Goal: Task Accomplishment & Management: Use online tool/utility

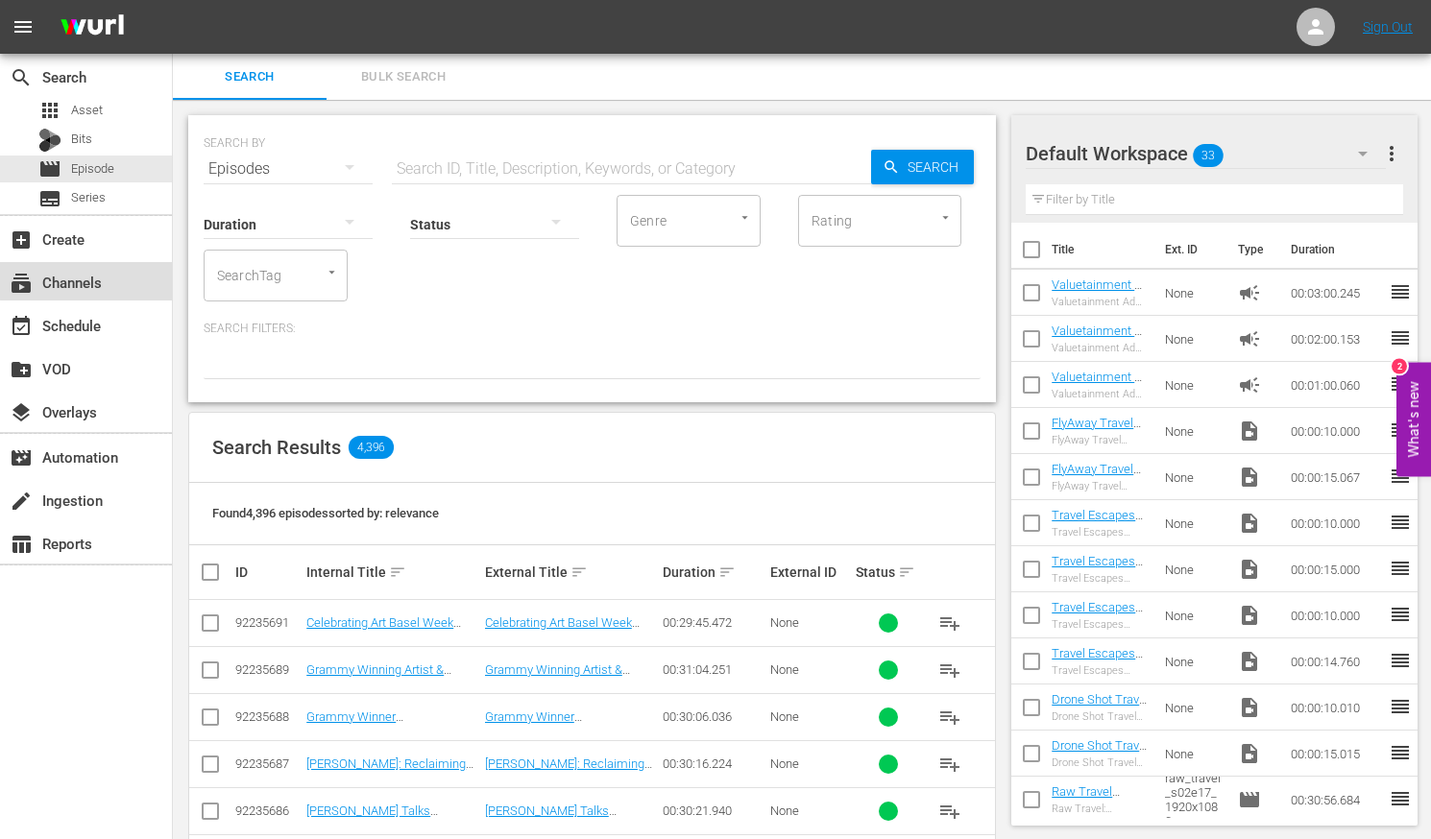
click at [91, 272] on div "subscriptions Channels" at bounding box center [54, 279] width 108 height 17
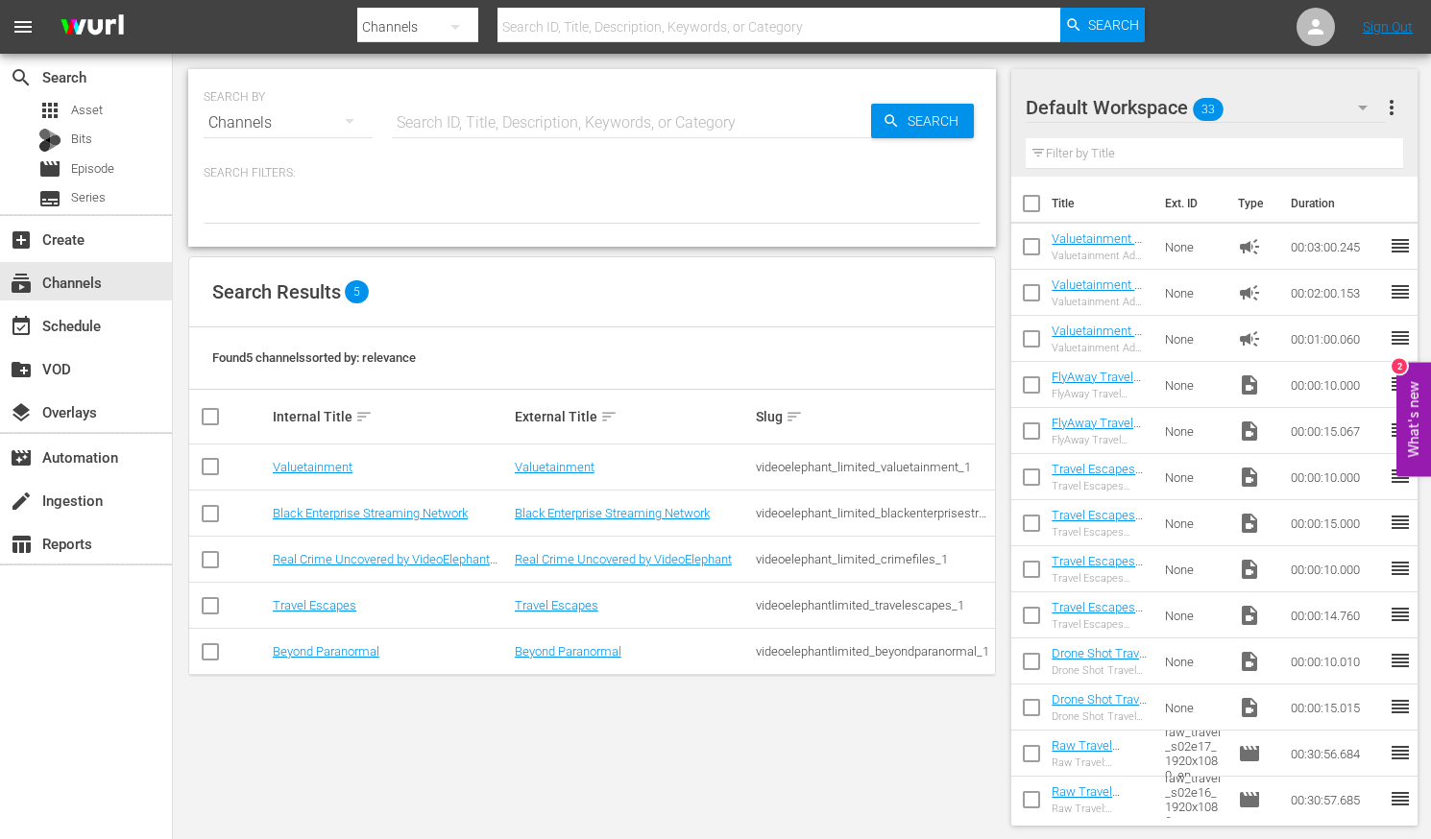
click at [1377, 16] on nav "menu Search By Channels Search ID, Title, Description, Keywords, or Category Se…" at bounding box center [715, 27] width 1431 height 54
click at [1385, 38] on nav "menu Search By Channels Search ID, Title, Description, Keywords, or Category Se…" at bounding box center [715, 27] width 1431 height 54
click at [1384, 36] on nav "menu Search By Channels Search ID, Title, Description, Keywords, or Category Se…" at bounding box center [715, 27] width 1431 height 54
click at [1383, 32] on link "Sign Out" at bounding box center [1387, 26] width 50 height 15
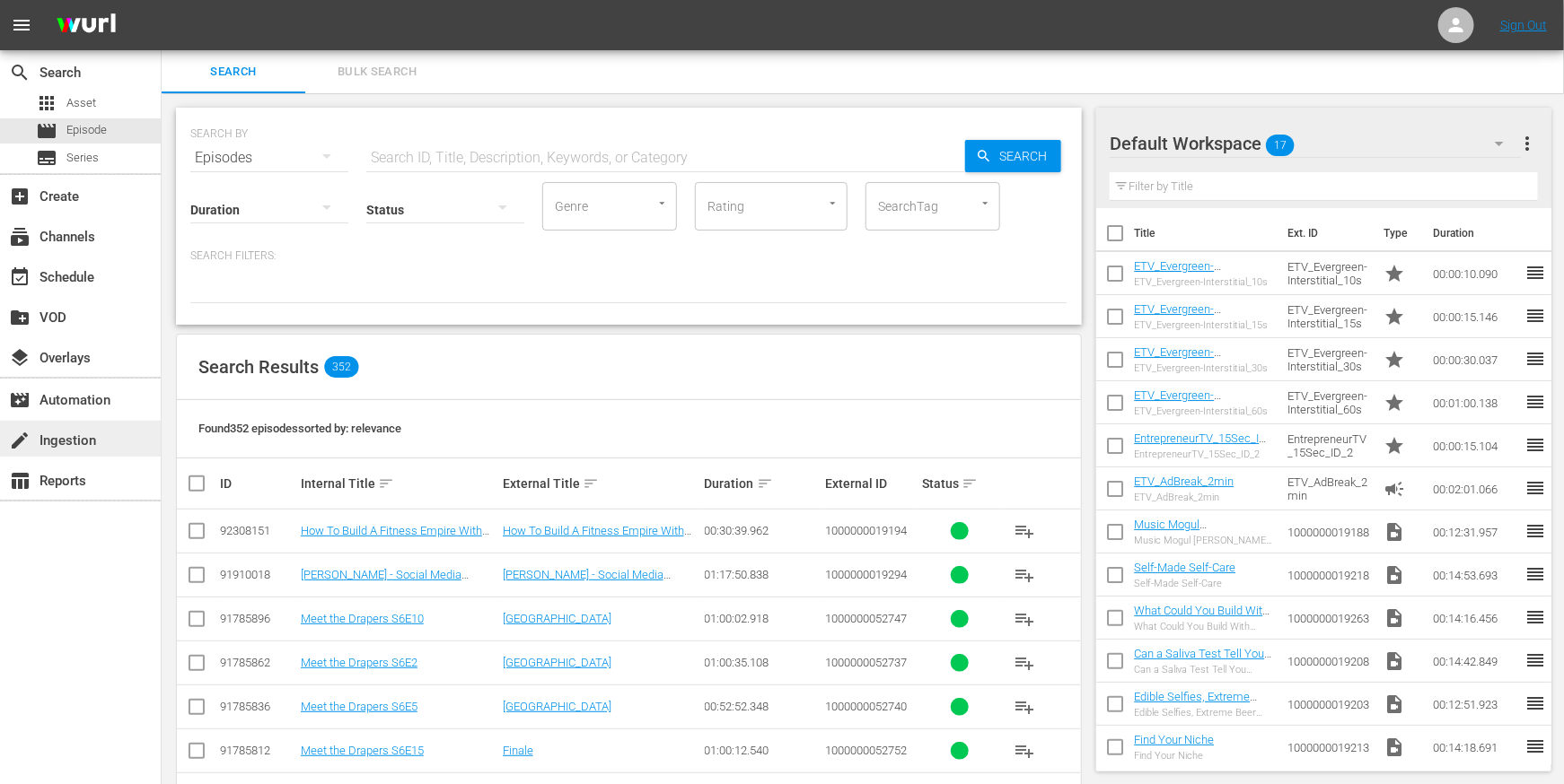
click at [94, 431] on div "create Ingestion" at bounding box center [50, 437] width 101 height 16
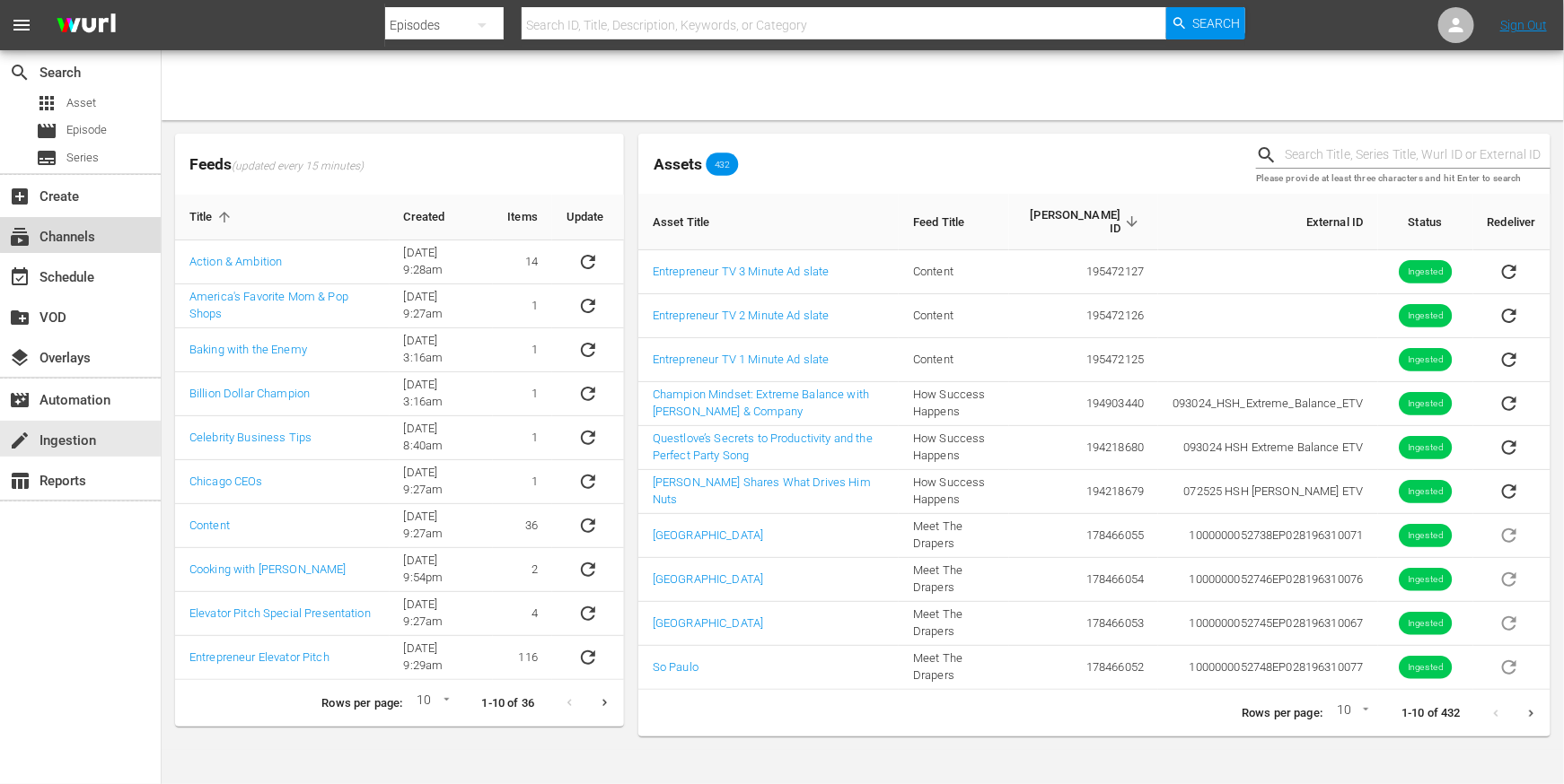
click at [98, 222] on div "subscriptions Channels" at bounding box center [80, 235] width 161 height 36
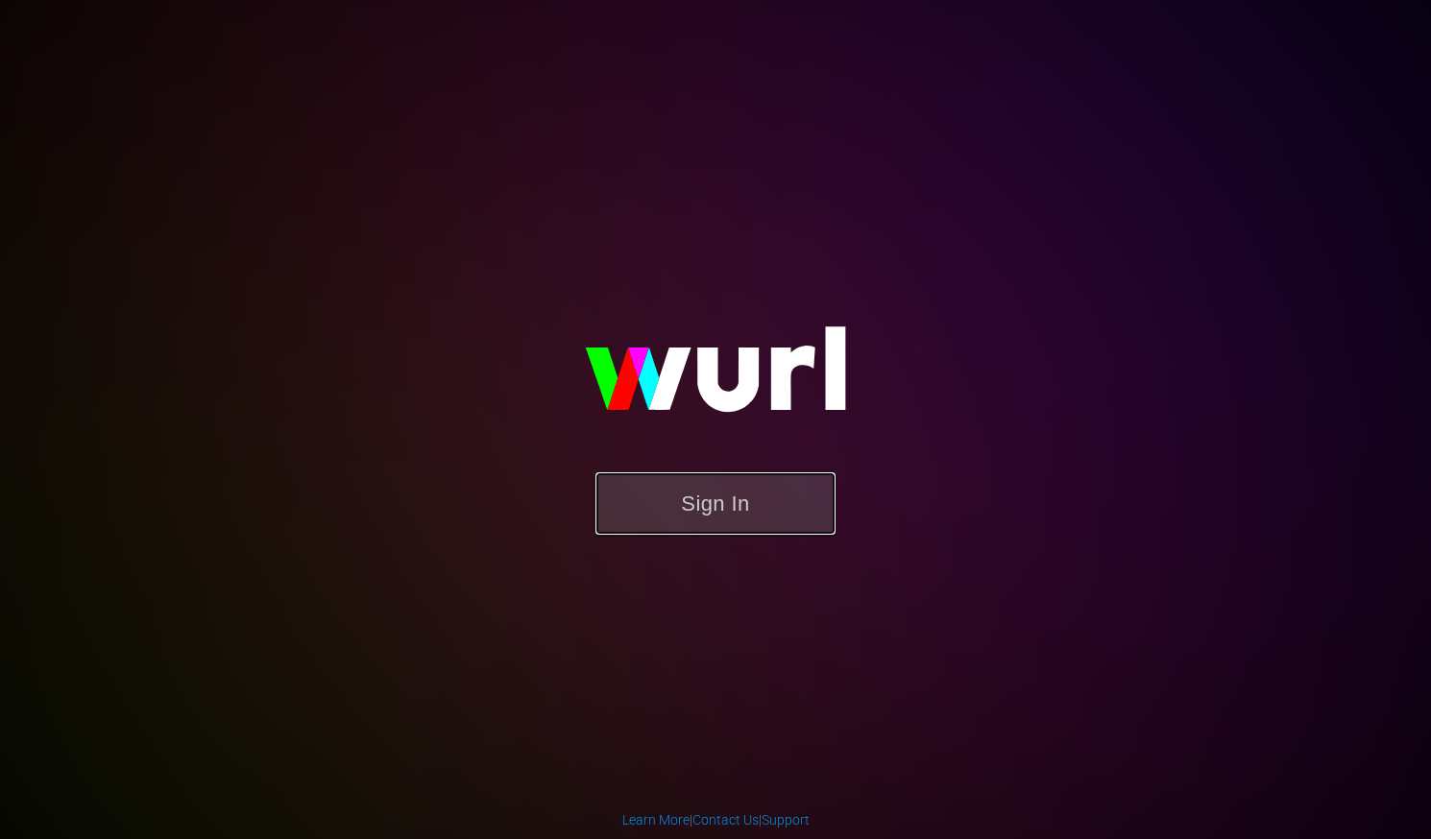
click at [695, 507] on button "Sign In" at bounding box center [715, 503] width 240 height 62
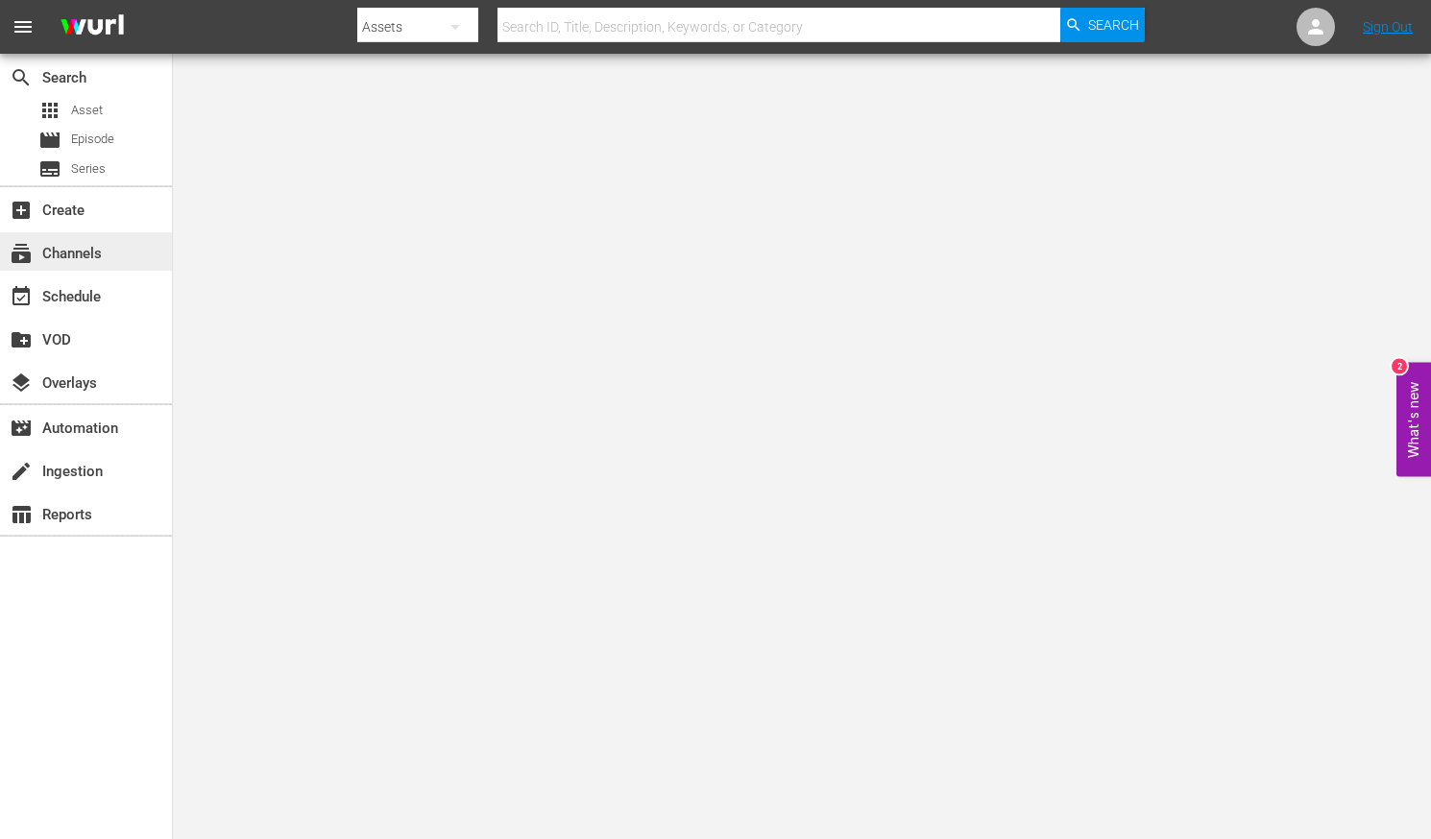
click at [60, 259] on div "subscriptions Channels" at bounding box center [54, 250] width 108 height 17
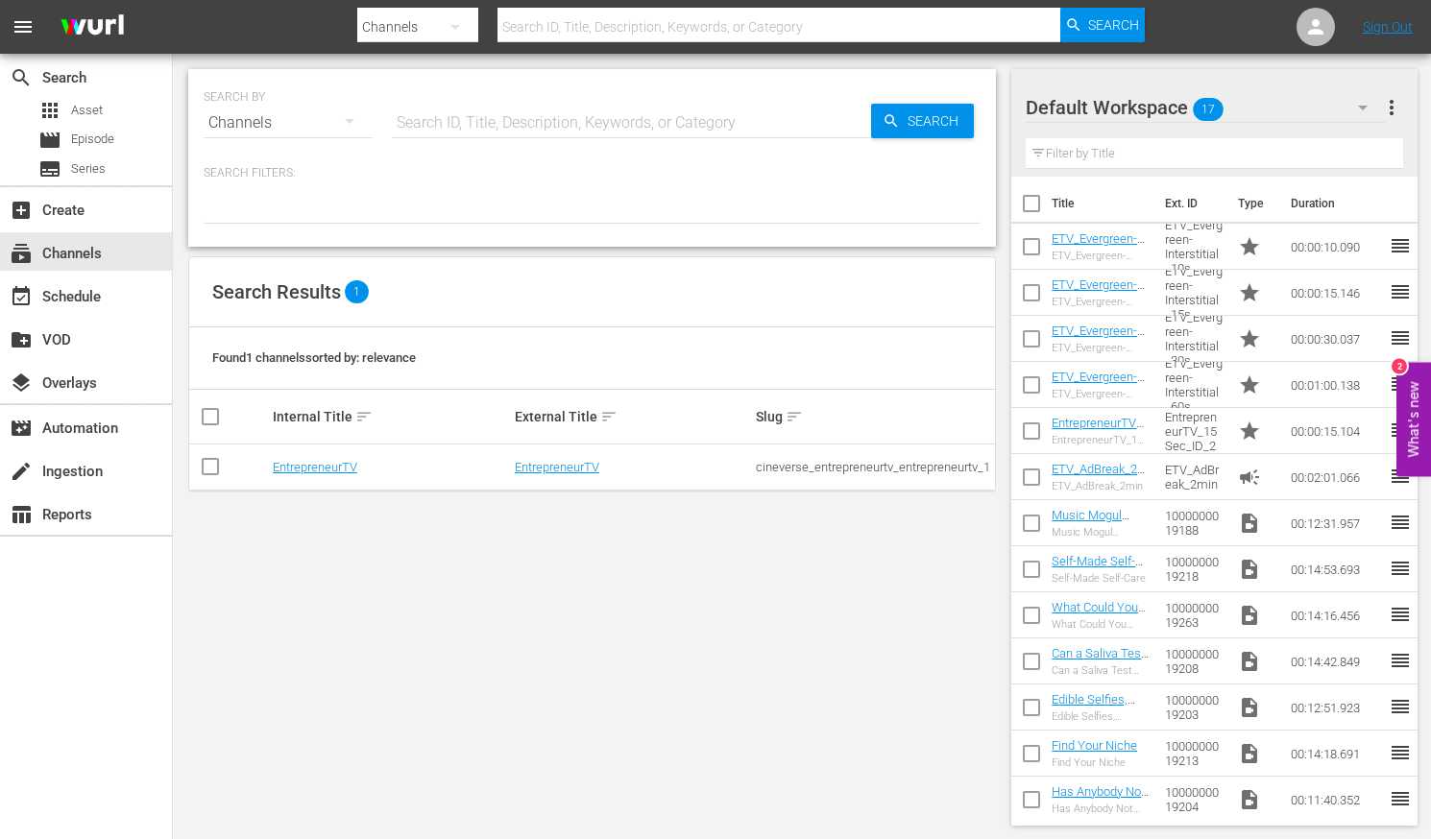
click at [209, 465] on input "checkbox" at bounding box center [210, 470] width 23 height 23
checkbox input "true"
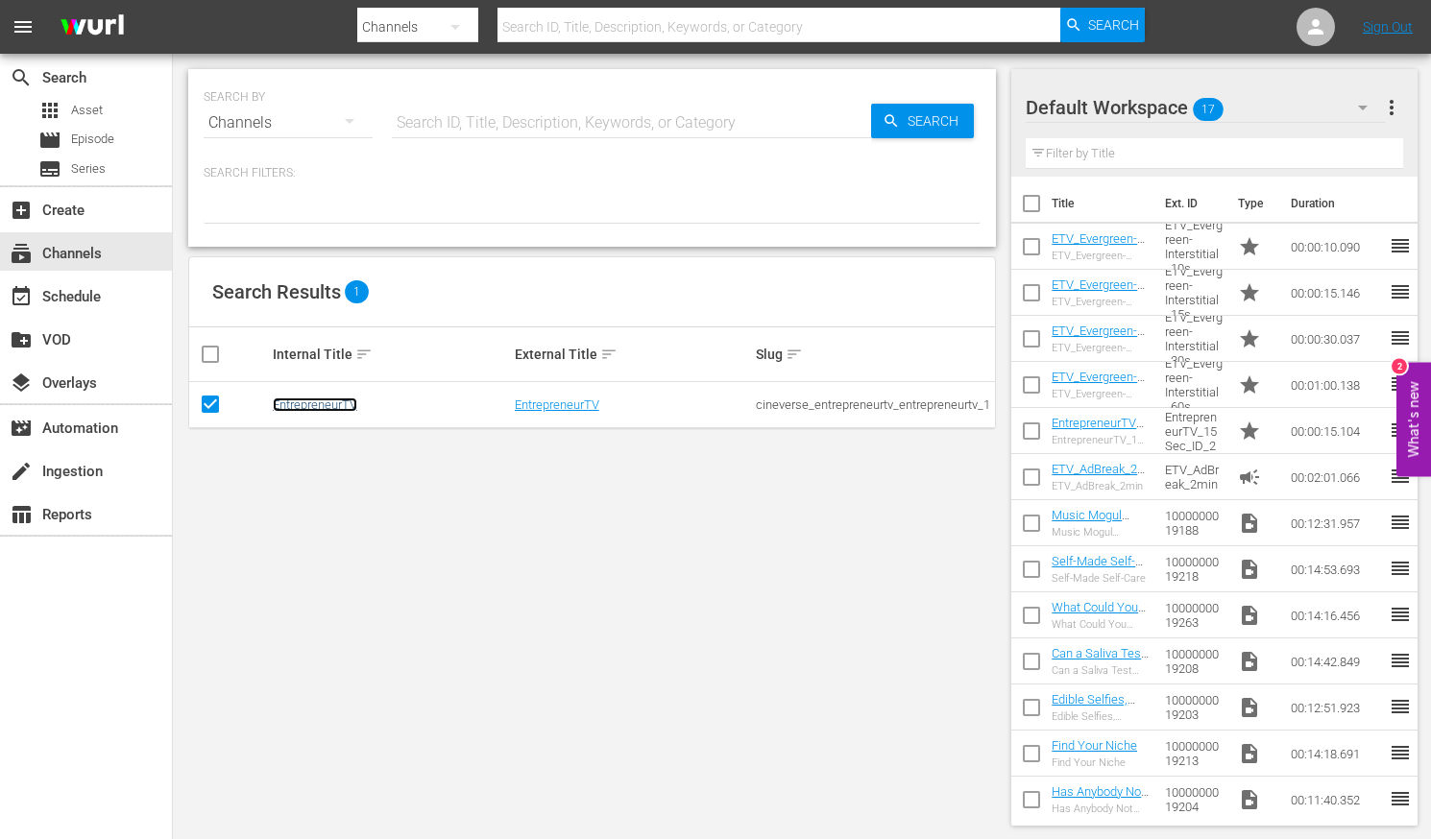
click at [313, 403] on link "EntrepreneurTV" at bounding box center [315, 404] width 84 height 14
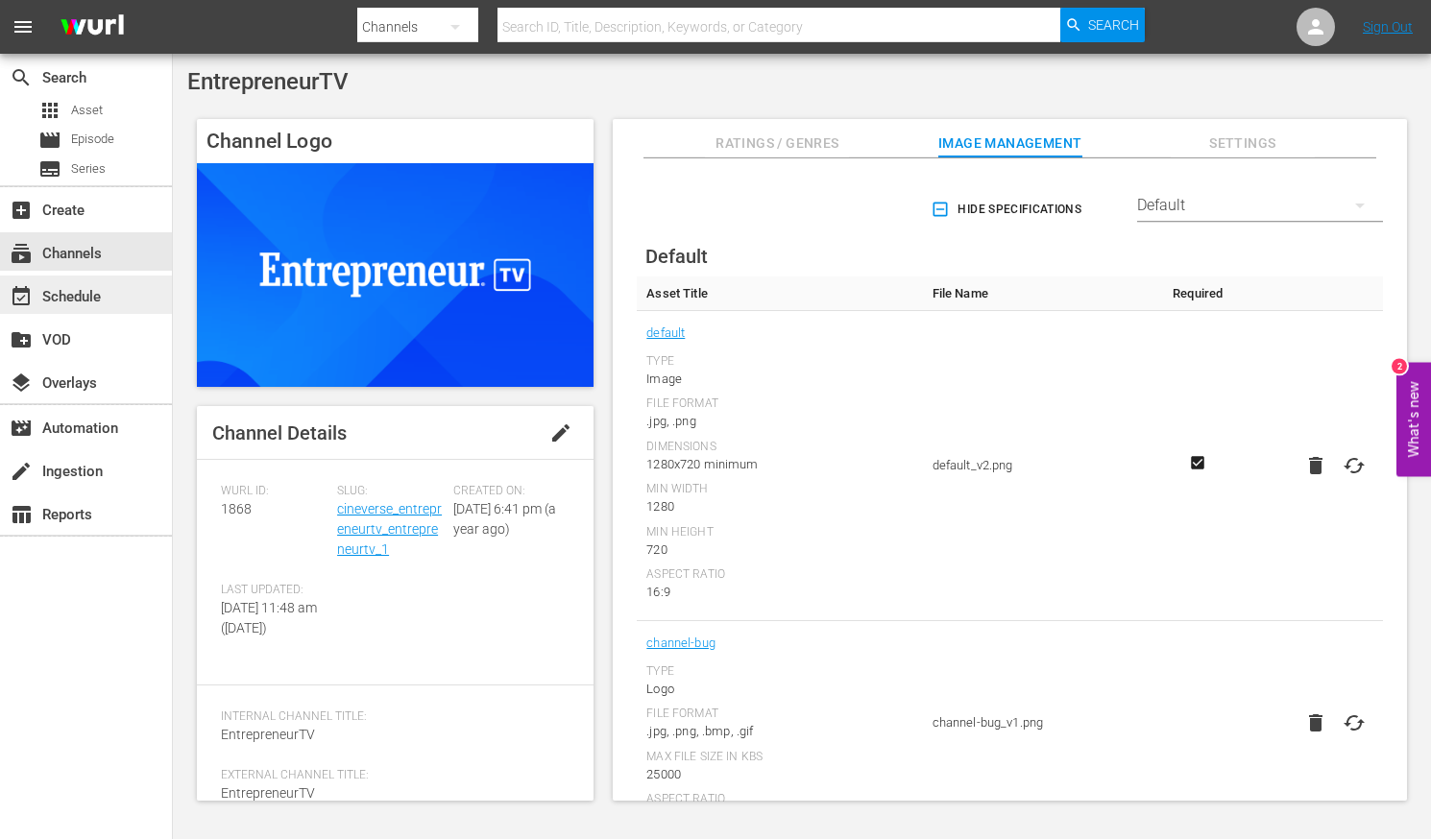
click at [62, 297] on div "event_available Schedule" at bounding box center [54, 293] width 108 height 17
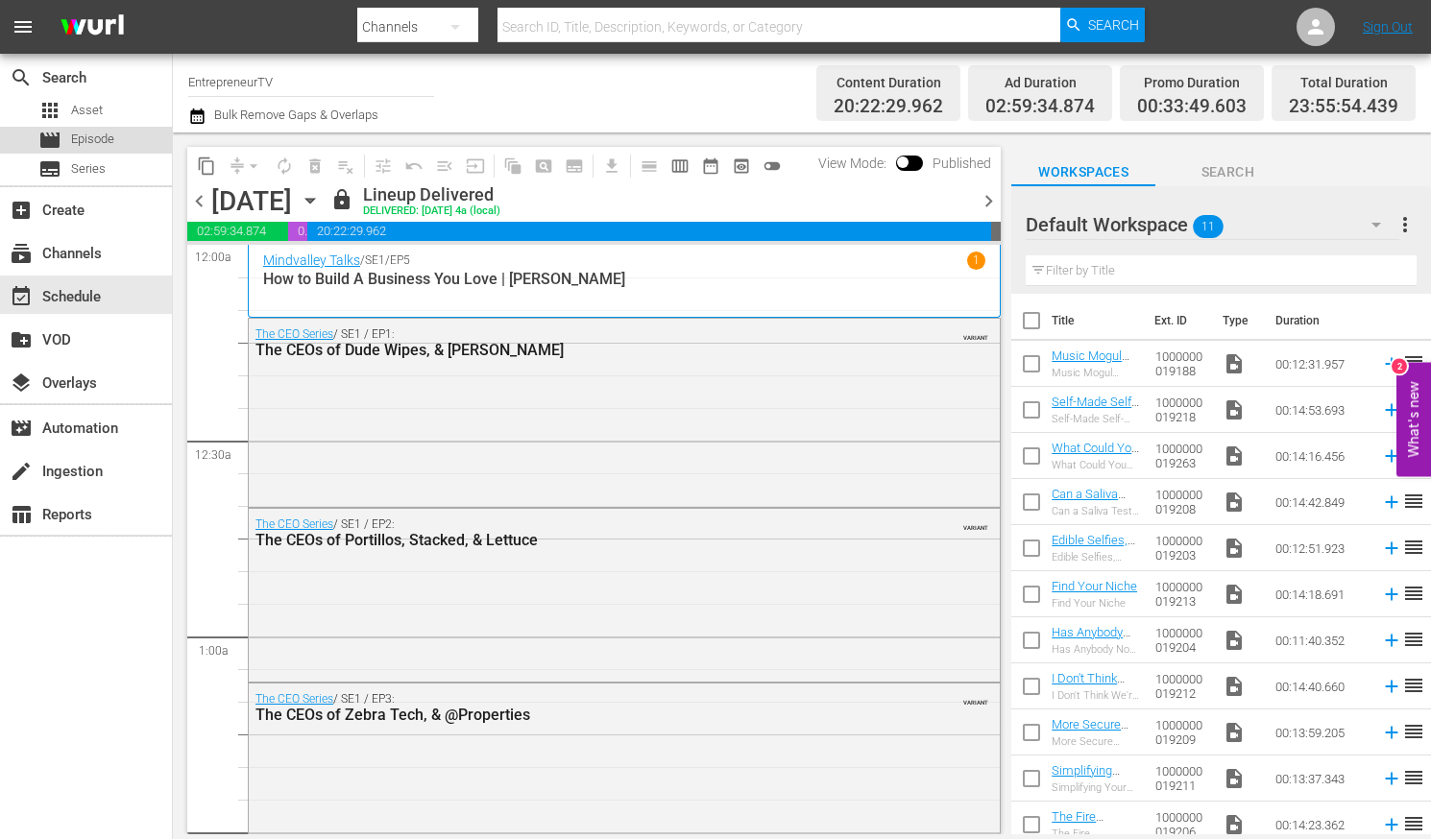
click at [75, 146] on span "Episode" at bounding box center [92, 139] width 43 height 19
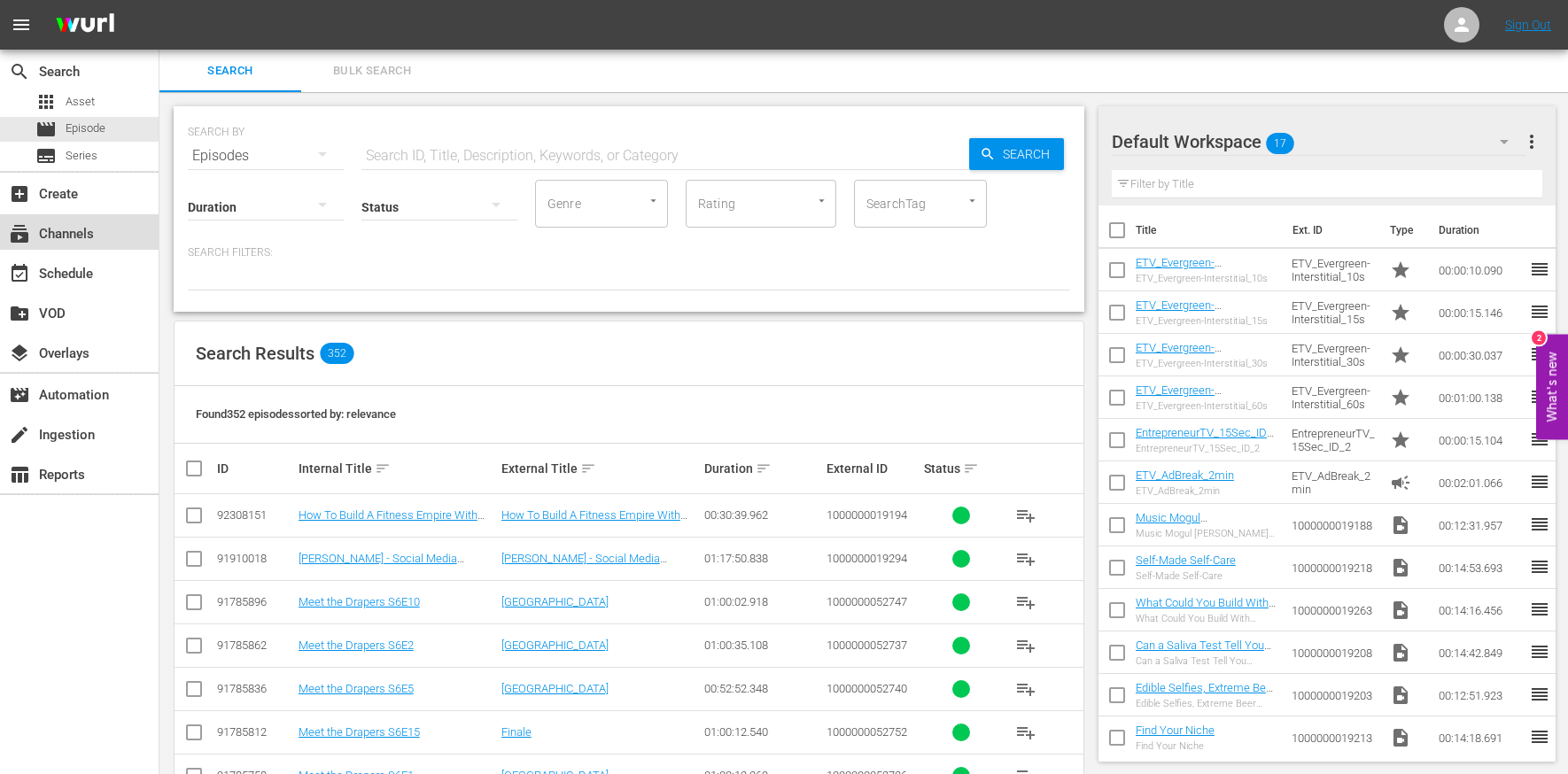
click at [95, 232] on div "subscriptions Channels" at bounding box center [50, 231] width 100 height 16
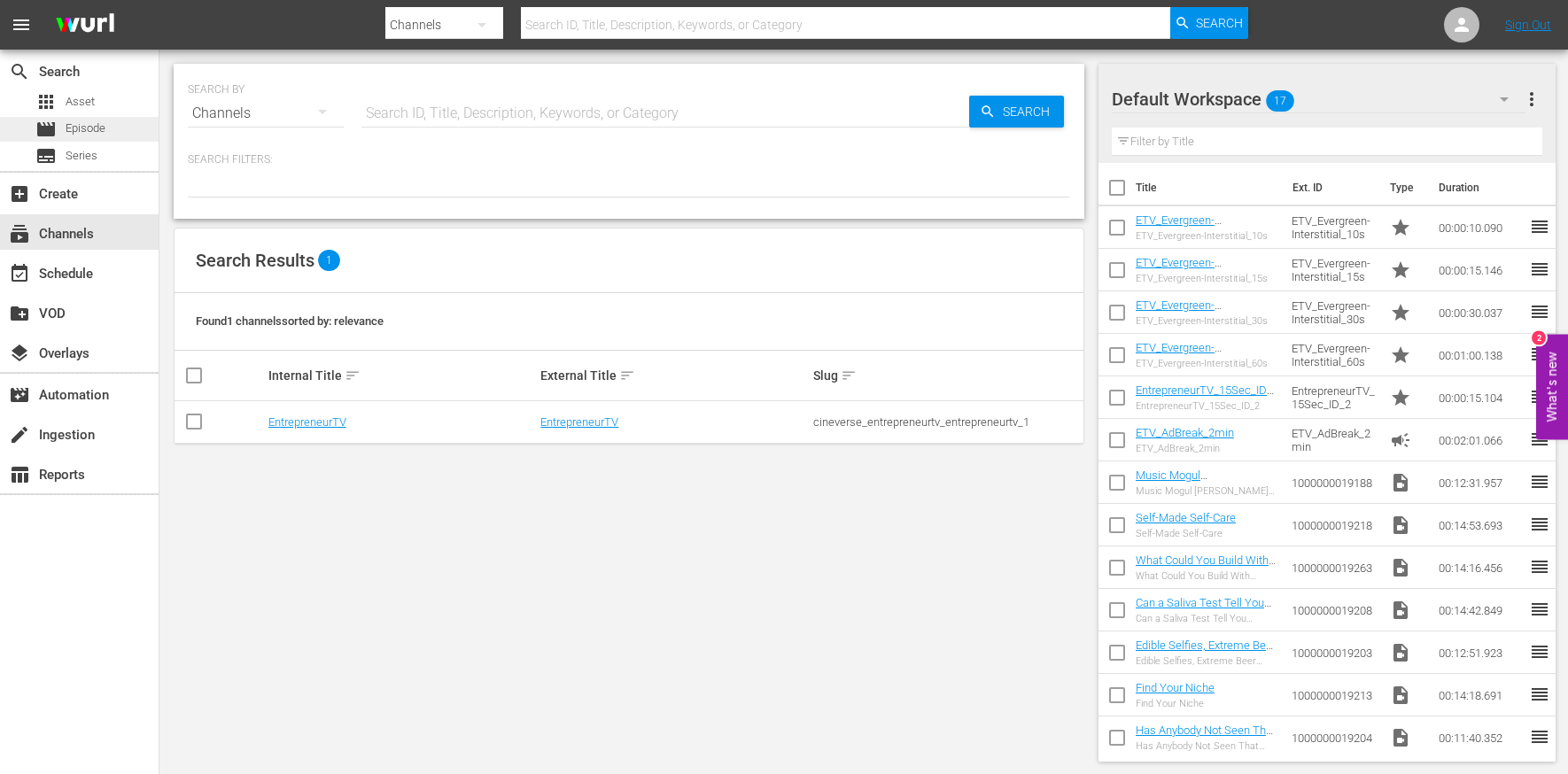
click at [104, 132] on span "Episode" at bounding box center [85, 128] width 40 height 18
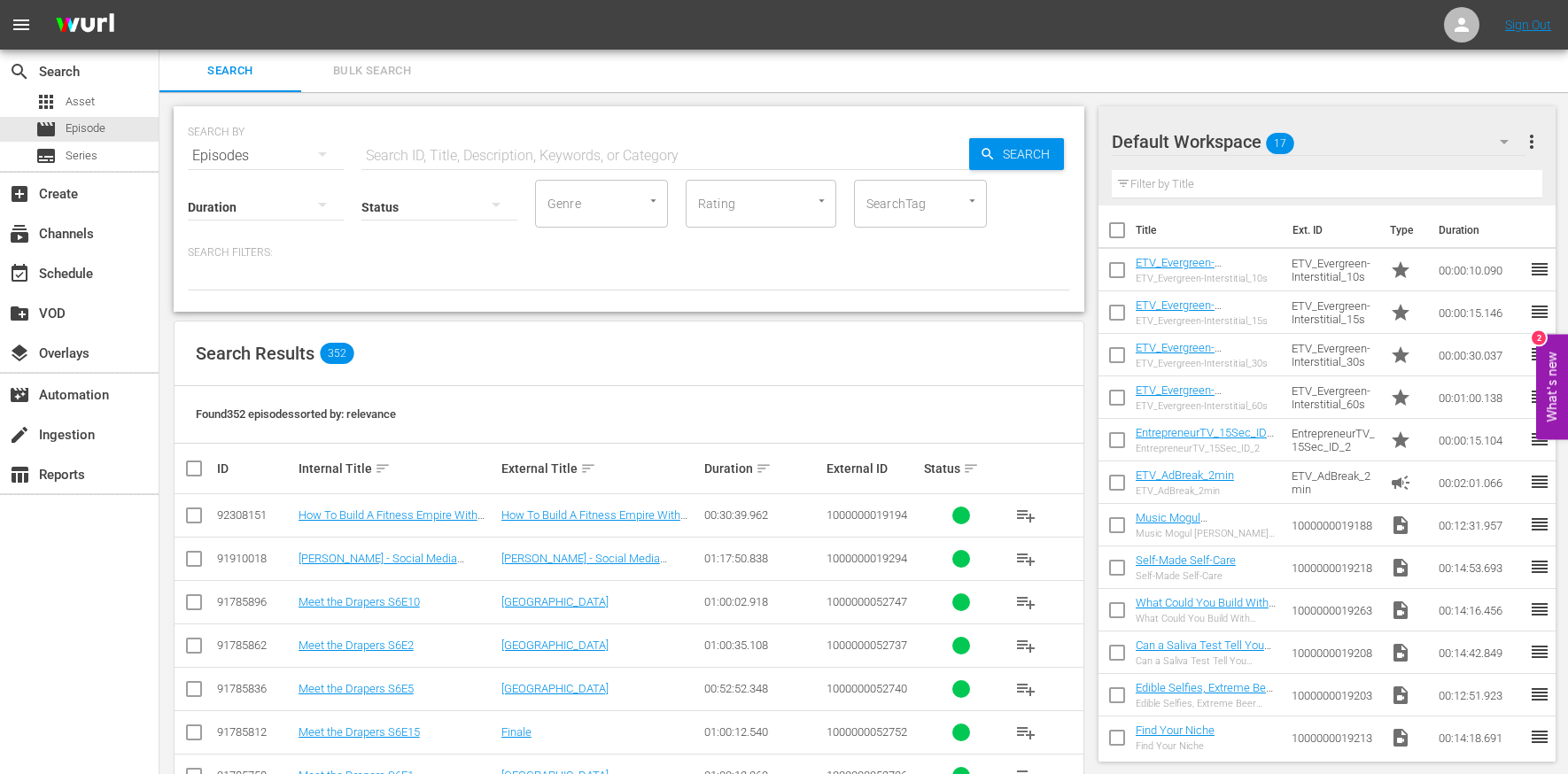
click at [460, 156] on input "text" at bounding box center [665, 156] width 608 height 42
paste input "The Fire Extinguisher and the Screwdriver of the 21st Century"
type input "The Fire Extinguisher and the Screwdriver of the 21st Century"
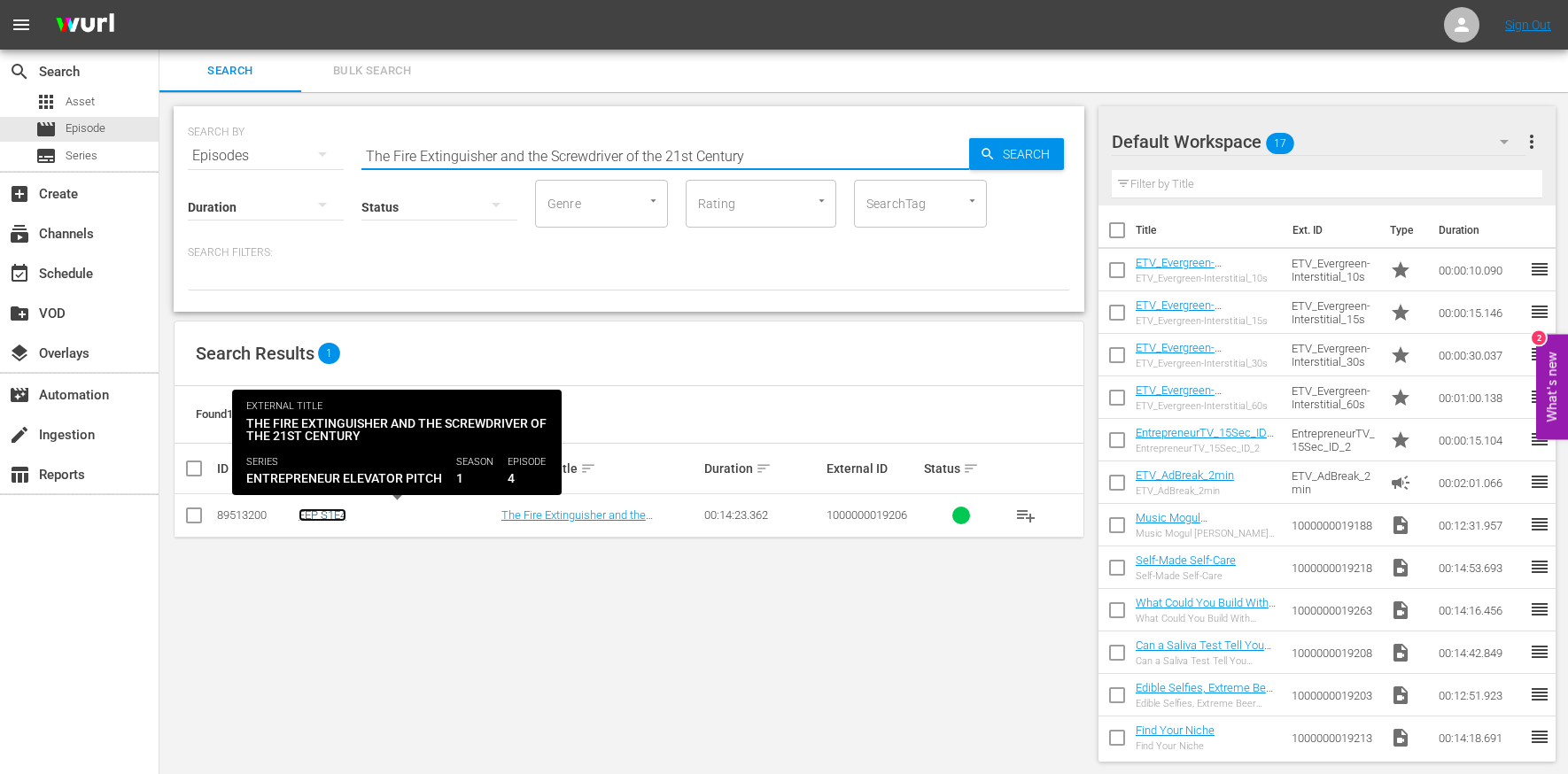
click at [328, 515] on link "EEP S1E4" at bounding box center [323, 515] width 48 height 13
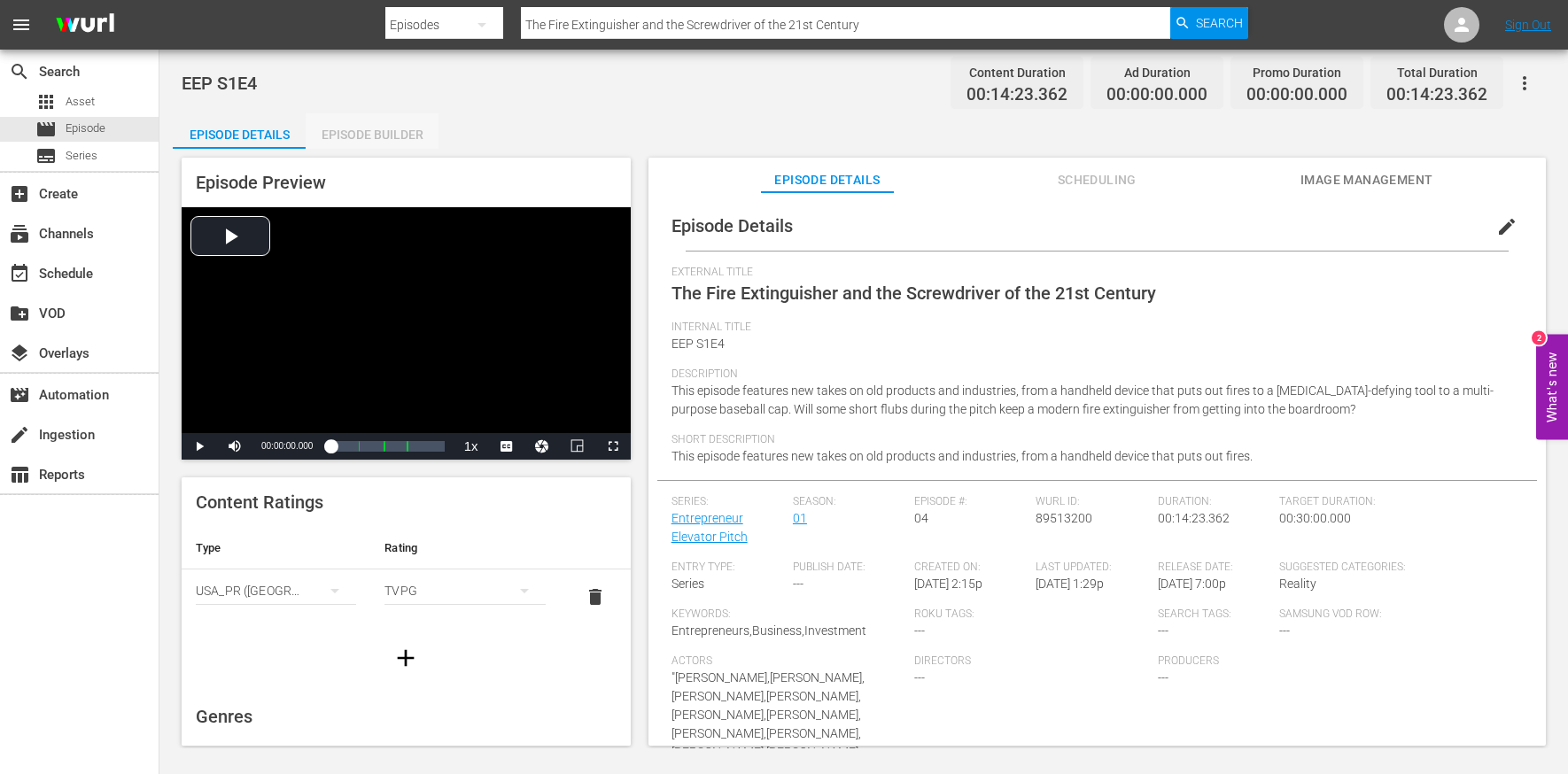
click at [373, 134] on div "Episode Builder" at bounding box center [372, 135] width 133 height 42
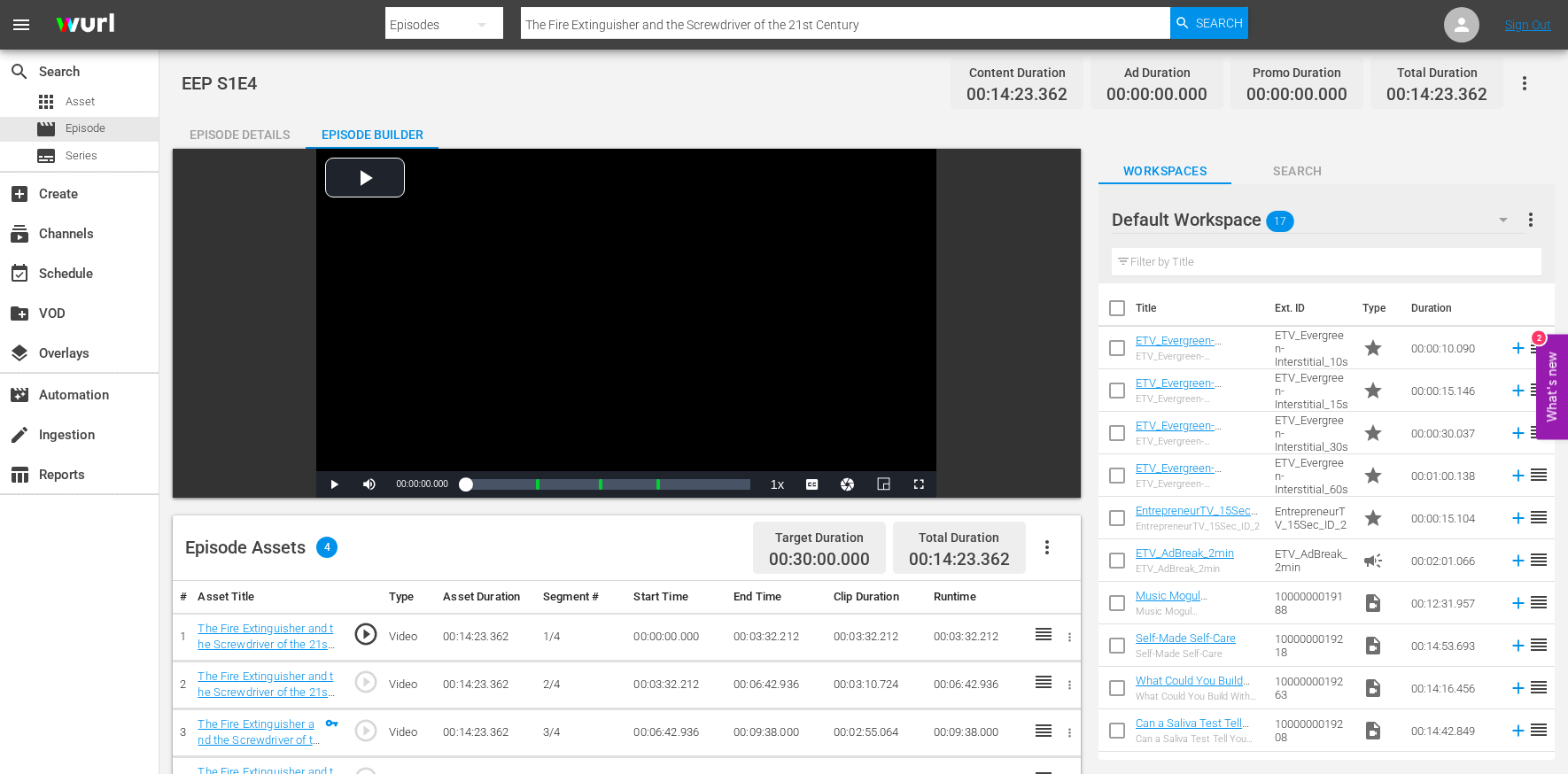
click at [1320, 73] on icon "button" at bounding box center [1525, 83] width 21 height 21
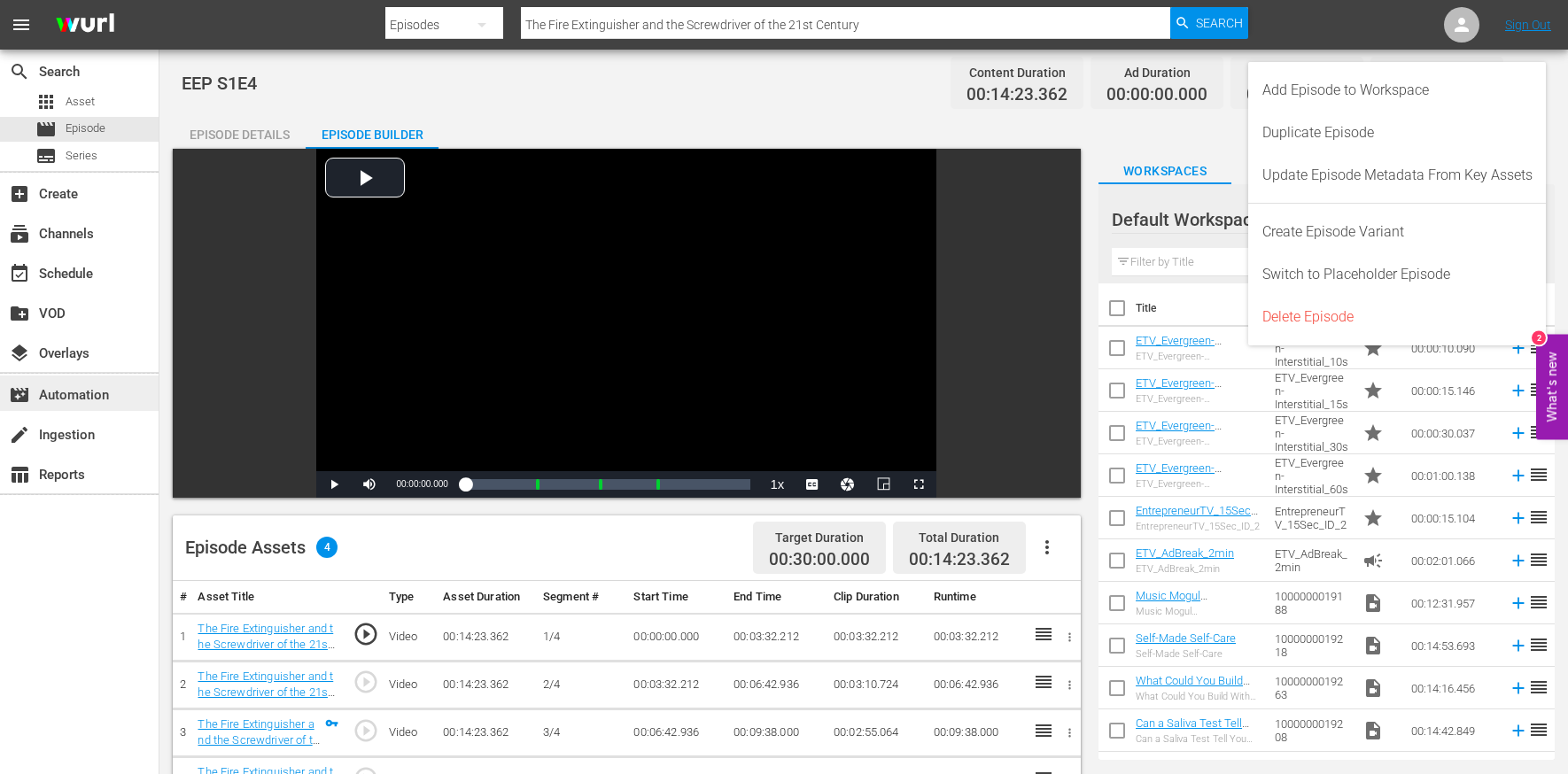
click at [54, 398] on div "movie_filter Automation" at bounding box center [50, 392] width 100 height 16
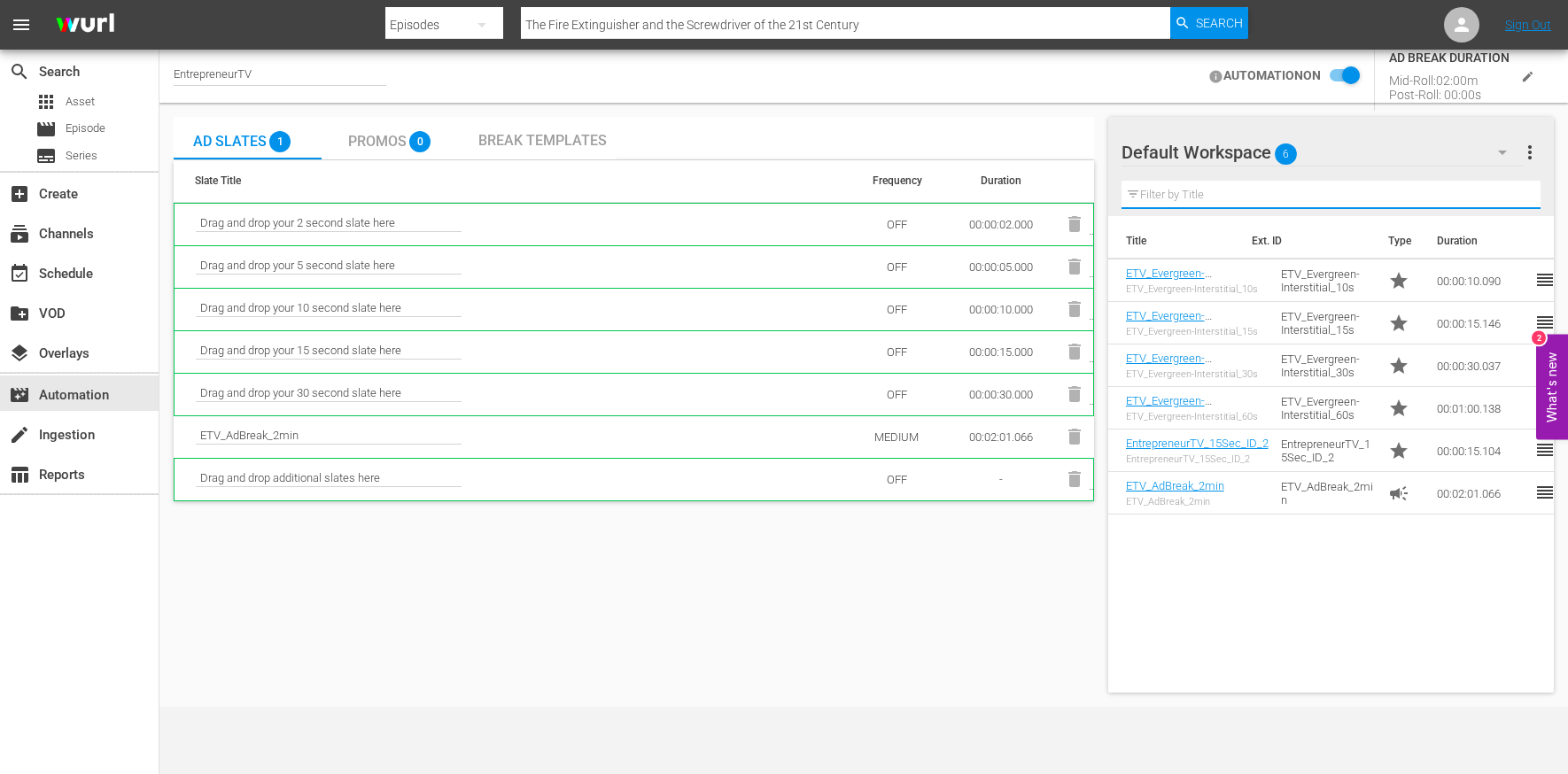
click at [1294, 185] on input "text" at bounding box center [1332, 195] width 419 height 29
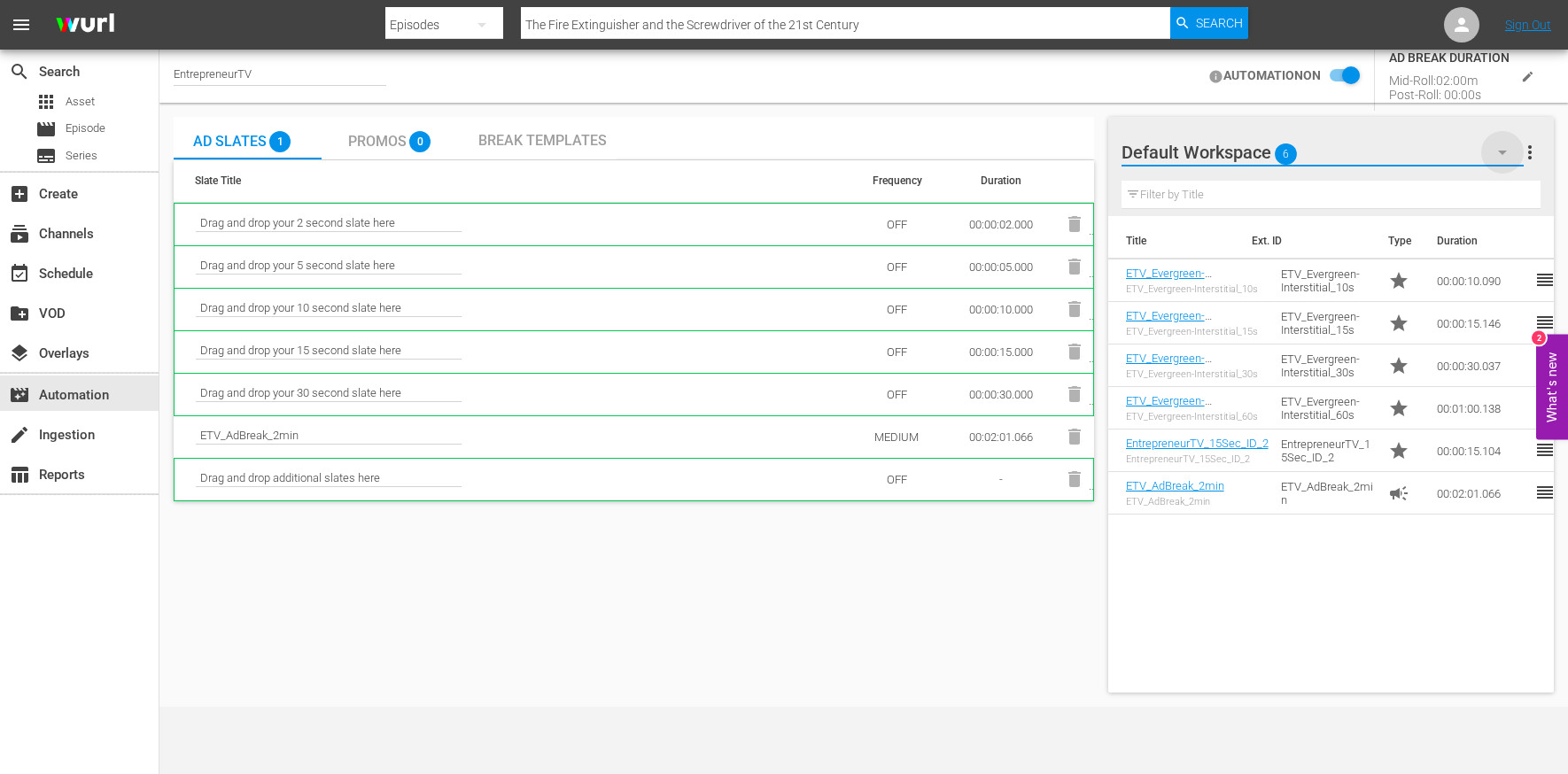
click at [1320, 150] on icon "button" at bounding box center [1503, 152] width 9 height 5
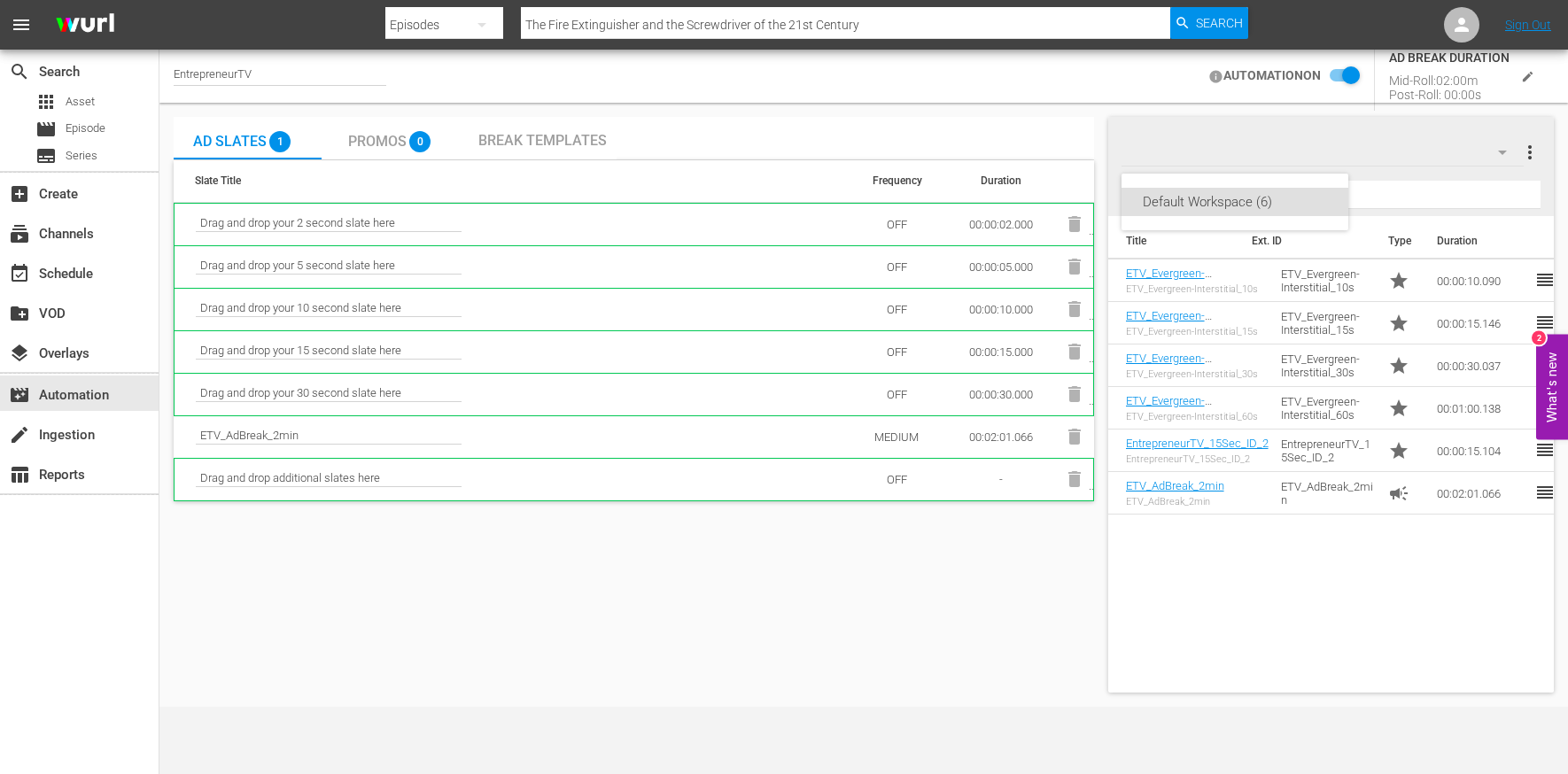
click at [1320, 150] on div "Default Workspace (6)" at bounding box center [784, 387] width 1568 height 774
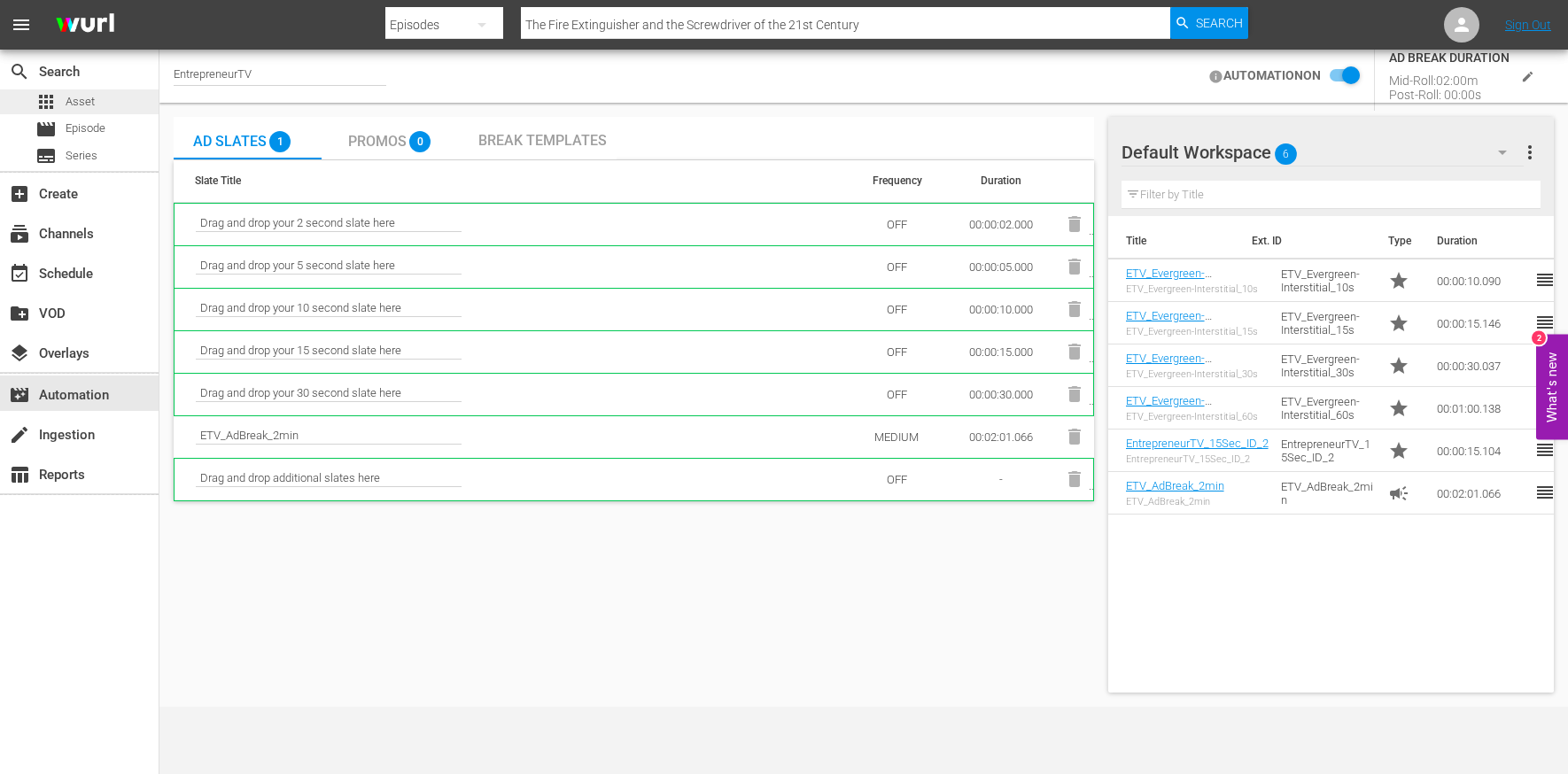
click at [67, 105] on span "Asset" at bounding box center [80, 101] width 30 height 18
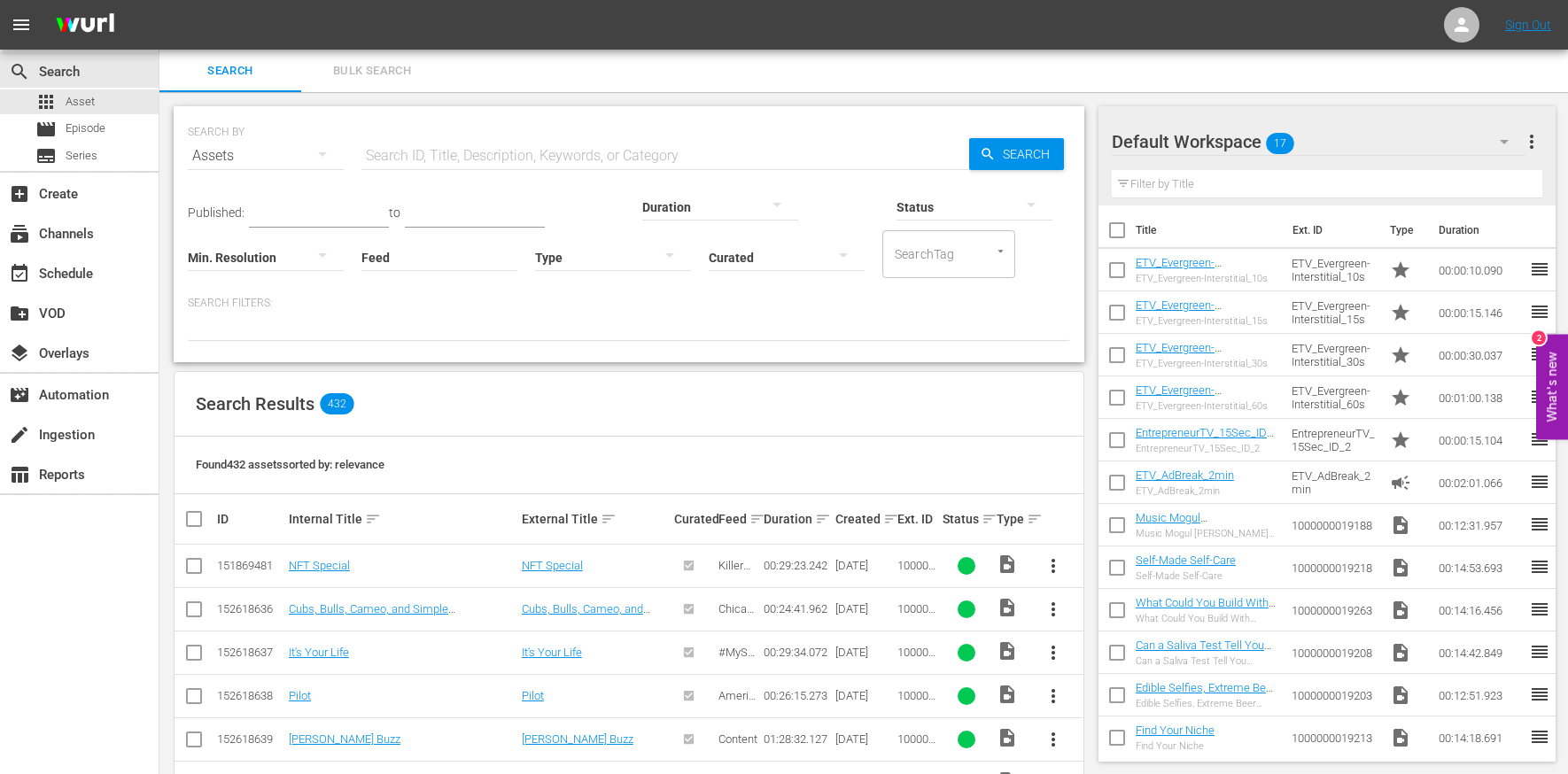
click at [457, 161] on input "text" at bounding box center [665, 156] width 608 height 42
type input "ad"
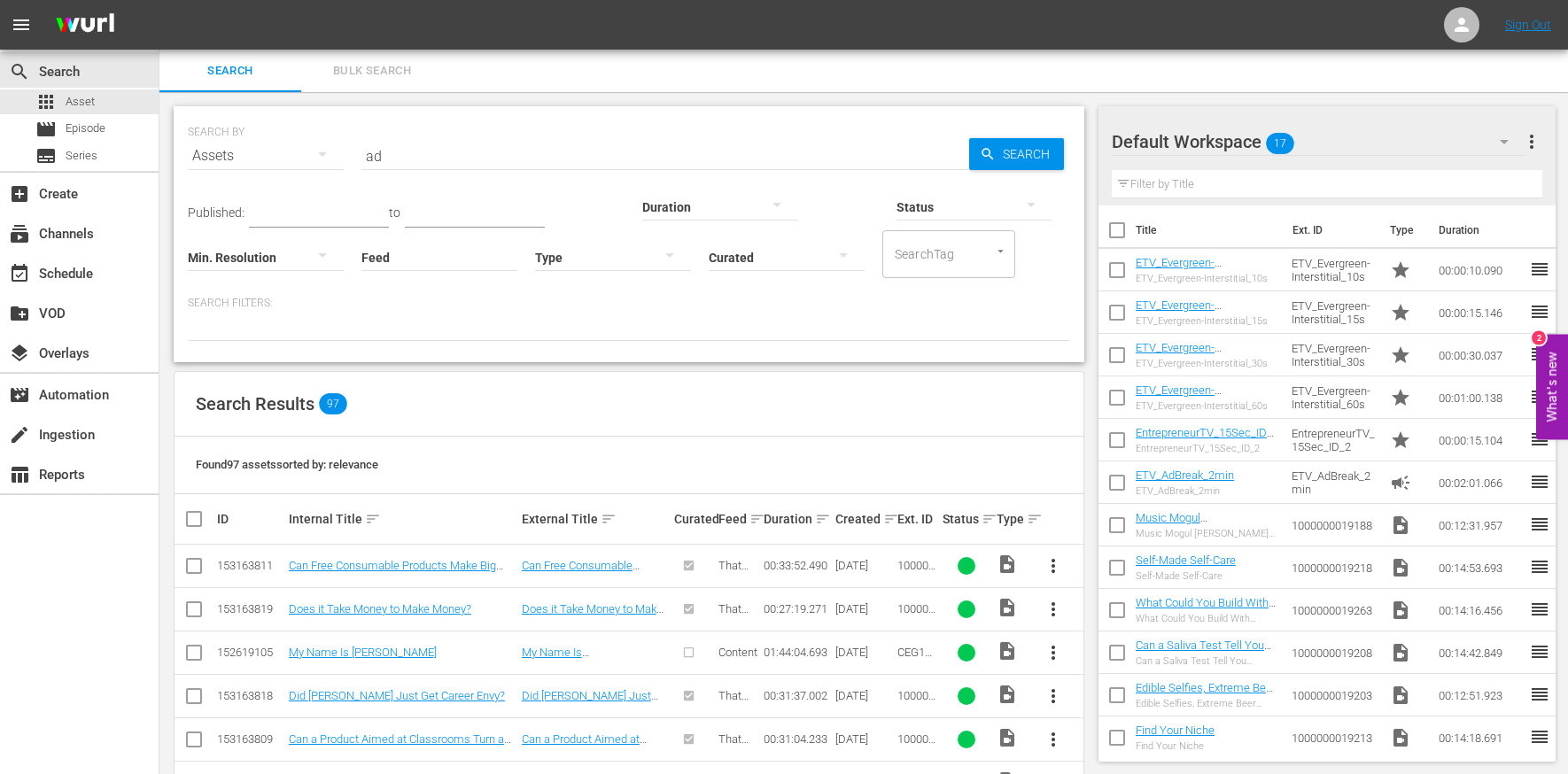
click at [350, 268] on div "Published: to Duration Status Min. Resolution Feed Feed Title Type Curated Sear…" at bounding box center [629, 227] width 882 height 101
click at [535, 249] on div at bounding box center [613, 257] width 156 height 50
click at [413, 288] on div "Ad" at bounding box center [439, 283] width 156 height 29
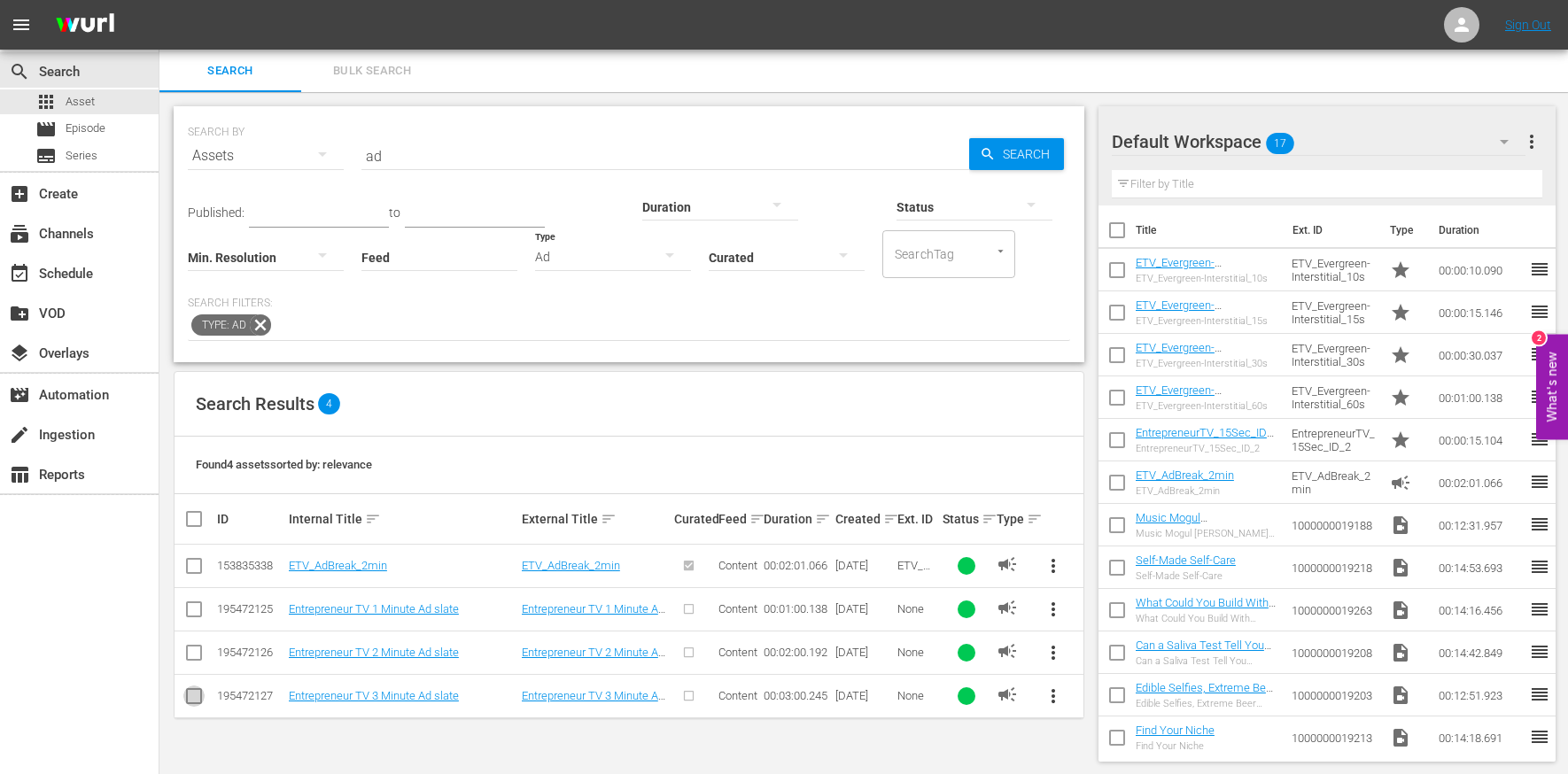
click at [187, 693] on input "checkbox" at bounding box center [194, 699] width 21 height 21
checkbox input "true"
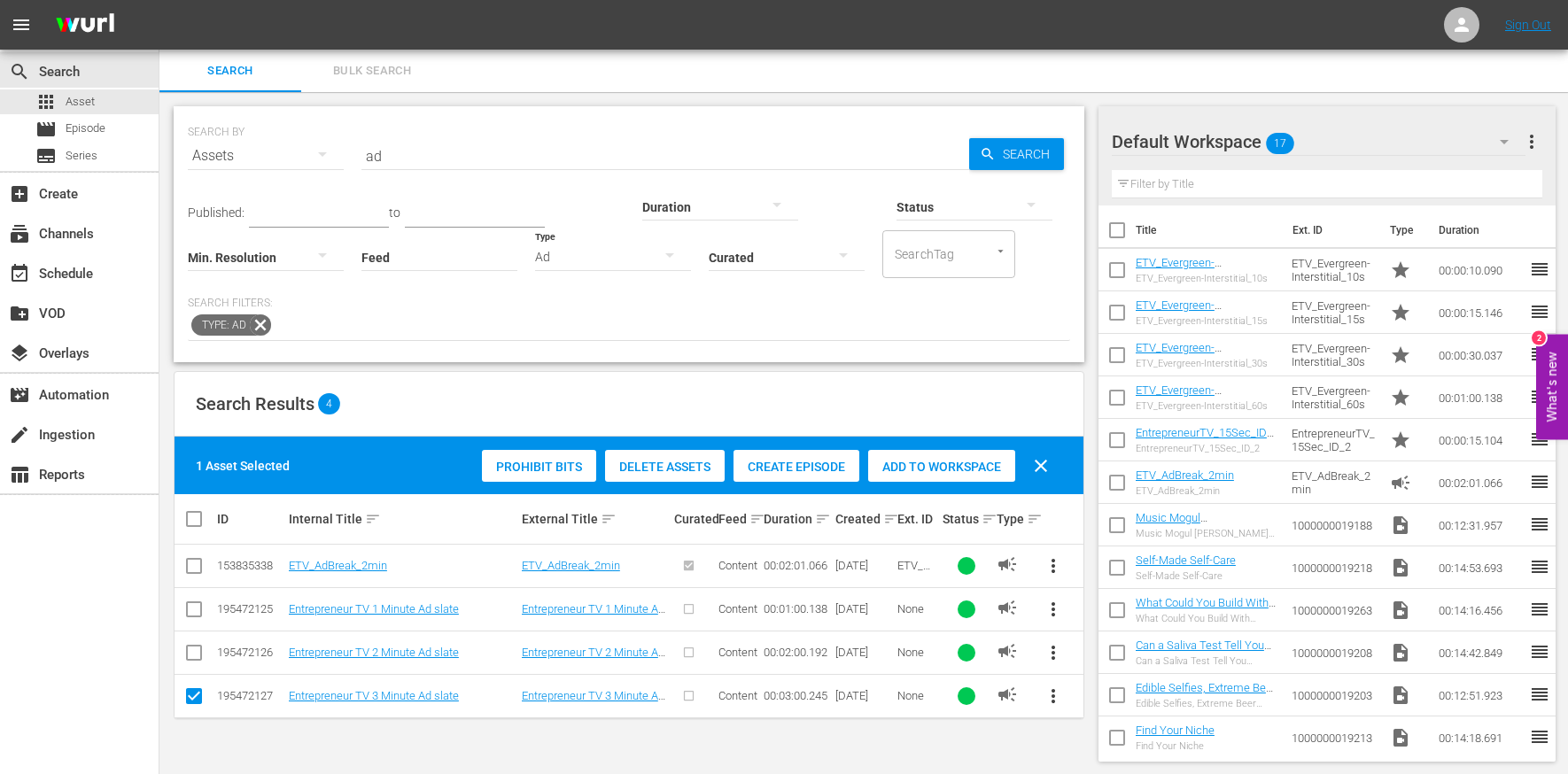
click at [190, 649] on input "checkbox" at bounding box center [194, 656] width 21 height 21
checkbox input "true"
click at [194, 619] on input "checkbox" at bounding box center [194, 613] width 21 height 21
checkbox input "true"
click at [930, 472] on span "Add to Workspace" at bounding box center [941, 466] width 147 height 14
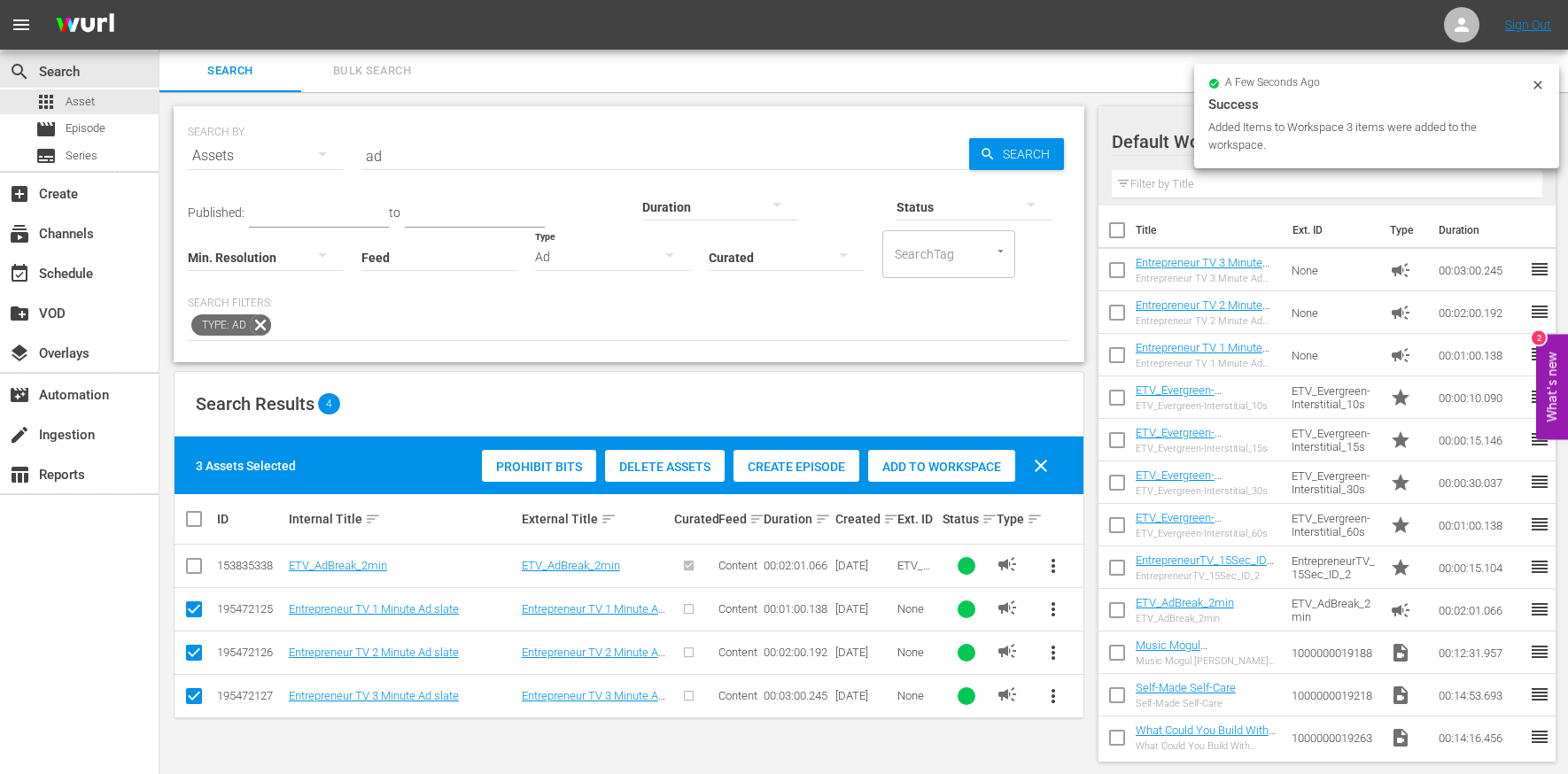
click at [38, 574] on div "search Search apps Asset movie Episode subtitles Series add_box Create subscrip…" at bounding box center [79, 436] width 160 height 774
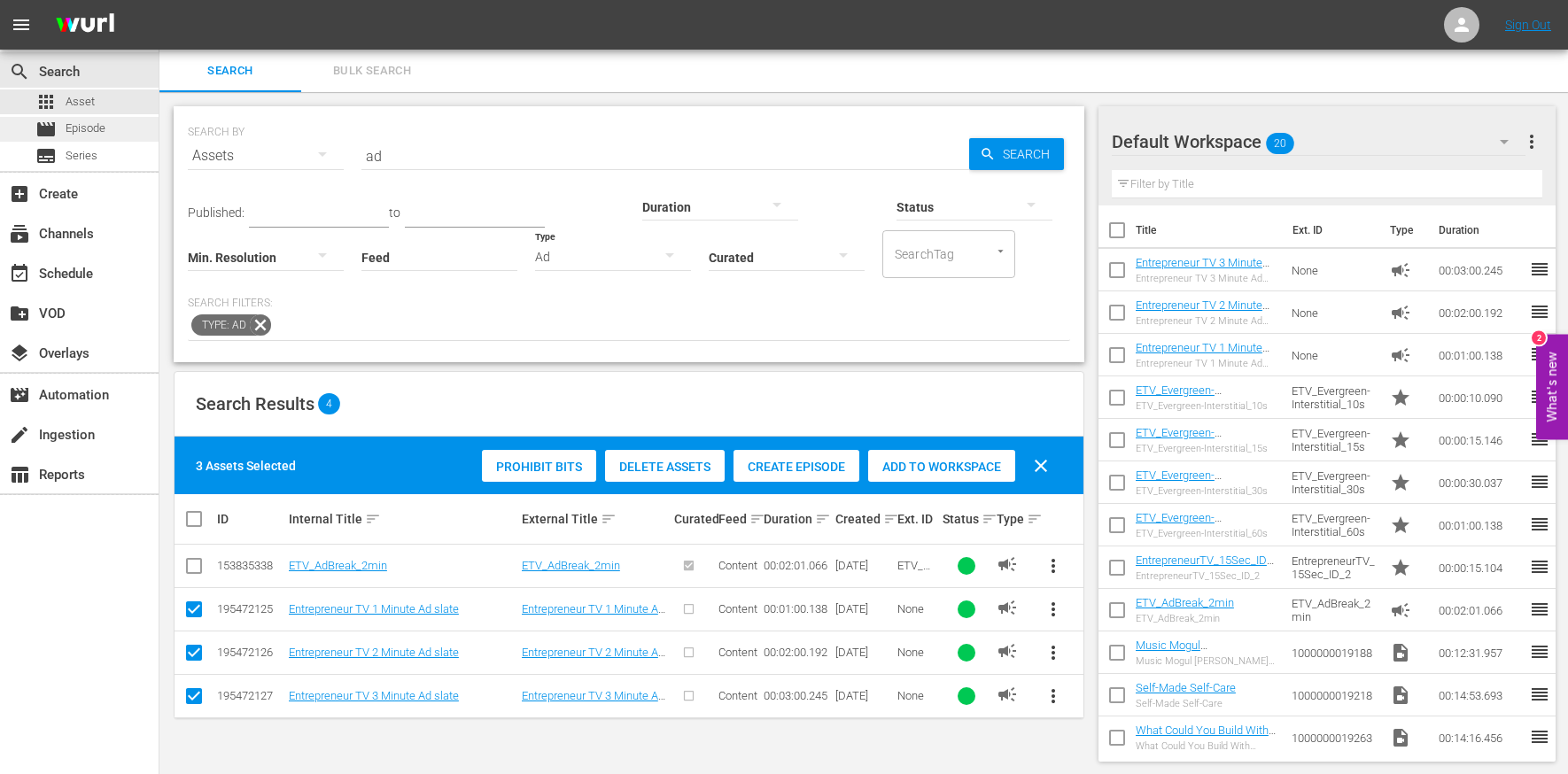
click at [94, 128] on span "Episode" at bounding box center [85, 128] width 40 height 18
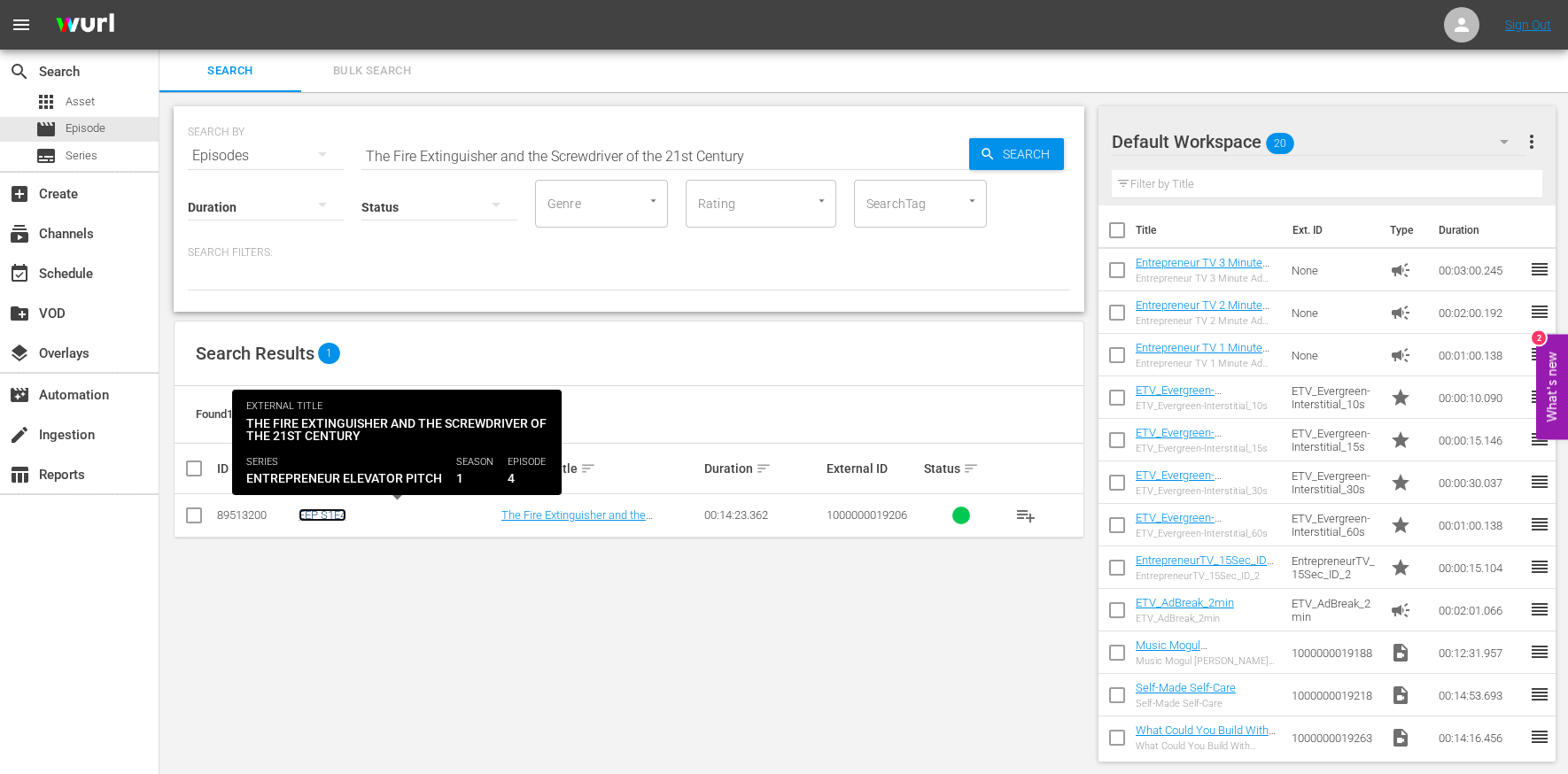
click at [322, 516] on link "EEP S1E4" at bounding box center [323, 515] width 48 height 13
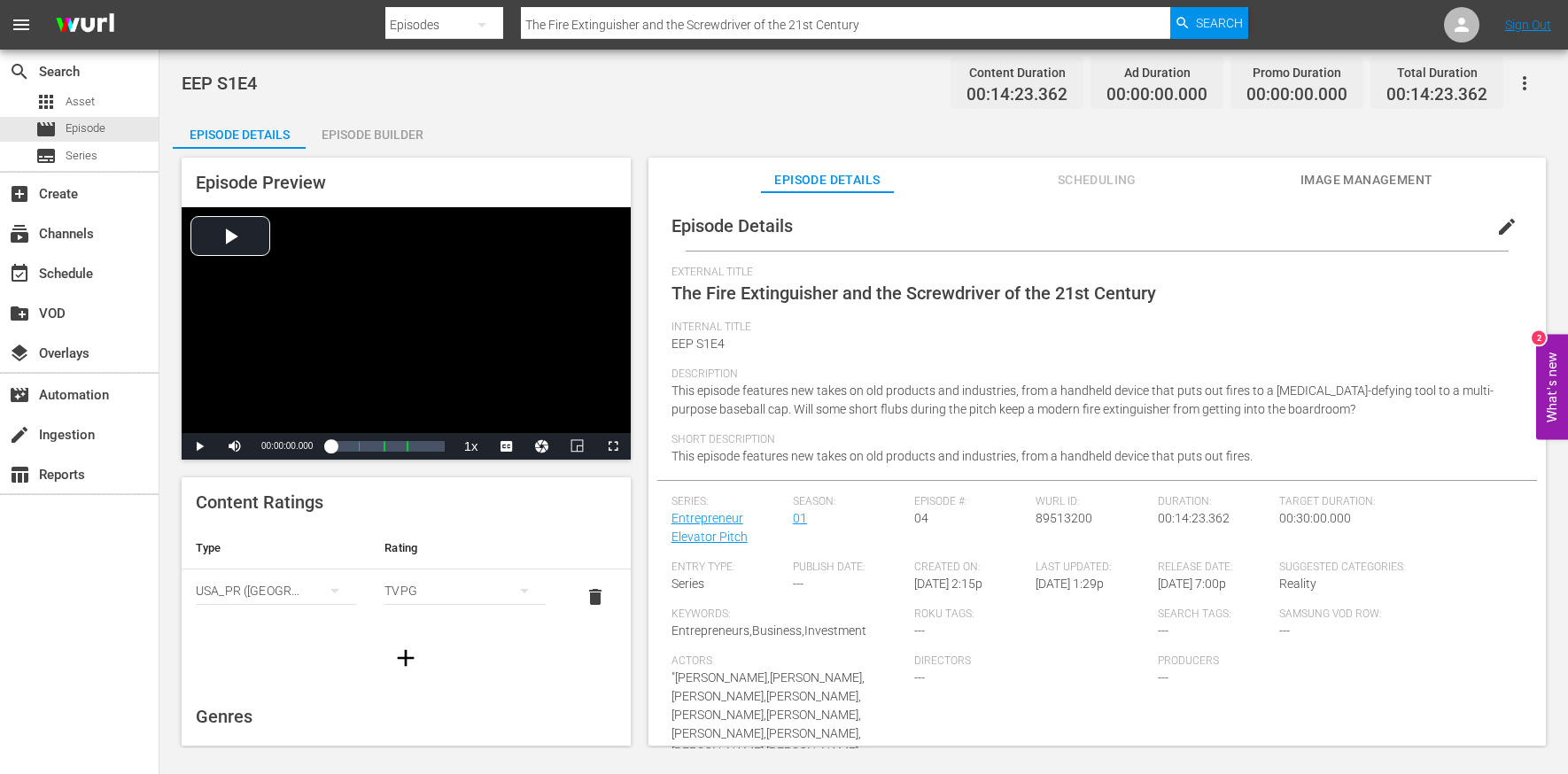
click at [389, 129] on div "Episode Builder" at bounding box center [372, 135] width 133 height 42
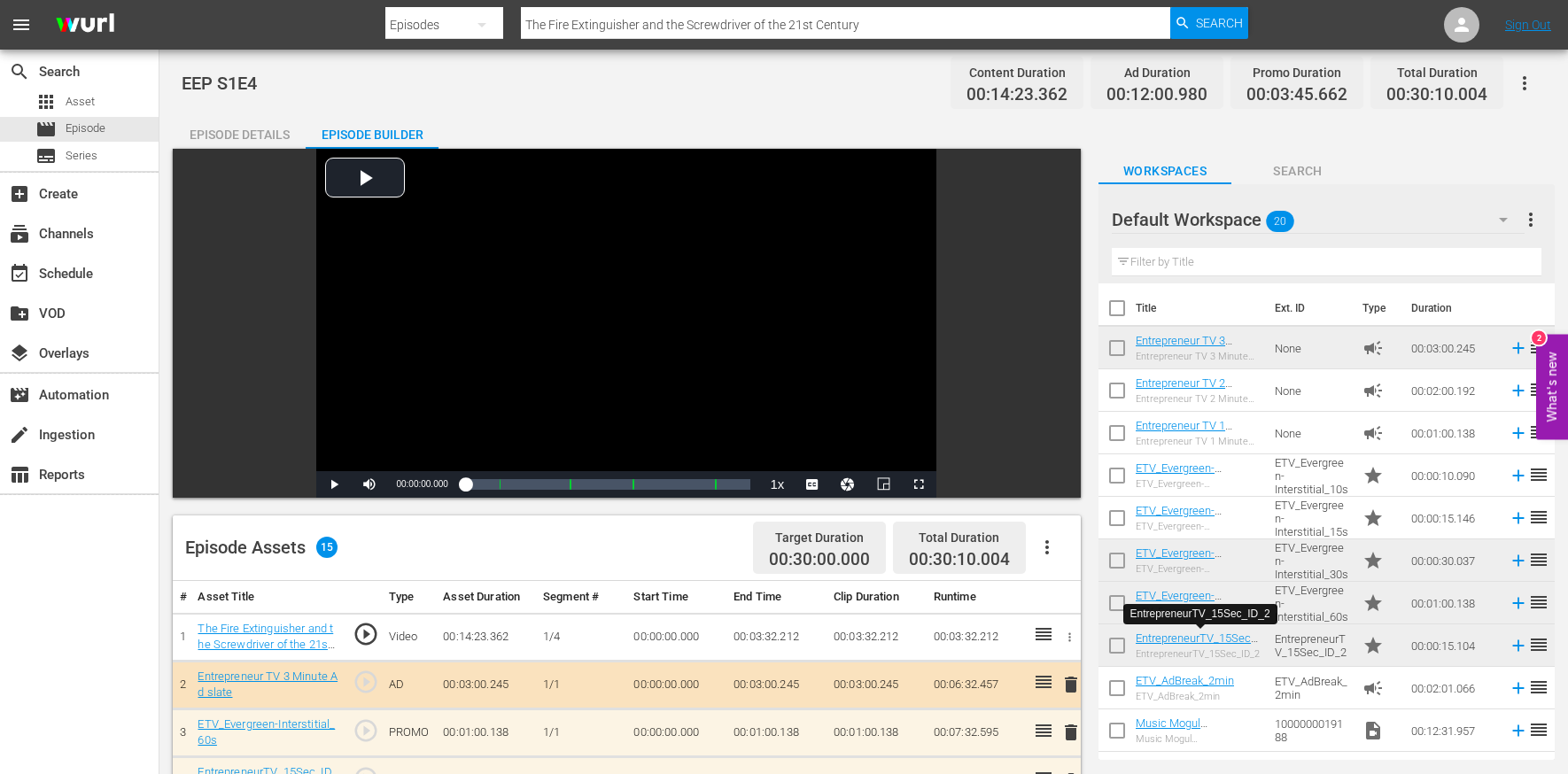
click at [590, 28] on input "The Fire Extinguisher and the Screwdriver of the 21st Century" at bounding box center [846, 25] width 650 height 42
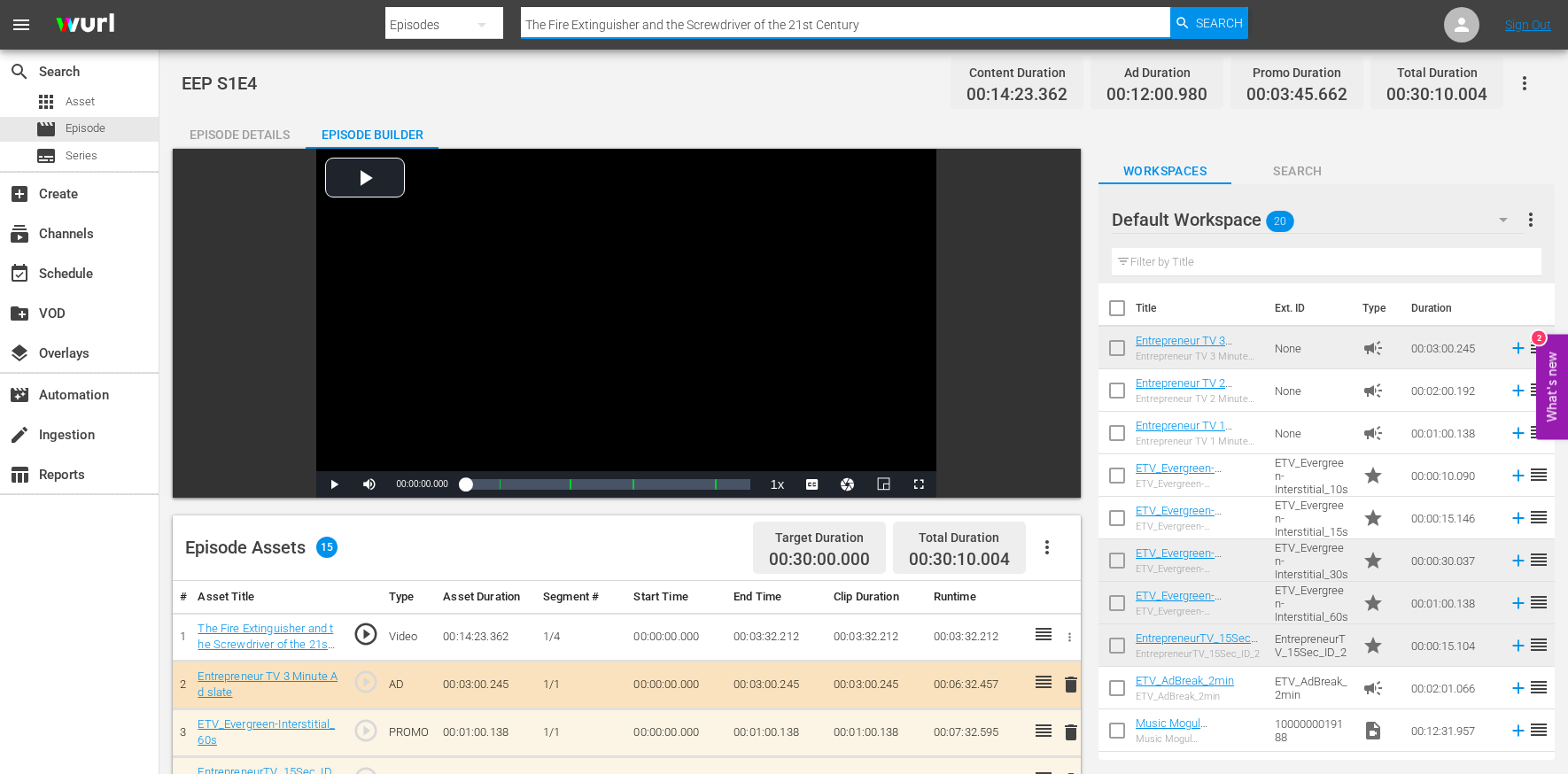
click at [590, 28] on input "The Fire Extinguisher and the Screwdriver of the 21st Century" at bounding box center [846, 25] width 650 height 42
paste input "What Could You Build With Another $500,000?"
type input "What Could You Build With Another $500,000?"
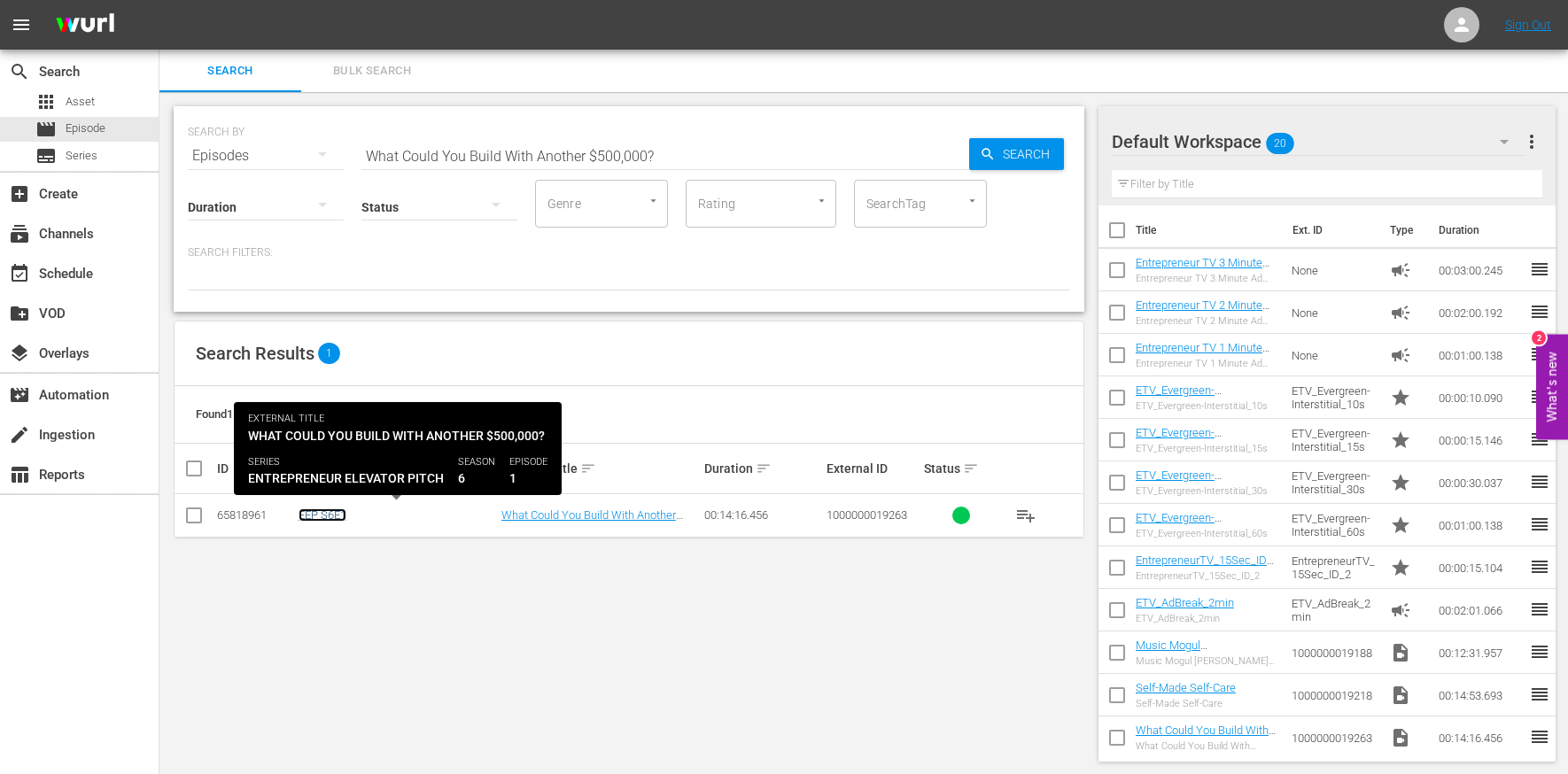
click at [335, 512] on link "EEP S6E1" at bounding box center [323, 515] width 48 height 13
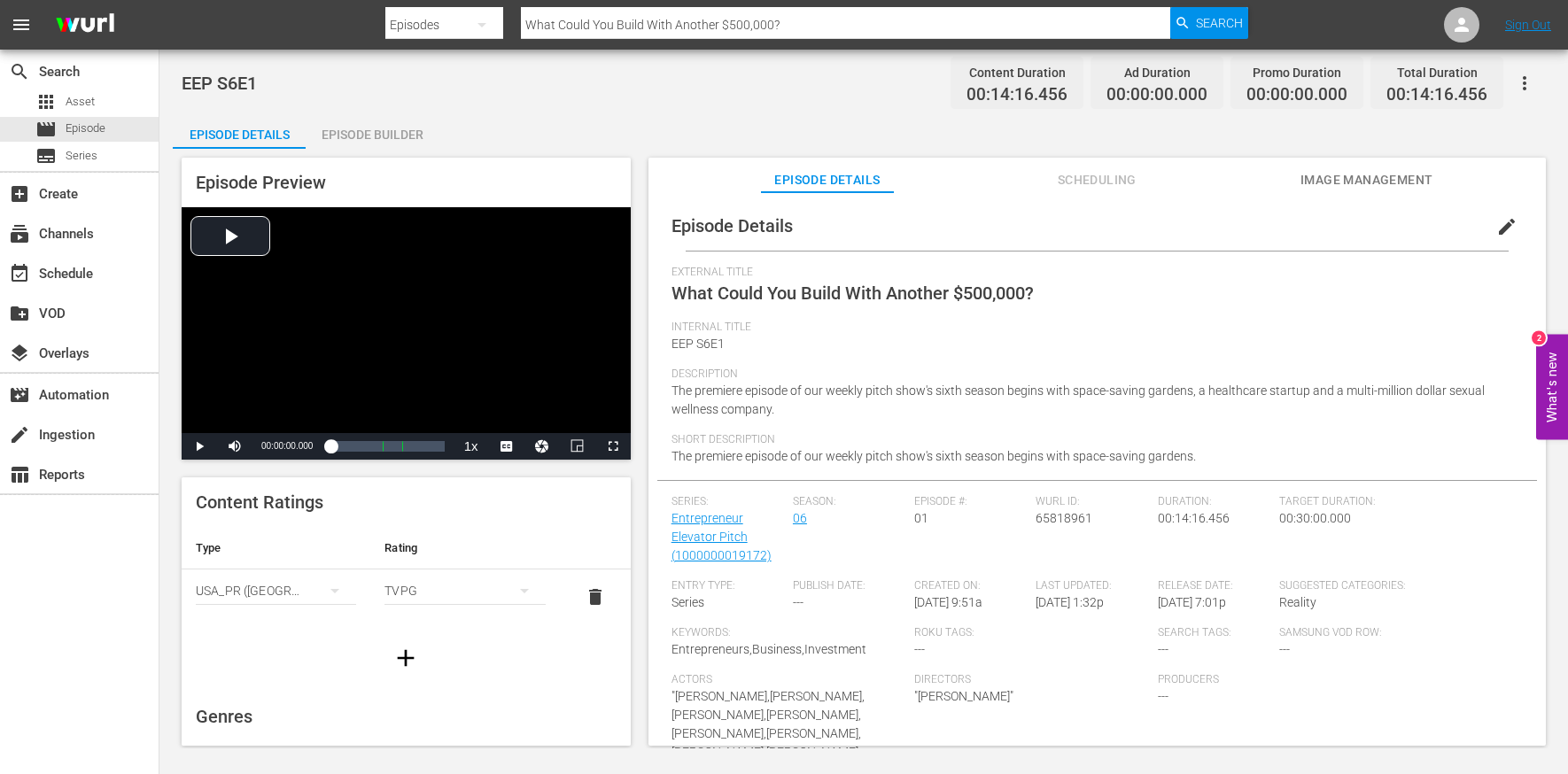
click at [397, 133] on div "Episode Builder" at bounding box center [372, 135] width 133 height 42
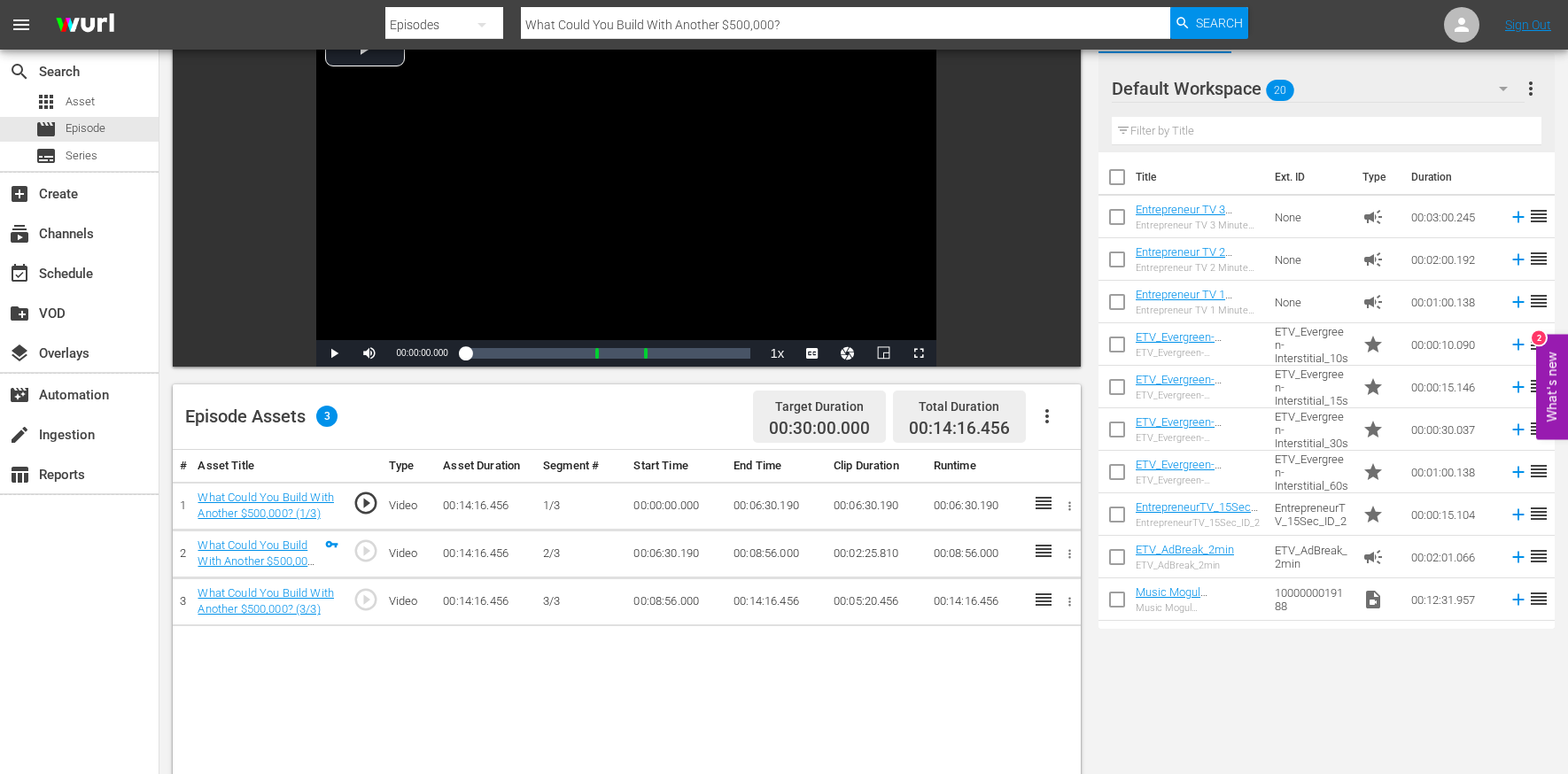
scroll to position [158, 0]
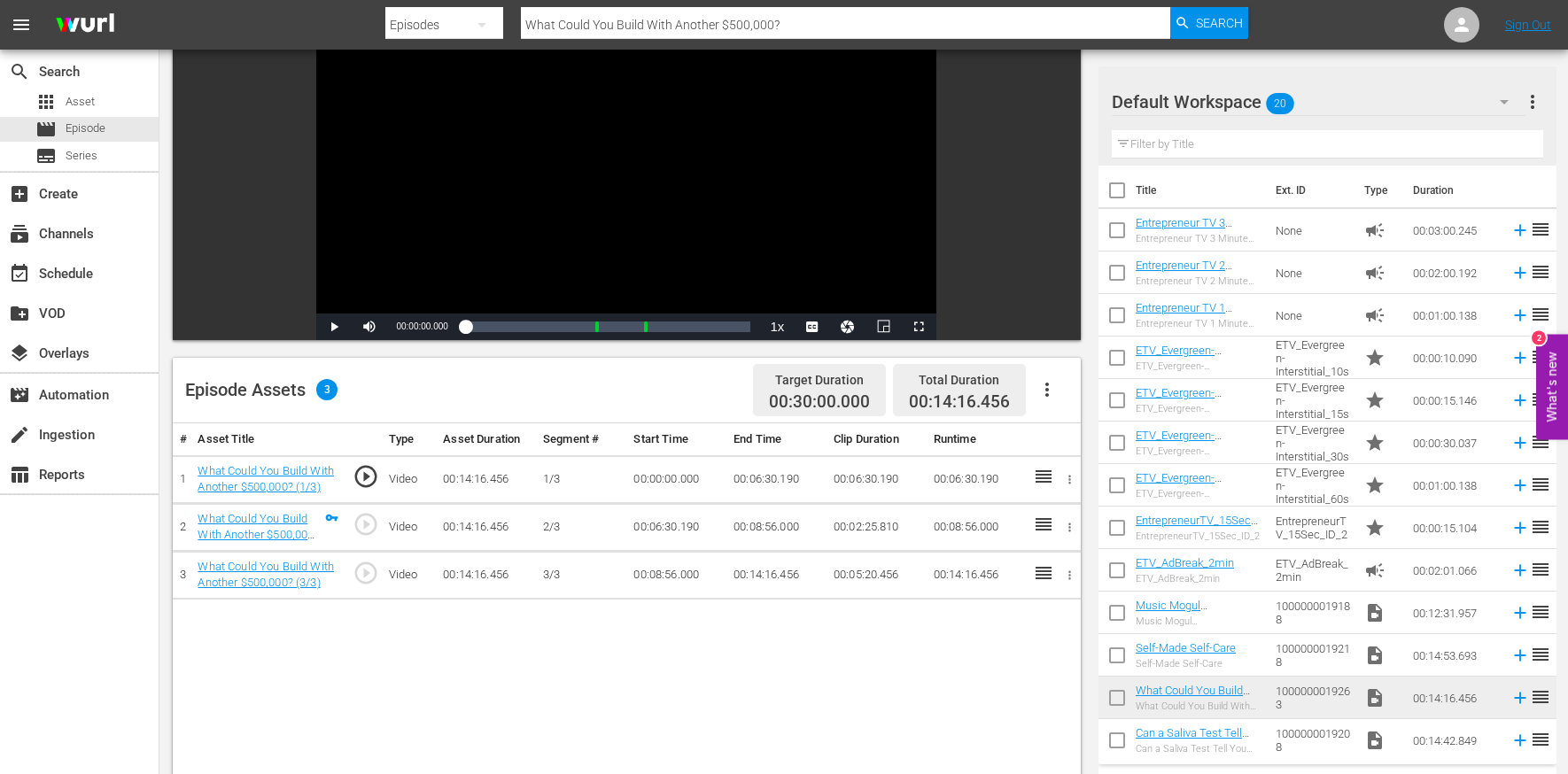
click at [1044, 394] on icon "button" at bounding box center [1047, 389] width 21 height 21
click at [1060, 398] on div "Edit Cue Points" at bounding box center [1100, 396] width 121 height 42
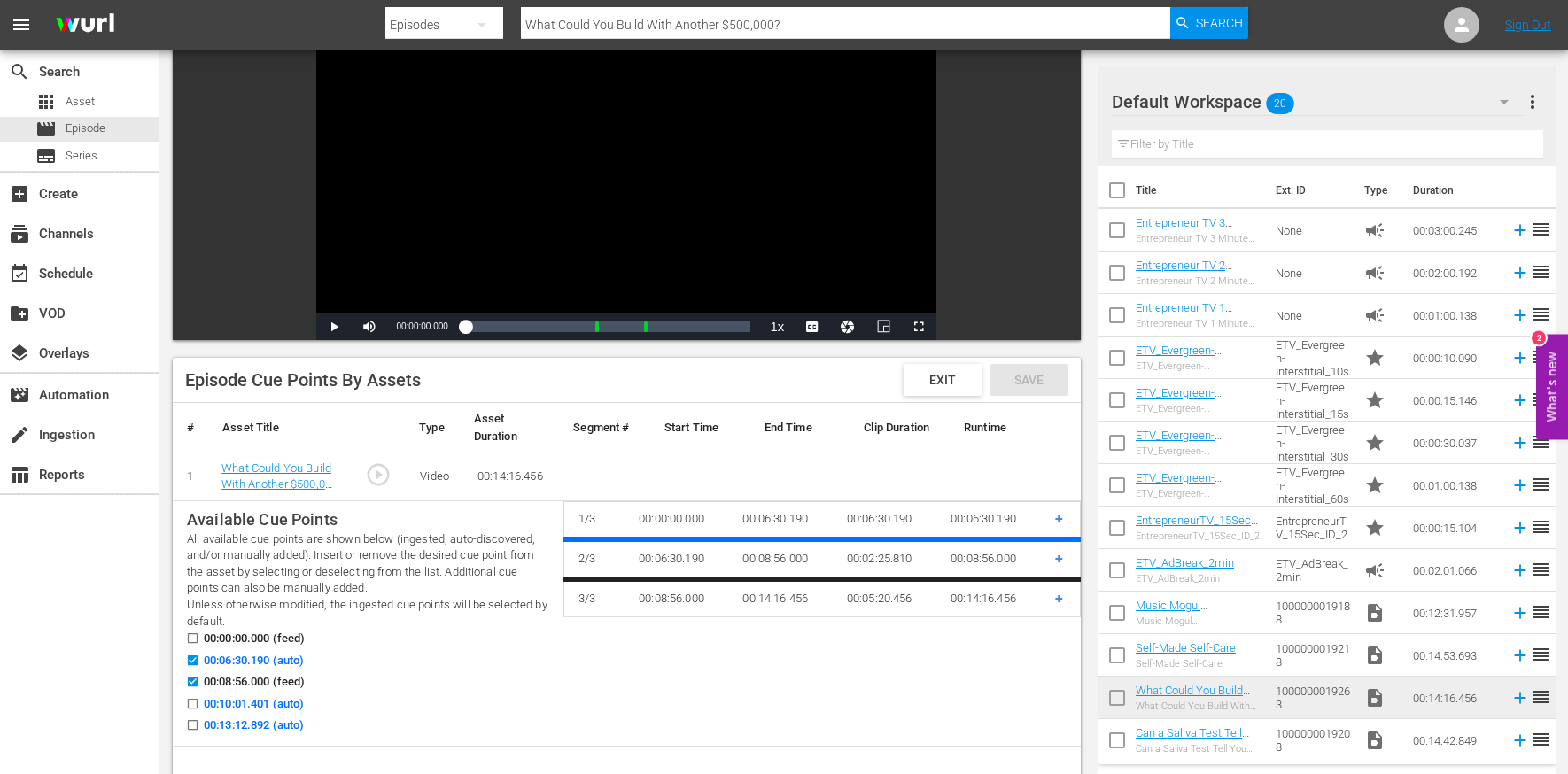
scroll to position [180, 0]
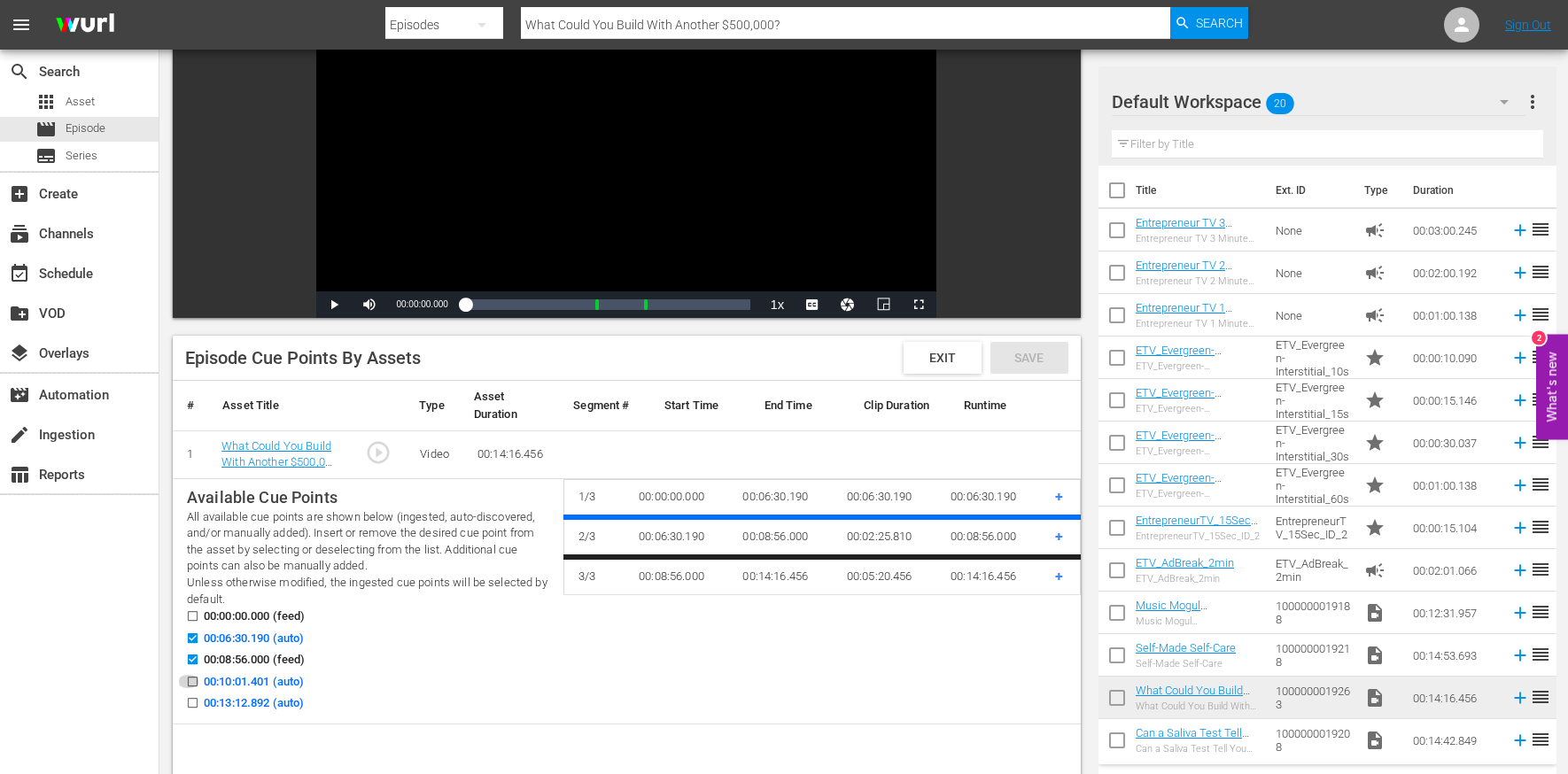
click at [187, 681] on input "00:10:01.401 (auto)" at bounding box center [188, 685] width 22 height 13
checkbox input "true"
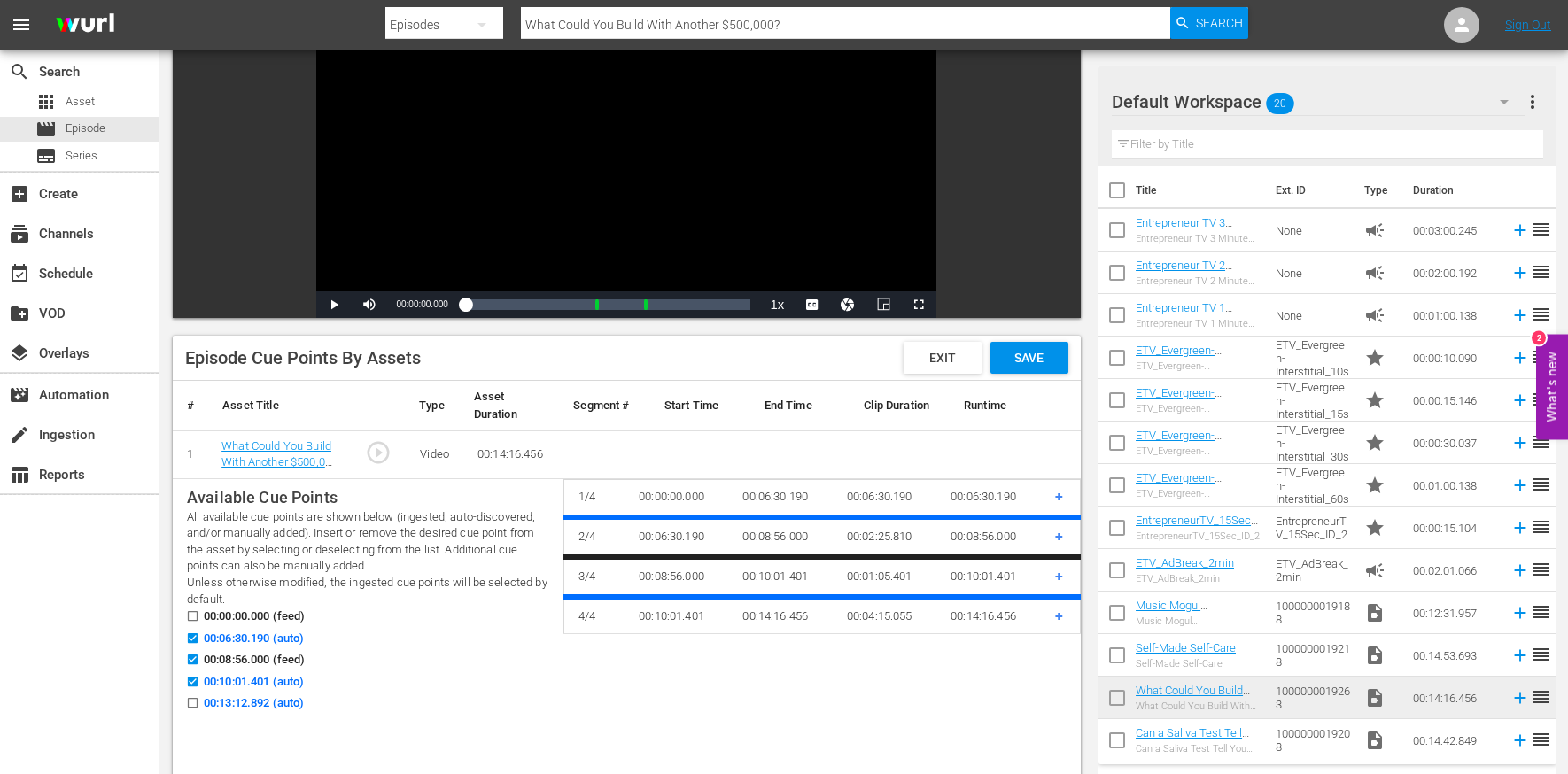
click at [189, 700] on input "00:13:12.892 (auto)" at bounding box center [188, 707] width 22 height 13
checkbox input "true"
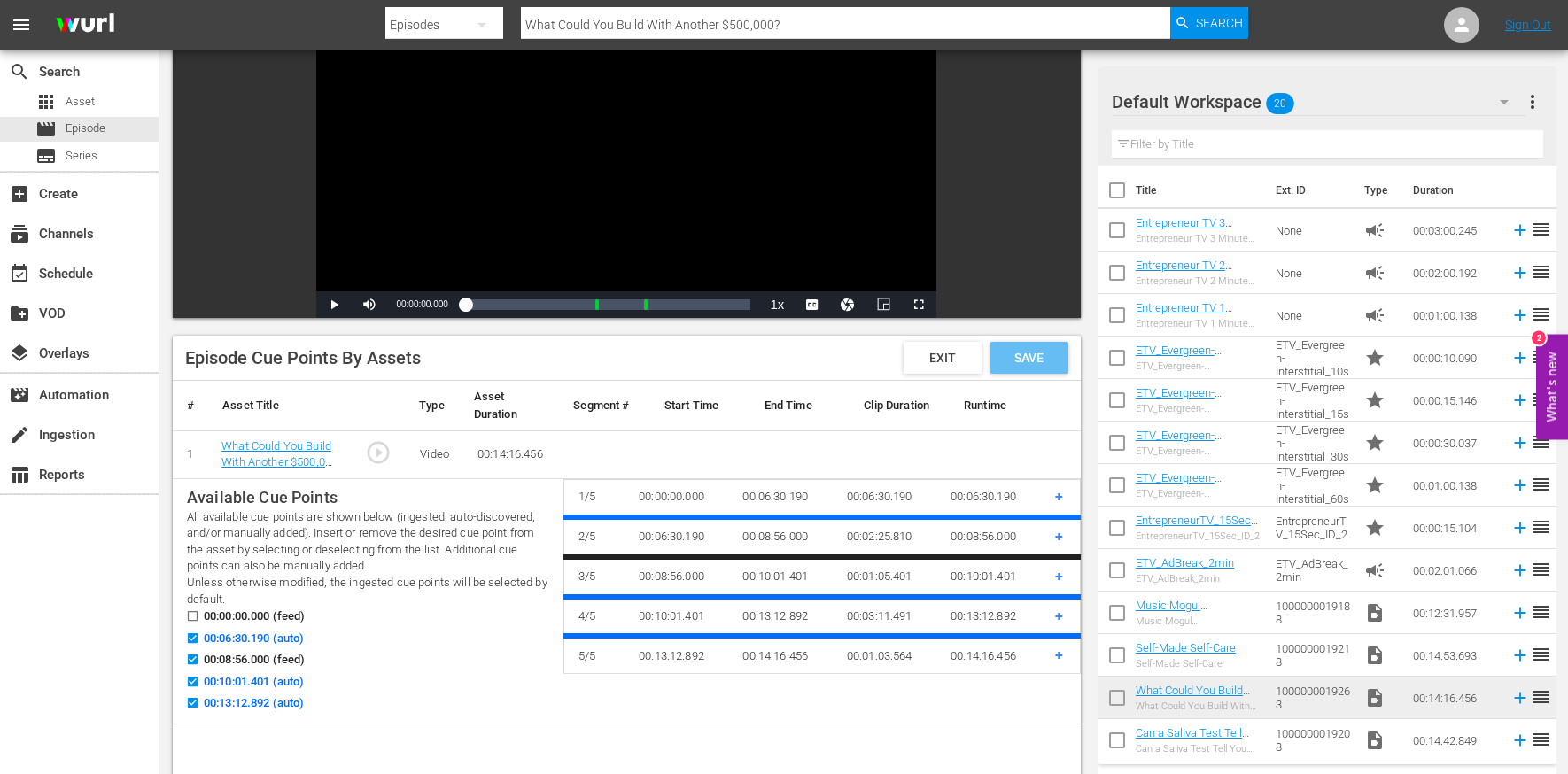
click at [1035, 353] on span "Save" at bounding box center [1029, 357] width 57 height 14
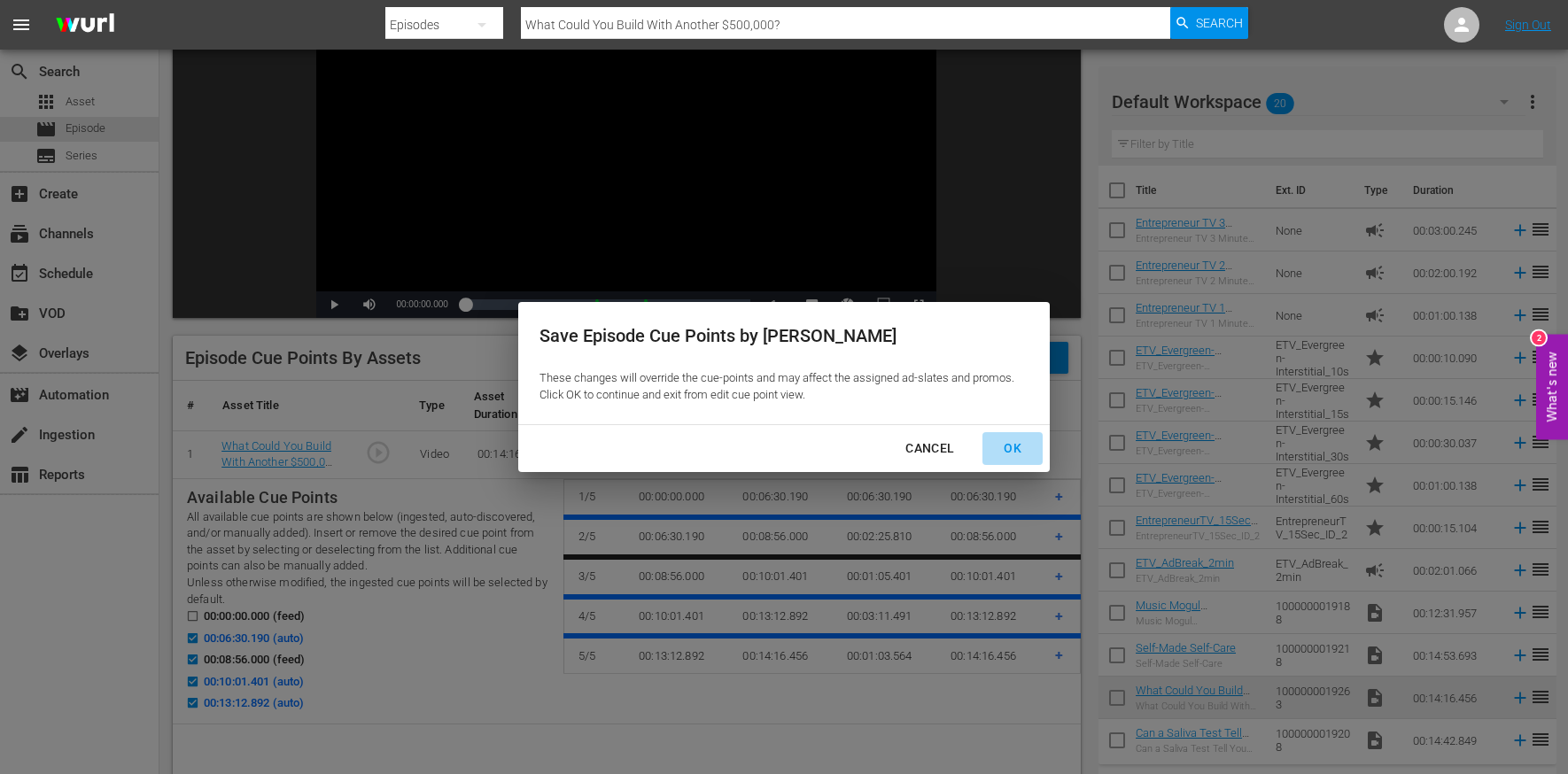
click at [1009, 450] on div "OK" at bounding box center [1012, 448] width 46 height 22
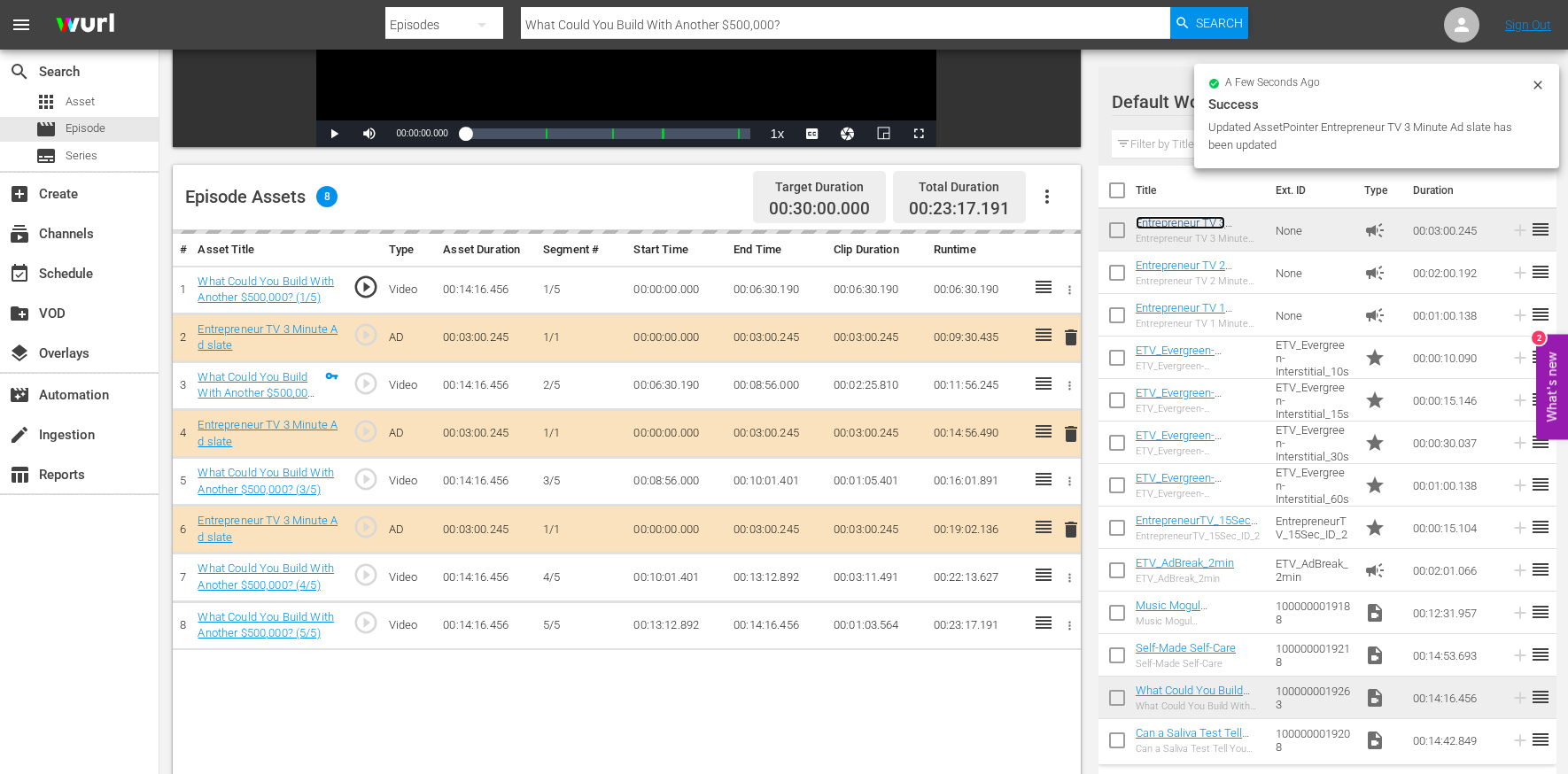
scroll to position [460, 0]
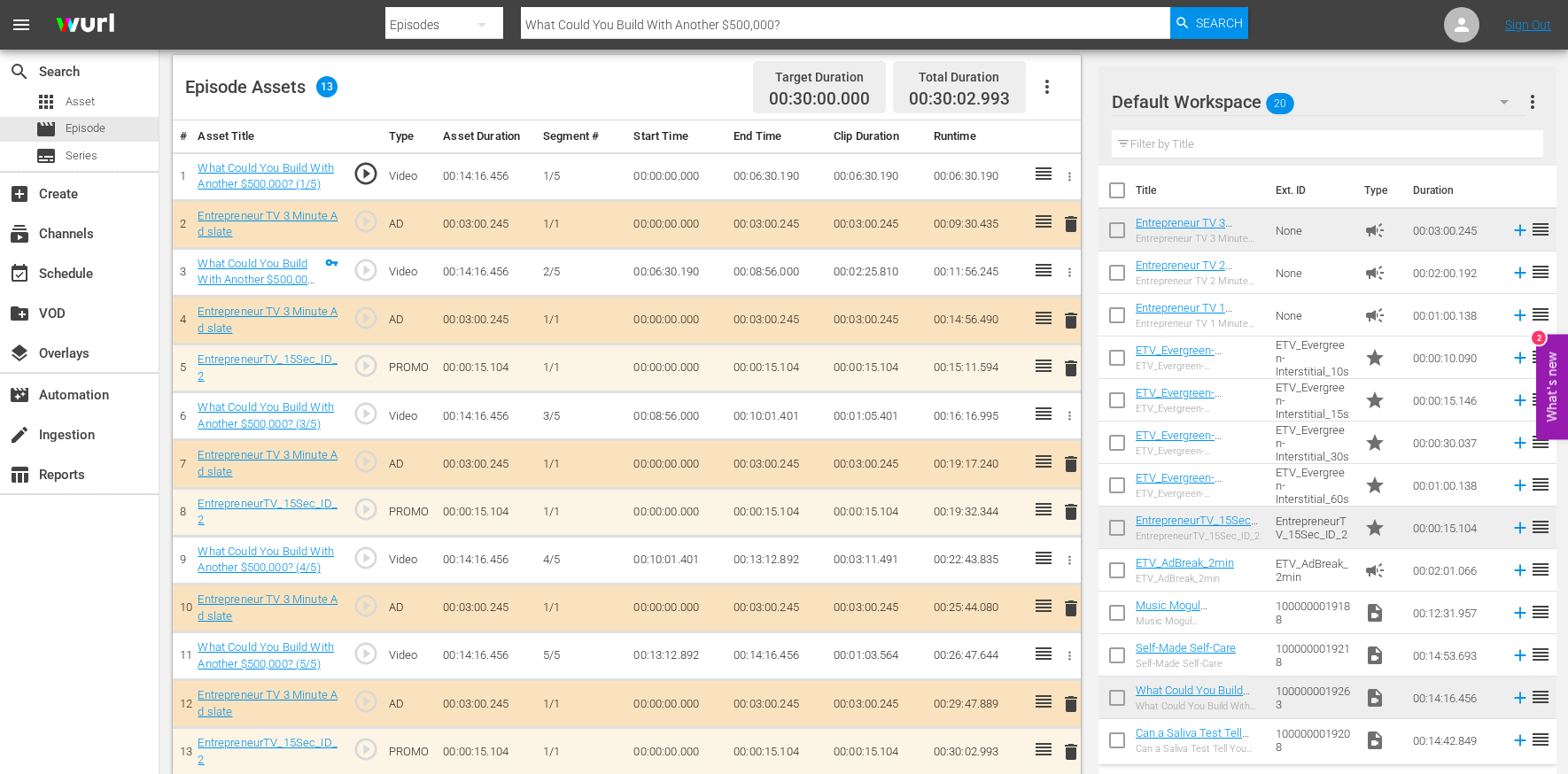
click at [561, 26] on input "What Could You Build With Another $500,000?" at bounding box center [846, 25] width 650 height 42
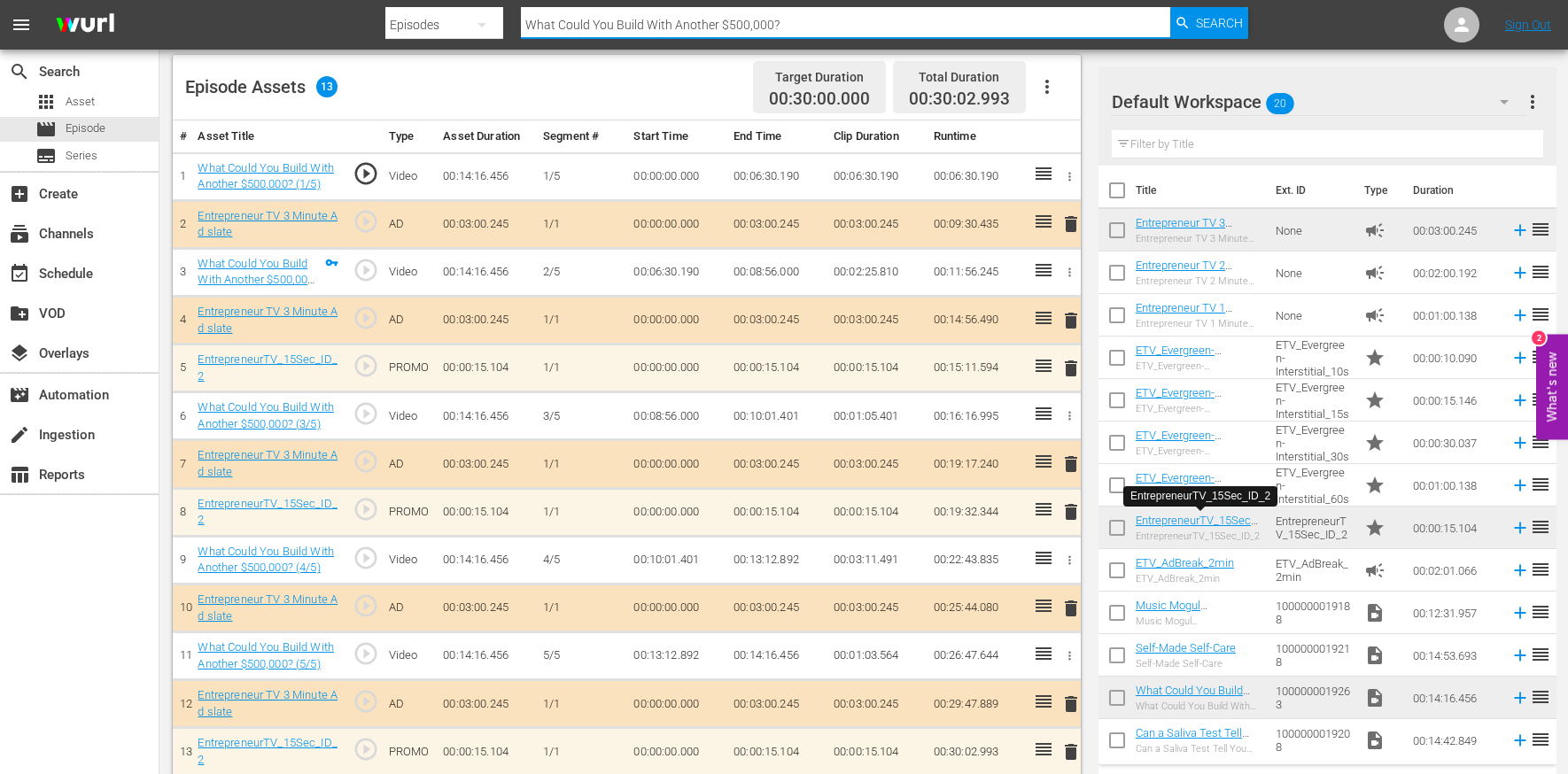
click at [561, 26] on input "What Could You Build With Another $500,000?" at bounding box center [846, 25] width 650 height 42
paste input "Is She Pitching Us"
type input "Is She Pitching Us?"
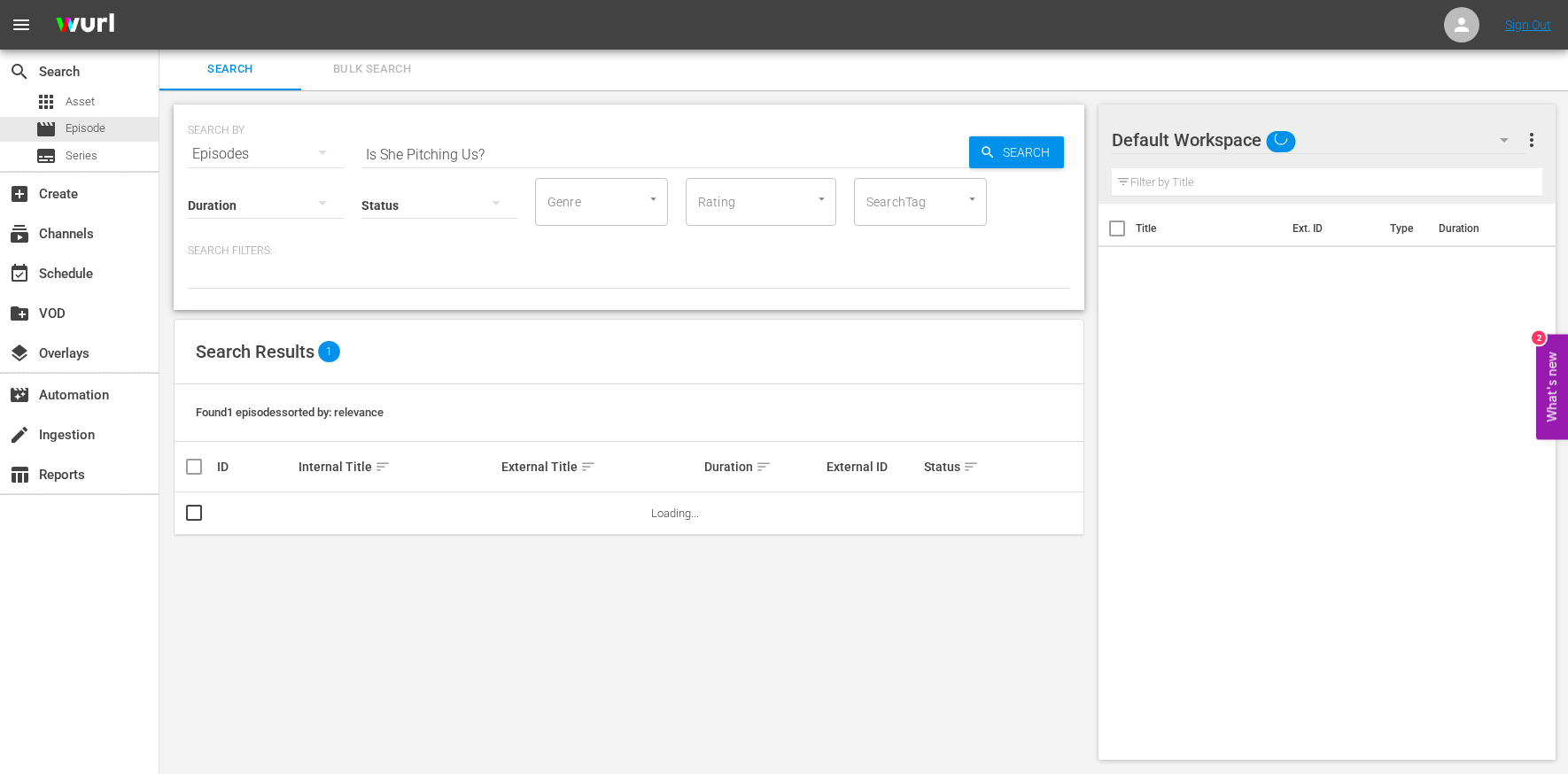
scroll to position [2, 0]
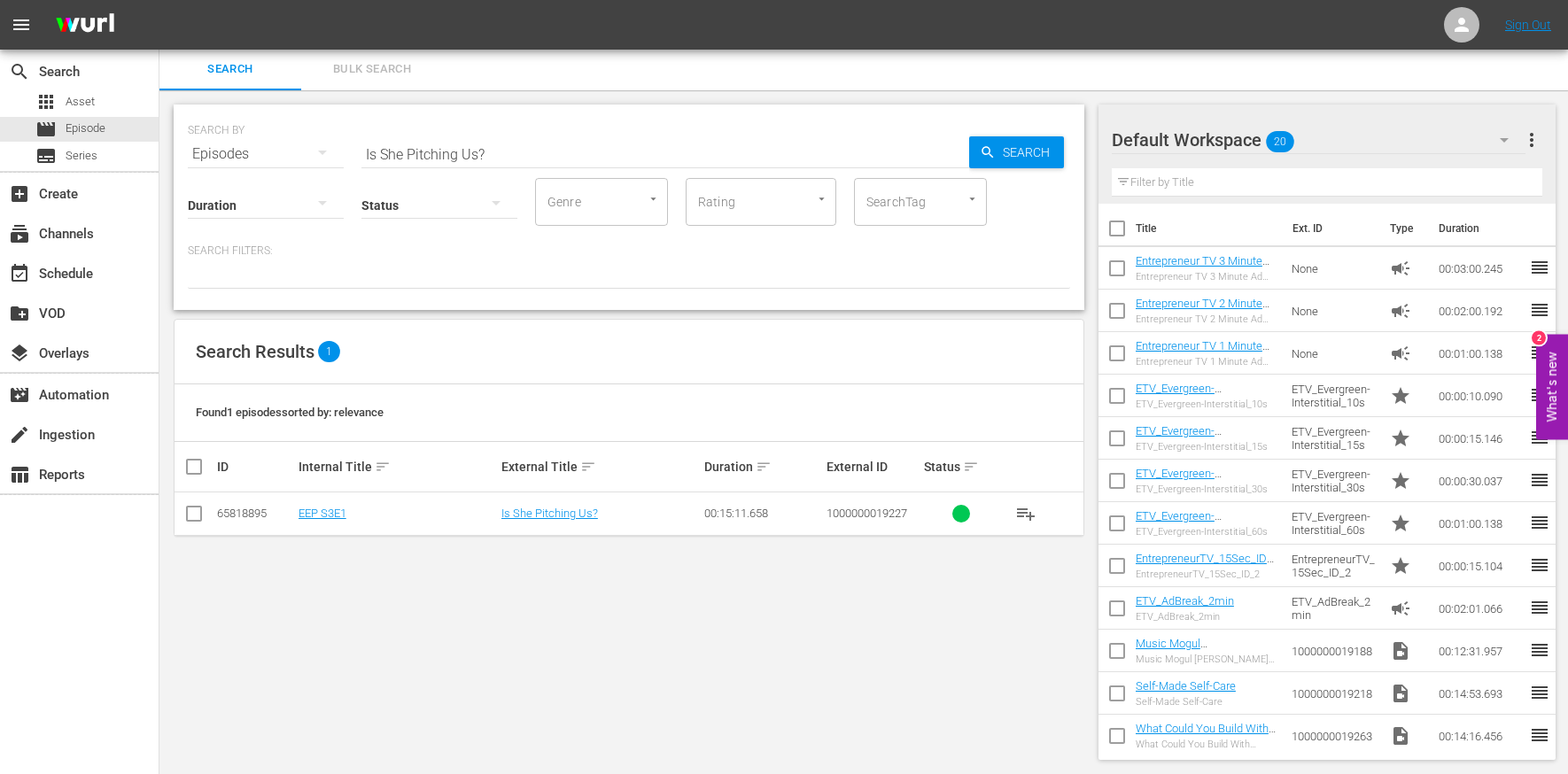
click at [327, 503] on td "EEP S3E1" at bounding box center [398, 514] width 203 height 43
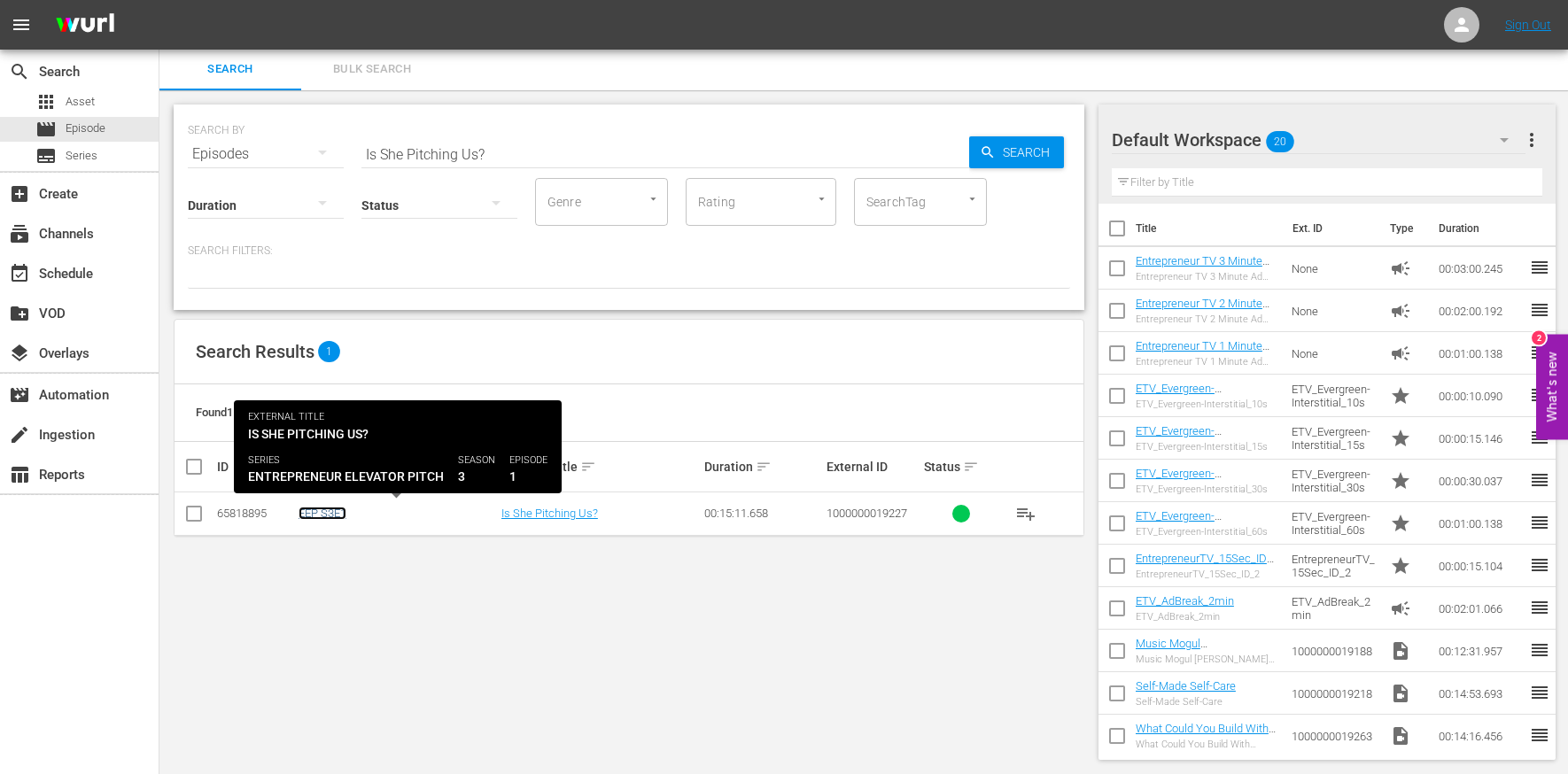
click at [326, 512] on link "EEP S3E1" at bounding box center [323, 513] width 48 height 13
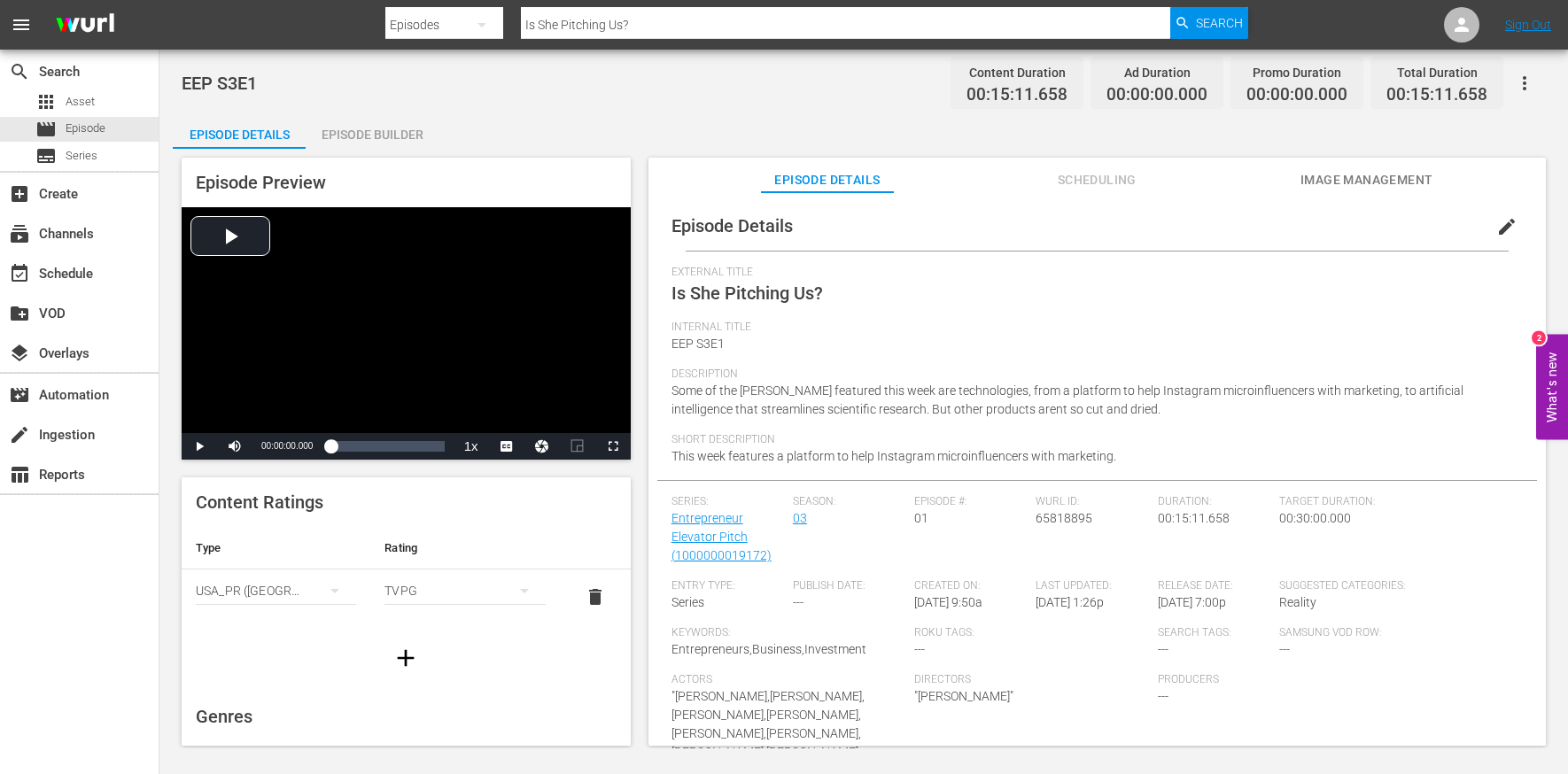
click at [414, 138] on div "Episode Builder" at bounding box center [372, 135] width 133 height 42
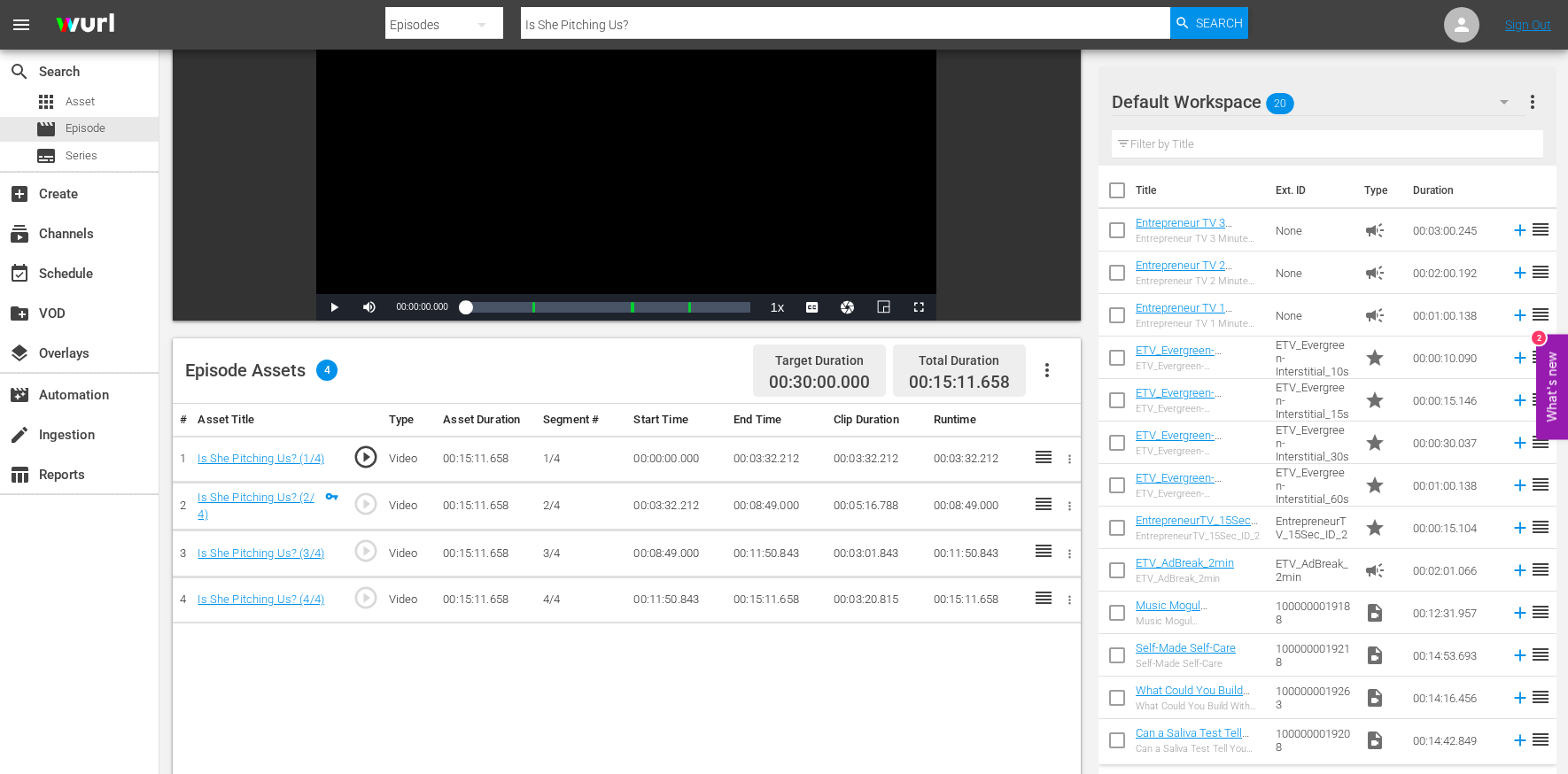
scroll to position [311, 0]
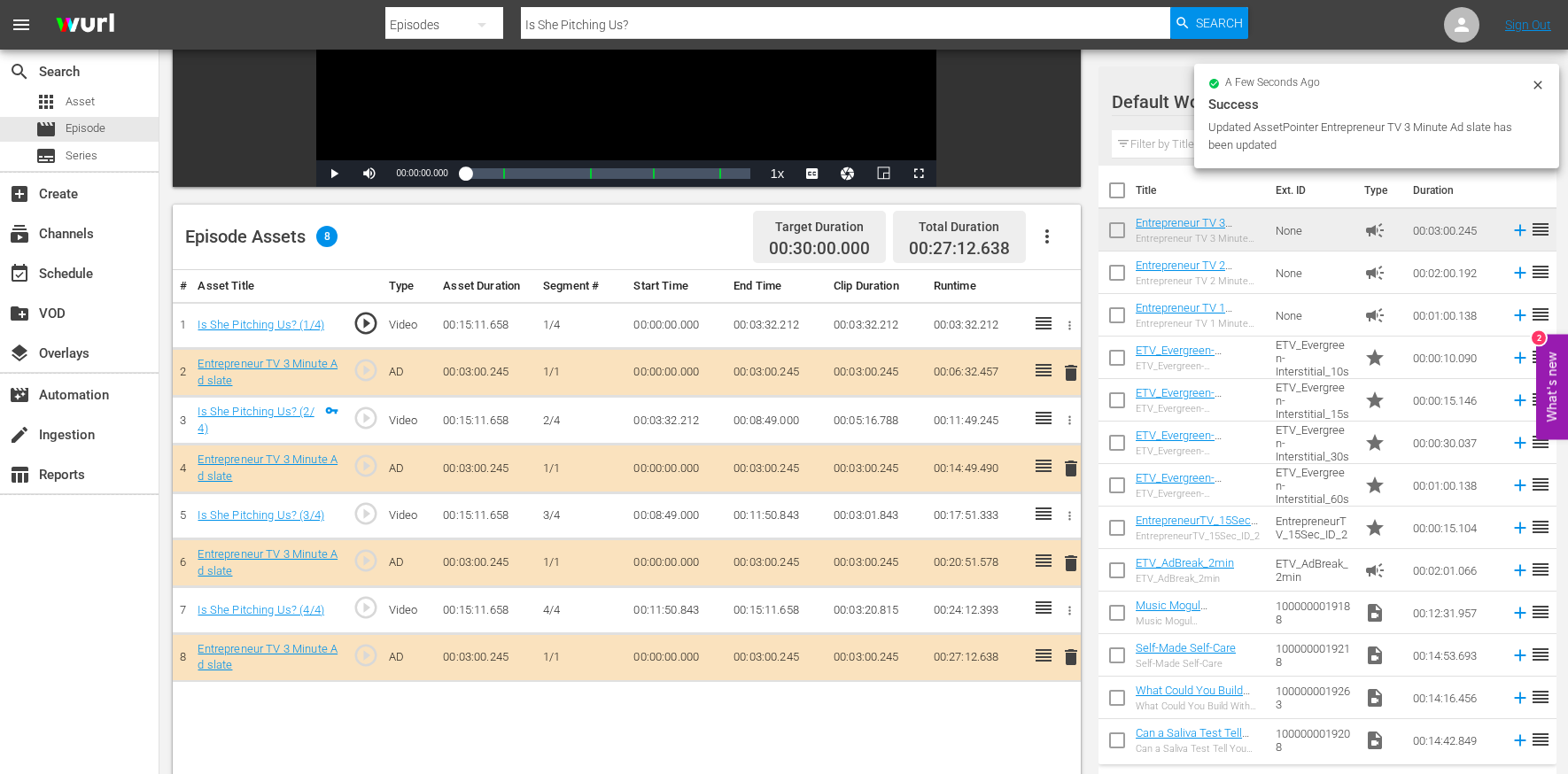
click at [1052, 235] on icon "button" at bounding box center [1047, 236] width 21 height 21
click at [1073, 254] on div "Edit Cue Points" at bounding box center [1100, 244] width 121 height 42
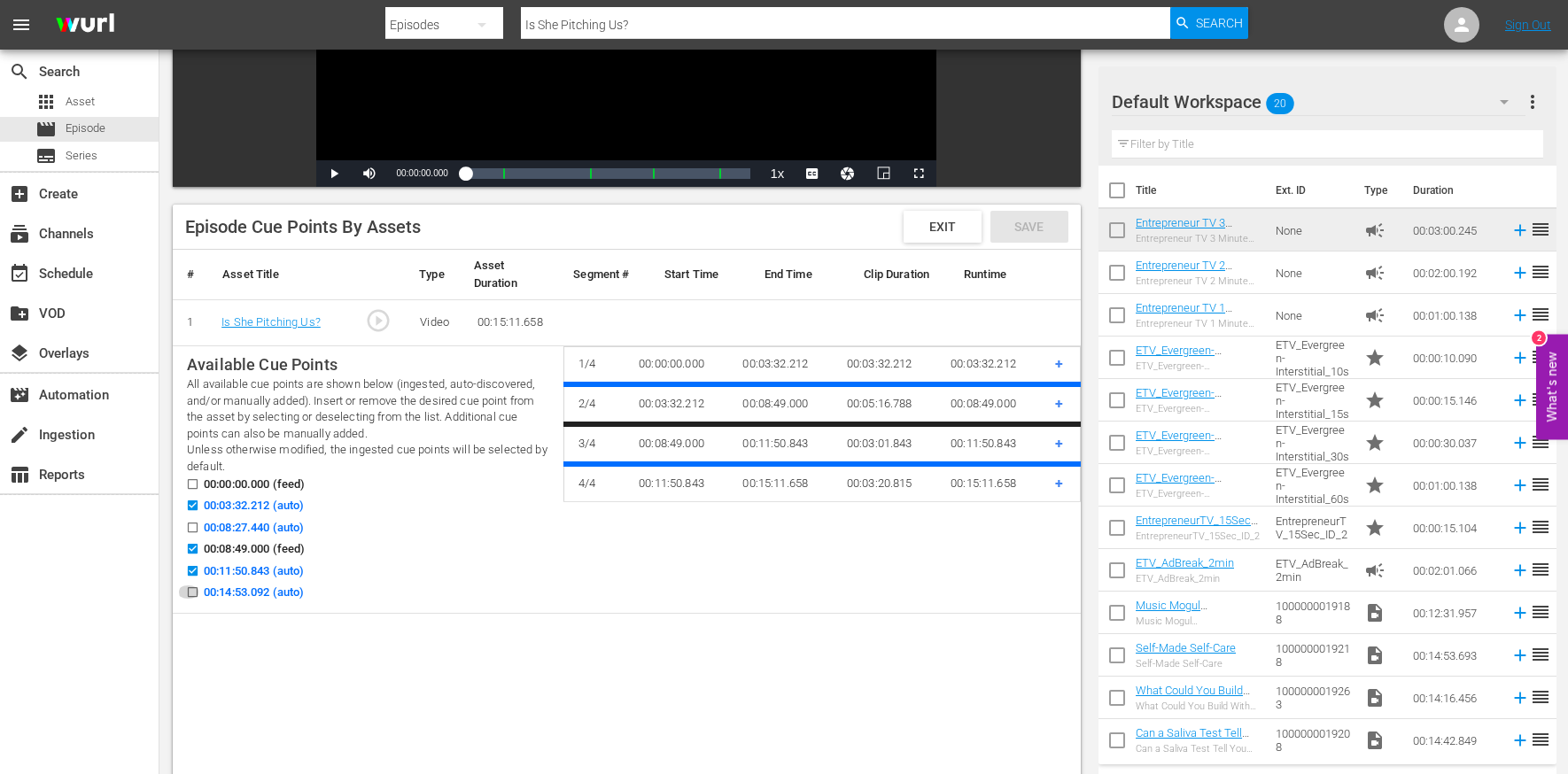
click at [193, 589] on input "00:14:53.092 (auto)" at bounding box center [188, 595] width 22 height 13
checkbox input "true"
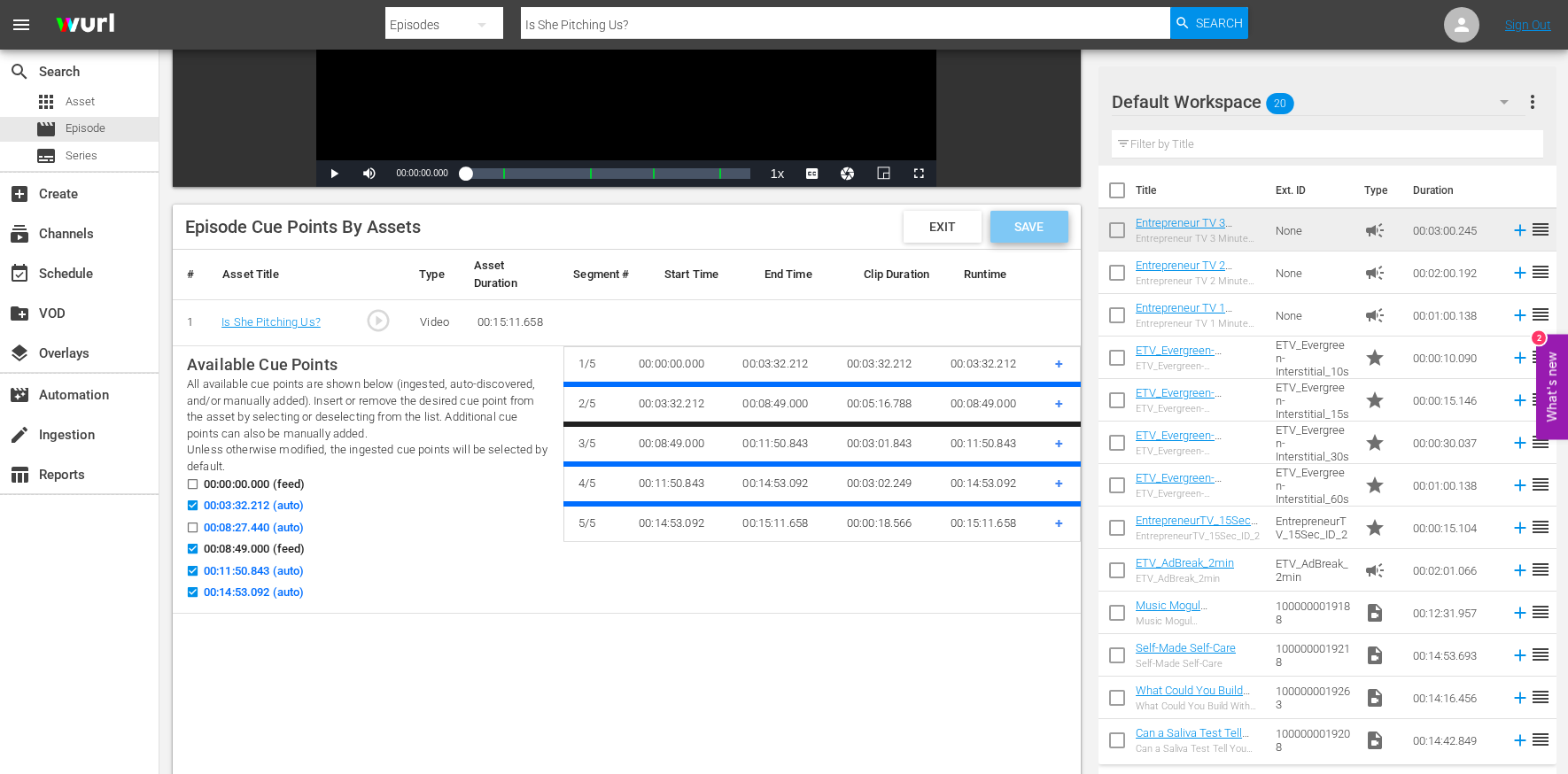
click at [1028, 226] on span "Save" at bounding box center [1029, 226] width 57 height 14
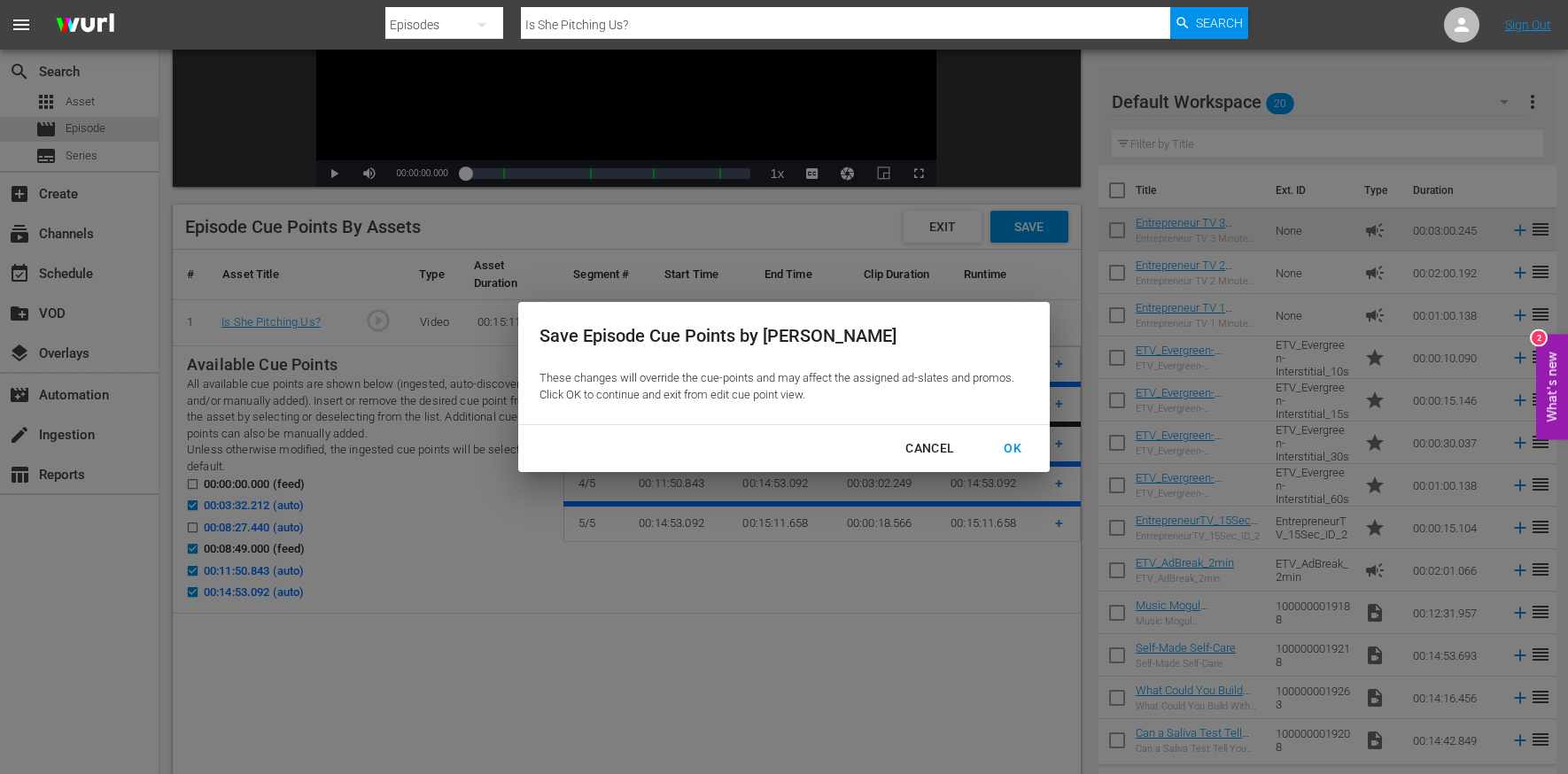
click at [1025, 438] on div "OK" at bounding box center [1012, 448] width 46 height 22
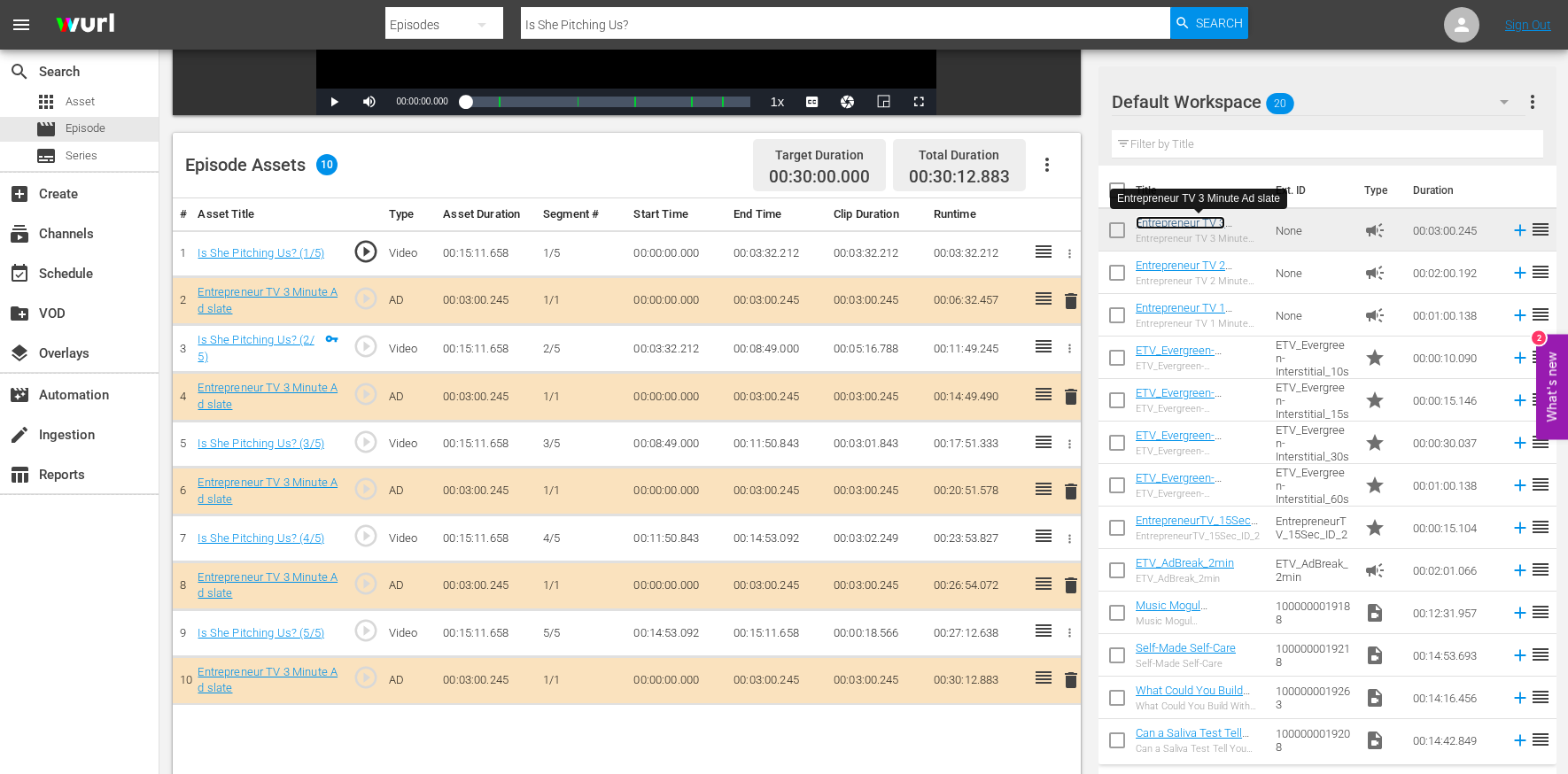
scroll to position [0, 0]
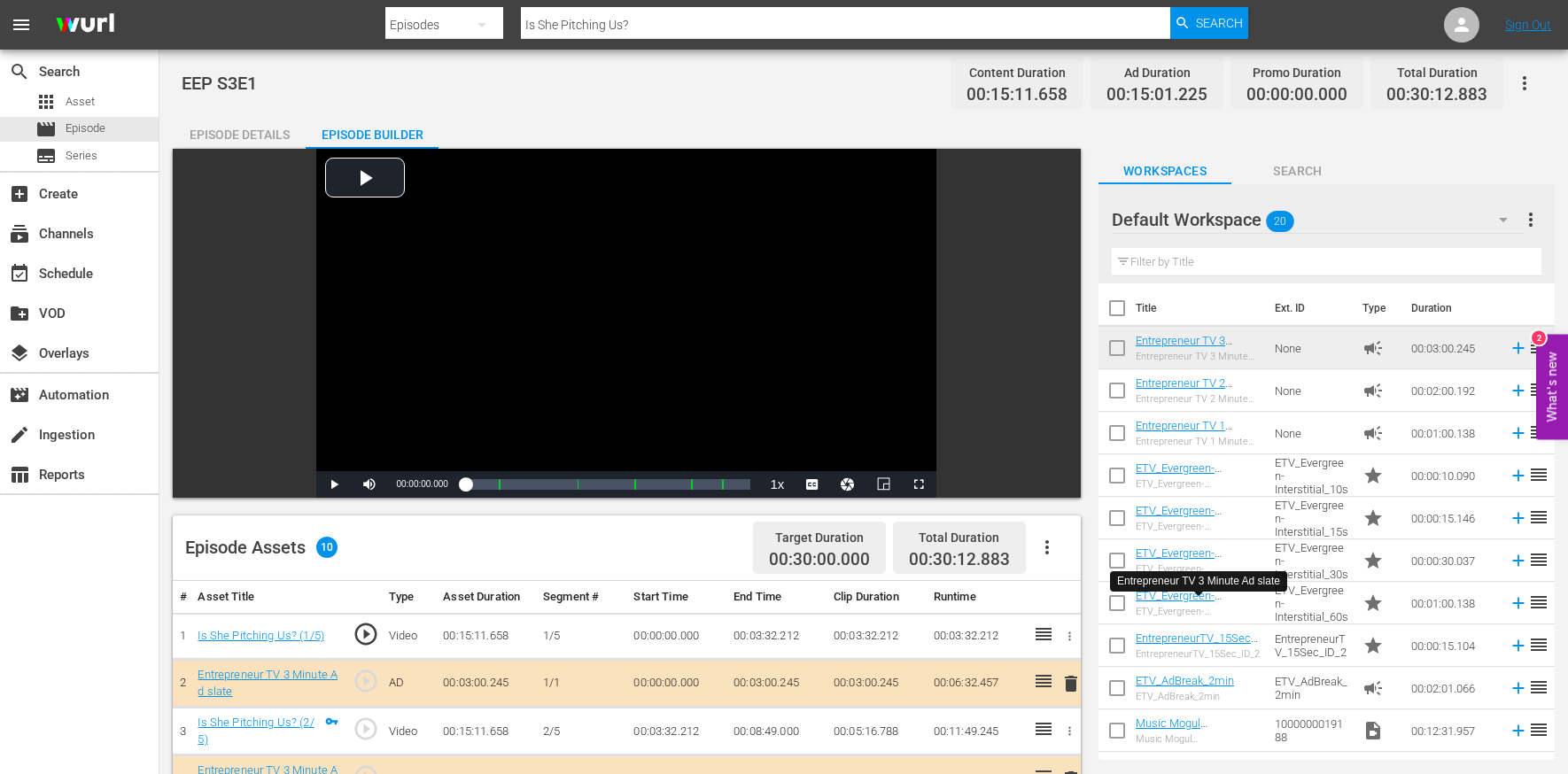
click at [598, 23] on input "Is She Pitching Us?" at bounding box center [846, 25] width 650 height 42
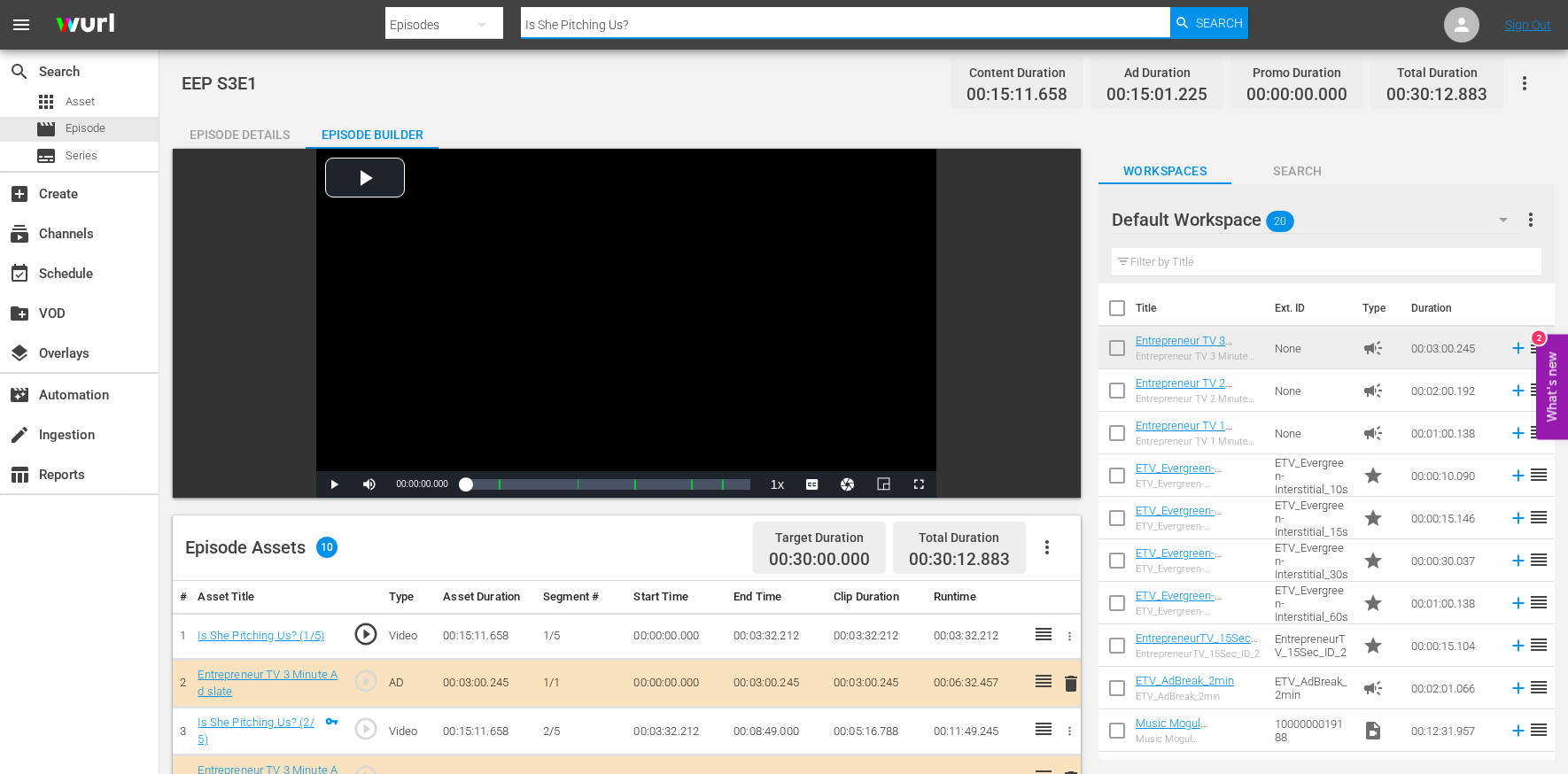
click at [598, 23] on input "Is She Pitching Us?" at bounding box center [846, 25] width 650 height 42
paste input "Drop and Give Me Valuation"
type input "Drop and Give Me Valuation"
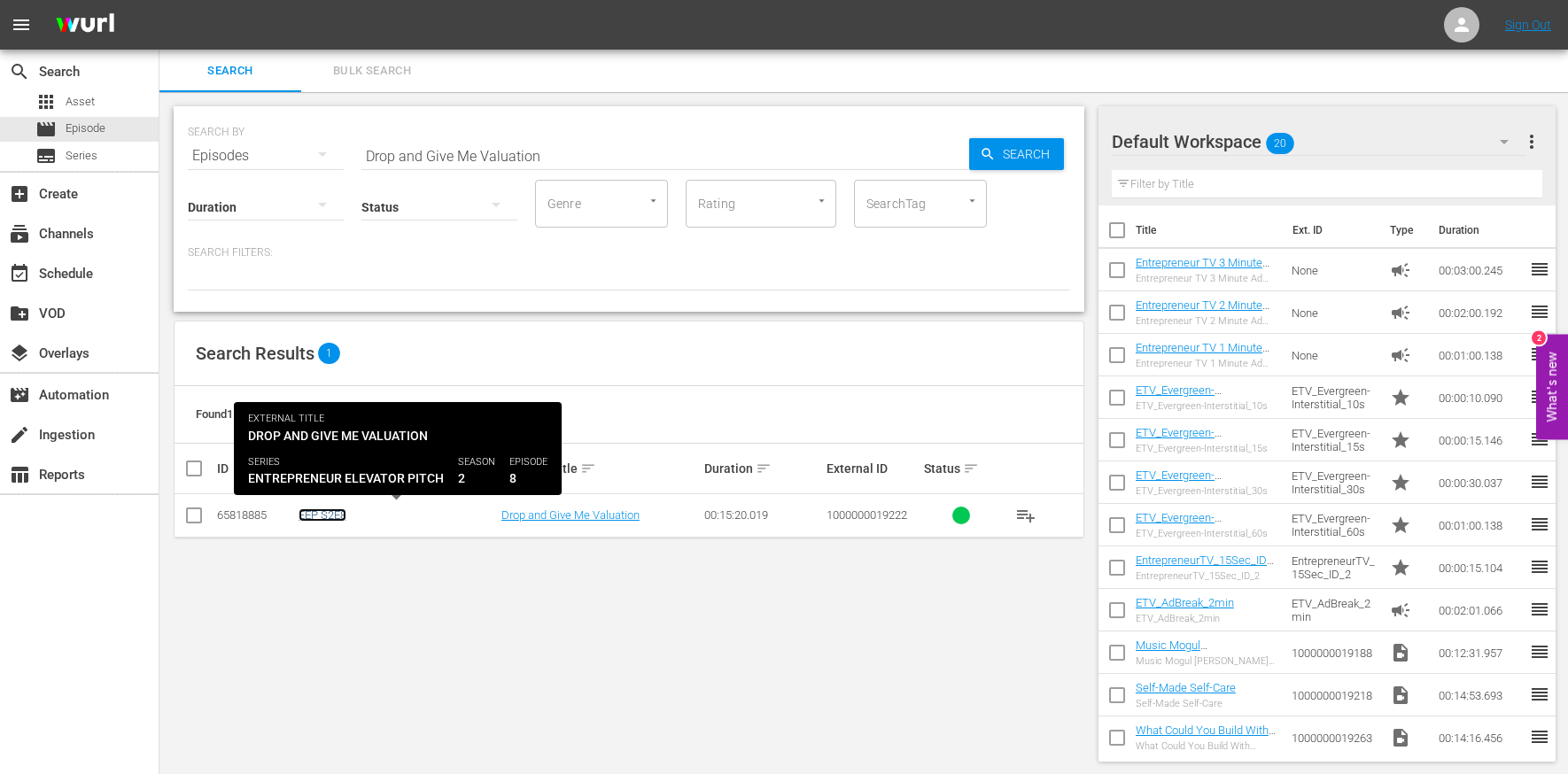
click at [319, 515] on link "EEP S2E8" at bounding box center [323, 515] width 48 height 13
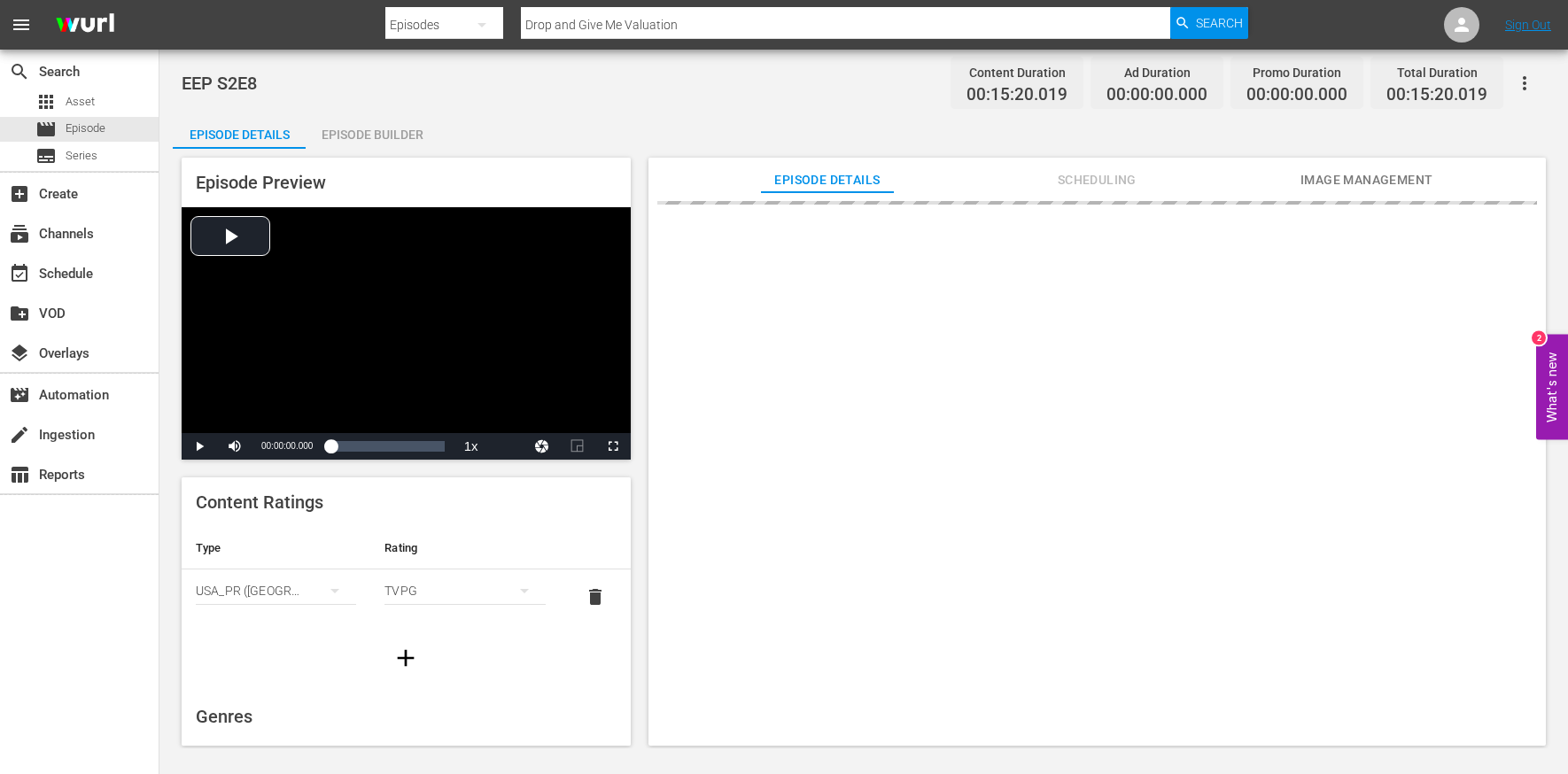
click at [402, 131] on div "Episode Builder" at bounding box center [372, 135] width 133 height 42
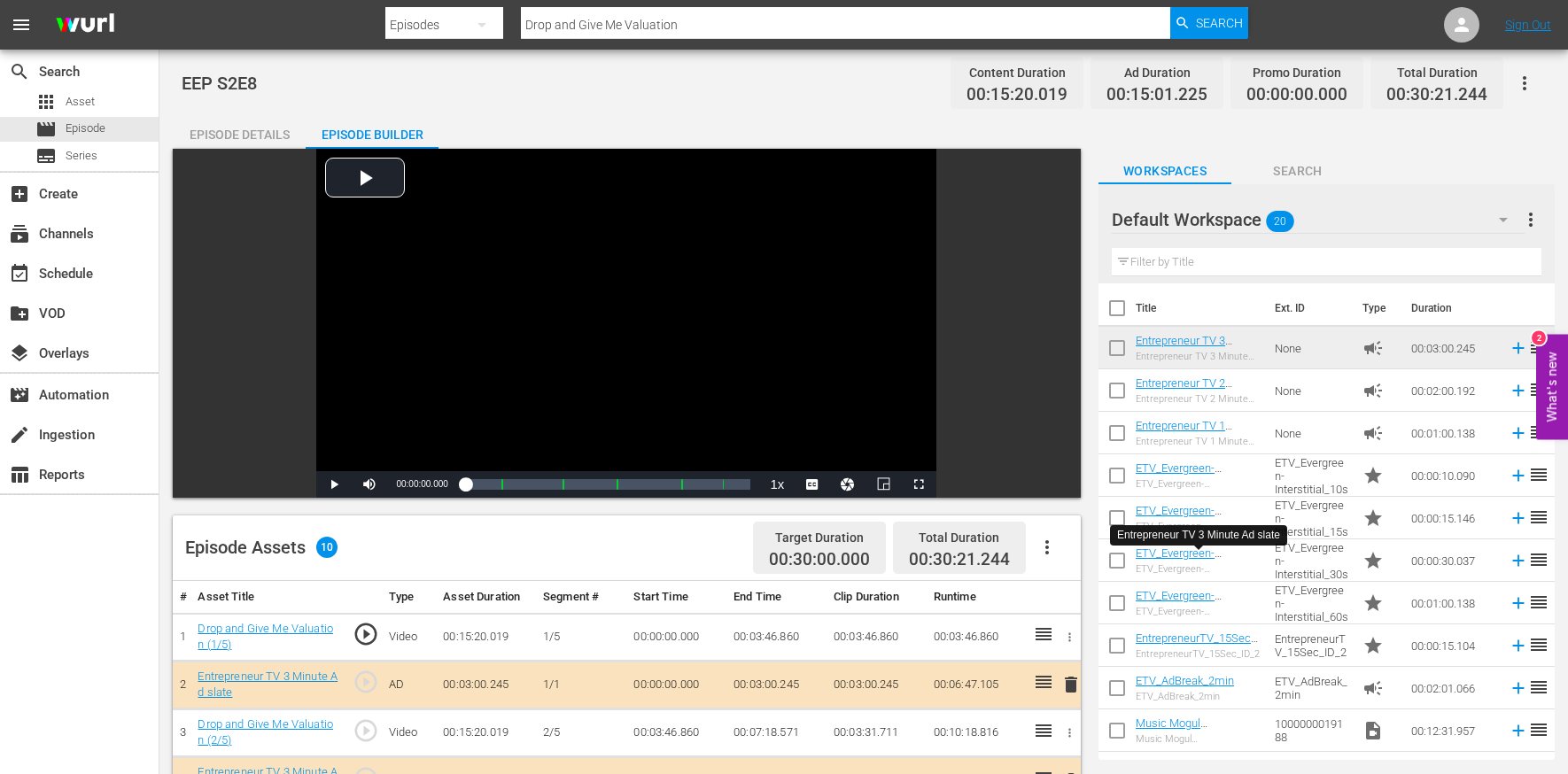
click at [611, 21] on input "Drop and Give Me Valuation" at bounding box center [846, 25] width 650 height 42
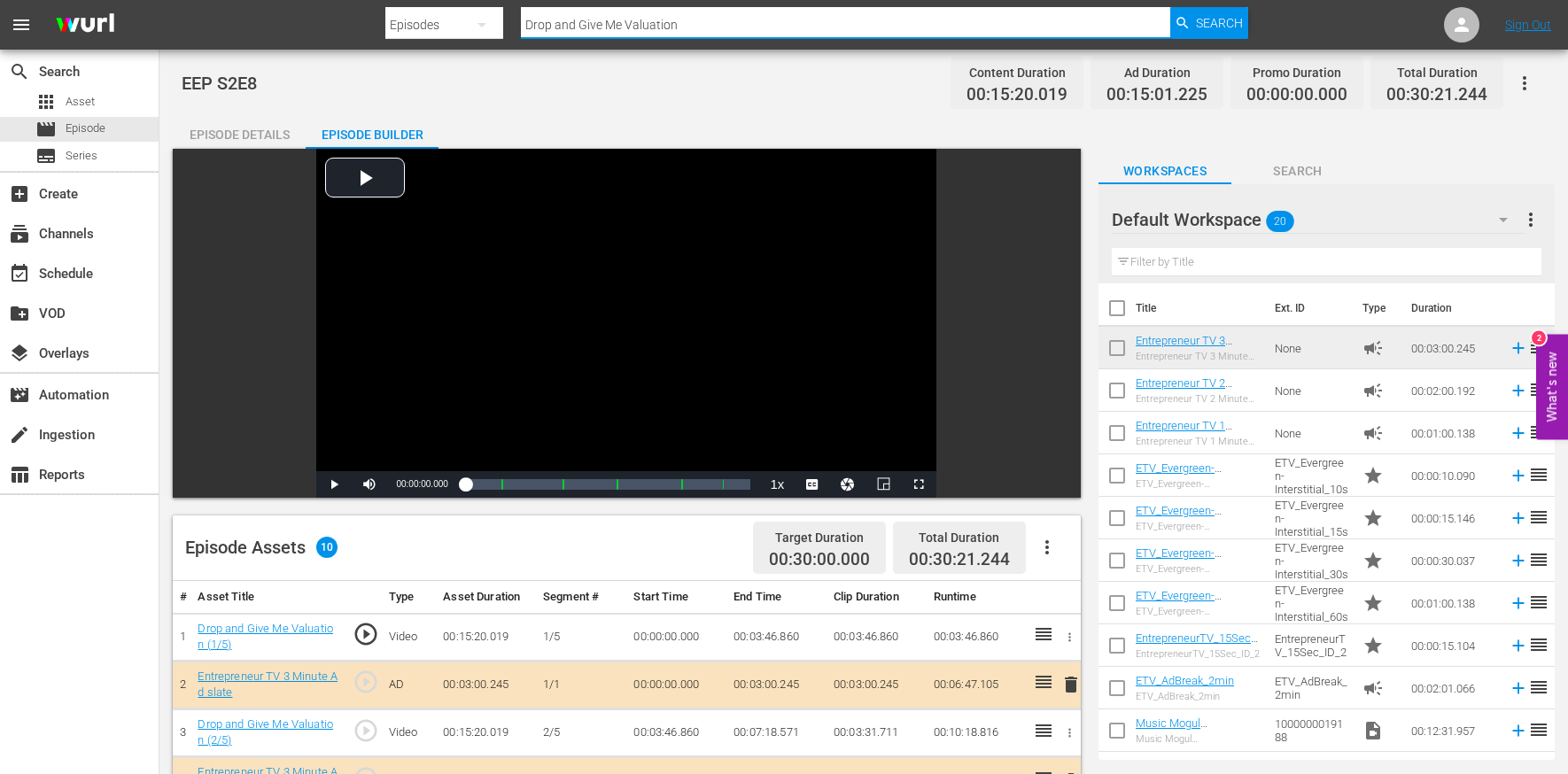
click at [611, 21] on input "Drop and Give Me Valuation" at bounding box center [846, 25] width 650 height 42
paste input "You Gotta Discuss It Right Now"
type input "You Gotta Discuss It Right Now"
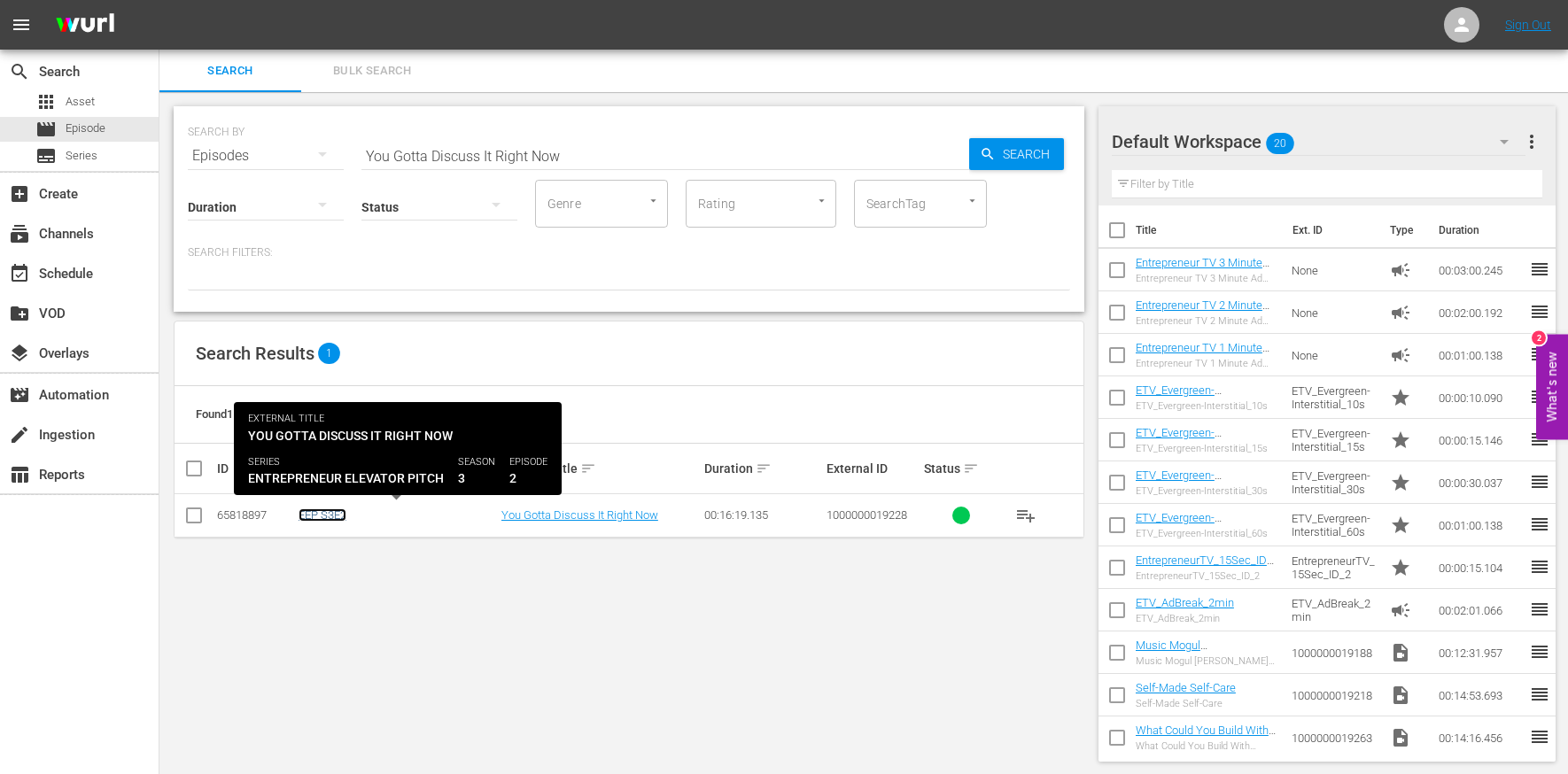
click at [329, 513] on link "EEP S3E2" at bounding box center [323, 515] width 48 height 13
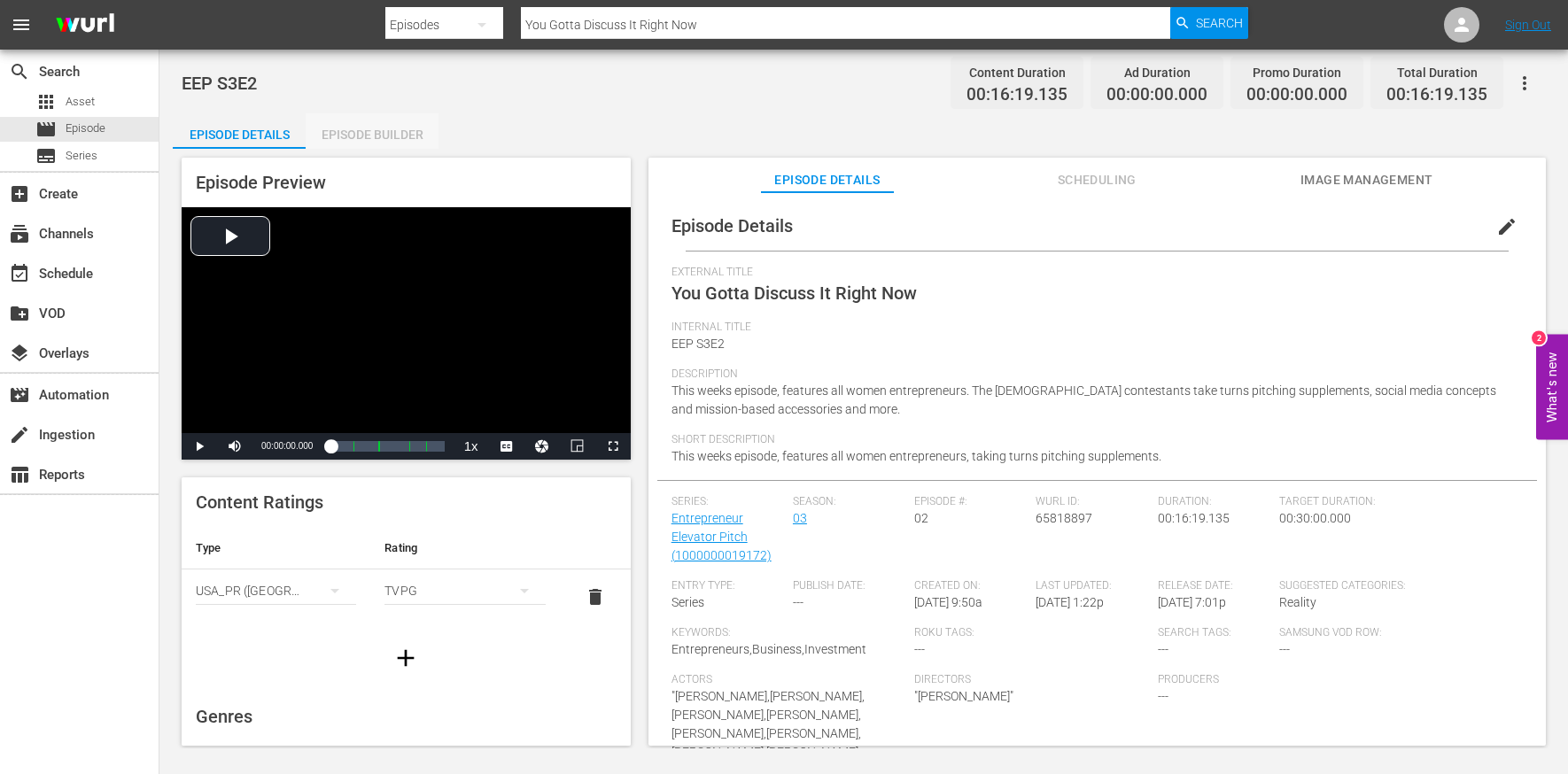
click at [389, 131] on div "Episode Builder" at bounding box center [372, 135] width 133 height 42
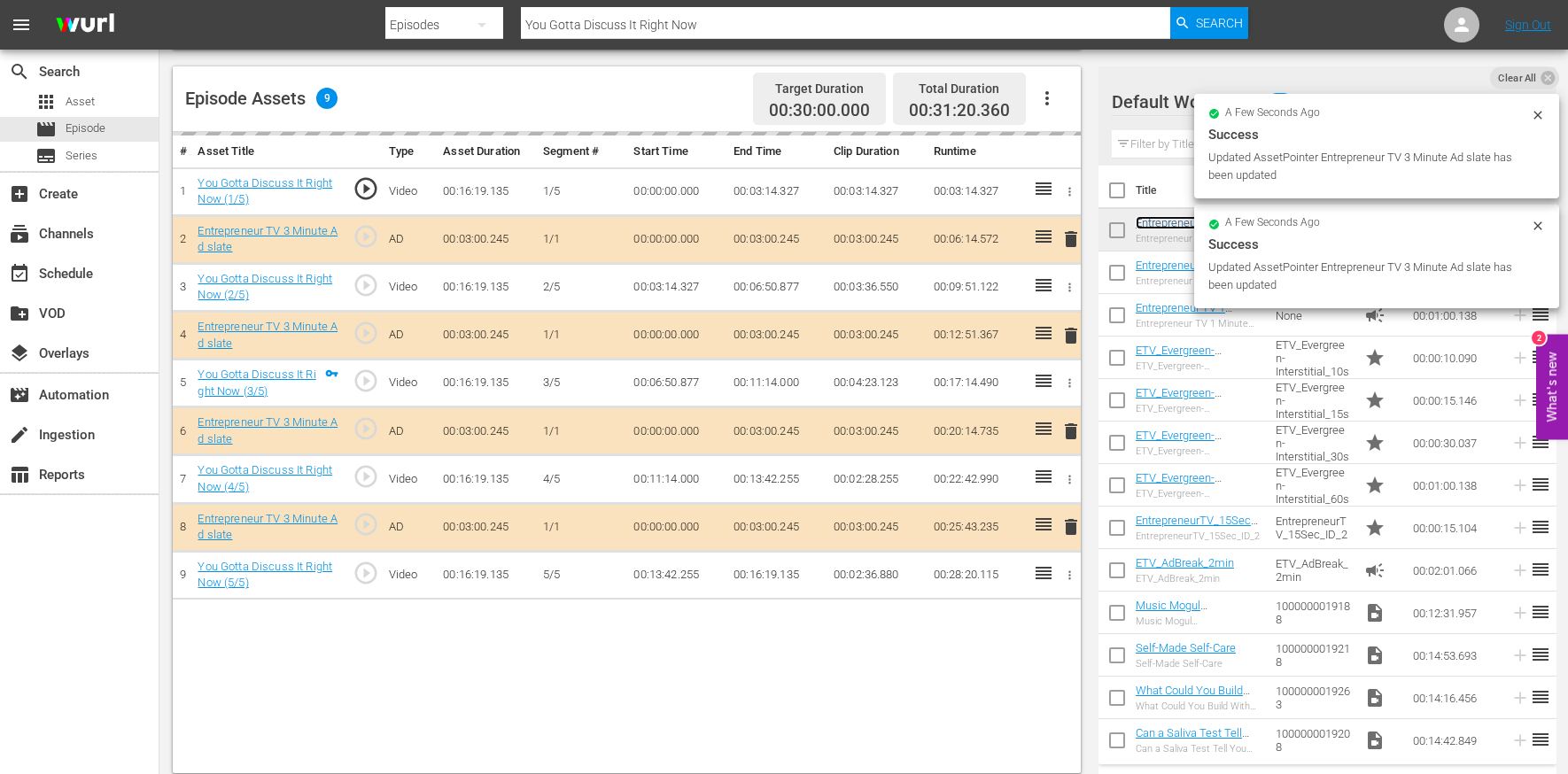
scroll to position [452, 0]
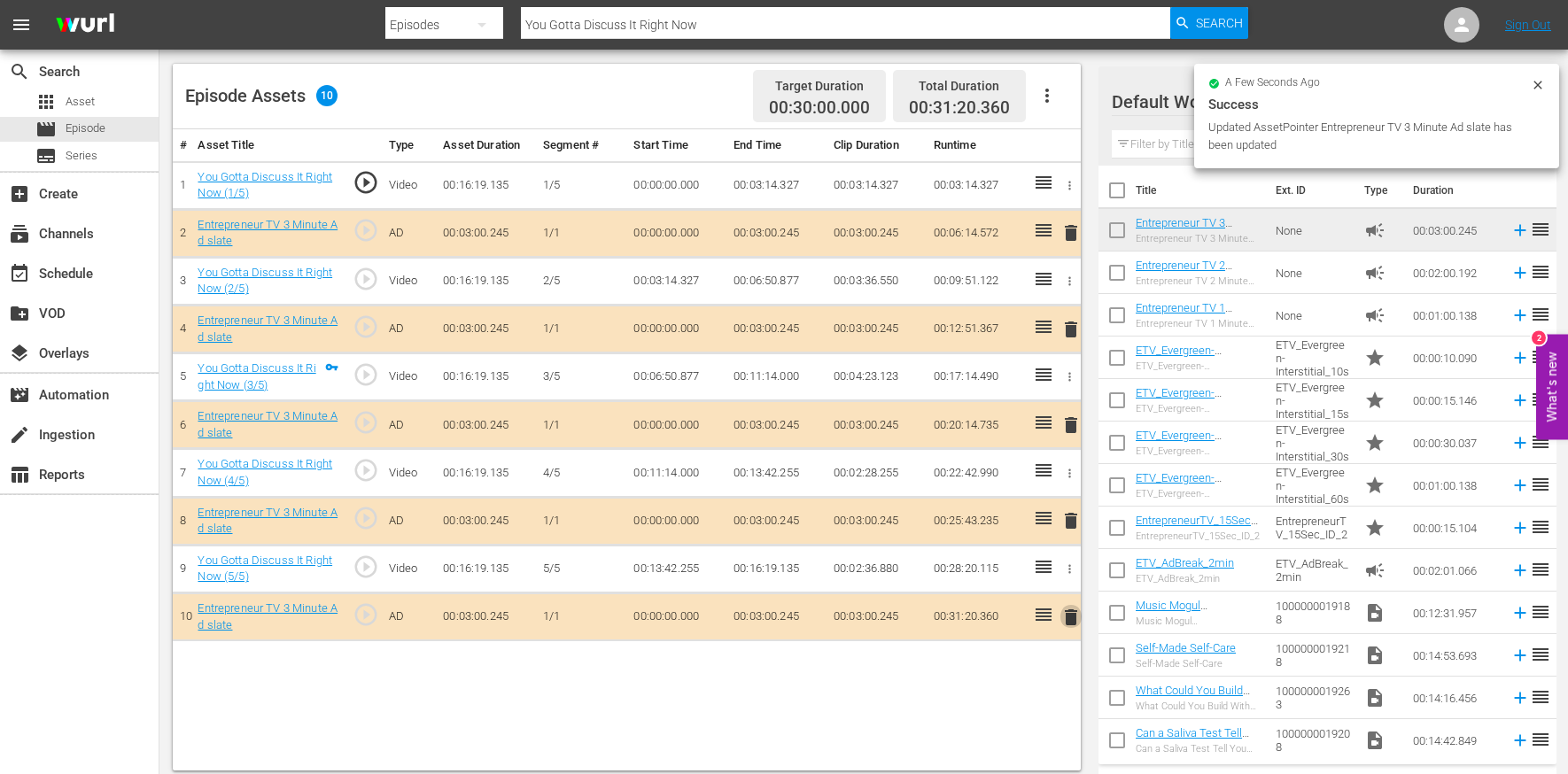
click at [1069, 611] on span "delete" at bounding box center [1071, 617] width 21 height 21
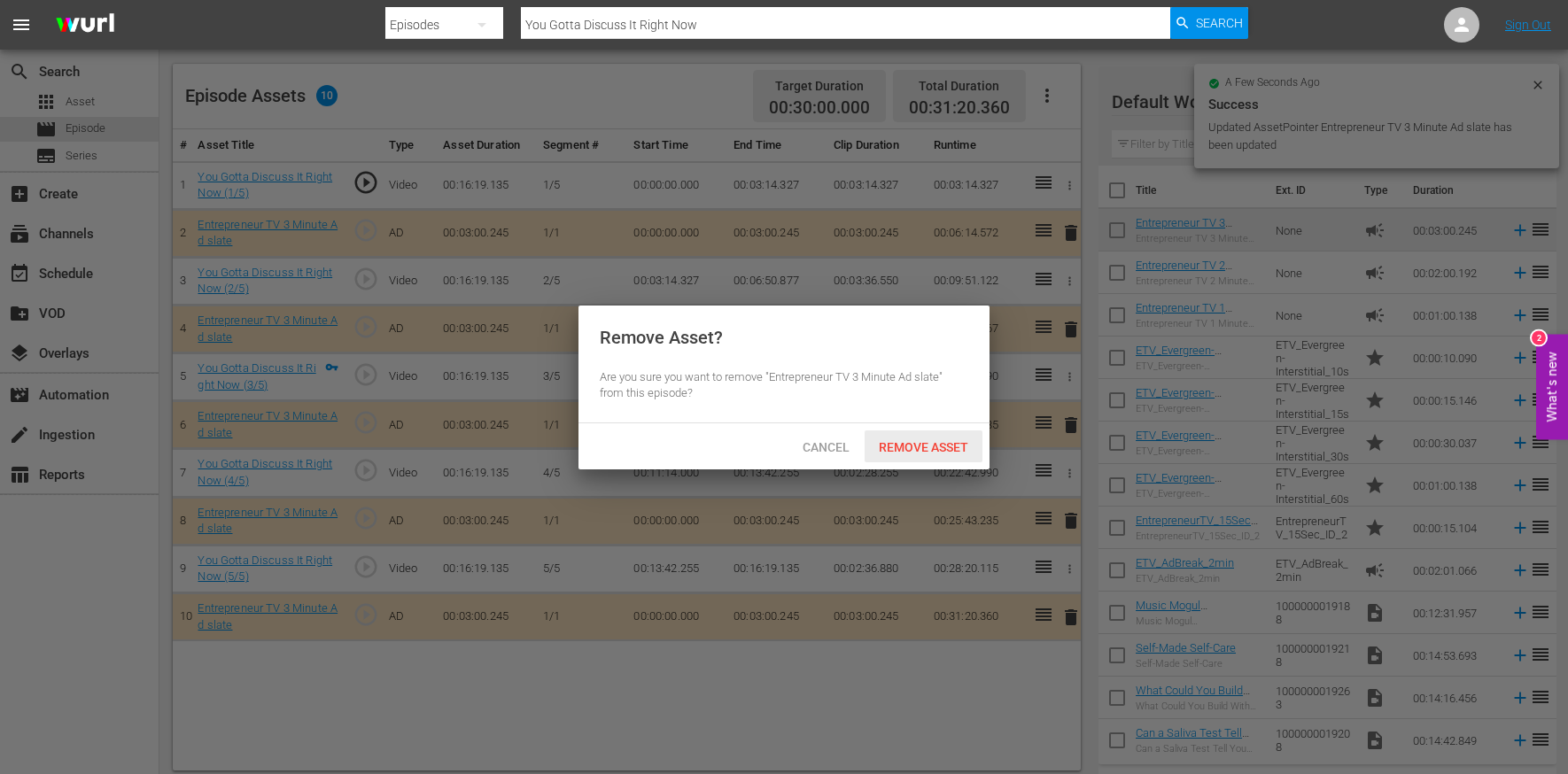
click at [954, 443] on span "Remove Asset" at bounding box center [924, 447] width 118 height 14
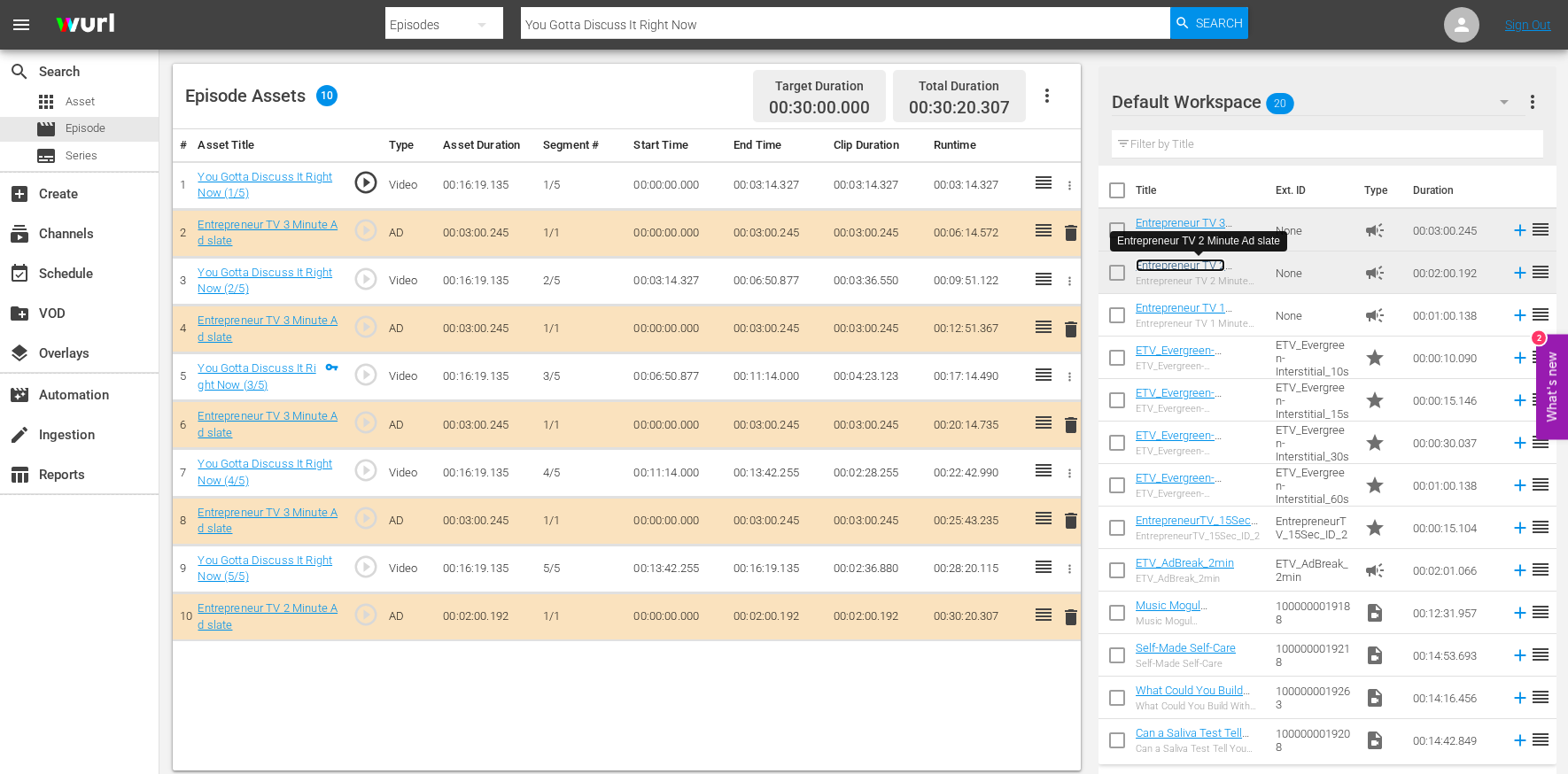
scroll to position [0, 0]
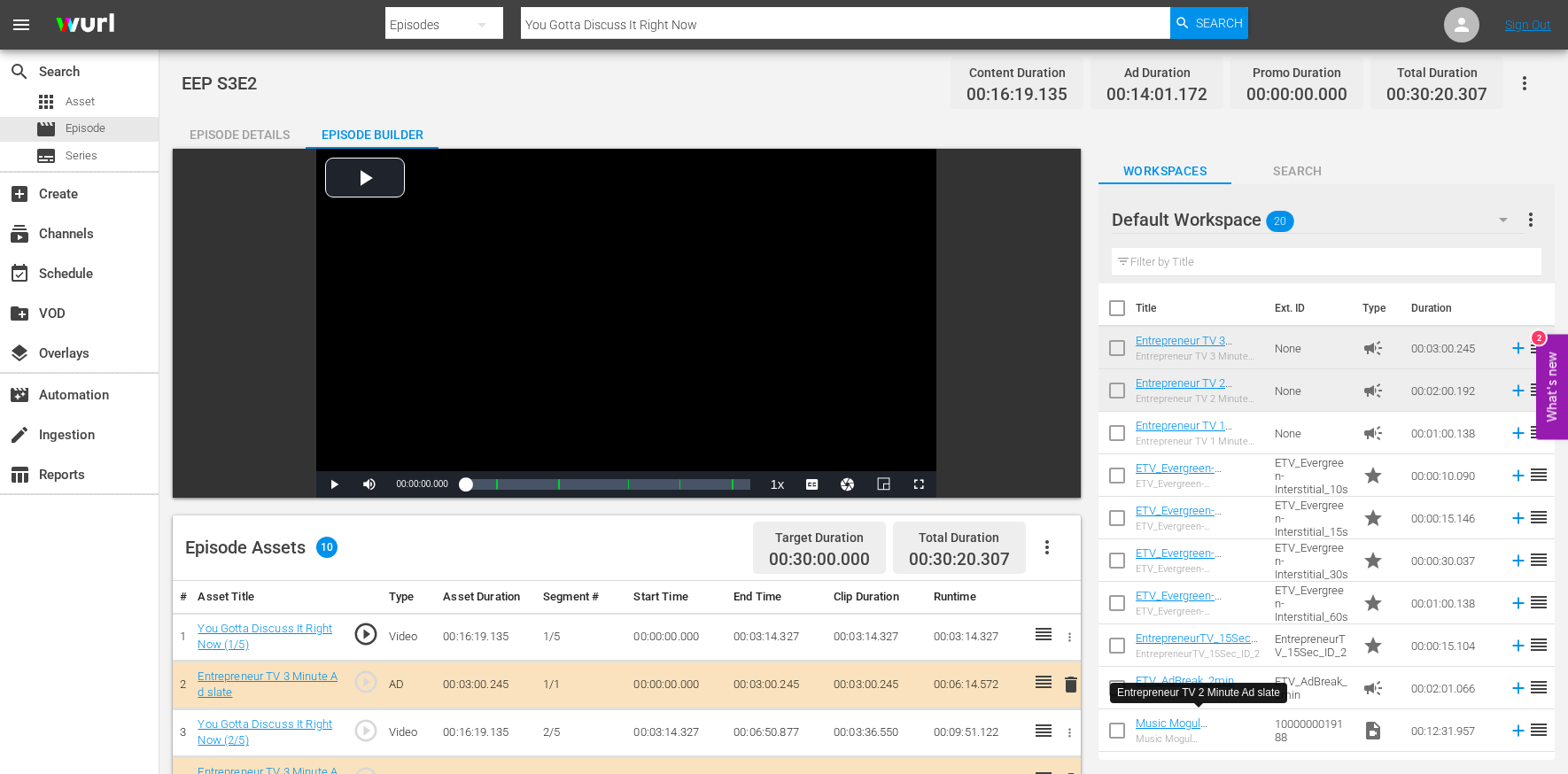
click at [668, 20] on input "You Gotta Discuss It Right Now" at bounding box center [846, 25] width 650 height 42
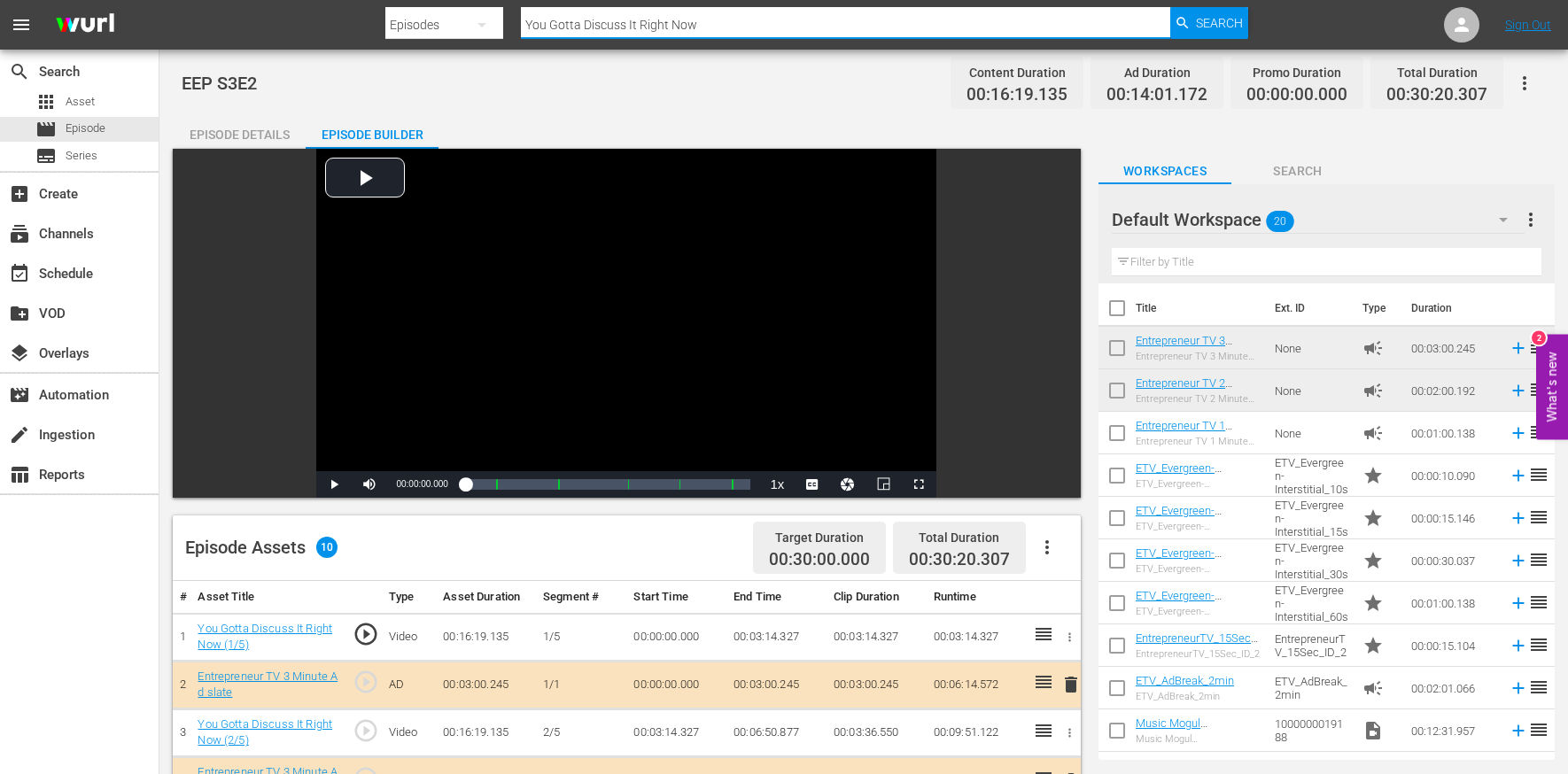
click at [668, 20] on input "You Gotta Discuss It Right Now" at bounding box center [846, 25] width 650 height 42
paste input "It's Not About the Man, It's About the Market"
type input "It's Not About the Man, It's About the Market"
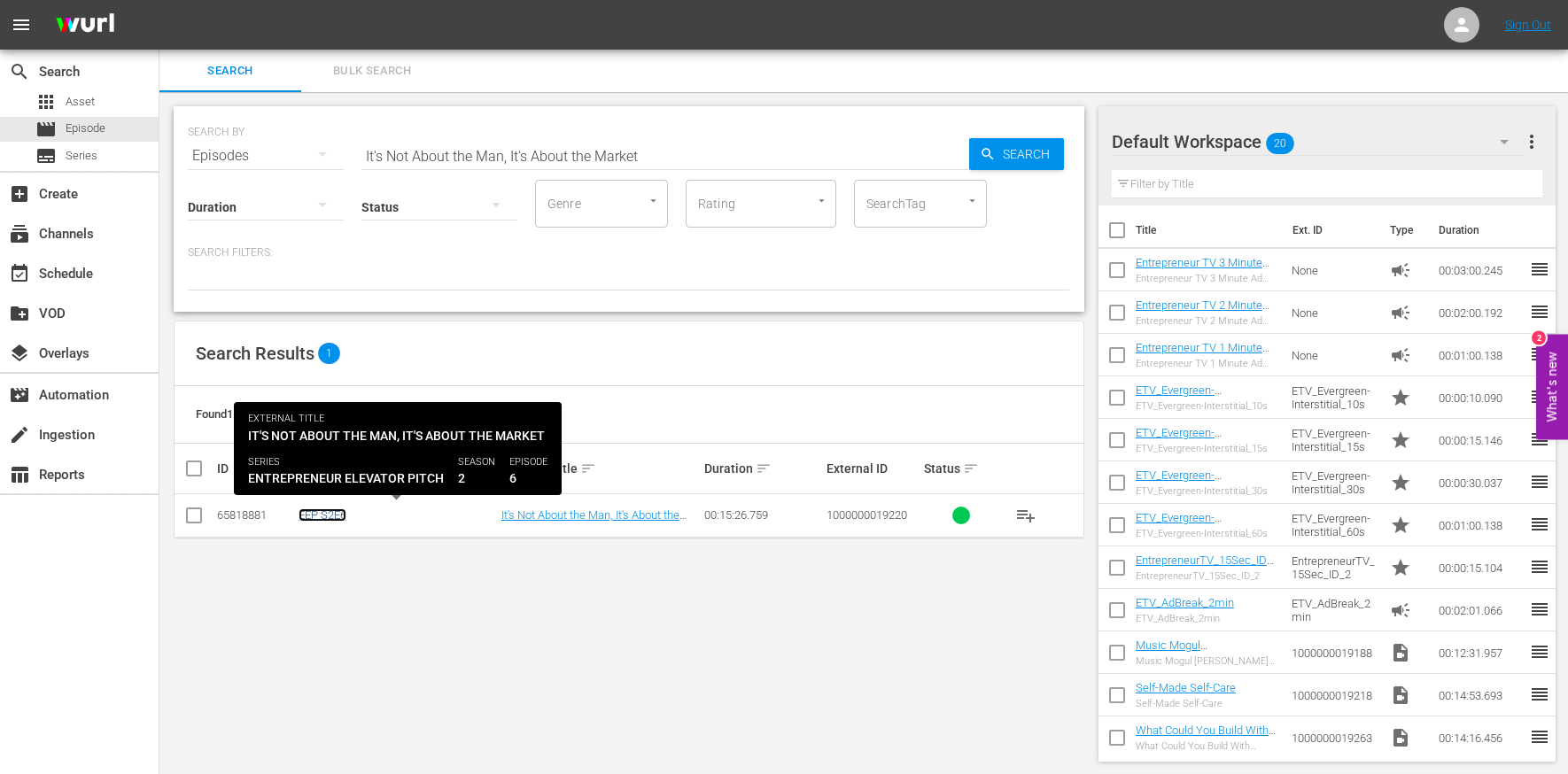
click at [321, 508] on link "EEP S2E6" at bounding box center [323, 515] width 48 height 13
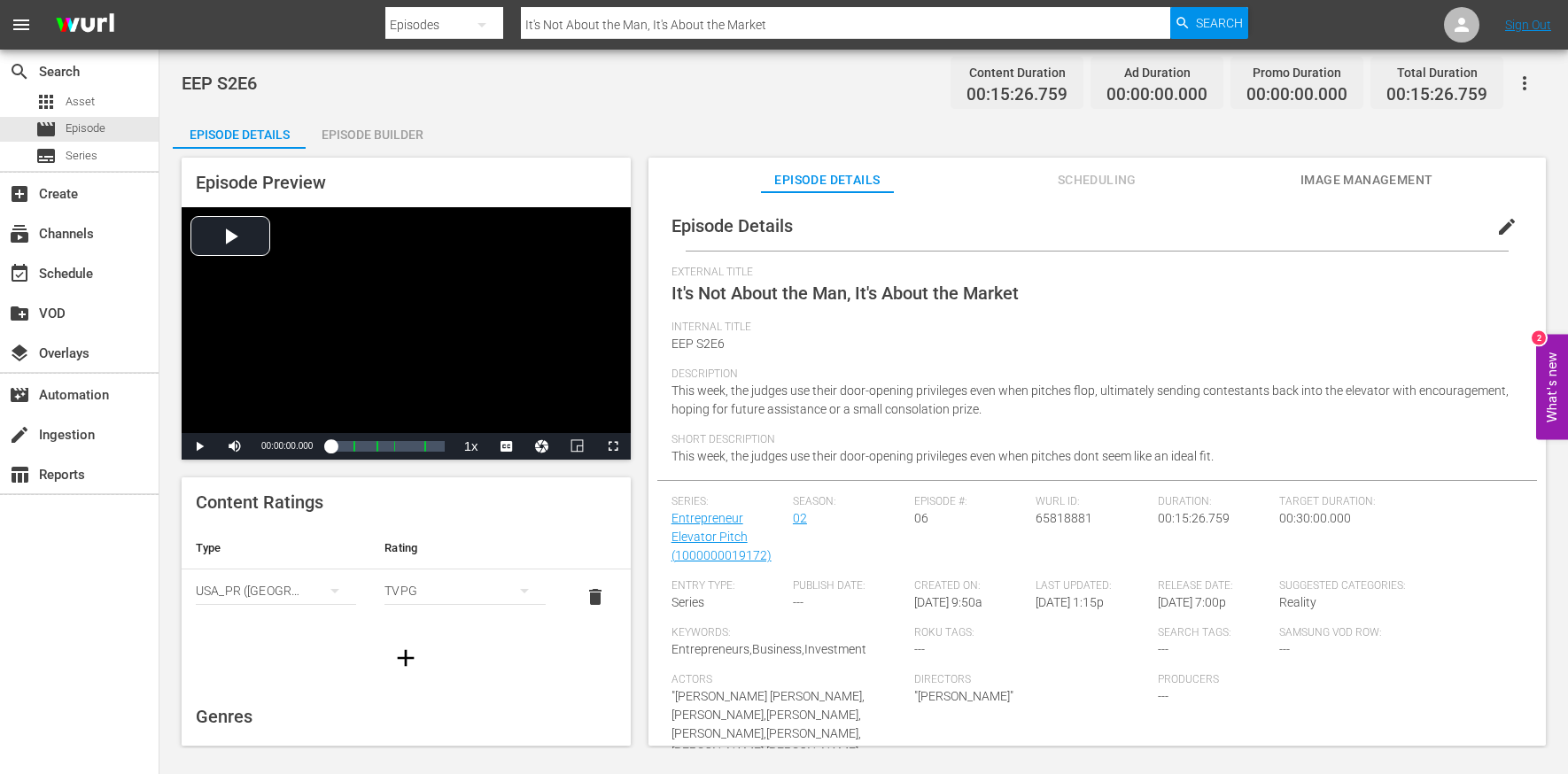
click at [389, 139] on div "Episode Builder" at bounding box center [372, 135] width 133 height 42
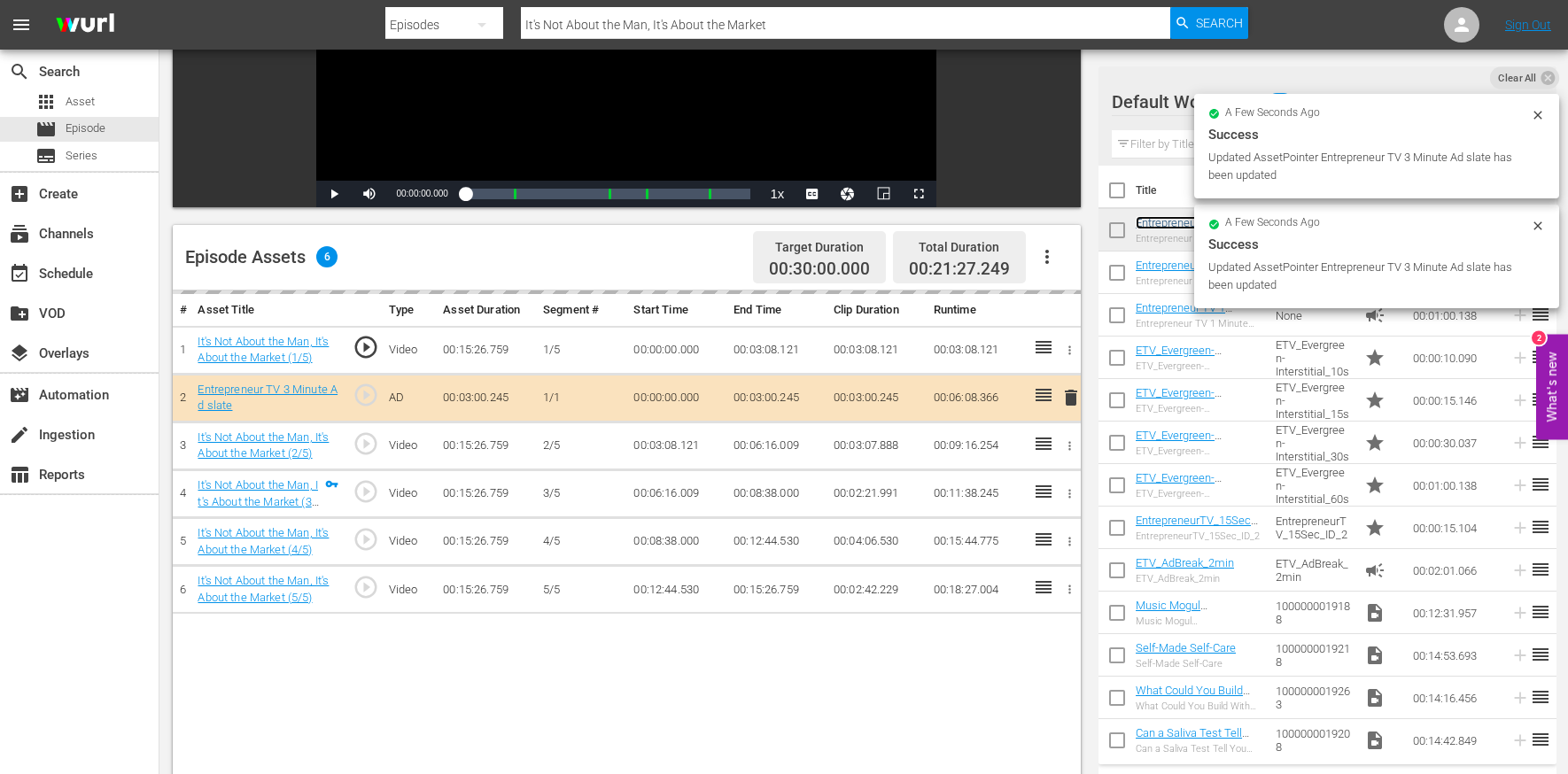
scroll to position [337, 0]
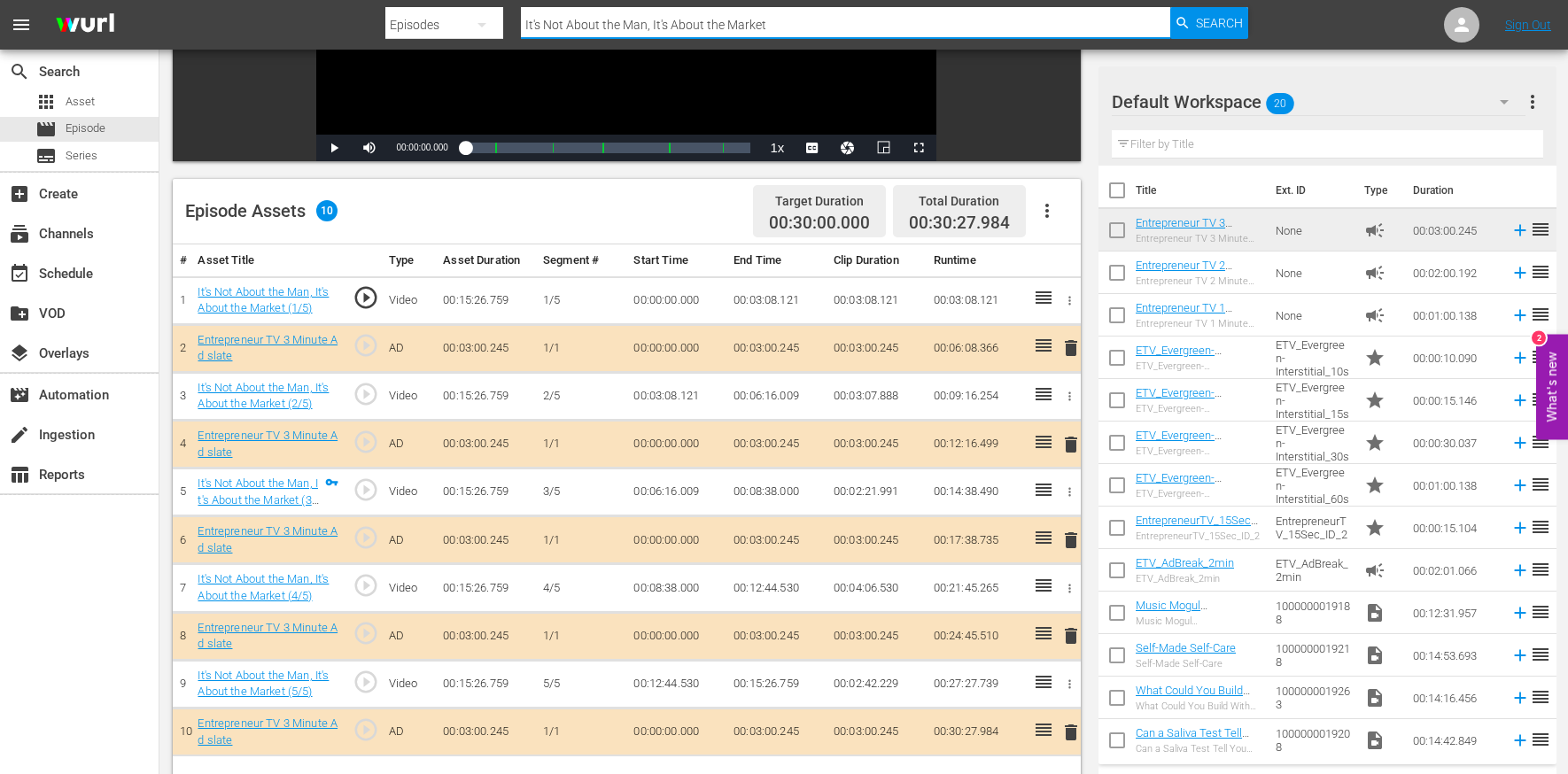
click at [621, 25] on input "It's Not About the Man, It's About the Market" at bounding box center [846, 25] width 650 height 42
paste input "Has Anybody Not Seen That Product?"
type input "Has Anybody Not Seen That Product?"
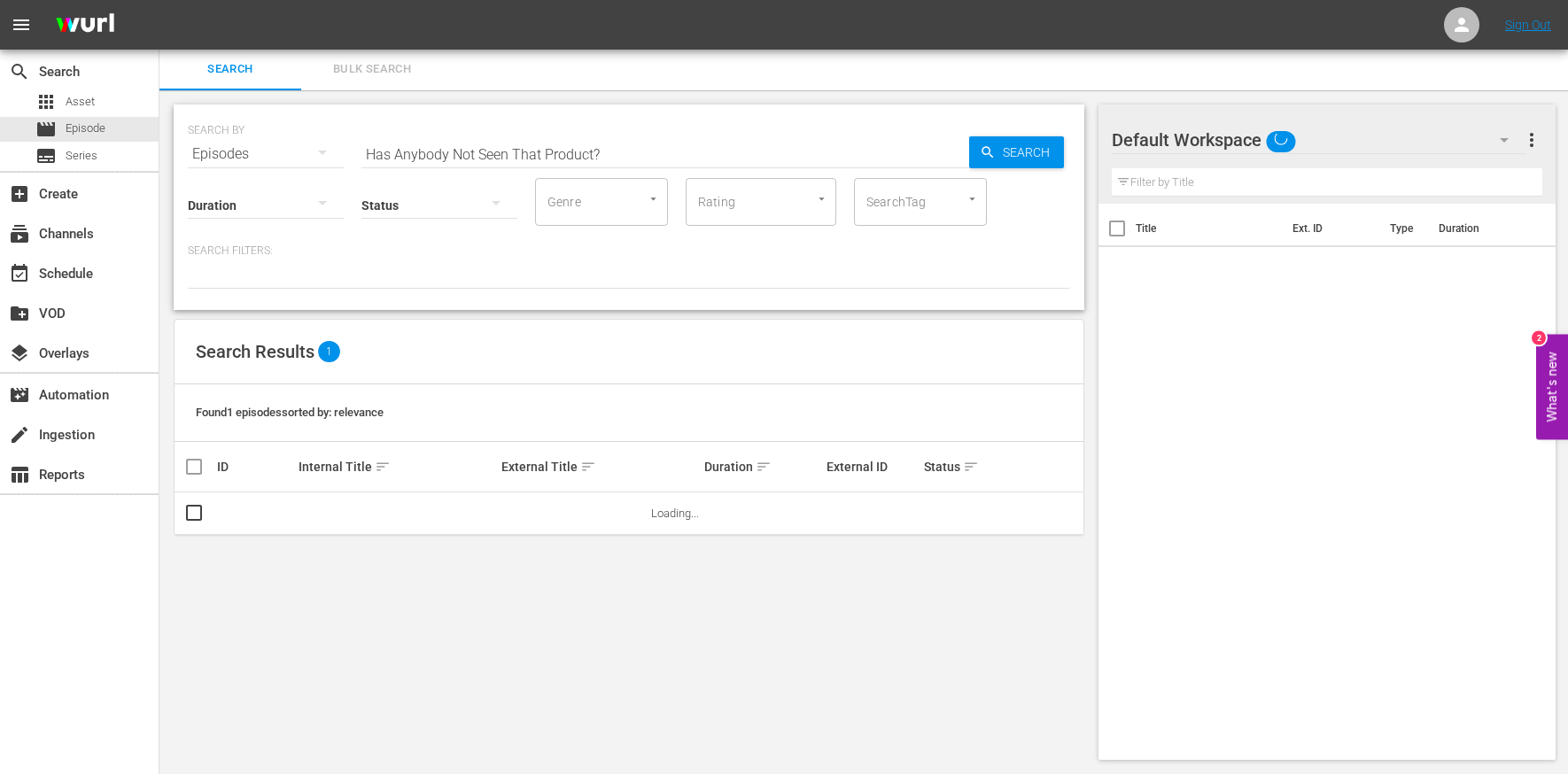
scroll to position [2, 0]
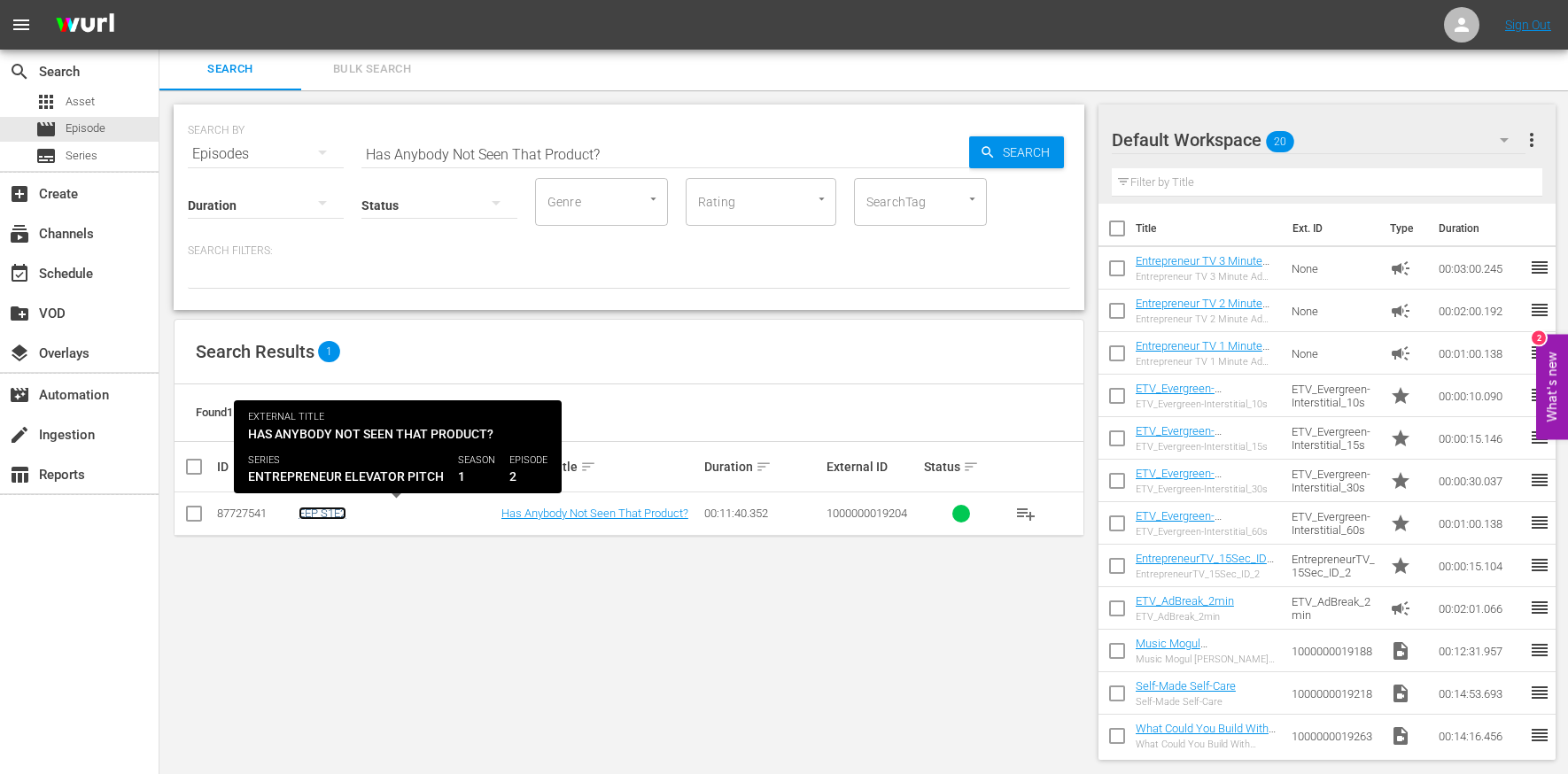
click at [321, 511] on link "EEP S1E2" at bounding box center [323, 513] width 48 height 13
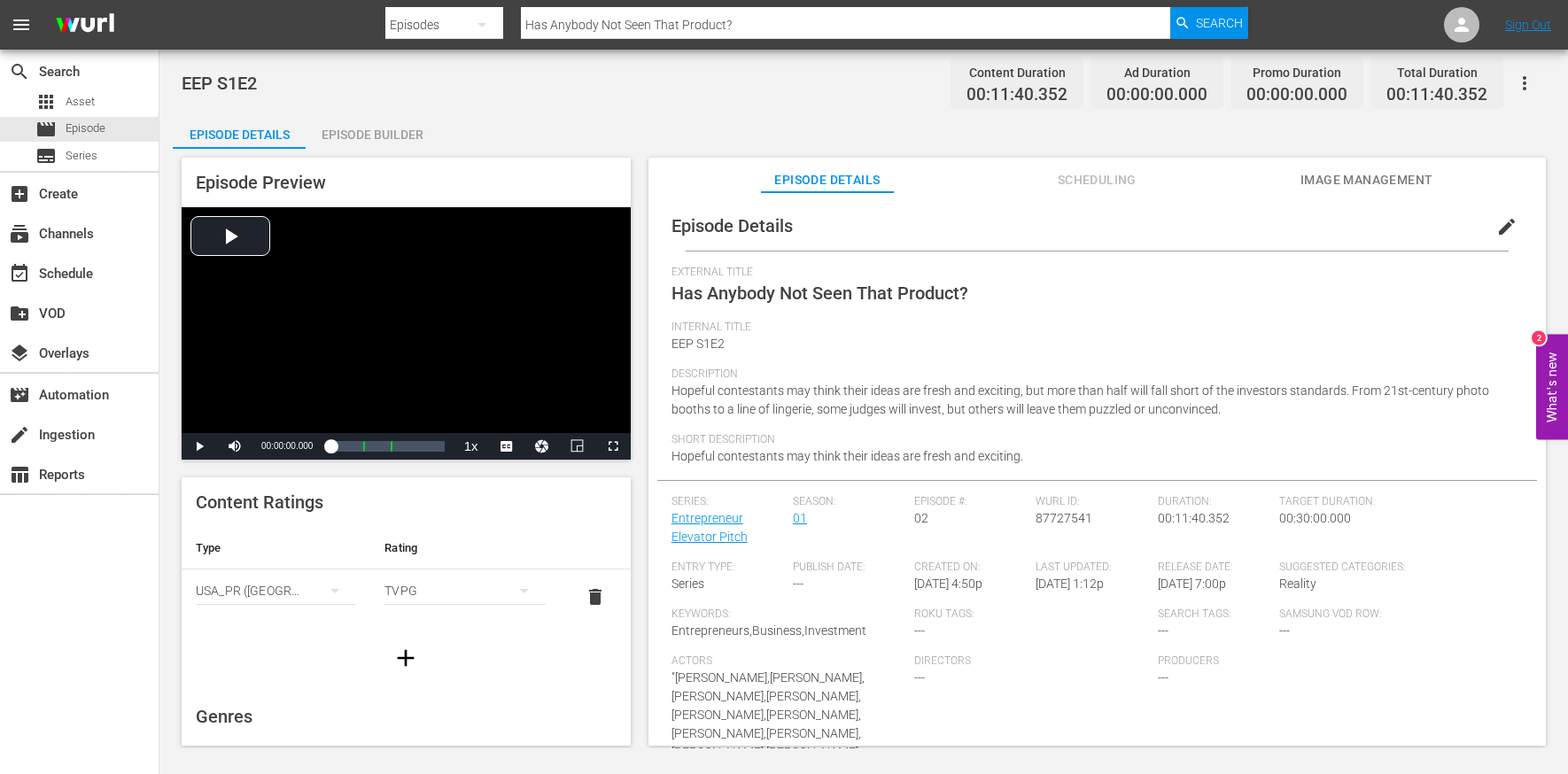
click at [387, 136] on div "Episode Builder" at bounding box center [372, 135] width 133 height 42
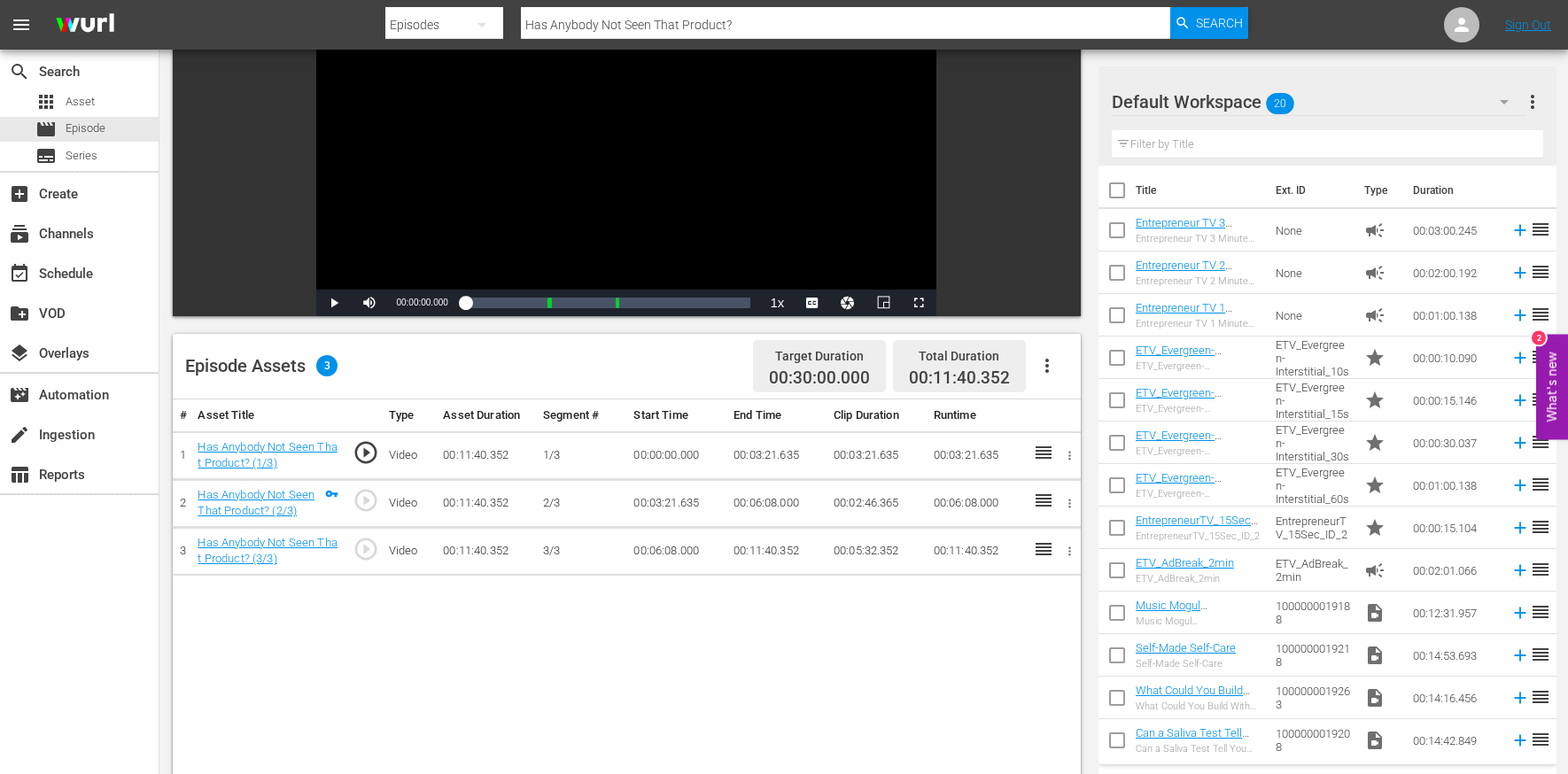
scroll to position [244, 0]
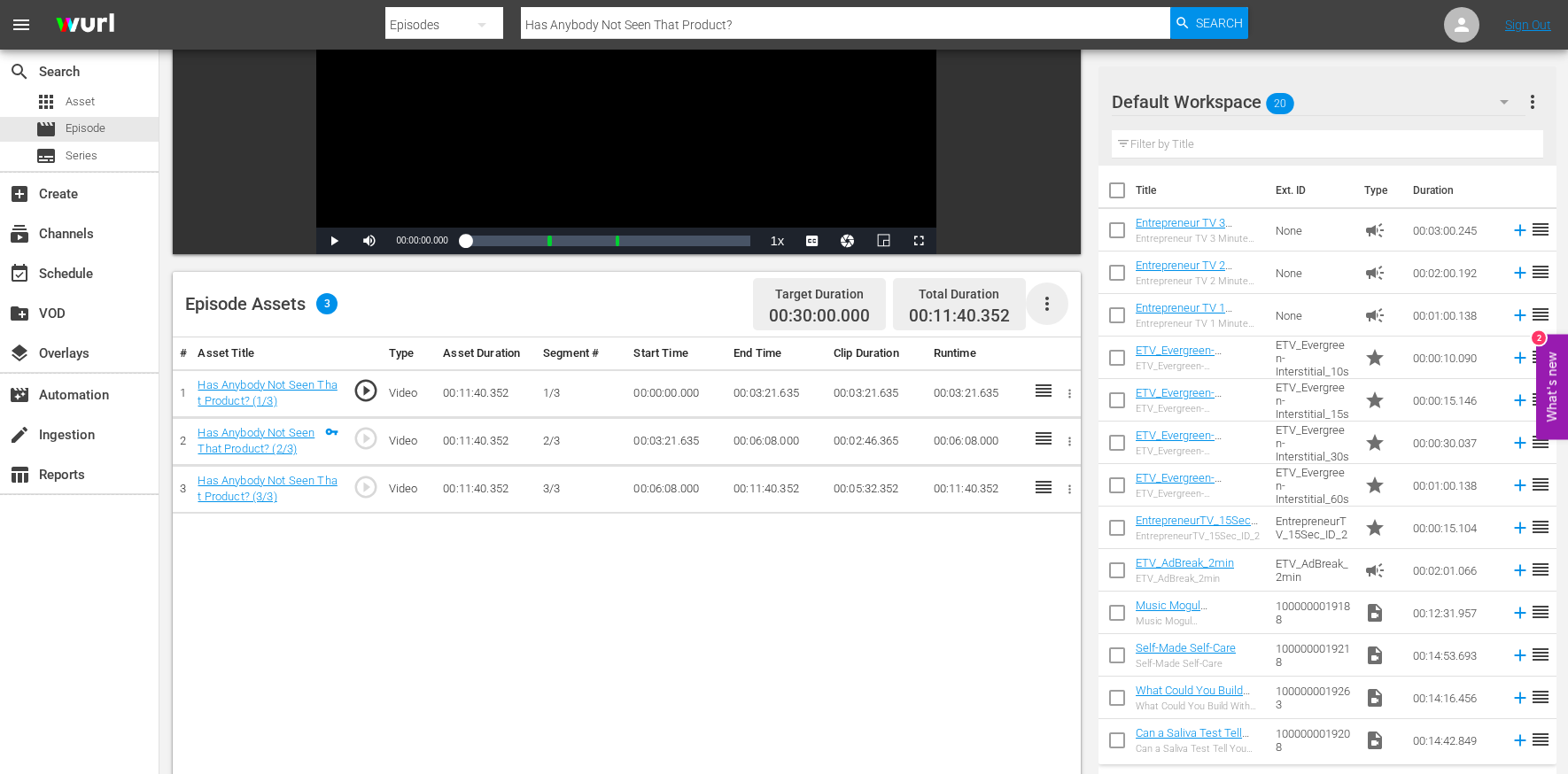
click at [1053, 299] on icon "button" at bounding box center [1047, 304] width 21 height 21
click at [1049, 311] on div "Edit Cue Points" at bounding box center [1100, 311] width 121 height 42
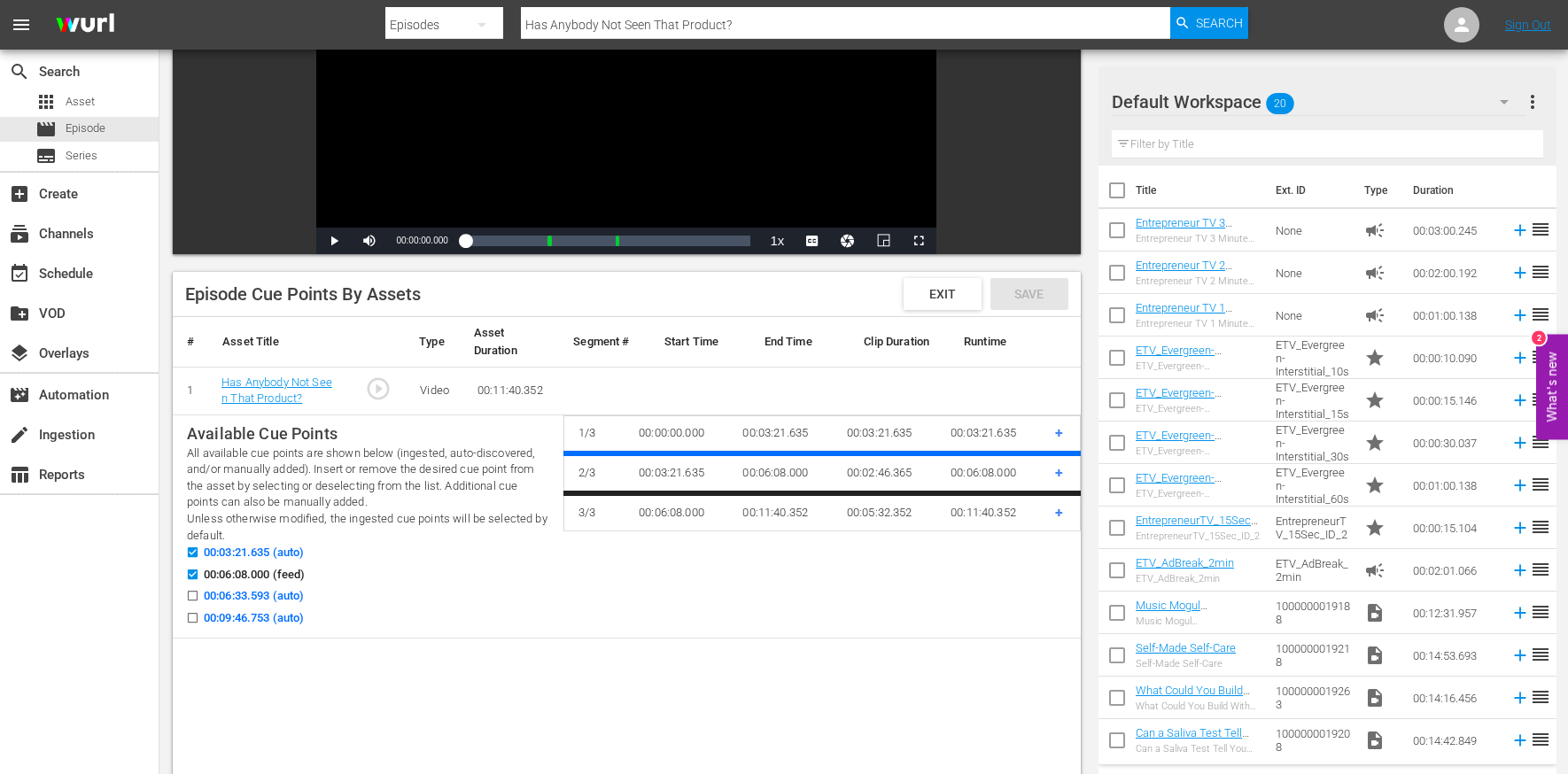
click at [192, 622] on input "00:09:46.753 (auto)" at bounding box center [188, 621] width 22 height 13
checkbox input "true"
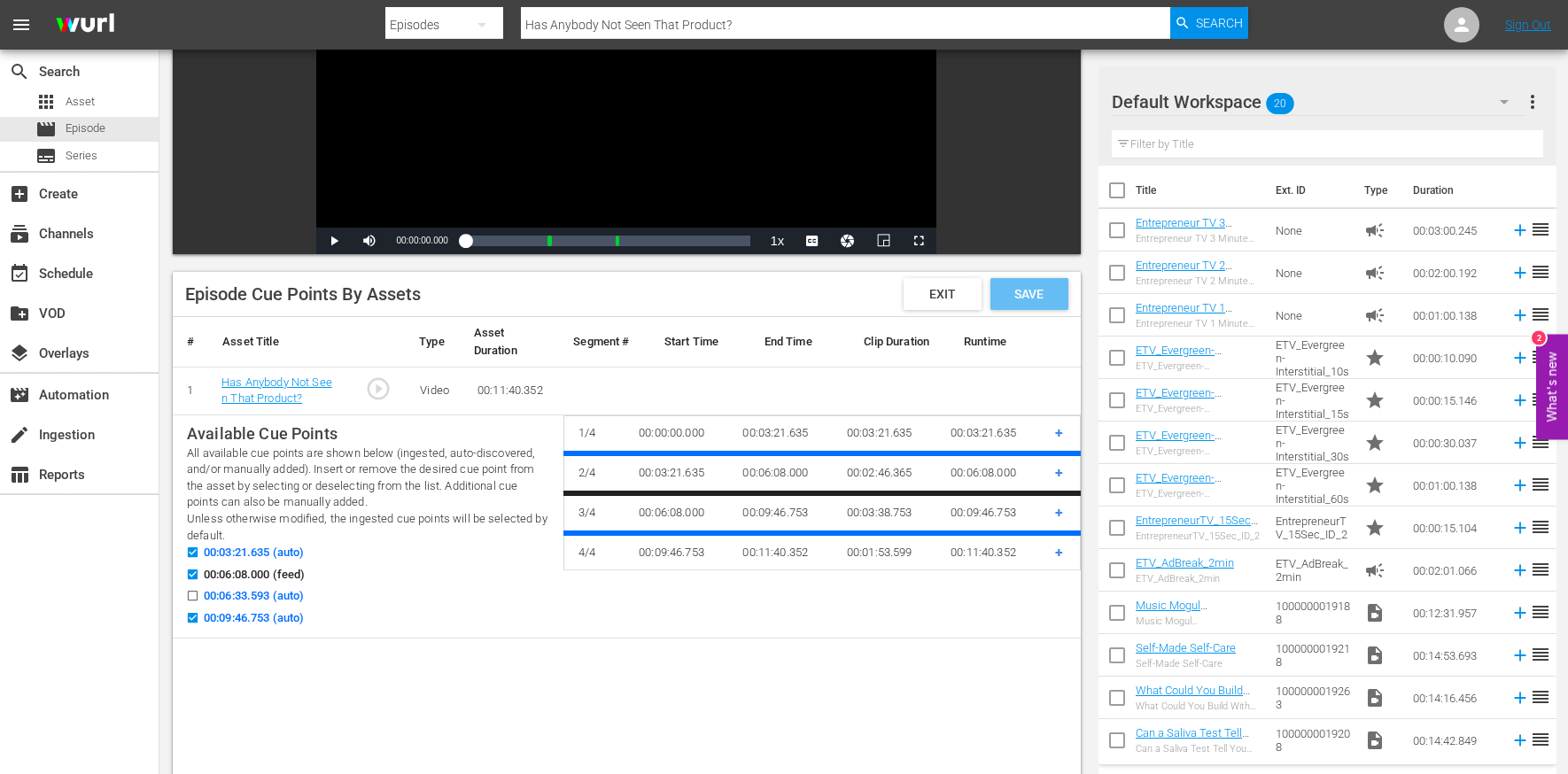
click at [1041, 287] on span "Save" at bounding box center [1029, 293] width 57 height 14
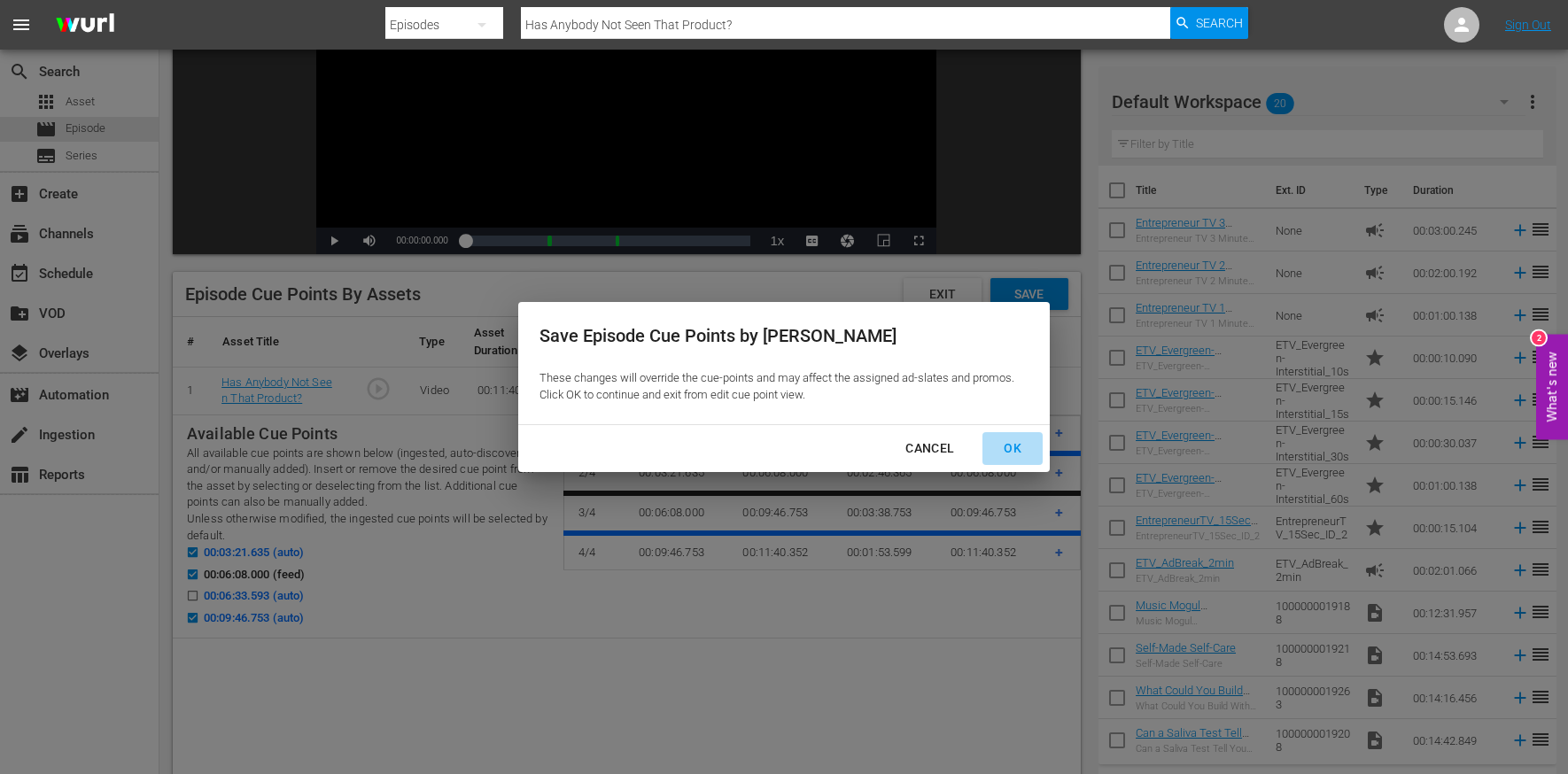
click at [1015, 458] on div "OK" at bounding box center [1012, 448] width 46 height 22
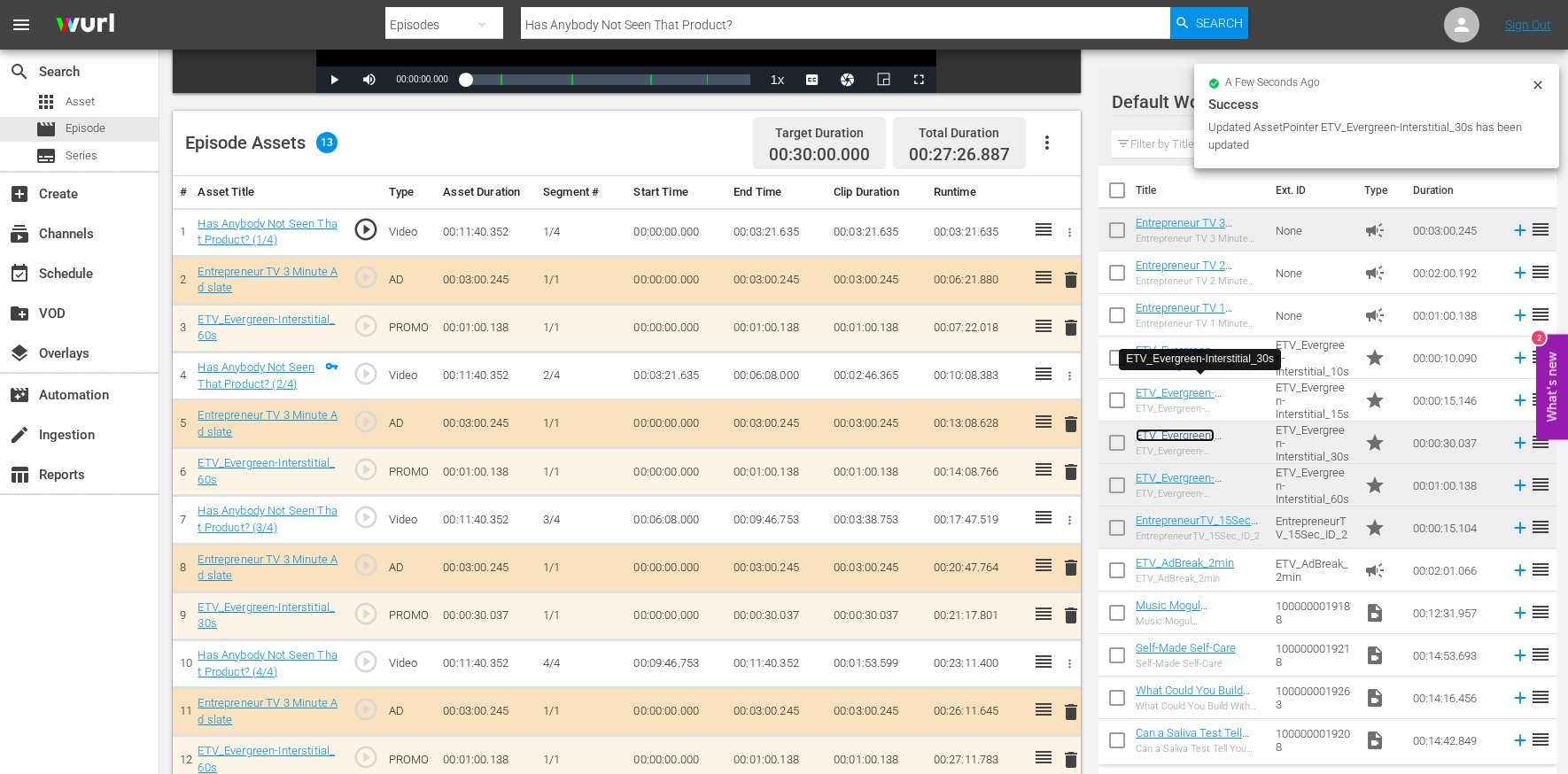
scroll to position [427, 0]
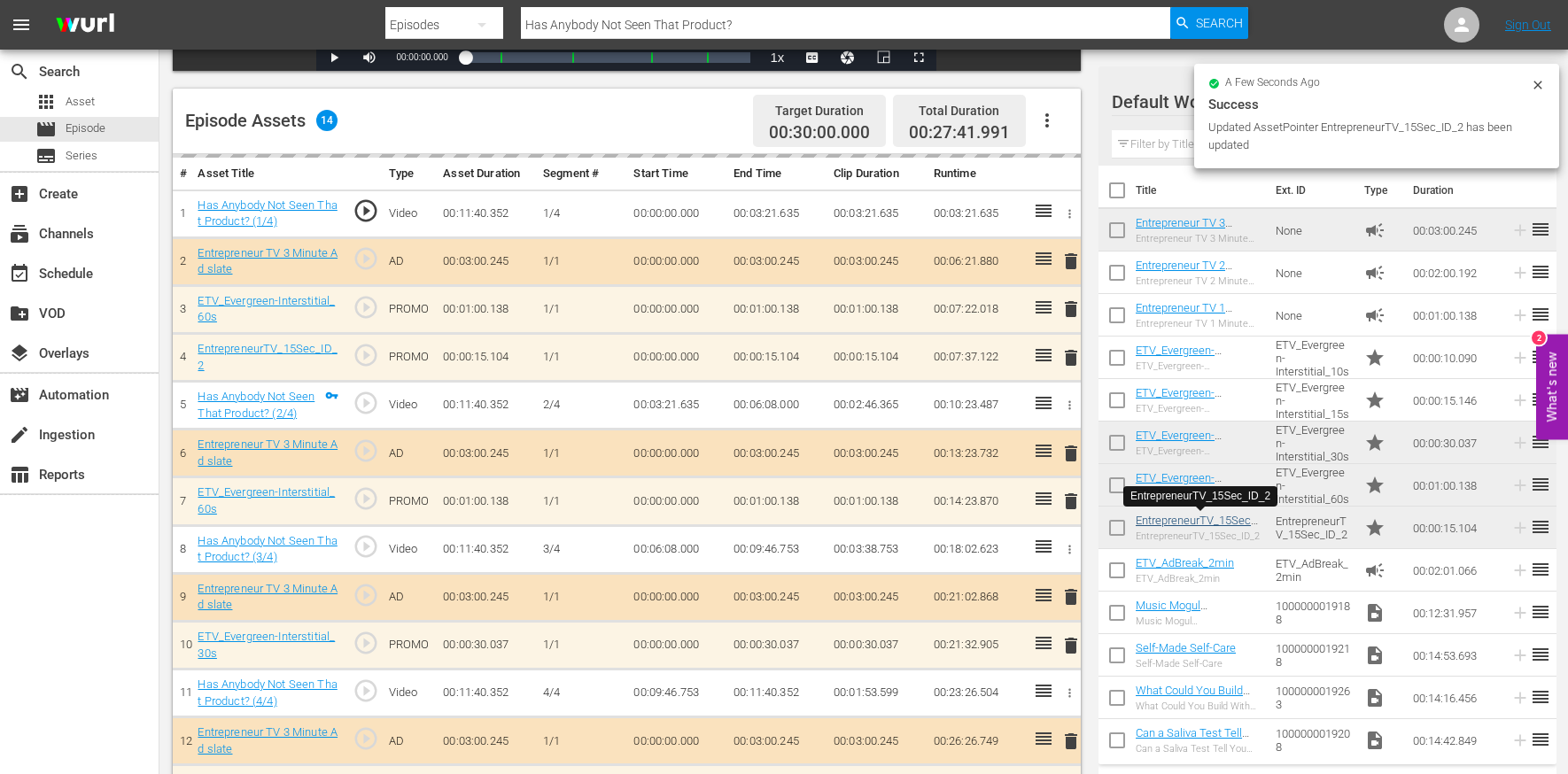
click at [833, 548] on td "00:03:38.753" at bounding box center [877, 549] width 100 height 48
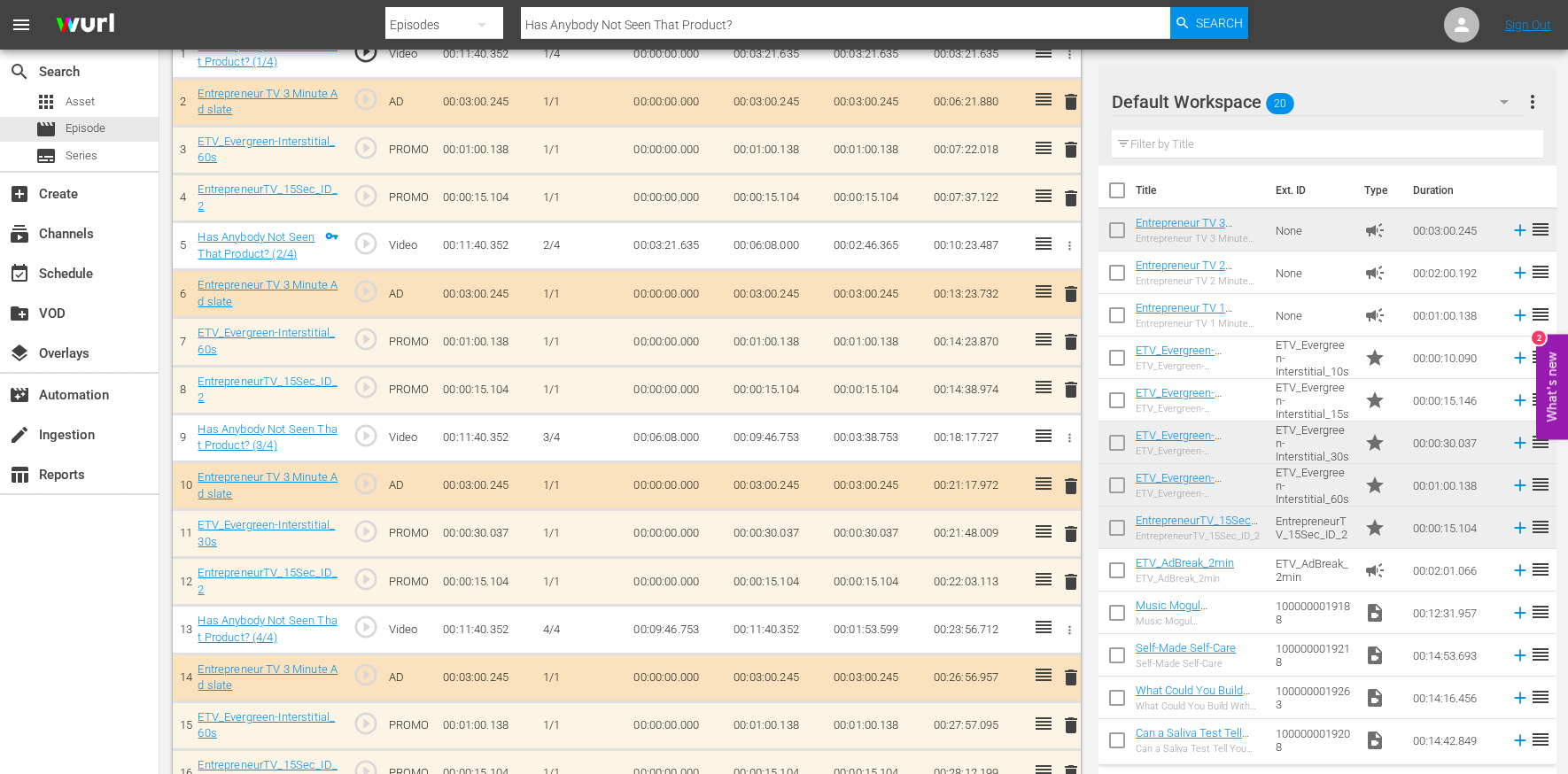
scroll to position [0, 0]
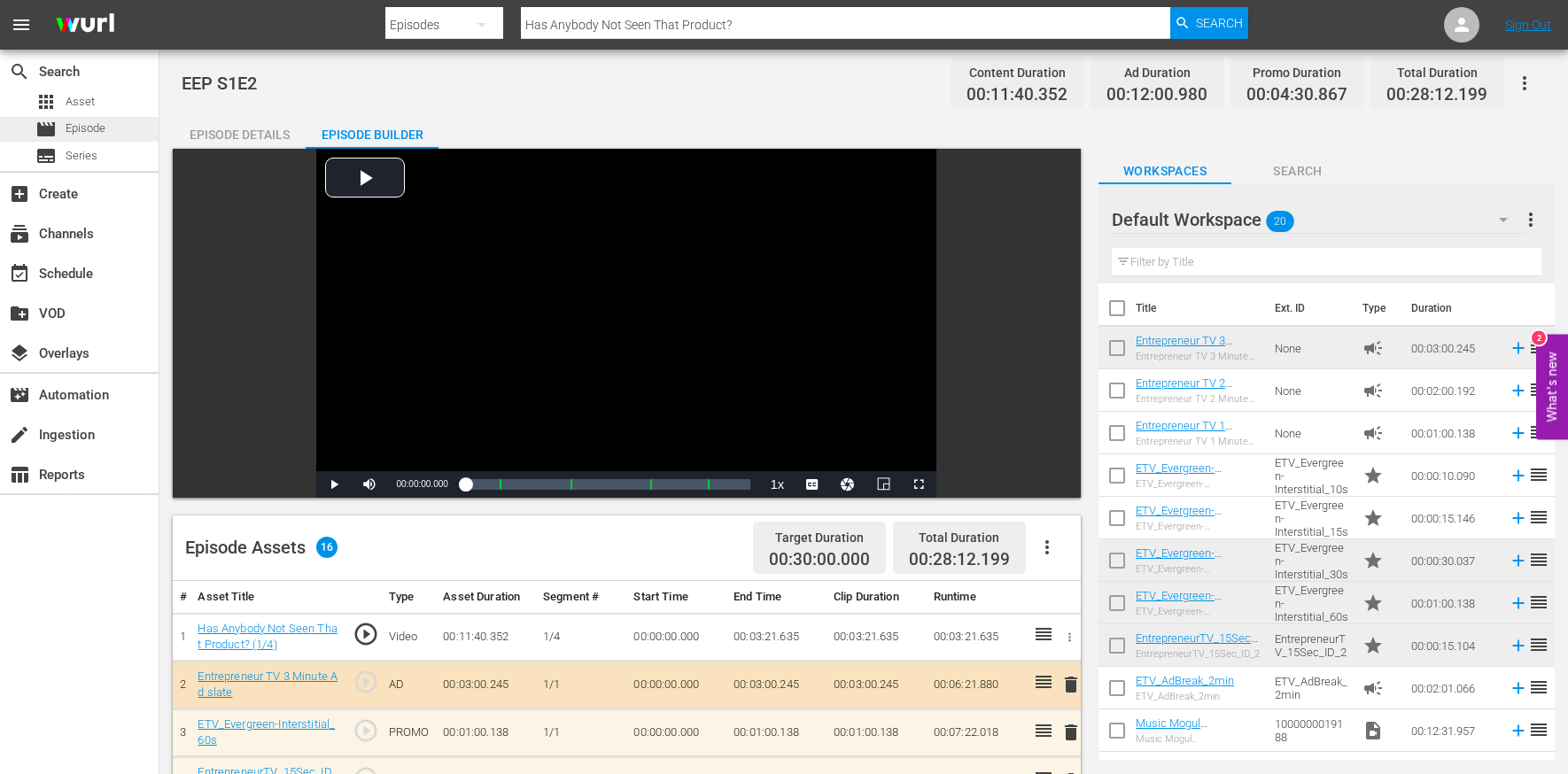
click at [105, 125] on div "movie Episode" at bounding box center [79, 129] width 159 height 25
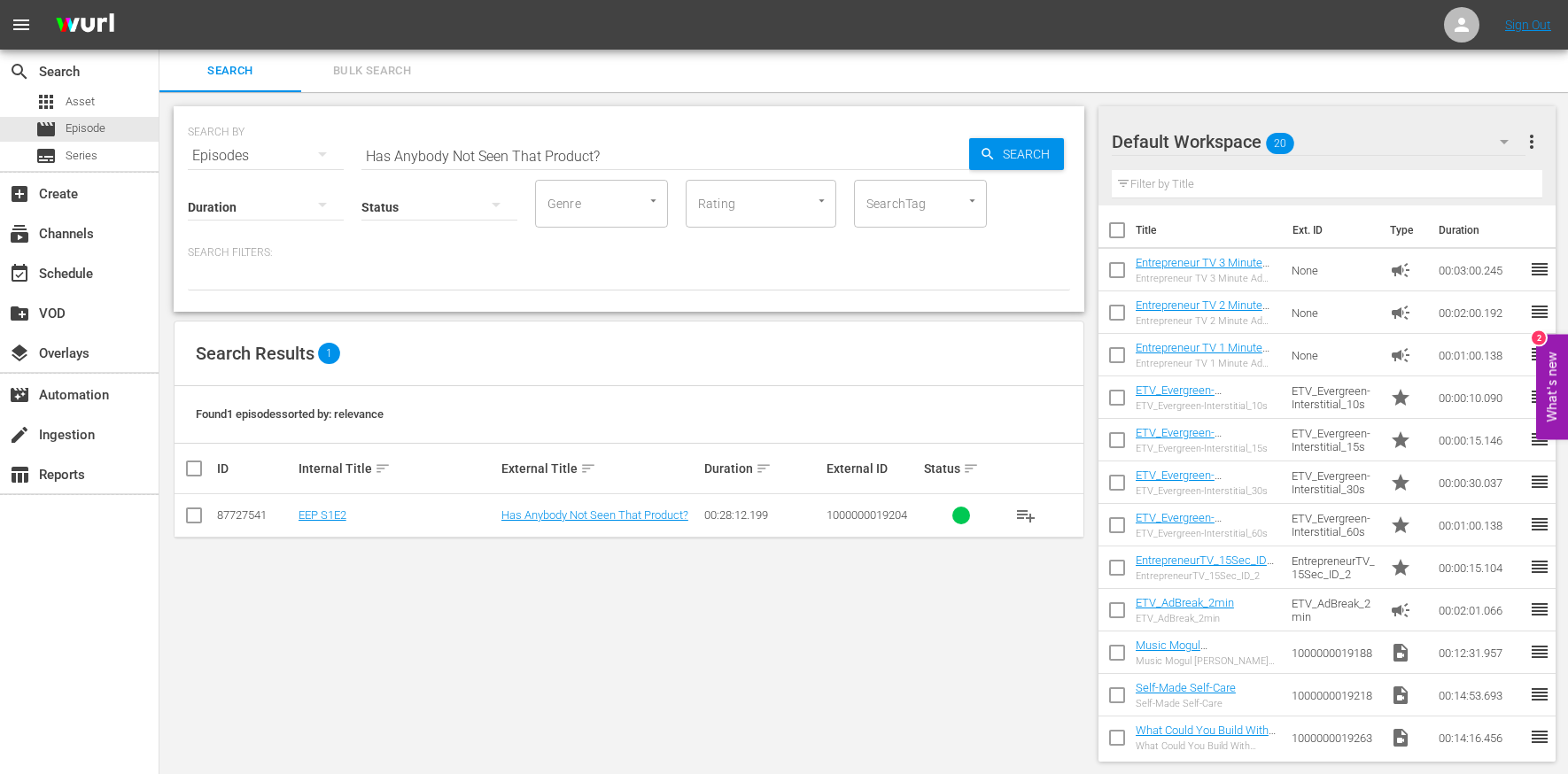
click at [414, 151] on input "Has Anybody Not Seen That Product?" at bounding box center [665, 156] width 608 height 42
paste input "Can These Entrepreneurs Turn Their Flops Into Fortune"
type input "Can These Entrepreneurs Turn Their Flops Into Fortune?"
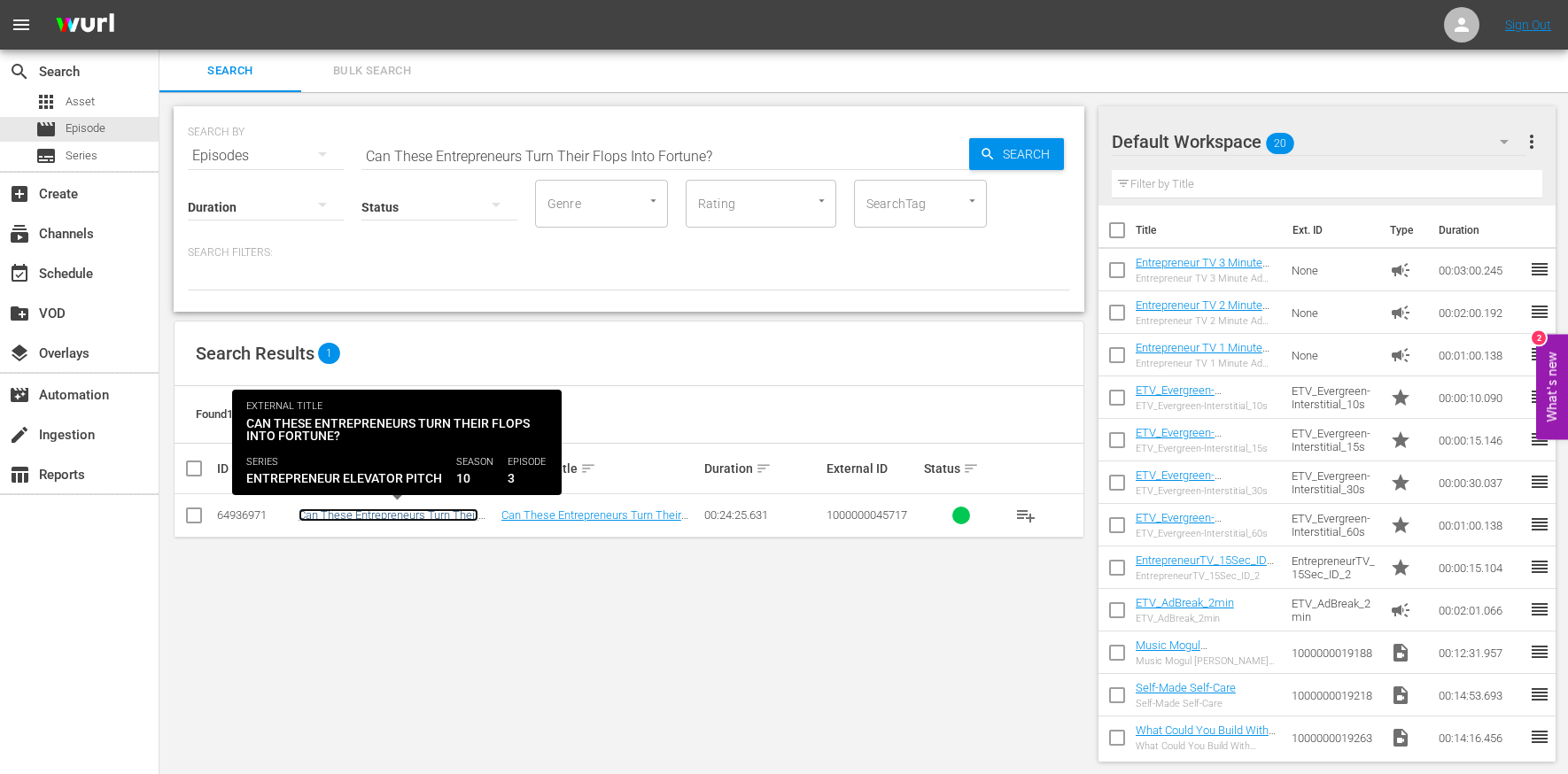
click at [383, 516] on link "Can These Entrepreneurs Turn Their Flops Into Fortune?" at bounding box center [389, 521] width 180 height 27
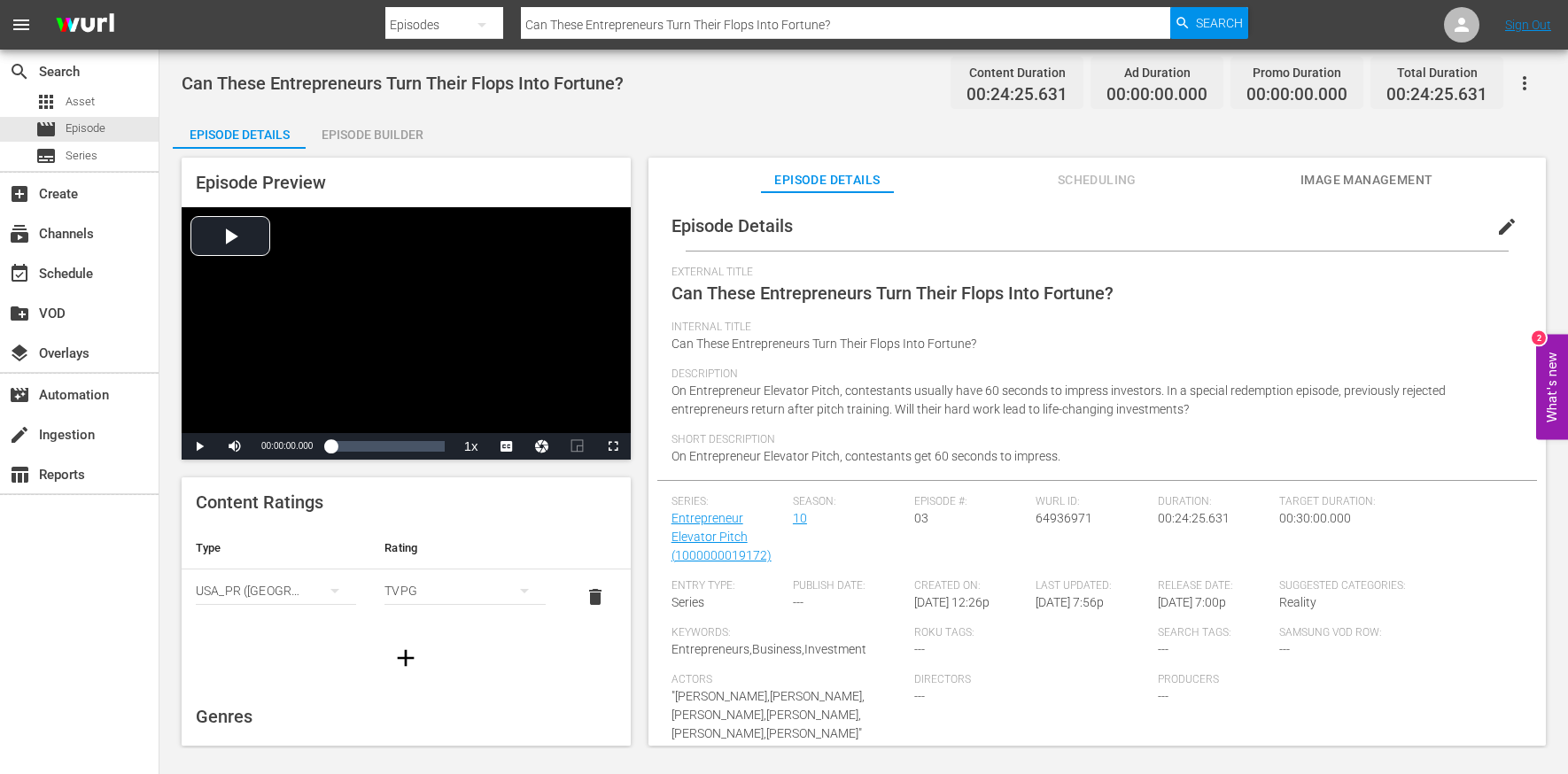
click at [386, 140] on div "Episode Builder" at bounding box center [372, 135] width 133 height 42
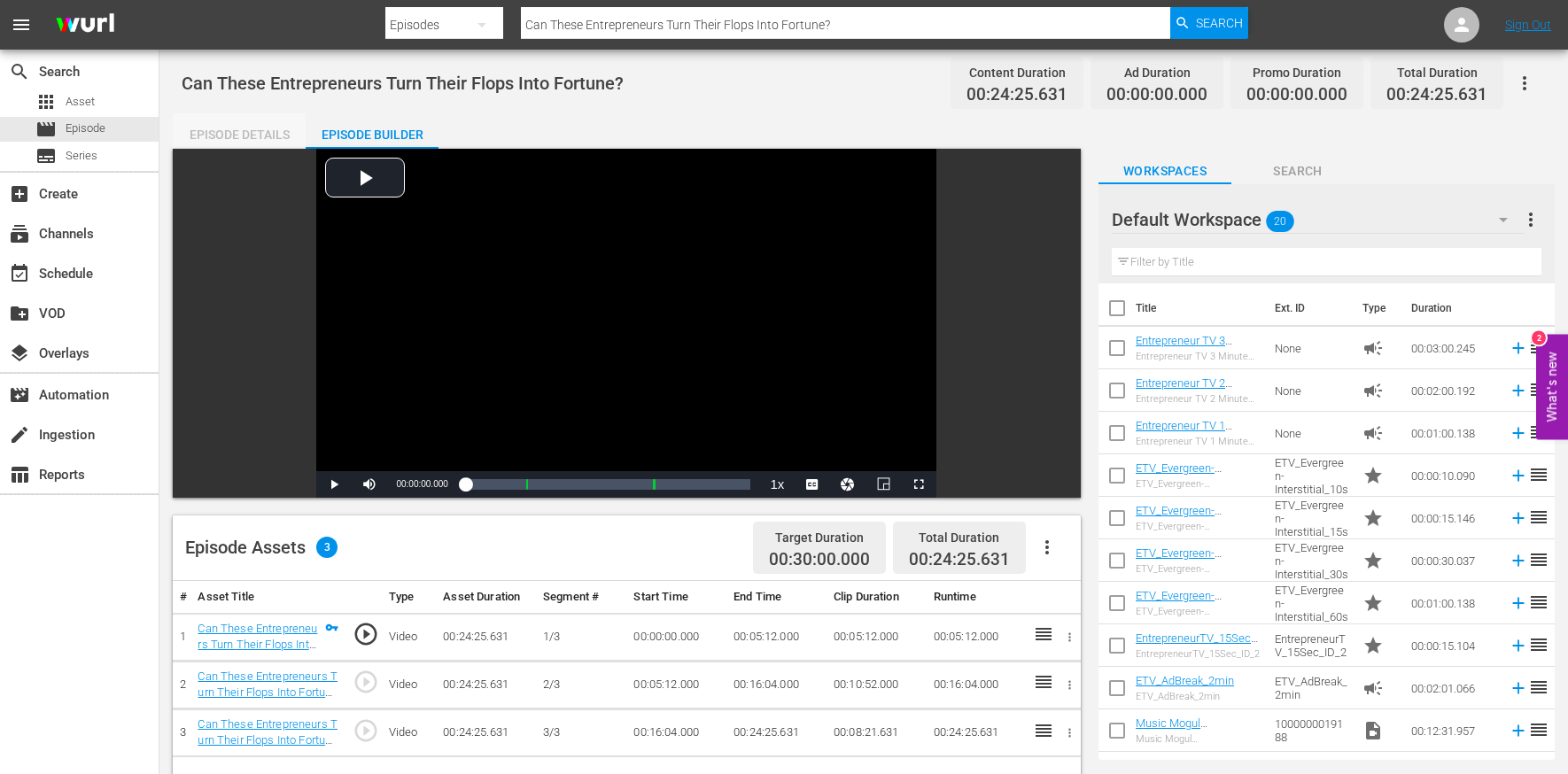
click at [286, 140] on div "Episode Details" at bounding box center [239, 135] width 133 height 42
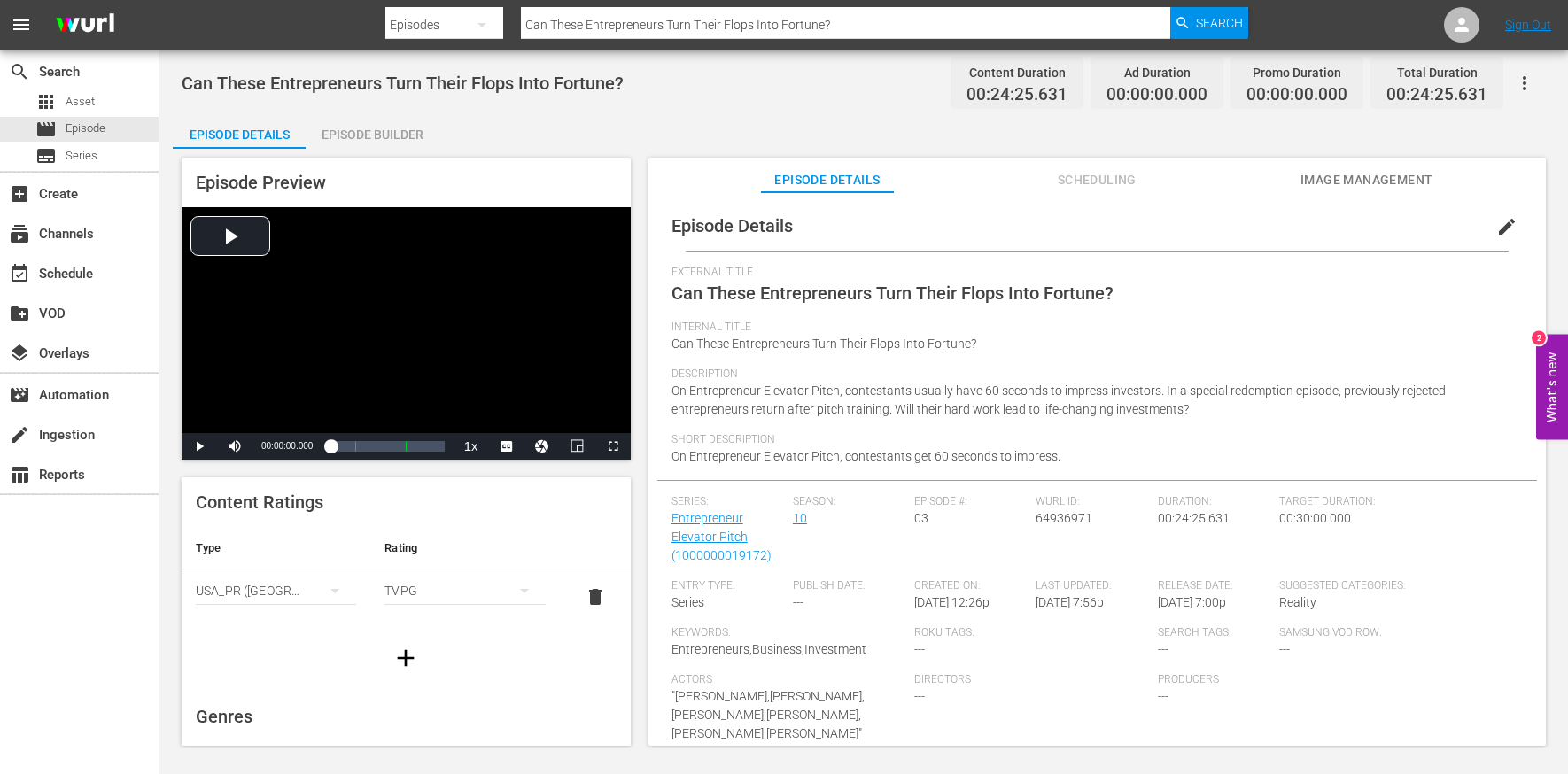
click at [1320, 229] on button "edit" at bounding box center [1507, 227] width 42 height 42
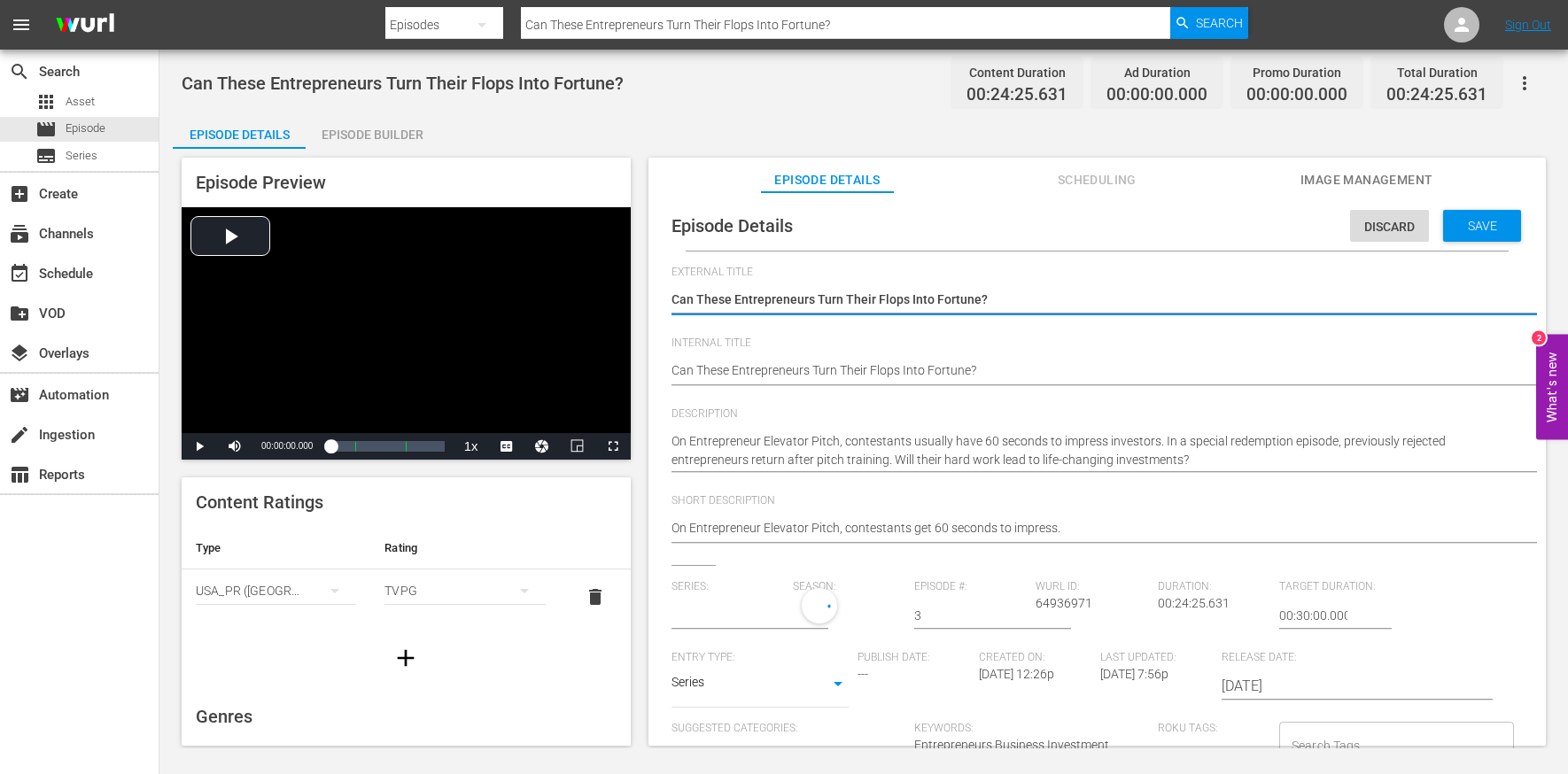
type input "Entrepreneur Elevator Pitch"
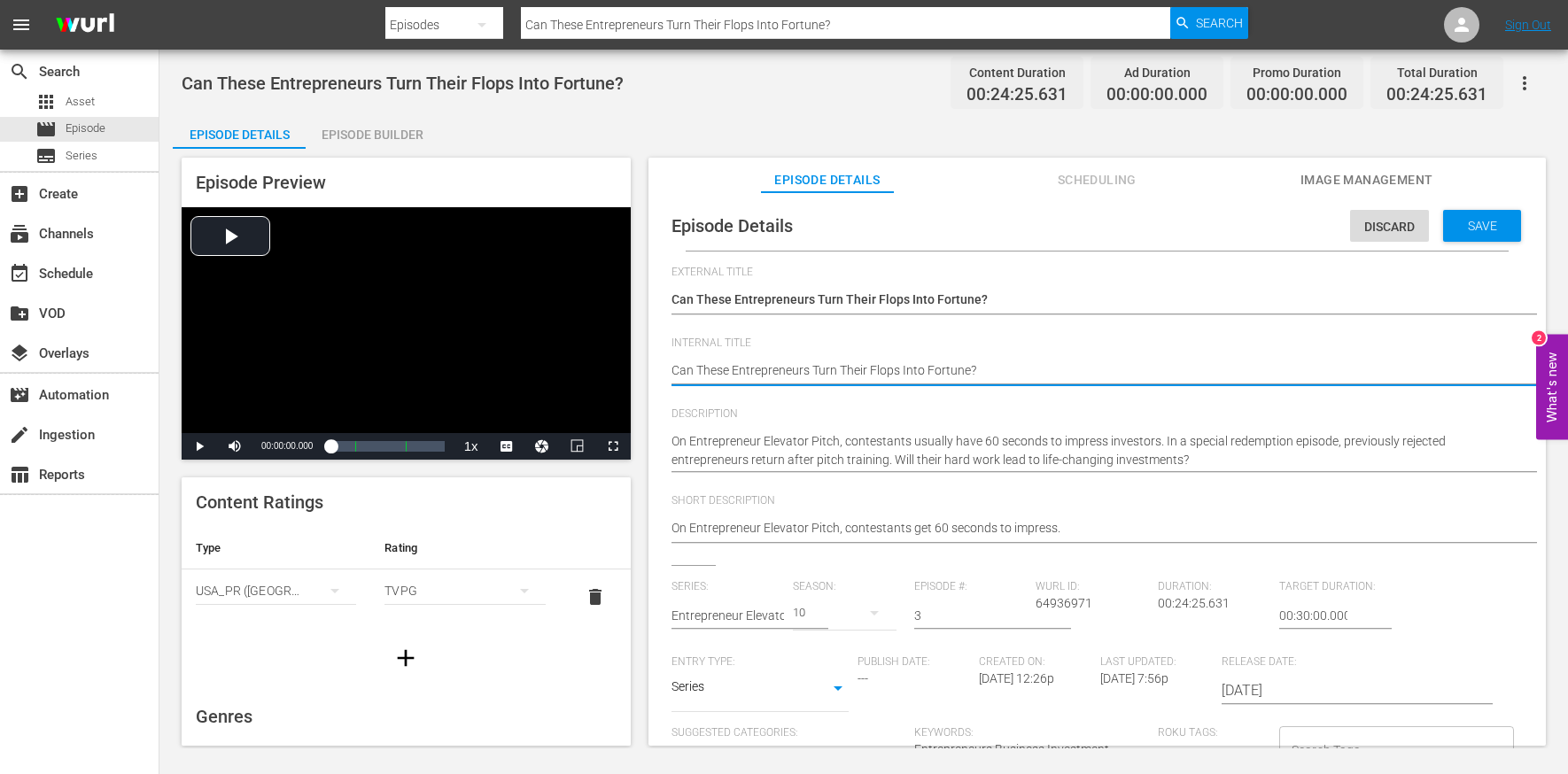
click at [887, 370] on textarea "Can These Entrepreneurs Turn Their Flops Into Fortune?" at bounding box center [1093, 372] width 843 height 21
type textarea "S"
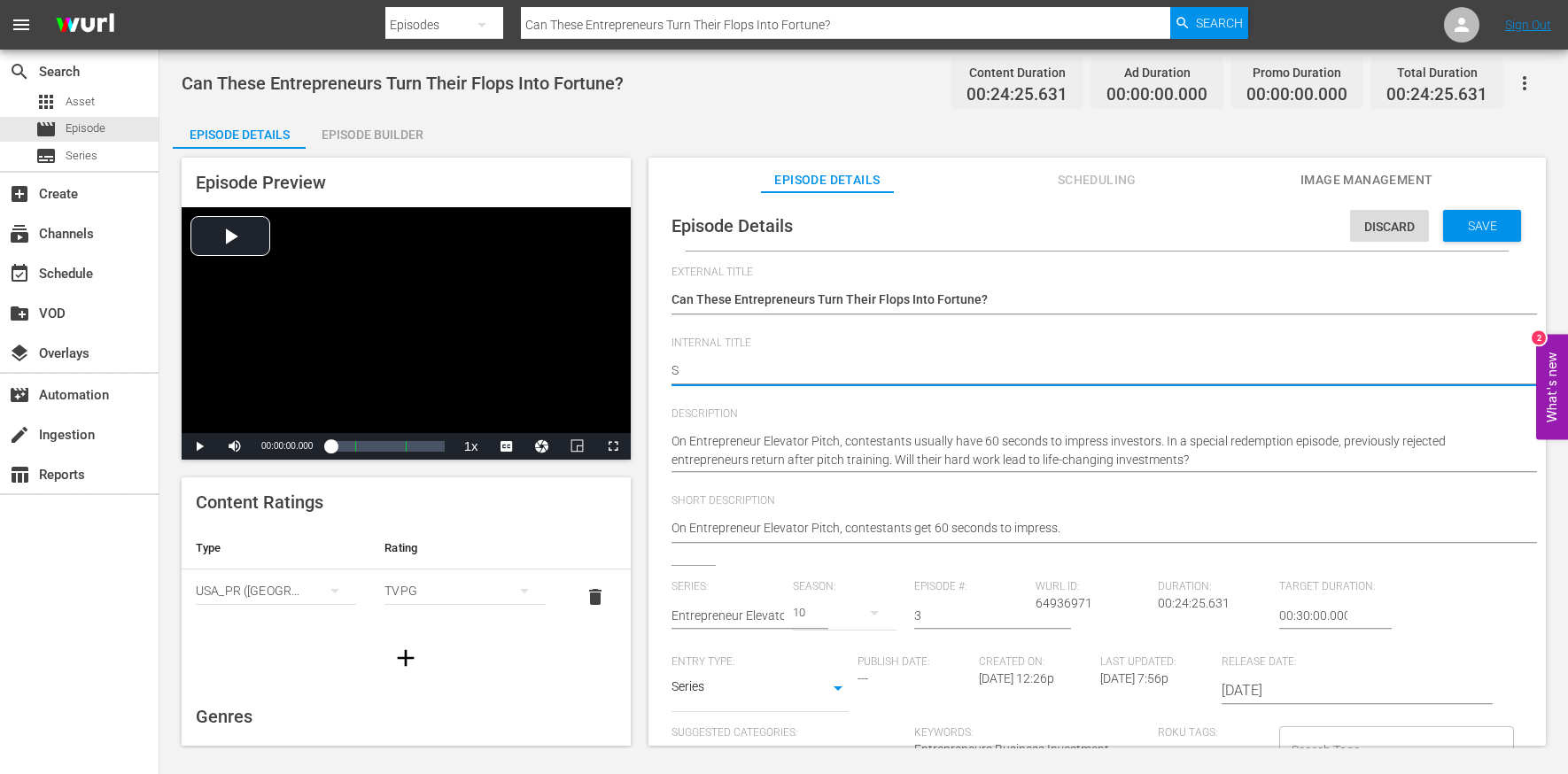
type textarea "S1"
type textarea "S10"
type textarea "S10E"
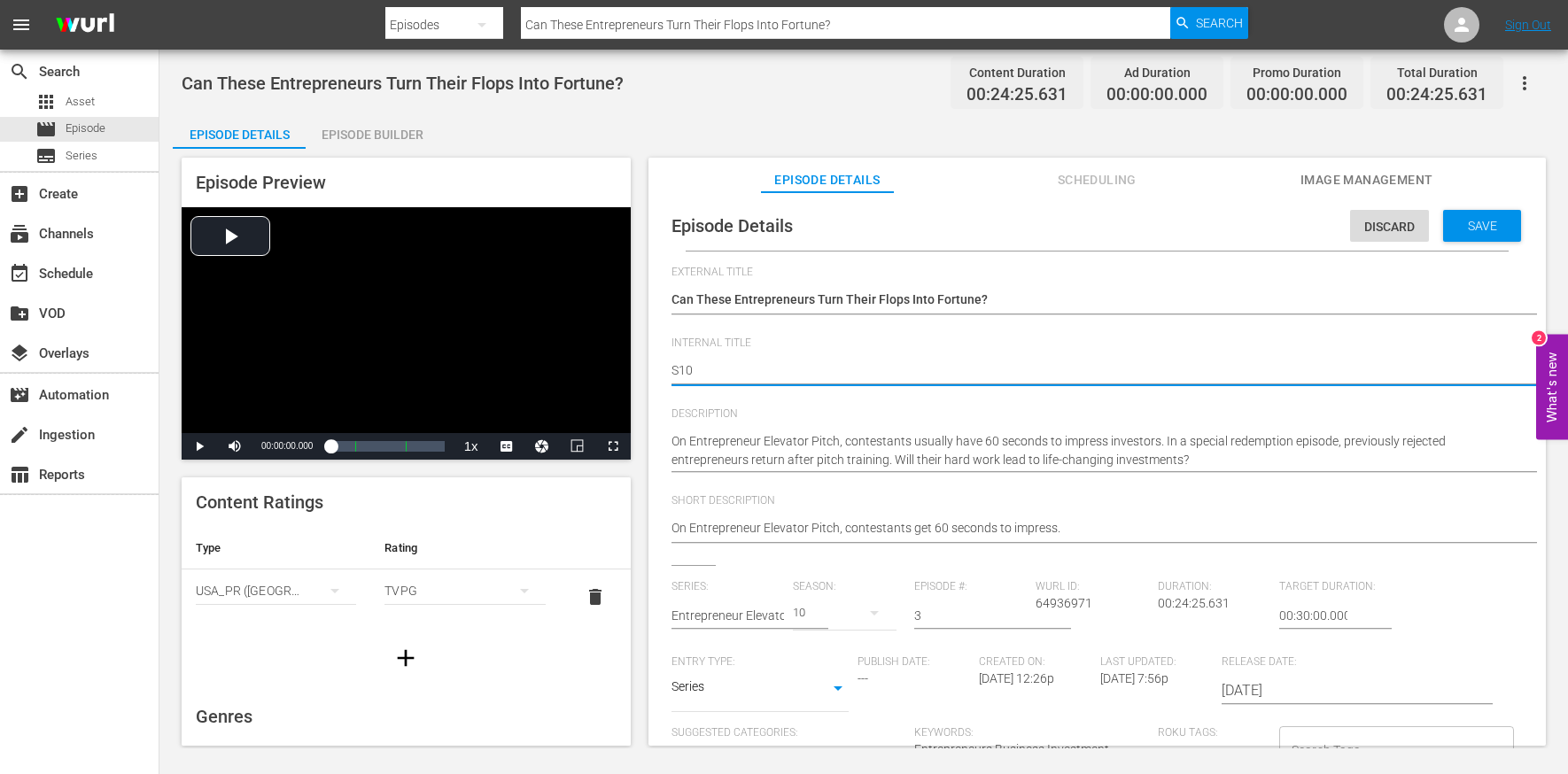
type textarea "S10E"
type textarea "S10E3"
click at [1320, 232] on span "Save" at bounding box center [1483, 225] width 57 height 14
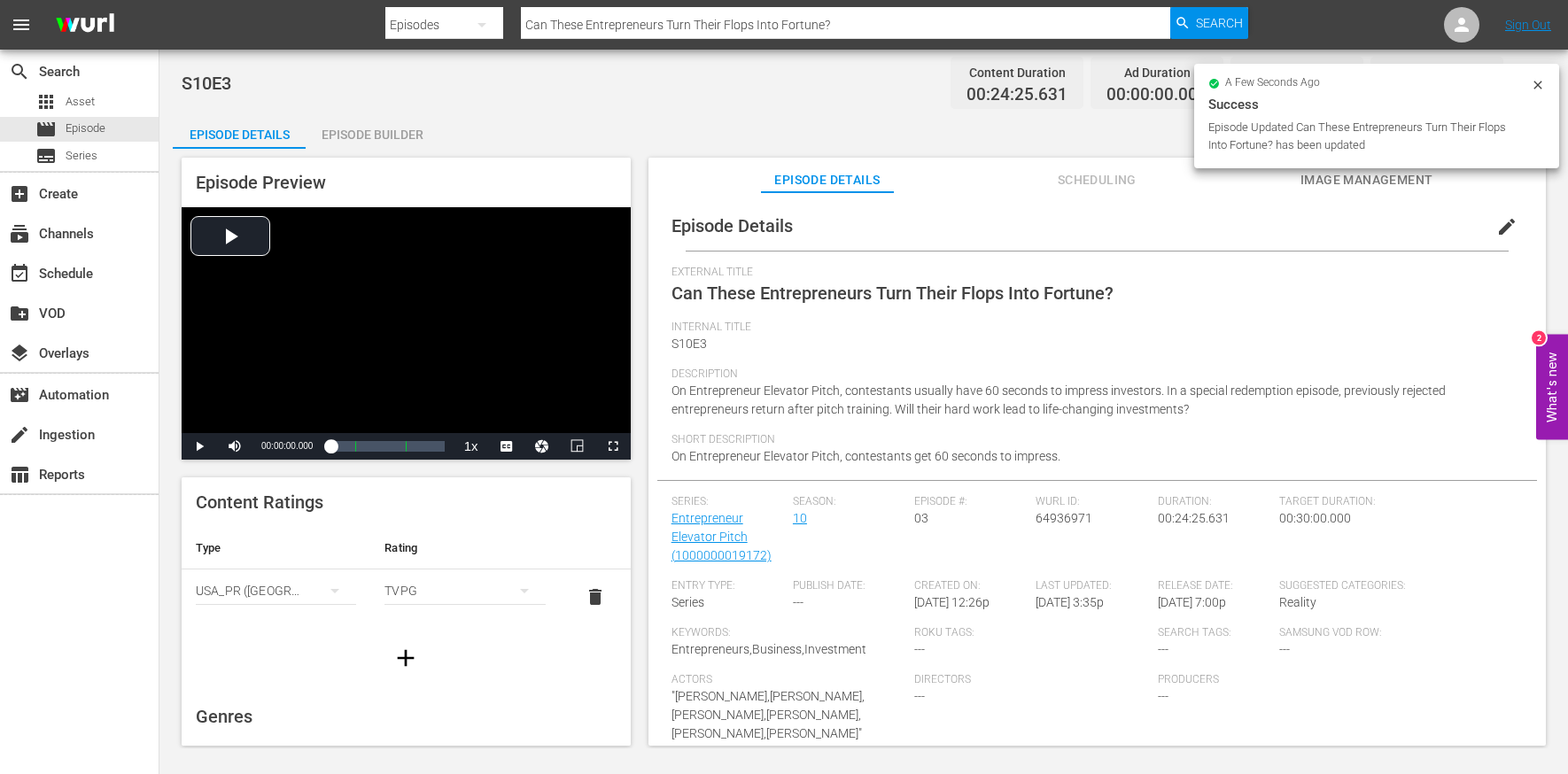
click at [365, 137] on div "Episode Builder" at bounding box center [372, 135] width 133 height 42
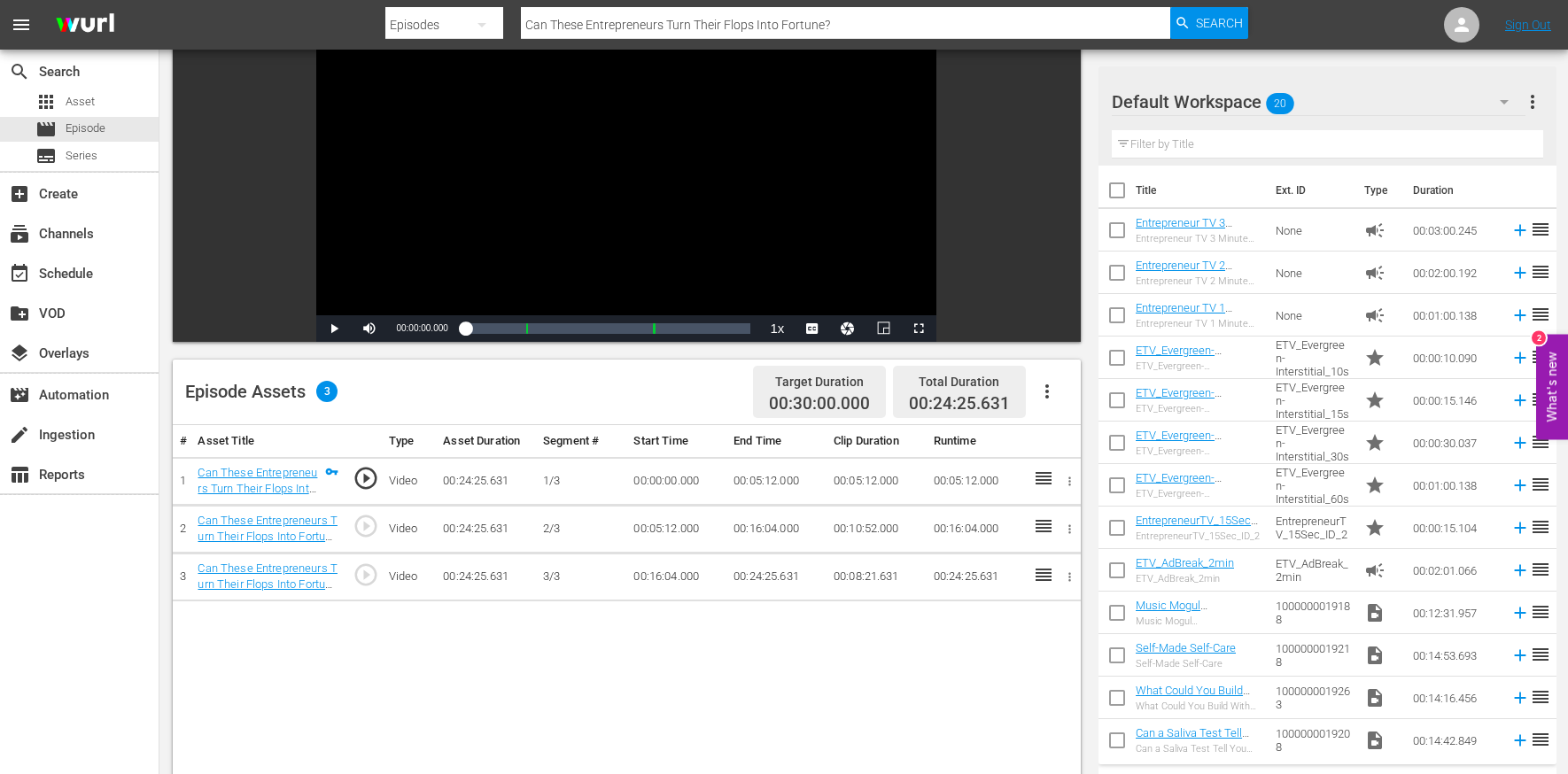
scroll to position [182, 0]
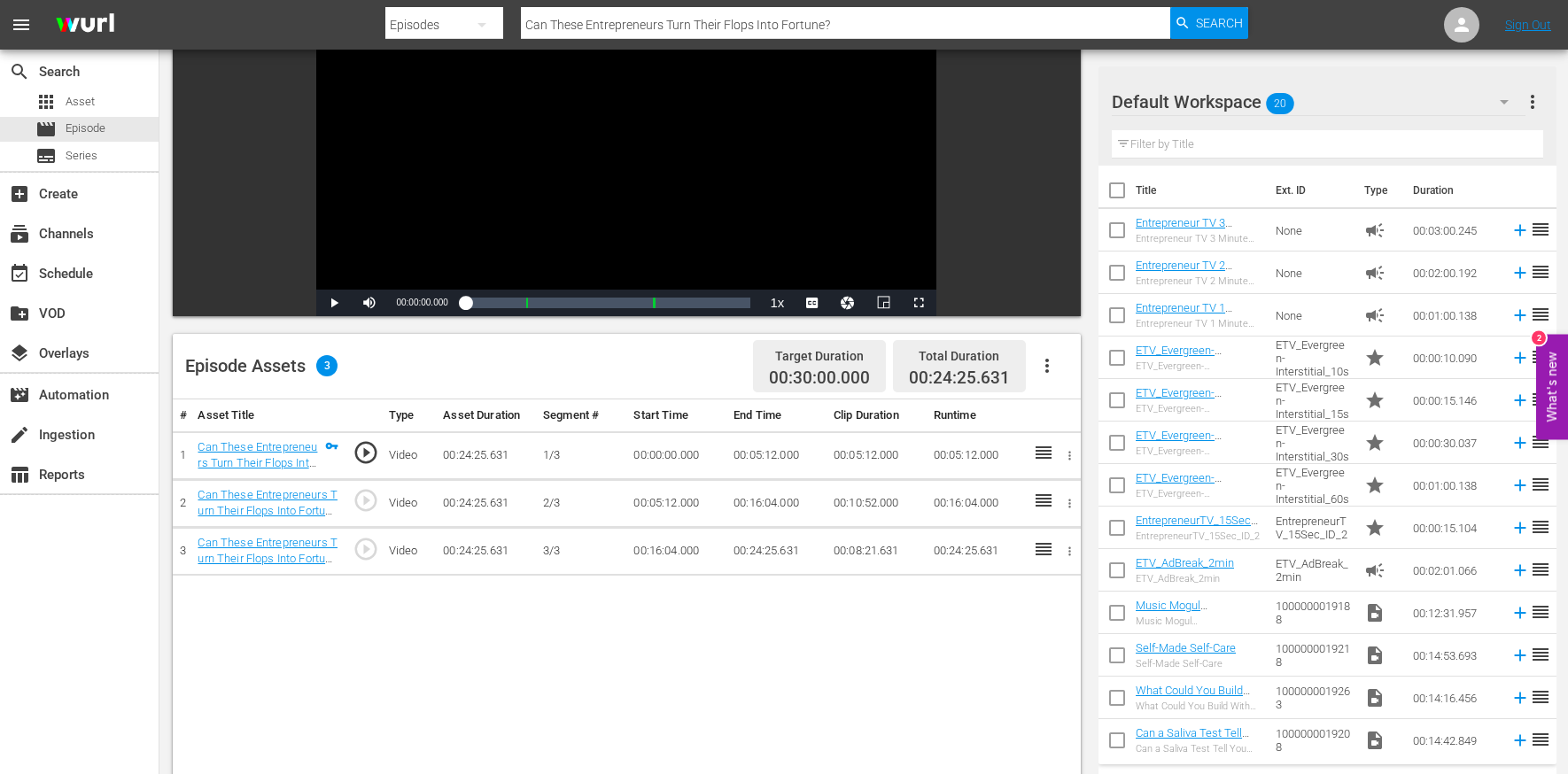
click at [1043, 367] on icon "button" at bounding box center [1047, 365] width 21 height 21
click at [852, 635] on div "# Asset Title Type Asset Duration Segment # Start Time End Time Clip Duration R…" at bounding box center [627, 720] width 908 height 641
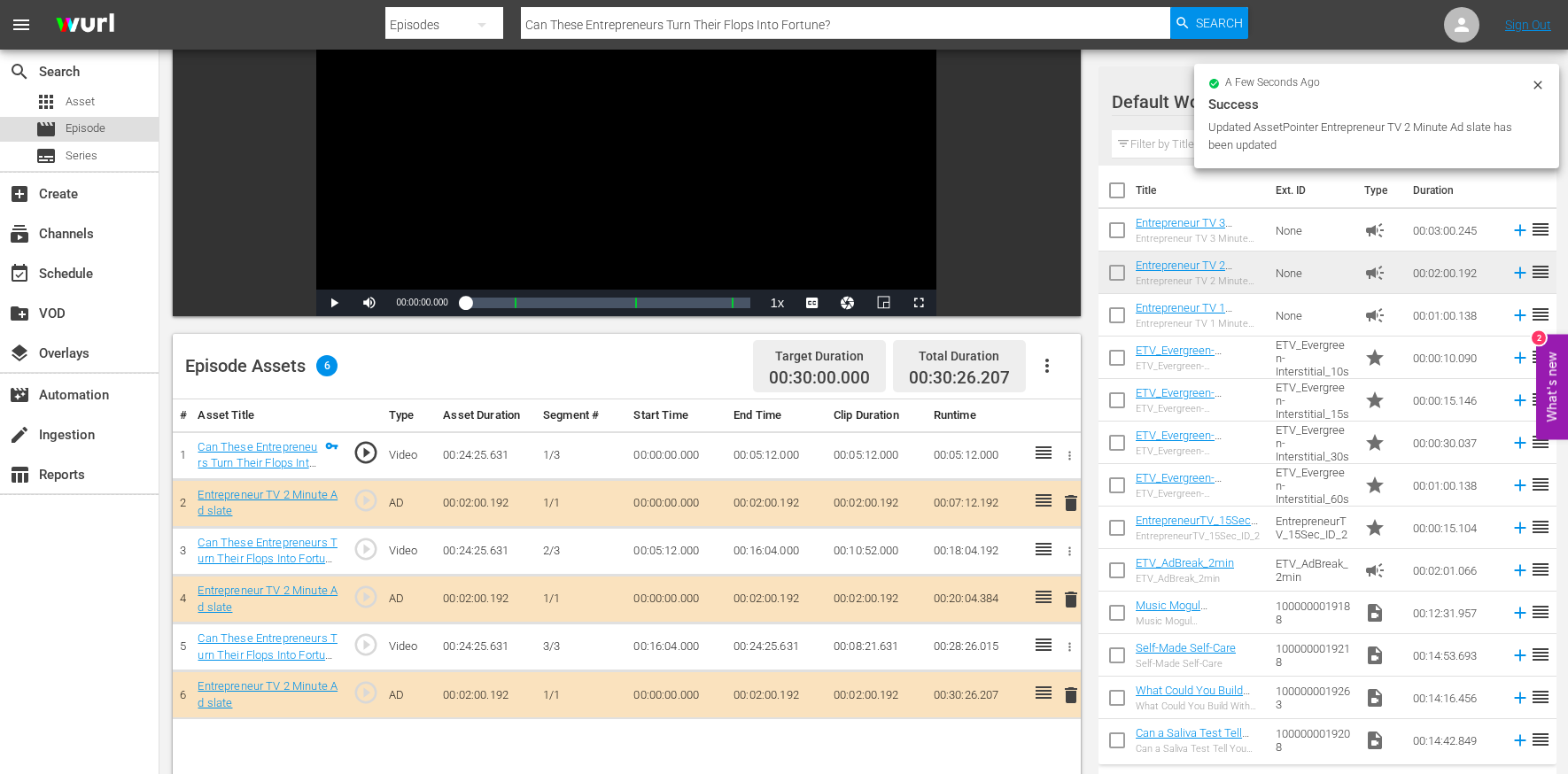
click at [109, 123] on div "movie Episode" at bounding box center [79, 129] width 159 height 25
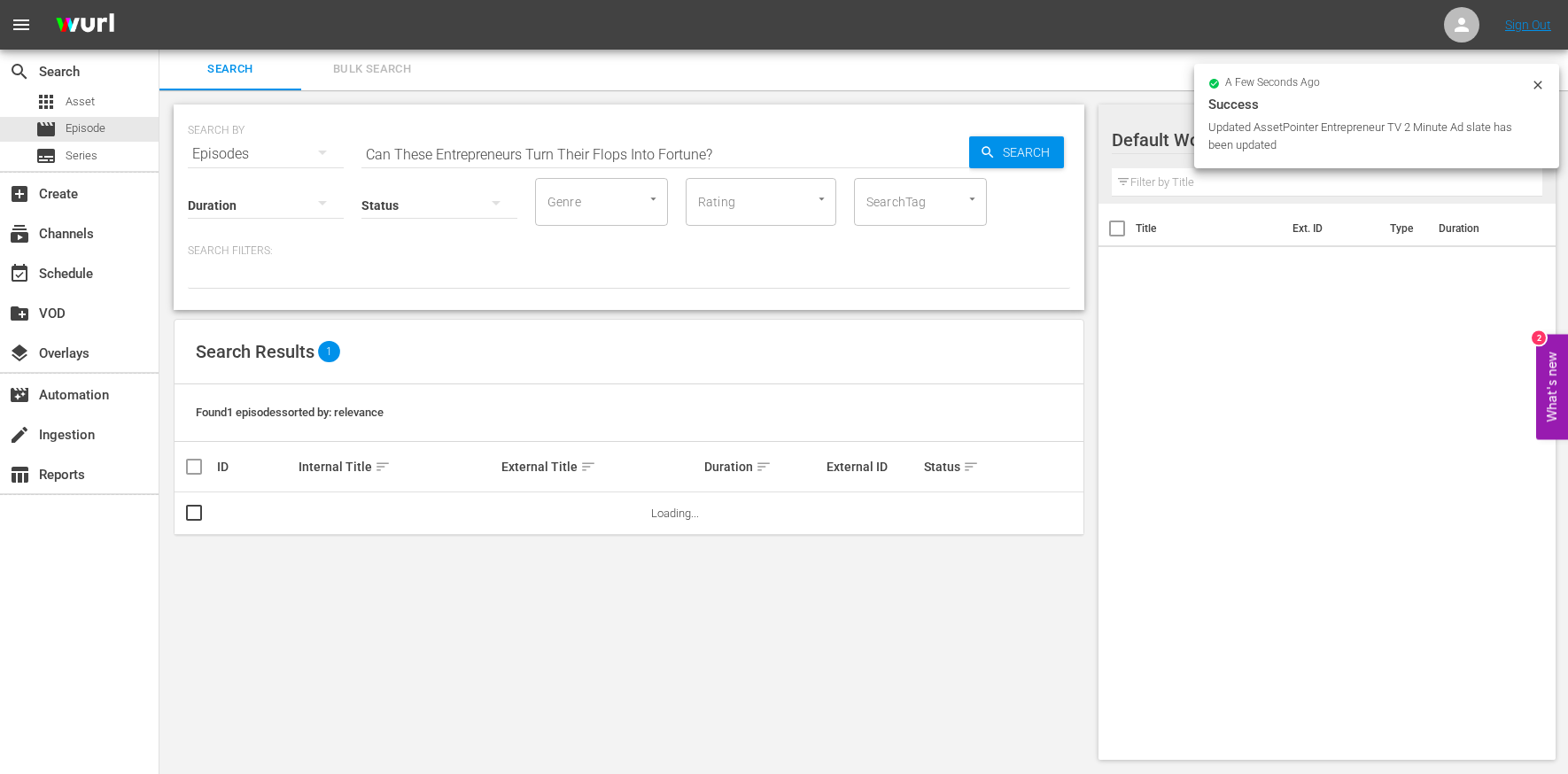
scroll to position [2, 0]
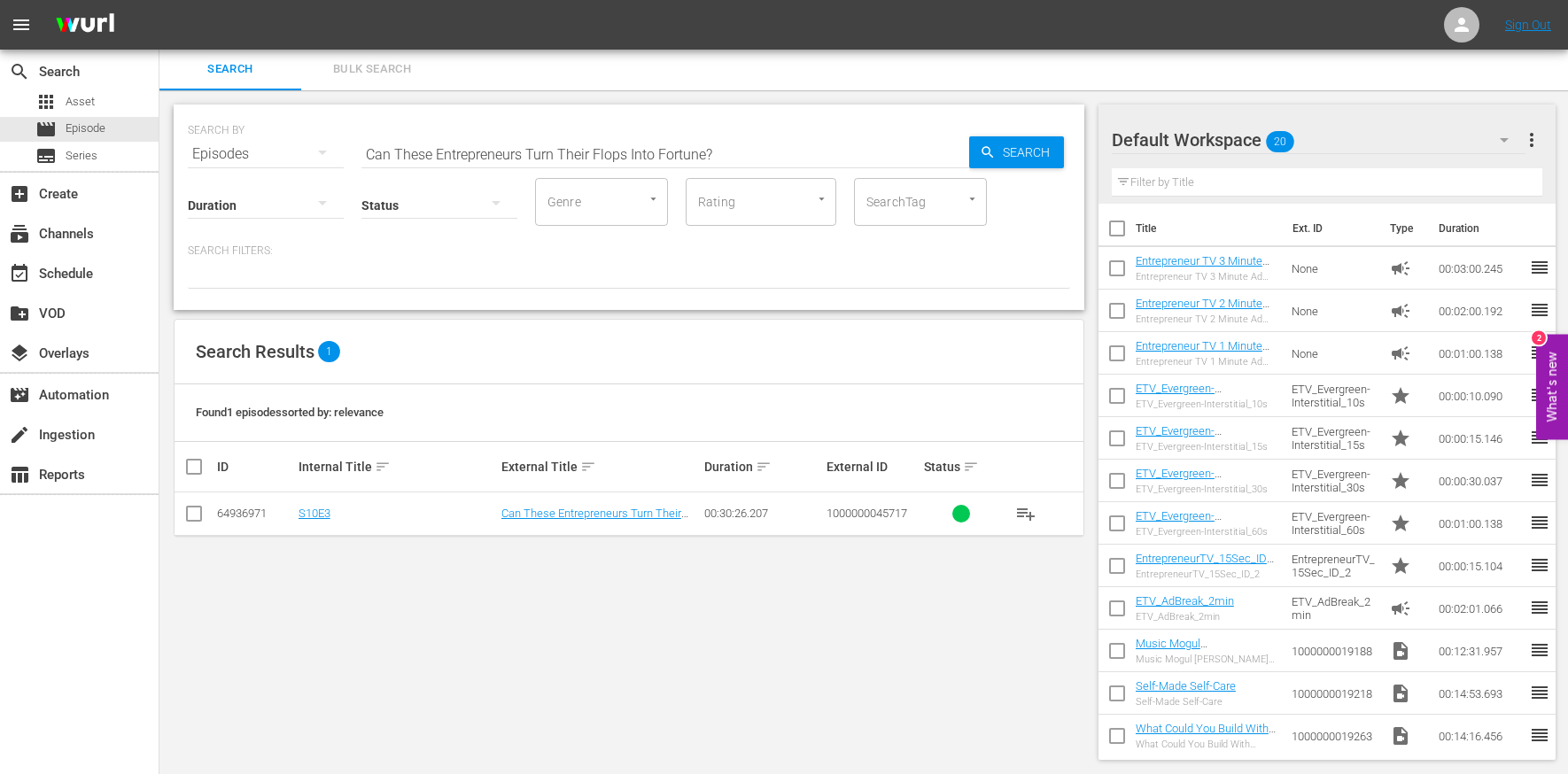
click at [434, 150] on input "Can These Entrepreneurs Turn Their Flops Into Fortune?" at bounding box center [665, 154] width 608 height 42
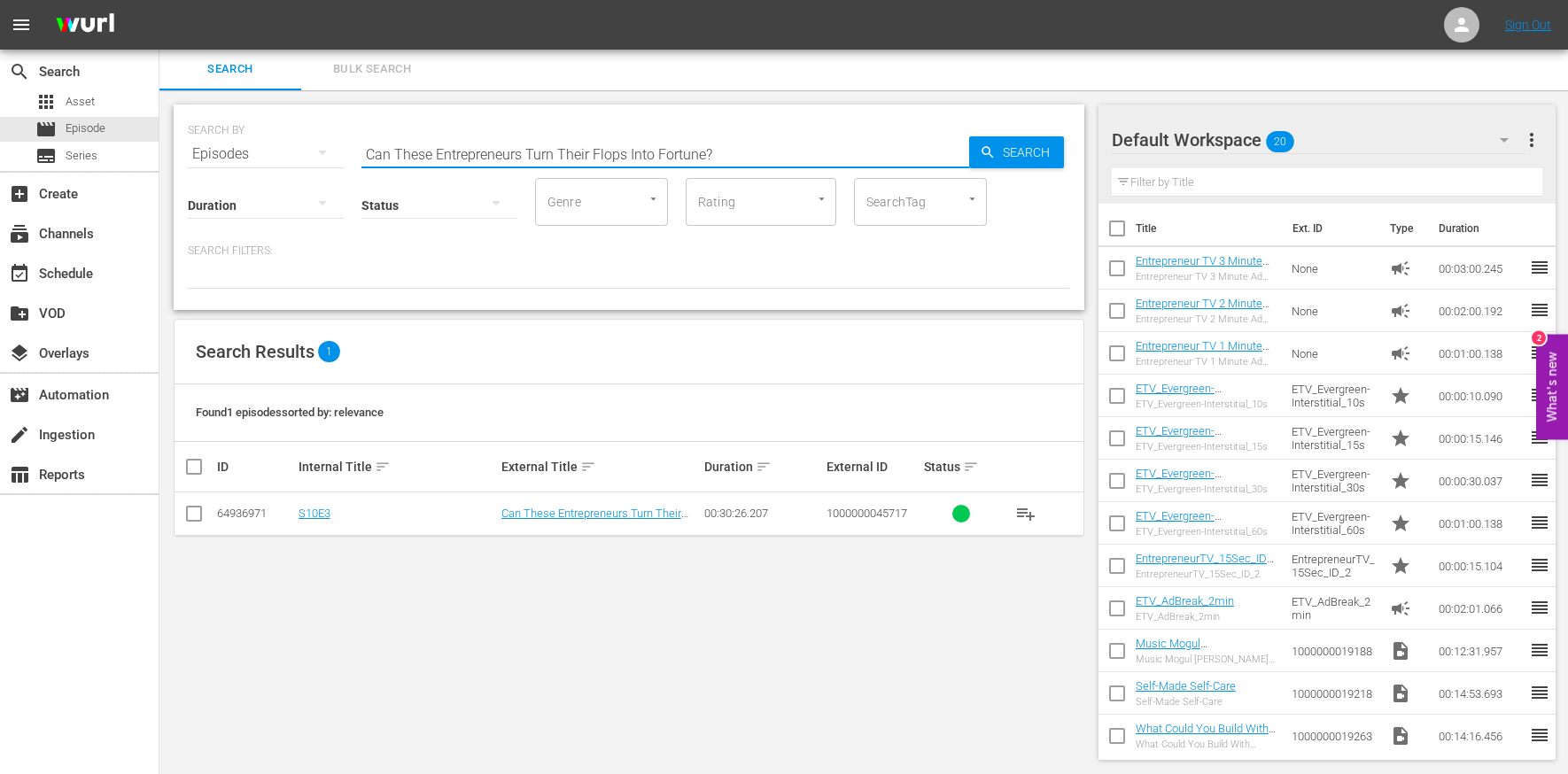
click at [434, 150] on input "Can These Entrepreneurs Turn Their Flops Into Fortune?" at bounding box center [665, 154] width 608 height 42
paste input "a Saliva Test Tell You Whether He's the O"
type input "Can a Saliva Test Tell You Whether He's the One?"
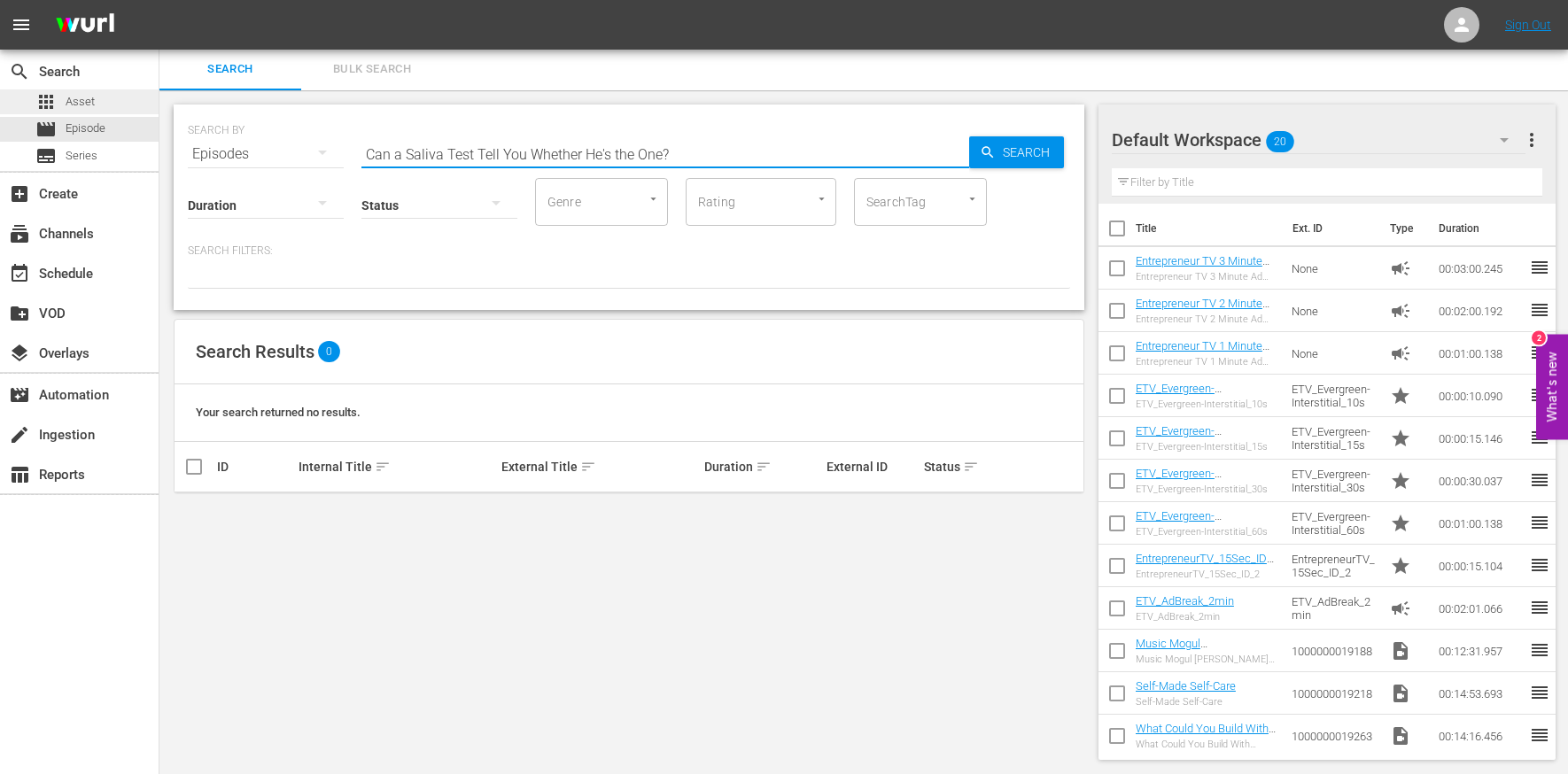
click at [122, 104] on div "apps Asset" at bounding box center [79, 101] width 159 height 25
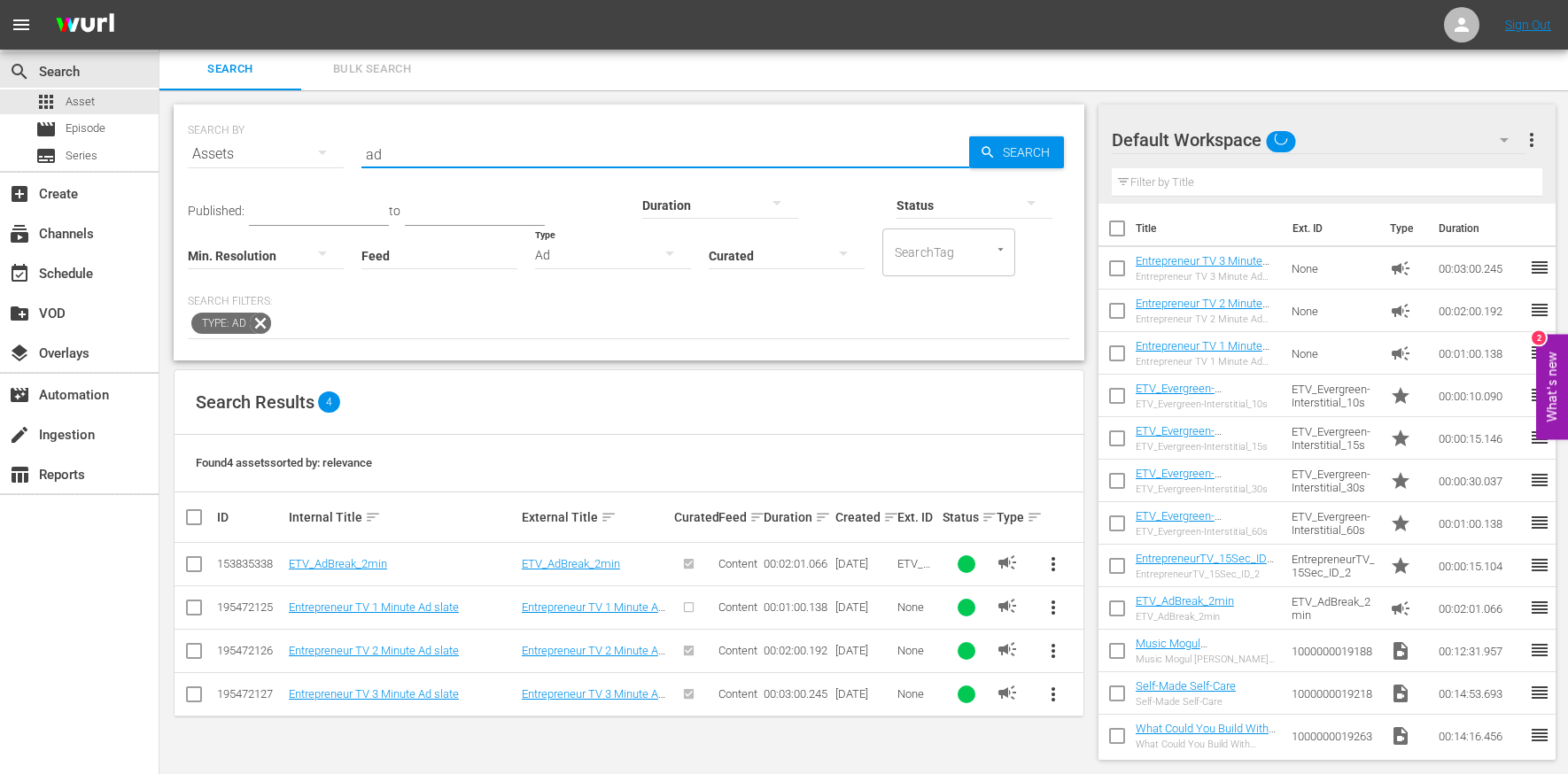
click at [461, 149] on input "ad" at bounding box center [665, 154] width 608 height 42
paste input "Can a Saliva Test Tell You Whether He's the One?"
type input "Can a Saliva Test Tell You Whether He's the One?"
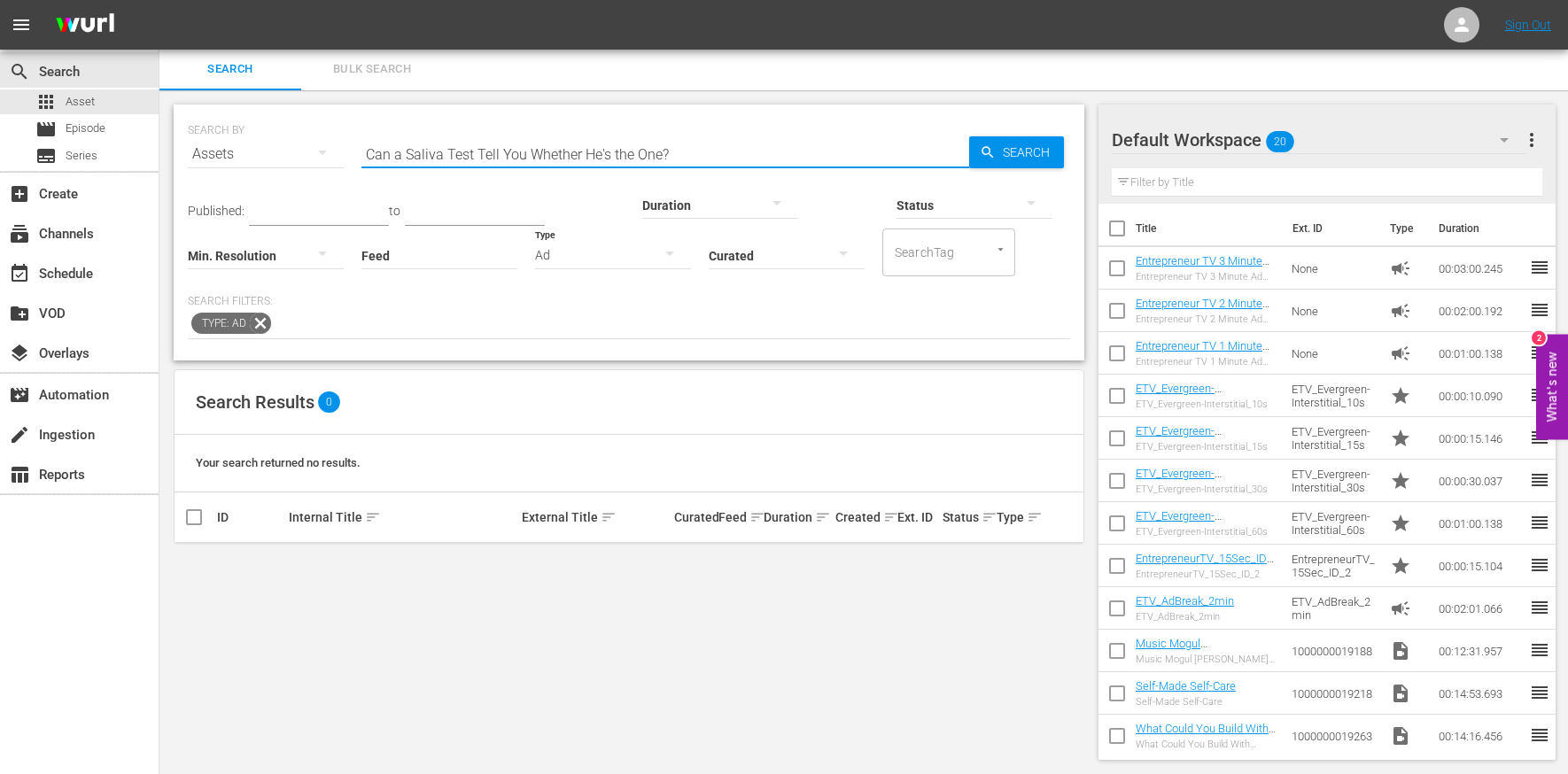
click at [396, 149] on input "Can a Saliva Test Tell You Whether He's the One?" at bounding box center [665, 154] width 608 height 42
click at [260, 316] on icon at bounding box center [260, 323] width 23 height 23
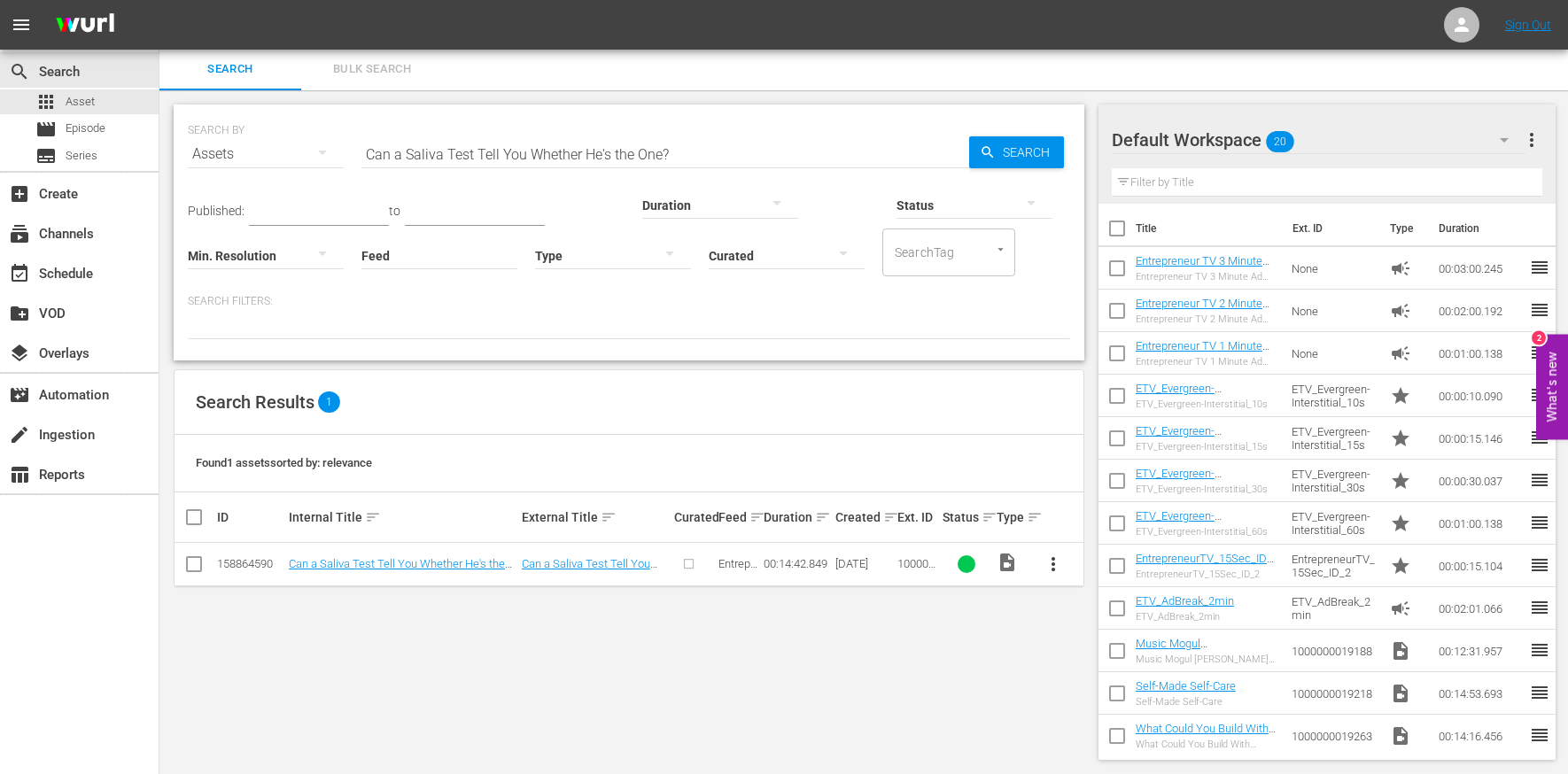
click at [491, 149] on input "Can a Saliva Test Tell You Whether He's the One?" at bounding box center [665, 154] width 608 height 42
click at [100, 137] on span "Episode" at bounding box center [85, 128] width 40 height 18
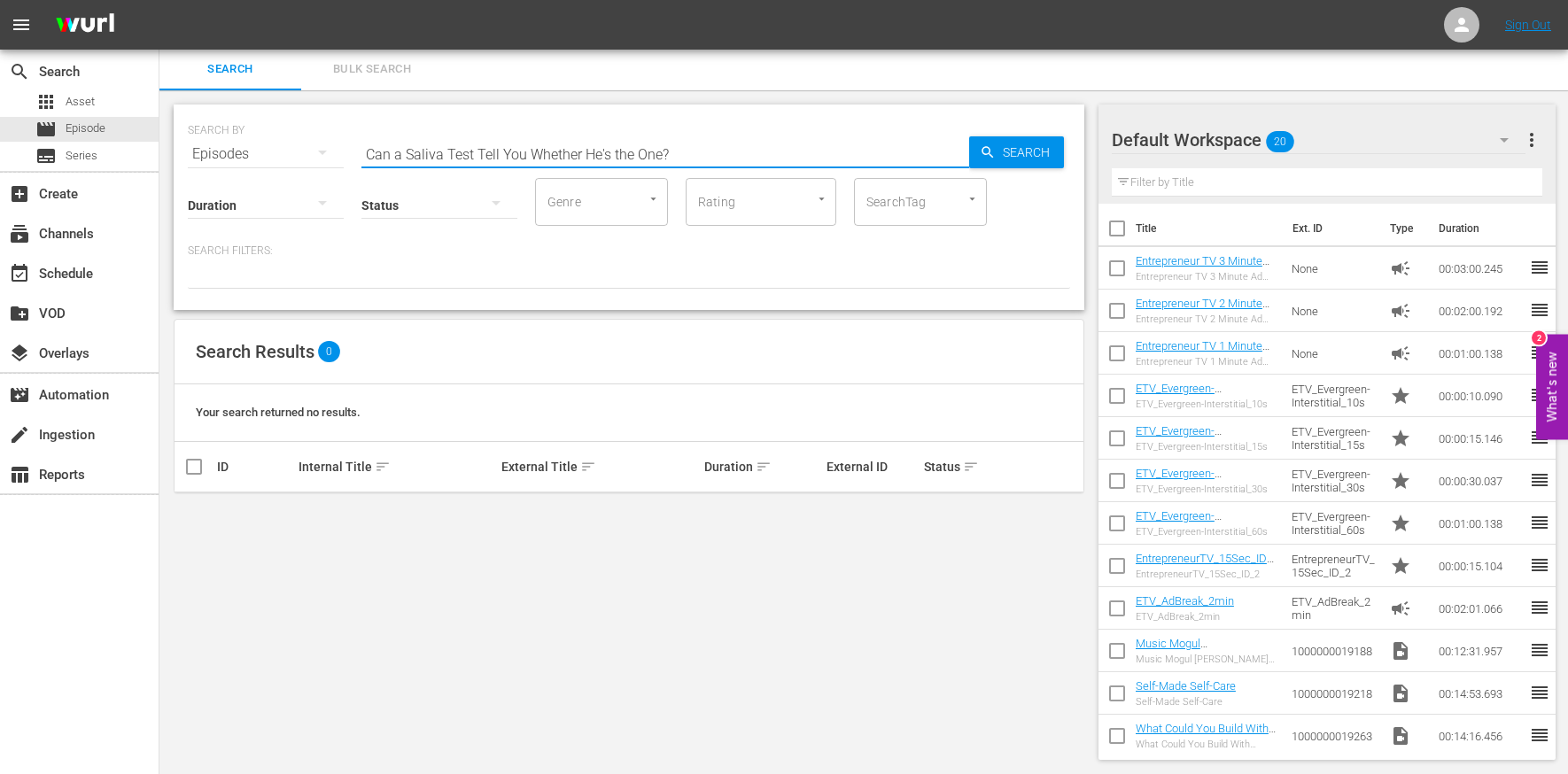
click at [443, 156] on input "Can a Saliva Test Tell You Whether He's the One?" at bounding box center [665, 154] width 608 height 42
click at [50, 101] on span "apps" at bounding box center [45, 101] width 21 height 21
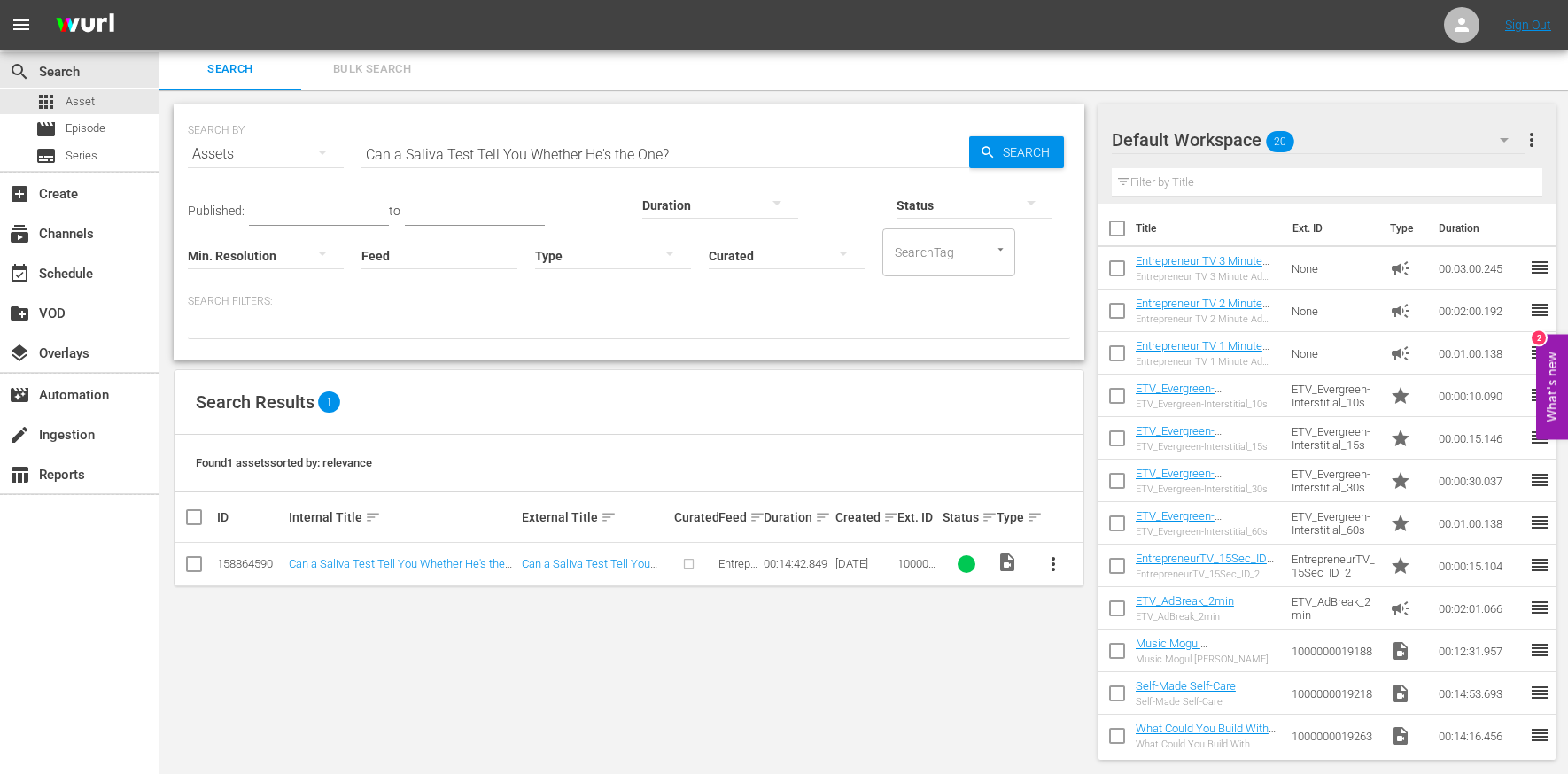
click at [189, 560] on input "checkbox" at bounding box center [194, 567] width 21 height 21
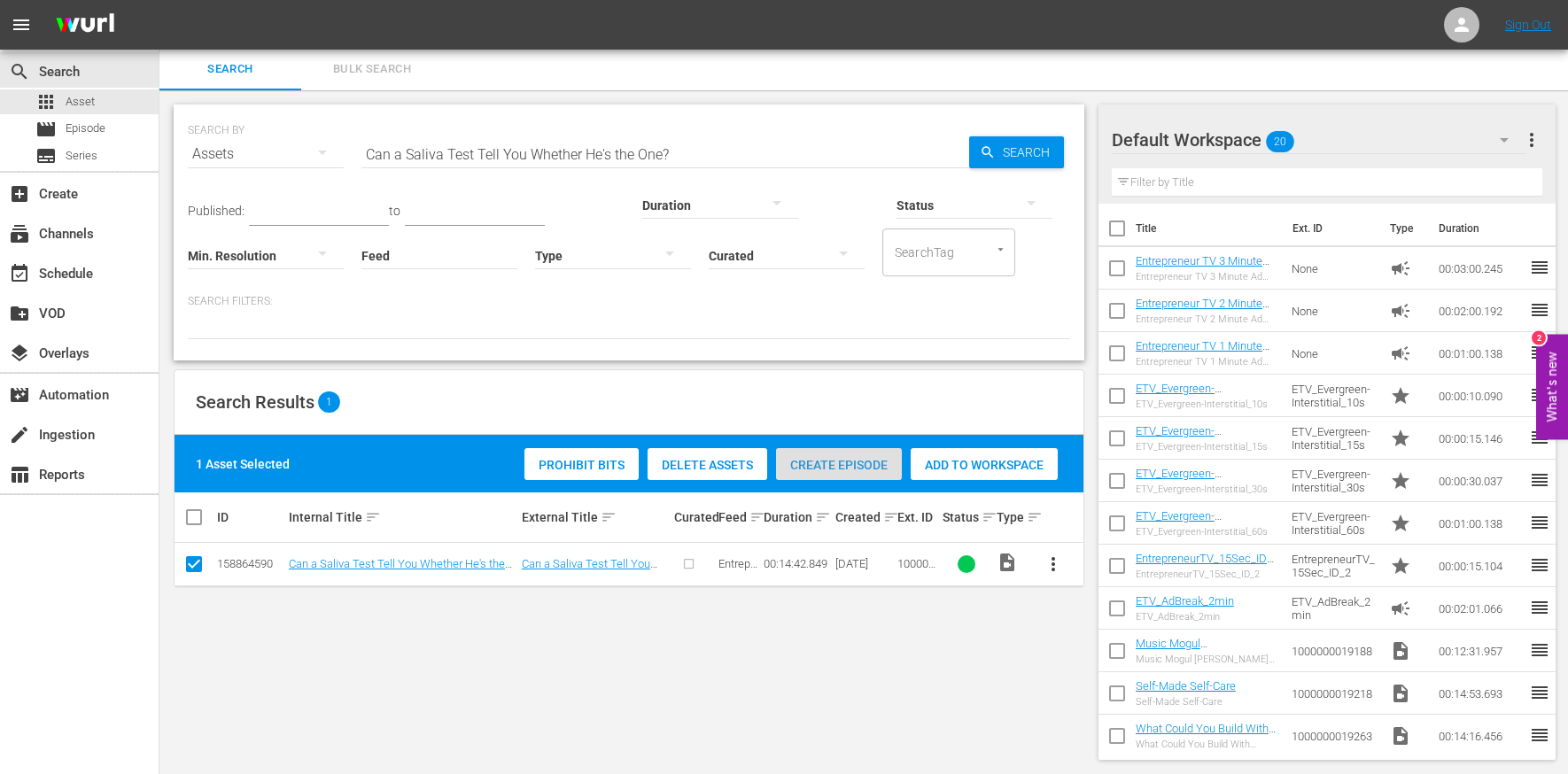
click at [859, 458] on span "Create Episode" at bounding box center [839, 464] width 126 height 14
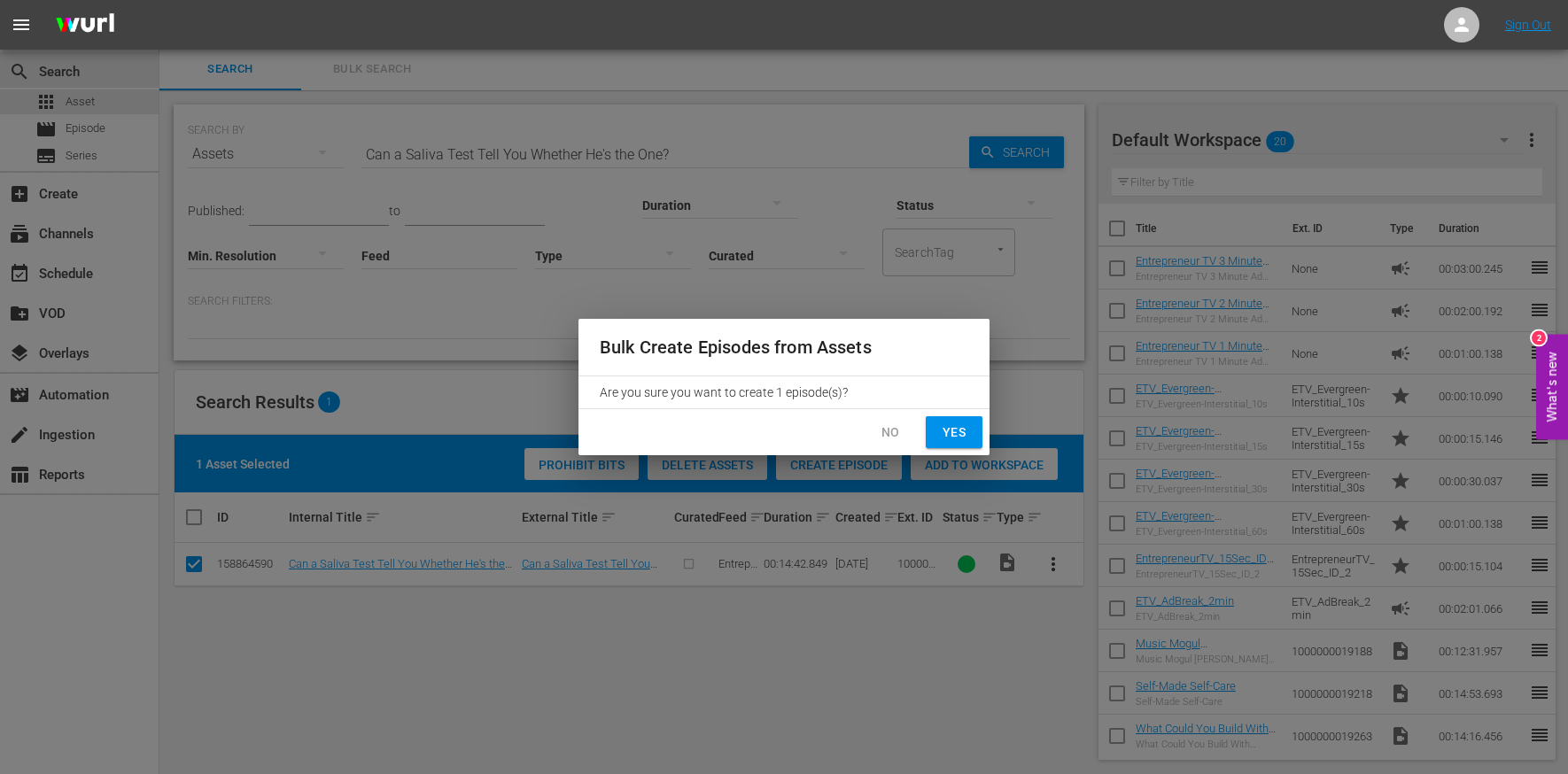
click at [949, 430] on span "Yes" at bounding box center [954, 433] width 29 height 22
checkbox input "false"
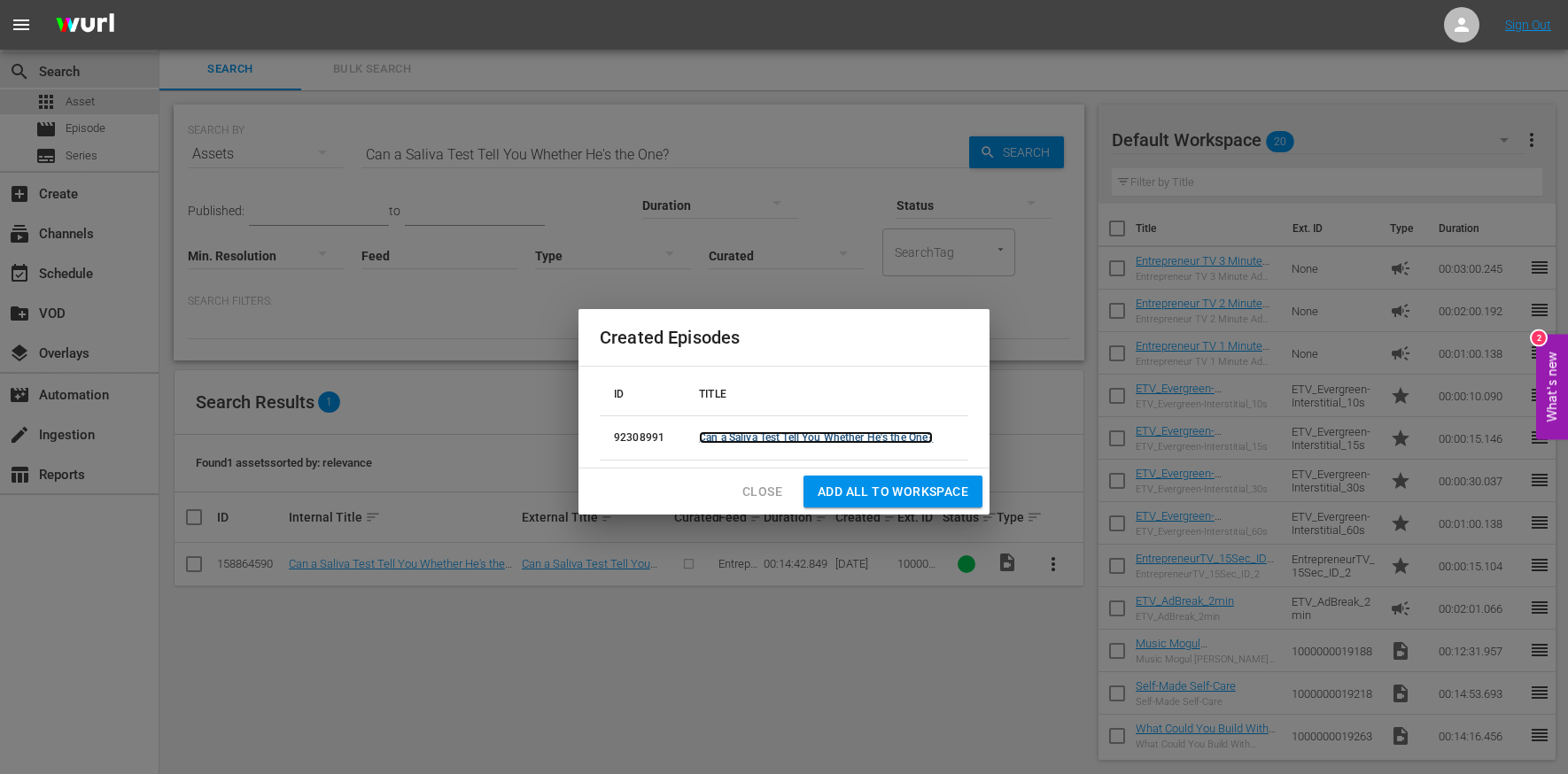
click at [749, 438] on link "Can a Saliva Test Tell You Whether He's the One?" at bounding box center [816, 437] width 233 height 12
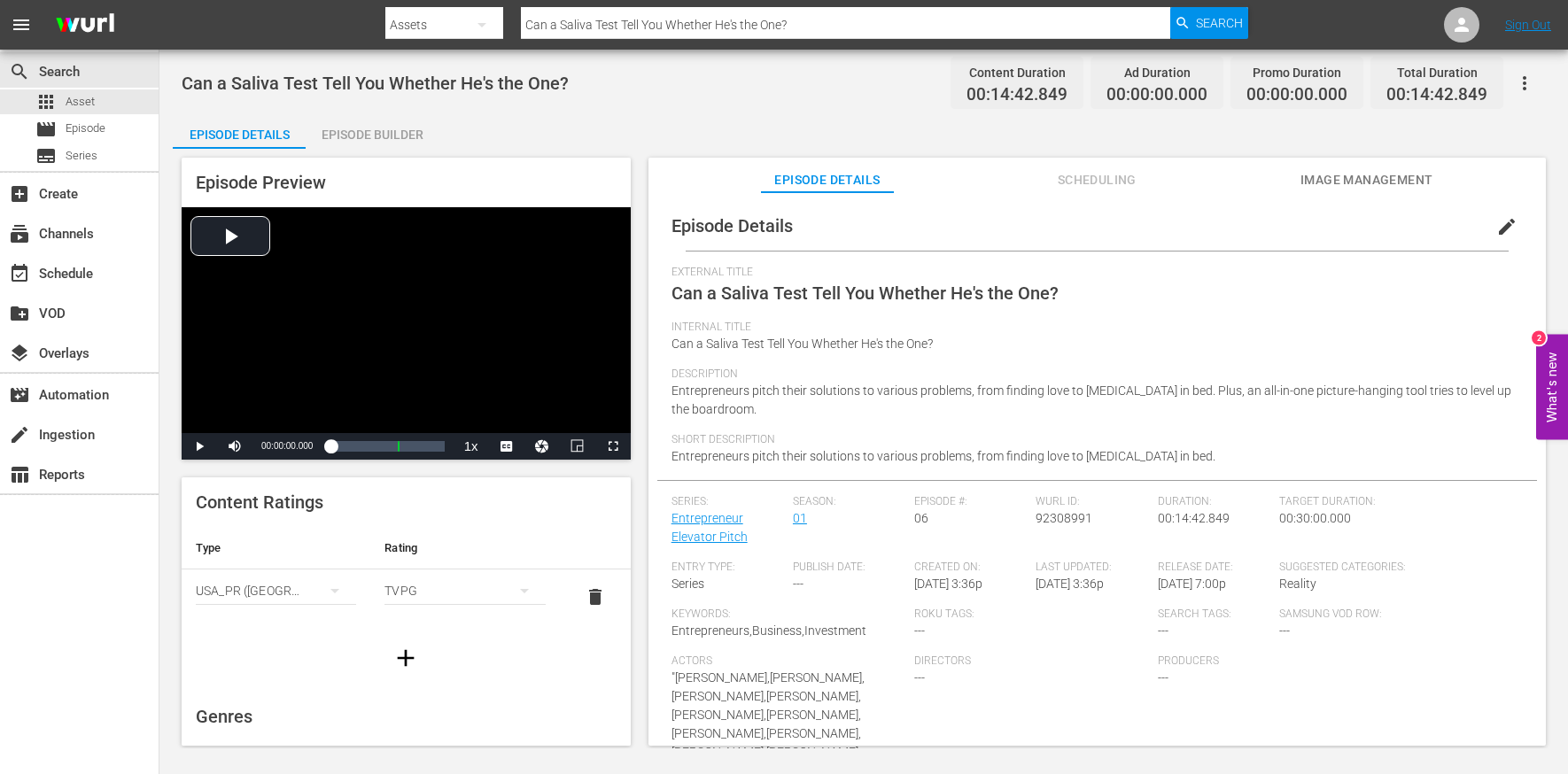
click at [391, 138] on div "Episode Builder" at bounding box center [372, 135] width 133 height 42
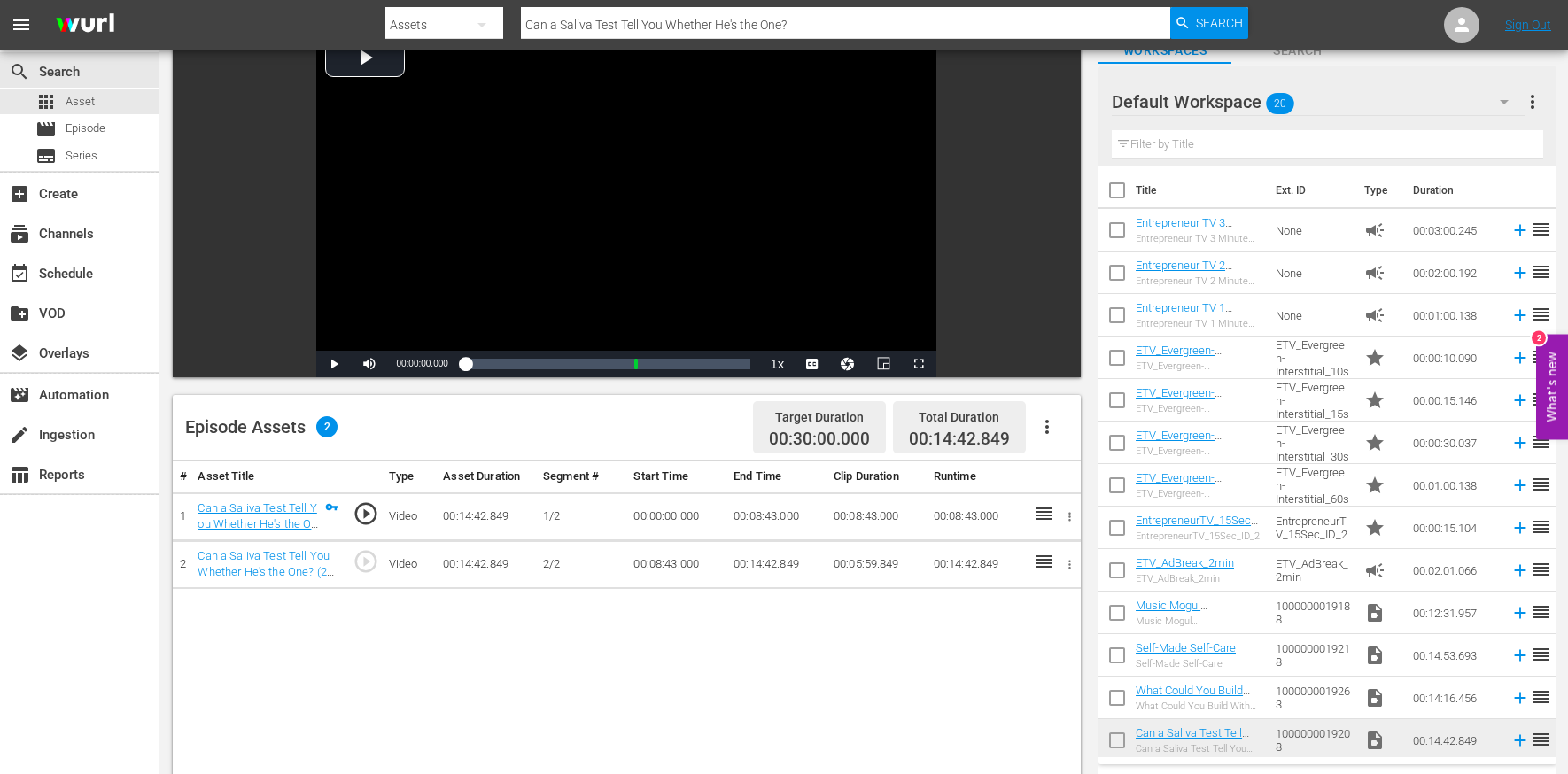
scroll to position [125, 0]
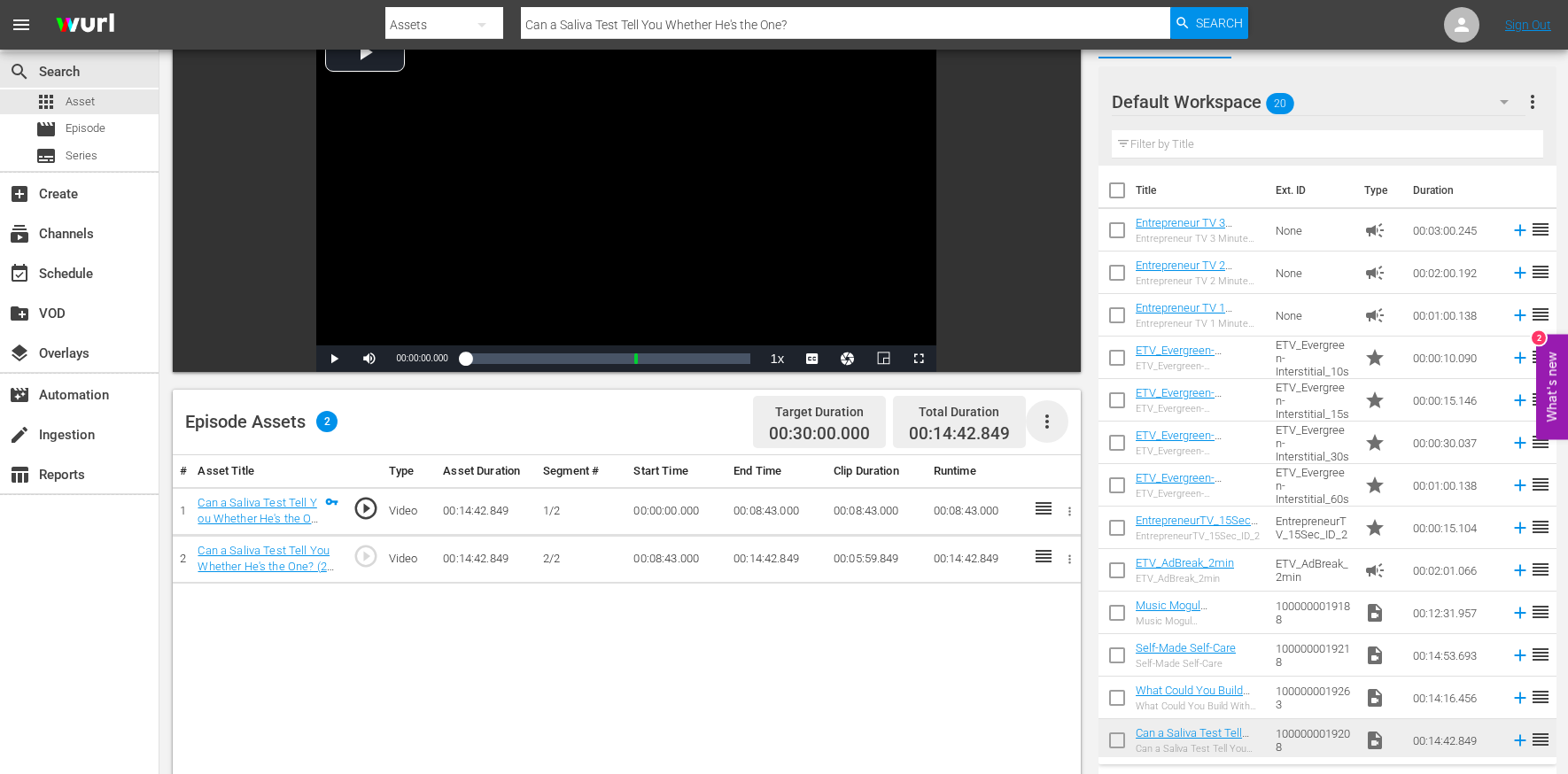
click at [1046, 426] on icon "button" at bounding box center [1047, 421] width 4 height 14
click at [1083, 427] on div "Edit Cue Points" at bounding box center [1100, 429] width 121 height 42
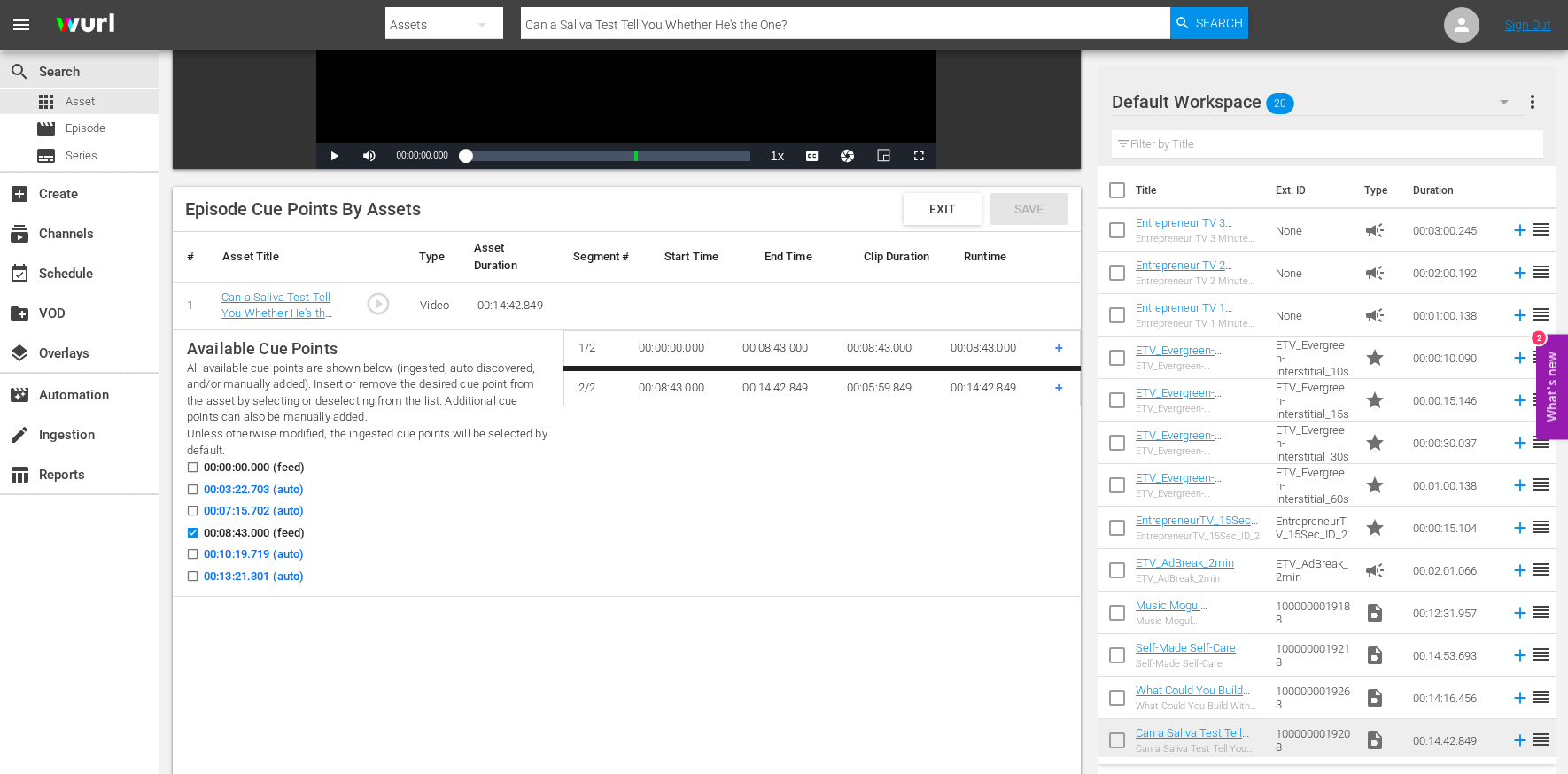
scroll to position [329, 0]
click at [184, 489] on input "00:03:22.703 (auto)" at bounding box center [188, 492] width 22 height 13
checkbox input "true"
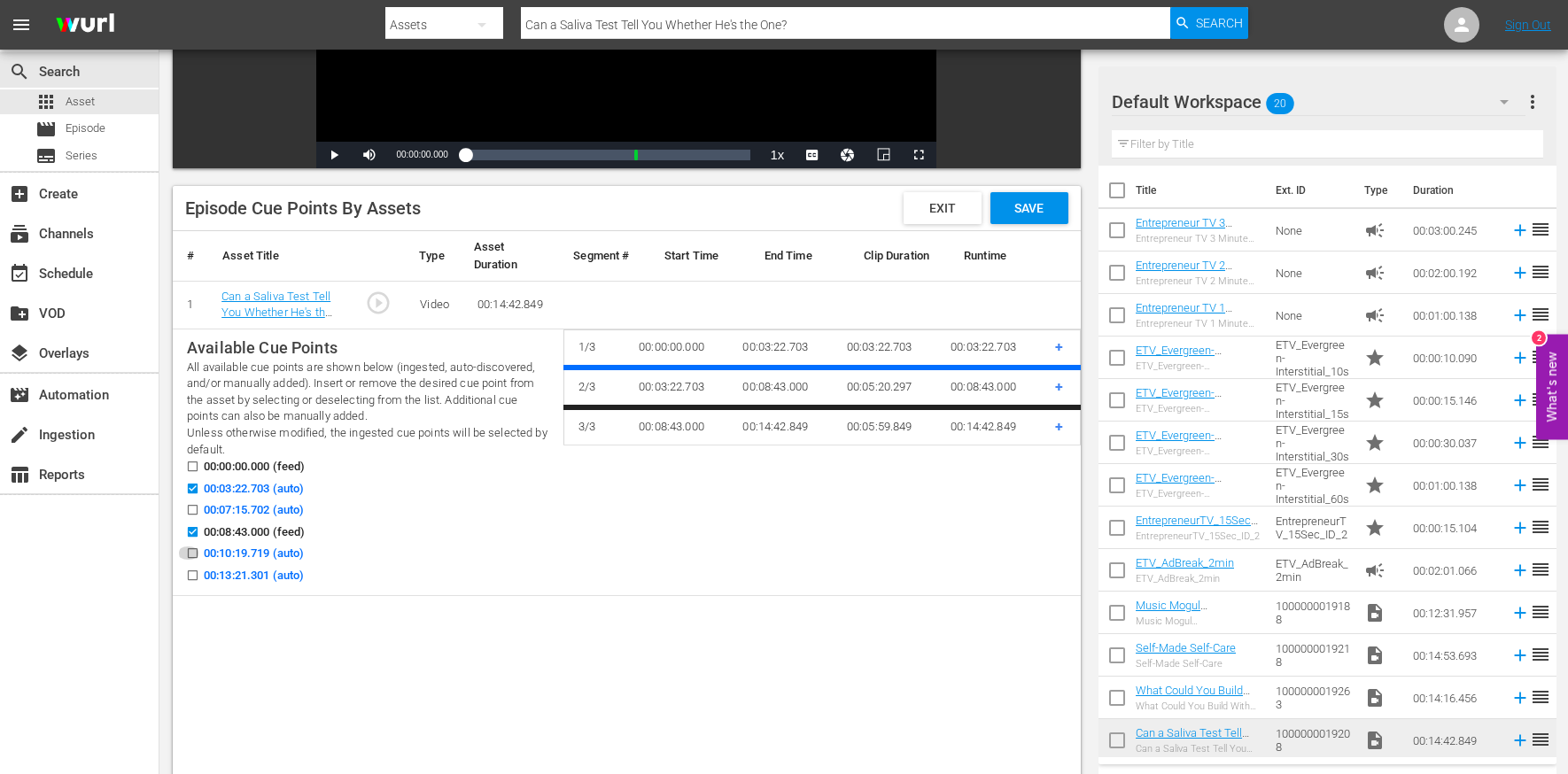
click at [191, 554] on input "00:10:19.719 (auto)" at bounding box center [188, 556] width 22 height 13
checkbox input "true"
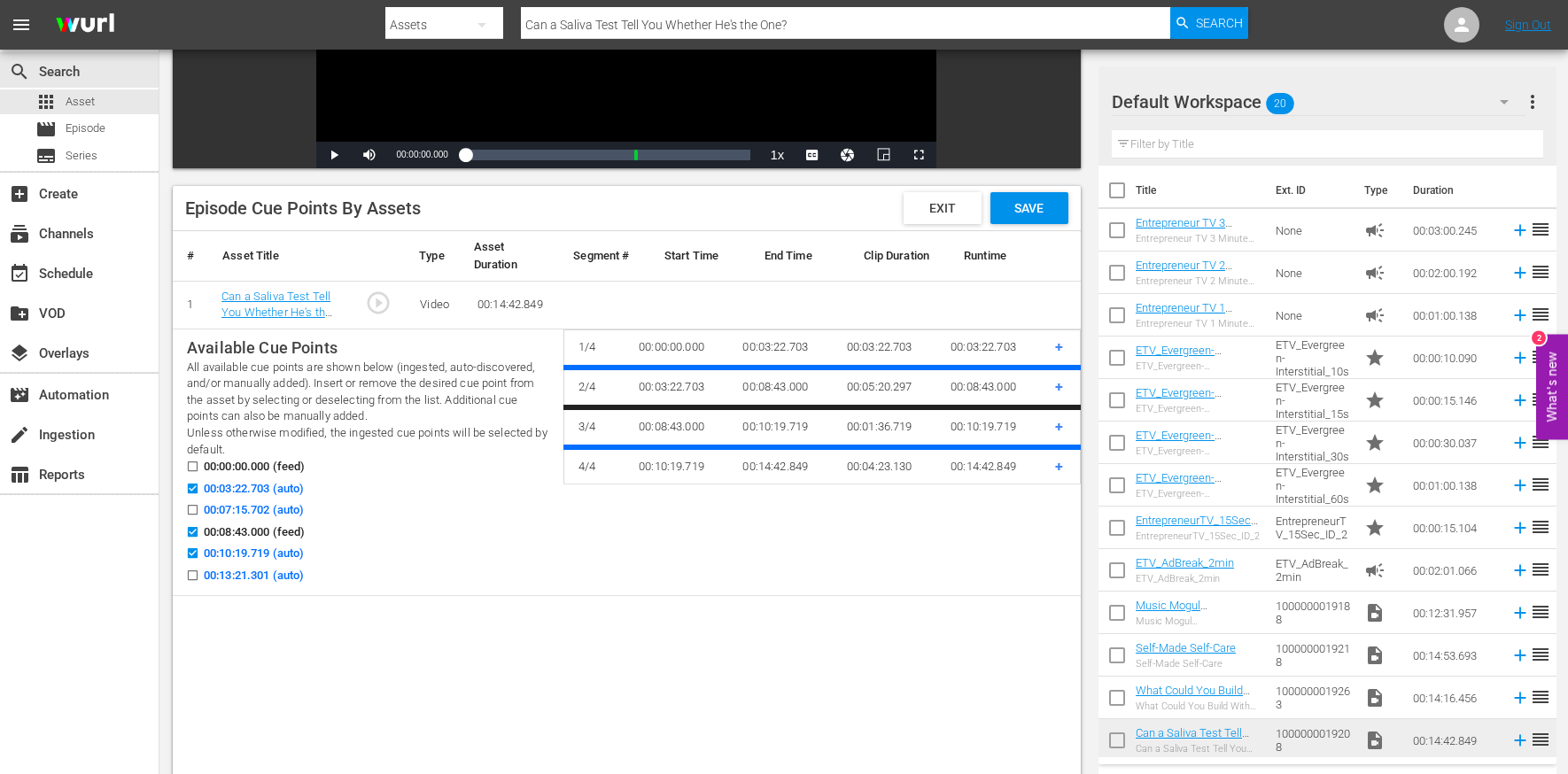
click at [190, 578] on input "00:13:21.301 (auto)" at bounding box center [188, 578] width 22 height 13
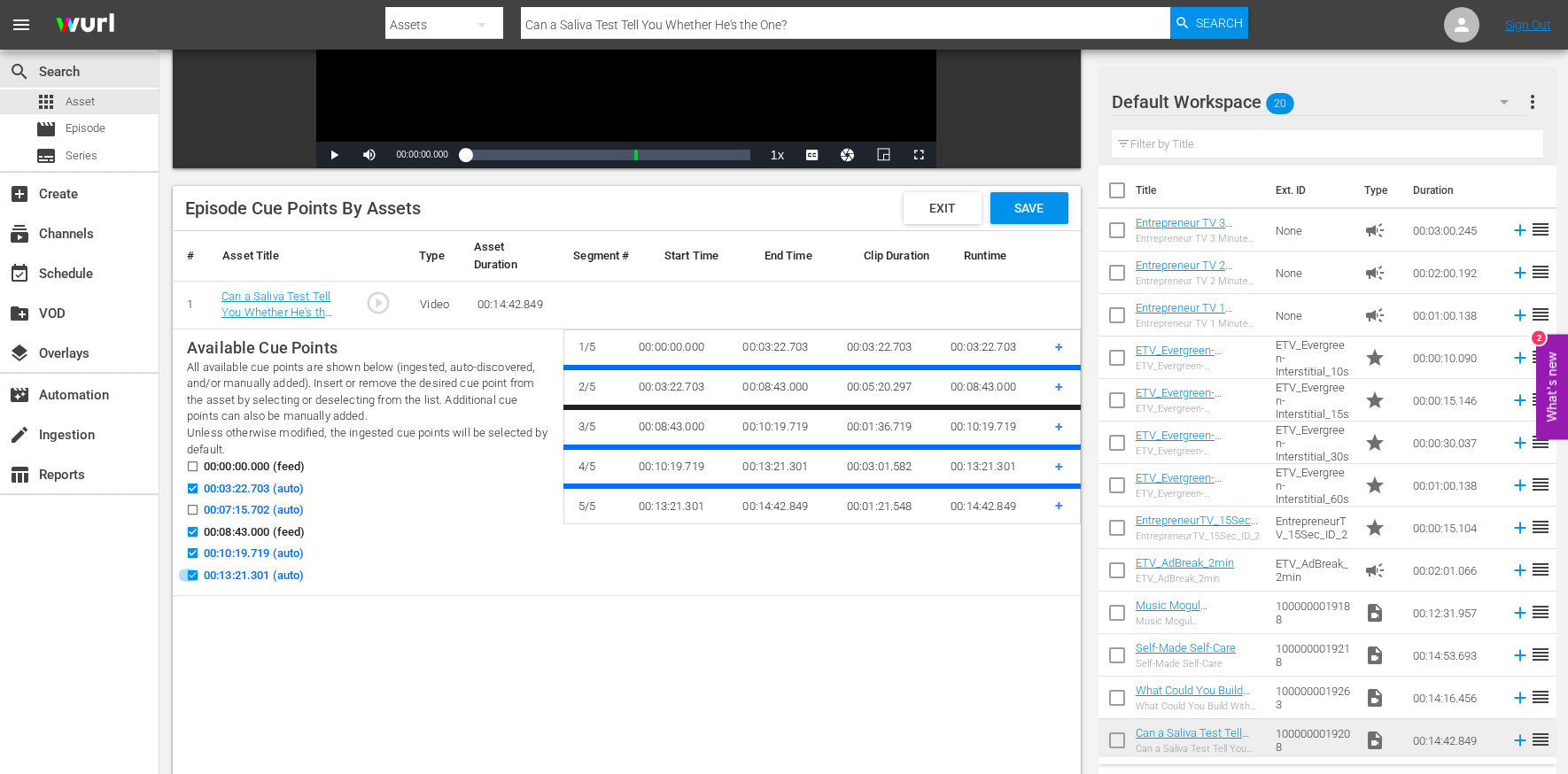
click at [190, 578] on input "00:13:21.301 (auto)" at bounding box center [188, 578] width 22 height 13
checkbox input "false"
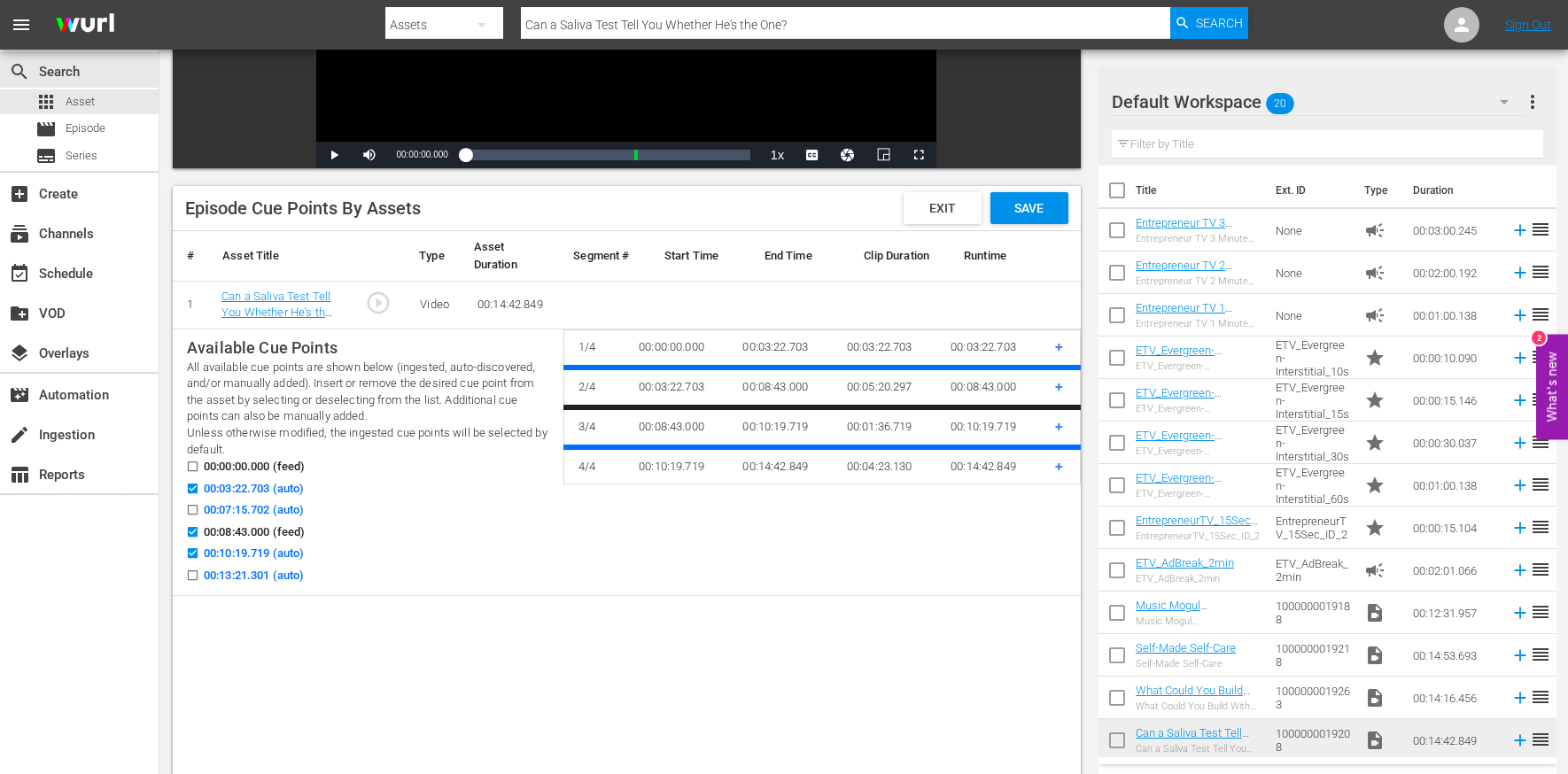
click at [193, 550] on input "00:10:19.719 (auto)" at bounding box center [188, 556] width 22 height 13
checkbox input "false"
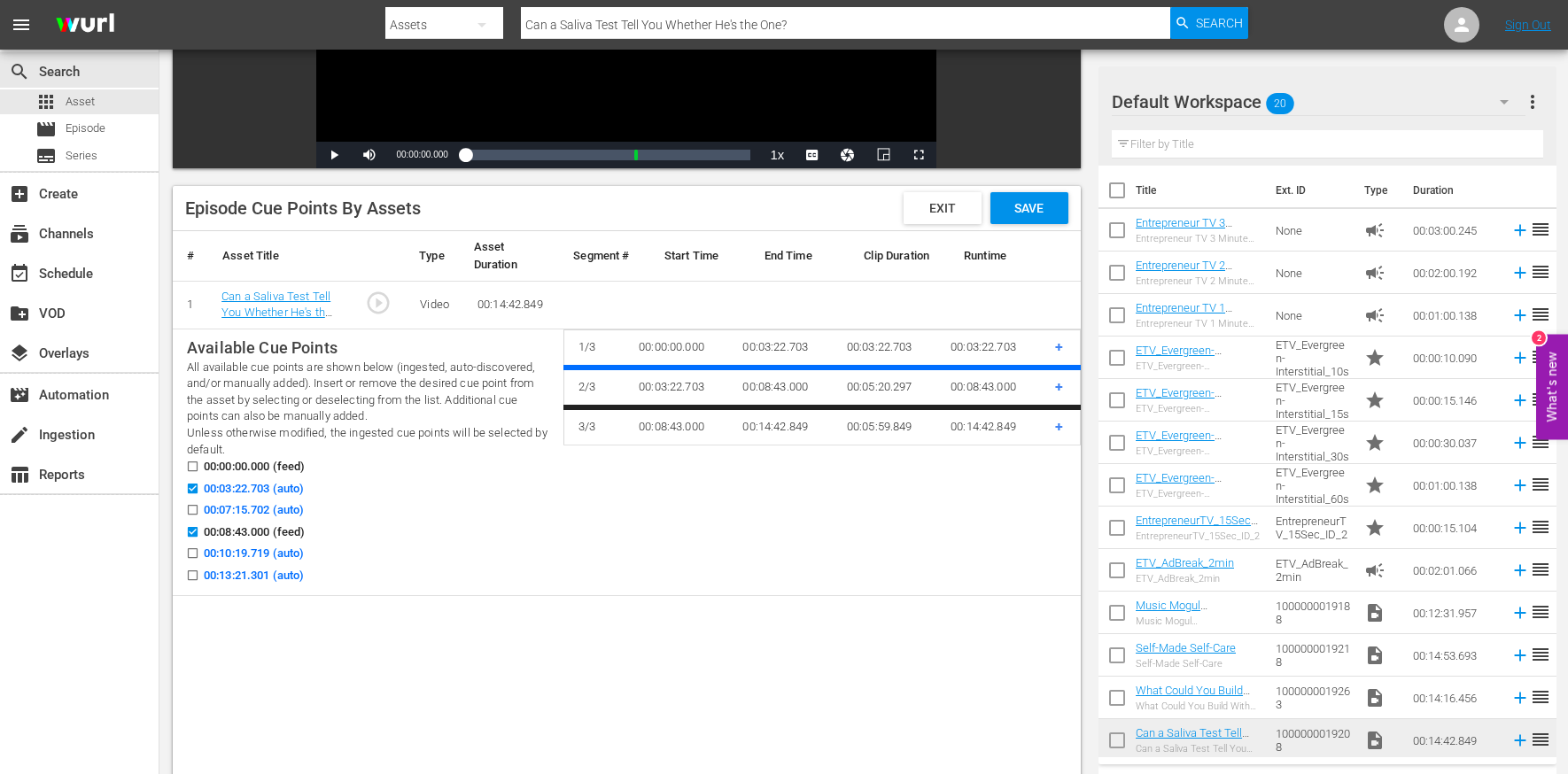
click at [190, 505] on icon at bounding box center [193, 509] width 10 height 10
click at [190, 506] on input "00:07:15.702 (auto)" at bounding box center [188, 513] width 22 height 13
checkbox input "true"
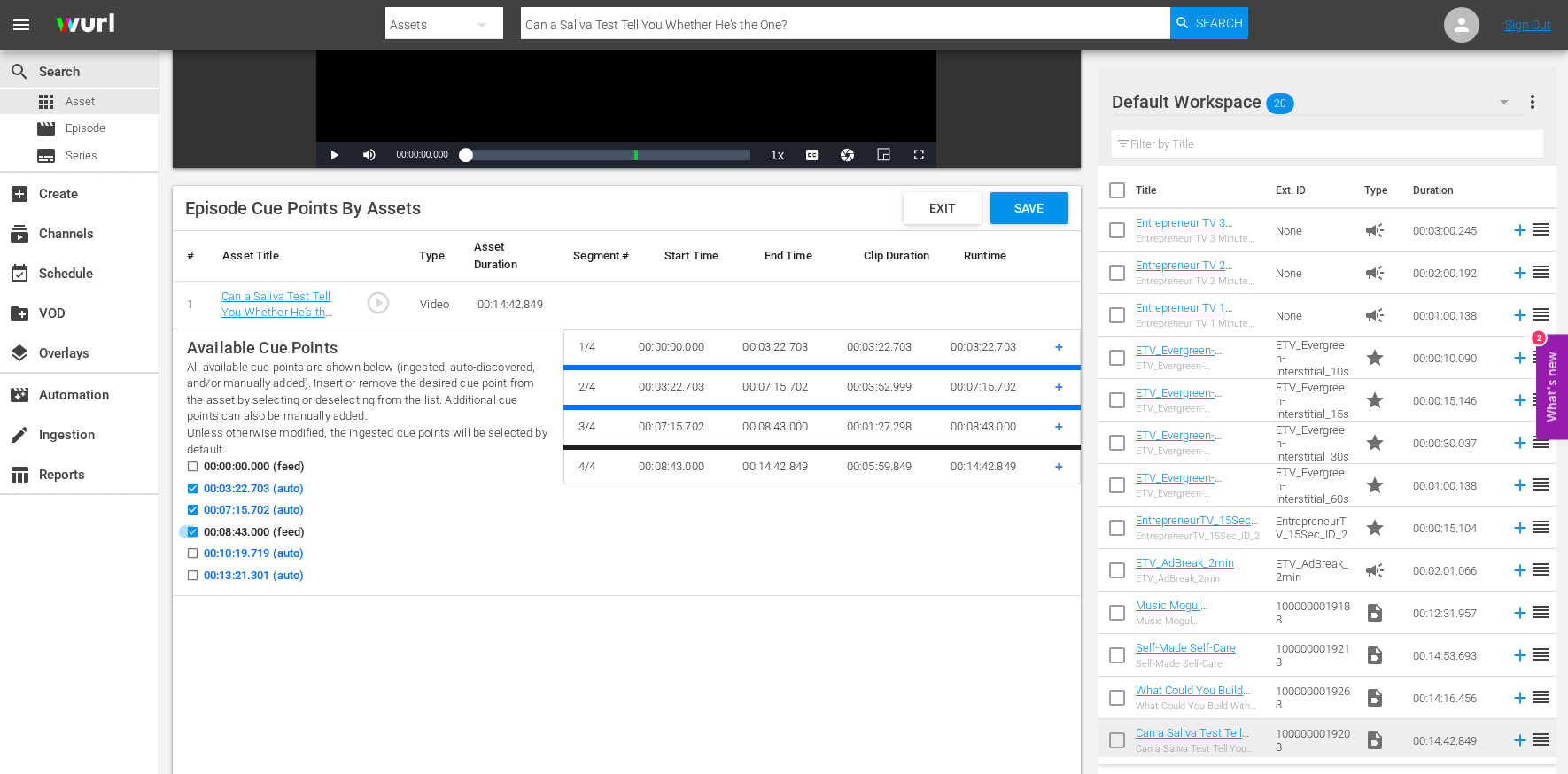
click at [190, 533] on input "00:08:43.000 (feed)" at bounding box center [188, 535] width 22 height 13
checkbox input "false"
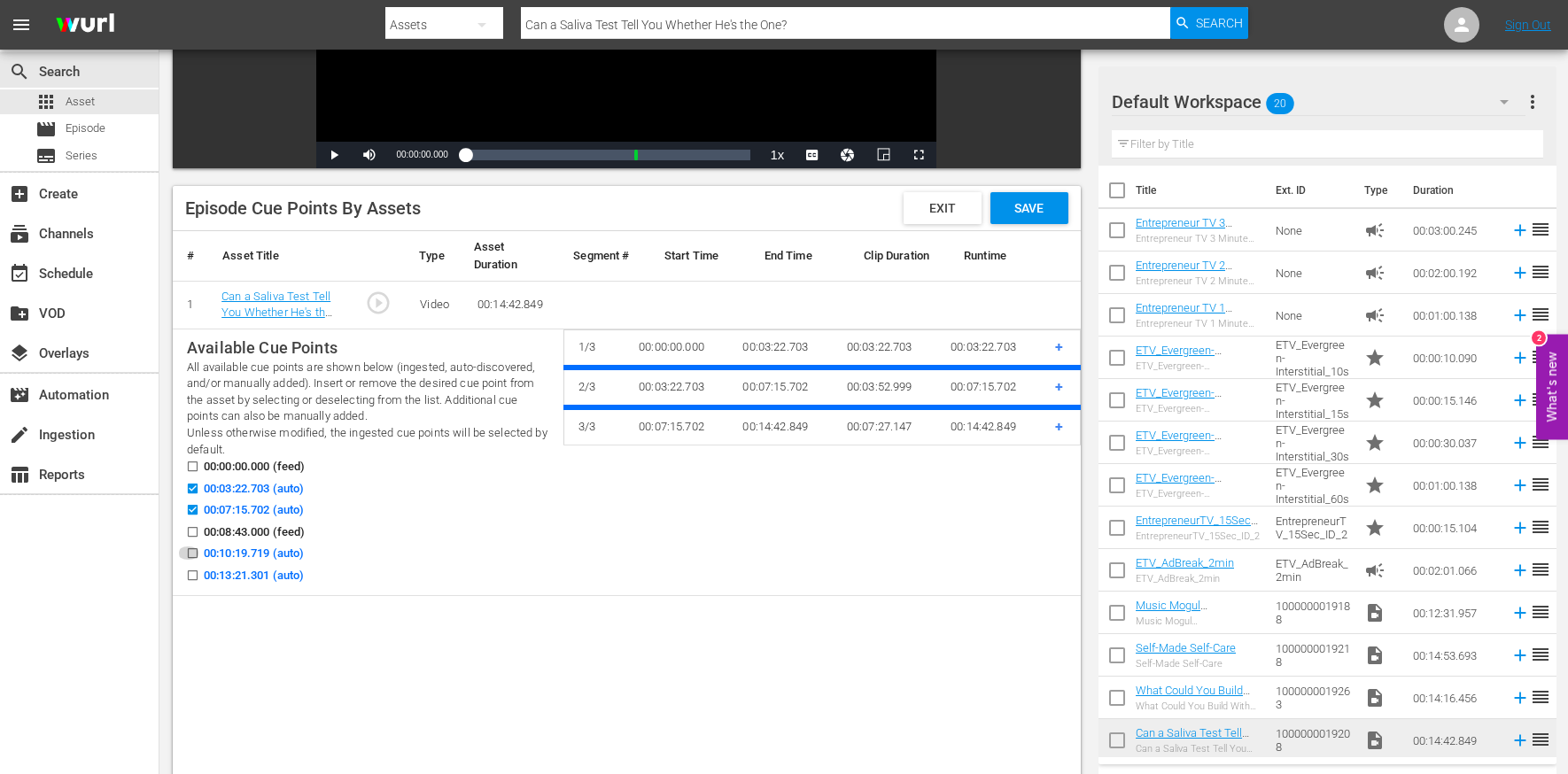
click at [190, 554] on input "00:10:19.719 (auto)" at bounding box center [188, 556] width 22 height 13
checkbox input "true"
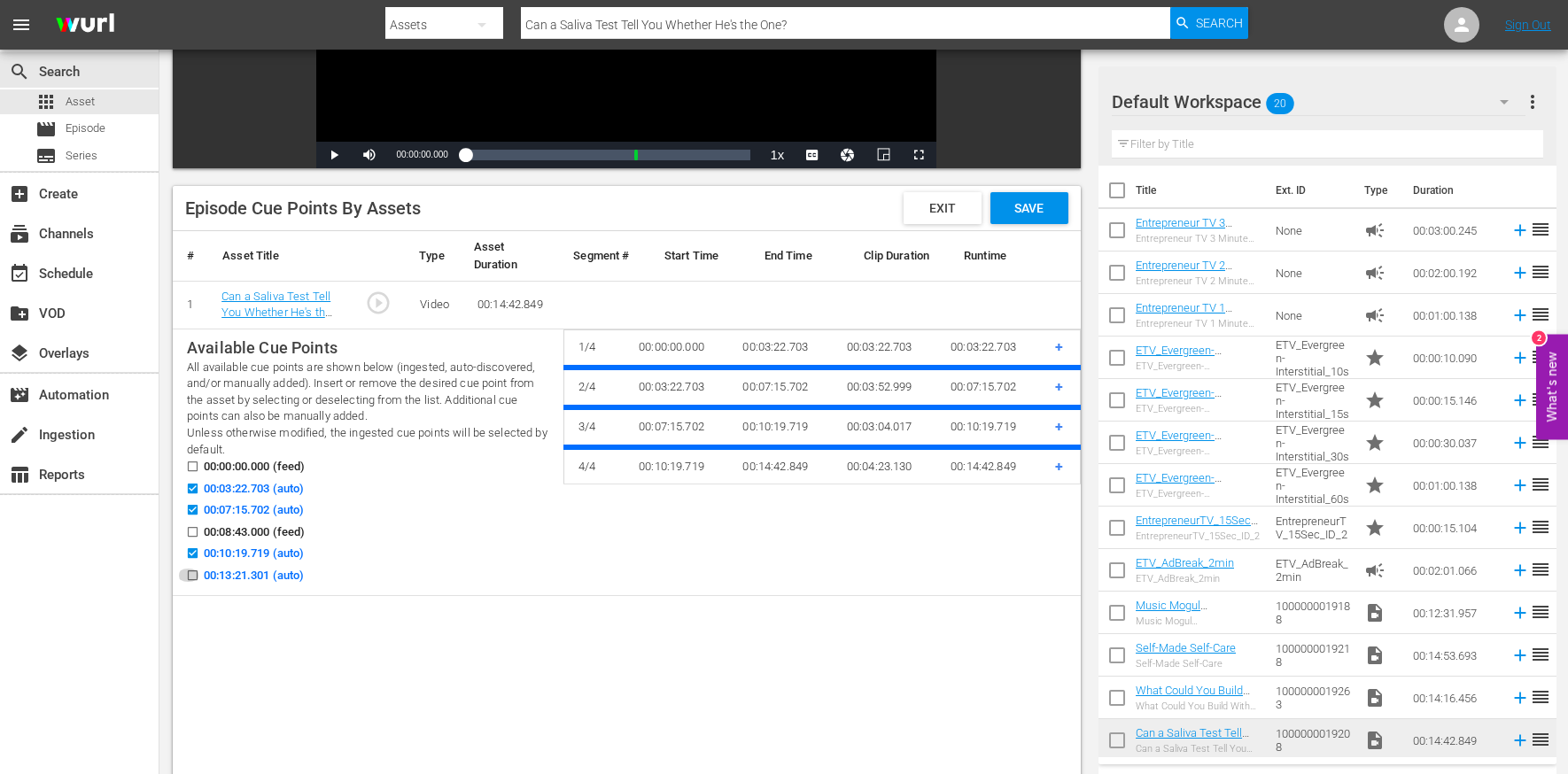
click at [192, 572] on input "00:13:21.301 (auto)" at bounding box center [188, 578] width 22 height 13
checkbox input "true"
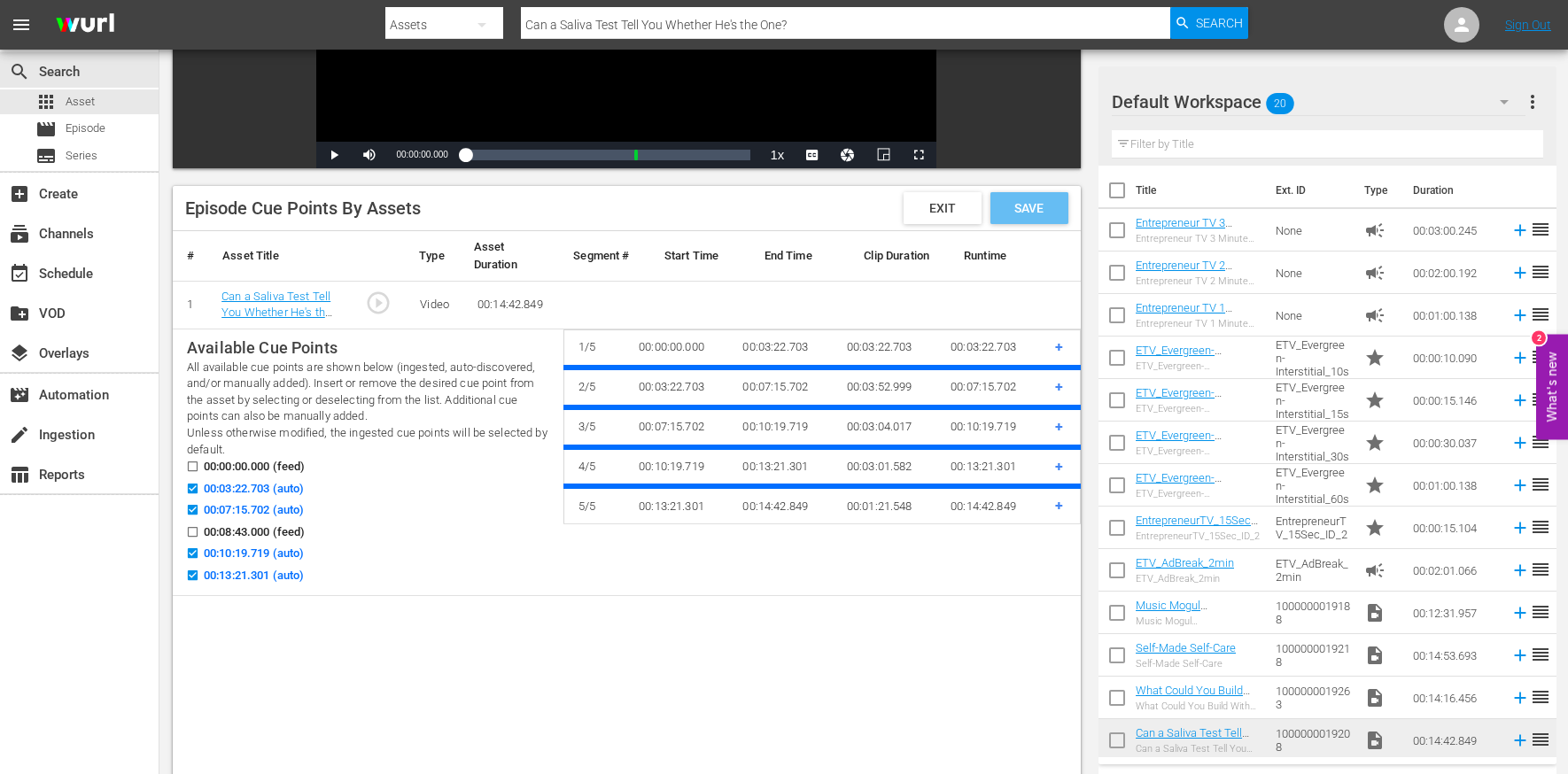
click at [1039, 202] on span "Save" at bounding box center [1029, 208] width 57 height 14
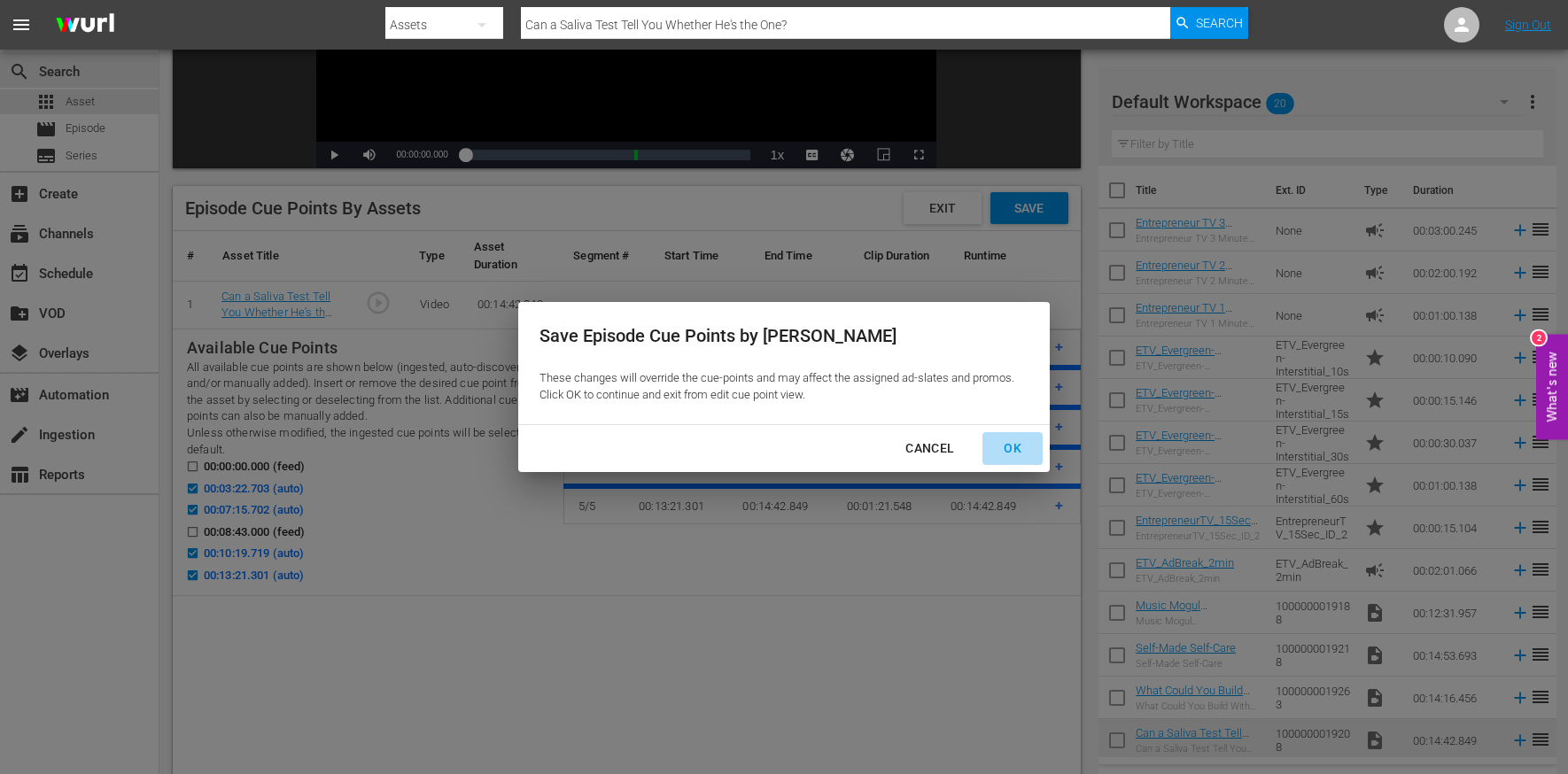
click at [1007, 441] on div "OK" at bounding box center [1012, 448] width 46 height 22
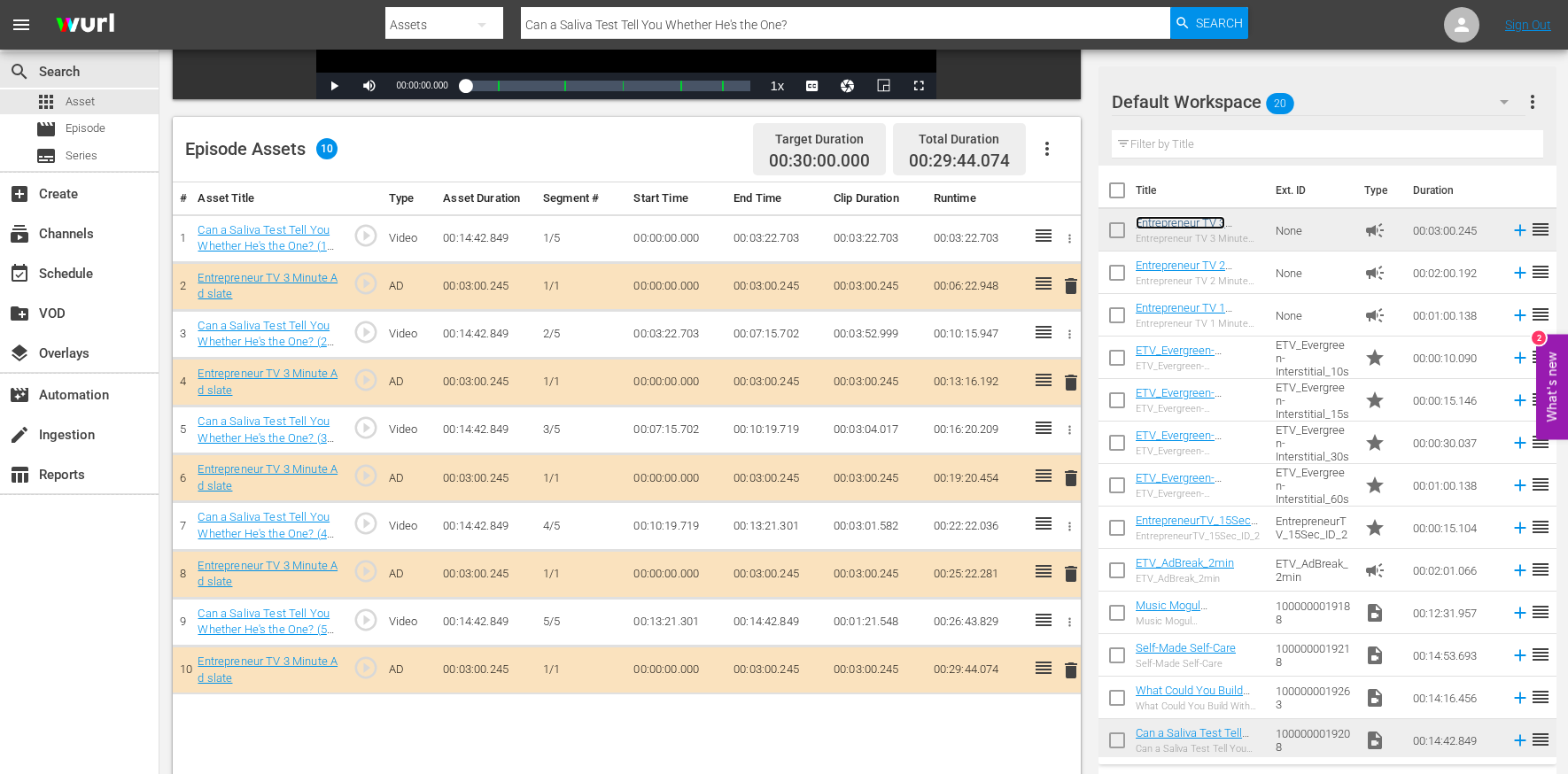
scroll to position [404, 0]
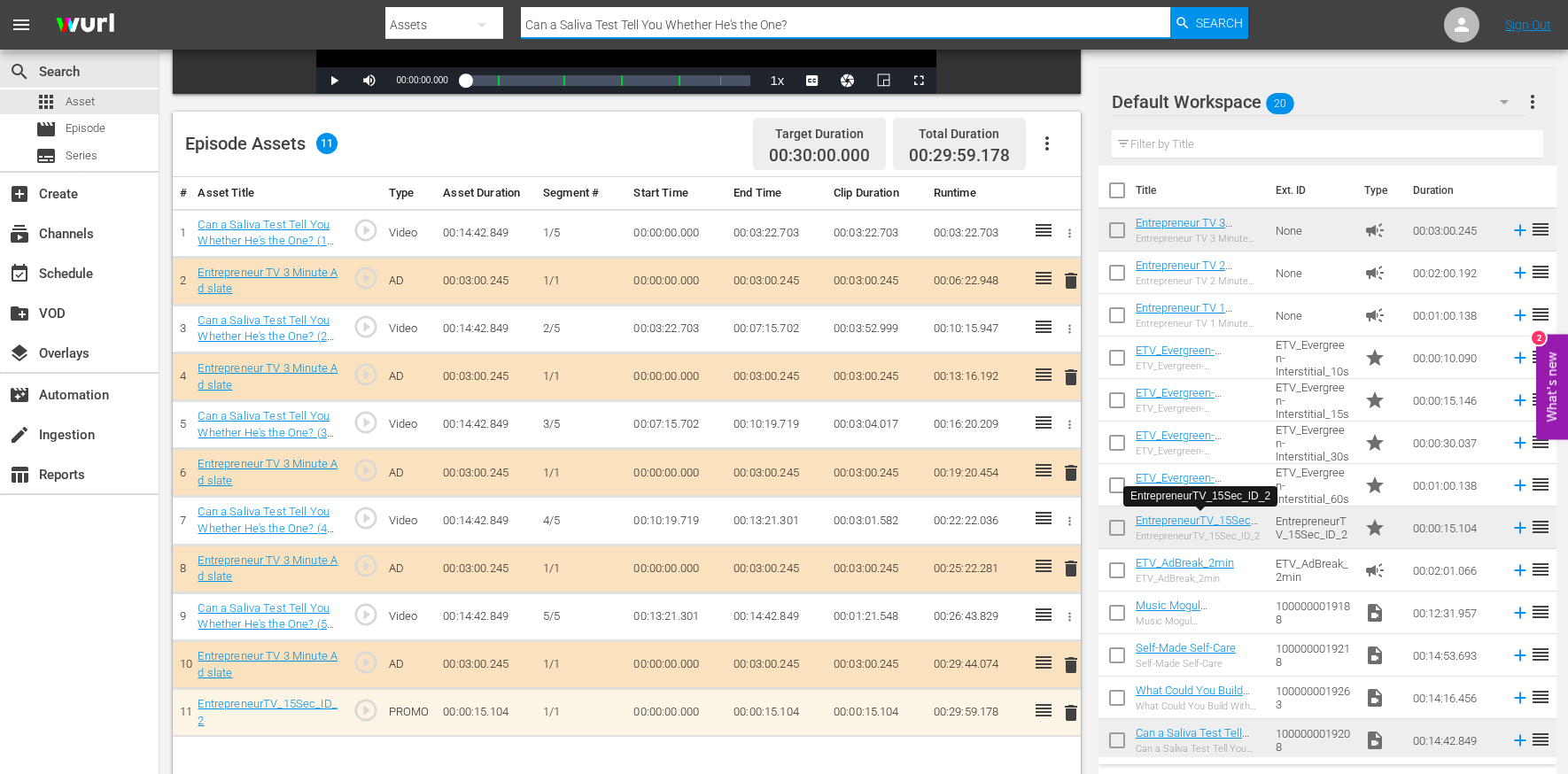
click at [575, 32] on input "Can a Saliva Test Tell You Whether He's the One?" at bounding box center [846, 25] width 650 height 42
paste input "Mushrooms Save the World"
type input "Can Mushrooms Save the World?"
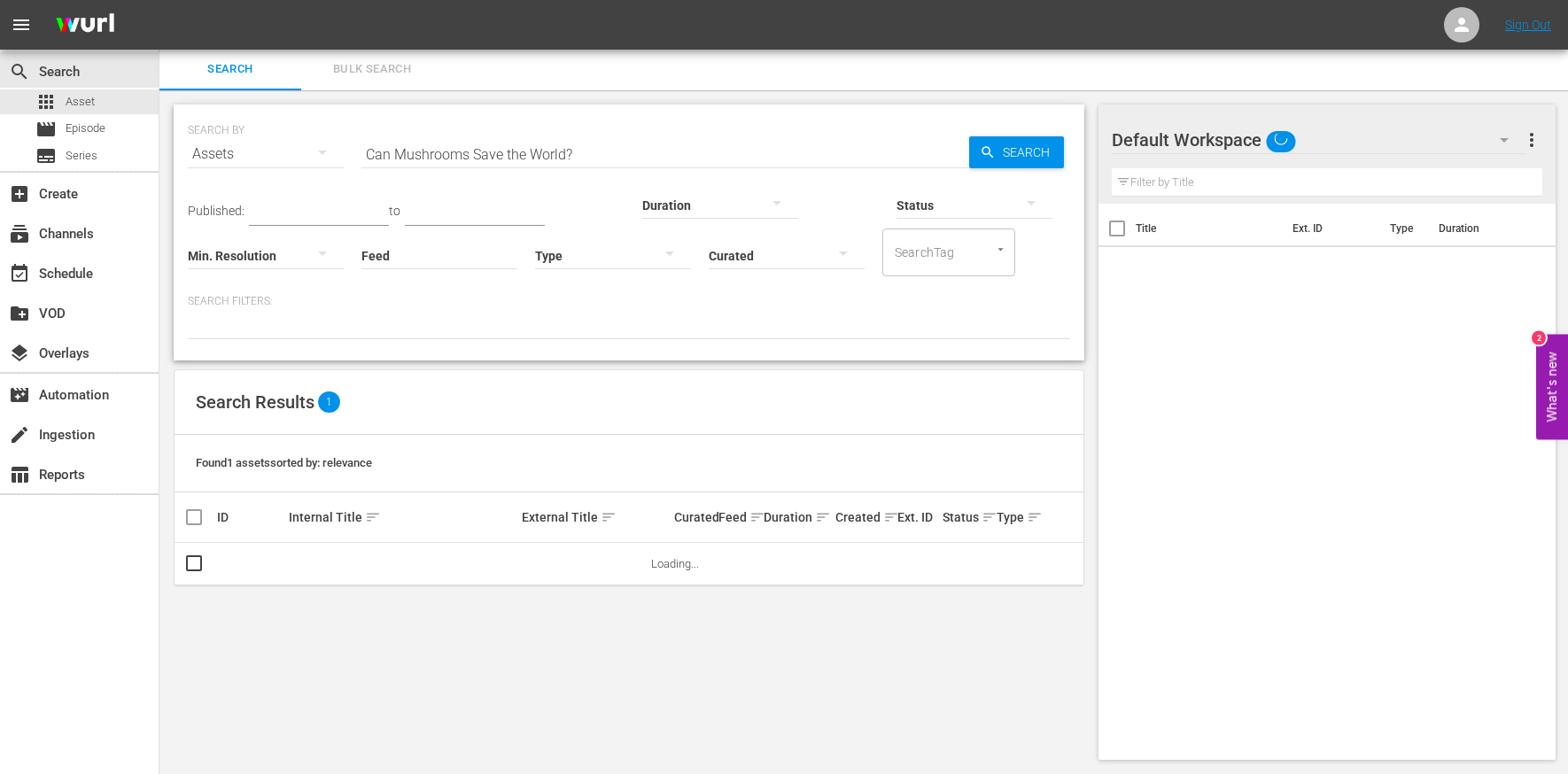
scroll to position [2, 0]
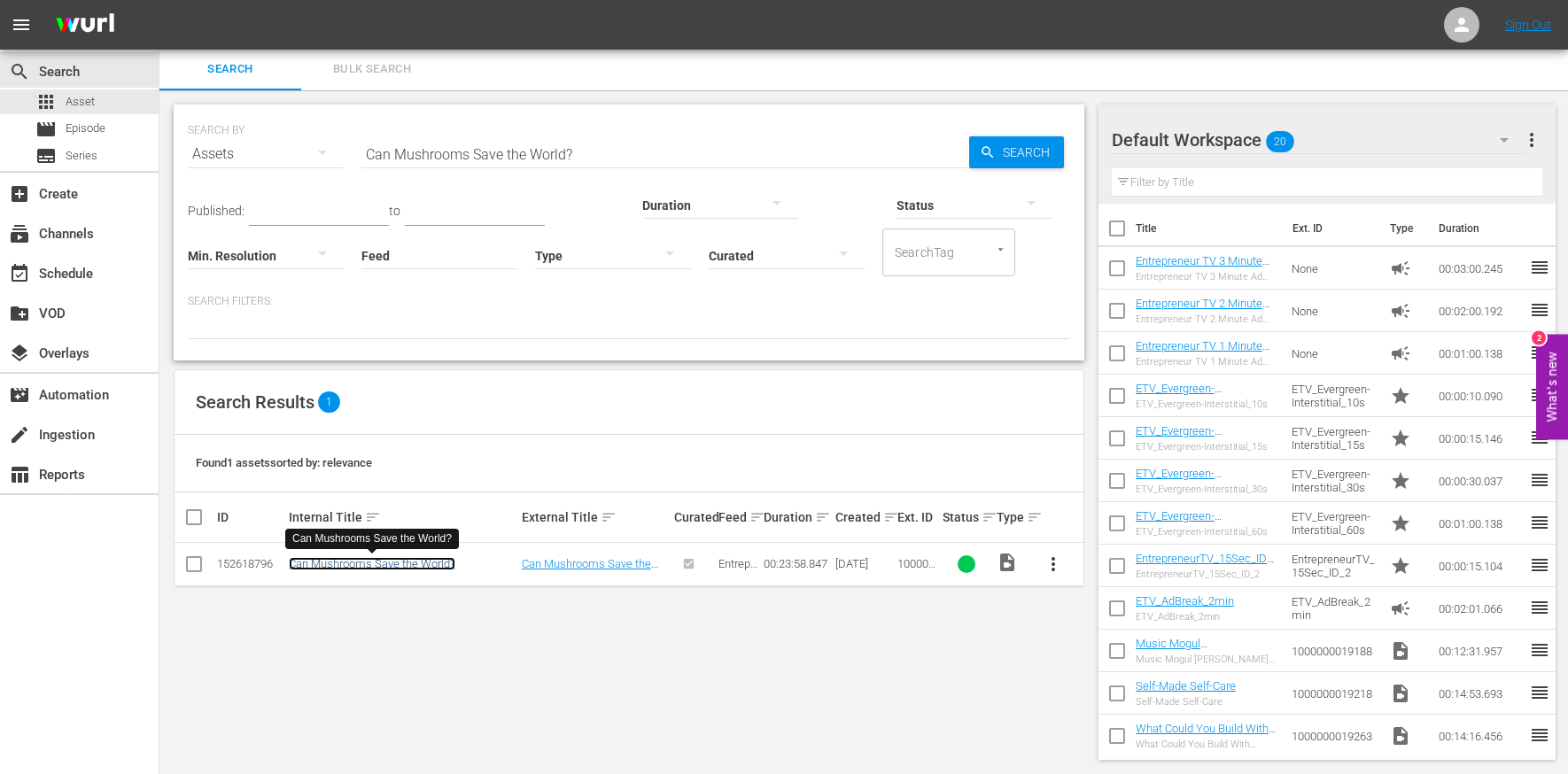
click at [379, 561] on link "Can Mushrooms Save the World?" at bounding box center [372, 564] width 167 height 13
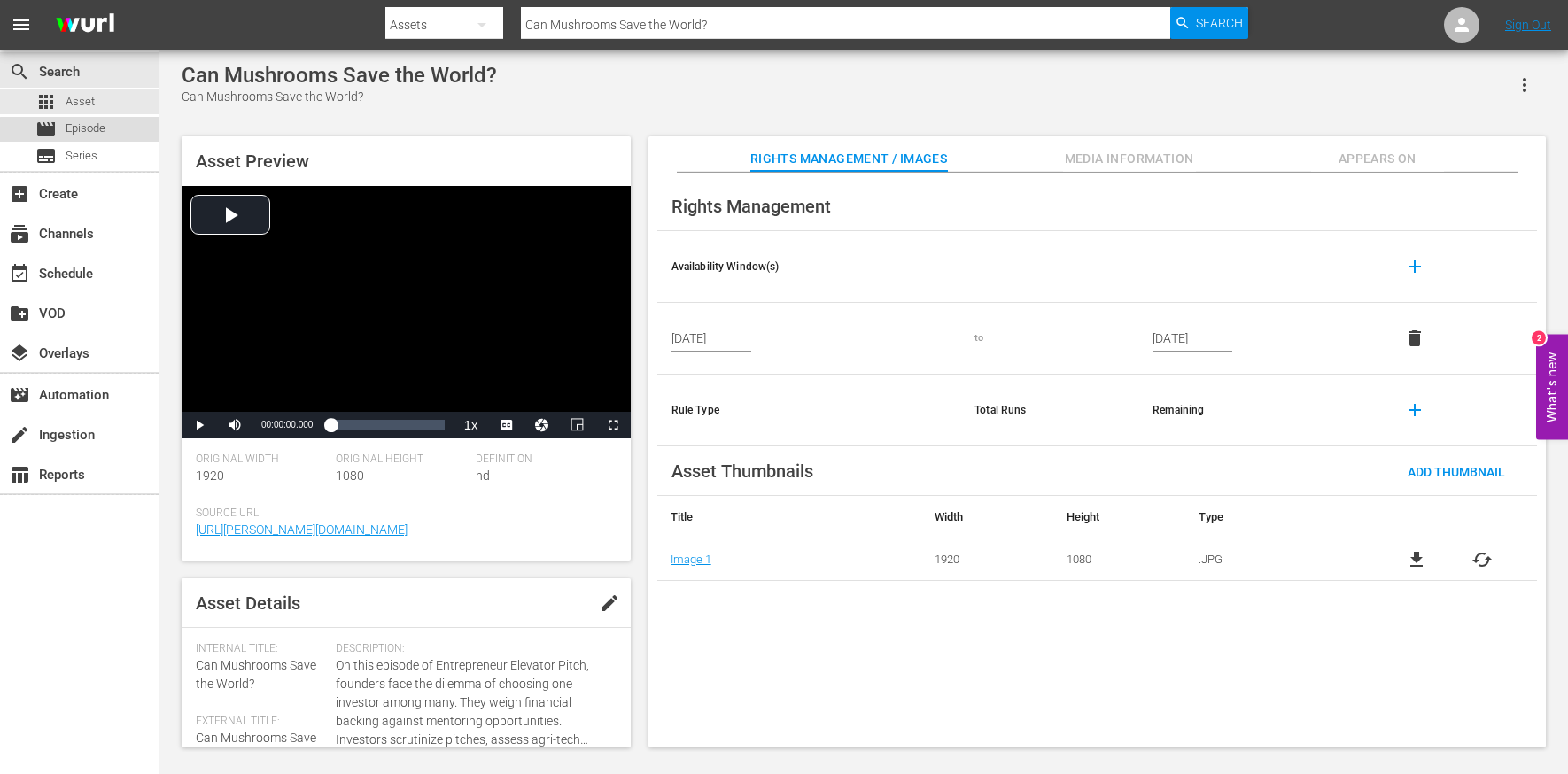
click at [79, 130] on span "Episode" at bounding box center [85, 128] width 40 height 18
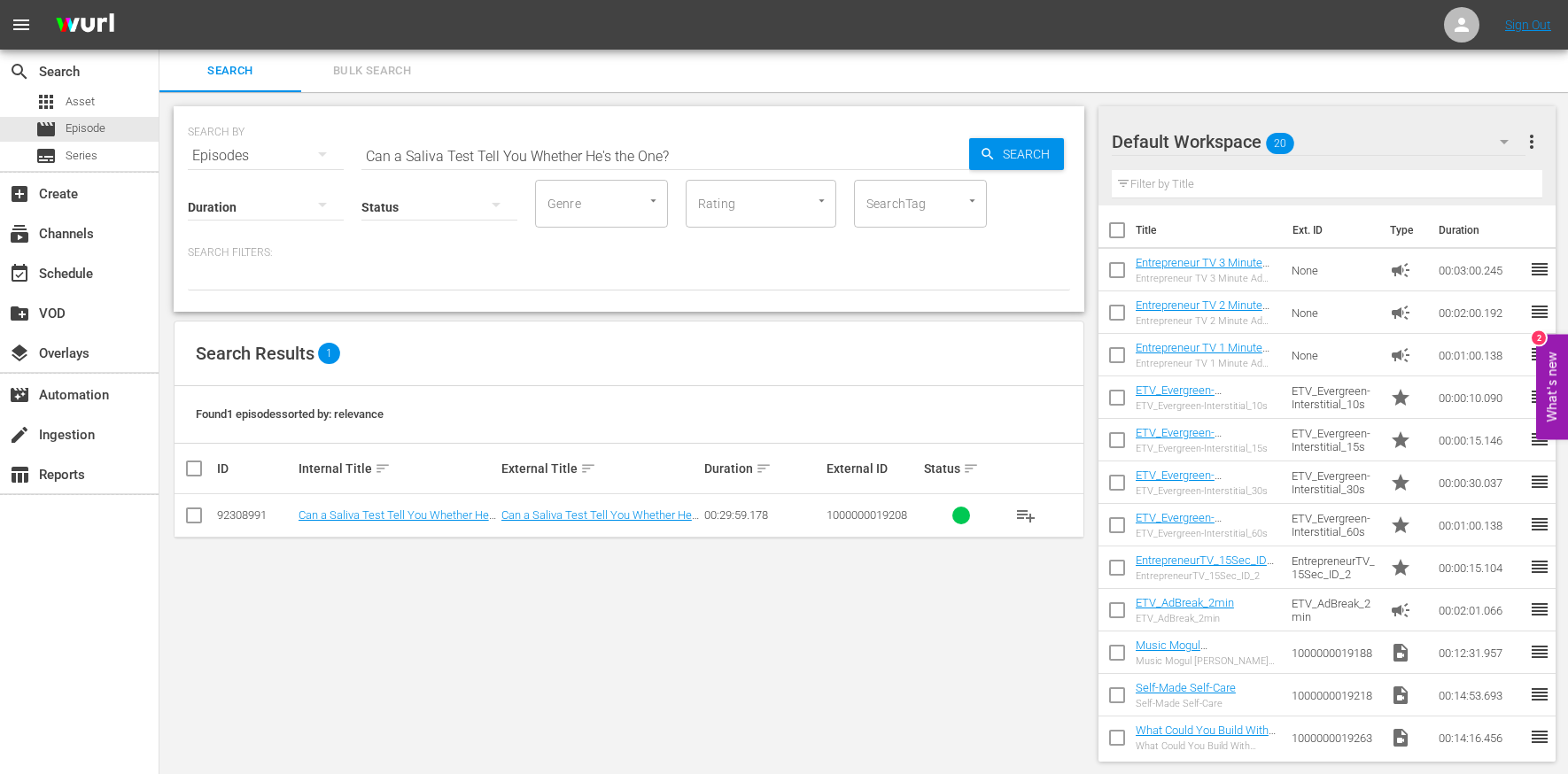
click at [478, 167] on div "Status" at bounding box center [439, 196] width 156 height 64
click at [476, 160] on input "Can a Saliva Test Tell You Whether He's the One?" at bounding box center [665, 156] width 608 height 42
paste input "Mushrooms Save the World"
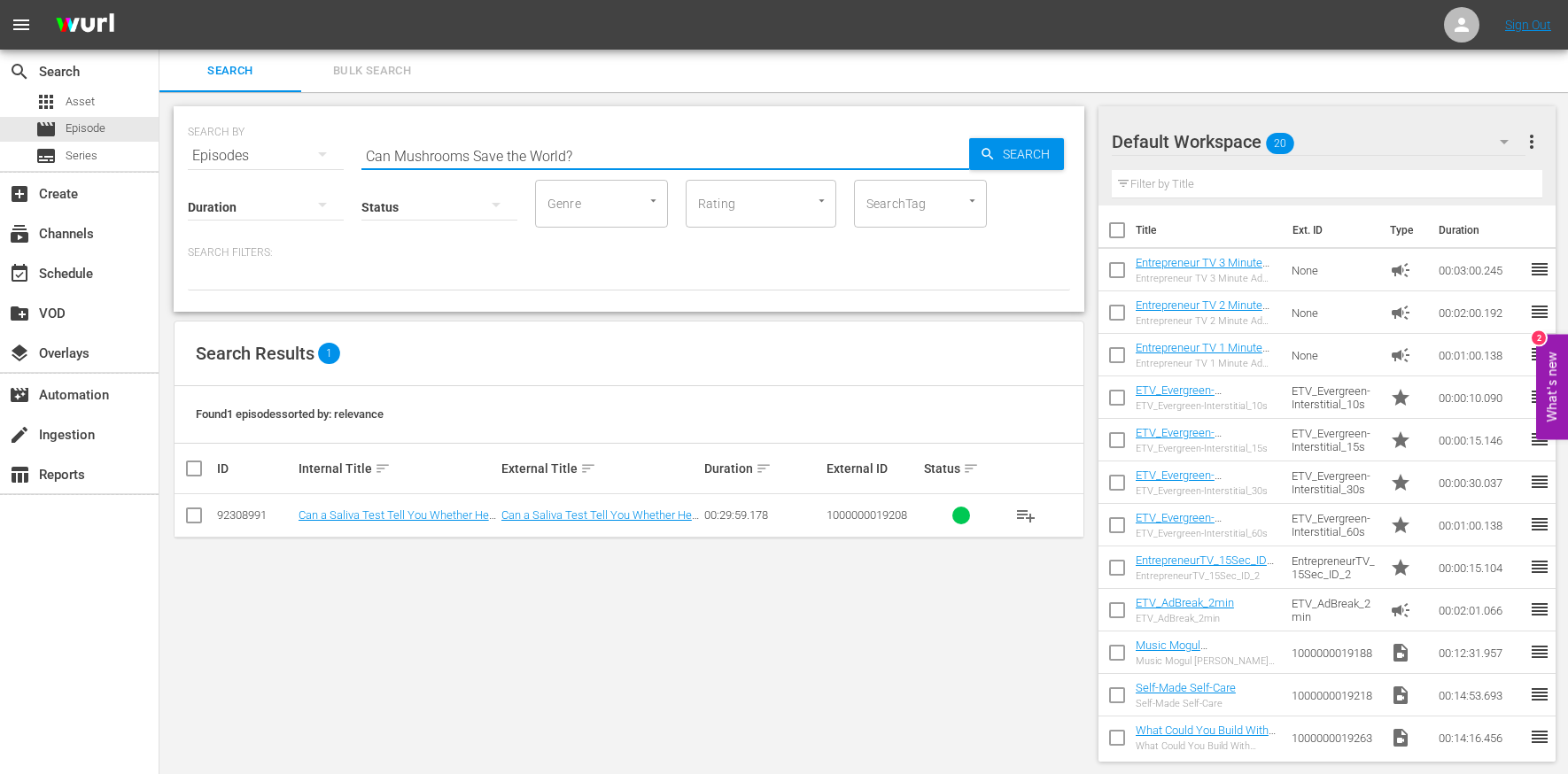
type input "Can Mushrooms Save the World?"
click at [351, 504] on td "Can Mushrooms Save the World?" at bounding box center [398, 516] width 203 height 43
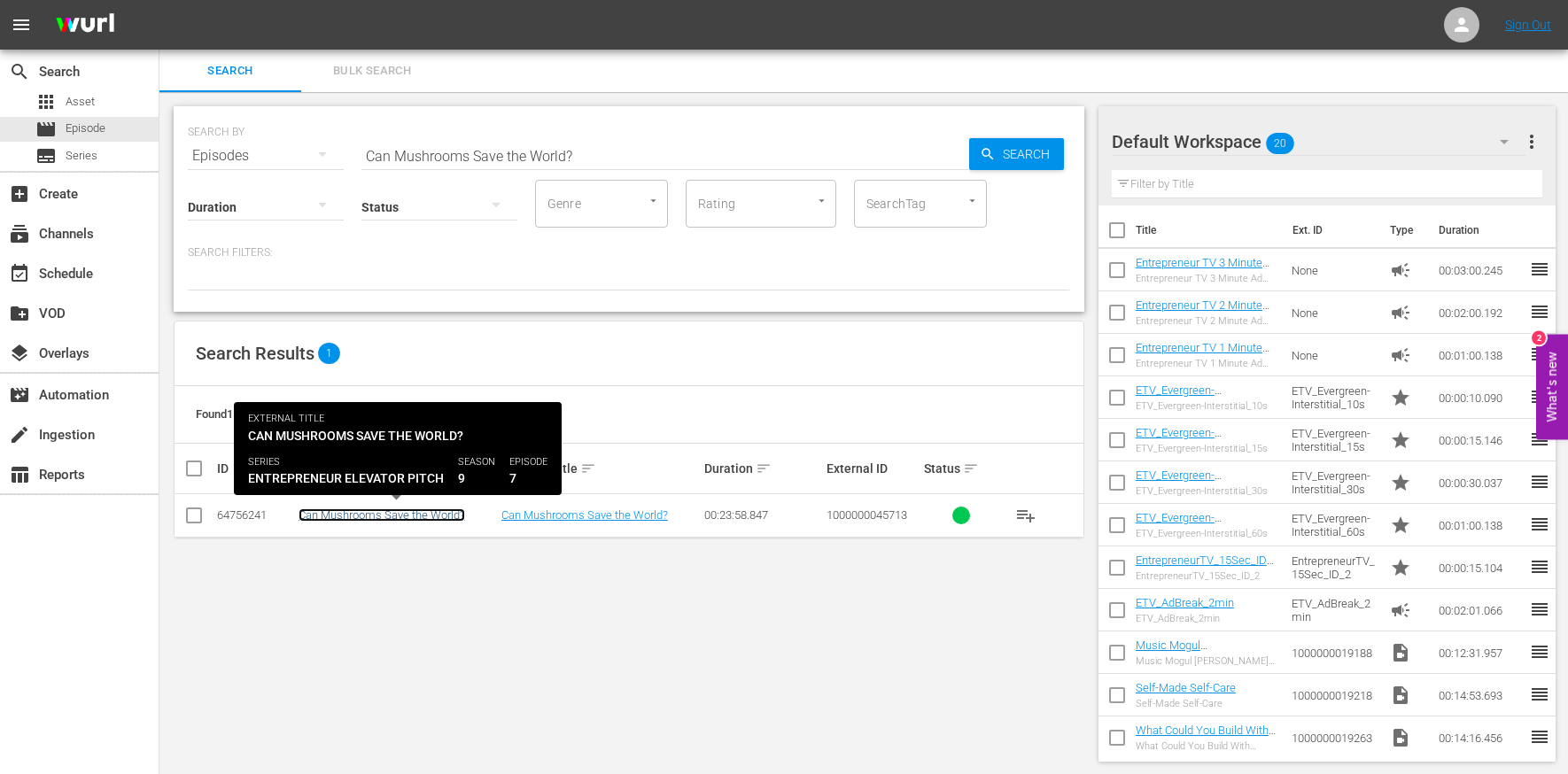
click at [351, 518] on link "Can Mushrooms Save the World?" at bounding box center [382, 515] width 167 height 13
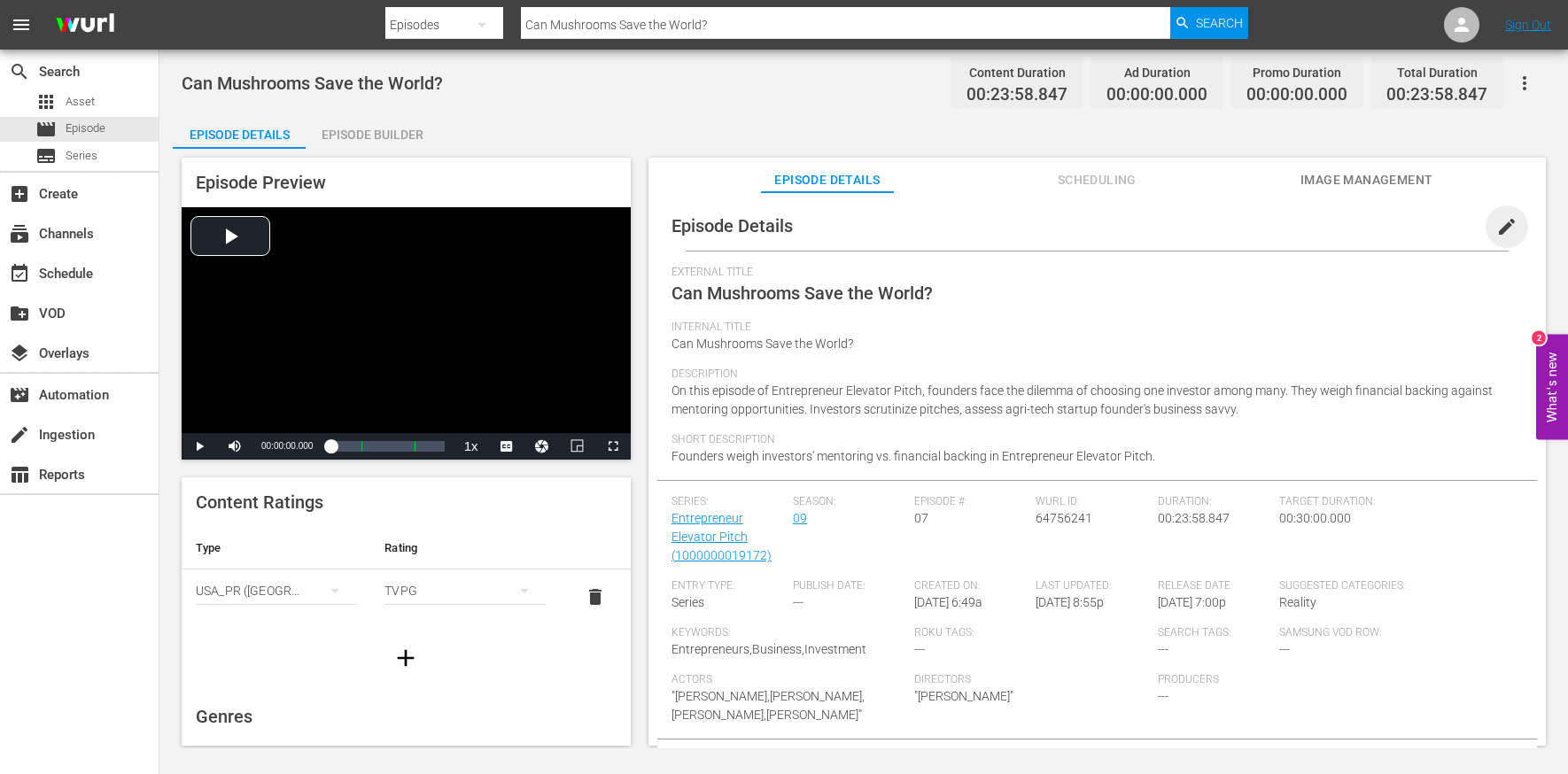
click at [1320, 224] on span "edit" at bounding box center [1507, 226] width 21 height 21
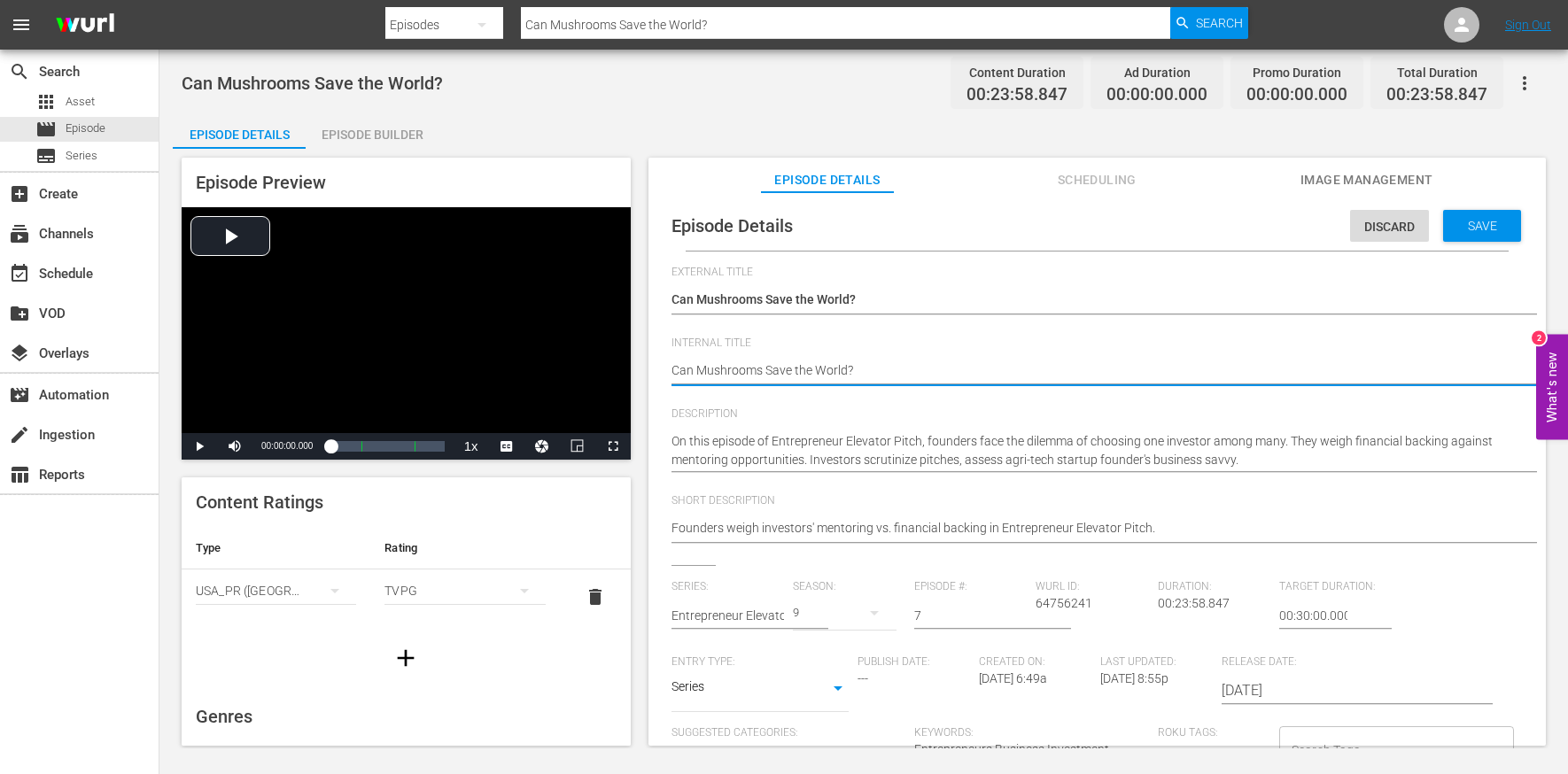
click at [890, 366] on textarea "Can Mushrooms Save the World?" at bounding box center [1093, 372] width 843 height 21
type textarea "E"
type textarea "EE"
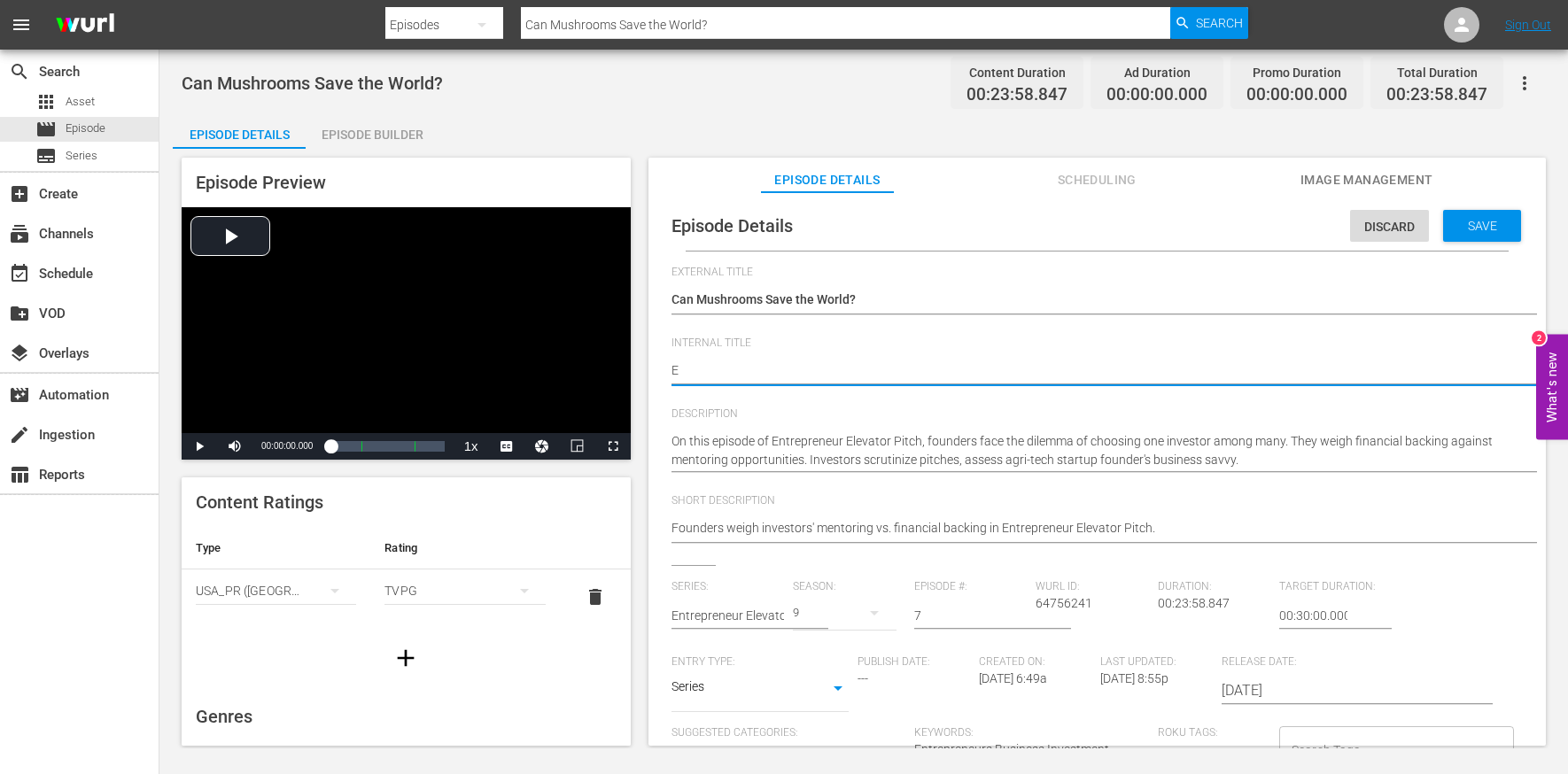
type textarea "EE"
type textarea "EEP"
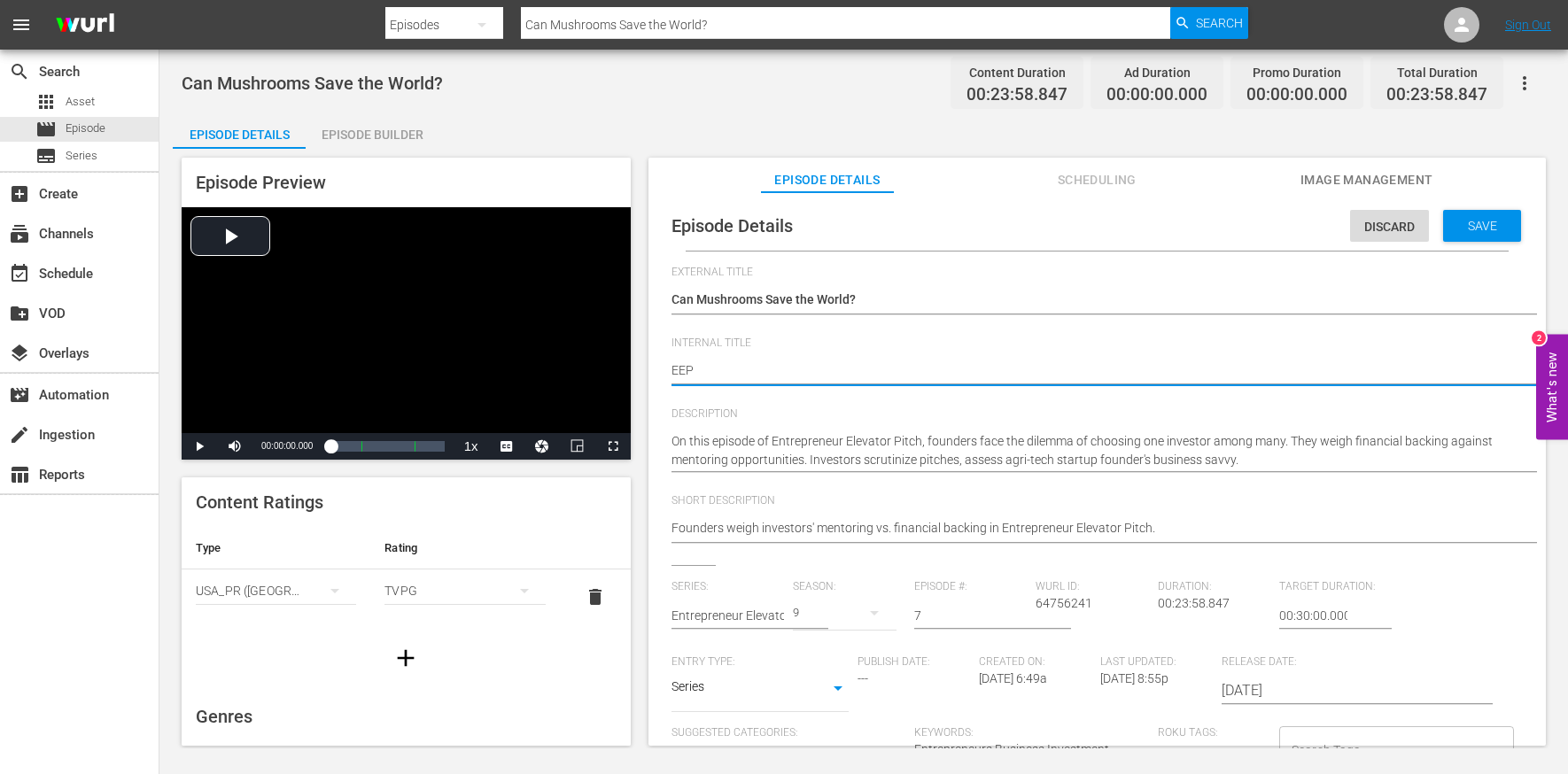
type textarea "EEP S"
type textarea "EEP S9"
type textarea "EEP S9E"
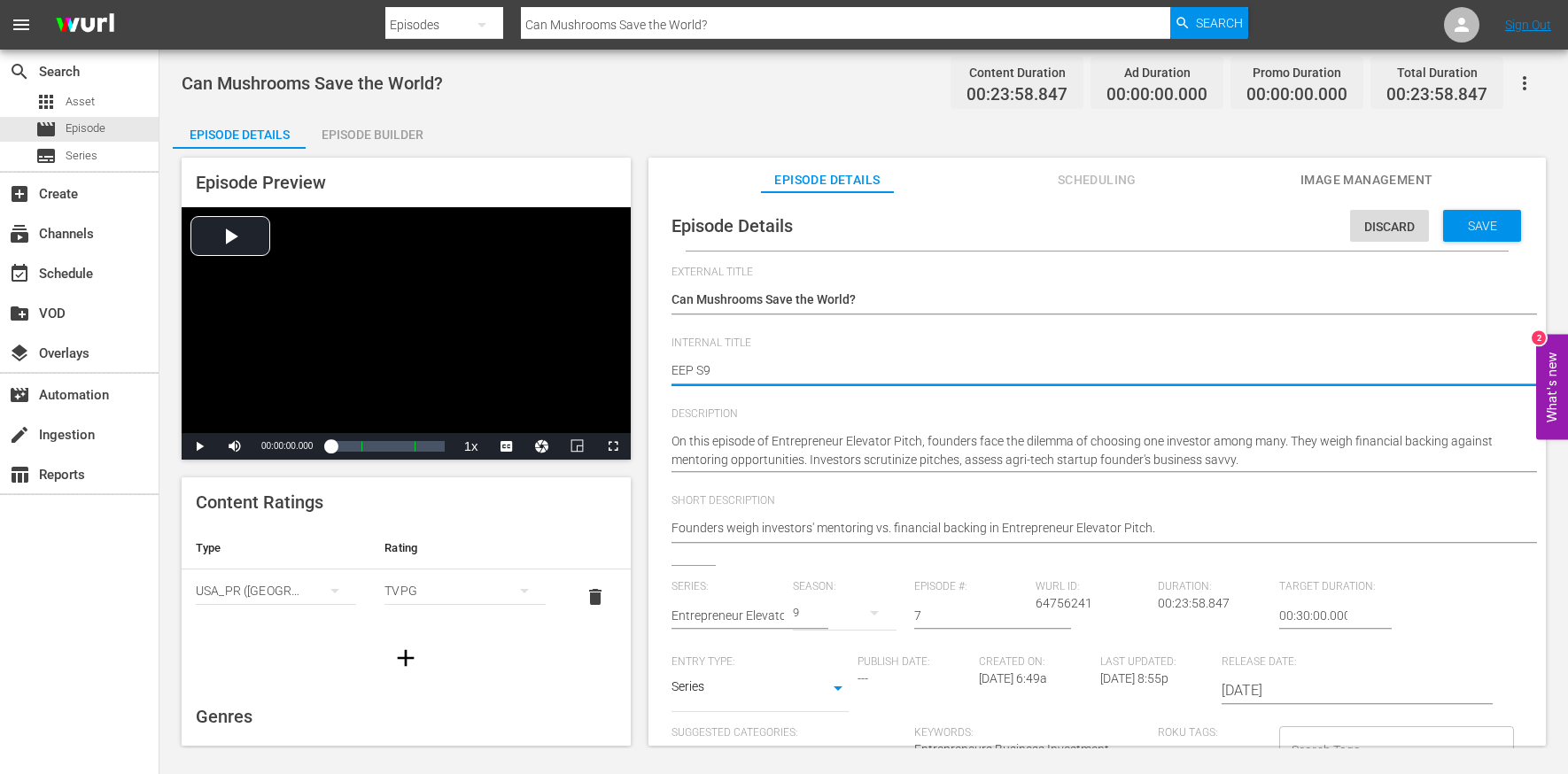
type textarea "EEP S9E"
type textarea "EEP S9E1"
type textarea "EEP S9E"
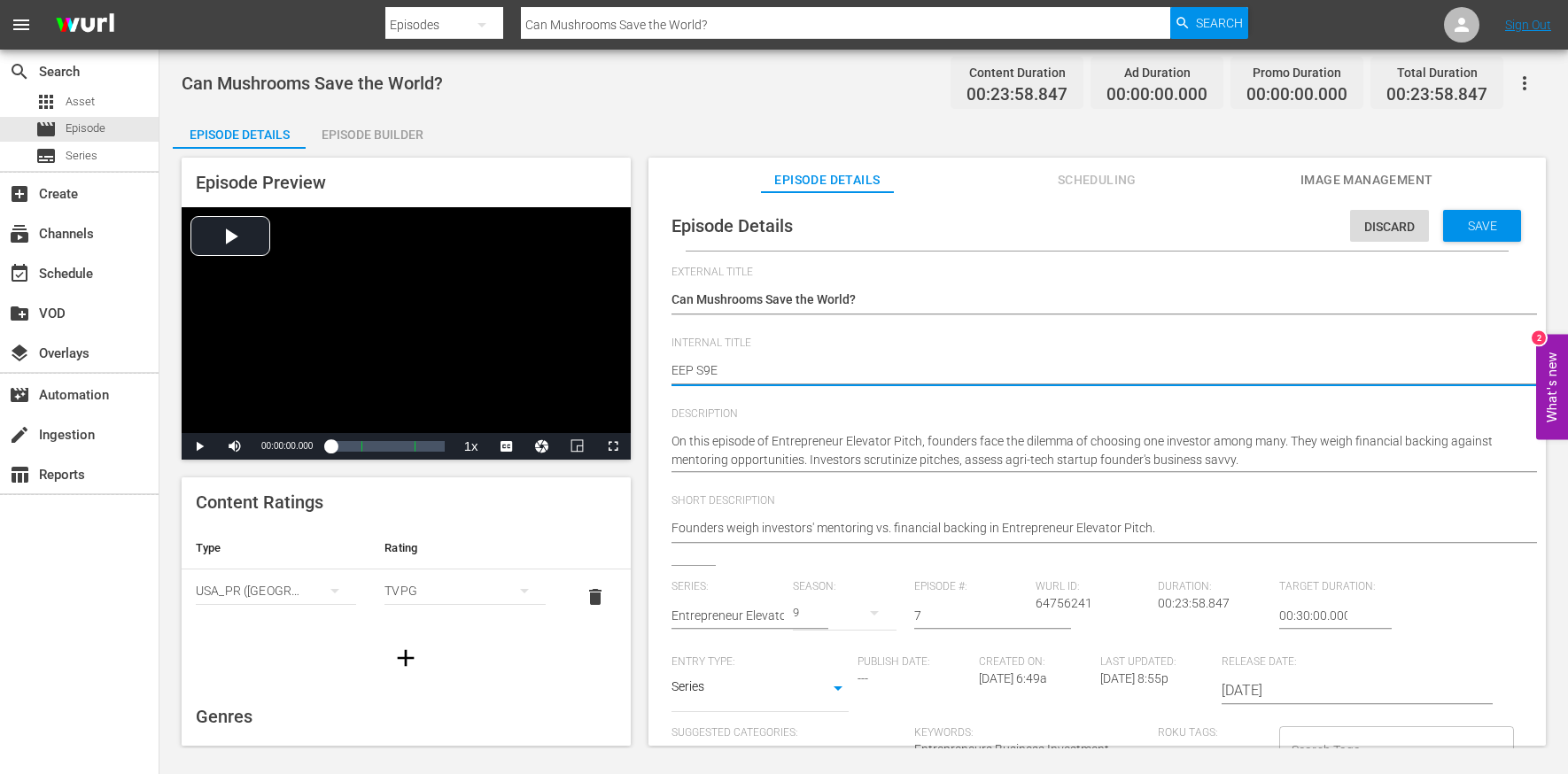
type textarea "EEP S9E7"
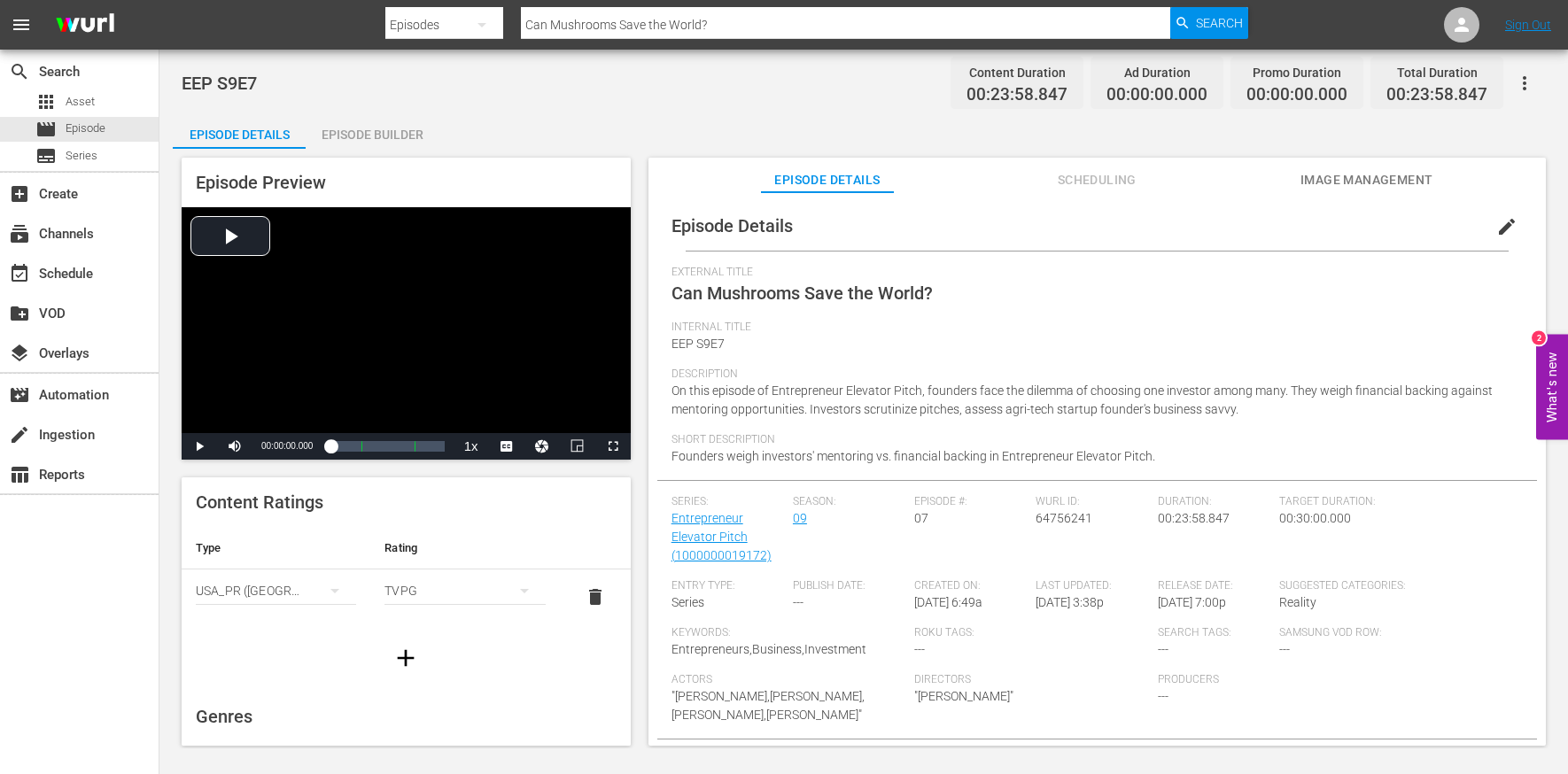
click at [398, 128] on div "Episode Builder" at bounding box center [372, 135] width 133 height 42
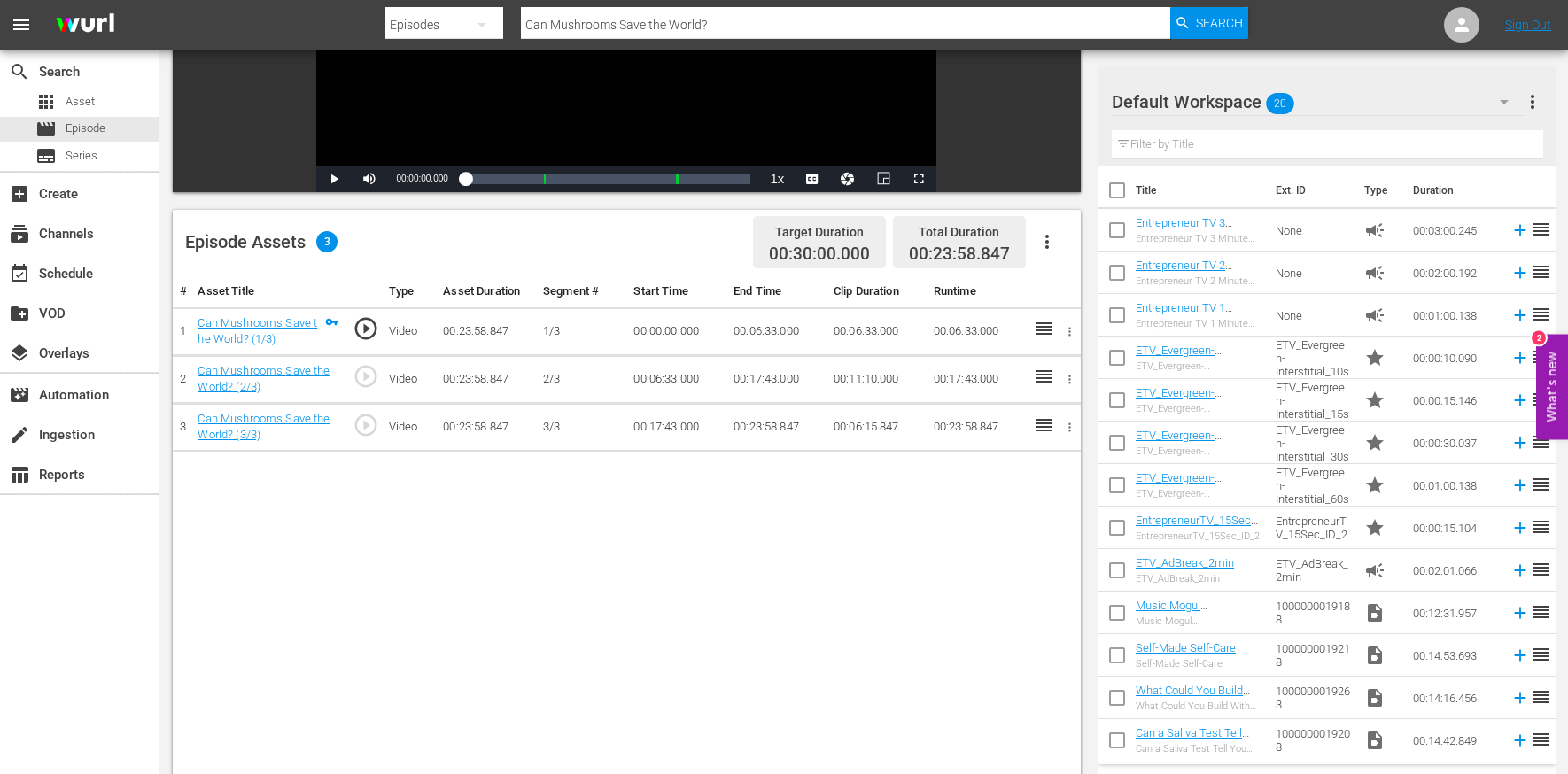
scroll to position [306, 0]
click at [1056, 238] on icon "button" at bounding box center [1047, 241] width 21 height 21
click at [1056, 243] on div "Edit Cue Points" at bounding box center [1100, 248] width 121 height 42
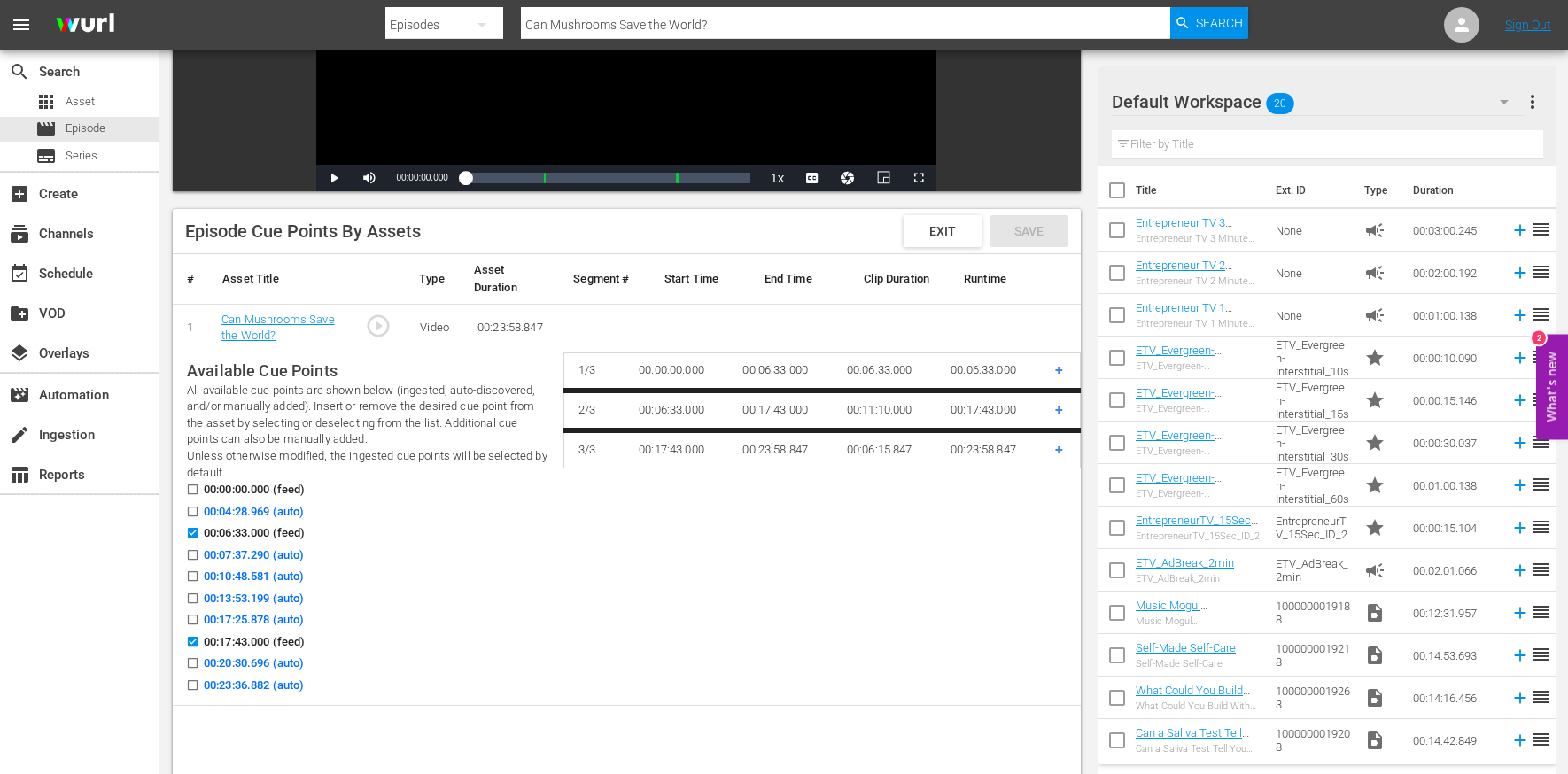
click at [191, 576] on input "00:10:48.581 (auto)" at bounding box center [188, 579] width 22 height 13
checkbox input "true"
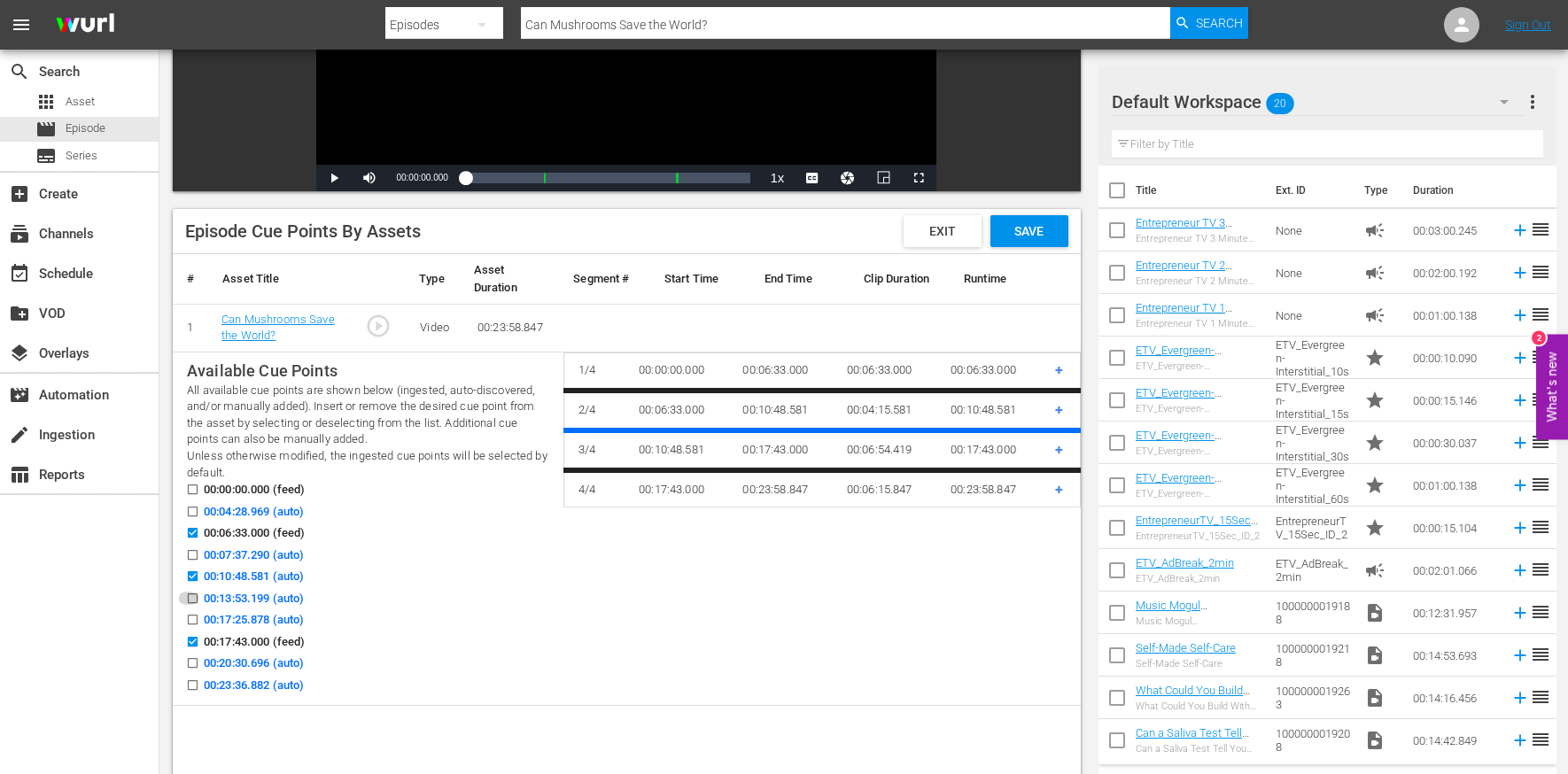
click at [189, 601] on input "00:13:53.199 (auto)" at bounding box center [188, 601] width 22 height 13
checkbox input "true"
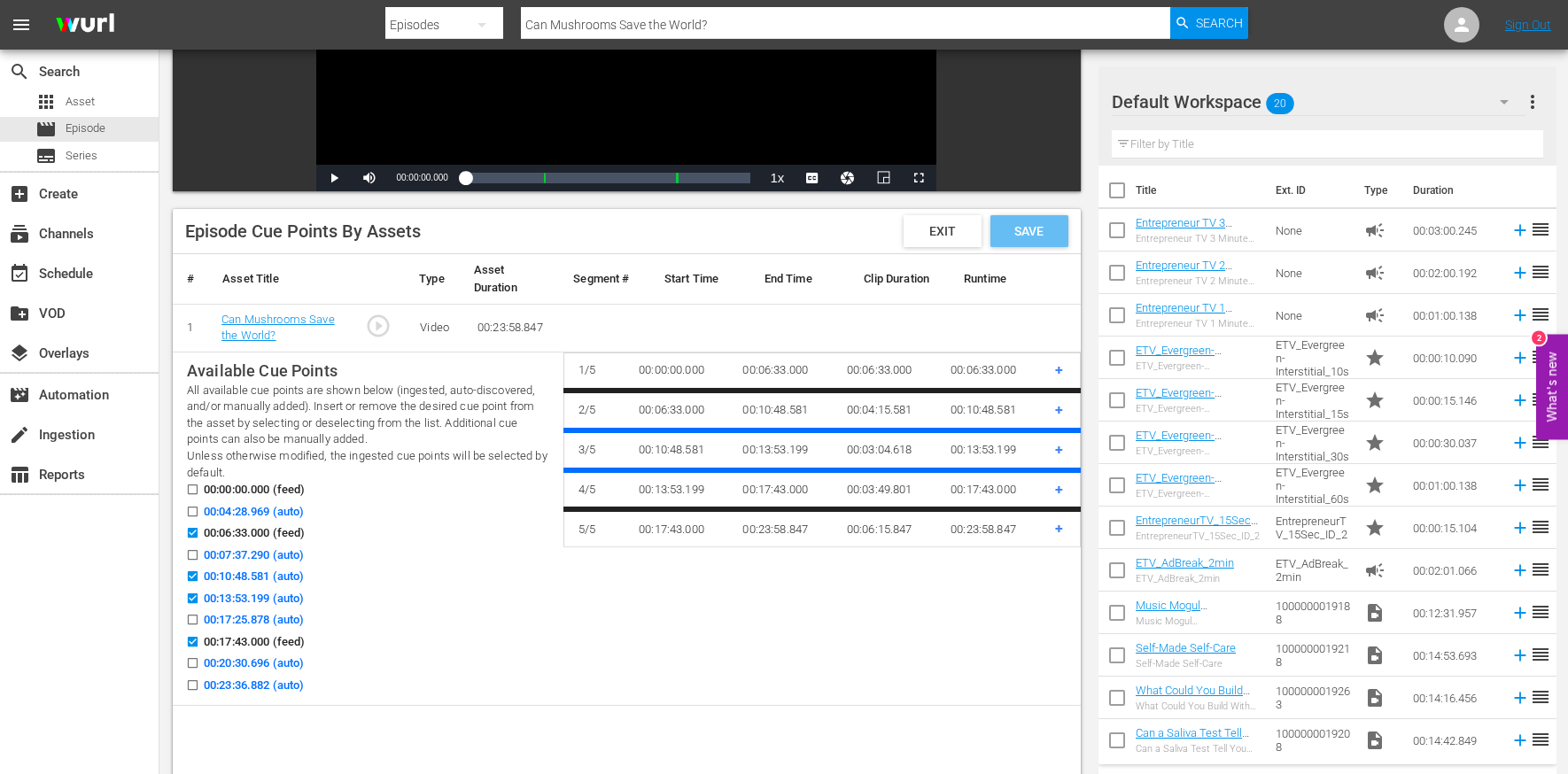
click at [1033, 232] on span "Save" at bounding box center [1029, 231] width 57 height 14
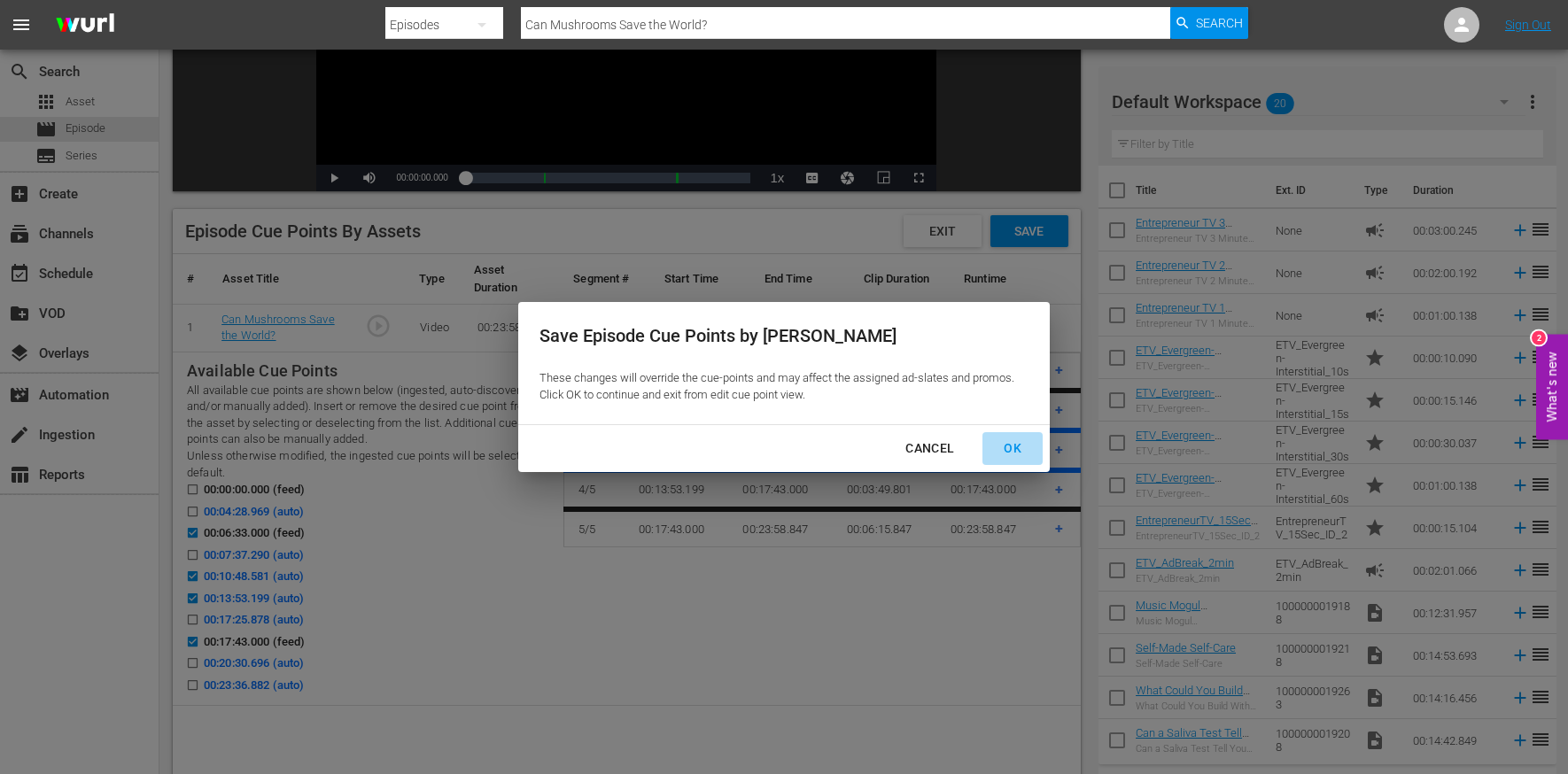
click at [1019, 456] on div "OK" at bounding box center [1012, 448] width 46 height 22
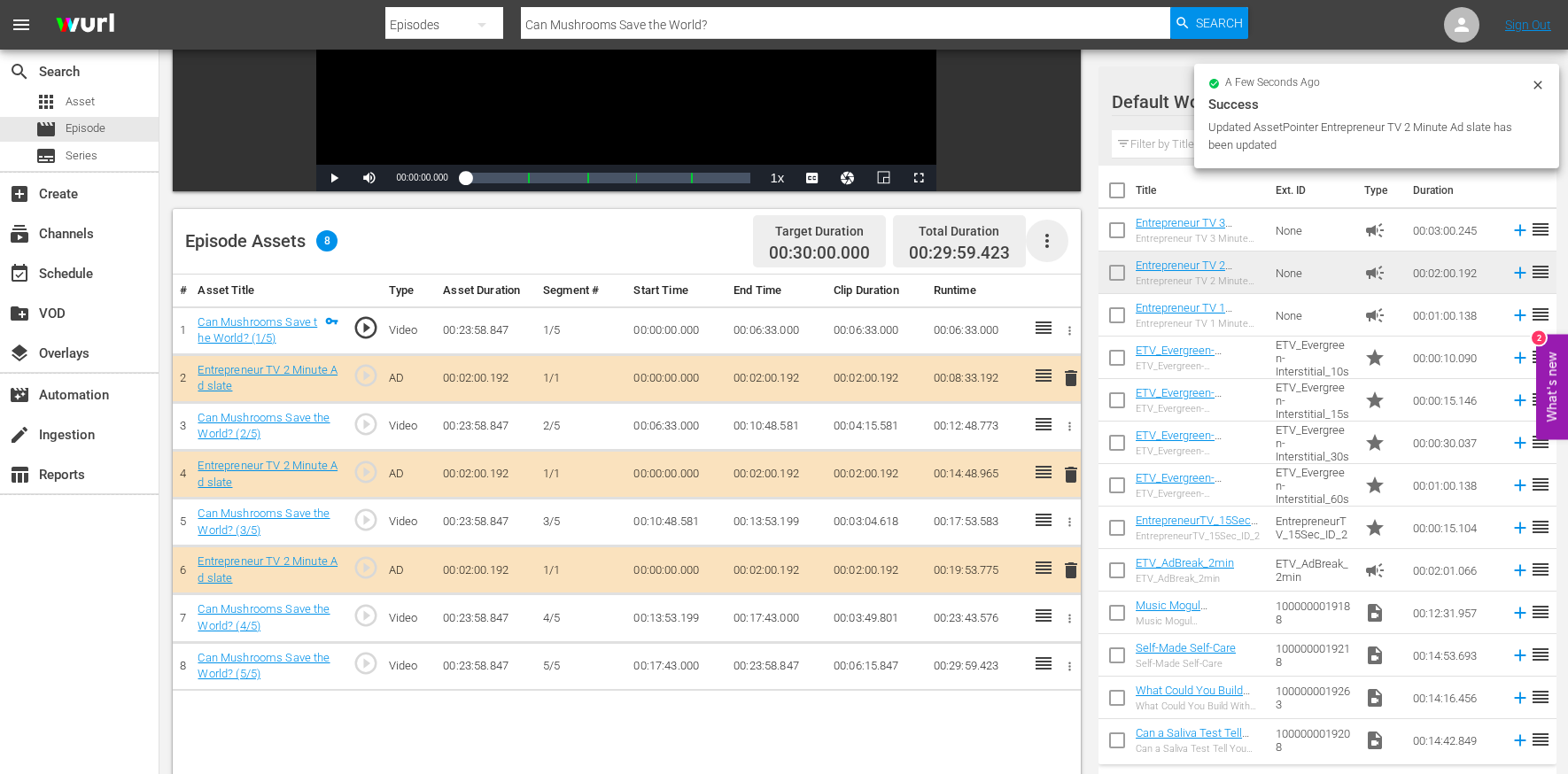
click at [1049, 240] on icon "button" at bounding box center [1047, 241] width 21 height 21
click at [1056, 259] on div "Edit Cue Points" at bounding box center [1100, 248] width 121 height 42
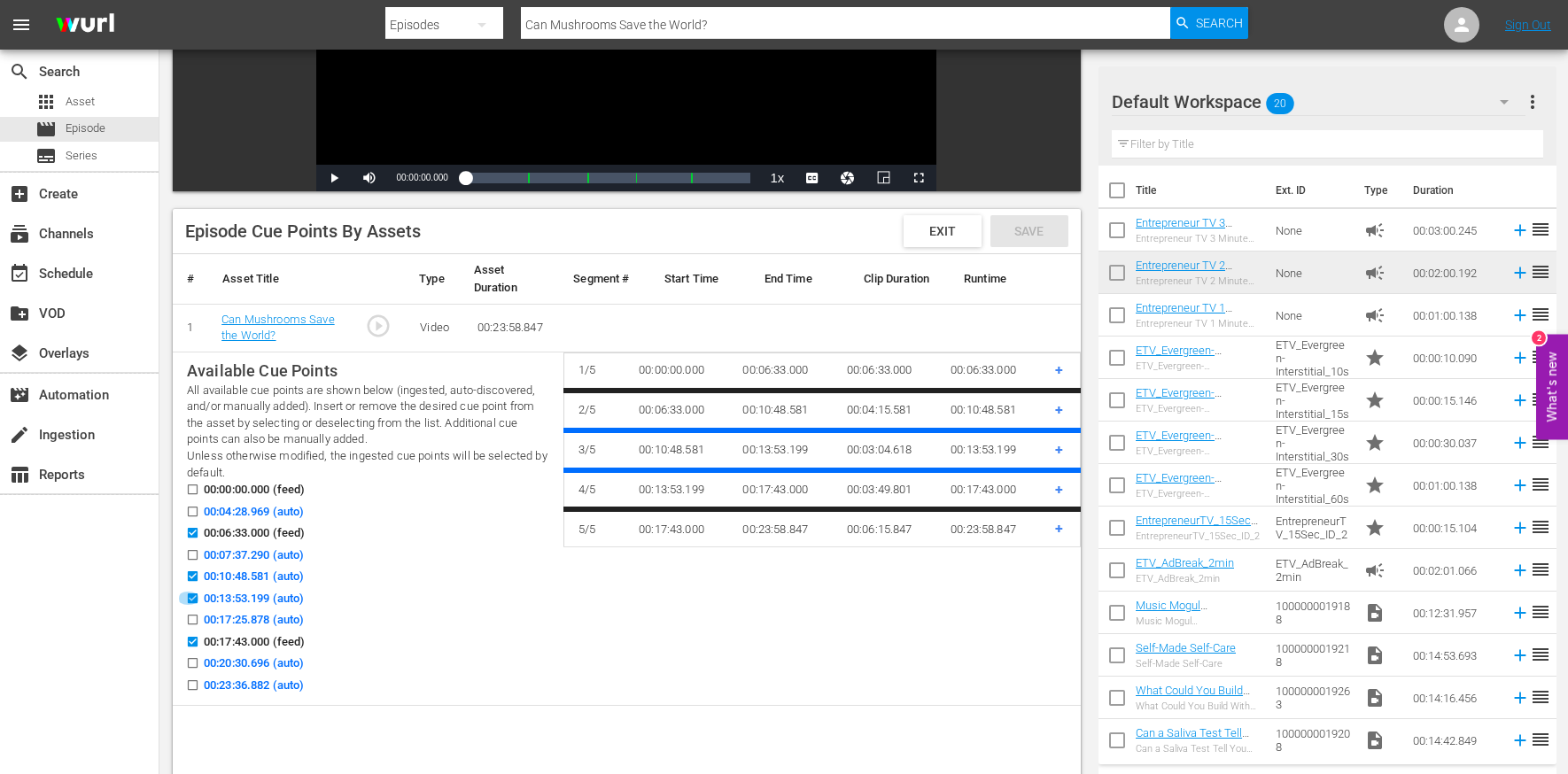
click at [189, 599] on input "00:13:53.199 (auto)" at bounding box center [188, 601] width 22 height 13
checkbox input "false"
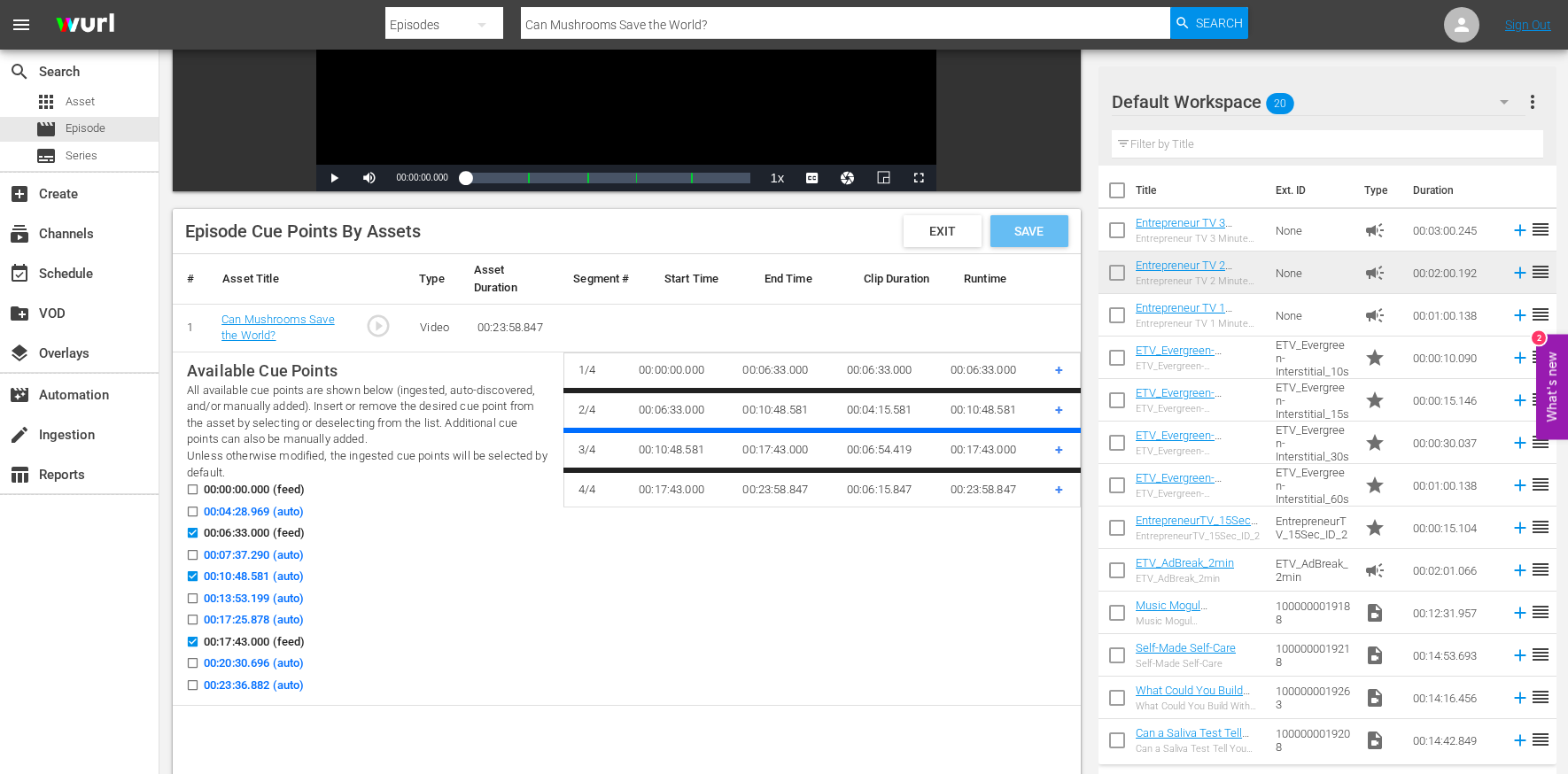
click at [1043, 229] on span "Save" at bounding box center [1029, 231] width 57 height 14
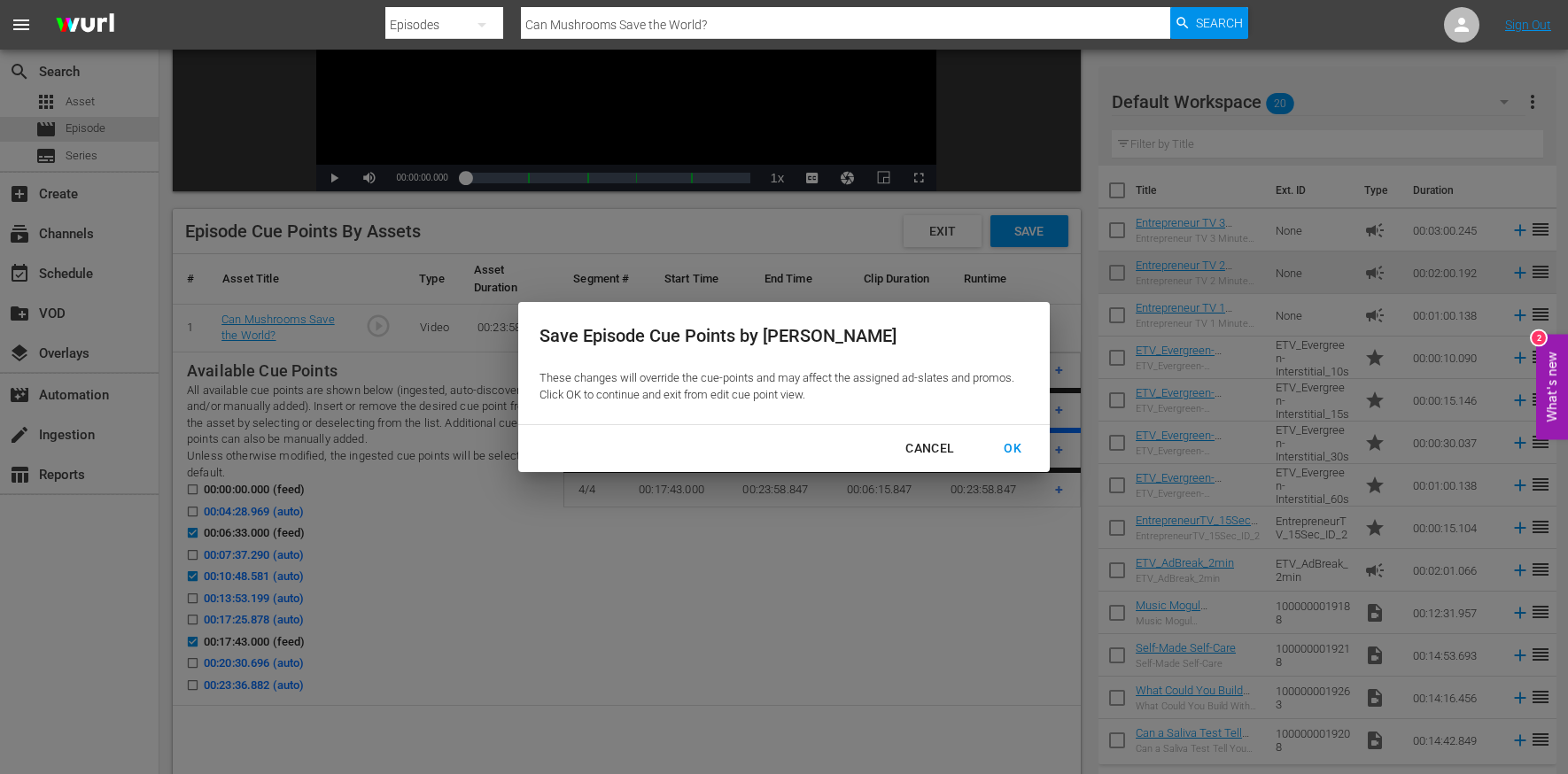
click at [999, 448] on div "OK" at bounding box center [1012, 448] width 46 height 22
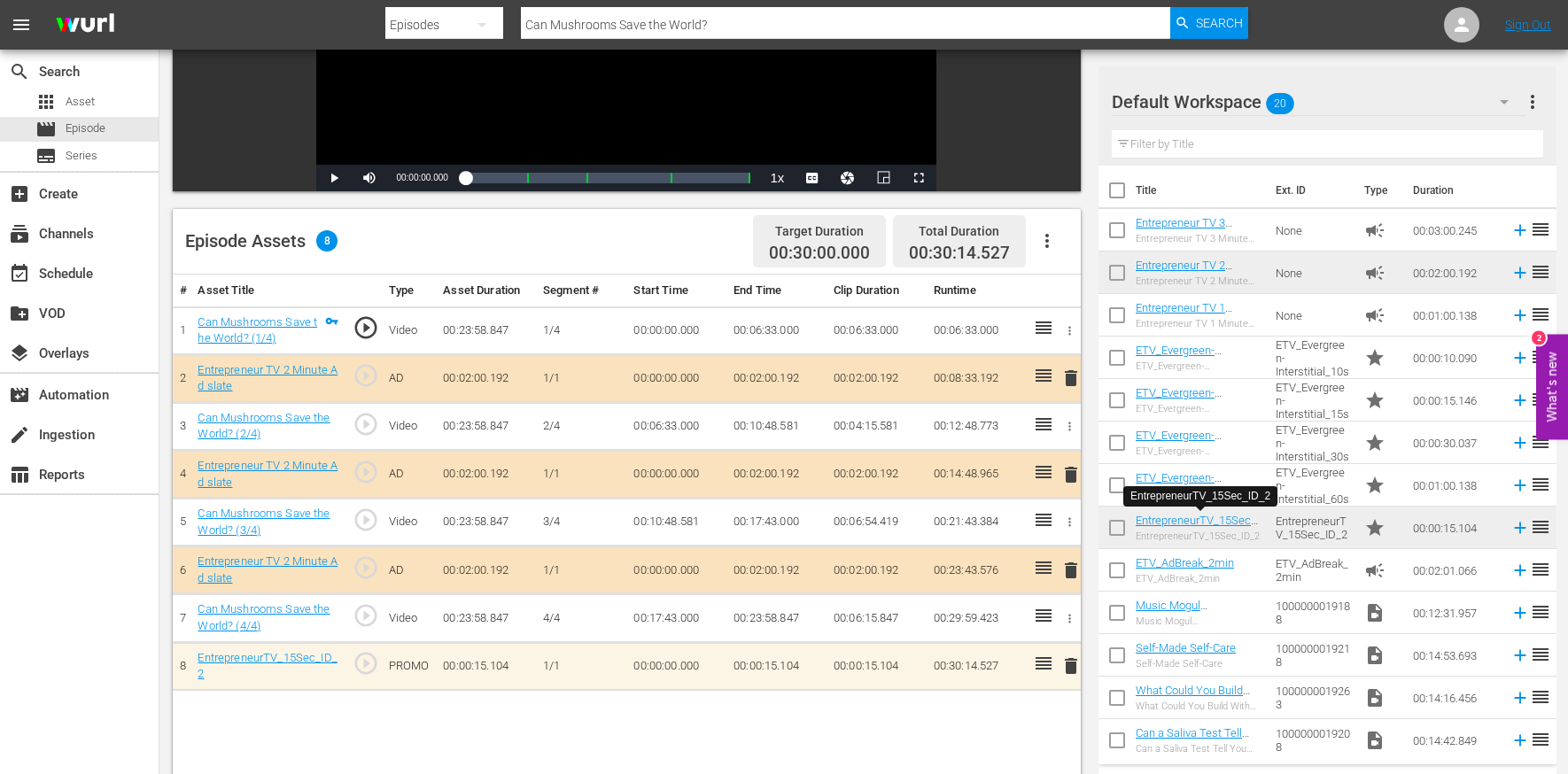
click at [595, 25] on input "Can Mushrooms Save the World?" at bounding box center [846, 25] width 650 height 42
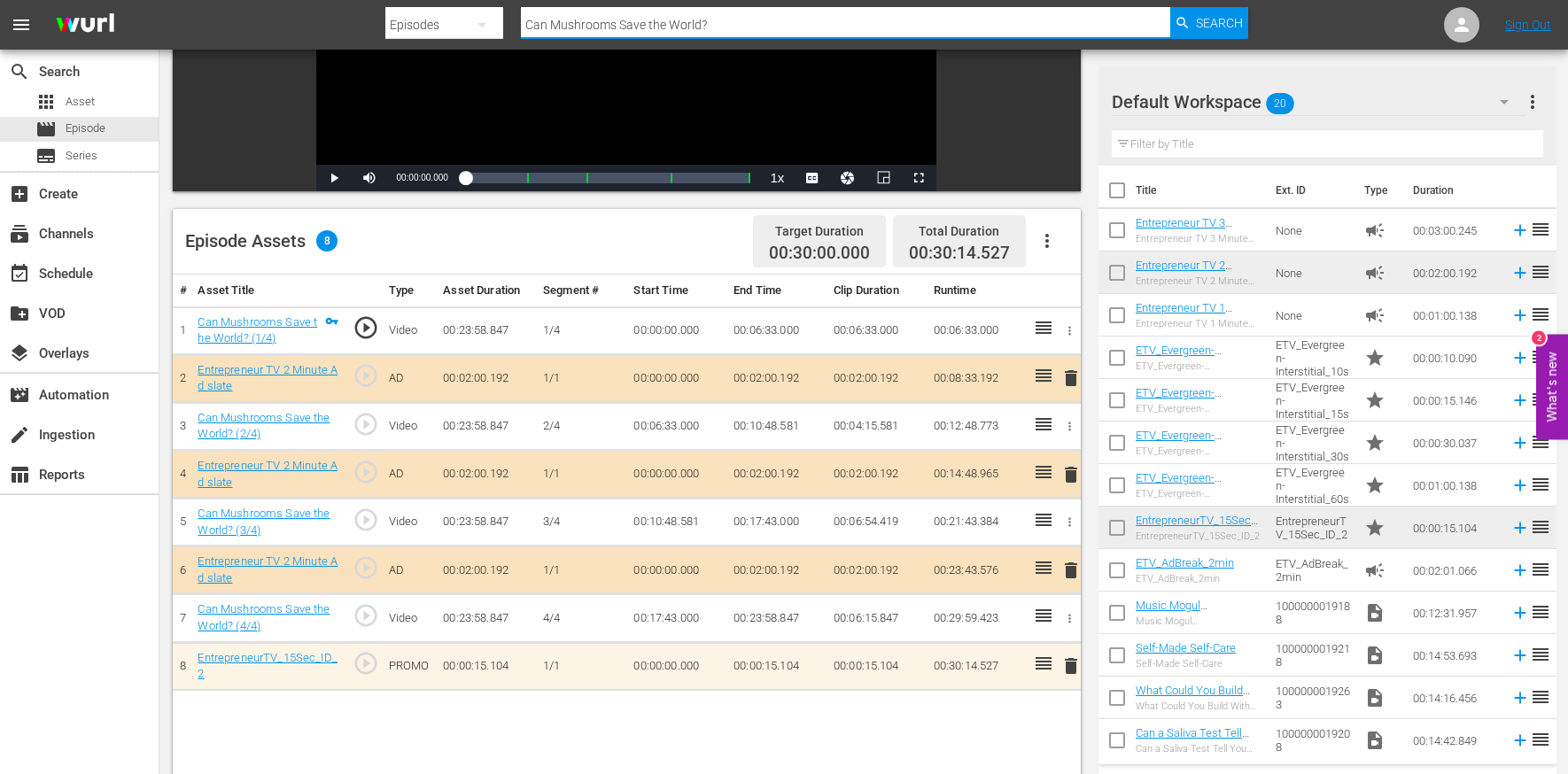
click at [595, 25] on input "Can Mushrooms Save the World?" at bounding box center [846, 25] width 650 height 42
paste input "New Season, New Rules"
type input "New Season, New Rules"
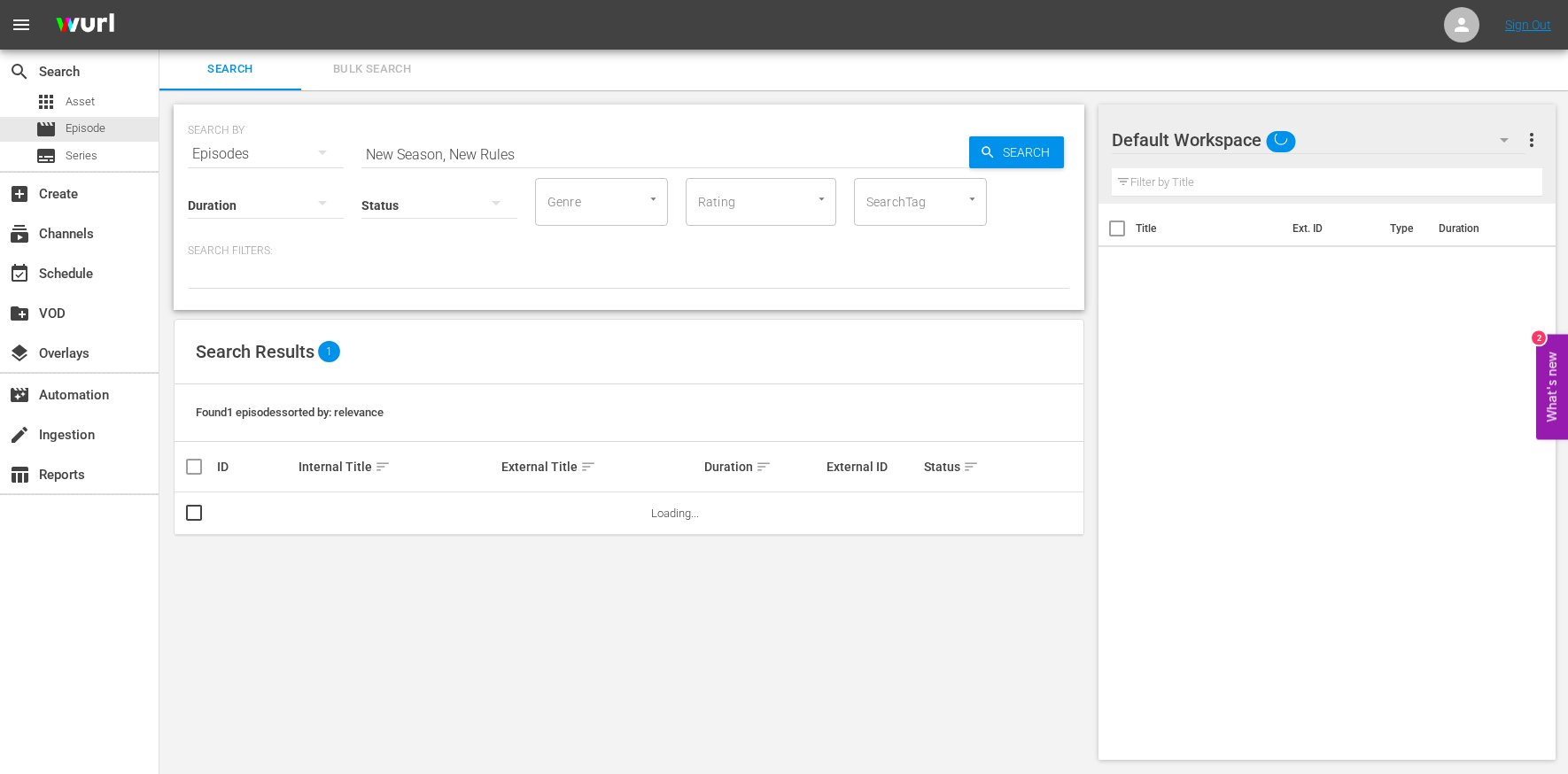
scroll to position [2, 0]
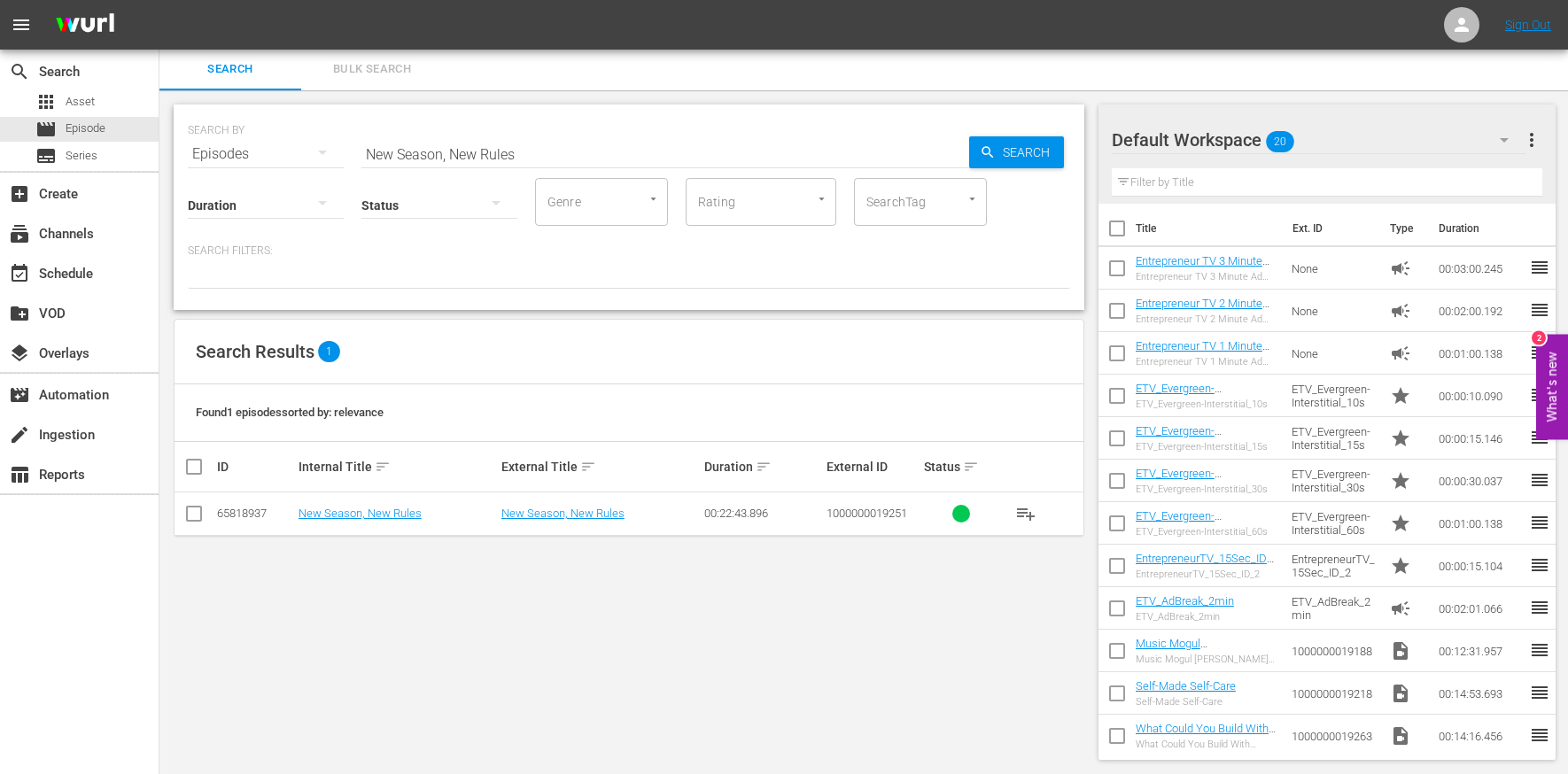
click at [349, 521] on td "New Season, New Rules" at bounding box center [398, 514] width 203 height 43
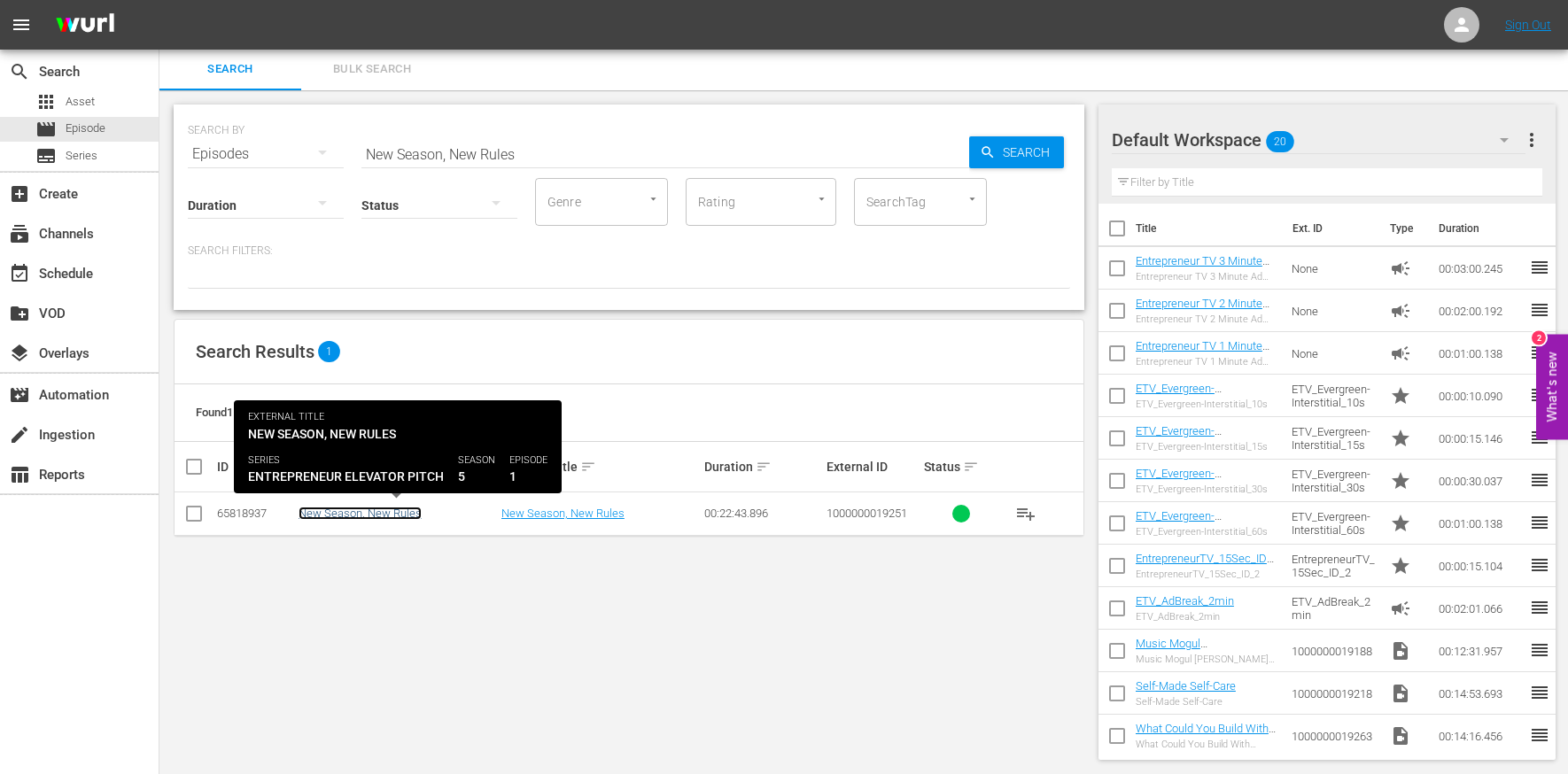
click at [359, 514] on link "New Season, New Rules" at bounding box center [360, 513] width 123 height 13
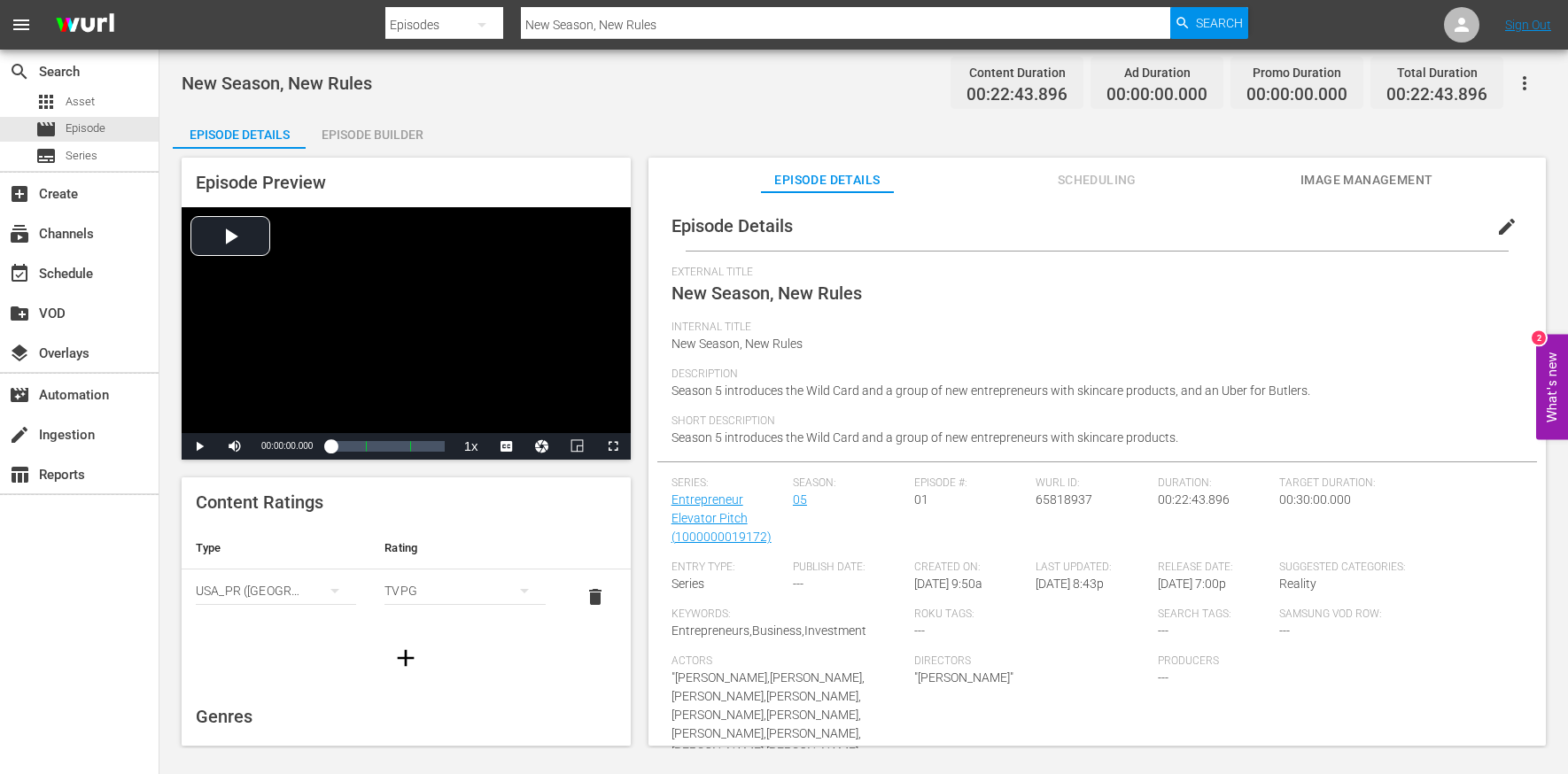
click at [1320, 218] on span "edit" at bounding box center [1507, 226] width 21 height 21
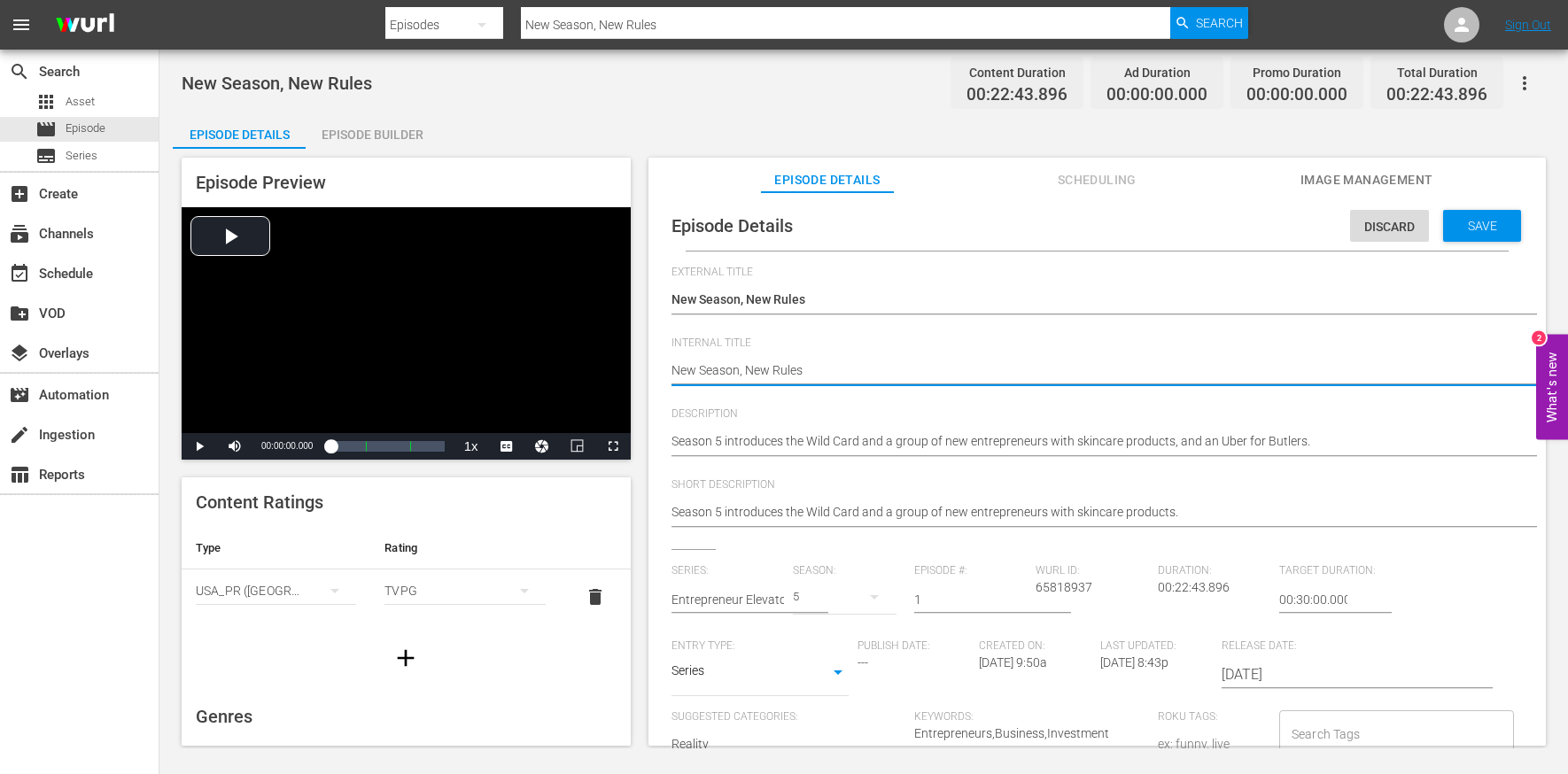
click at [798, 365] on textarea "New Season, New Rules" at bounding box center [1093, 372] width 843 height 21
type textarea "e"
type textarea "ee"
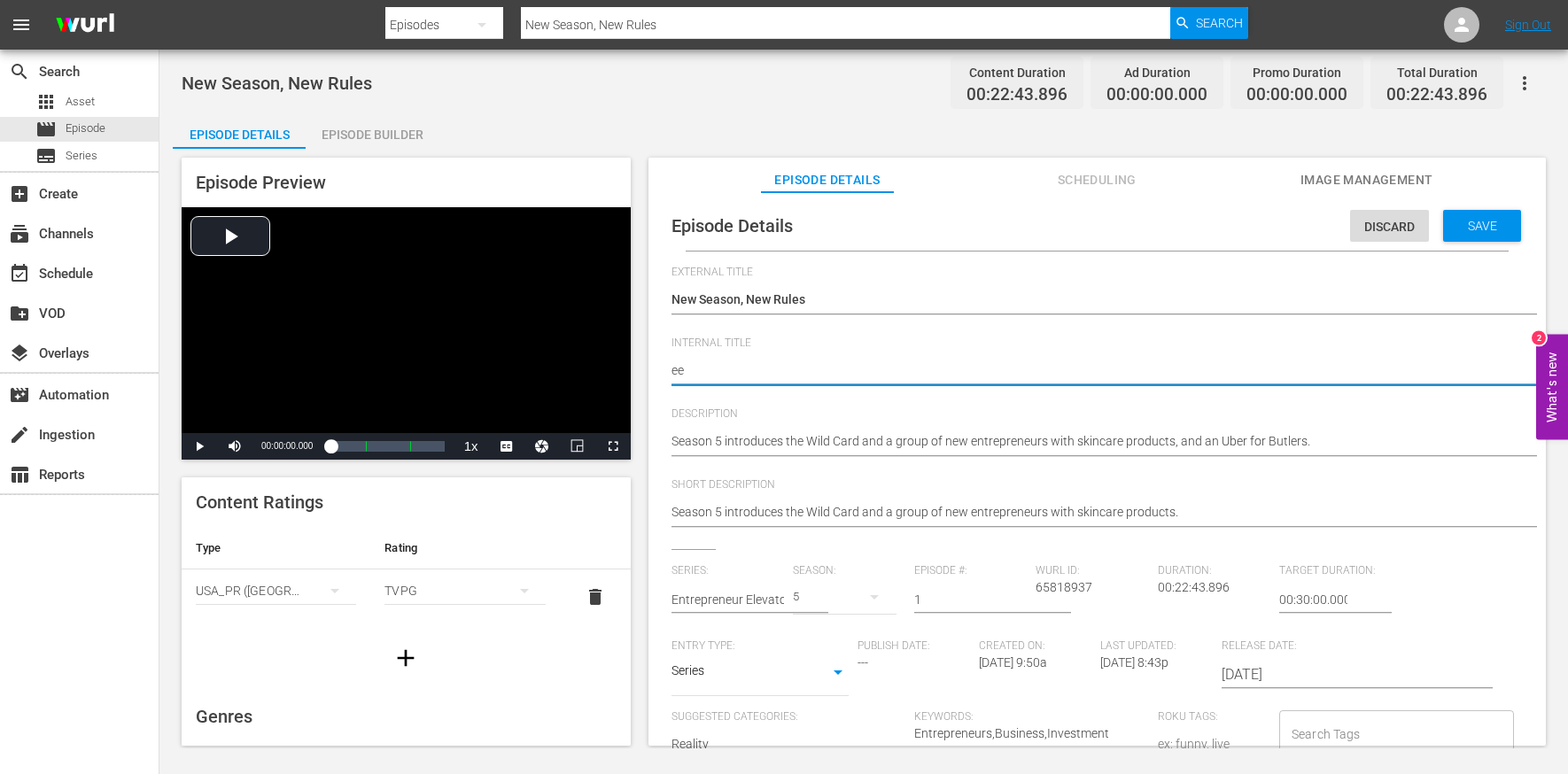
type textarea "eep"
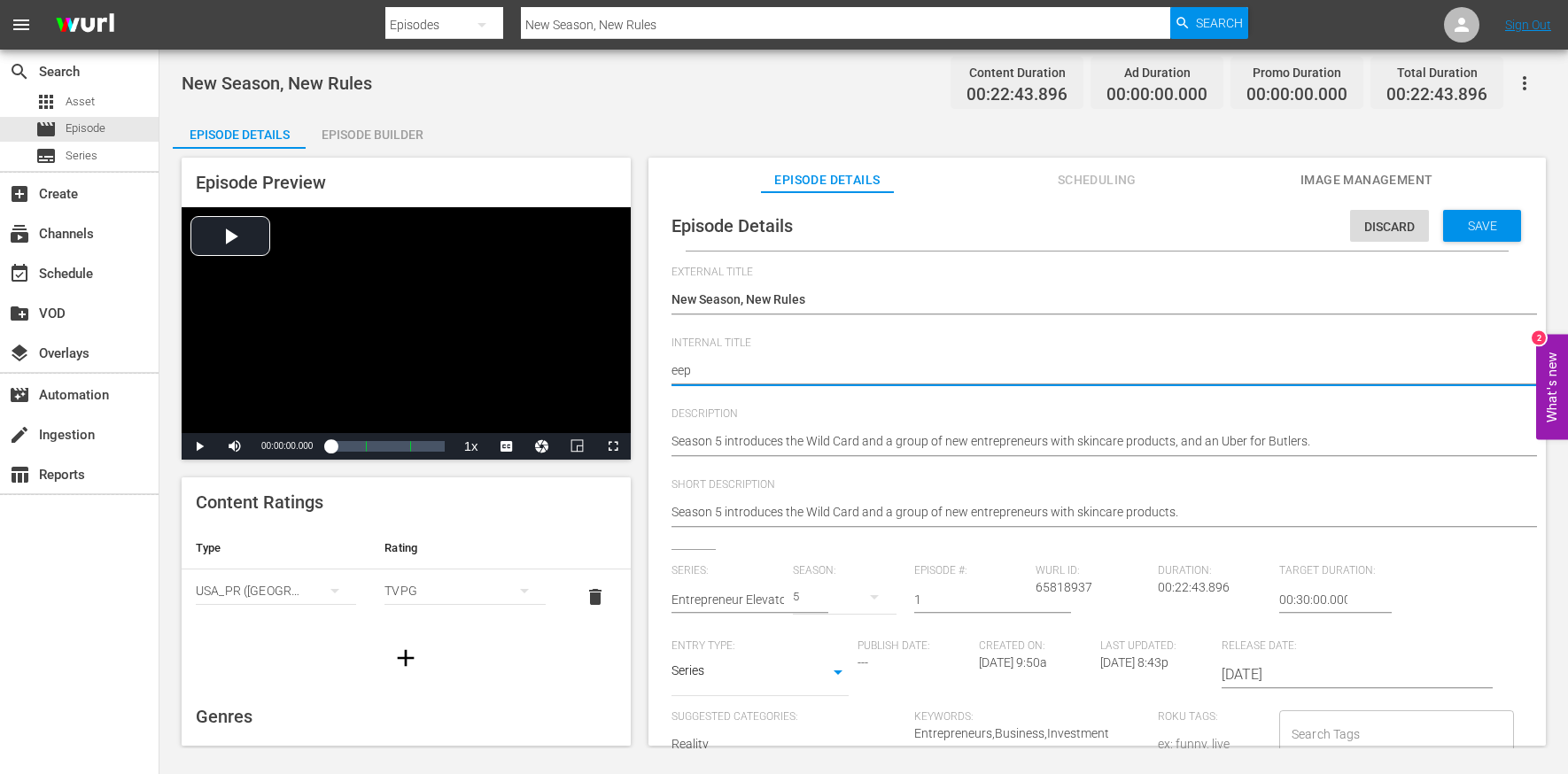
type textarea "ee"
type textarea "e"
type textarea "E"
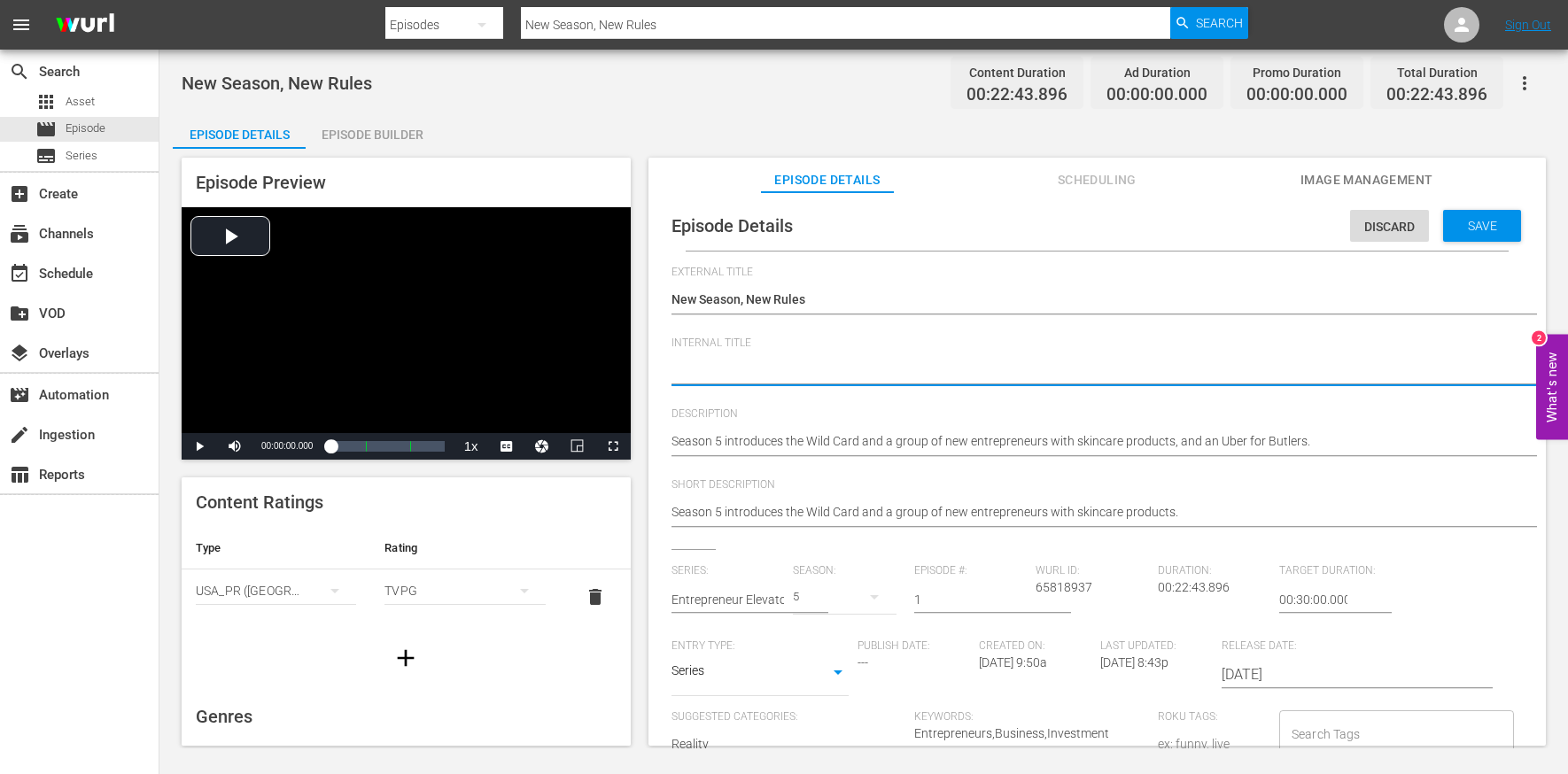
type textarea "E"
type textarea "EE"
type textarea "EEP"
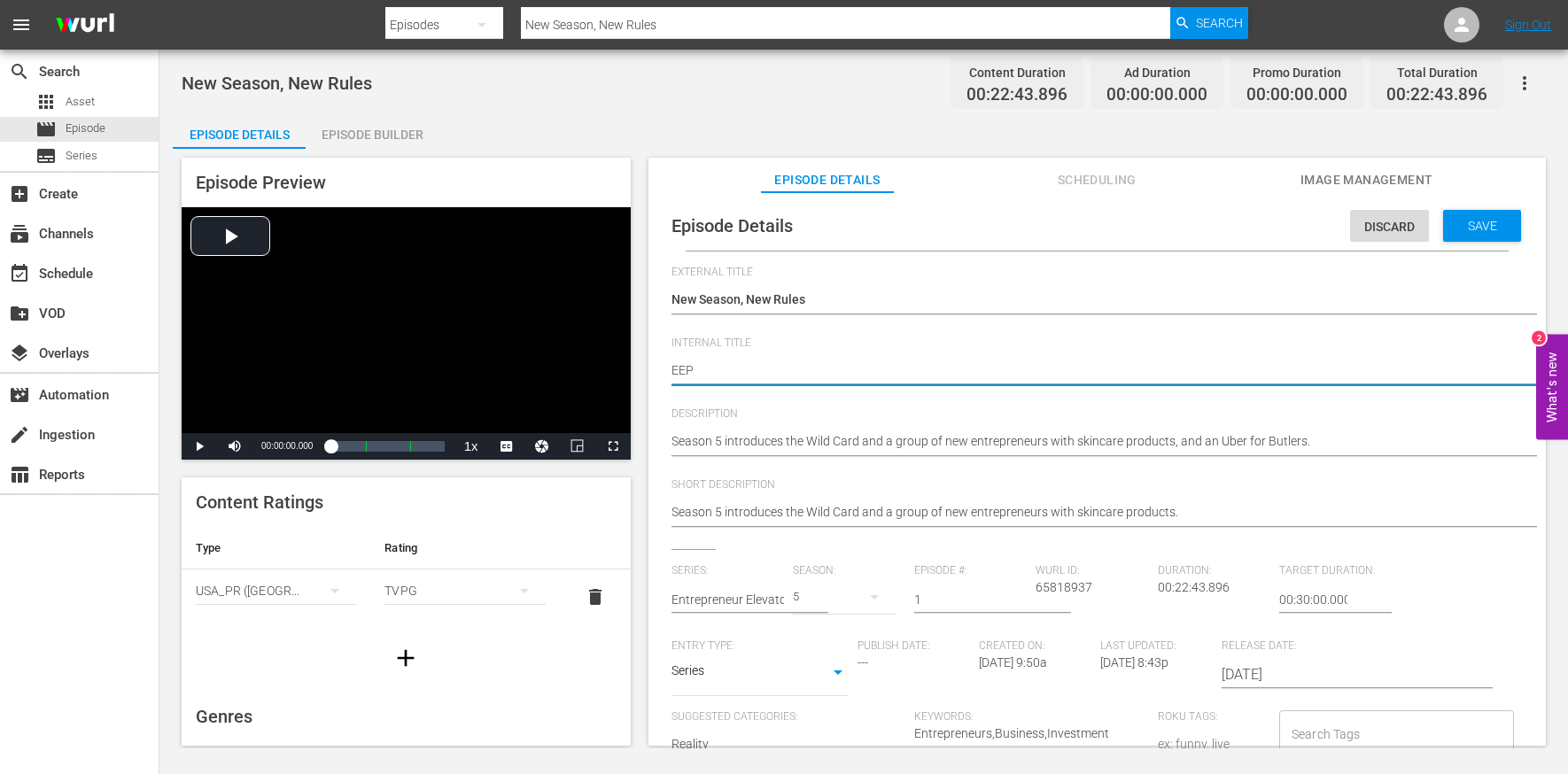
type textarea "EEP S"
type textarea "EEP S5"
type textarea "EEP S5E"
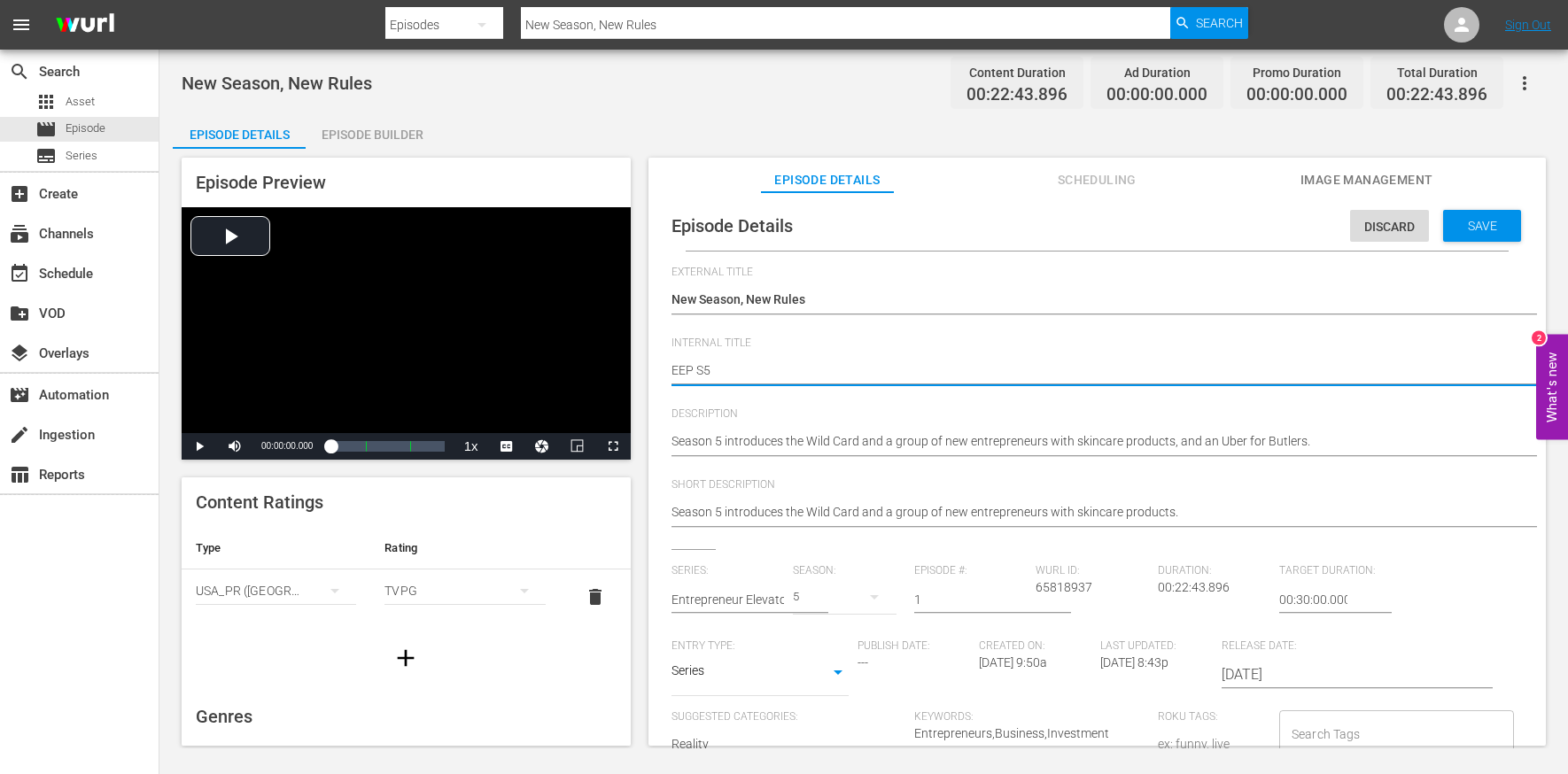
type textarea "EEP S5E"
type textarea "EEP S5E1"
click at [1320, 216] on div "Save" at bounding box center [1482, 226] width 78 height 32
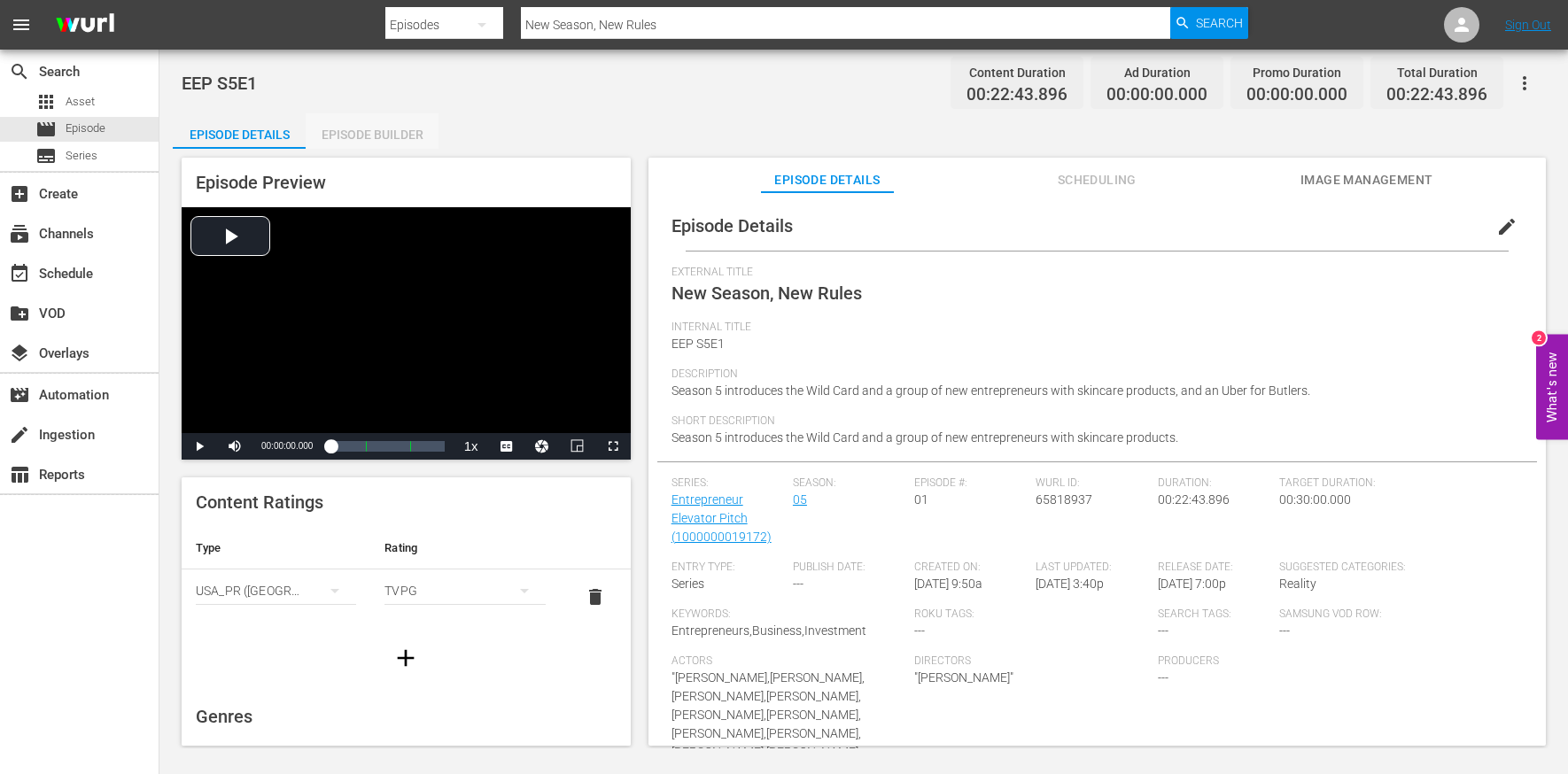
click at [394, 127] on div "Episode Builder" at bounding box center [372, 135] width 133 height 42
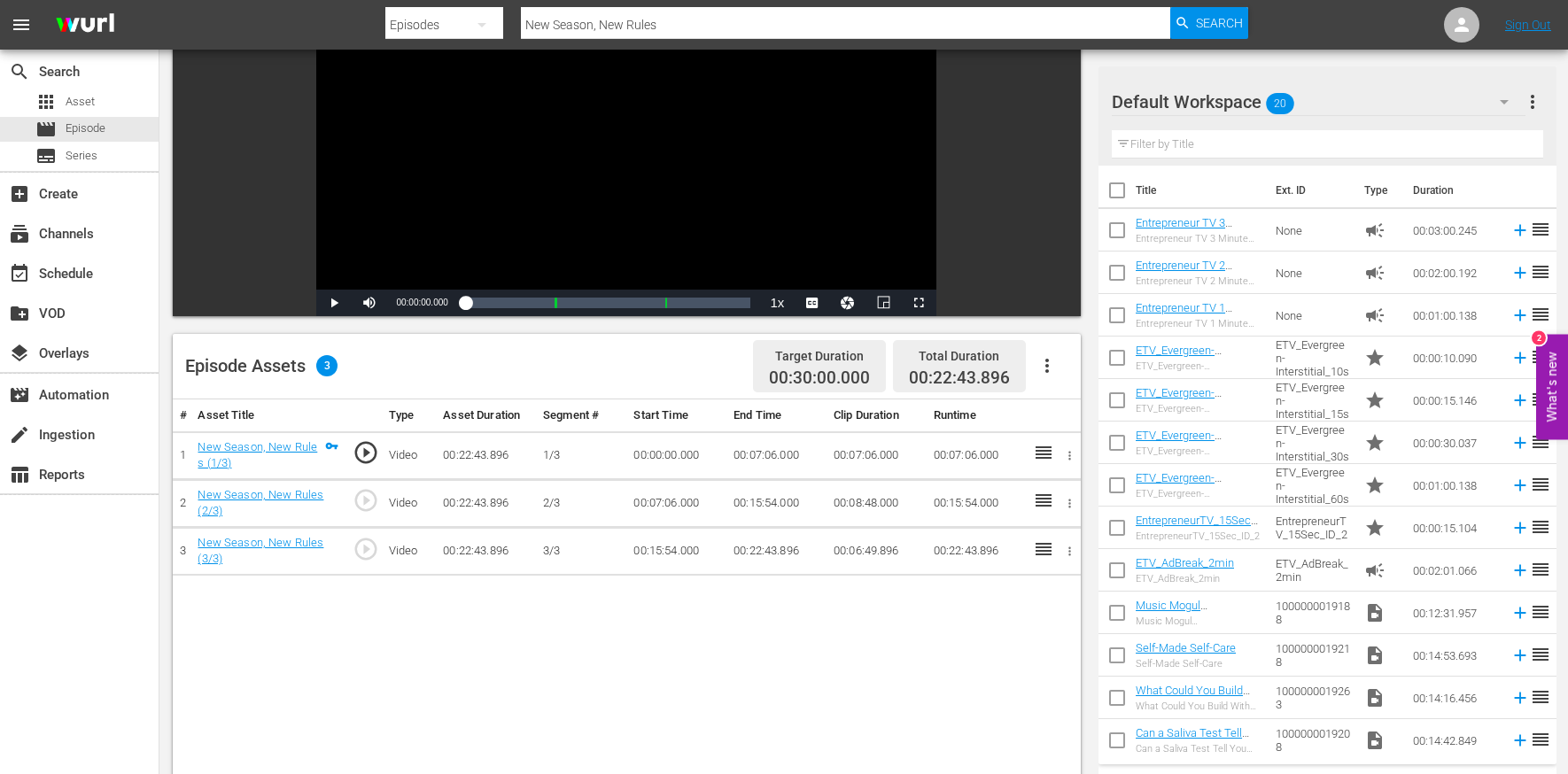
scroll to position [185, 0]
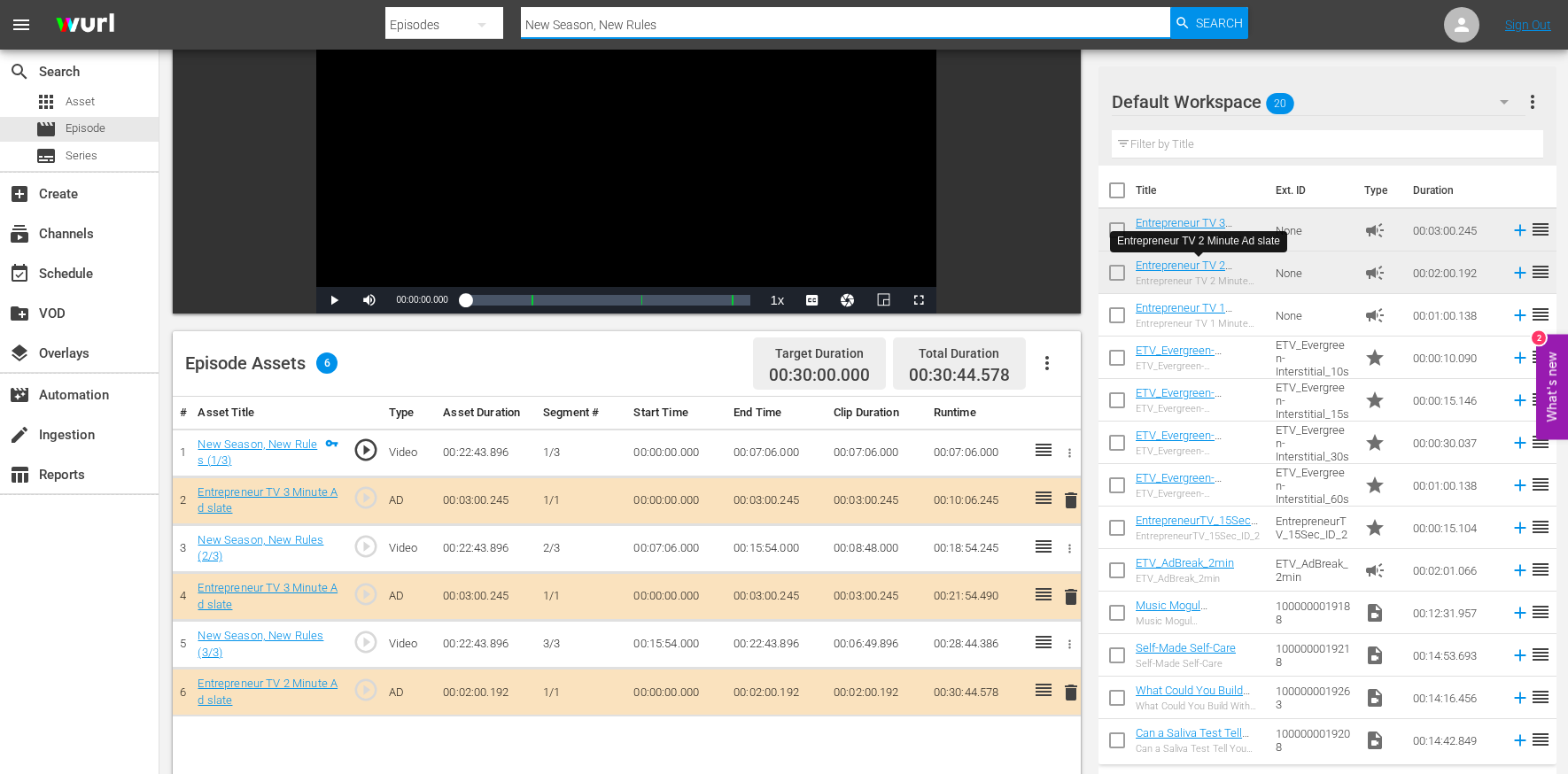
click at [624, 29] on input "New Season, New Rules" at bounding box center [846, 25] width 650 height 42
paste input "Things Are Not Always Going to Go According to Plan"
type input "Things Are Not Always Going to Go According to Plan"
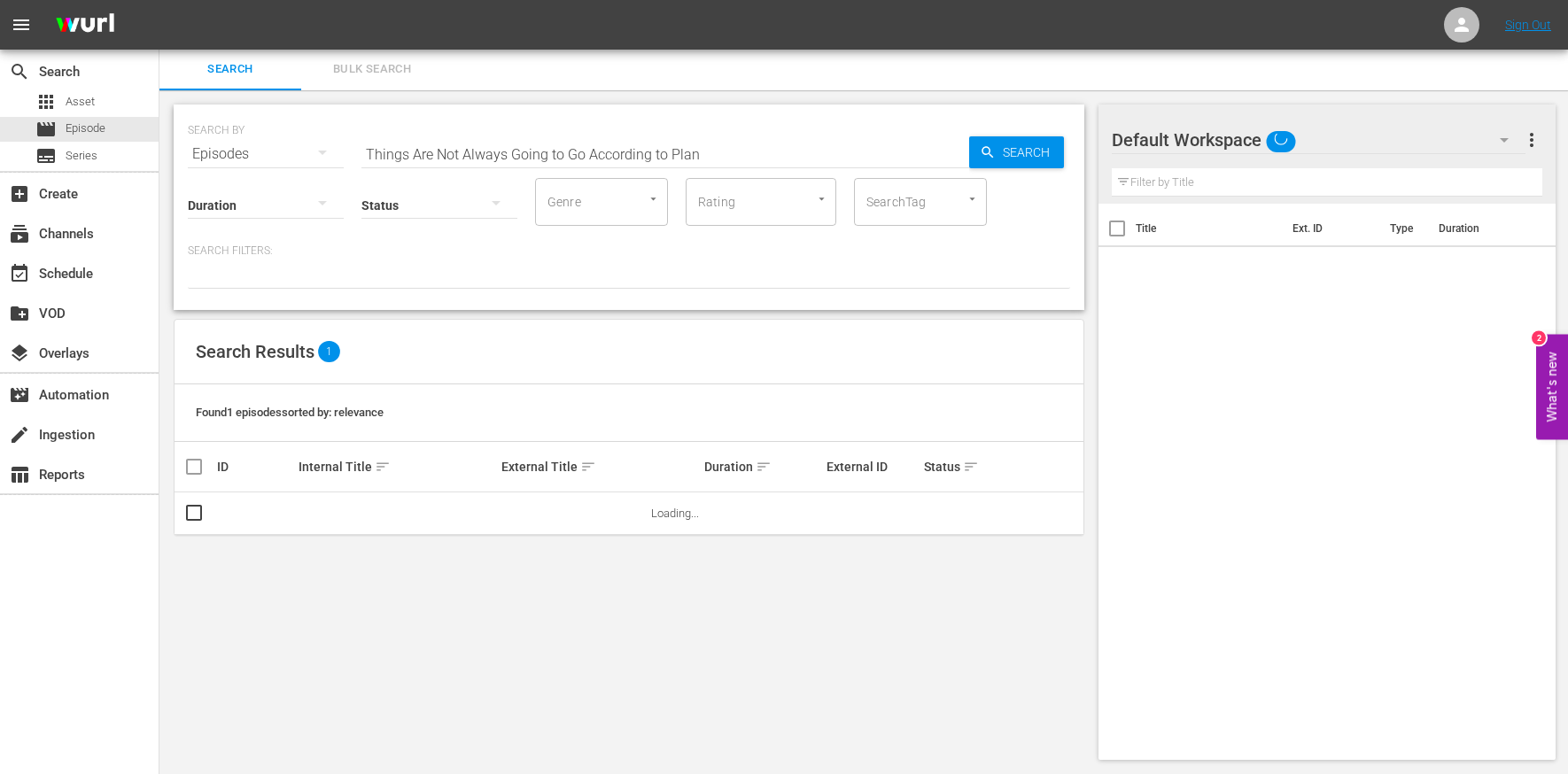
scroll to position [2, 0]
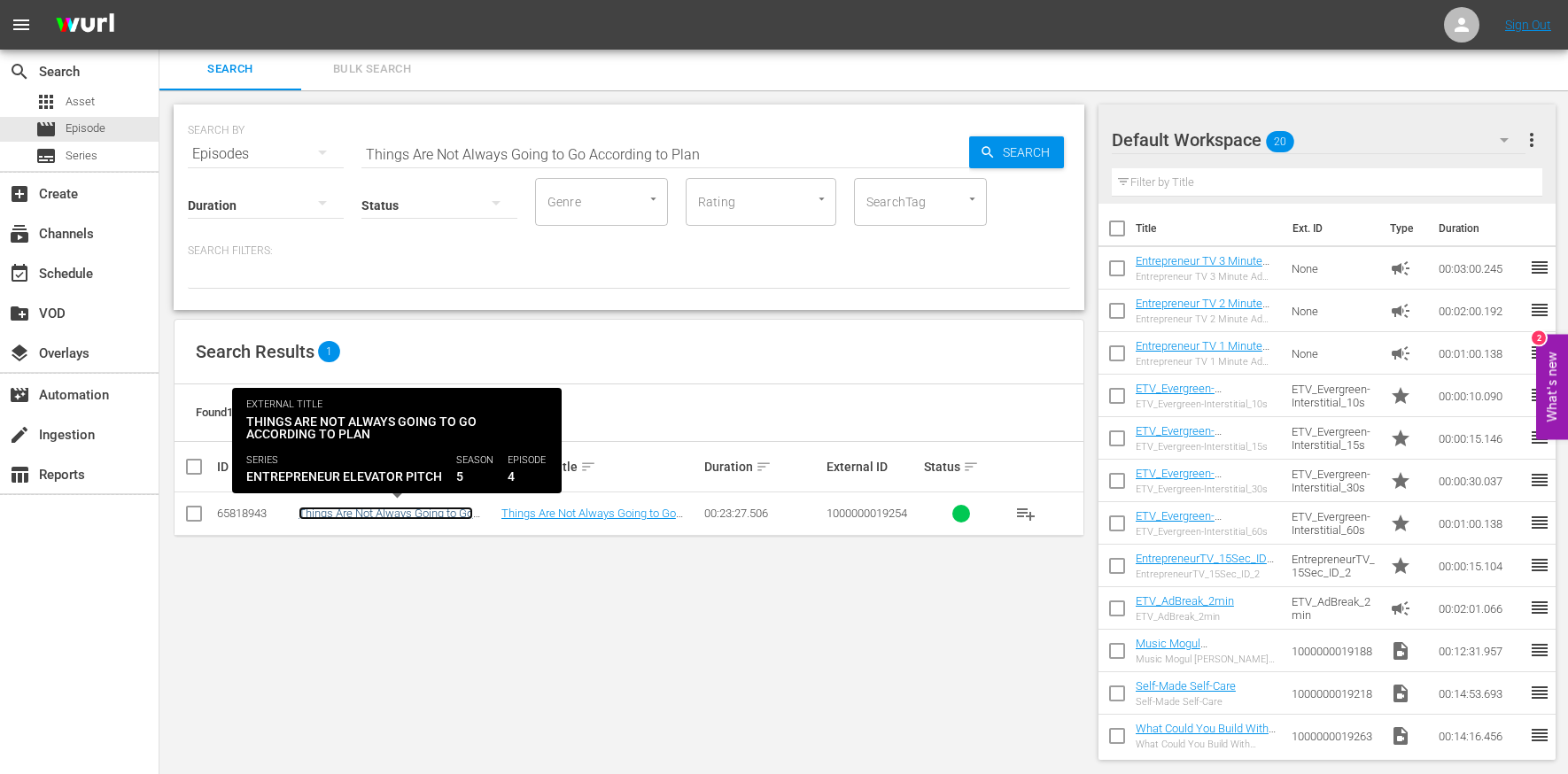
click at [384, 514] on link "Things Are Not Always Going to Go According to Plan" at bounding box center [386, 519] width 174 height 27
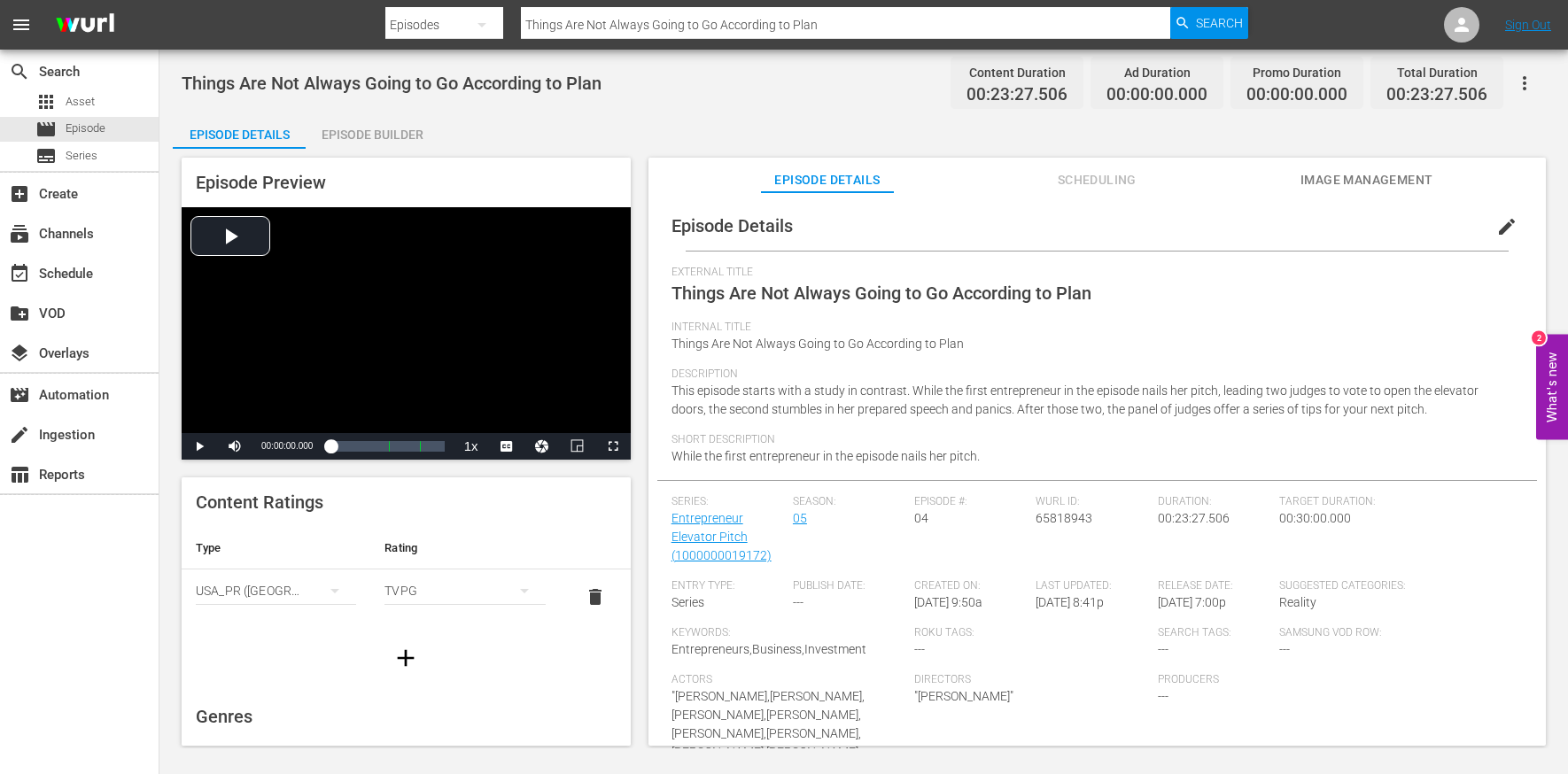
click at [1320, 226] on span "edit" at bounding box center [1507, 226] width 21 height 21
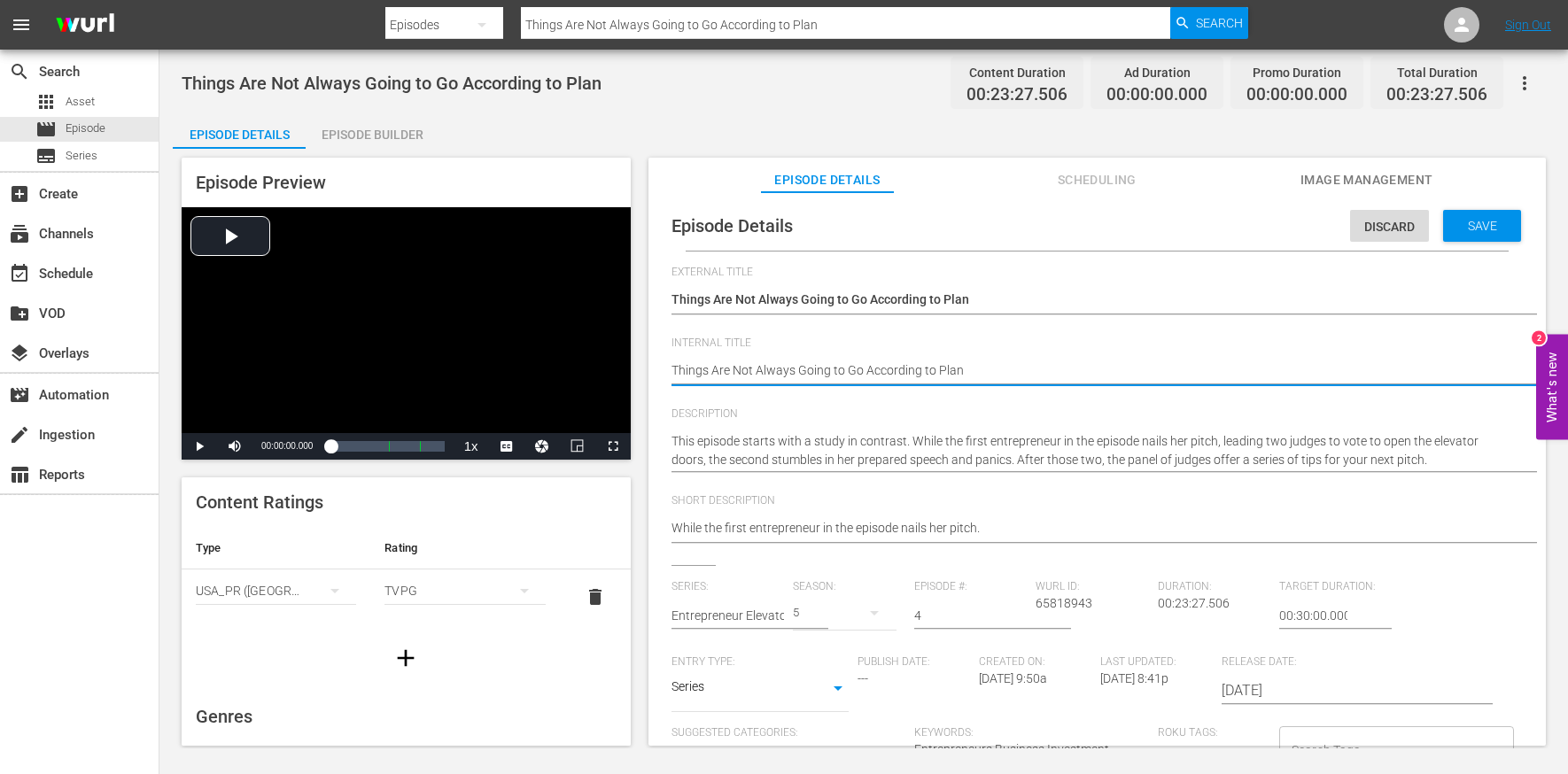
click at [860, 376] on textarea "Things Are Not Always Going to Go According to Plan" at bounding box center [1093, 372] width 843 height 21
type textarea "E"
type textarea "EE"
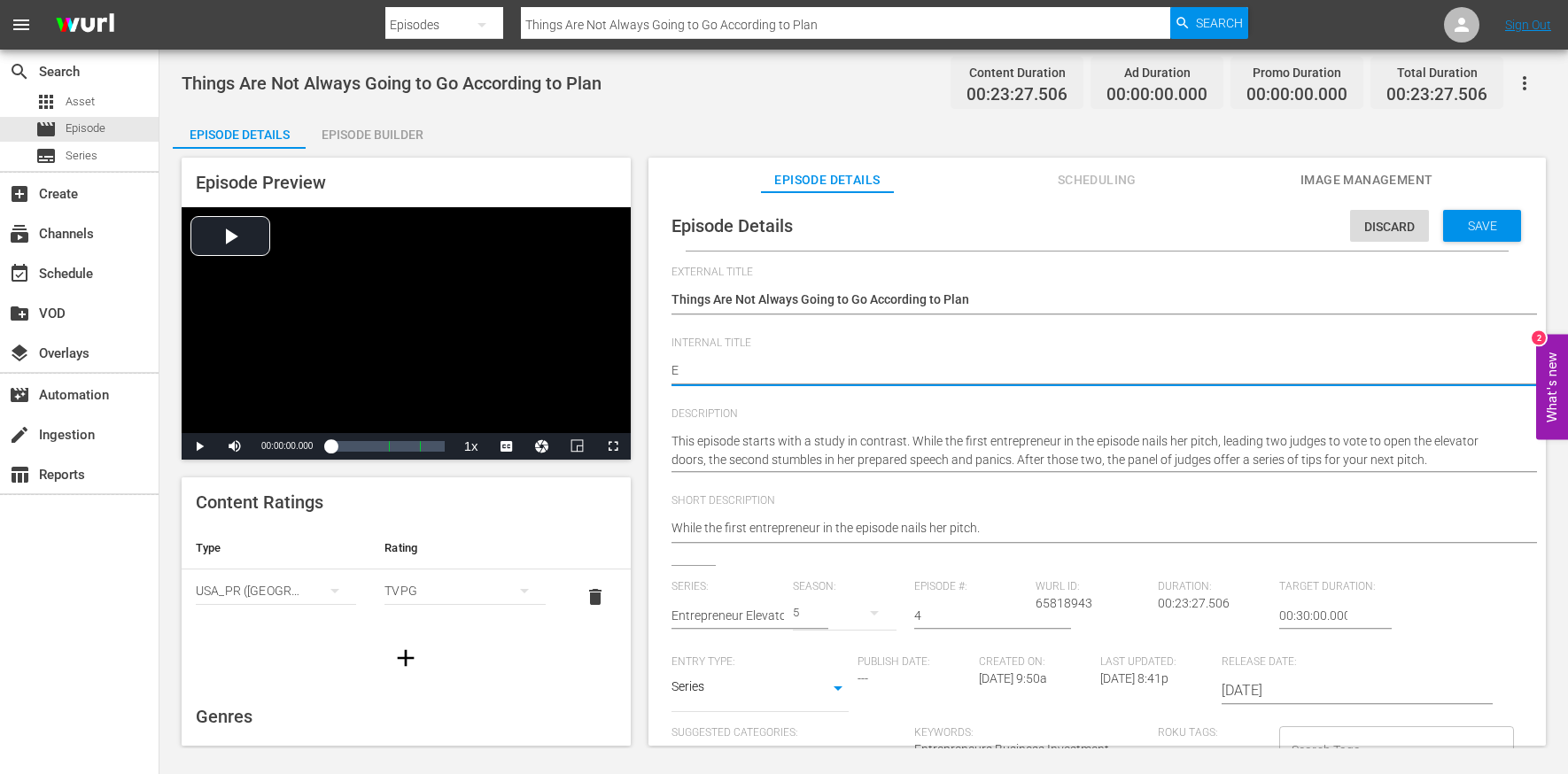
type textarea "EE"
type textarea "EEP"
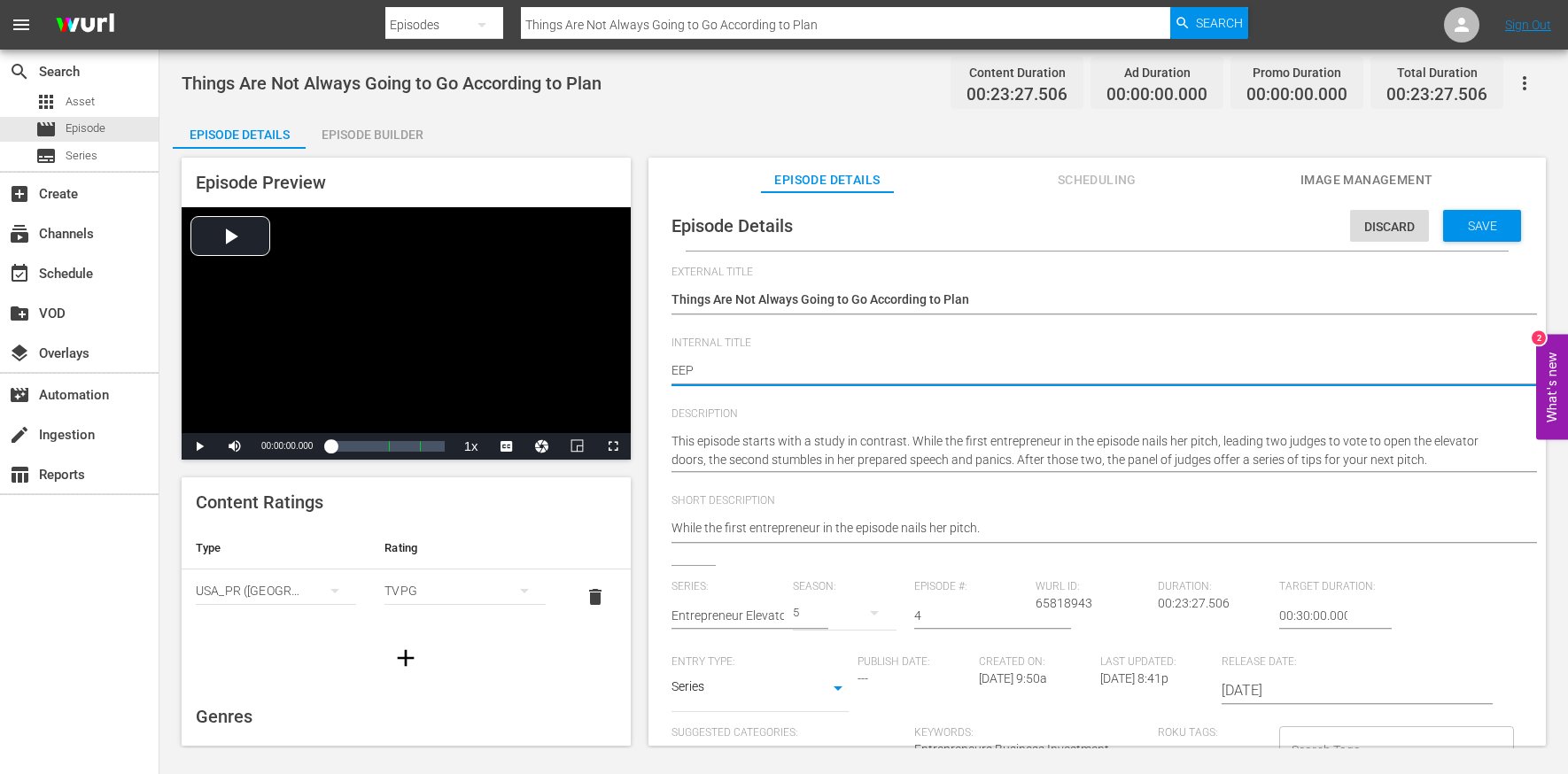
type textarea "EEP S"
type textarea "EEP S5"
type textarea "EEP S5E"
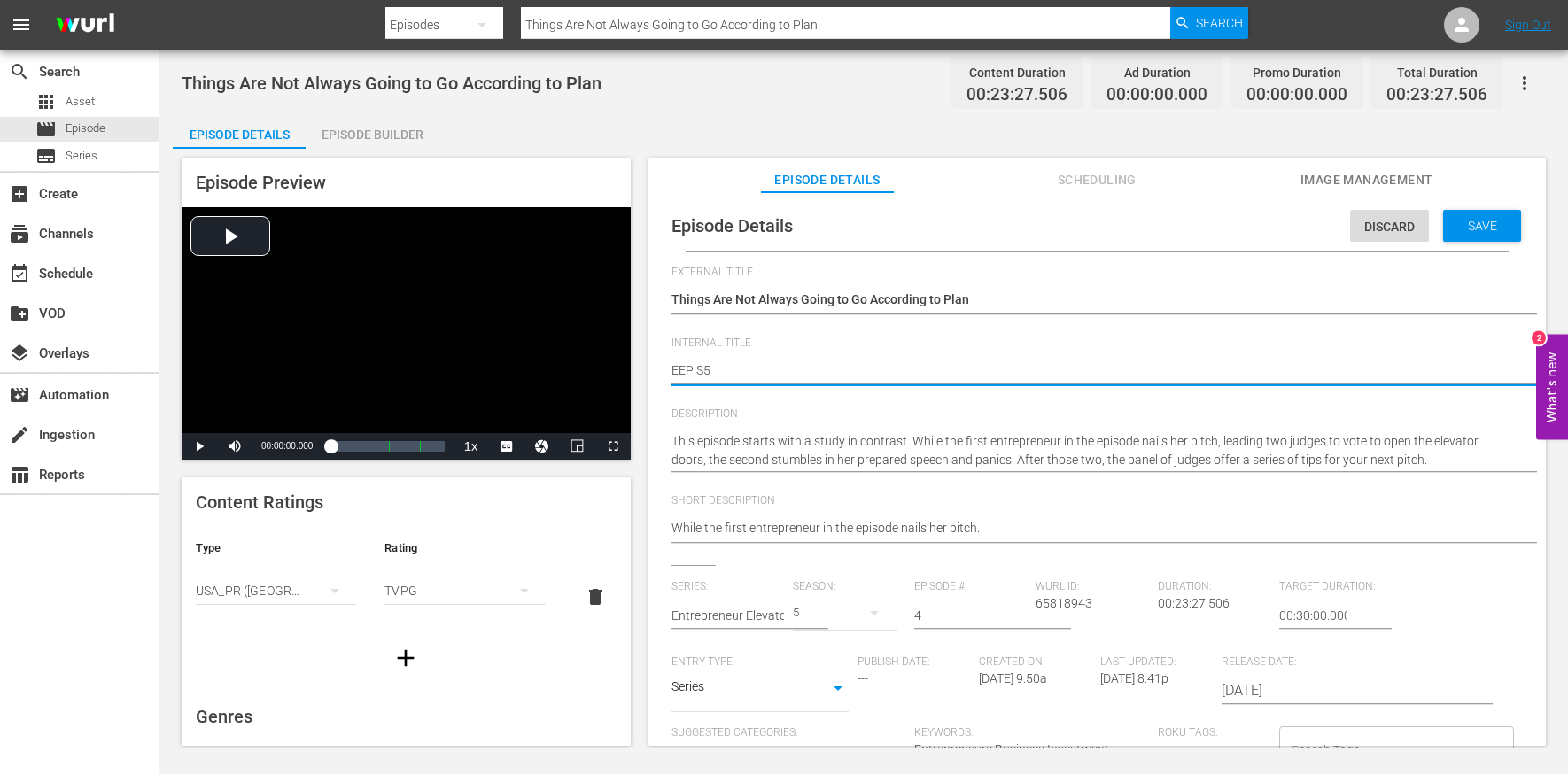
type textarea "EEP S5E"
type textarea "EEP S5E4"
click at [1320, 222] on span "Save" at bounding box center [1483, 225] width 57 height 14
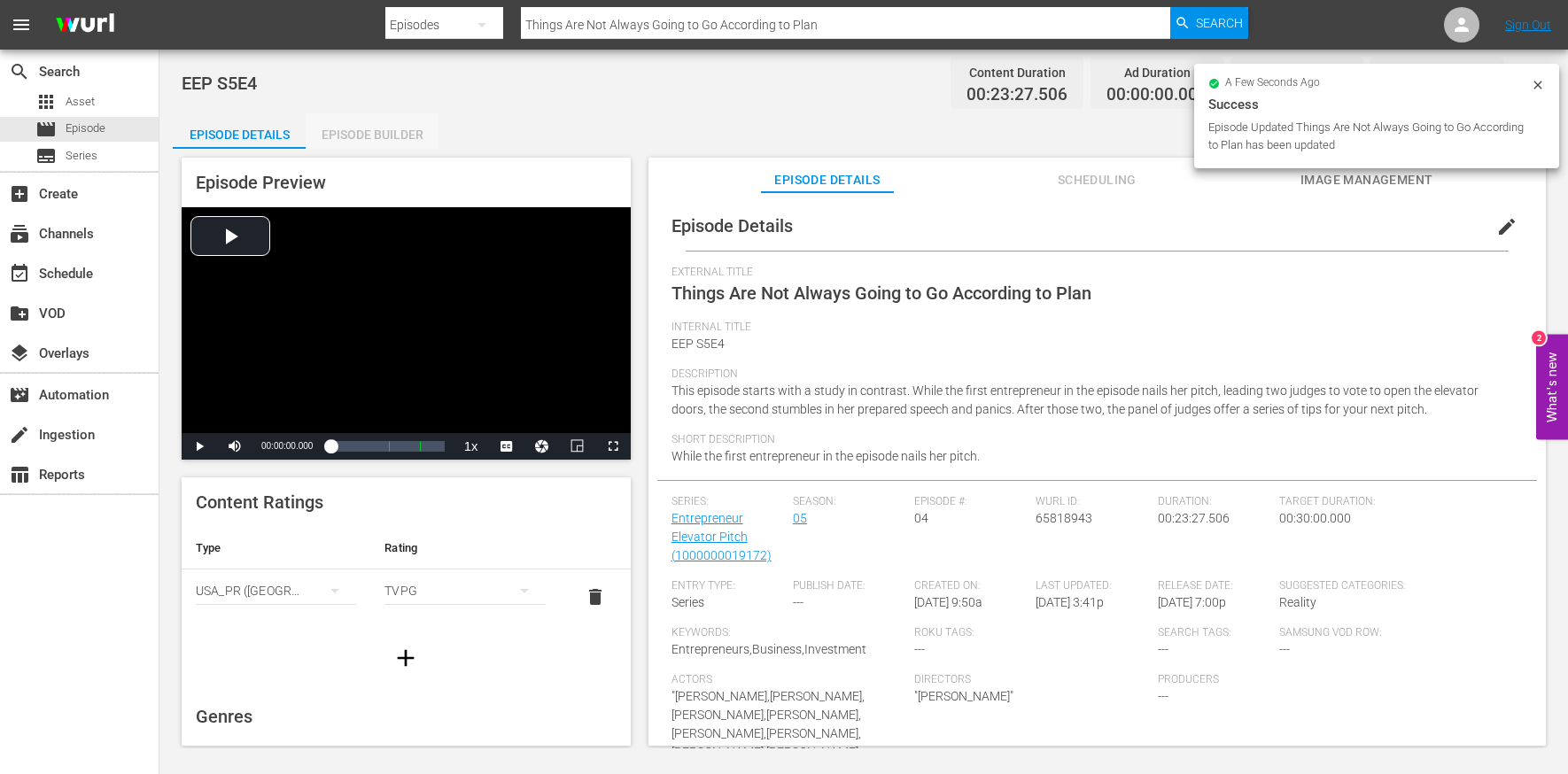
click at [384, 131] on div "Episode Builder" at bounding box center [372, 135] width 133 height 42
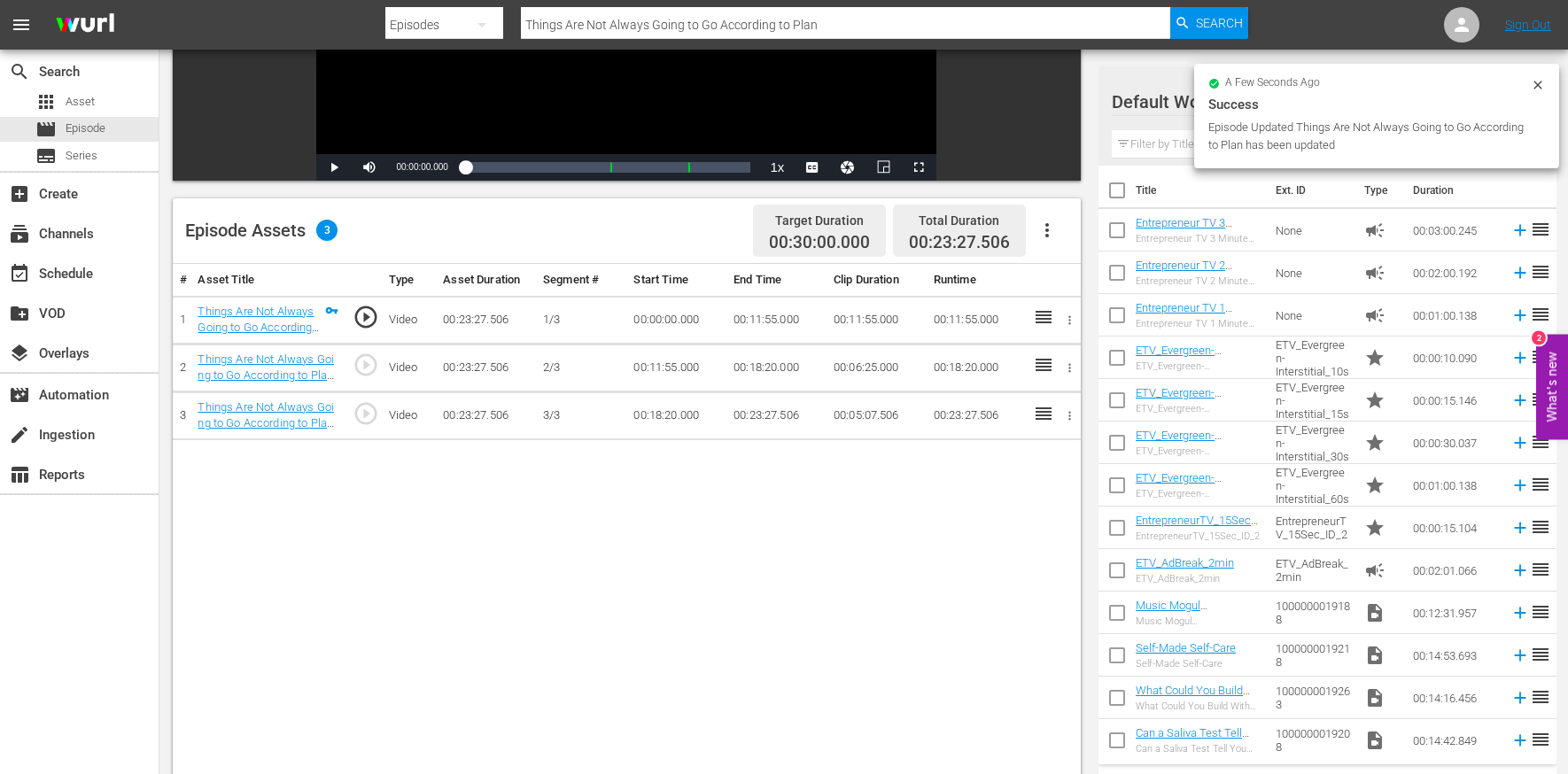
scroll to position [325, 0]
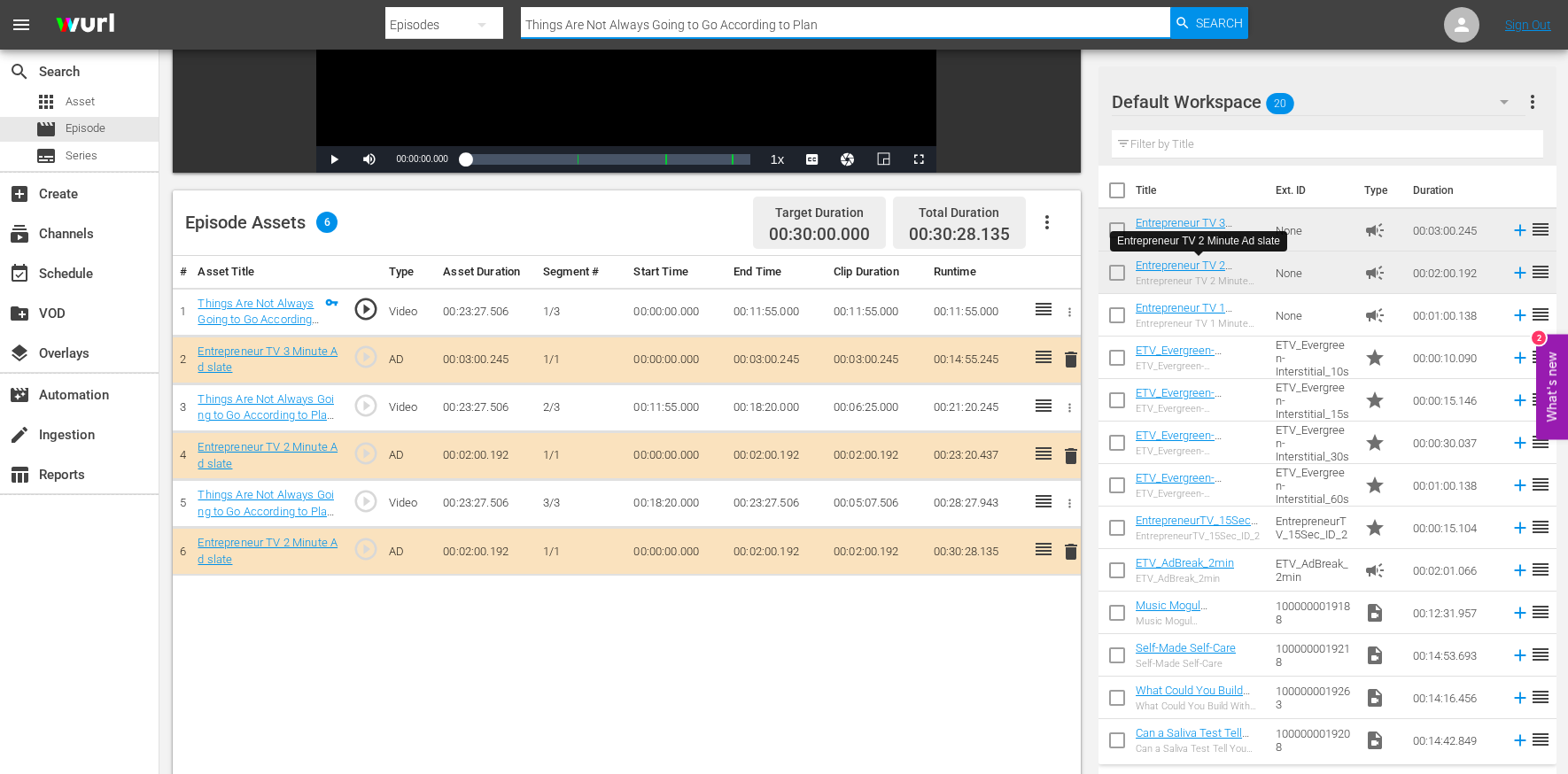
click at [597, 28] on input "Things Are Not Always Going to Go According to Plan" at bounding box center [846, 25] width 650 height 42
paste input "s Has Never Happened in the History of Elevator Pitch'"
type input "This Has Never Happened in the History of Elevator Pitch'"
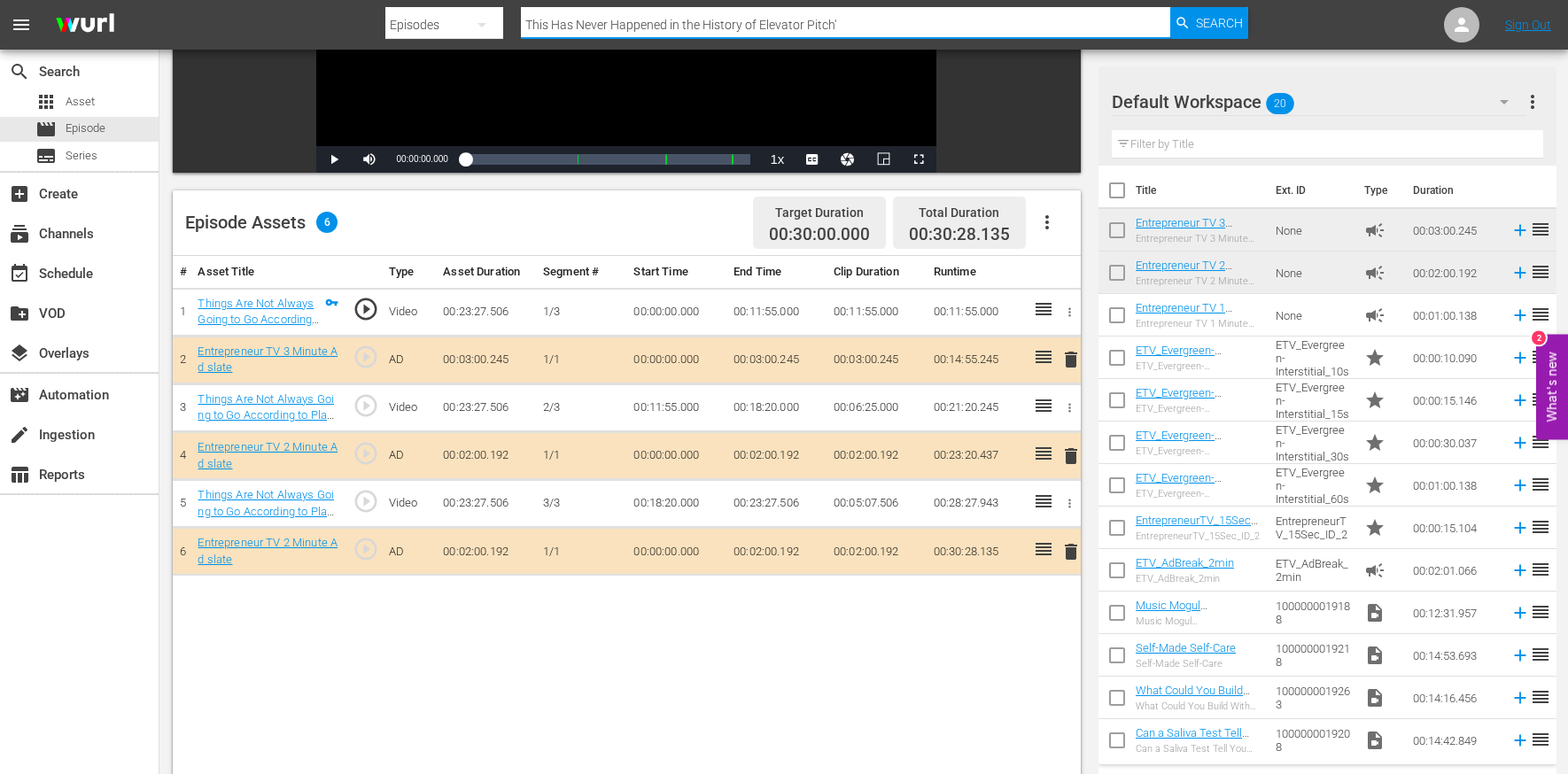
scroll to position [2, 0]
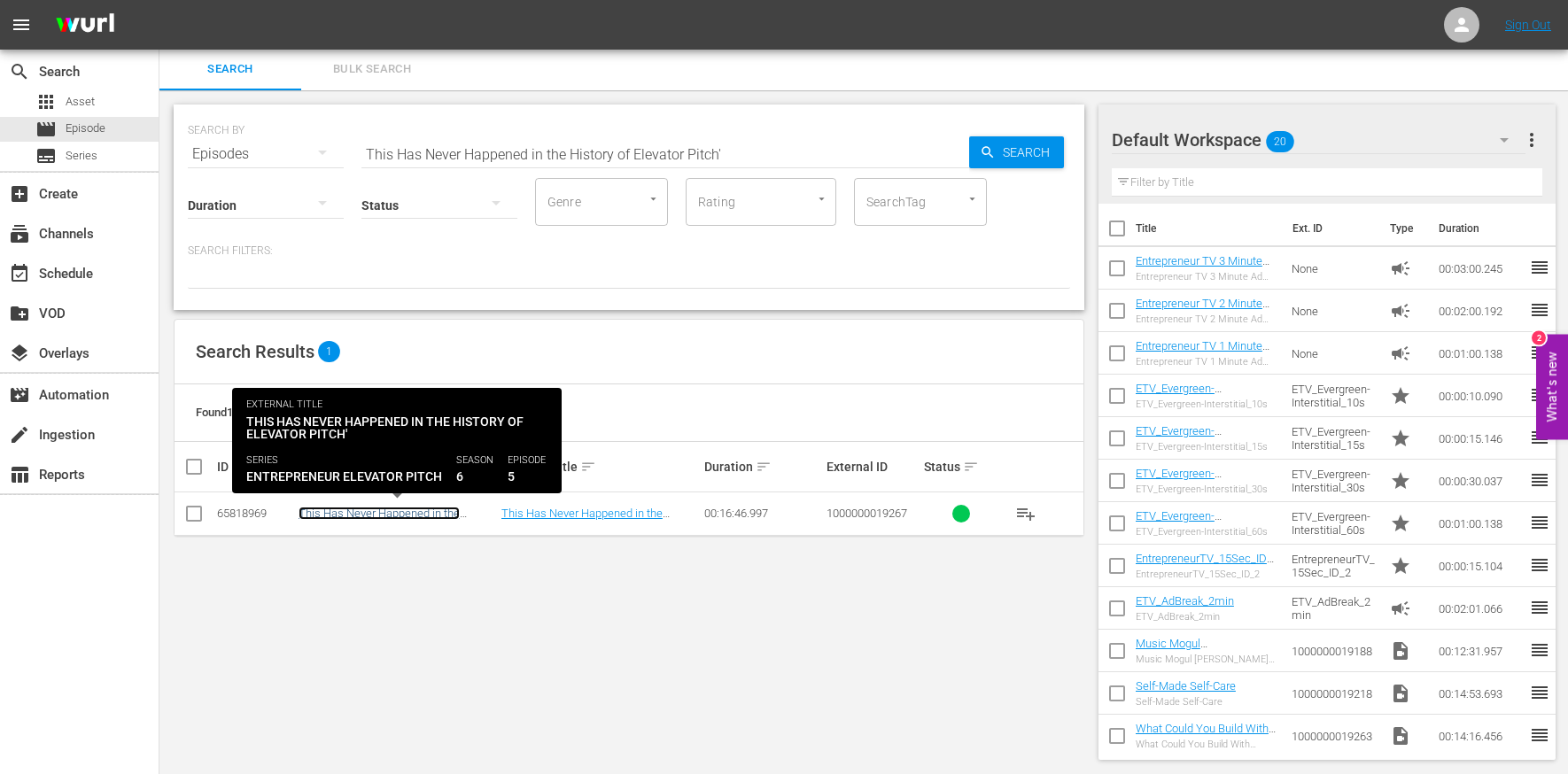
click at [402, 514] on link "This Has Never Happened in the History of Elevator Pitch'" at bounding box center [379, 519] width 162 height 27
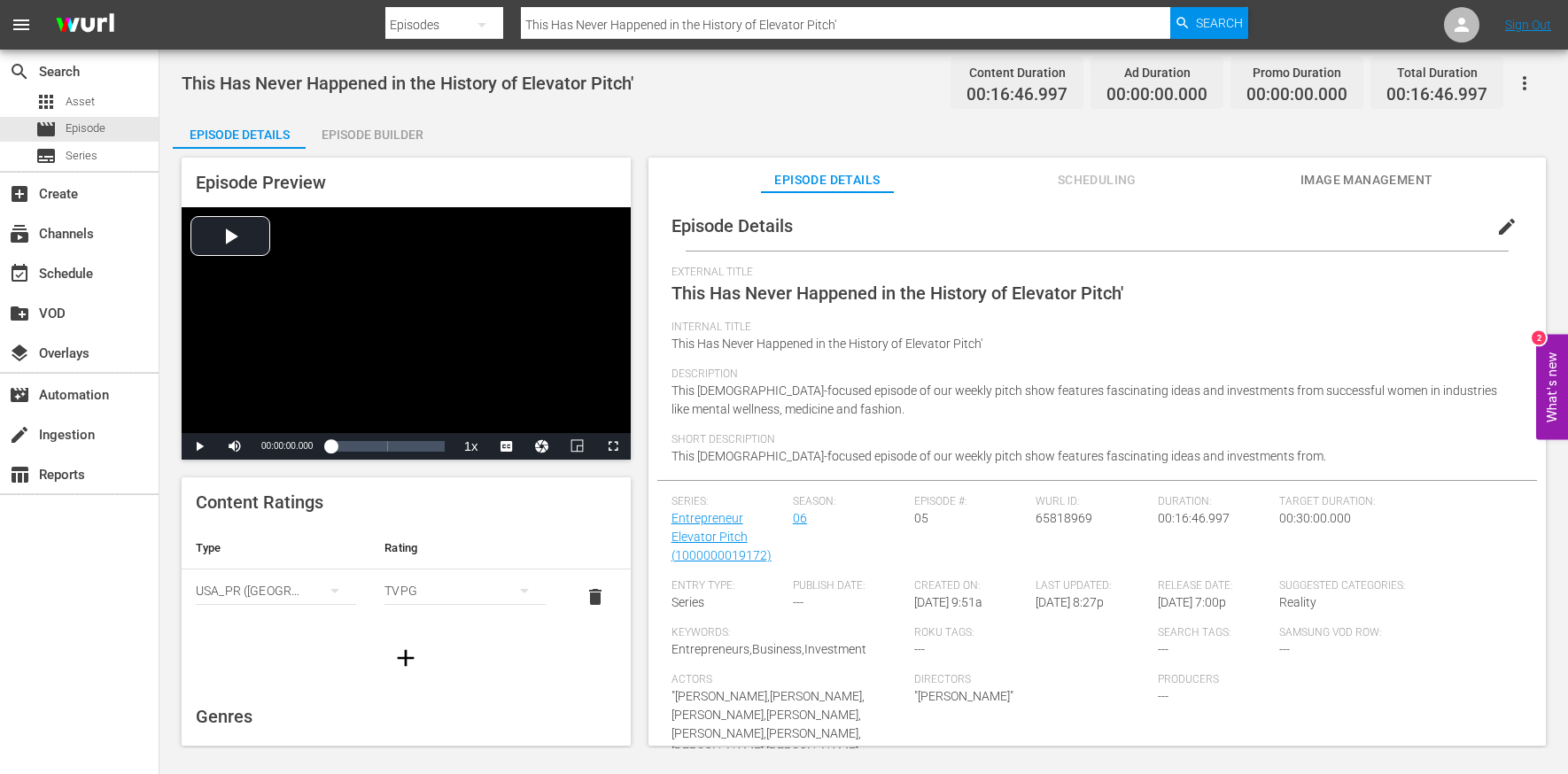
click at [1320, 219] on span "edit" at bounding box center [1507, 226] width 21 height 21
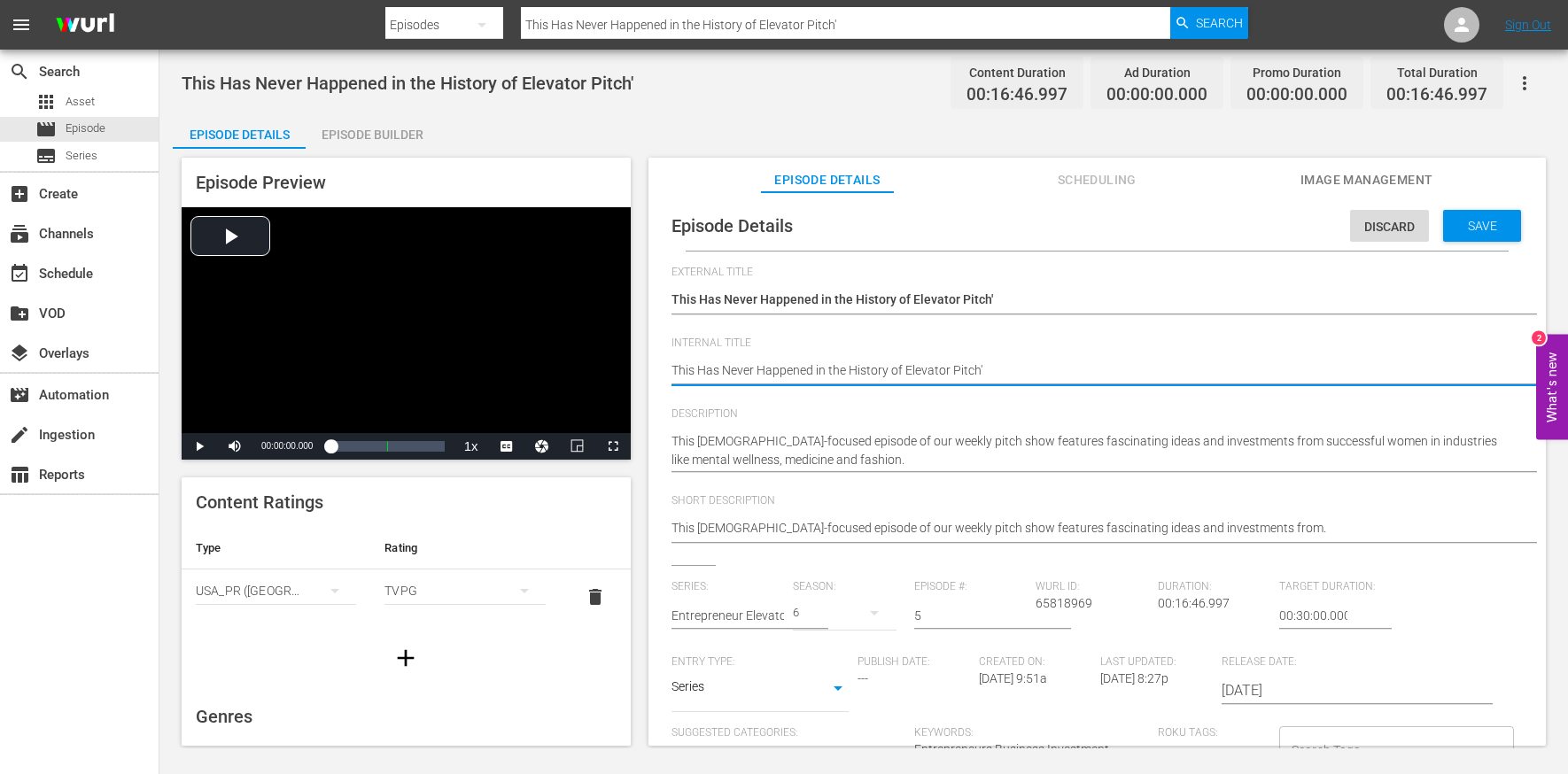
click at [828, 369] on textarea "This Has Never Happened in the History of Elevator Pitch'" at bounding box center [1093, 372] width 843 height 21
type textarea "E"
type textarea "EE"
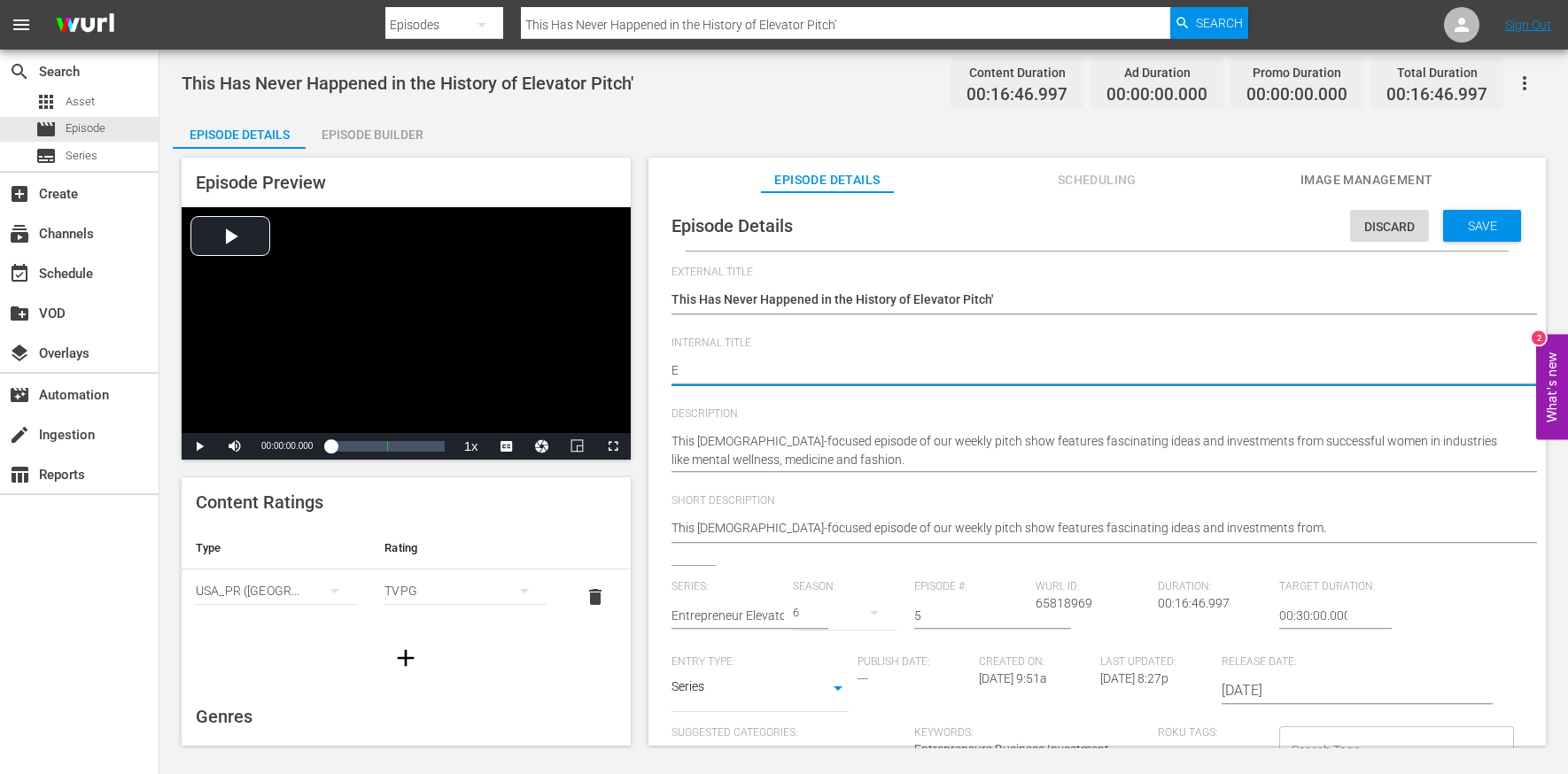
type textarea "EE"
type textarea "EEP"
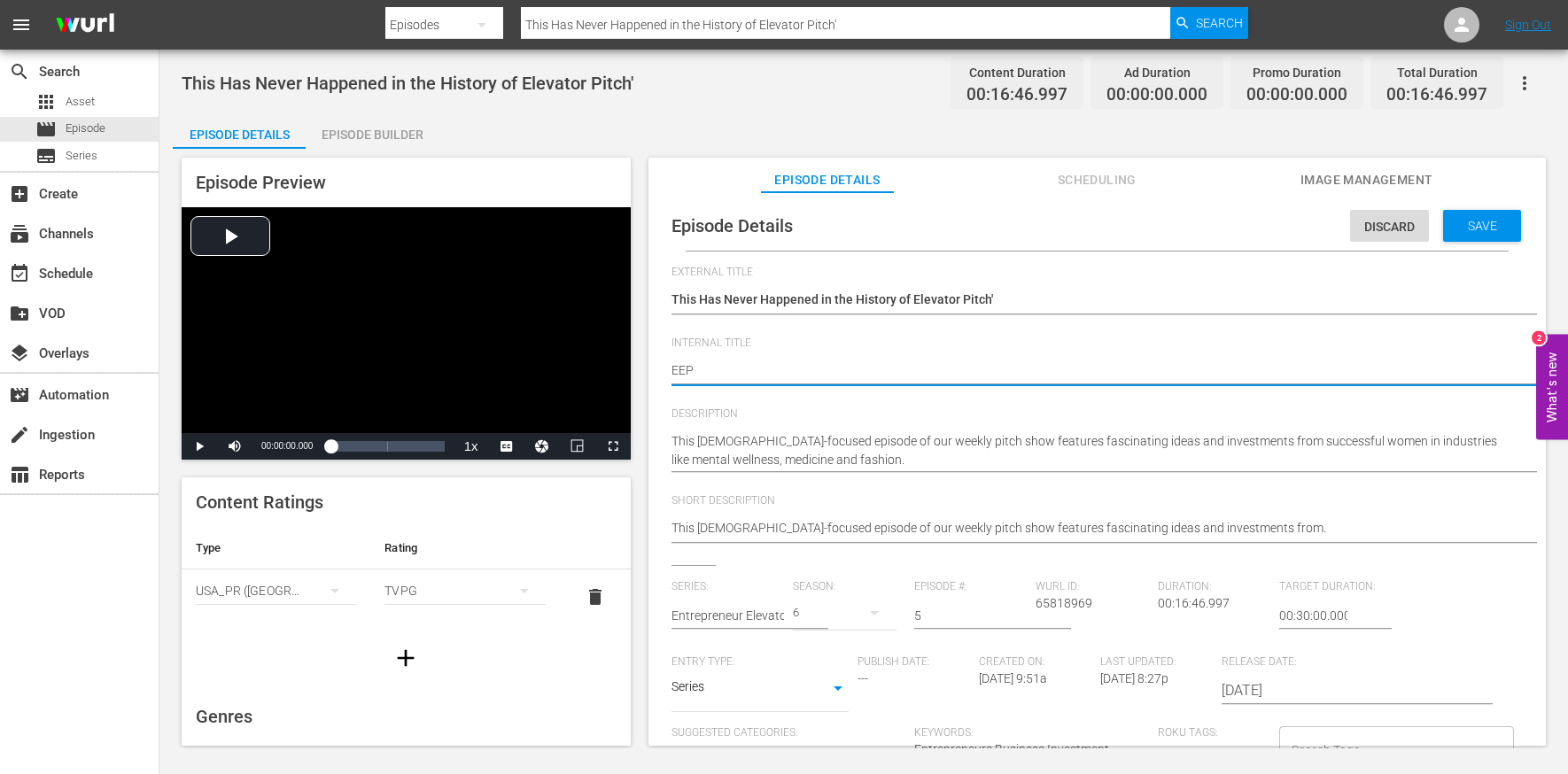
type textarea "EEP S"
type textarea "EEP S6"
type textarea "EEP S6R"
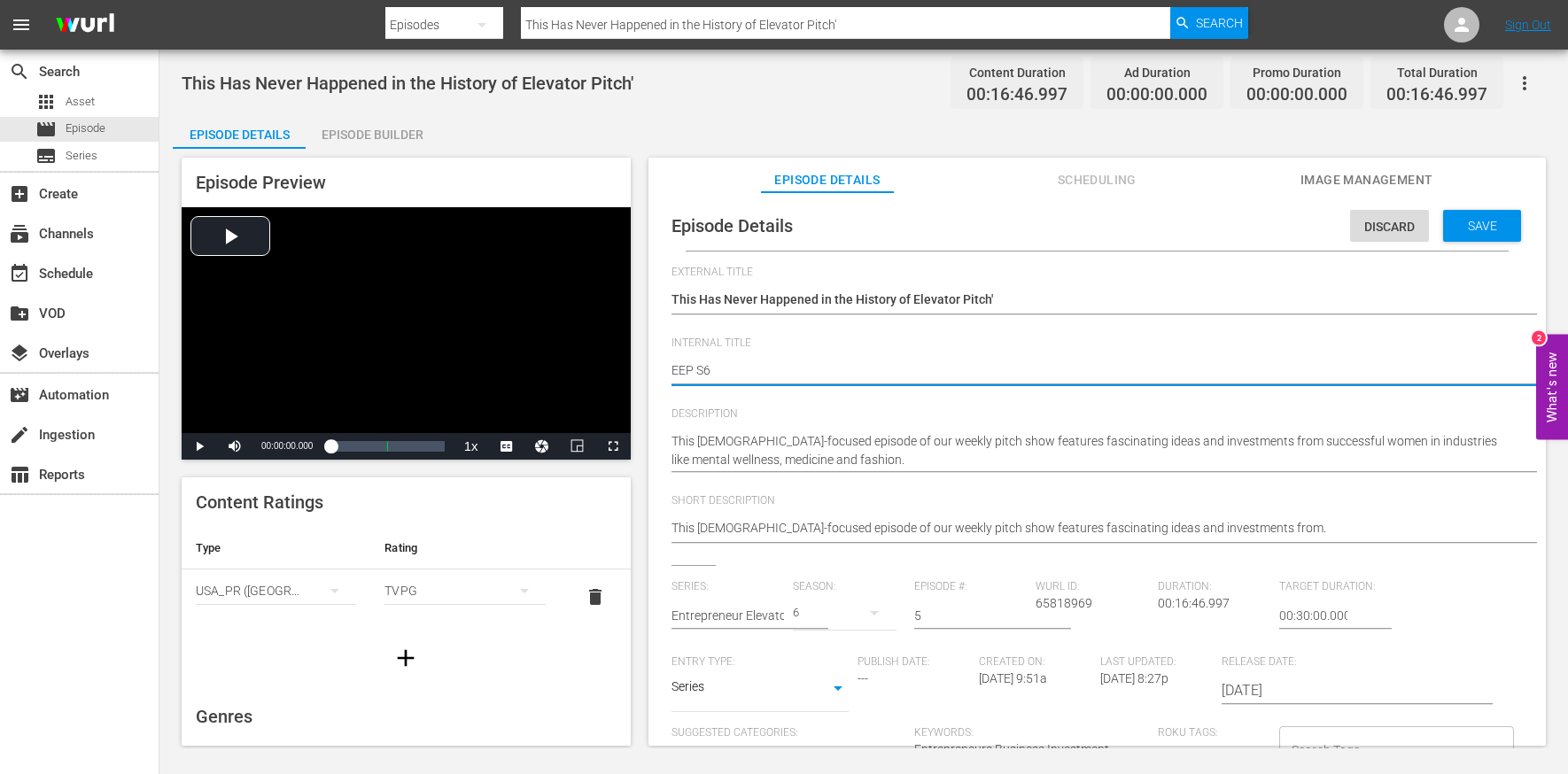
type textarea "EEP S6R"
type textarea "EEP S6"
type textarea "EEP S6E"
type textarea "EEP S6E5"
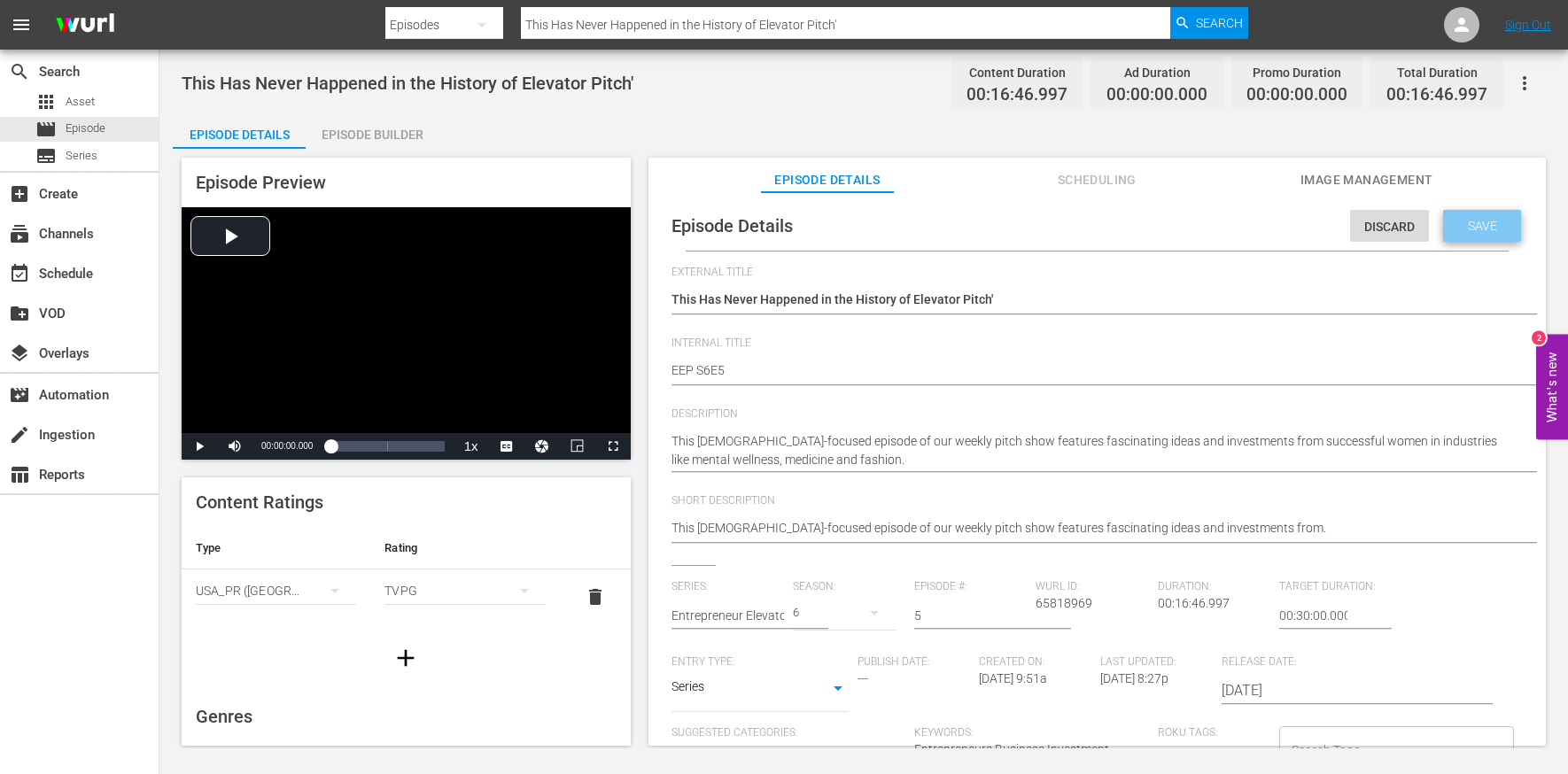
click at [1320, 224] on span "Save" at bounding box center [1483, 225] width 57 height 14
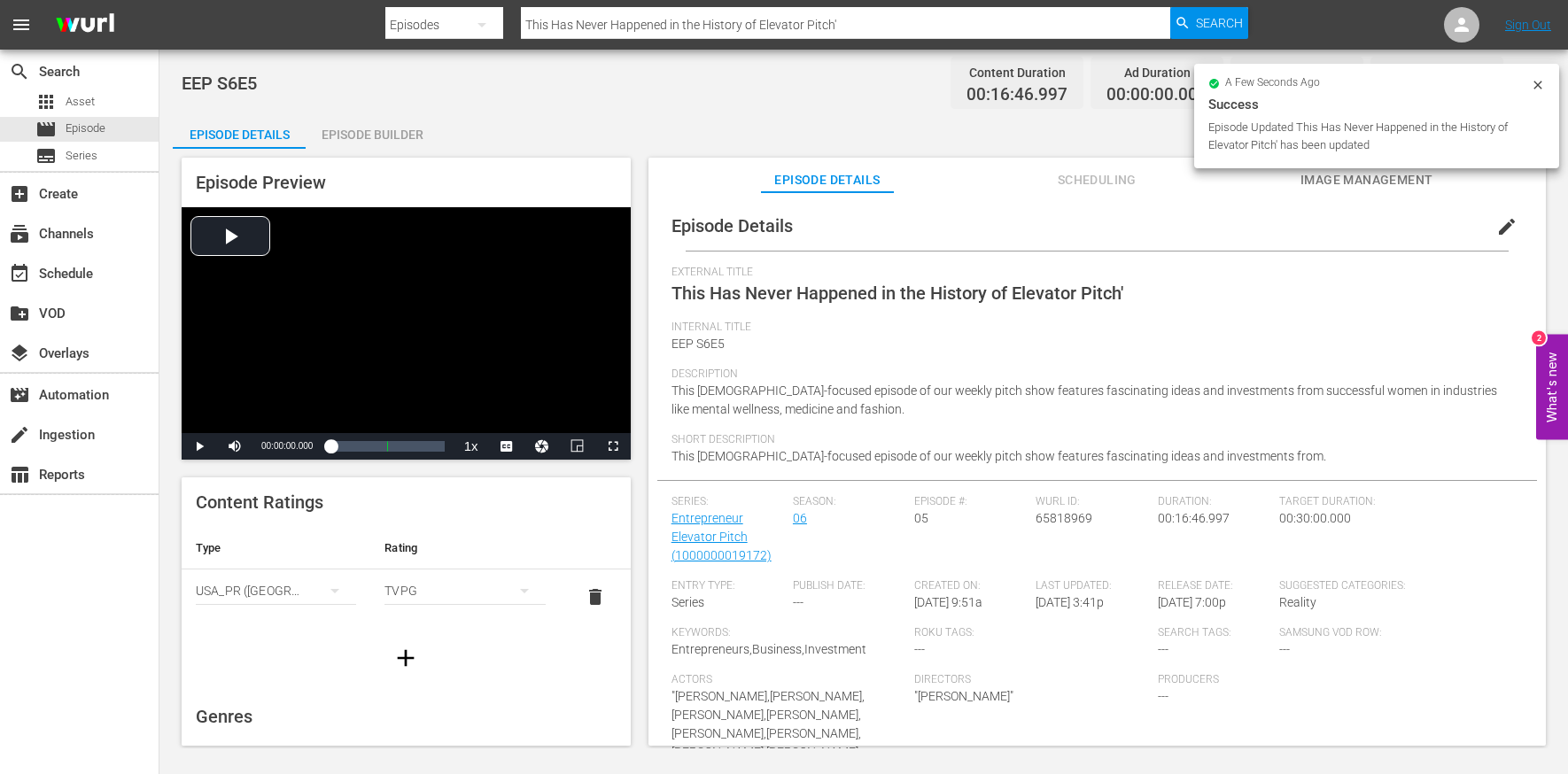
click at [367, 137] on div "Episode Builder" at bounding box center [372, 135] width 133 height 42
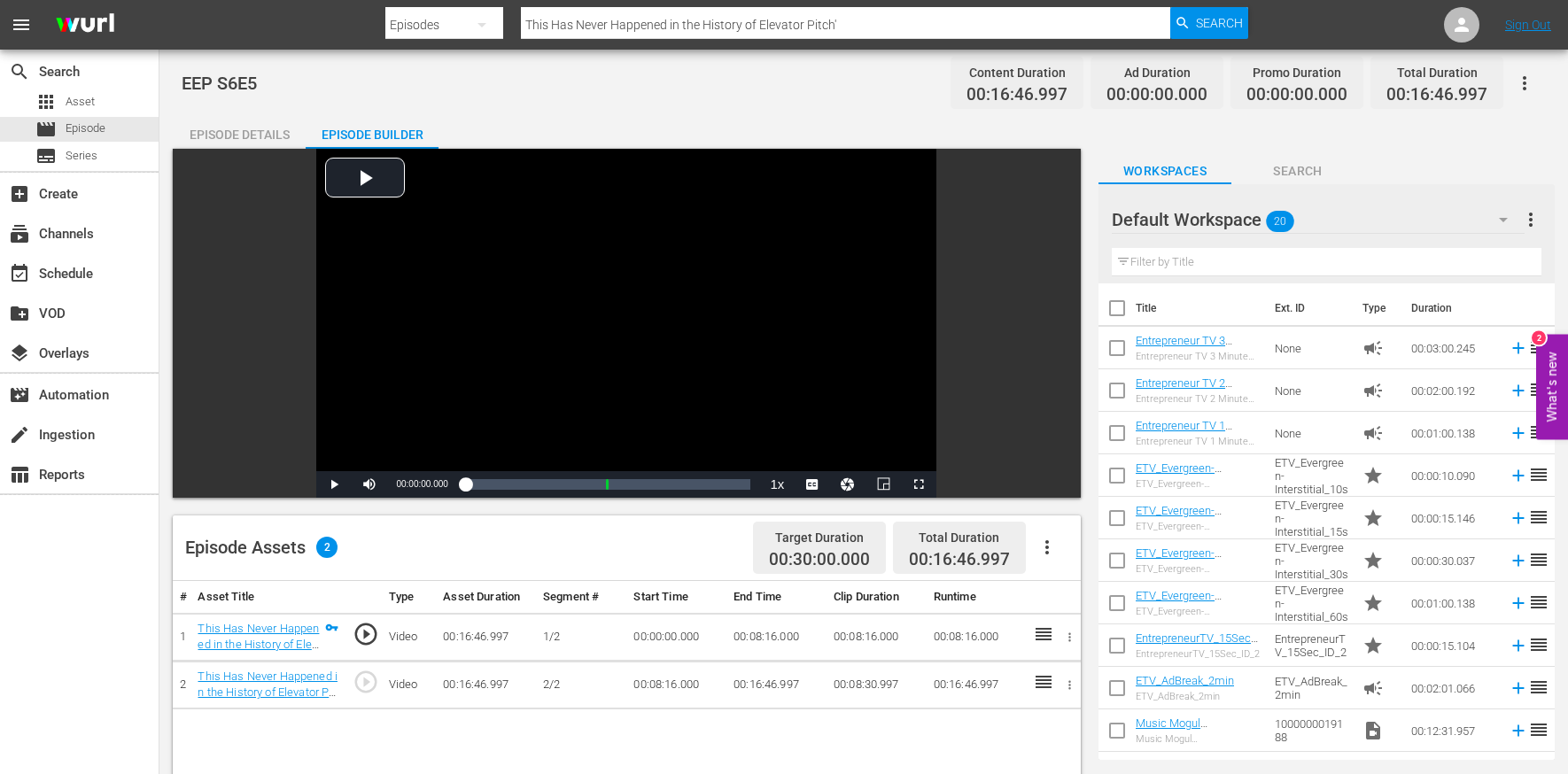
click at [1042, 557] on icon "button" at bounding box center [1047, 547] width 21 height 21
click at [1060, 554] on div "Edit Cue Points" at bounding box center [1100, 554] width 121 height 42
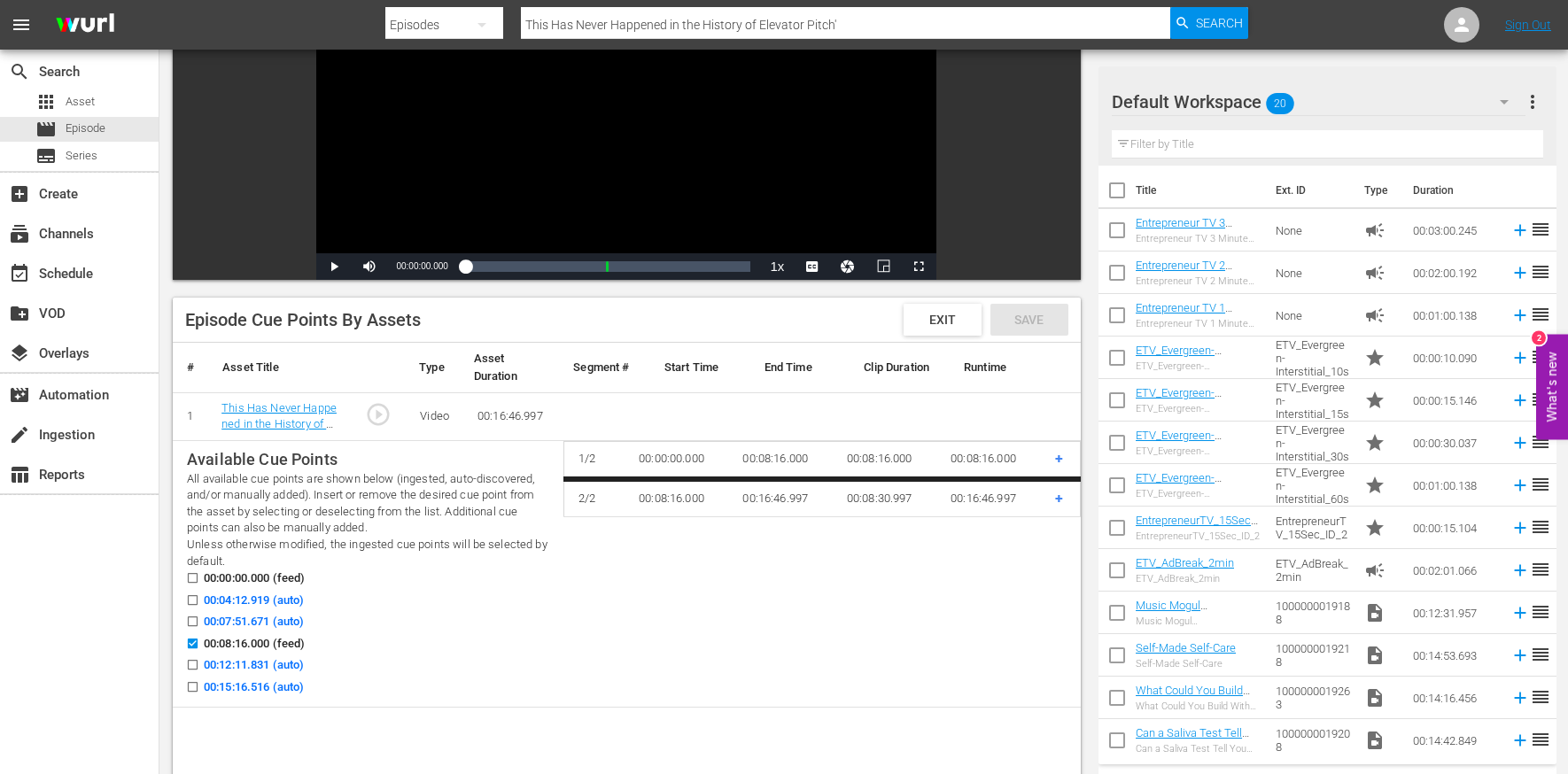
scroll to position [232, 0]
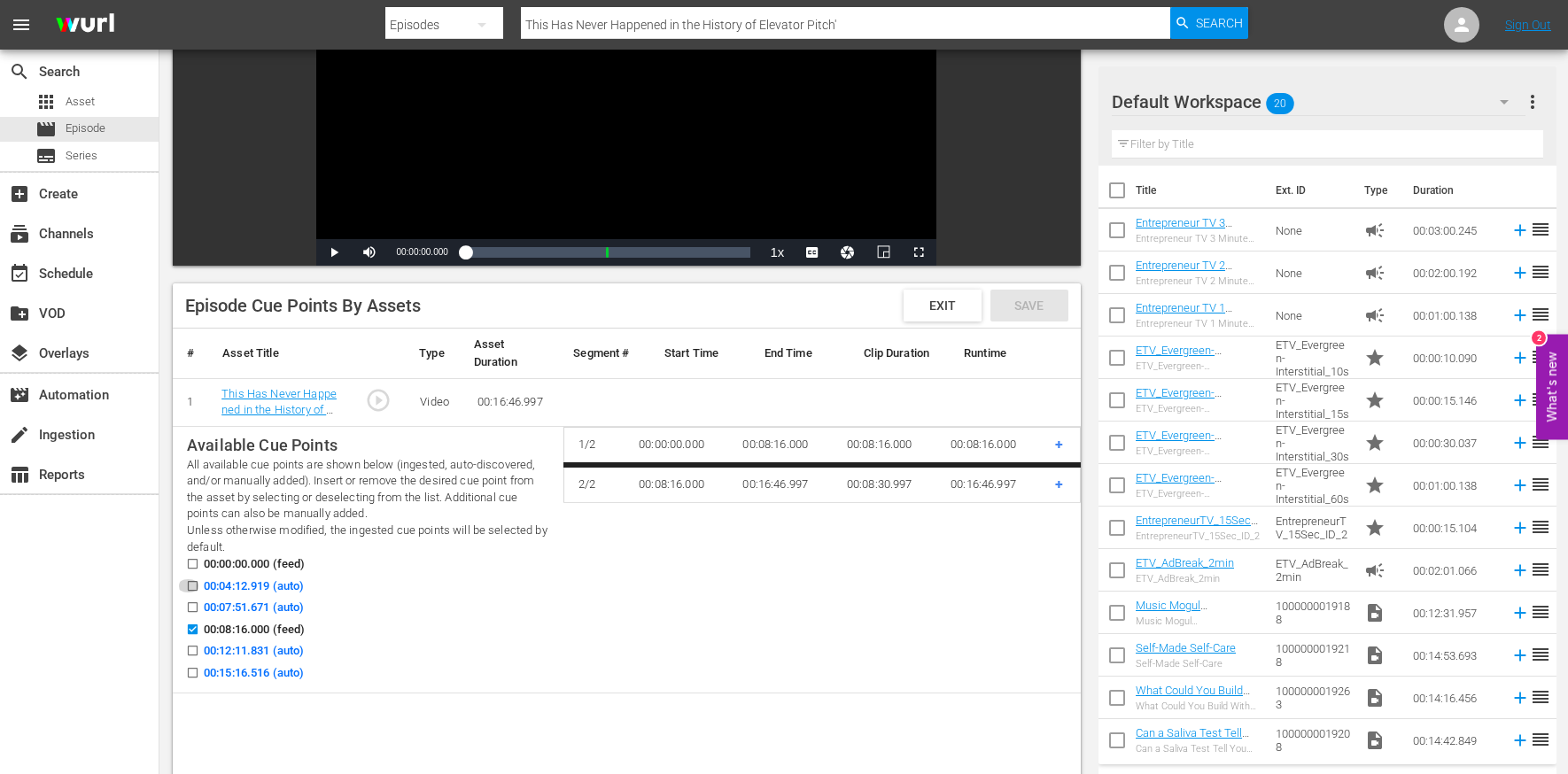
click at [193, 585] on input "00:04:12.919 (auto)" at bounding box center [188, 589] width 22 height 13
checkbox input "true"
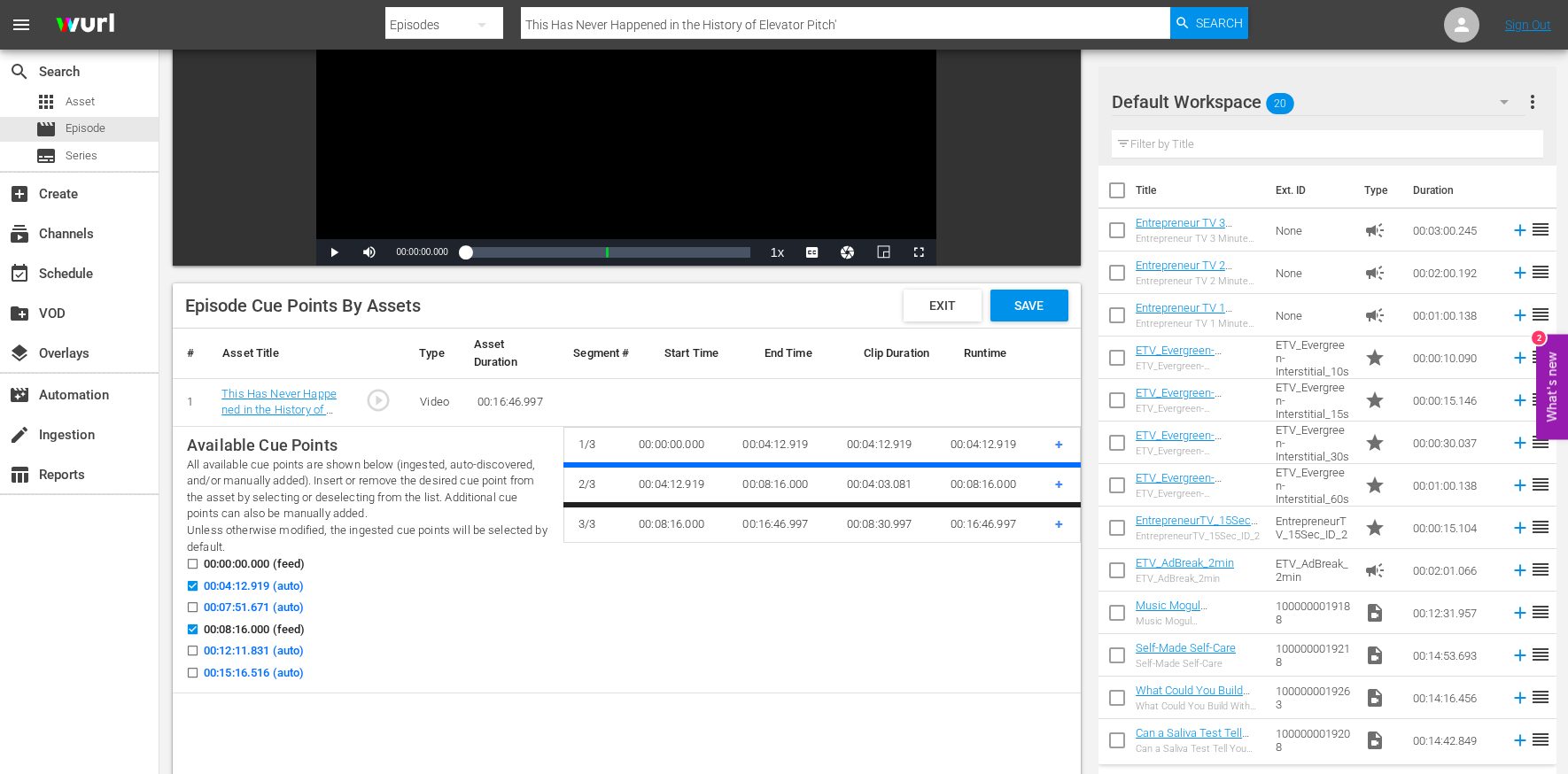
click at [191, 656] on input "00:12:11.831 (auto)" at bounding box center [188, 654] width 22 height 13
checkbox input "true"
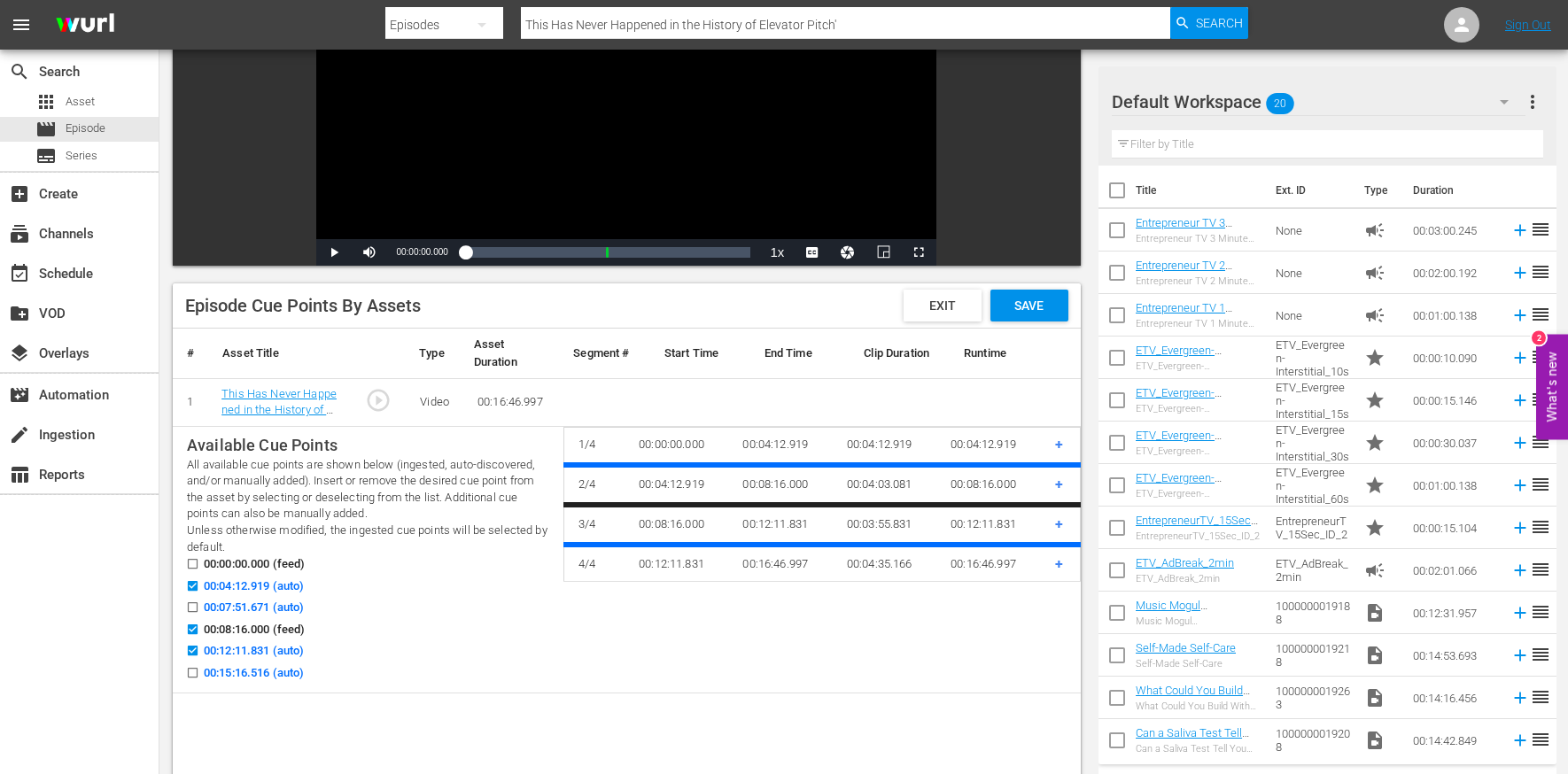
click at [197, 670] on input "00:15:16.516 (auto)" at bounding box center [188, 676] width 22 height 13
checkbox input "true"
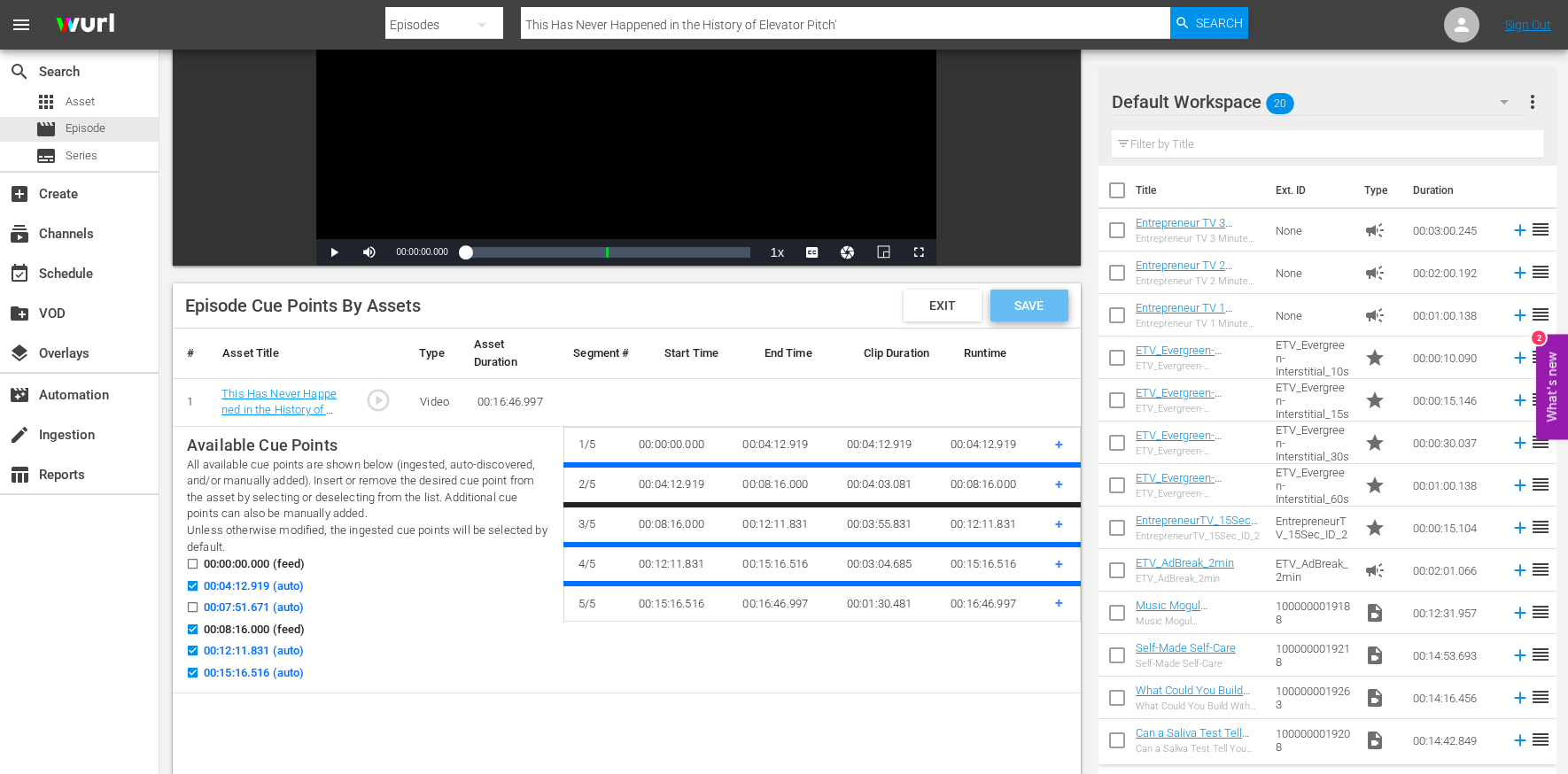
click at [1053, 303] on span "Save" at bounding box center [1029, 305] width 57 height 14
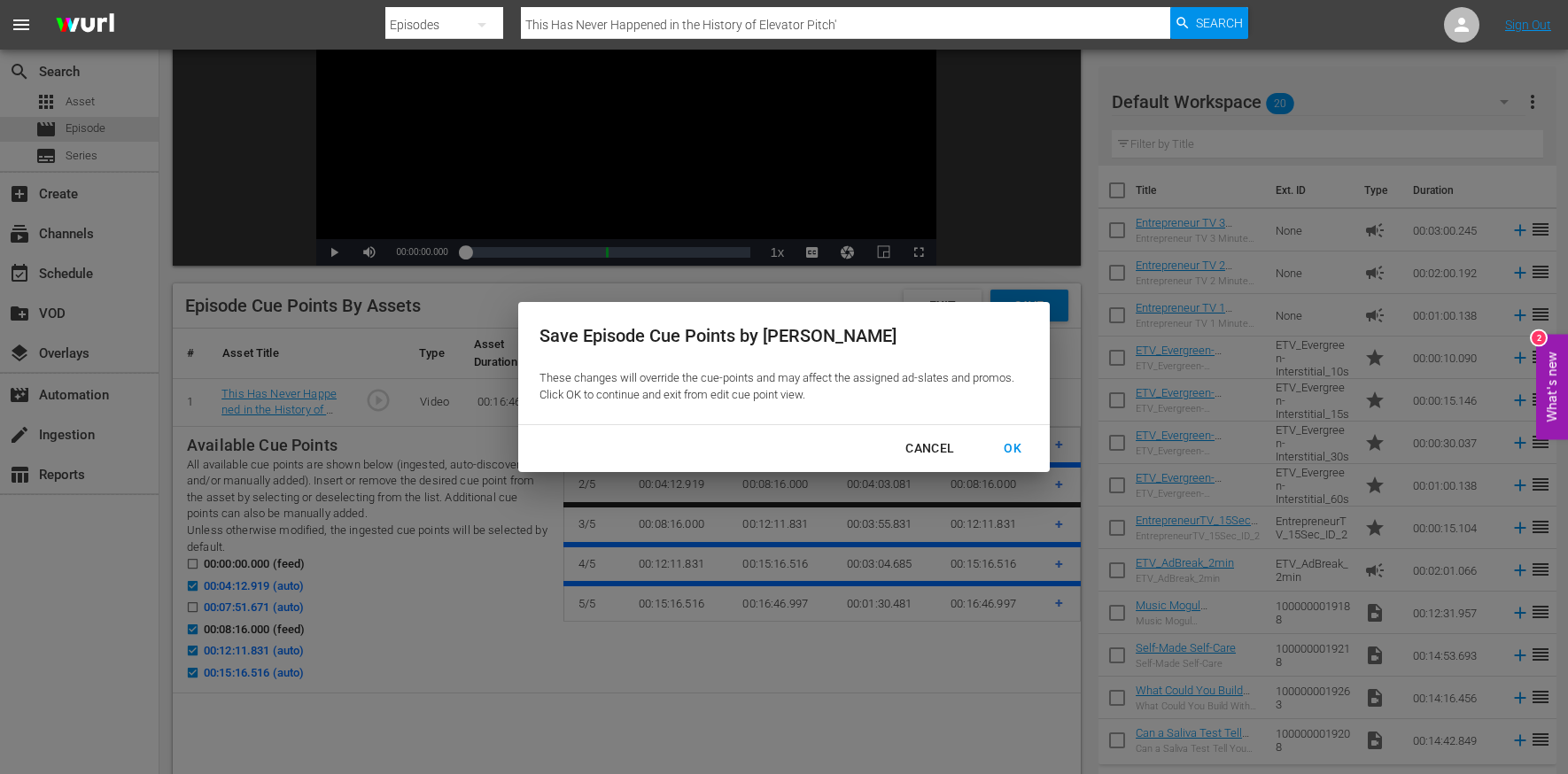
click at [1011, 446] on div "OK" at bounding box center [1012, 448] width 46 height 22
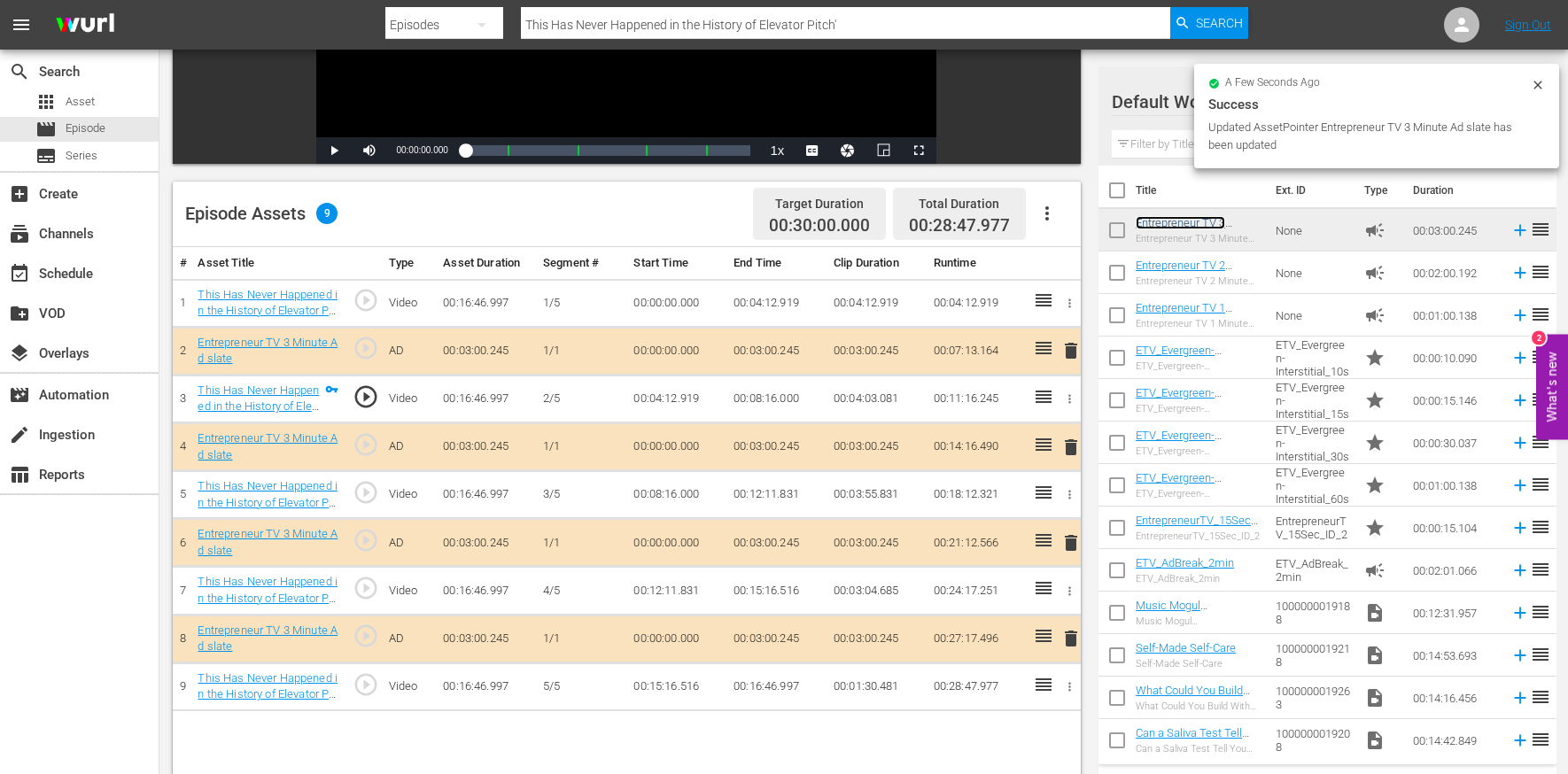
scroll to position [344, 0]
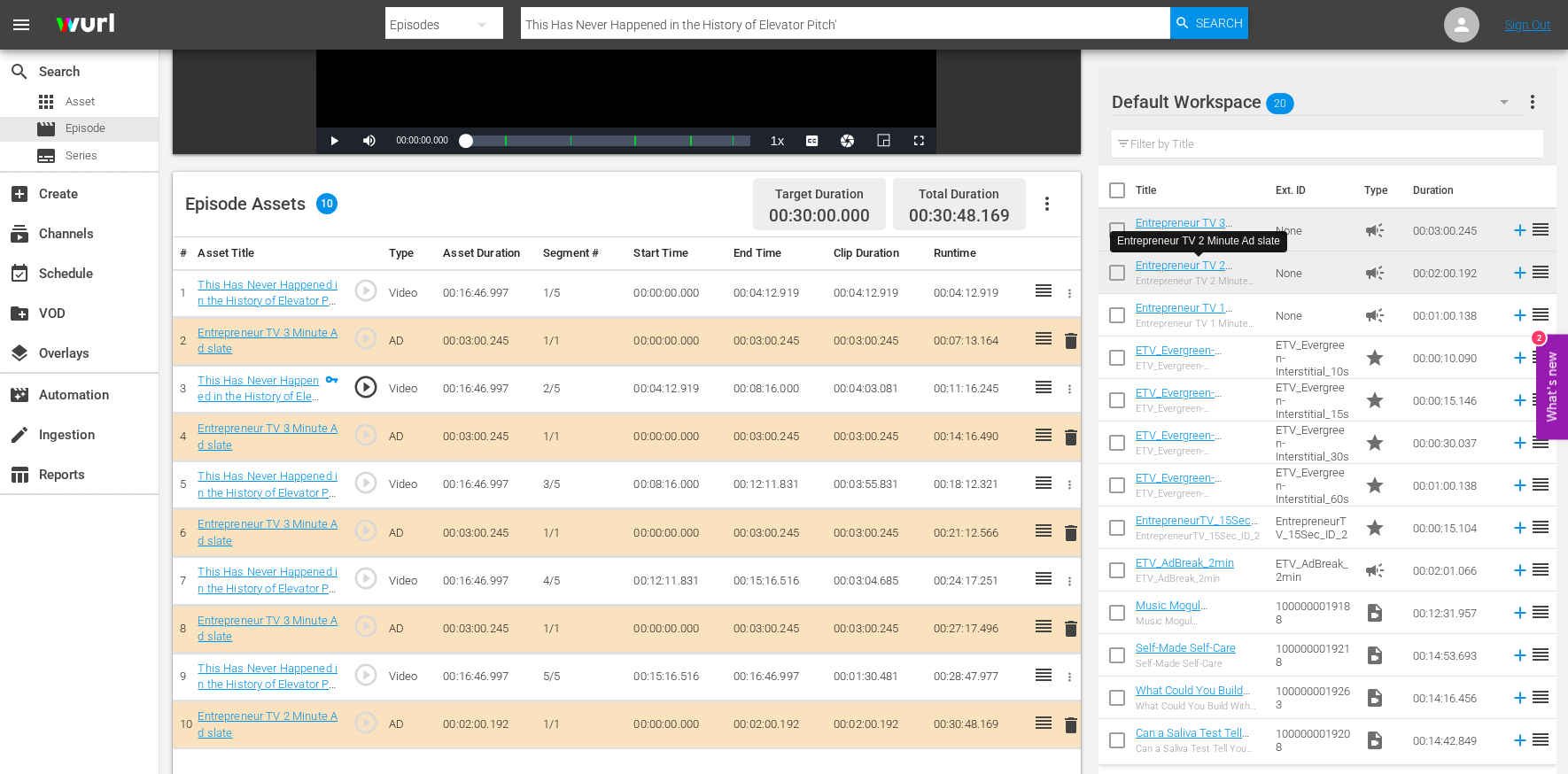
click at [595, 4] on div at bounding box center [817, 6] width 863 height 4
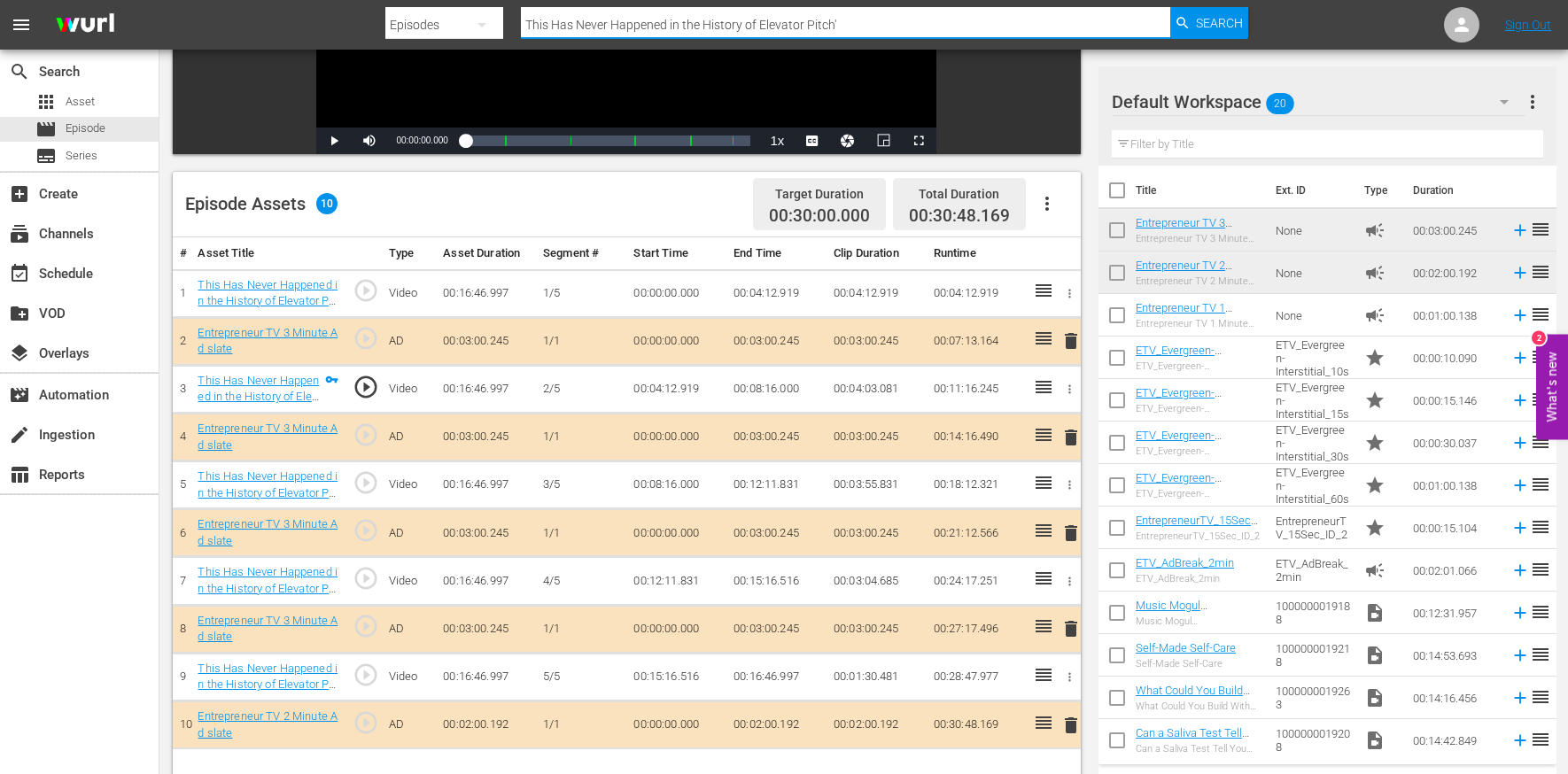
click at [591, 18] on input "This Has Never Happened in the History of Elevator Pitch'" at bounding box center [846, 25] width 650 height 42
paste input "Be Honest, Were You Insulted by That Offer?"
type input "Be Honest, Were You Insulted by That Offer?'"
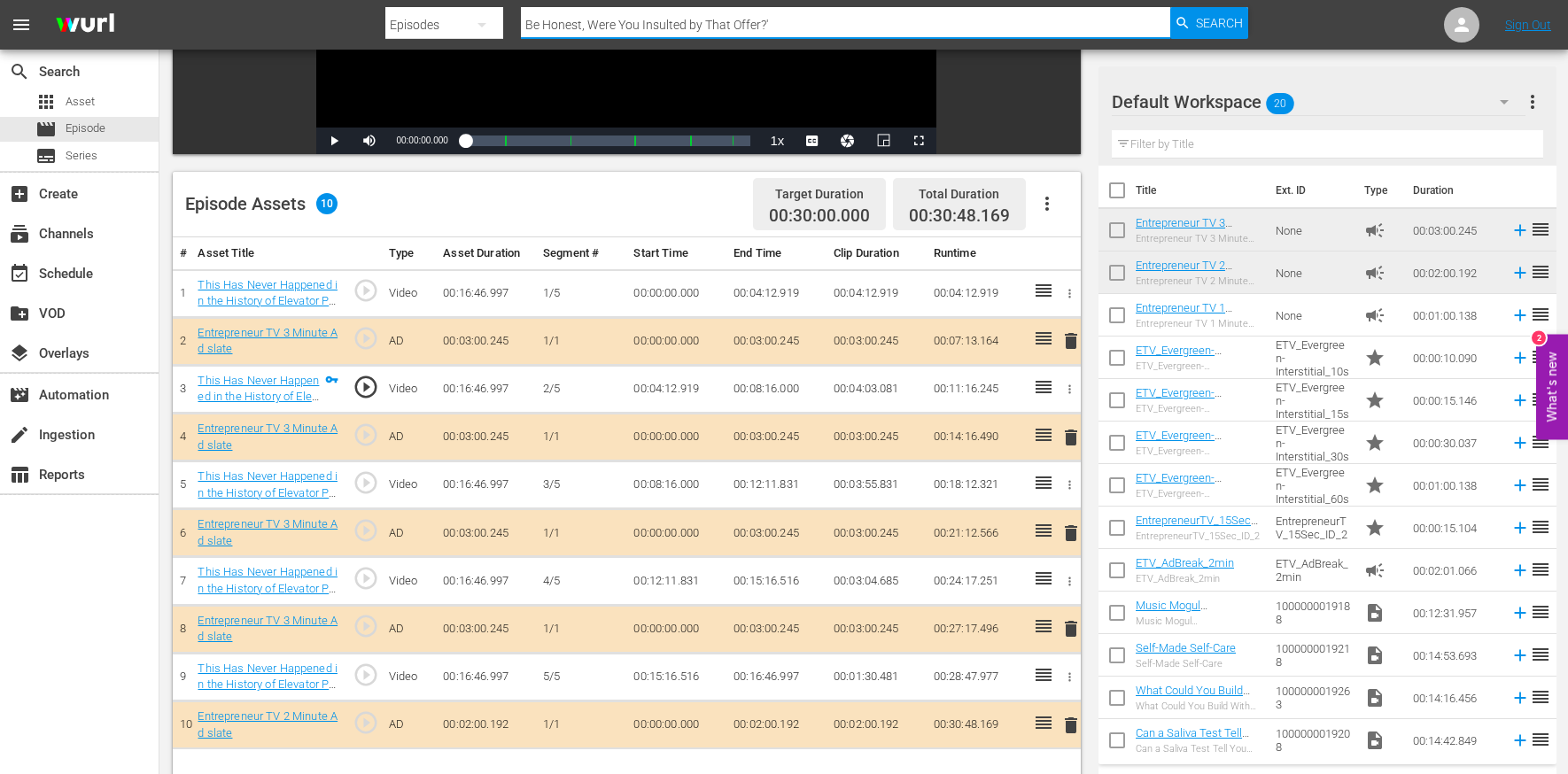
scroll to position [2, 0]
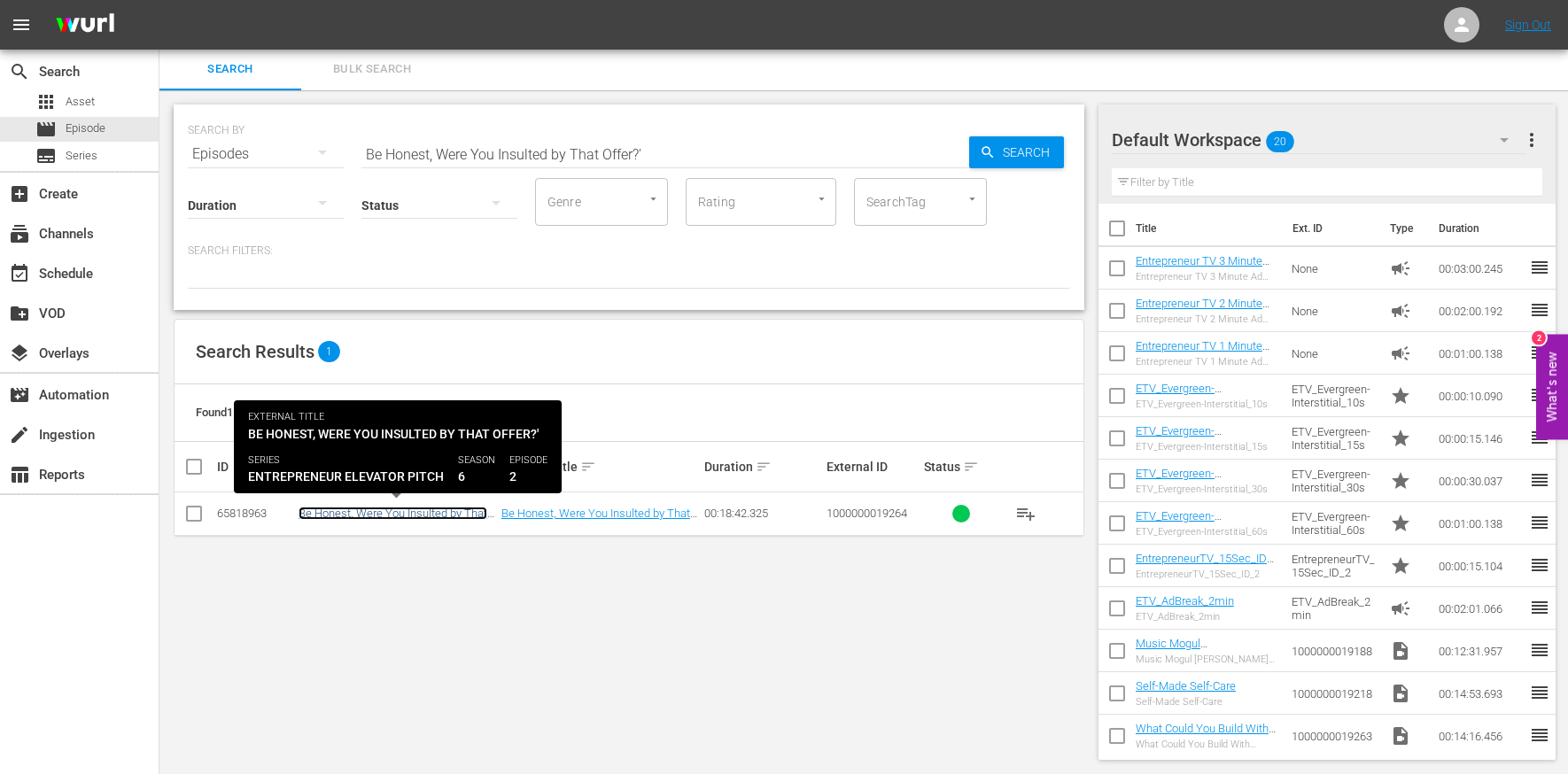
click at [346, 510] on link "Be Honest, Were You Insulted by That Offer?'" at bounding box center [393, 519] width 189 height 27
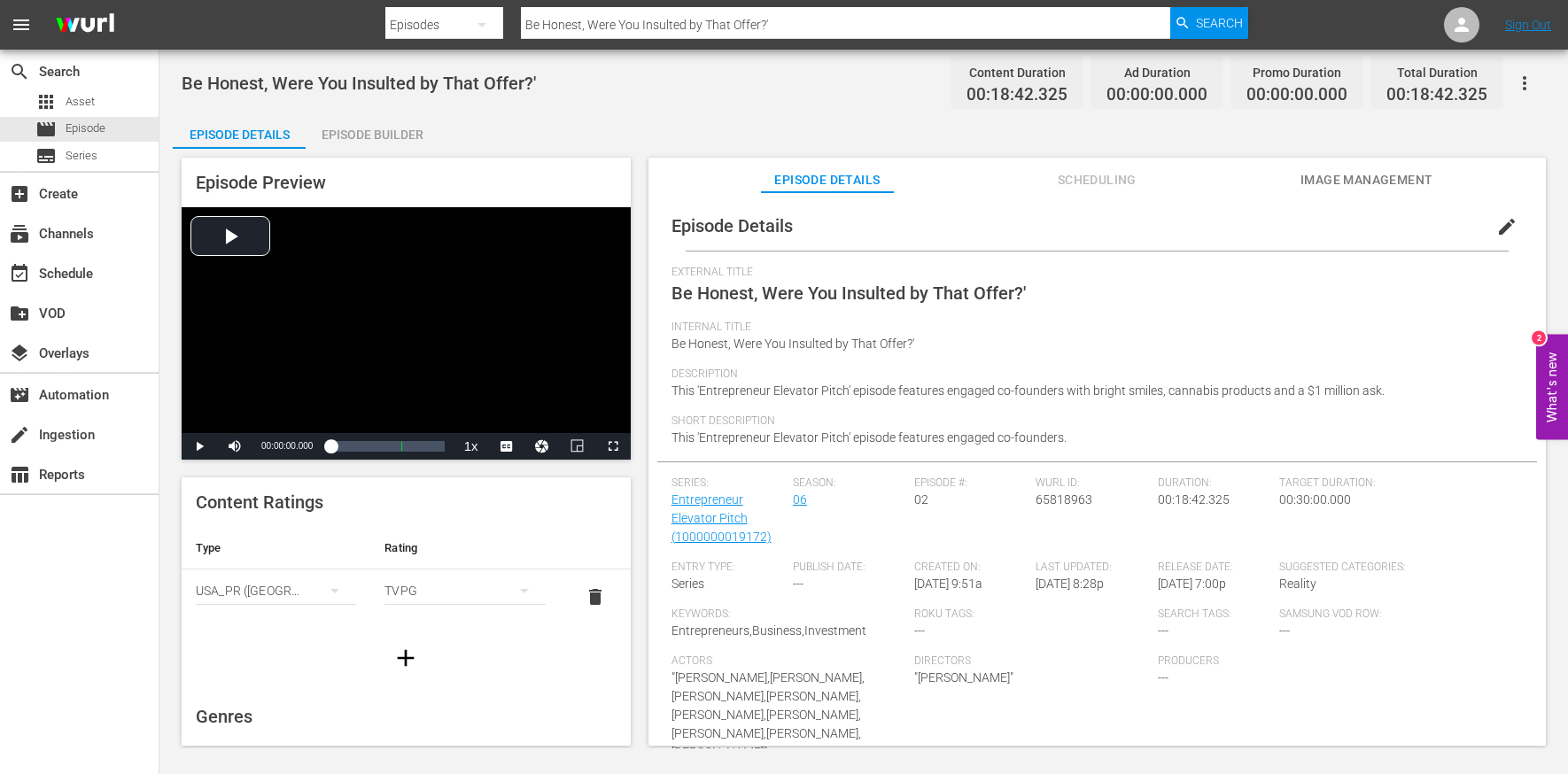
click at [1320, 229] on span "edit" at bounding box center [1507, 226] width 21 height 21
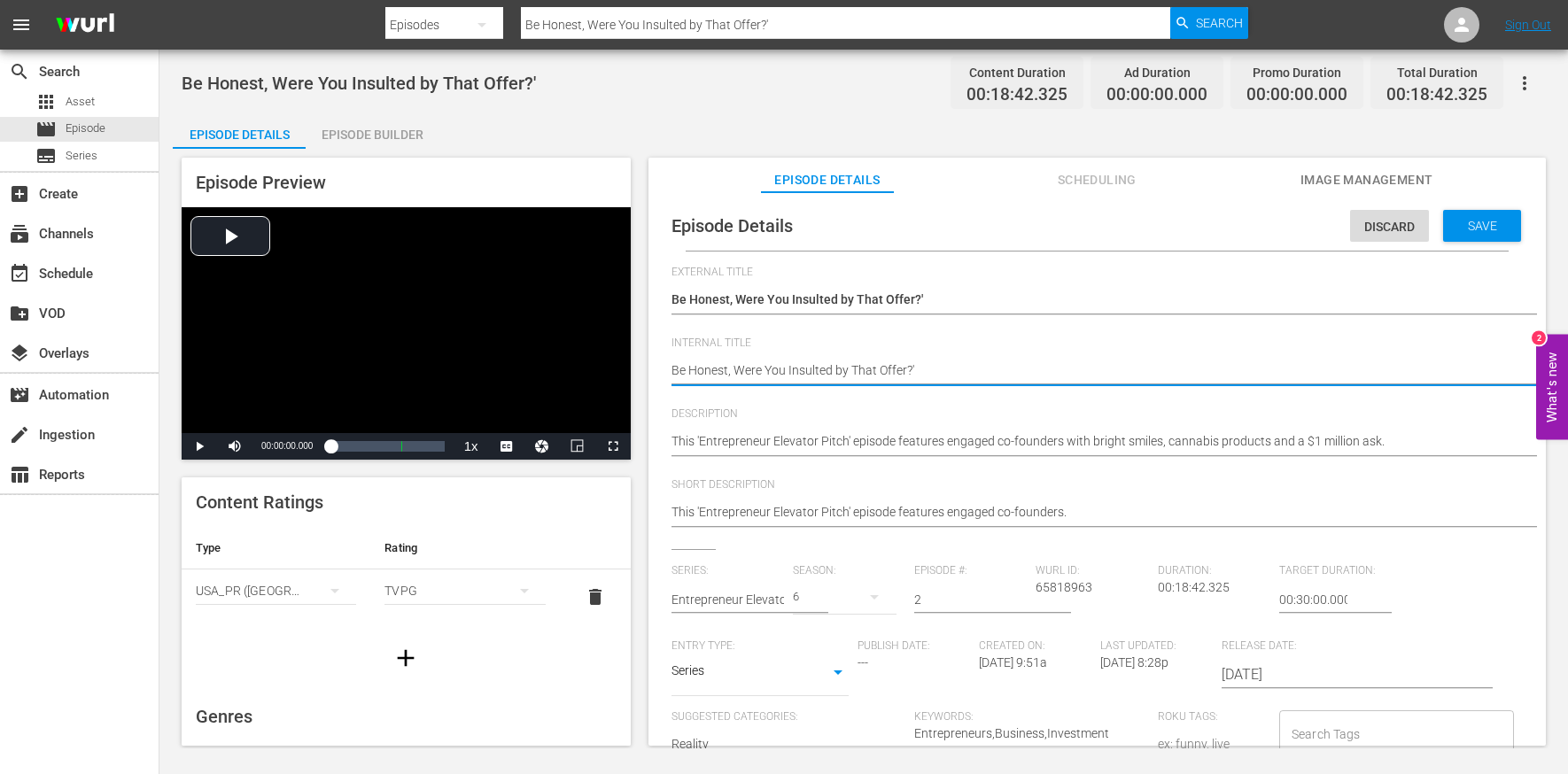
click at [878, 367] on textarea "Be Honest, Were You Insulted by That Offer?'" at bounding box center [1093, 372] width 843 height 21
type textarea "E"
type textarea "EE"
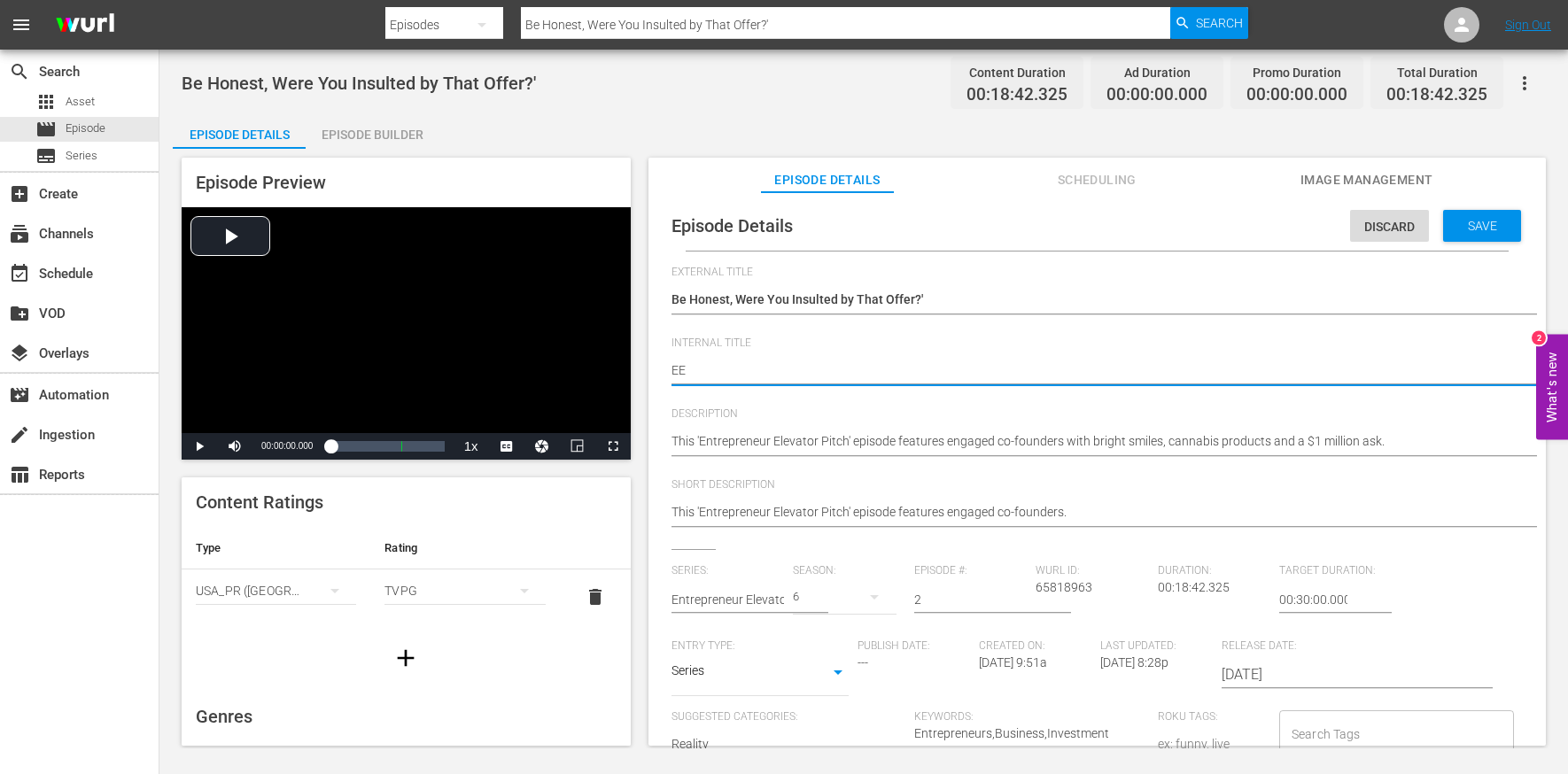
type textarea "EEP"
type textarea "EEP S"
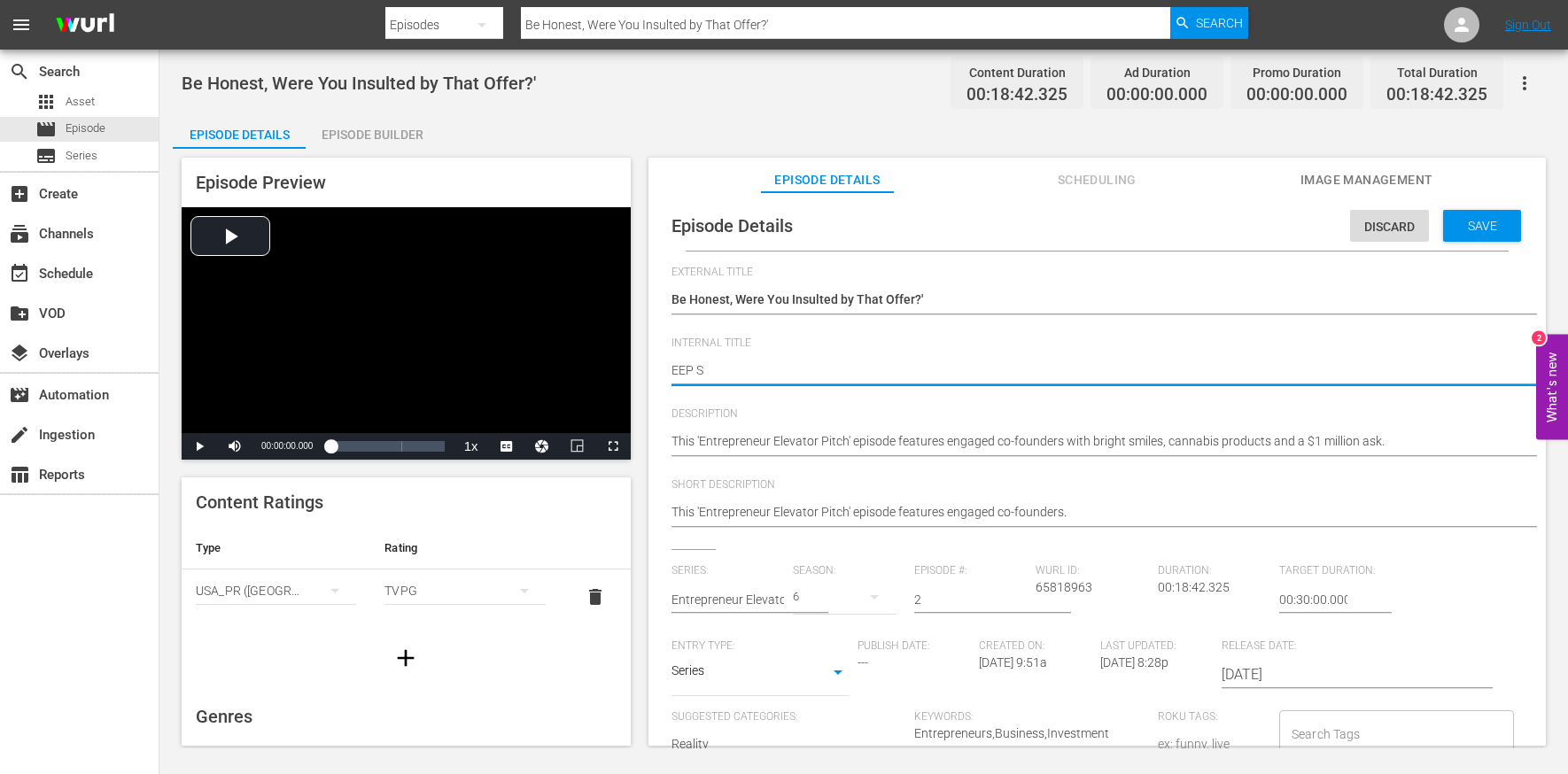
type textarea "EEP S6"
type textarea "EEP S6E"
type textarea "EEP S6E2"
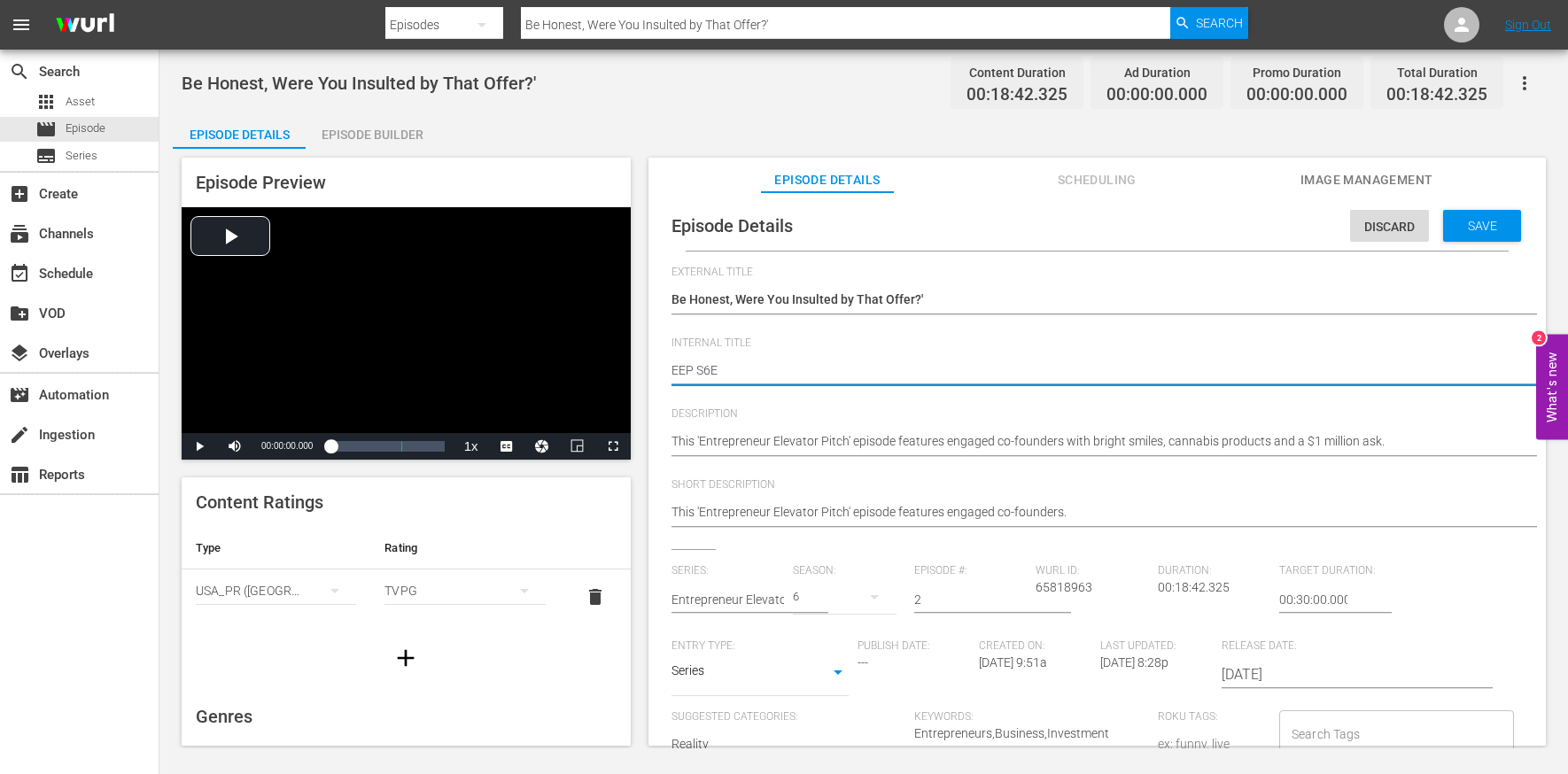
type textarea "EEP S6E2"
click at [1320, 226] on span "Save" at bounding box center [1483, 225] width 57 height 14
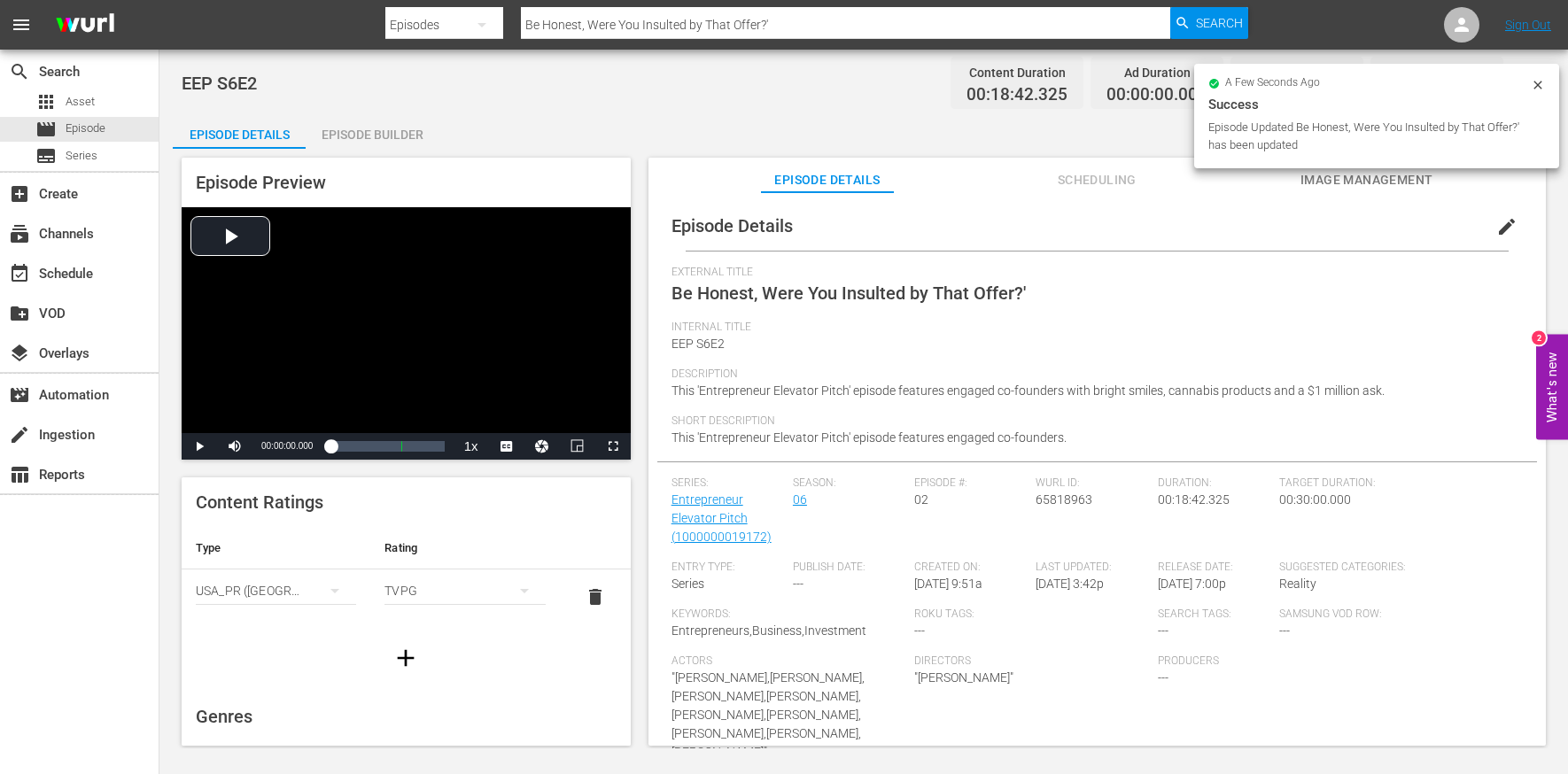
click at [406, 131] on div "Episode Builder" at bounding box center [372, 135] width 133 height 42
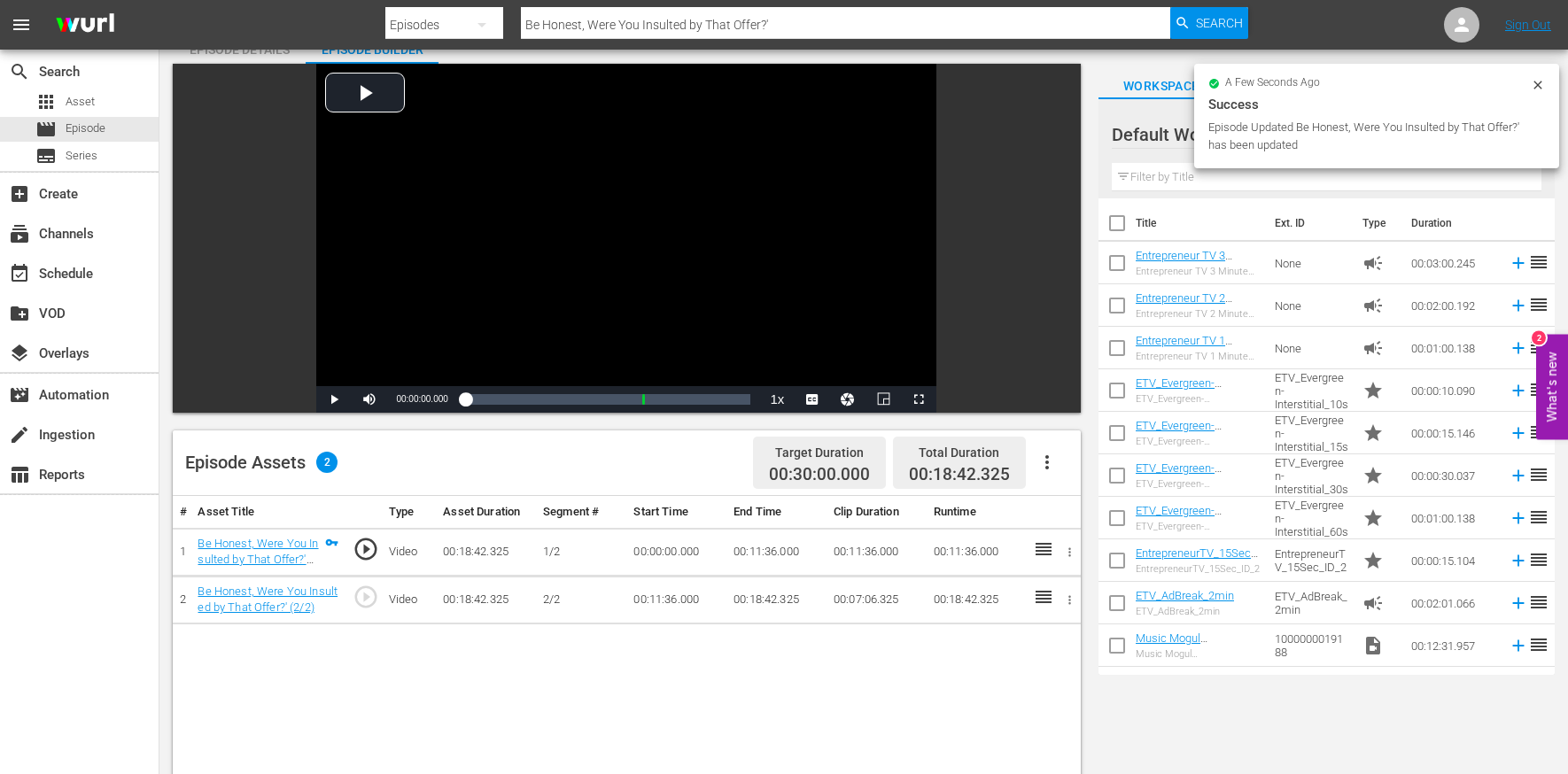
scroll to position [149, 0]
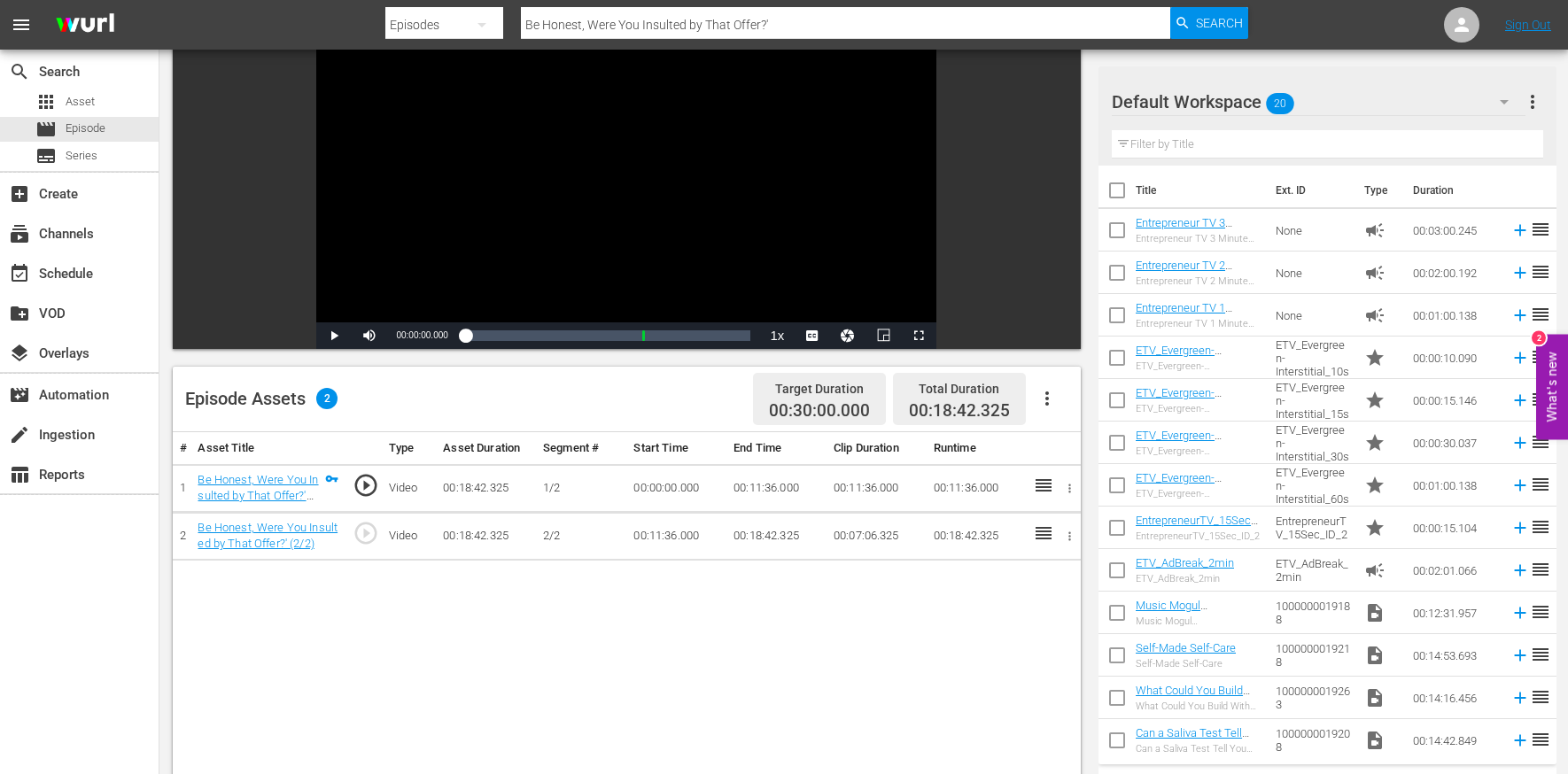
click at [1043, 399] on icon "button" at bounding box center [1047, 399] width 21 height 21
click at [1086, 401] on div "Edit Cue Points" at bounding box center [1100, 405] width 121 height 42
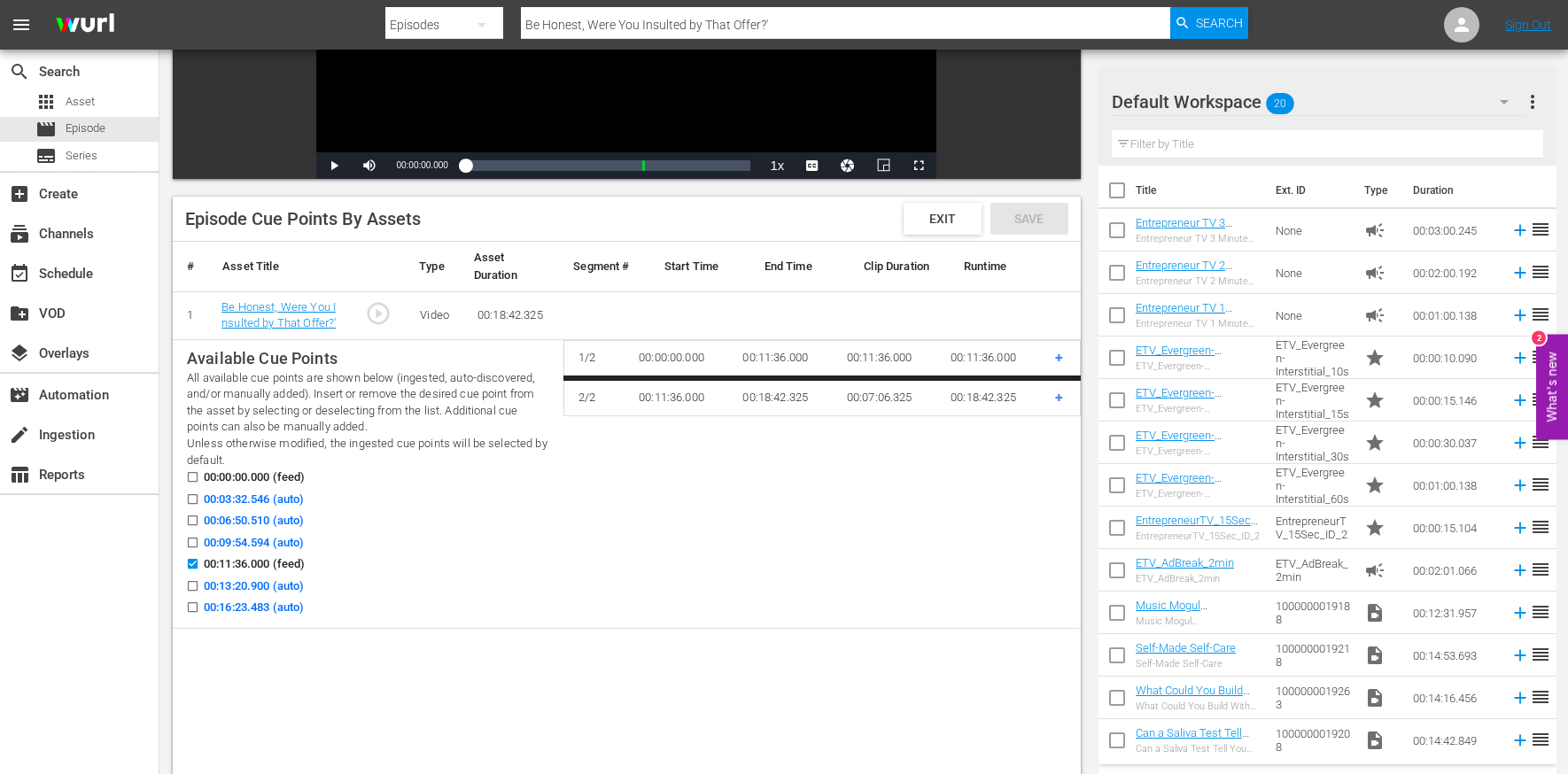
scroll to position [392, 0]
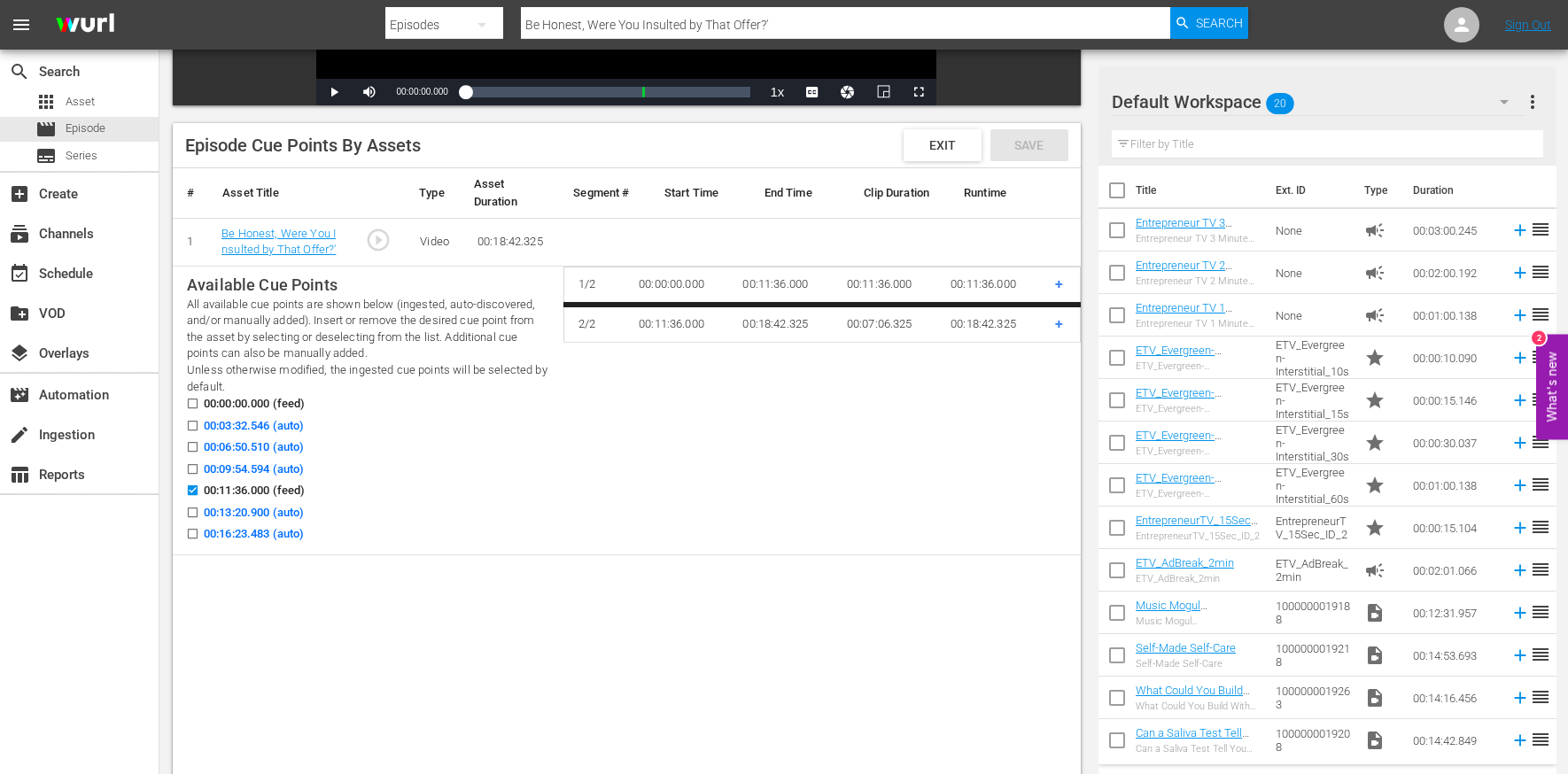
click at [193, 426] on input "00:03:32.546 (auto)" at bounding box center [188, 429] width 22 height 13
checkbox input "true"
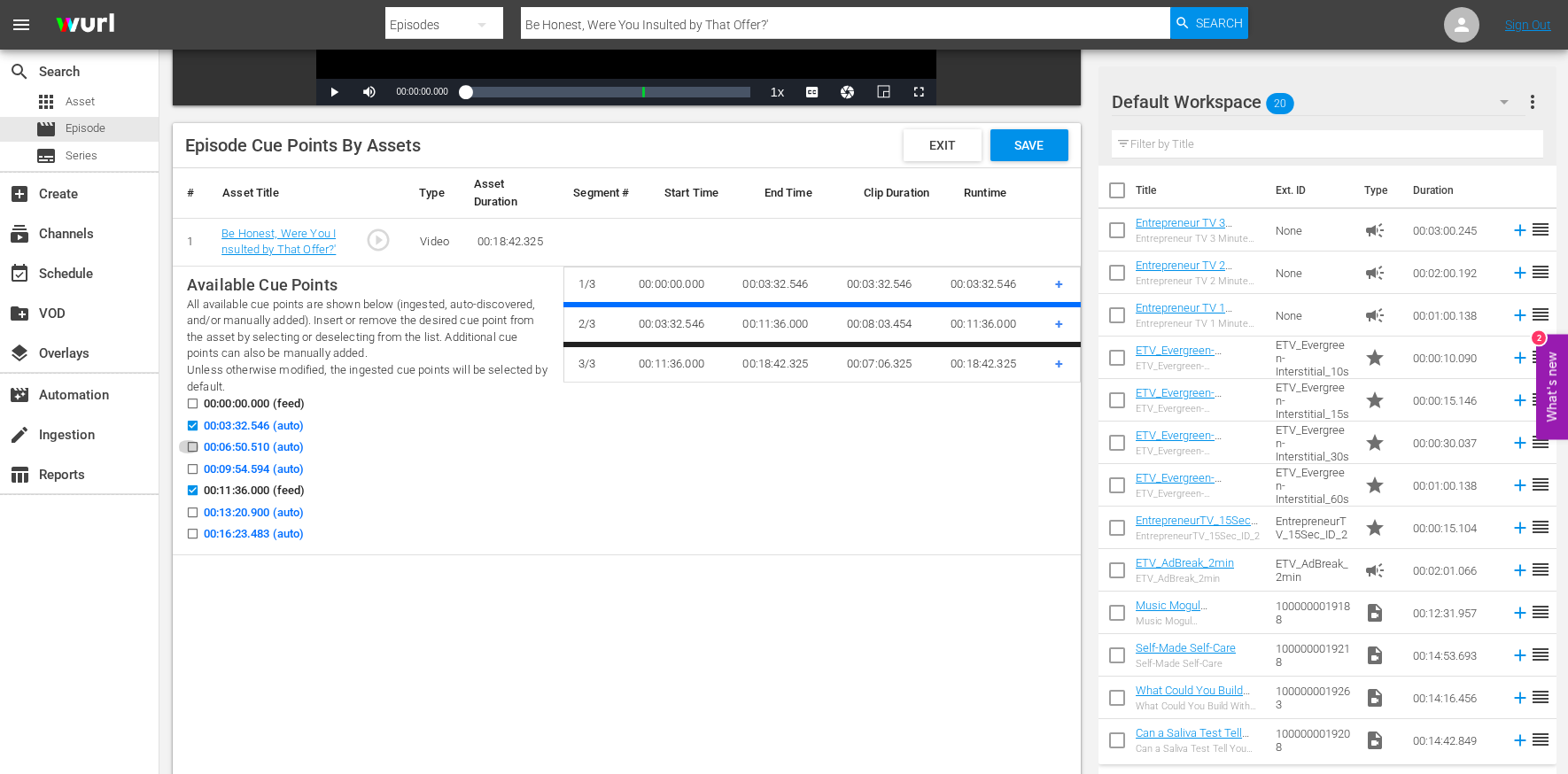
click at [193, 444] on input "00:06:50.510 (auto)" at bounding box center [188, 450] width 22 height 13
checkbox input "true"
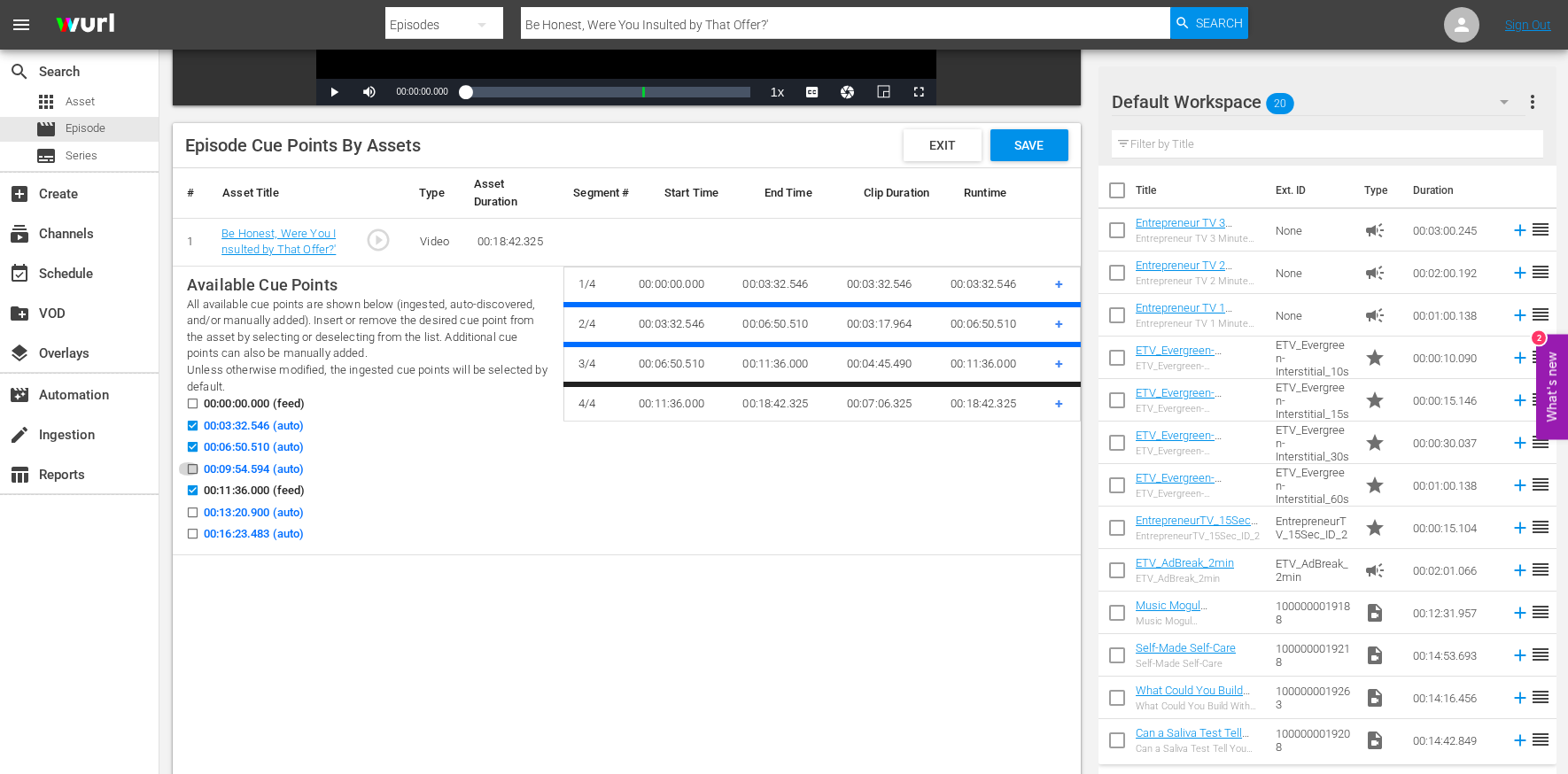
click at [194, 466] on input "00:09:54.594 (auto)" at bounding box center [188, 472] width 22 height 13
checkbox input "true"
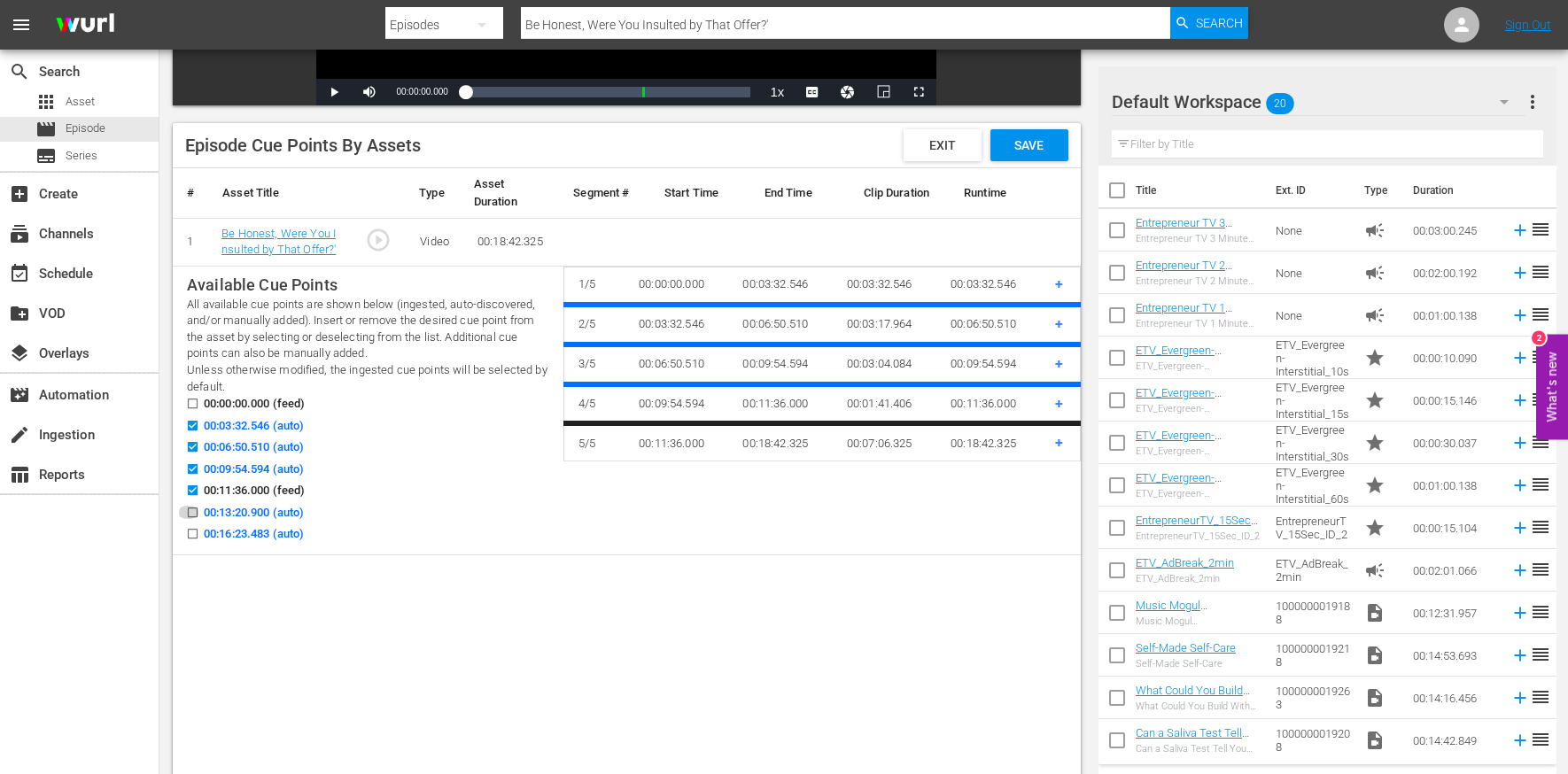
click at [193, 512] on input "00:13:20.900 (auto)" at bounding box center [188, 516] width 22 height 13
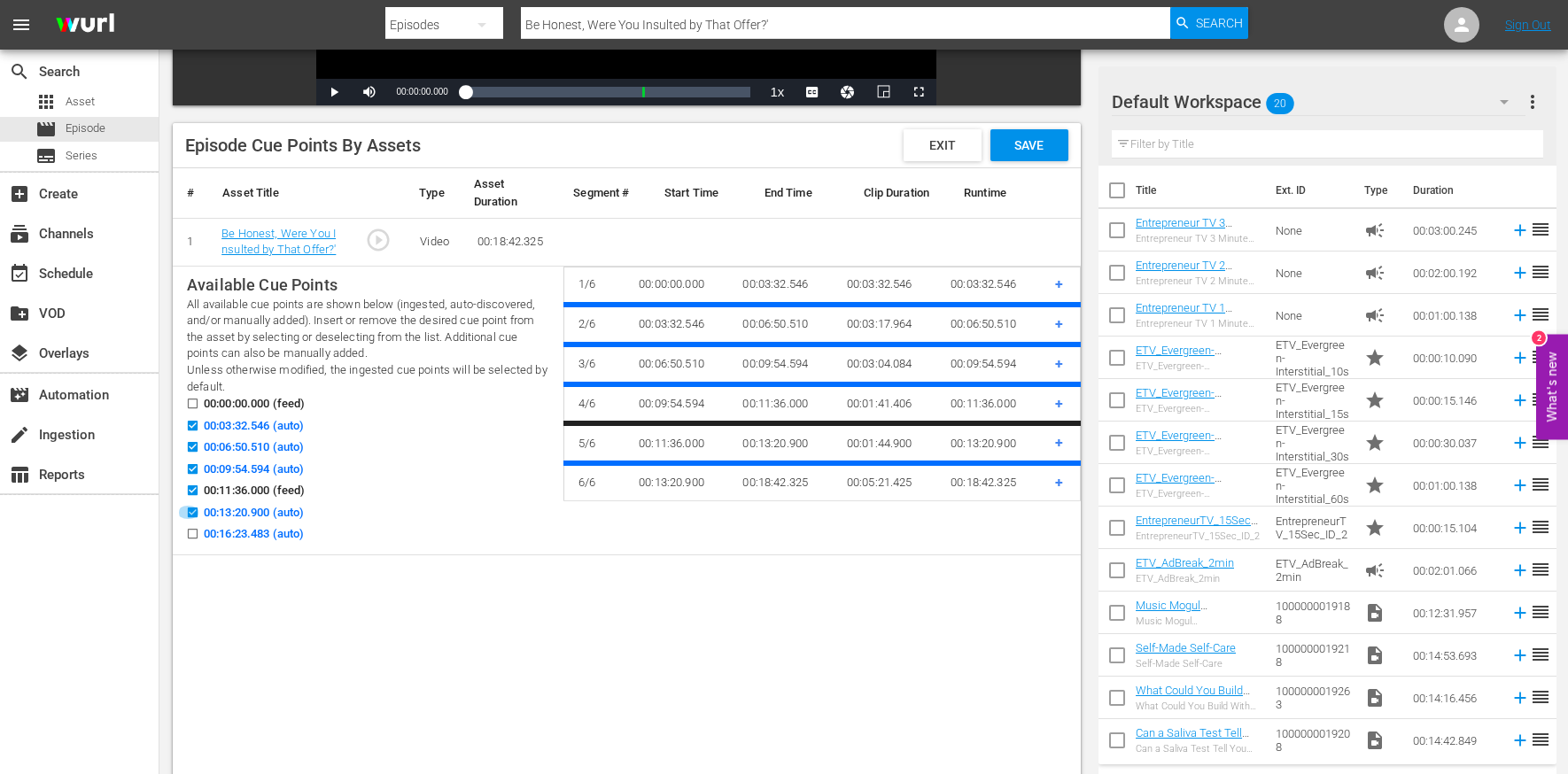
click at [191, 510] on input "00:13:20.900 (auto)" at bounding box center [188, 516] width 22 height 13
checkbox input "false"
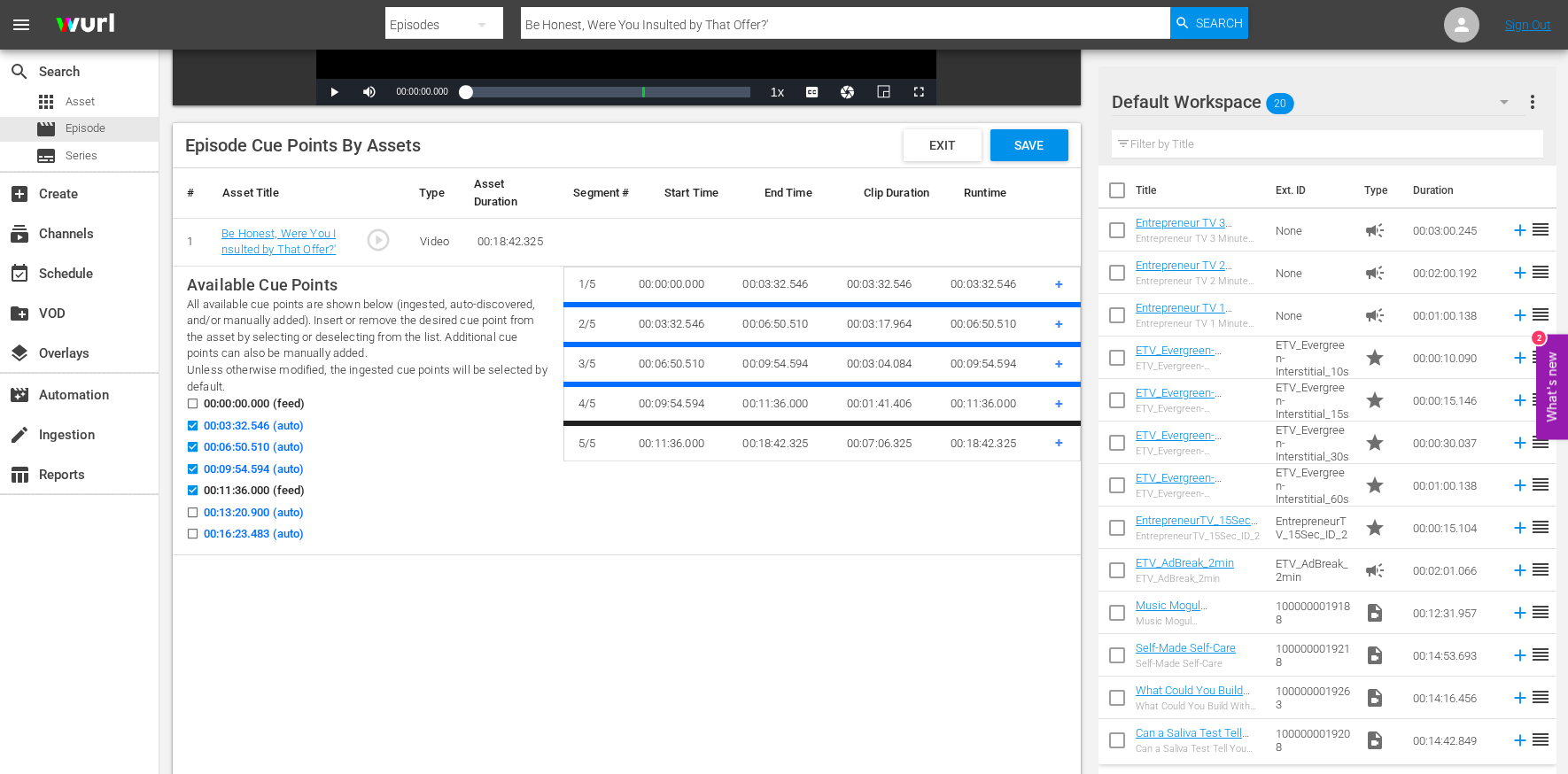
click at [193, 466] on input "00:09:54.594 (auto)" at bounding box center [188, 472] width 22 height 13
checkbox input "false"
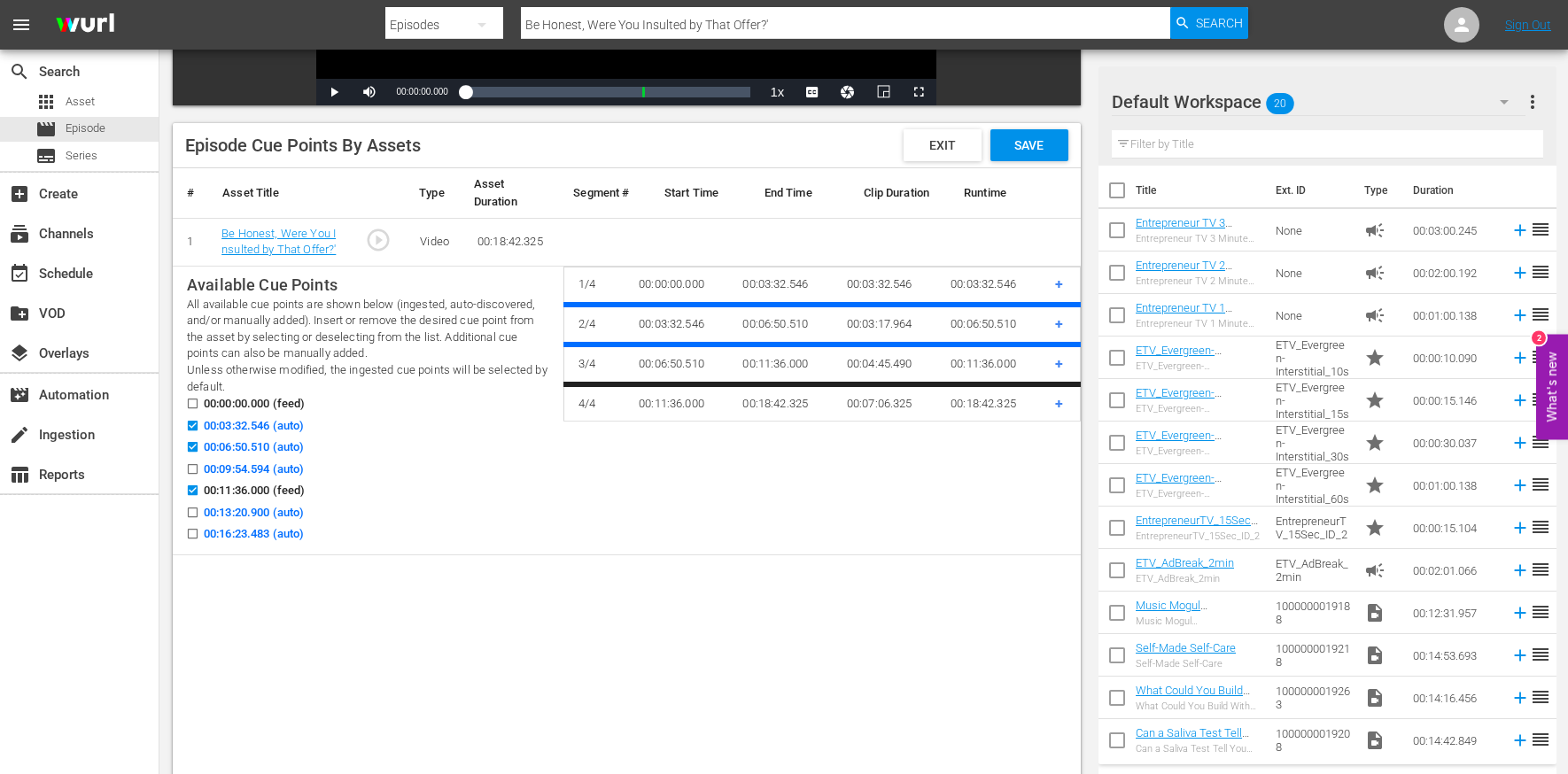
click at [191, 531] on input "00:16:23.483 (auto)" at bounding box center [188, 537] width 22 height 13
checkbox input "true"
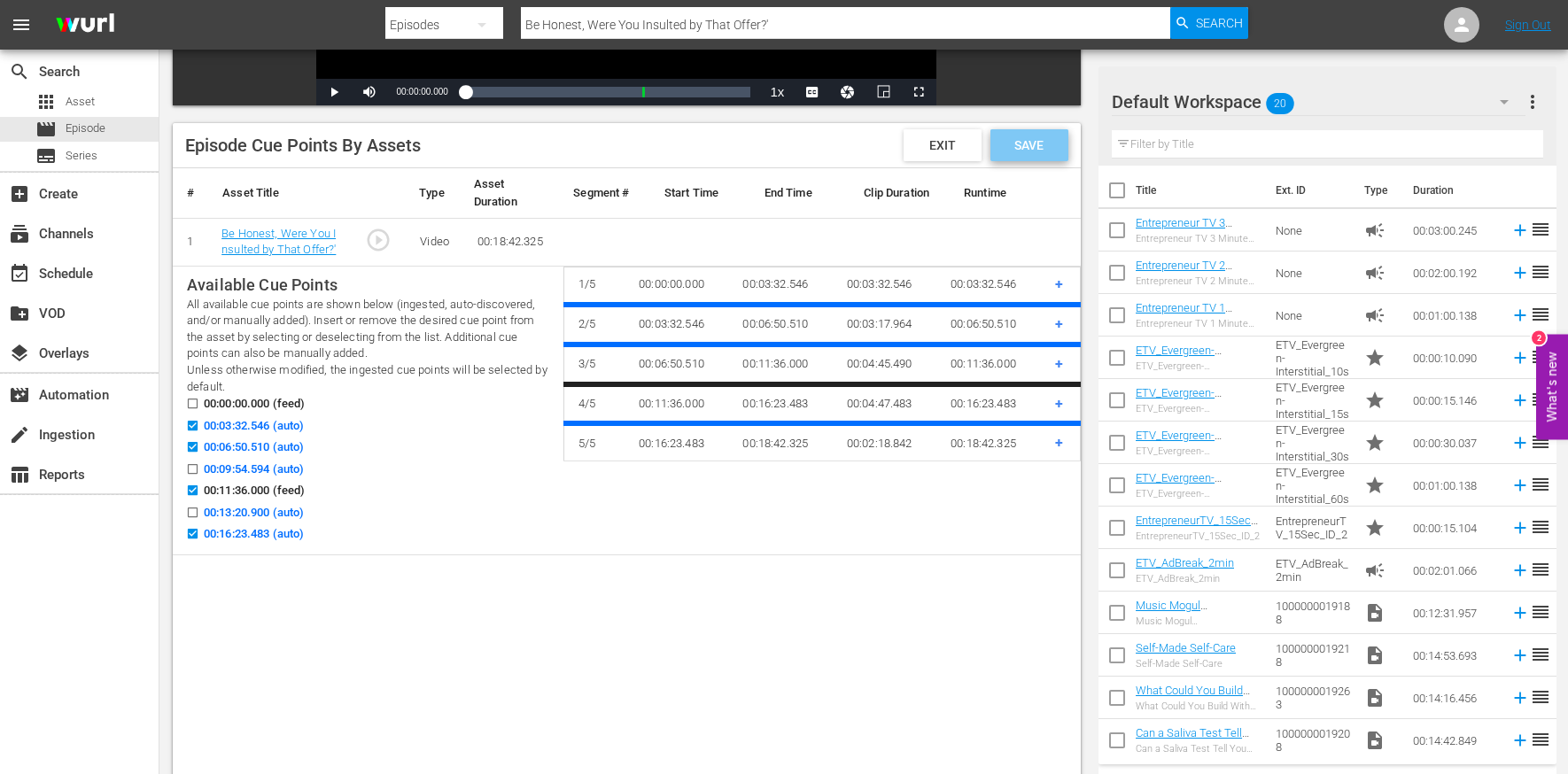
click at [1038, 145] on span "Save" at bounding box center [1029, 145] width 57 height 14
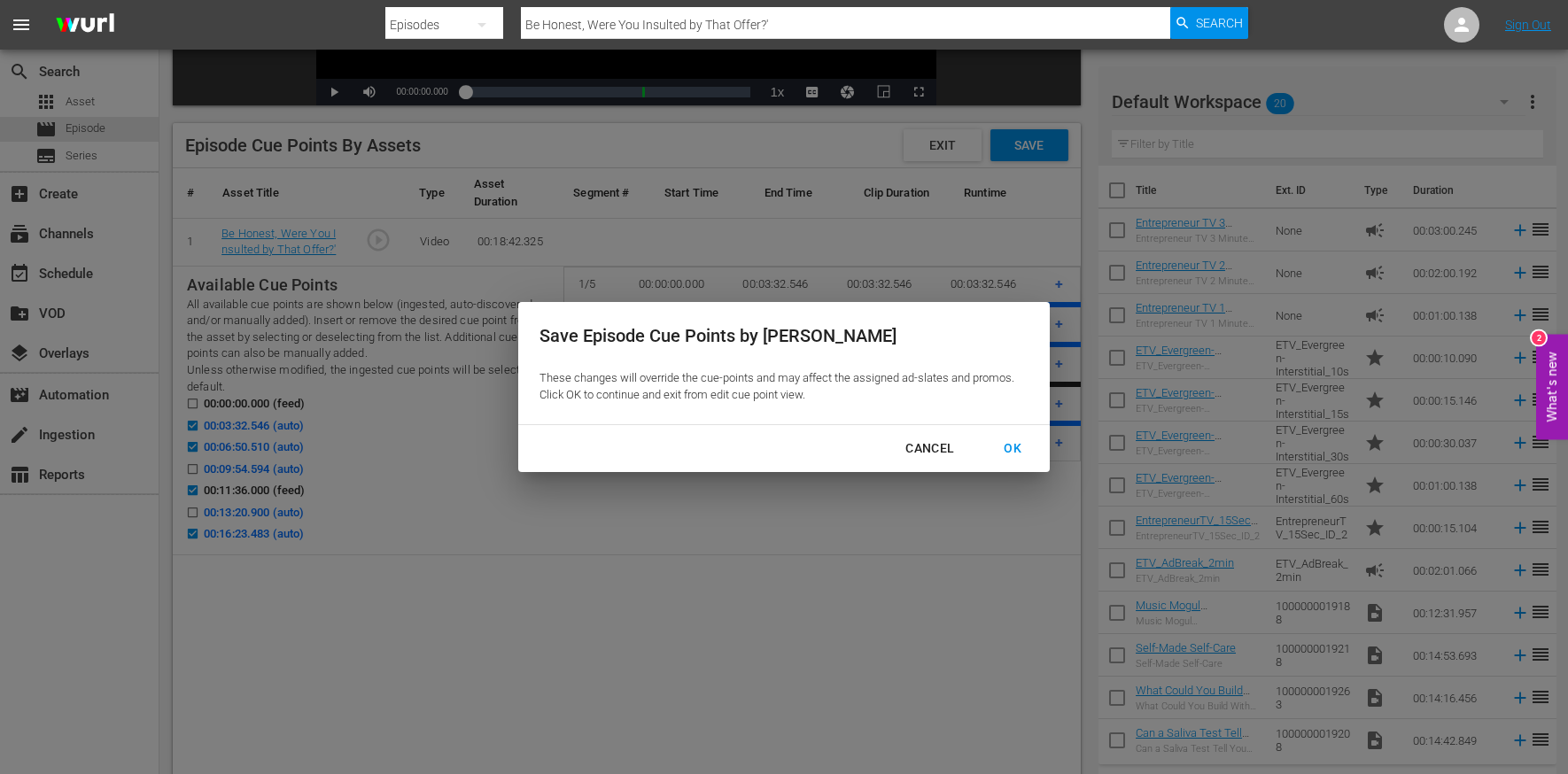
click at [1009, 444] on div "OK" at bounding box center [1012, 448] width 46 height 22
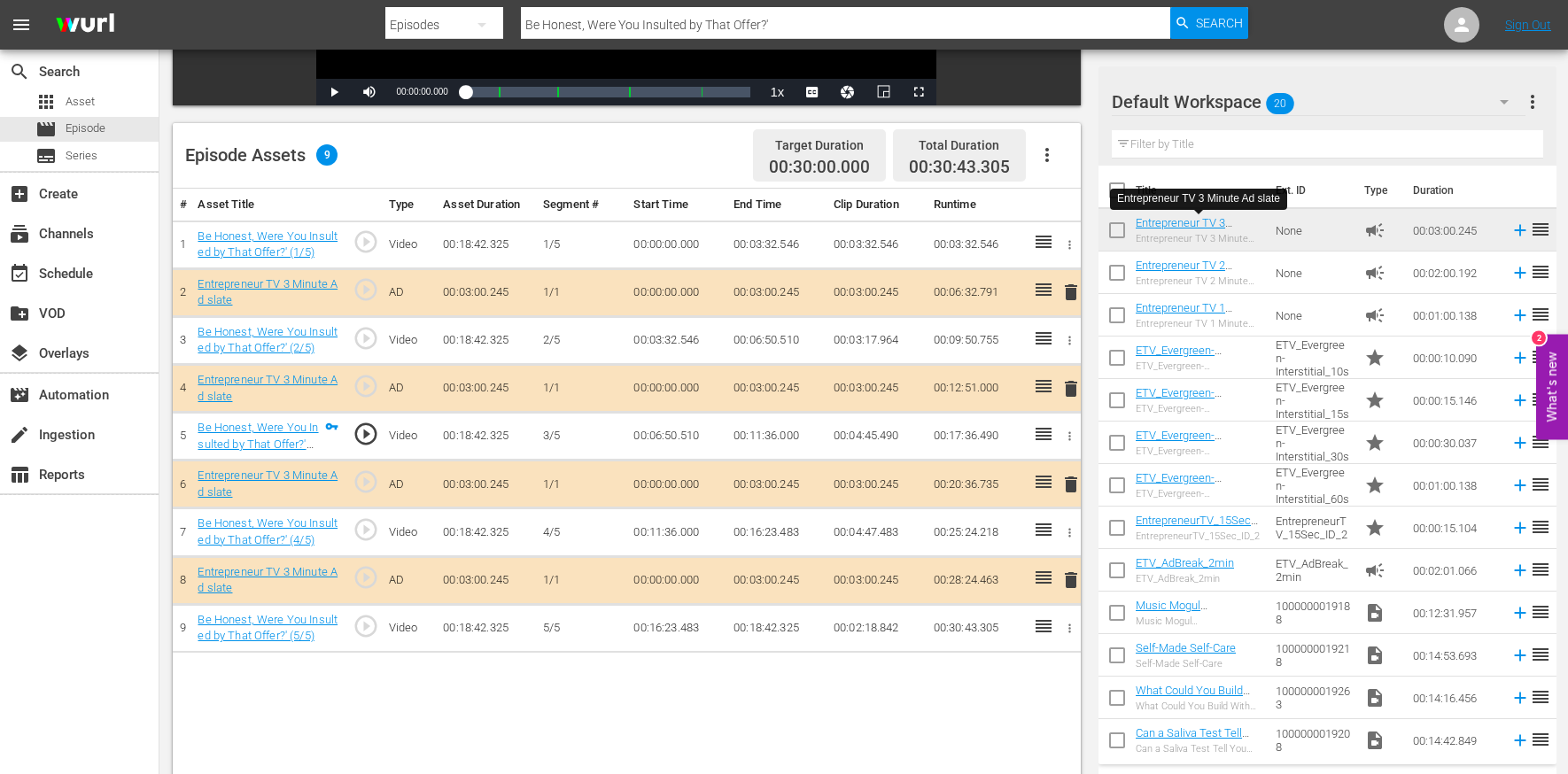
click at [707, 22] on input "Be Honest, Were You Insulted by That Offer?'" at bounding box center [846, 25] width 650 height 42
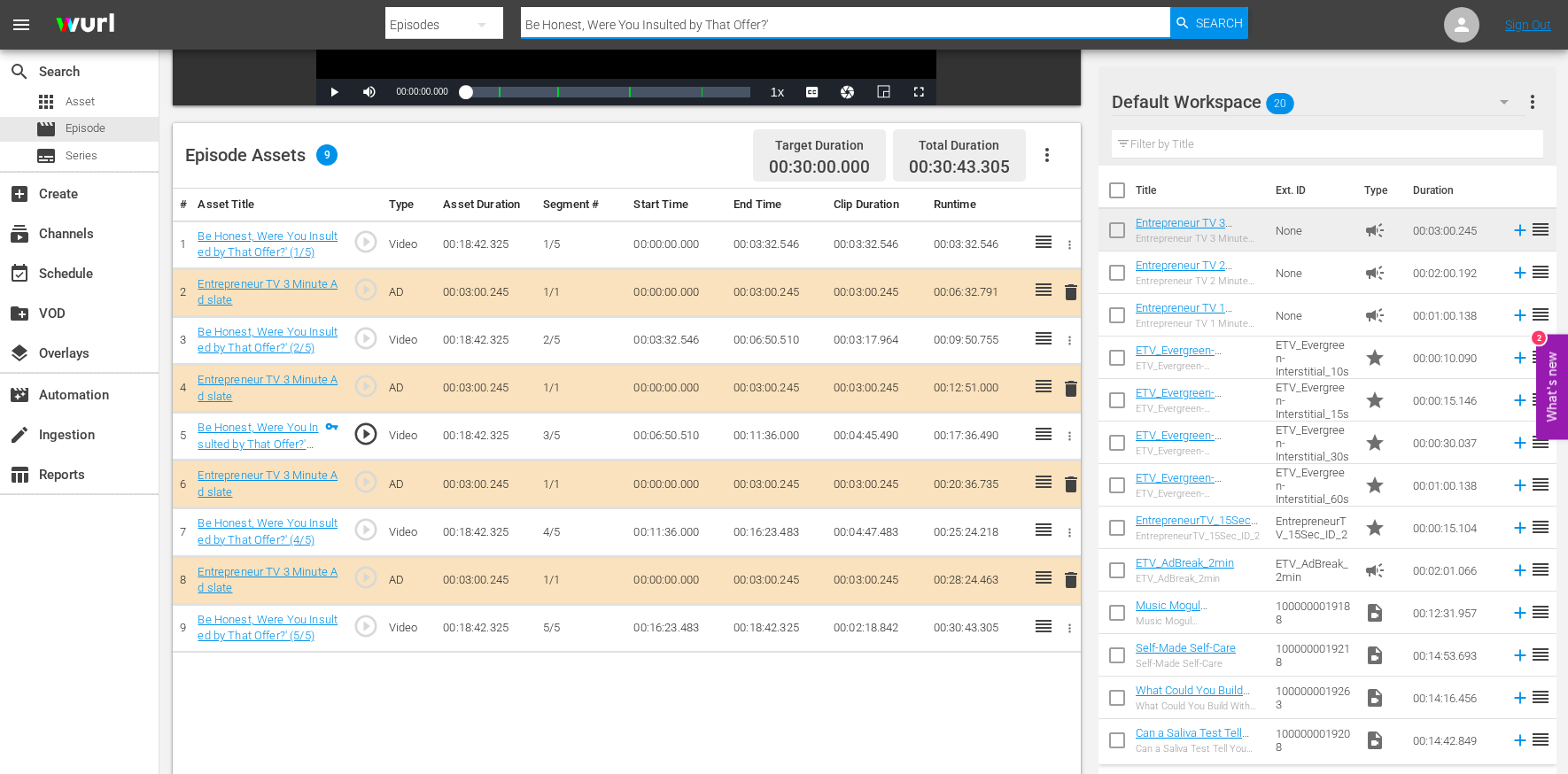
click at [707, 22] on input "Be Honest, Were You Insulted by That Offer?'" at bounding box center [846, 25] width 650 height 42
paste input "Don't Know If I Can Drop F-Bombs on Elevator Pitch"
type input "Don't Know If I Can Drop F-Bombs on Elevator Pitch"
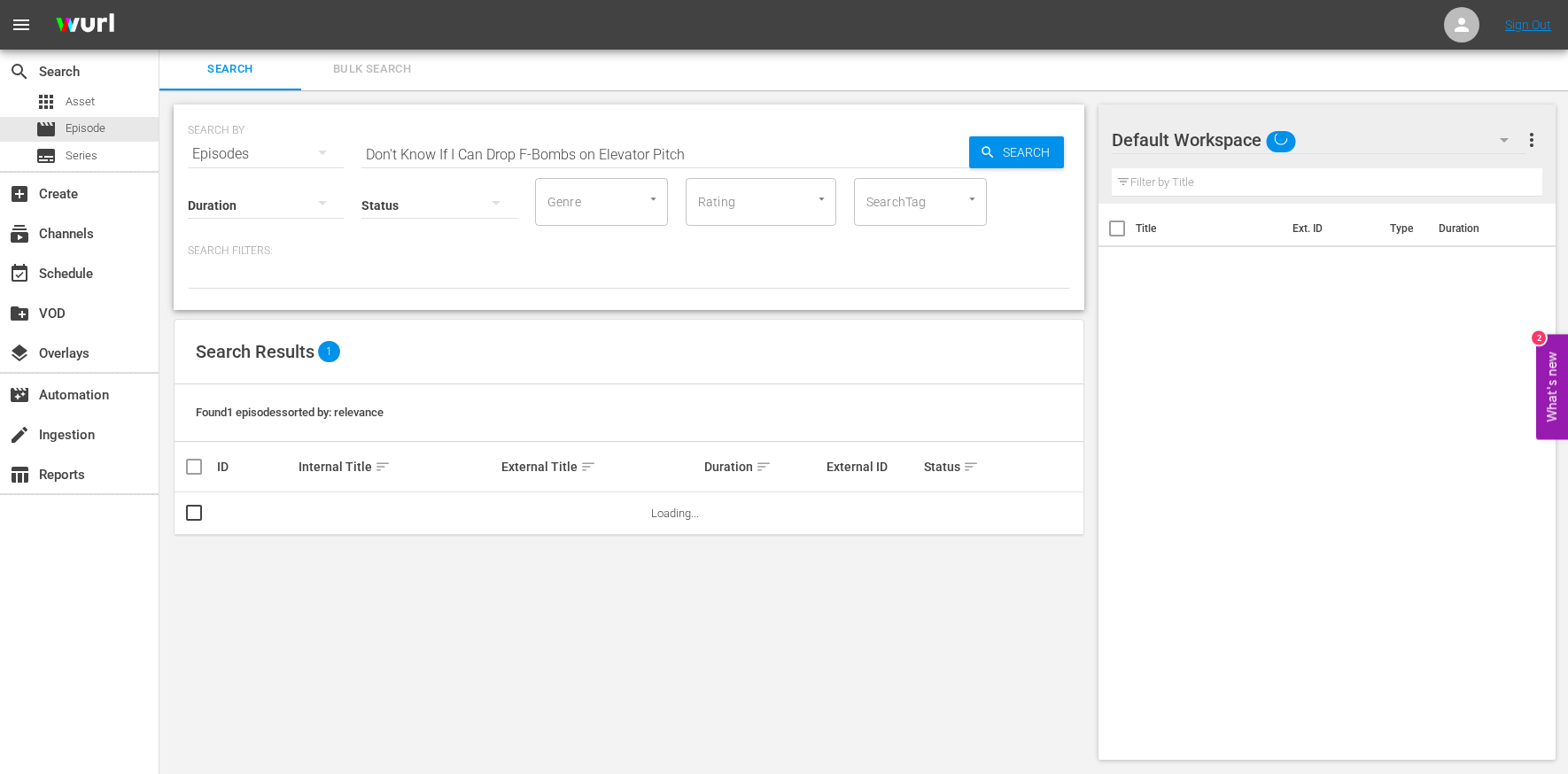
scroll to position [2, 0]
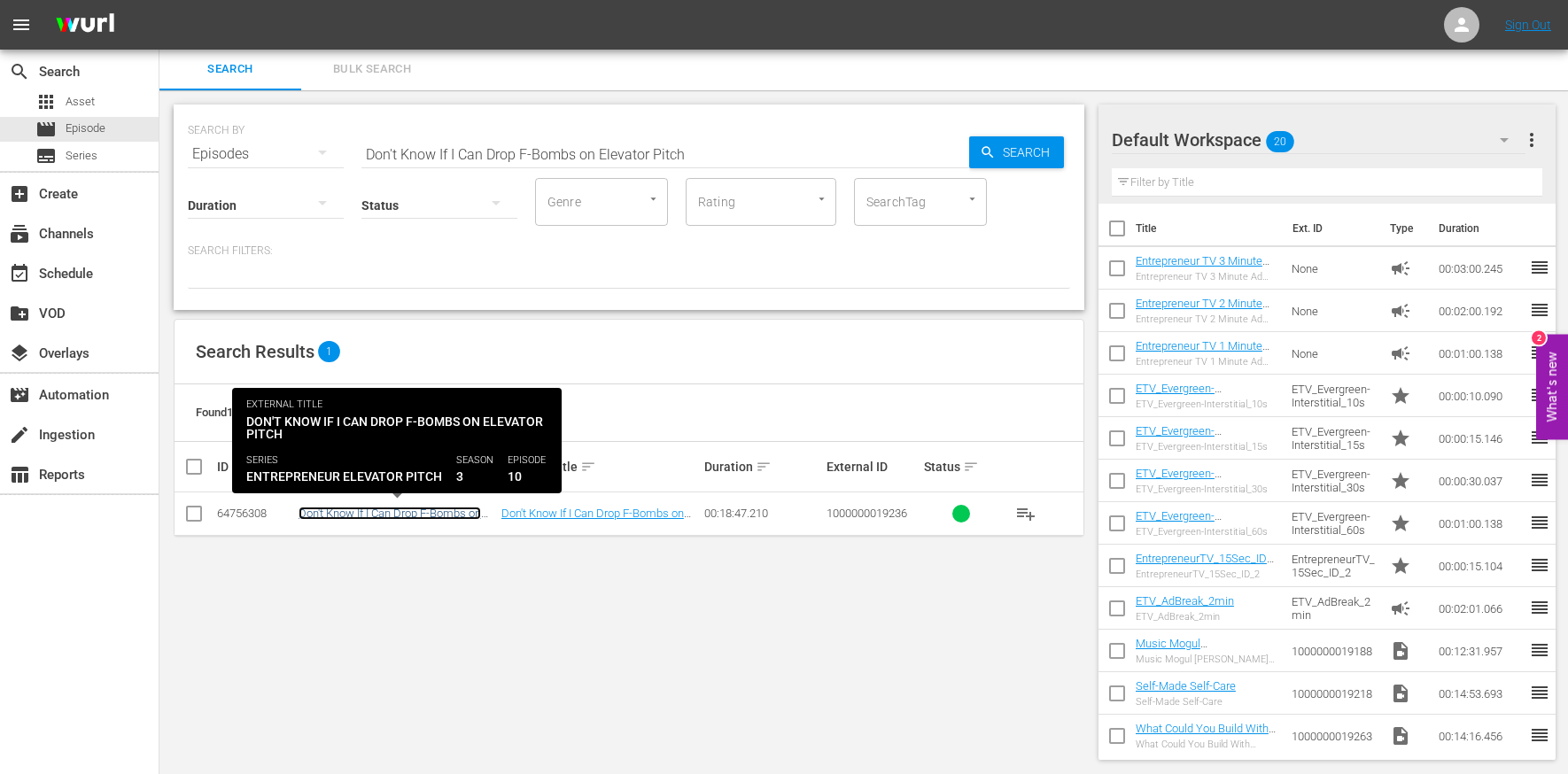
click at [422, 508] on link "Don't Know If I Can Drop F-Bombs on Elevator Pitch" at bounding box center [390, 519] width 183 height 27
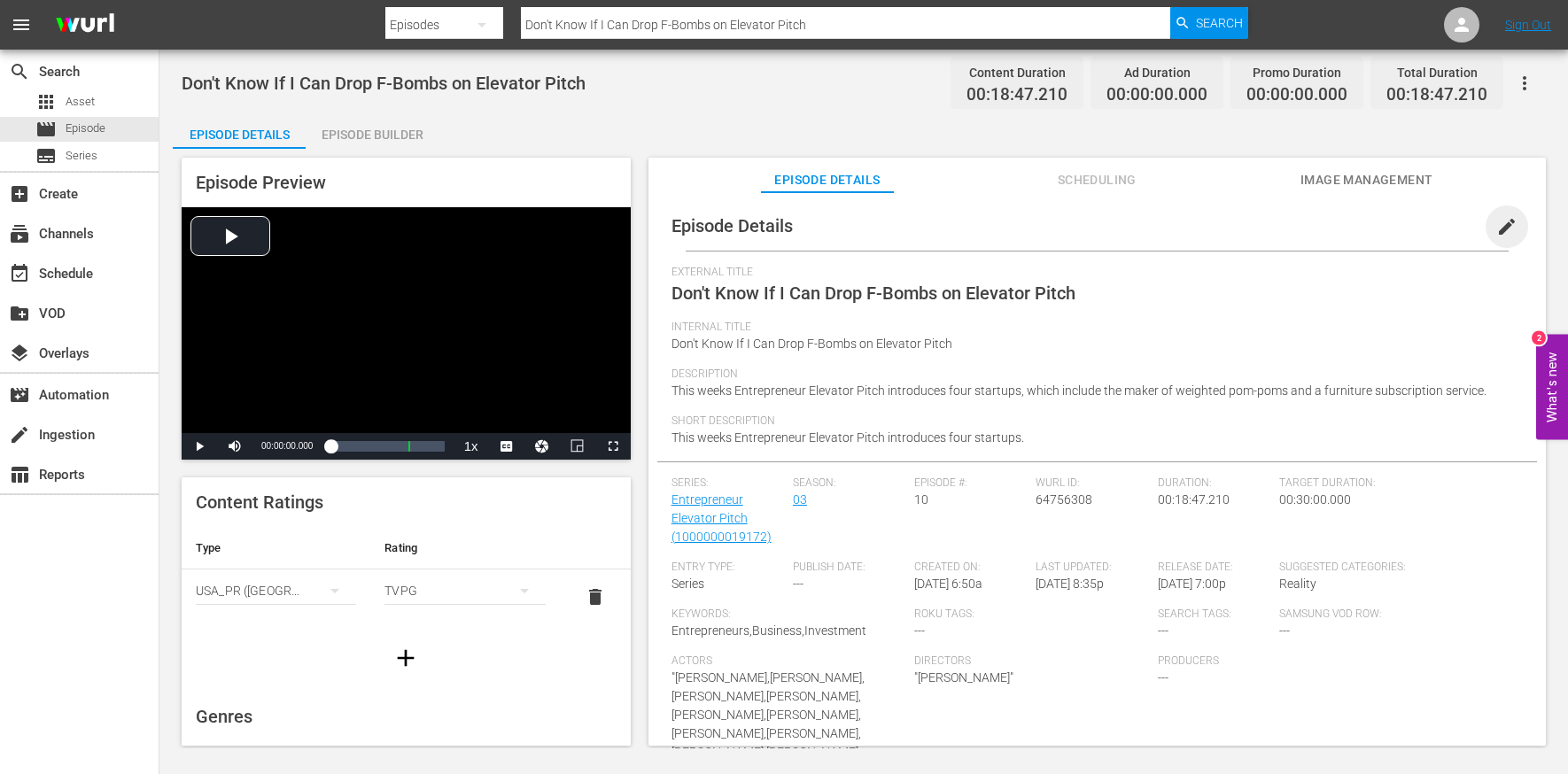
click at [1320, 219] on span "edit" at bounding box center [1507, 226] width 21 height 21
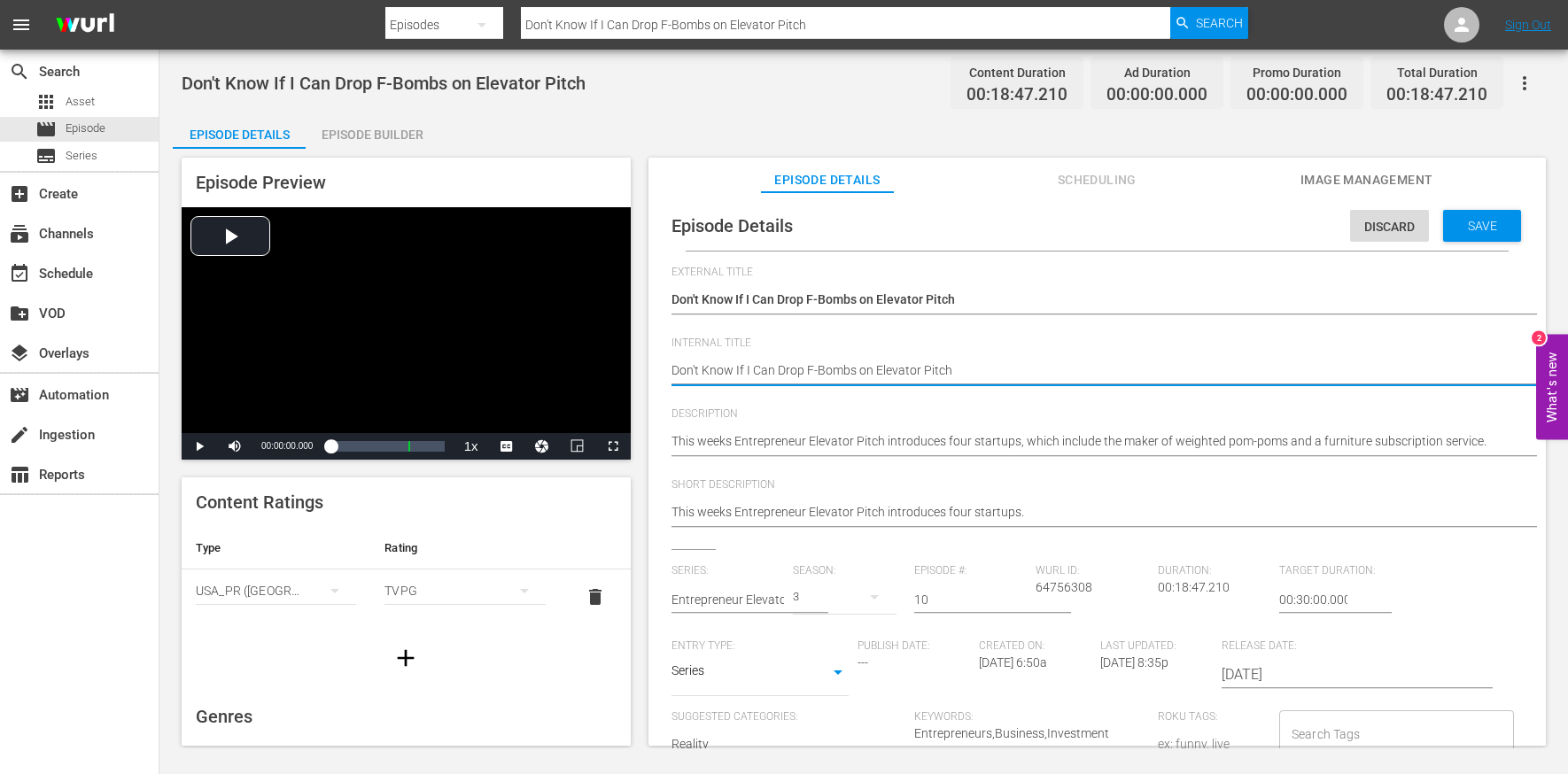
click at [980, 366] on textarea "Don't Know If I Can Drop F-Bombs on Elevator Pitch" at bounding box center [1093, 372] width 843 height 21
type textarea "e"
type textarea "ee"
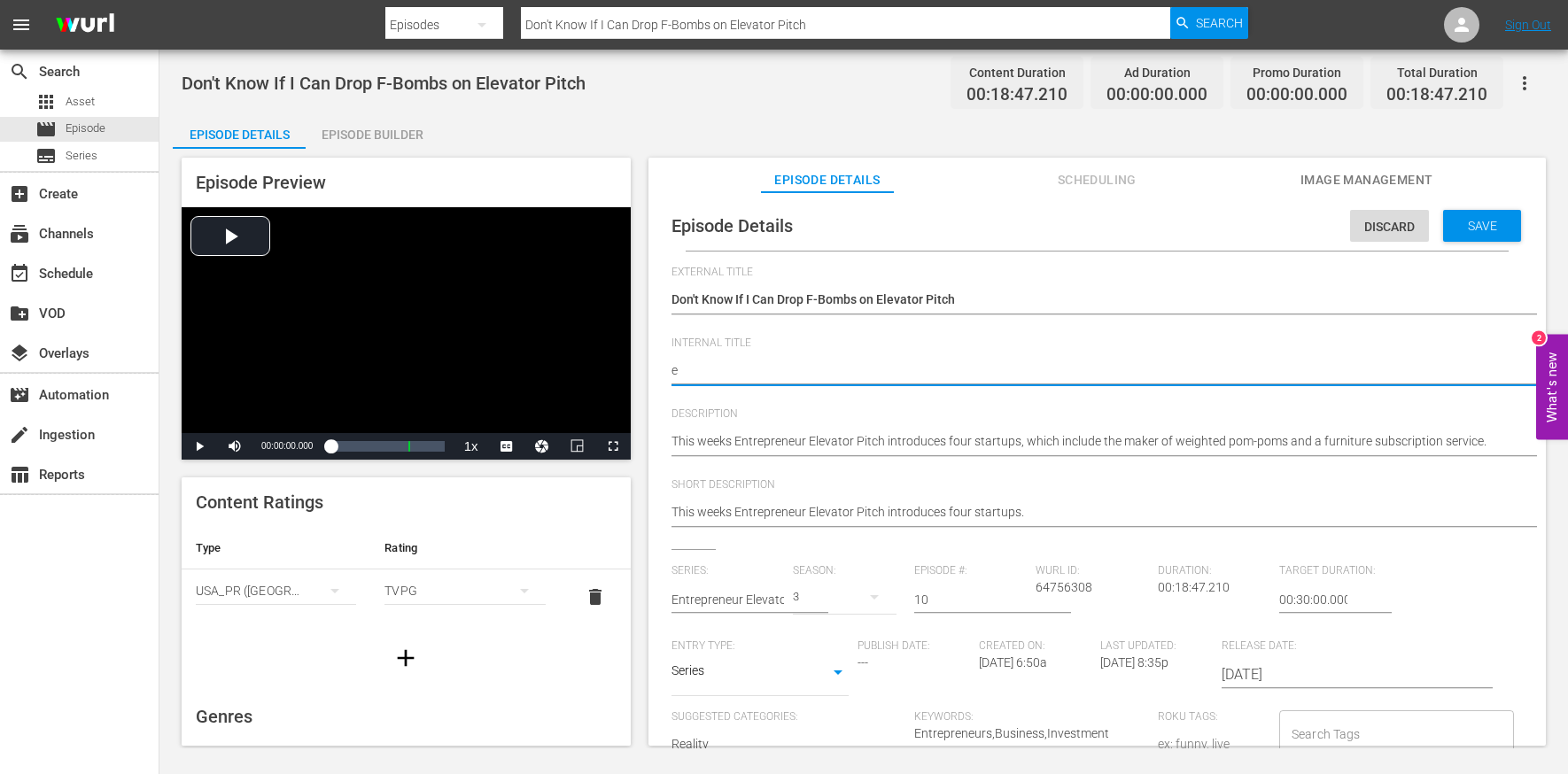
type textarea "ee"
type textarea "eep"
type textarea "ee"
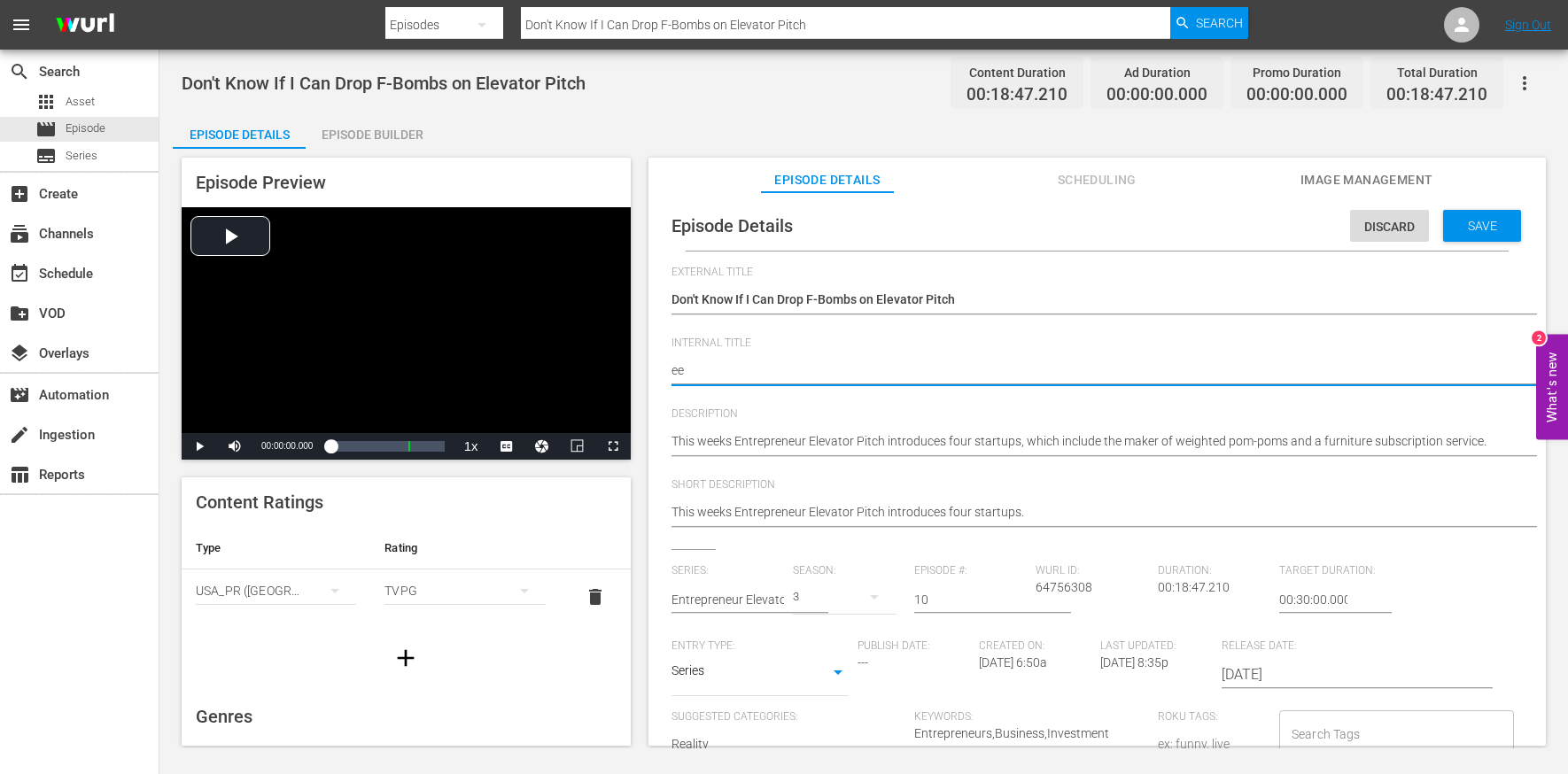
type textarea "e"
type textarea "E"
type textarea "EE"
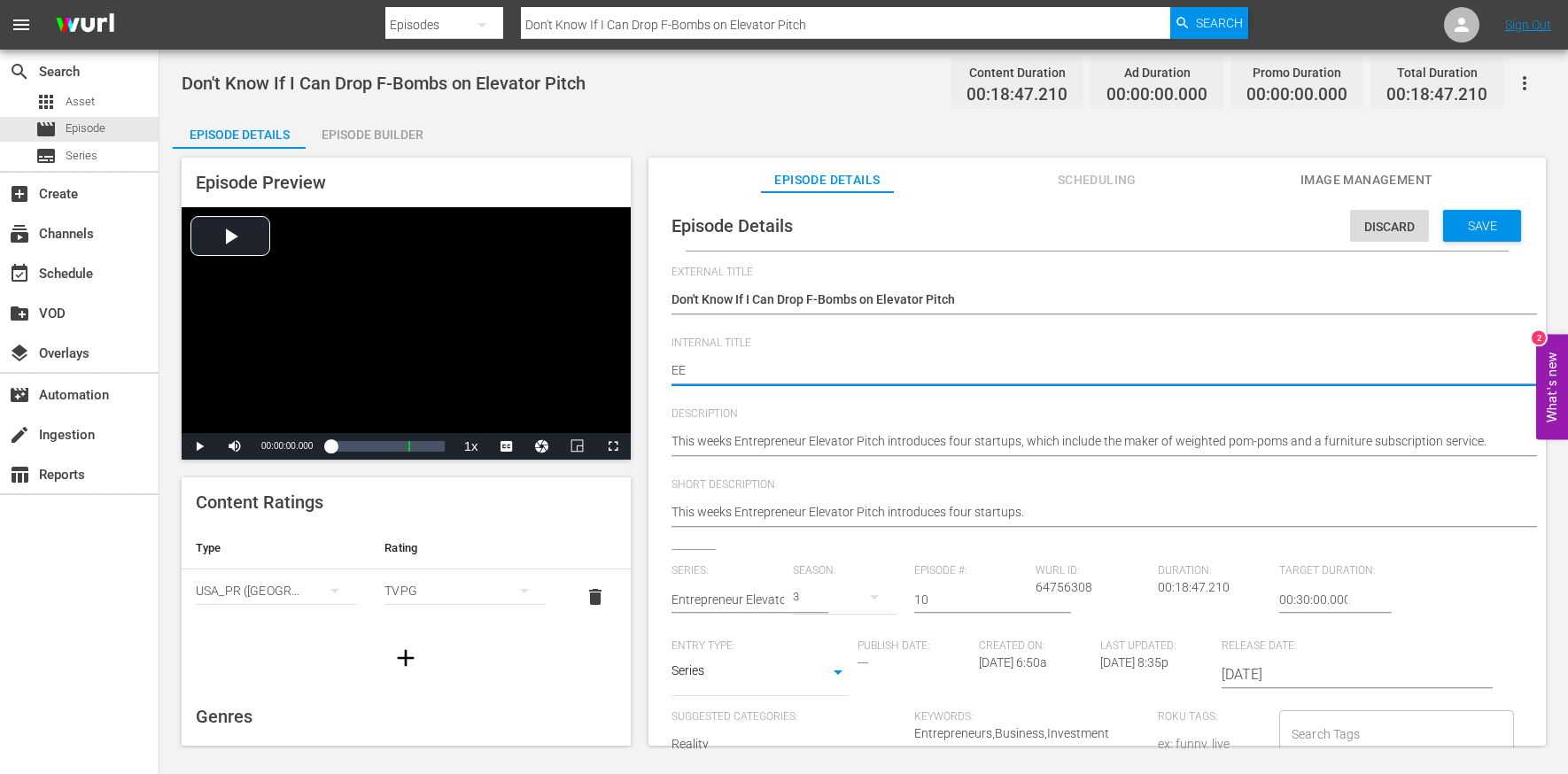
type textarea "EEP"
type textarea "EEP S"
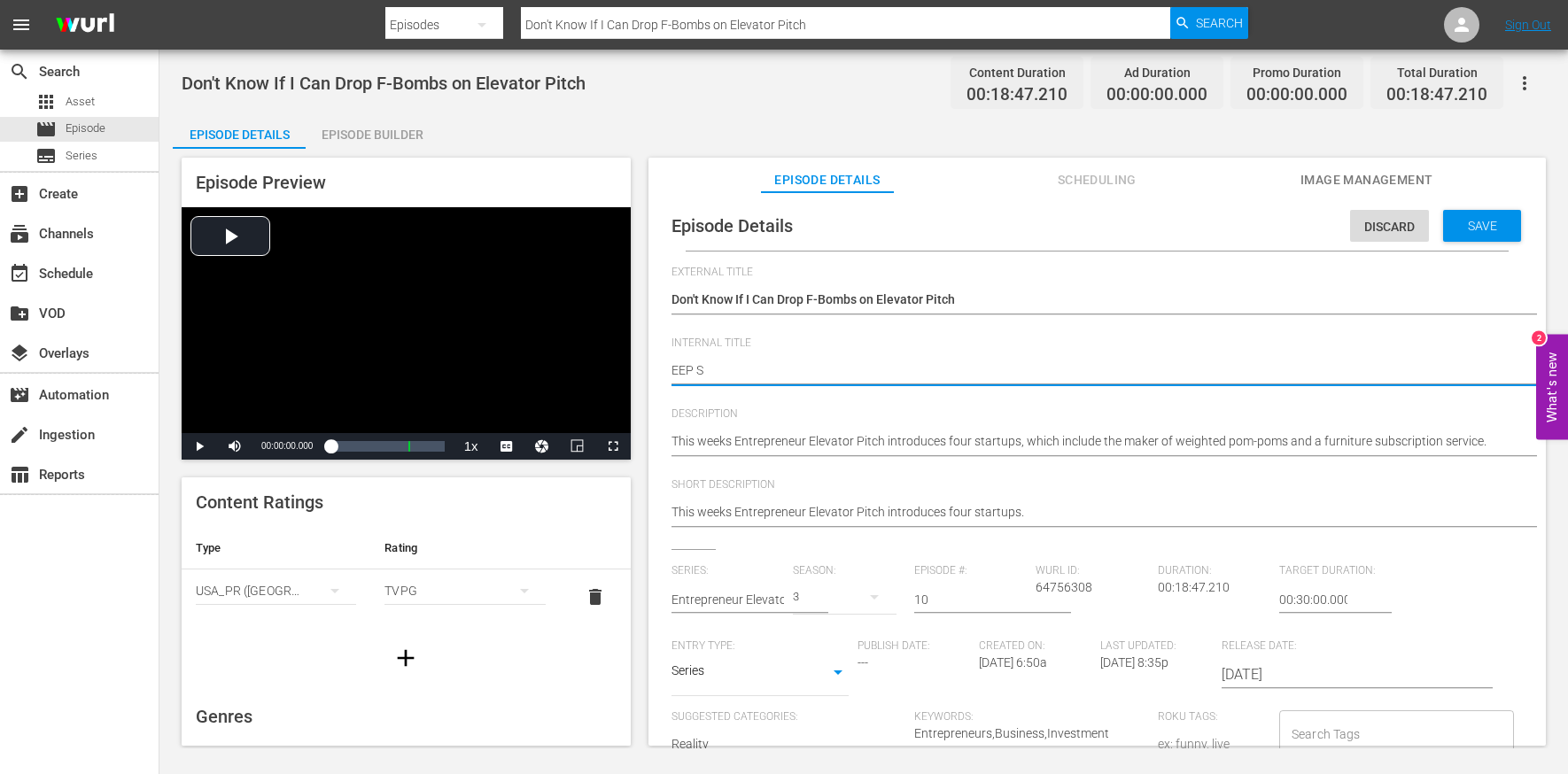
type textarea "EEP S3"
type textarea "EEP S3E"
type textarea "EEP S3E1"
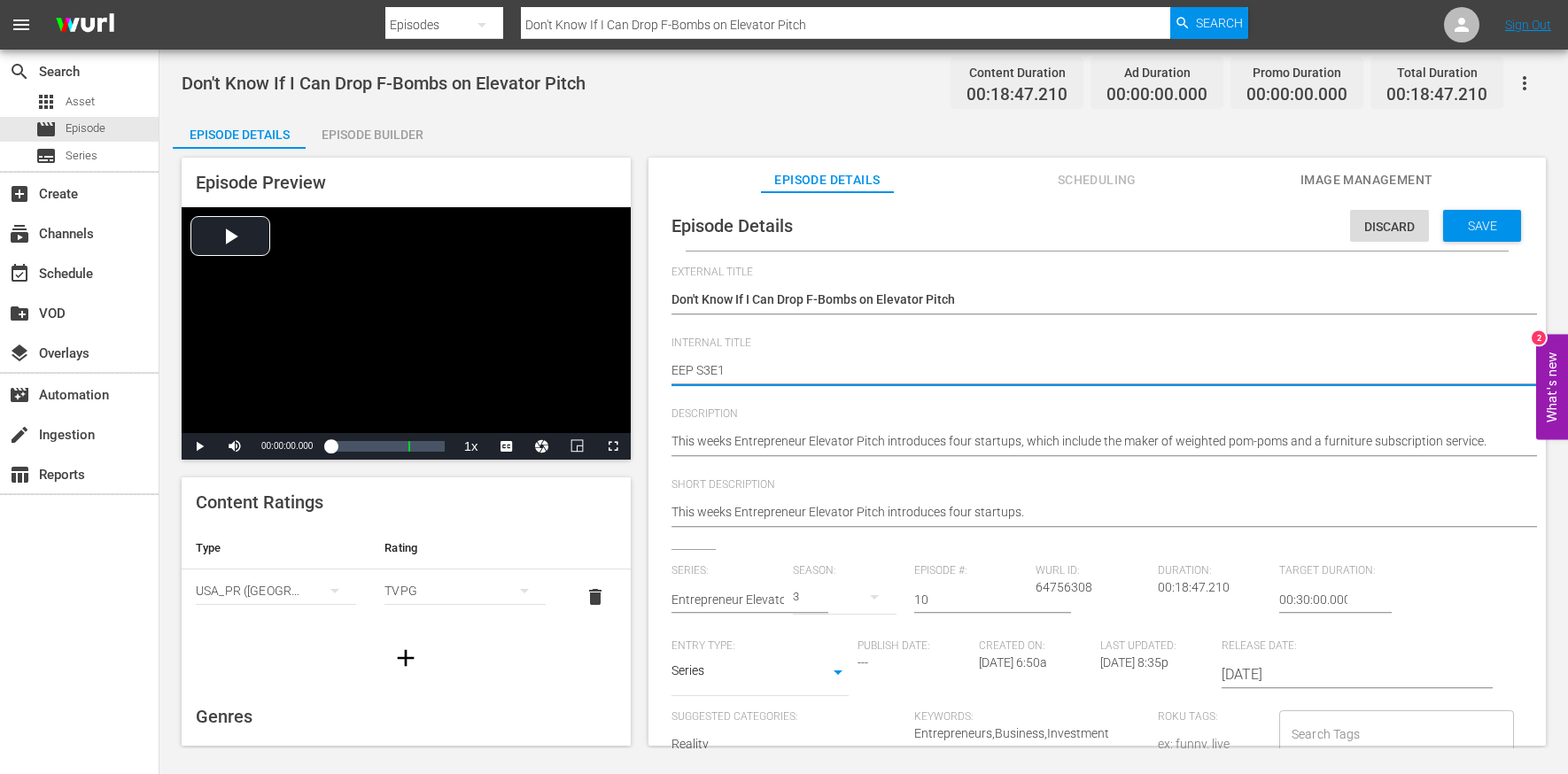
type textarea "EEP S3E10"
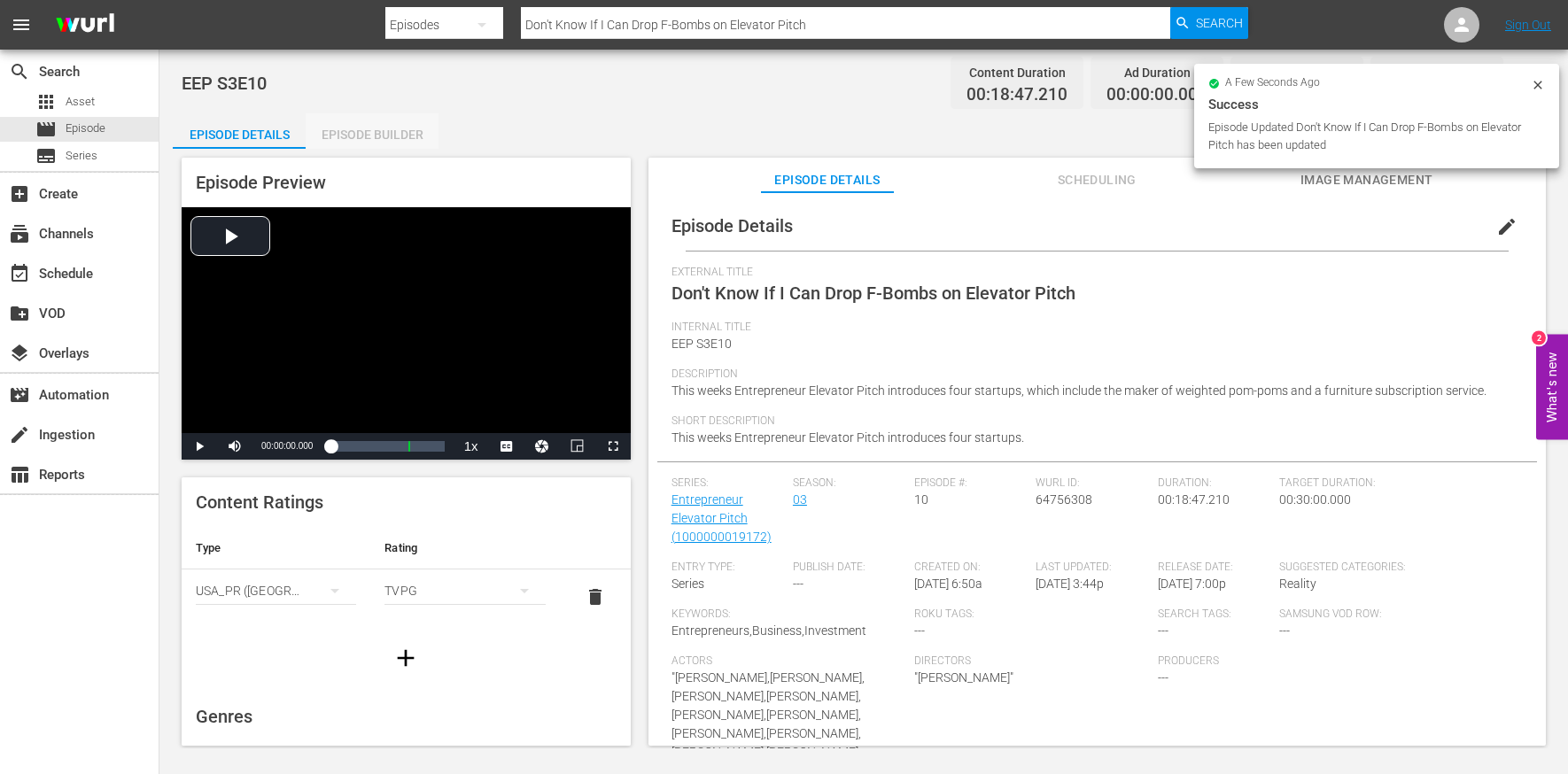
click at [378, 136] on div "Episode Builder" at bounding box center [372, 135] width 133 height 42
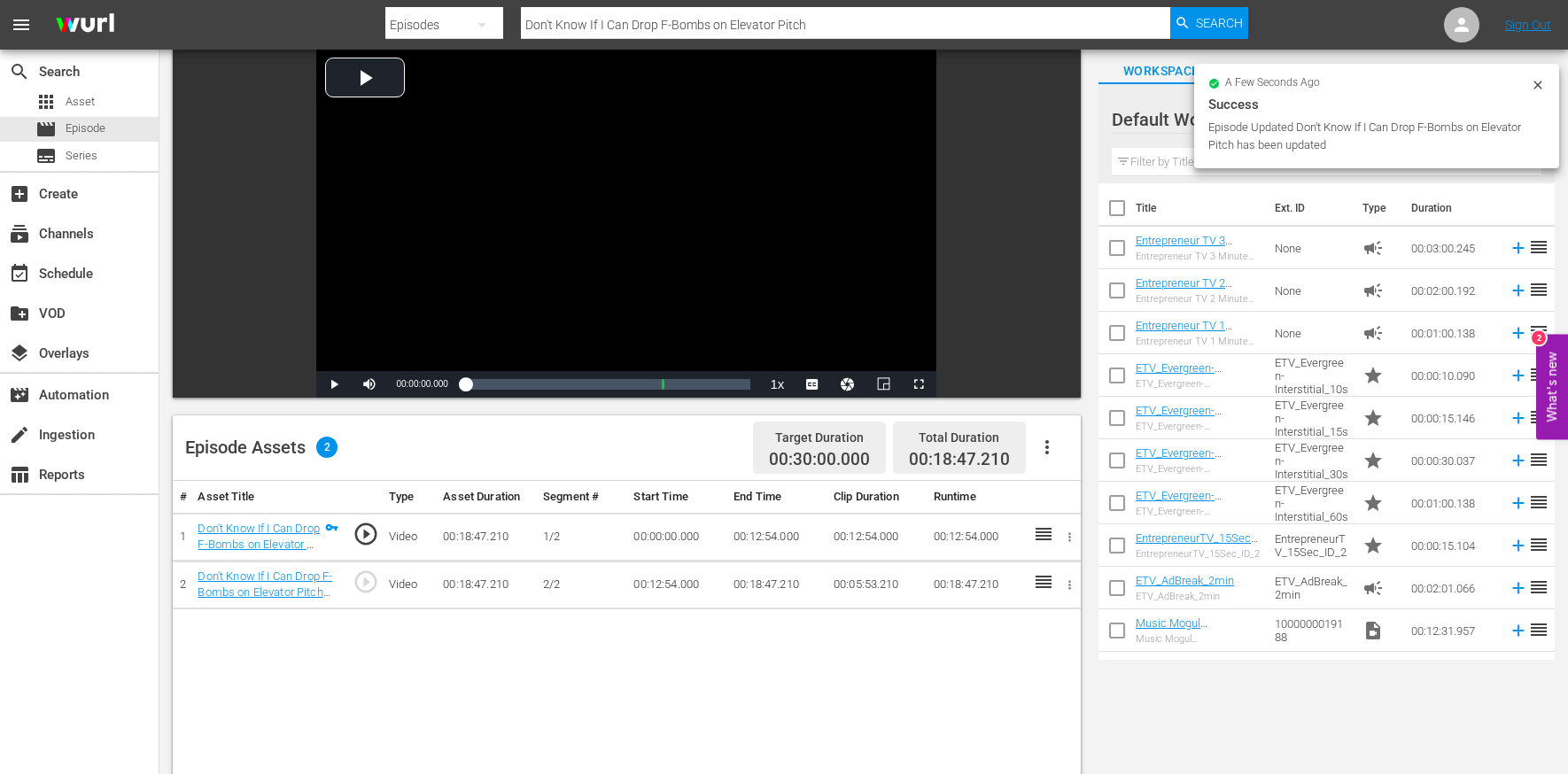
scroll to position [162, 0]
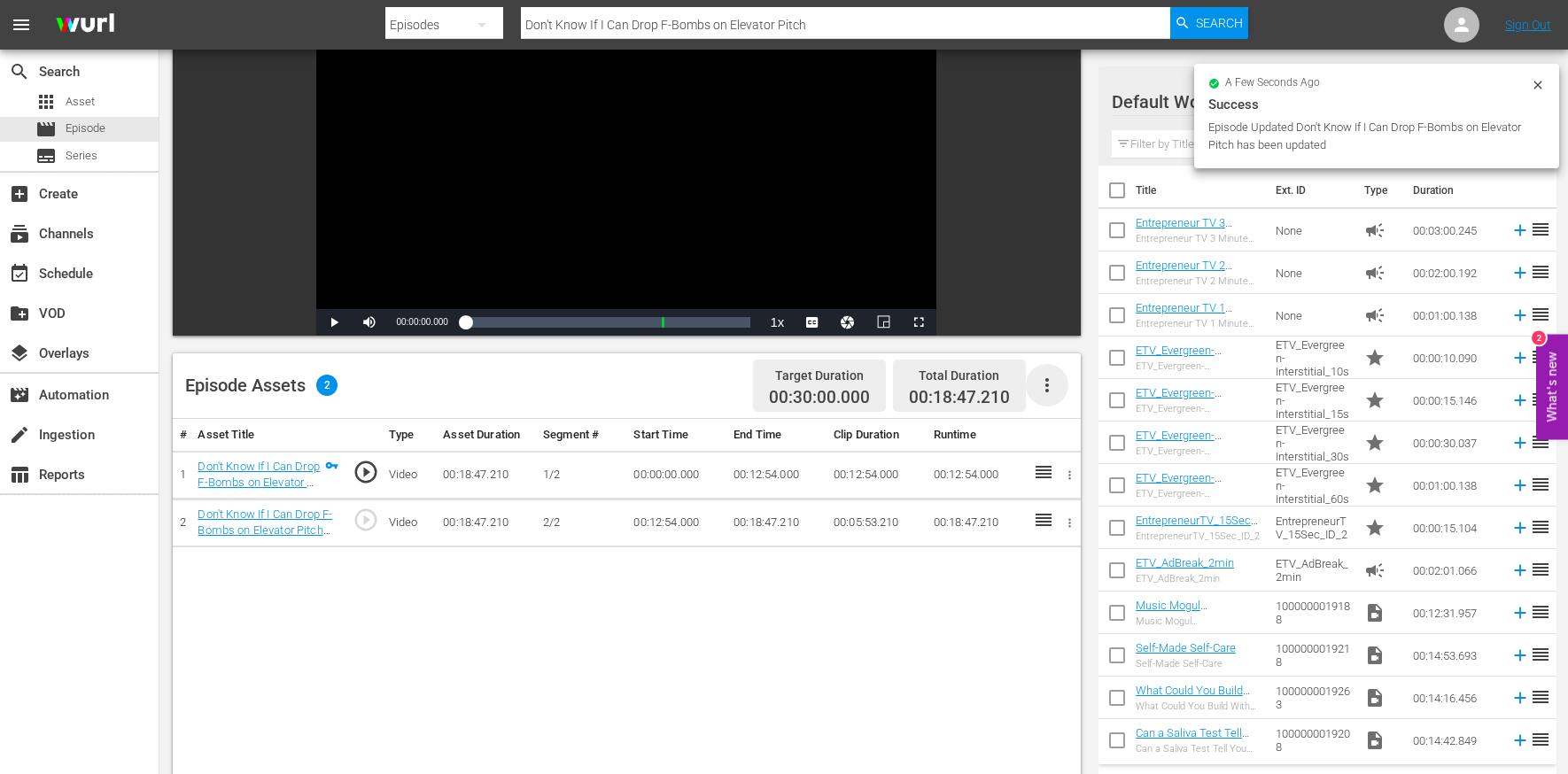
click at [1044, 395] on icon "button" at bounding box center [1047, 385] width 21 height 21
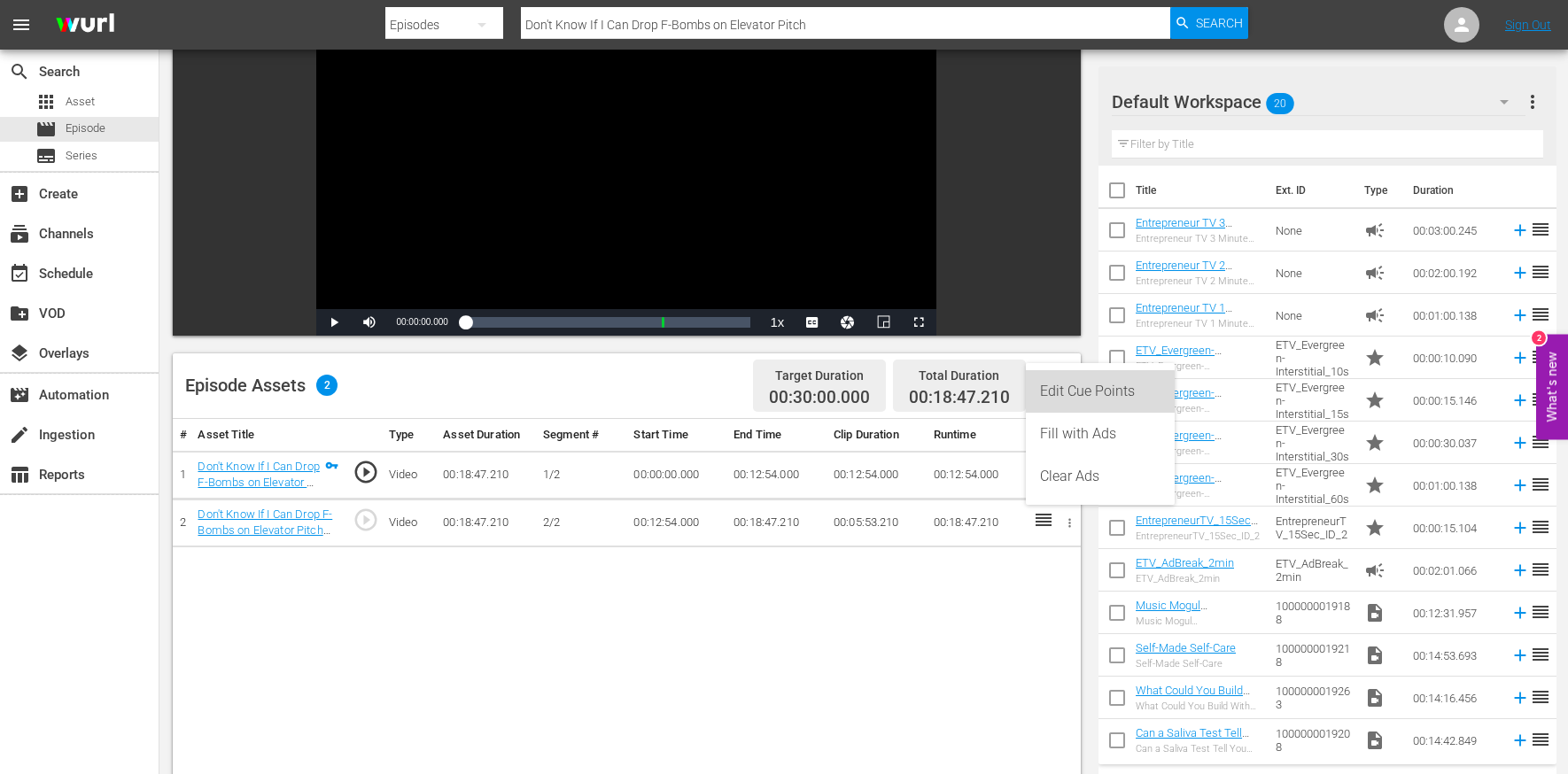
click at [1061, 397] on div "Edit Cue Points" at bounding box center [1100, 391] width 121 height 42
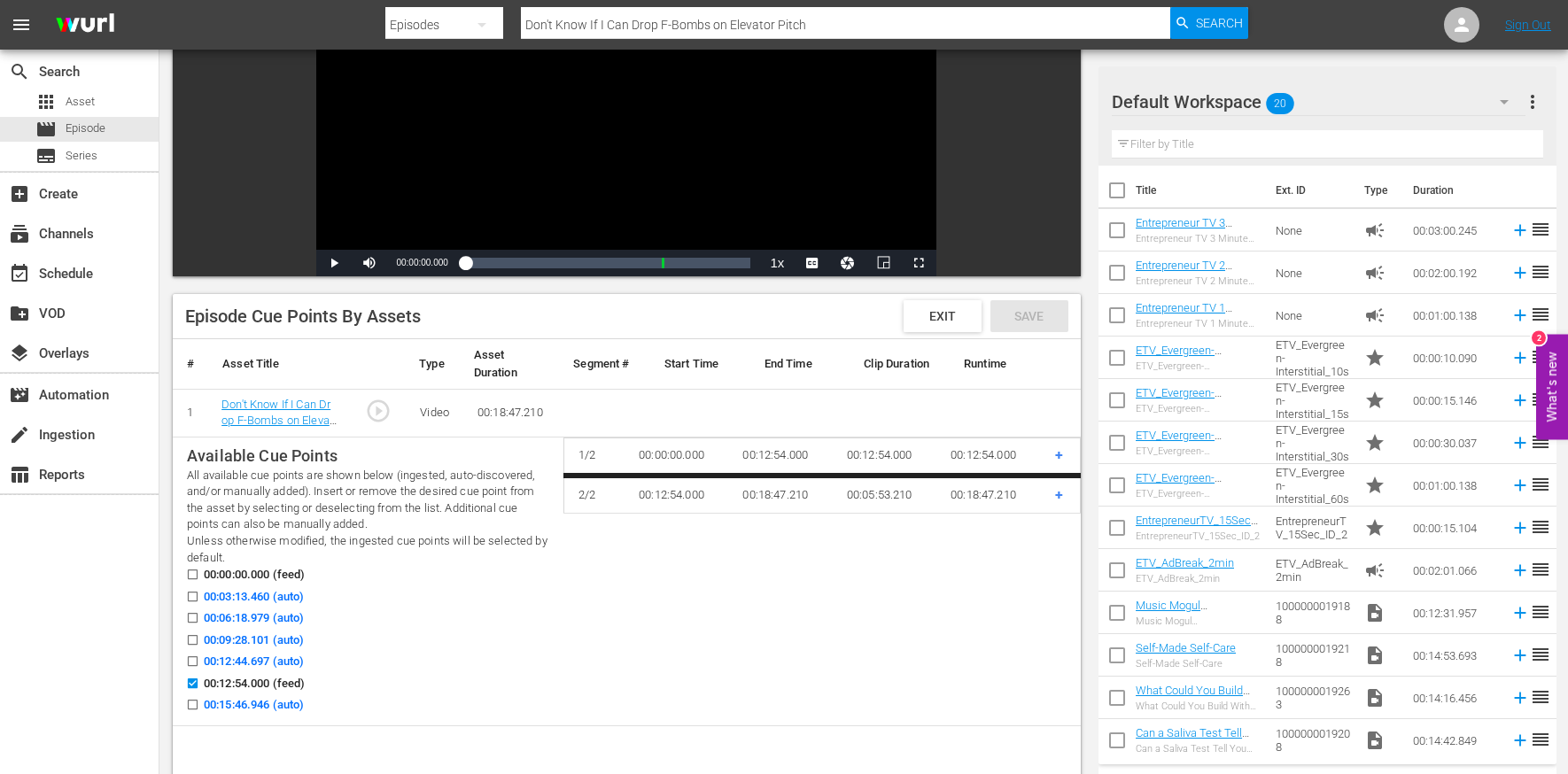
scroll to position [240, 0]
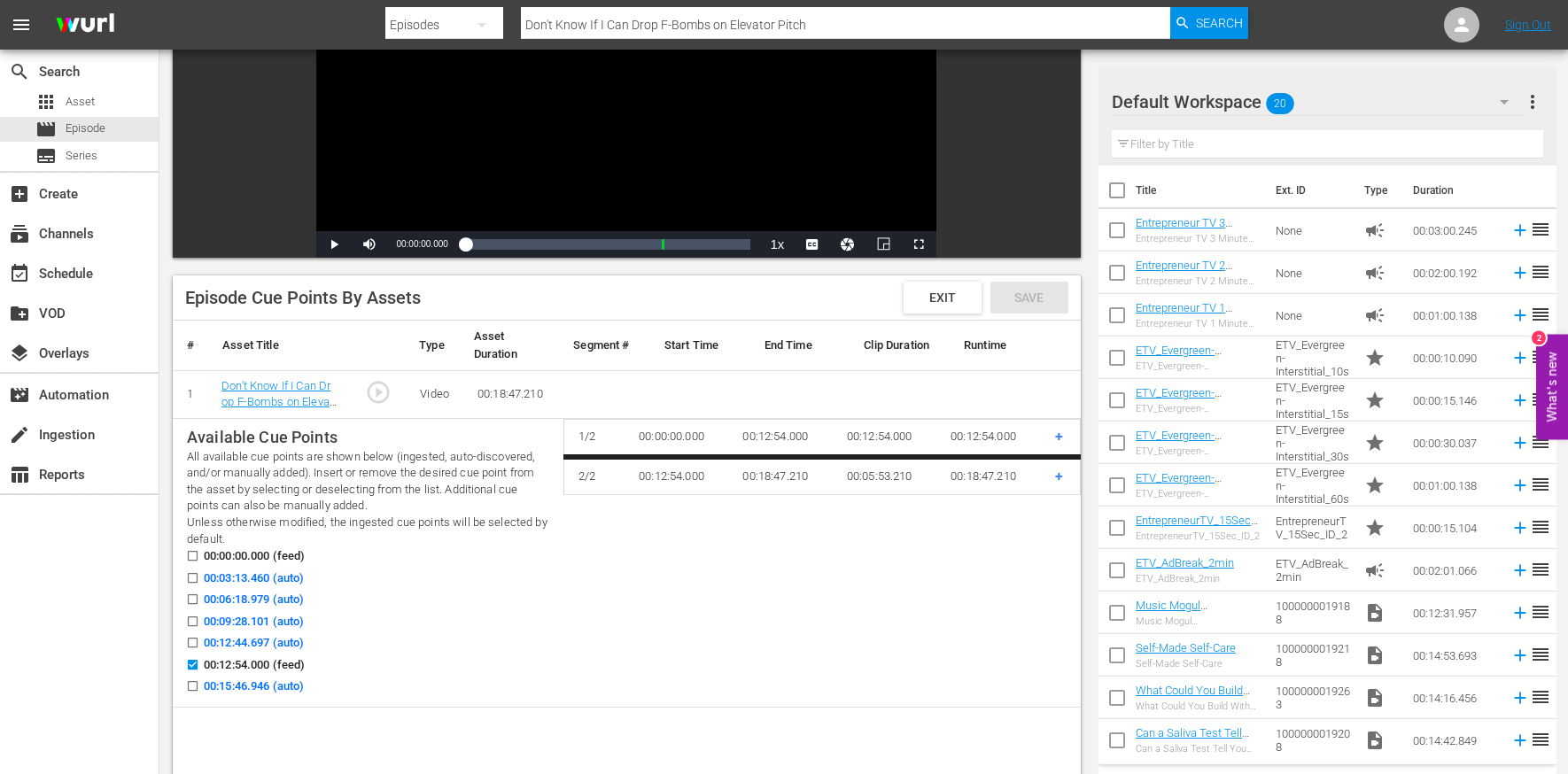
click at [189, 578] on input "00:03:13.460 (auto)" at bounding box center [188, 581] width 22 height 13
checkbox input "true"
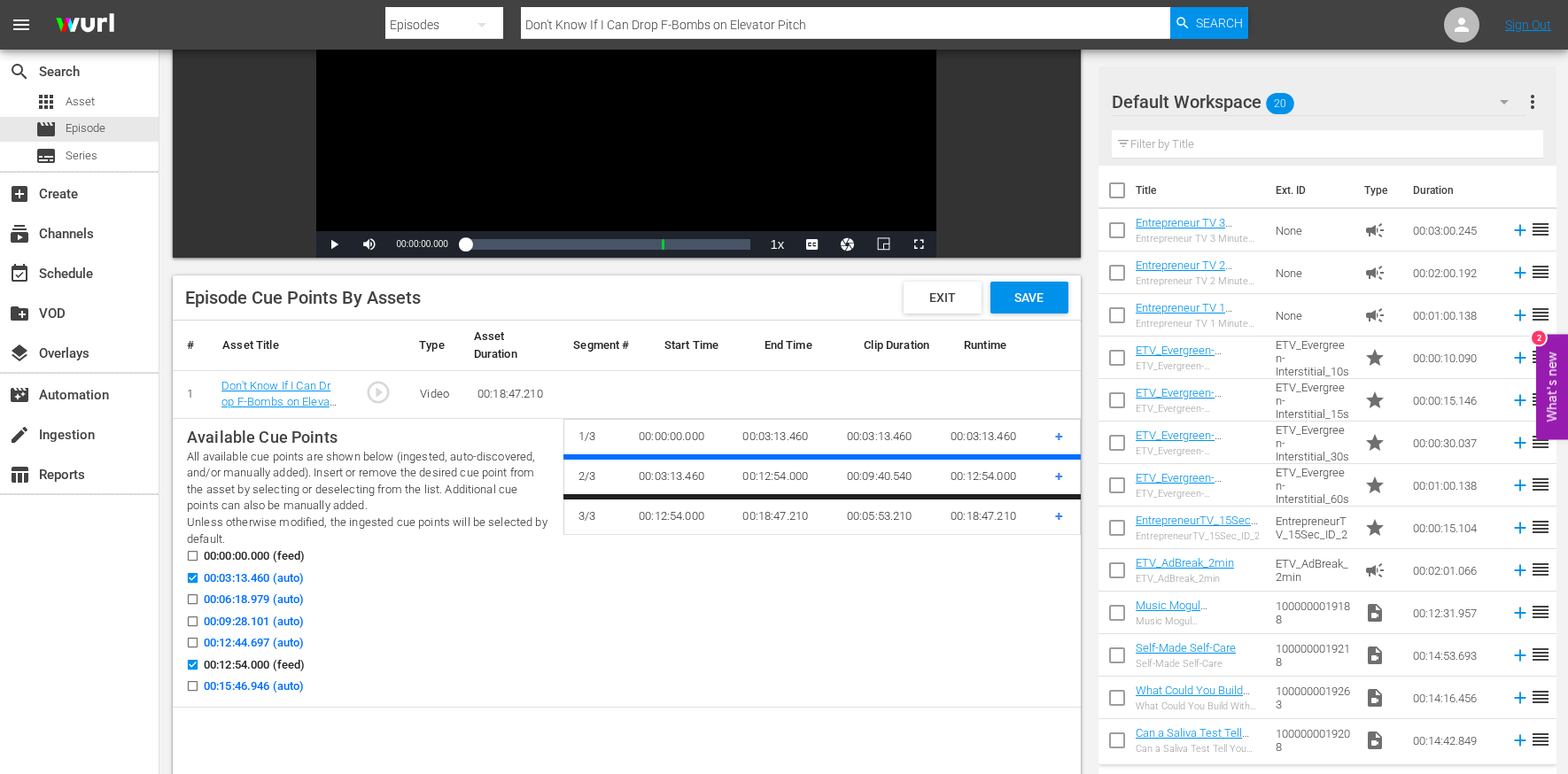
click at [188, 599] on input "00:06:18.979 (auto)" at bounding box center [188, 602] width 22 height 13
checkbox input "true"
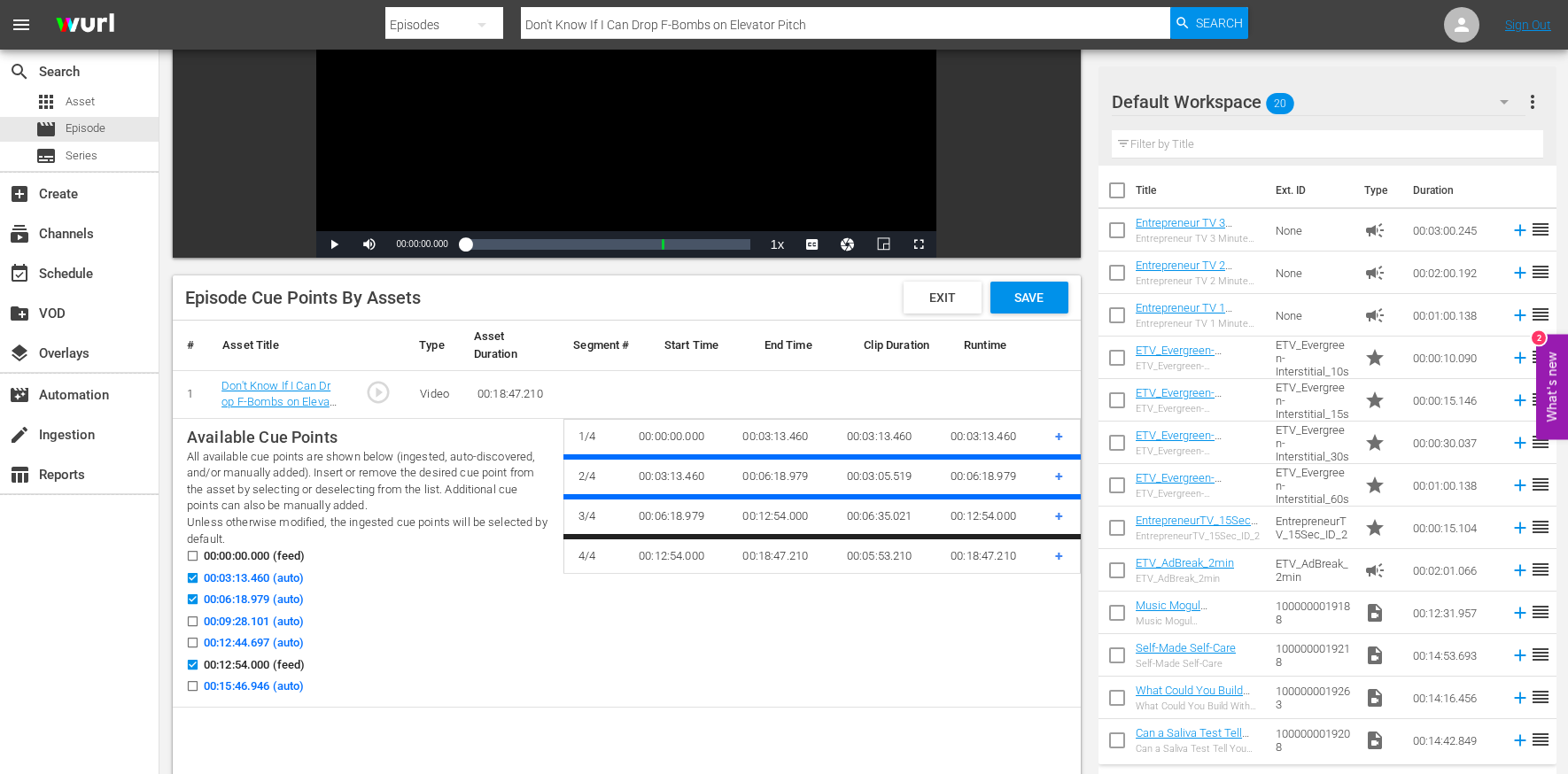
click at [189, 618] on input "00:09:28.101 (auto)" at bounding box center [188, 625] width 22 height 13
checkbox input "true"
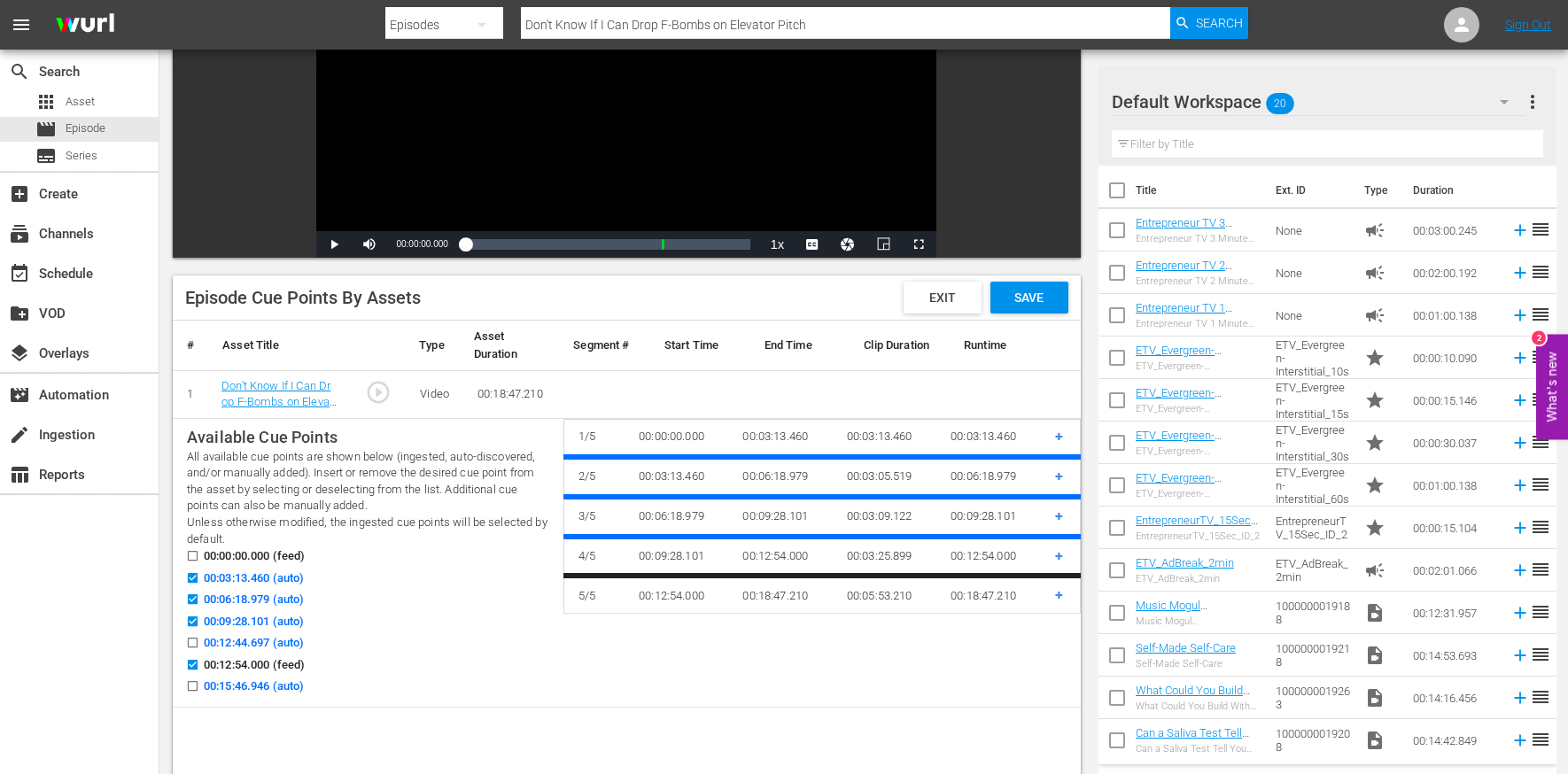
click at [188, 689] on input "00:15:46.946 (auto)" at bounding box center [188, 689] width 22 height 13
checkbox input "true"
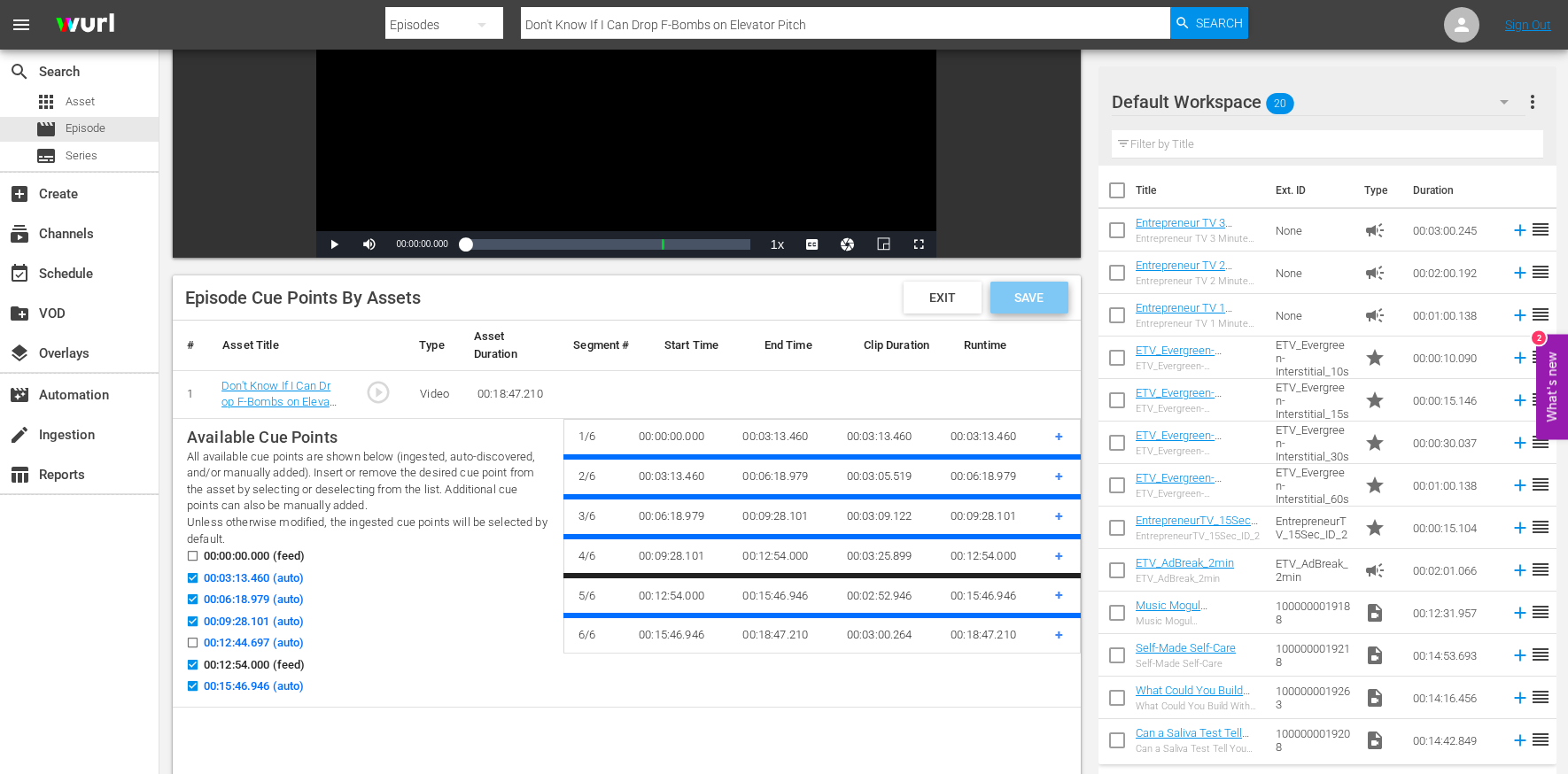
click at [1047, 288] on div "Save" at bounding box center [1029, 297] width 78 height 32
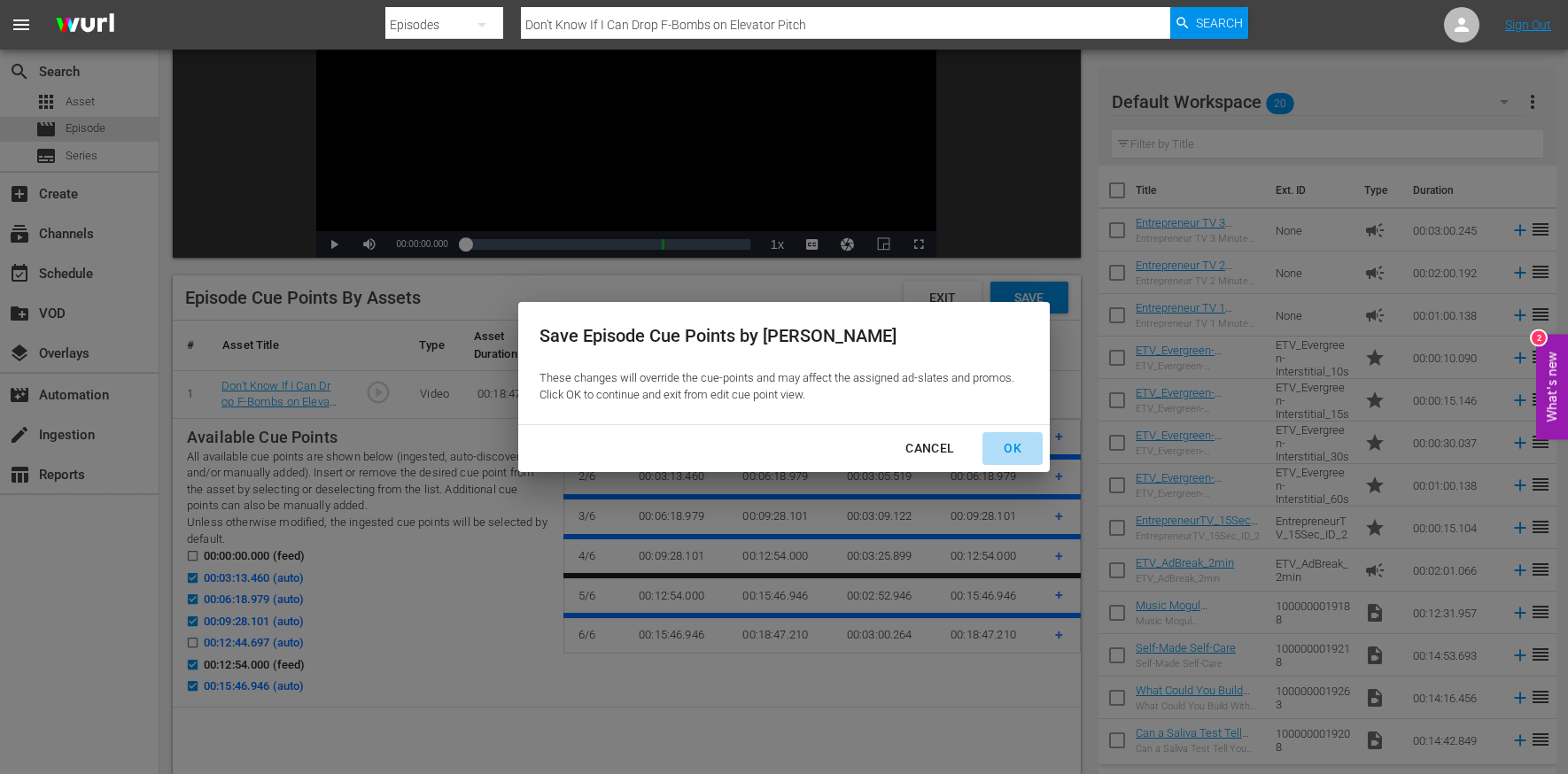
click at [1004, 455] on div "OK" at bounding box center [1012, 448] width 46 height 22
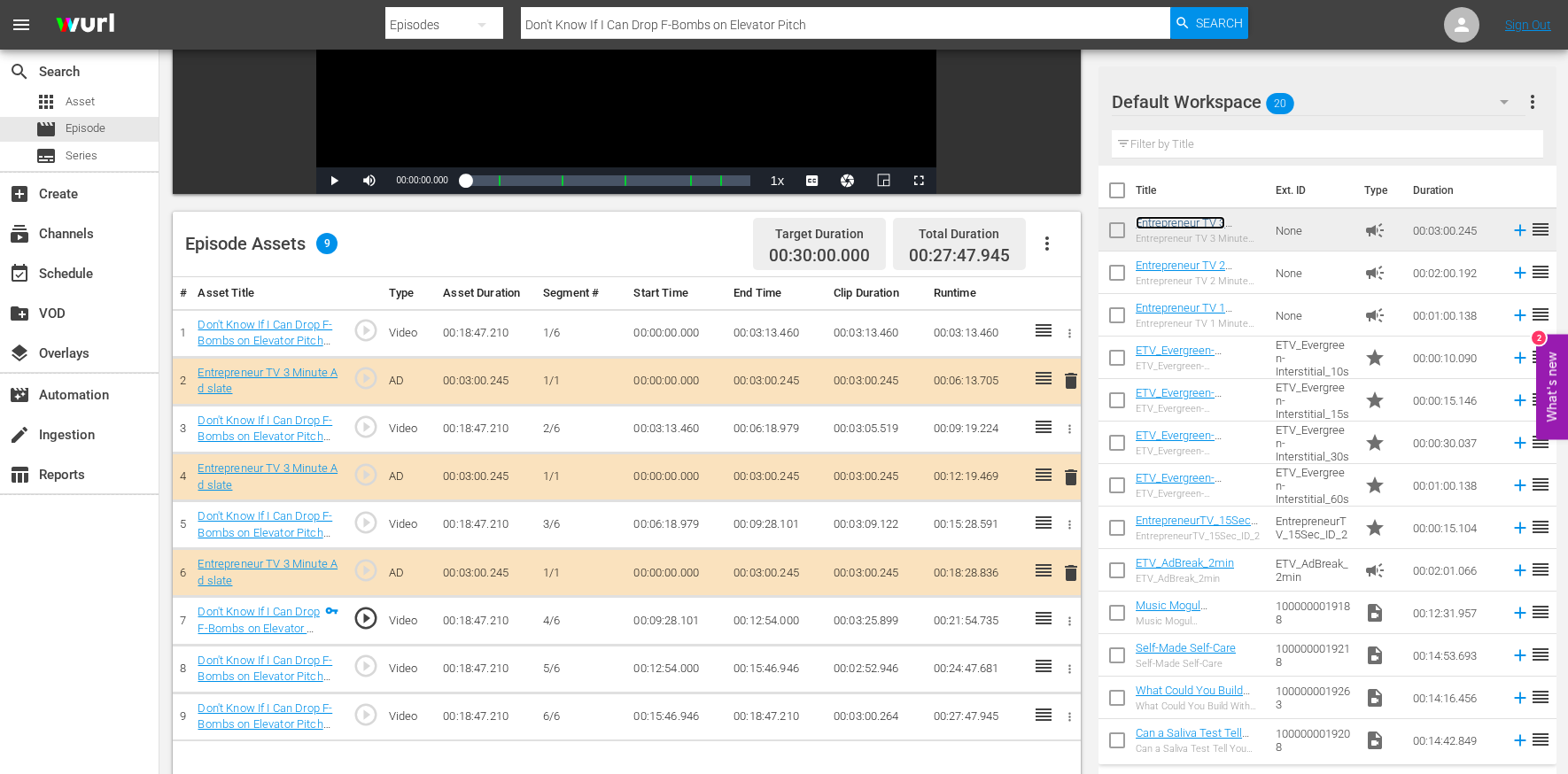
scroll to position [343, 0]
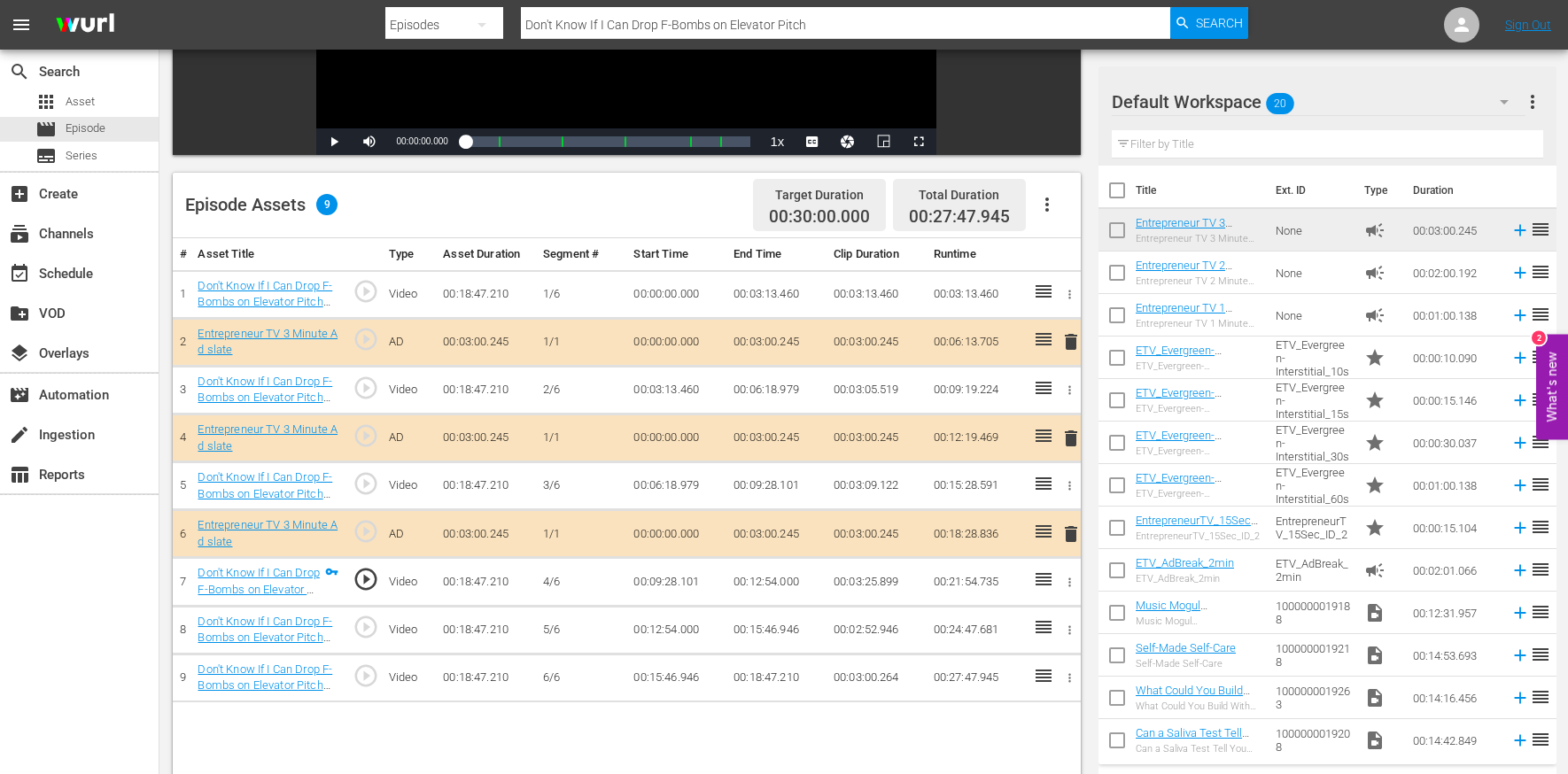
click at [1062, 532] on span "delete" at bounding box center [1071, 533] width 21 height 21
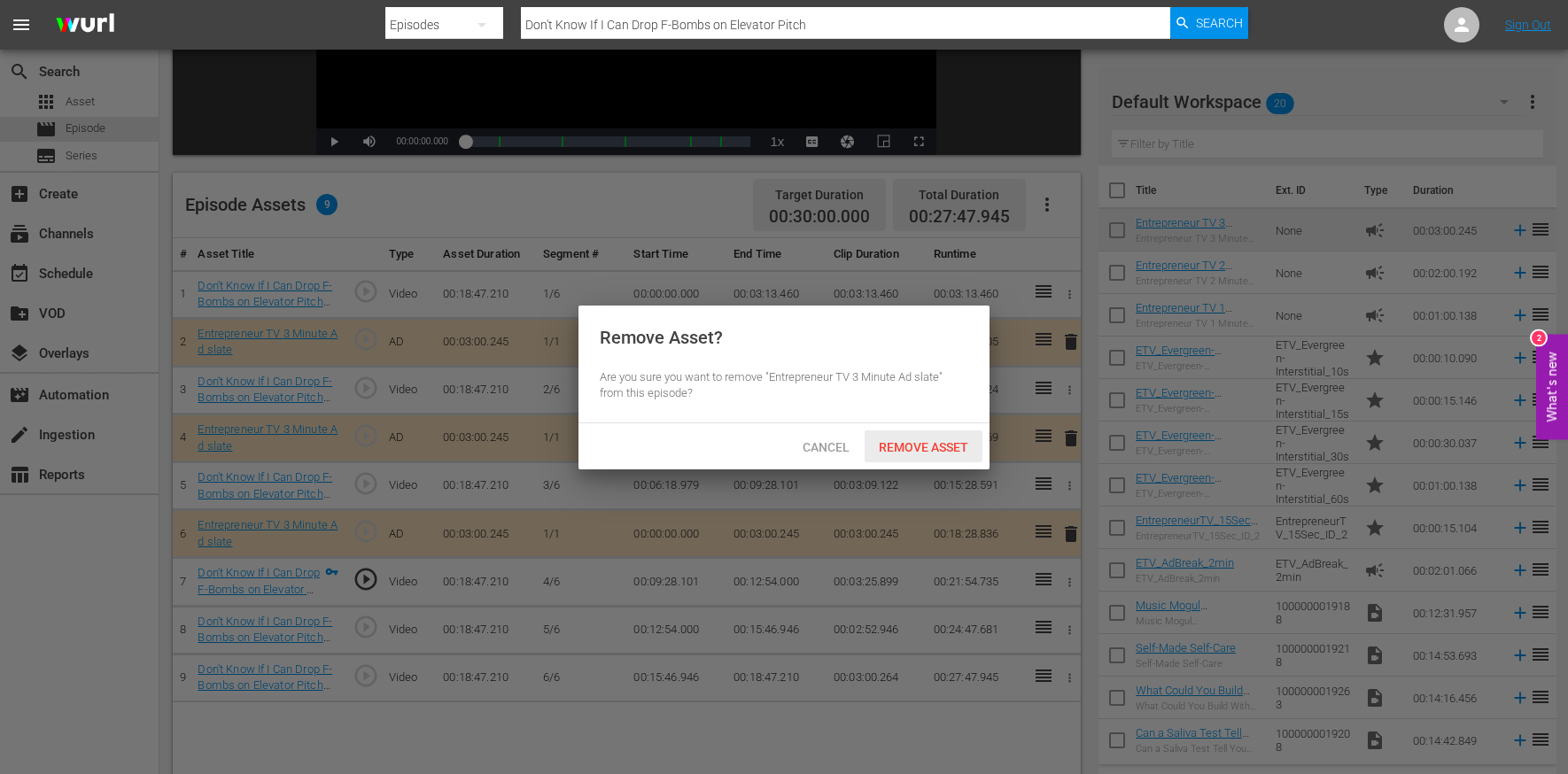
click at [933, 440] on span "Remove Asset" at bounding box center [924, 447] width 118 height 14
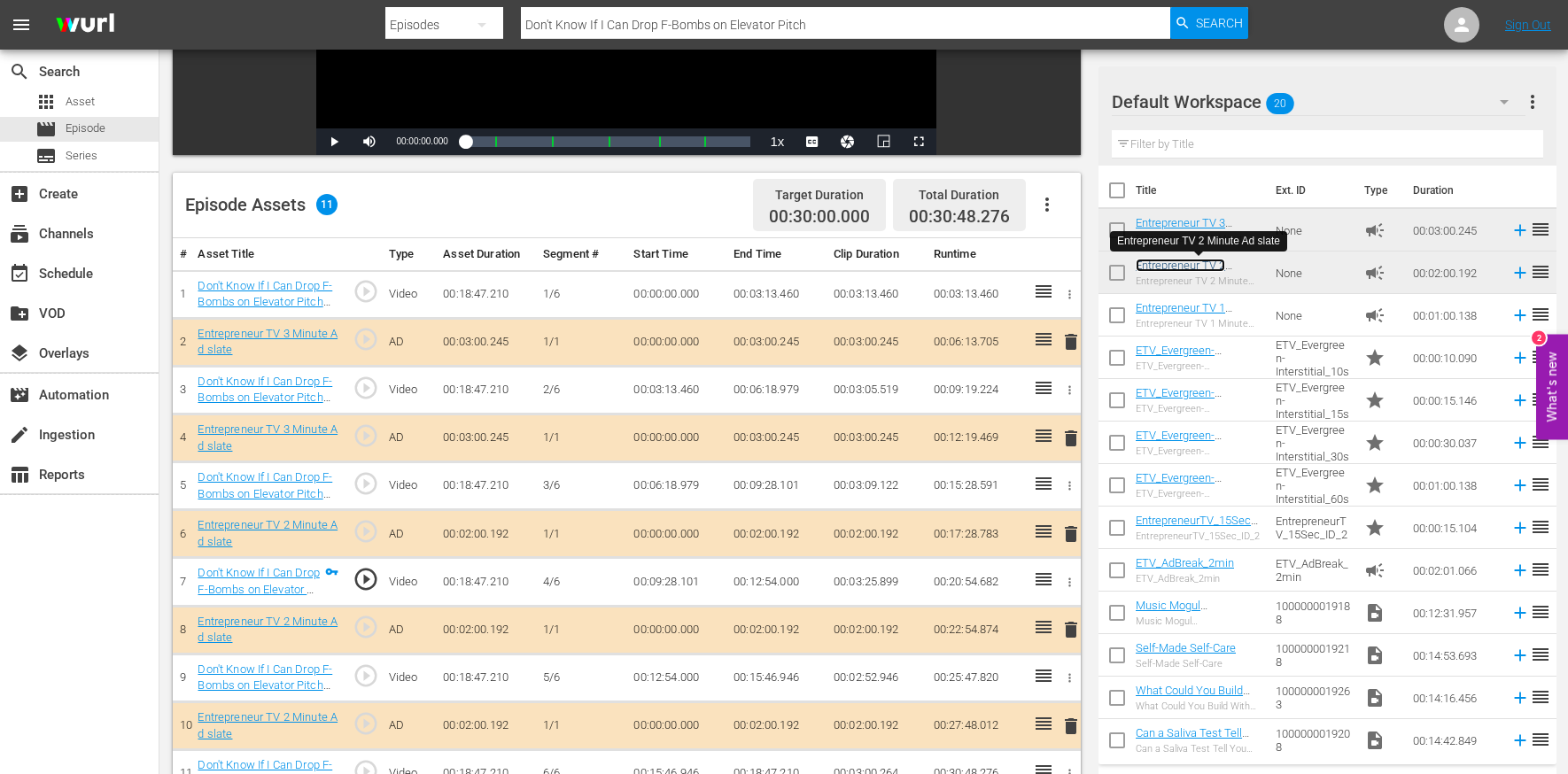
scroll to position [0, 0]
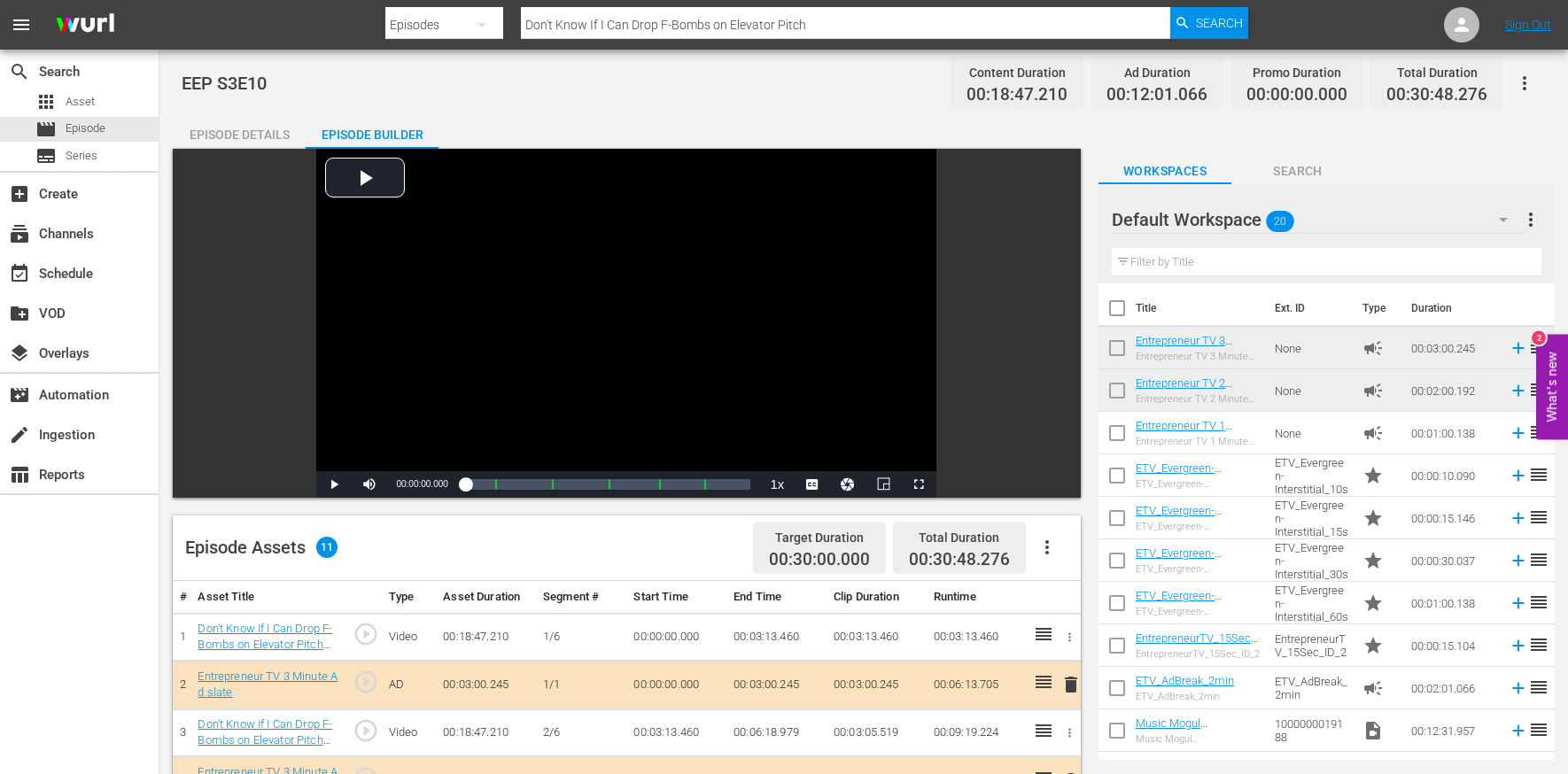
click at [574, 21] on input "Don't Know If I Can Drop F-Bombs on Elevator Pitch" at bounding box center [846, 25] width 650 height 42
paste input "Let's Make It Competitive Here"
type input "Let's Make It Competitive Here"
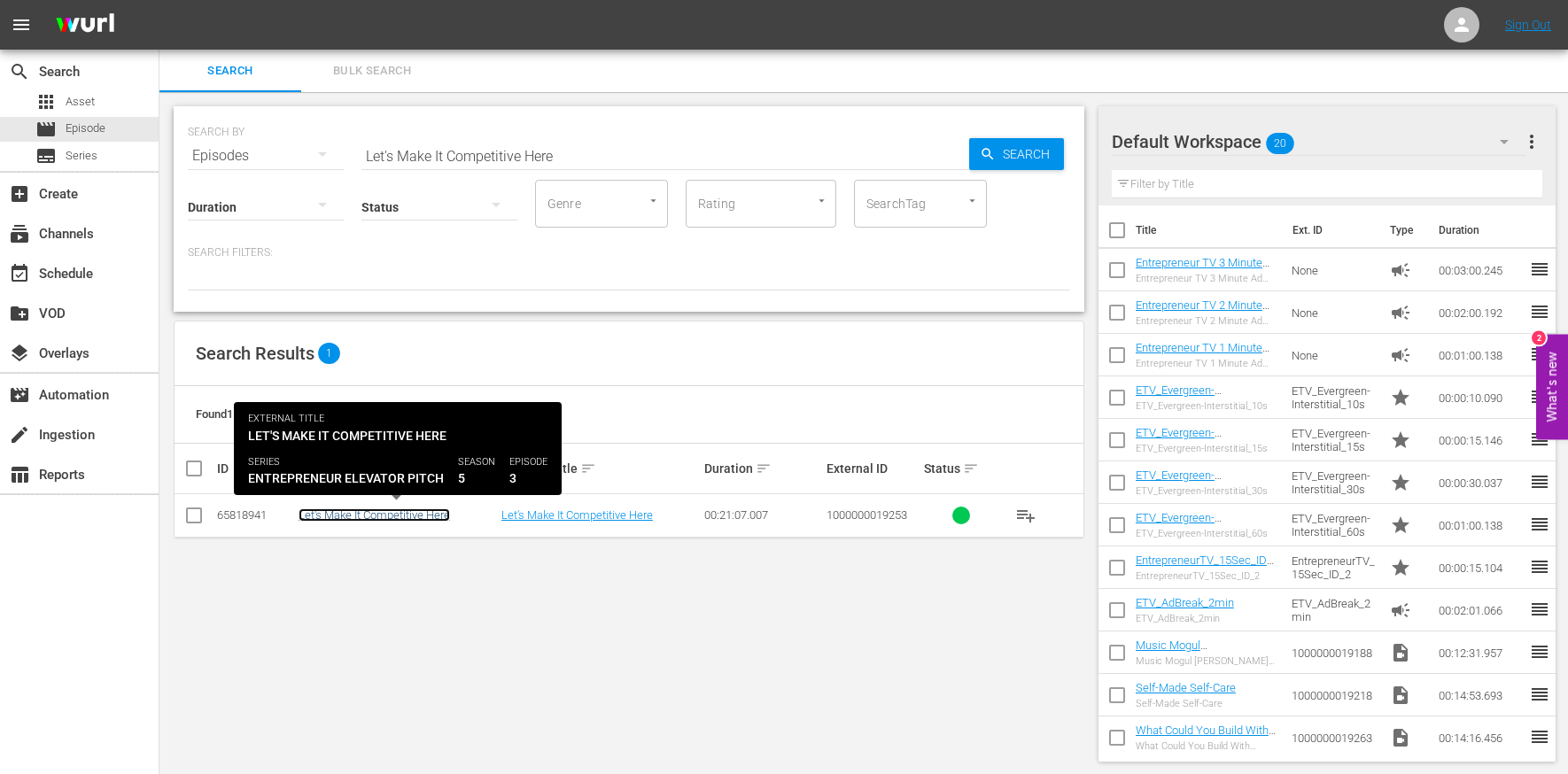
click at [365, 514] on link "Let's Make It Competitive Here" at bounding box center [375, 515] width 151 height 13
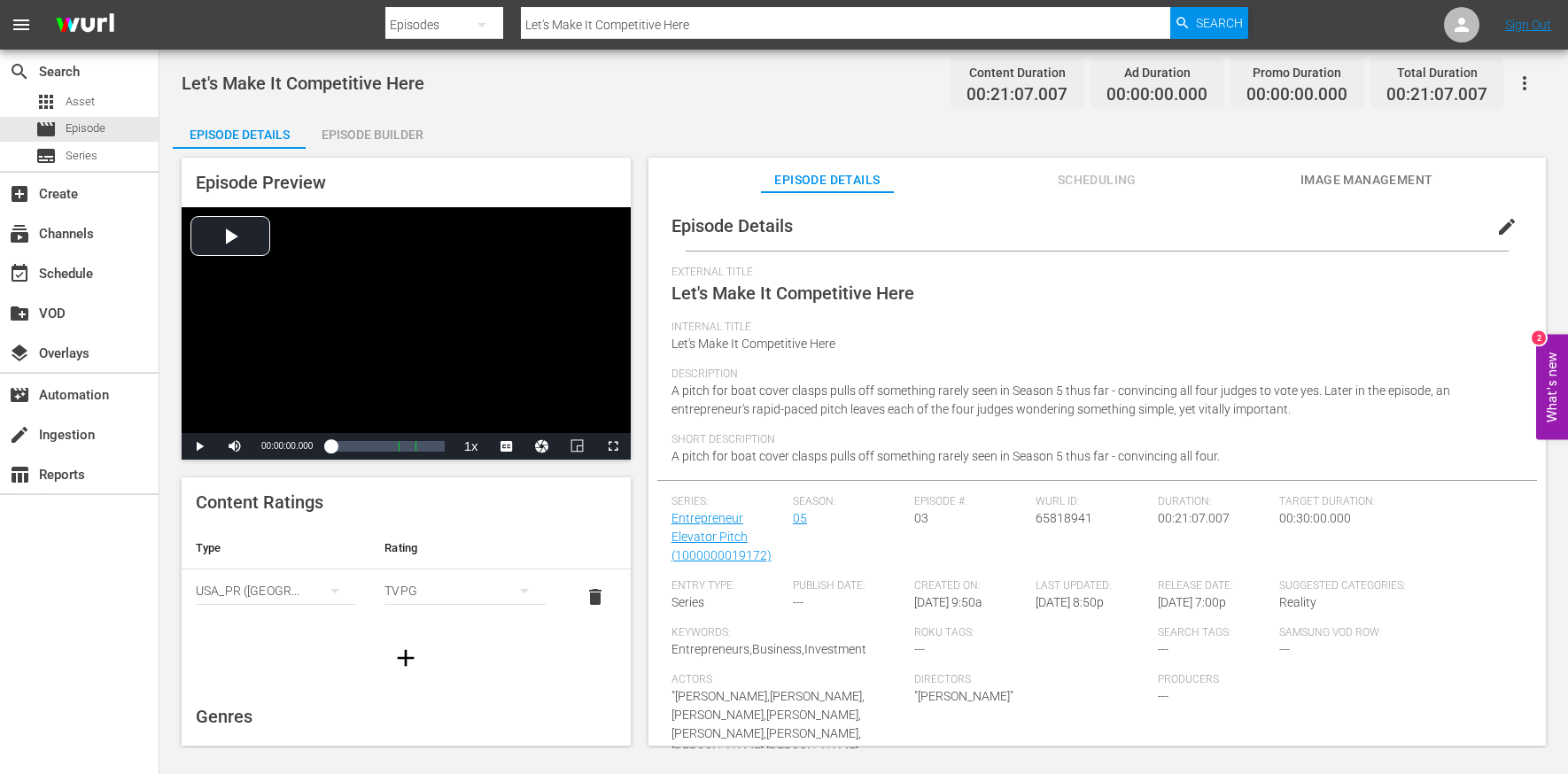
click at [1320, 229] on span "edit" at bounding box center [1507, 226] width 21 height 21
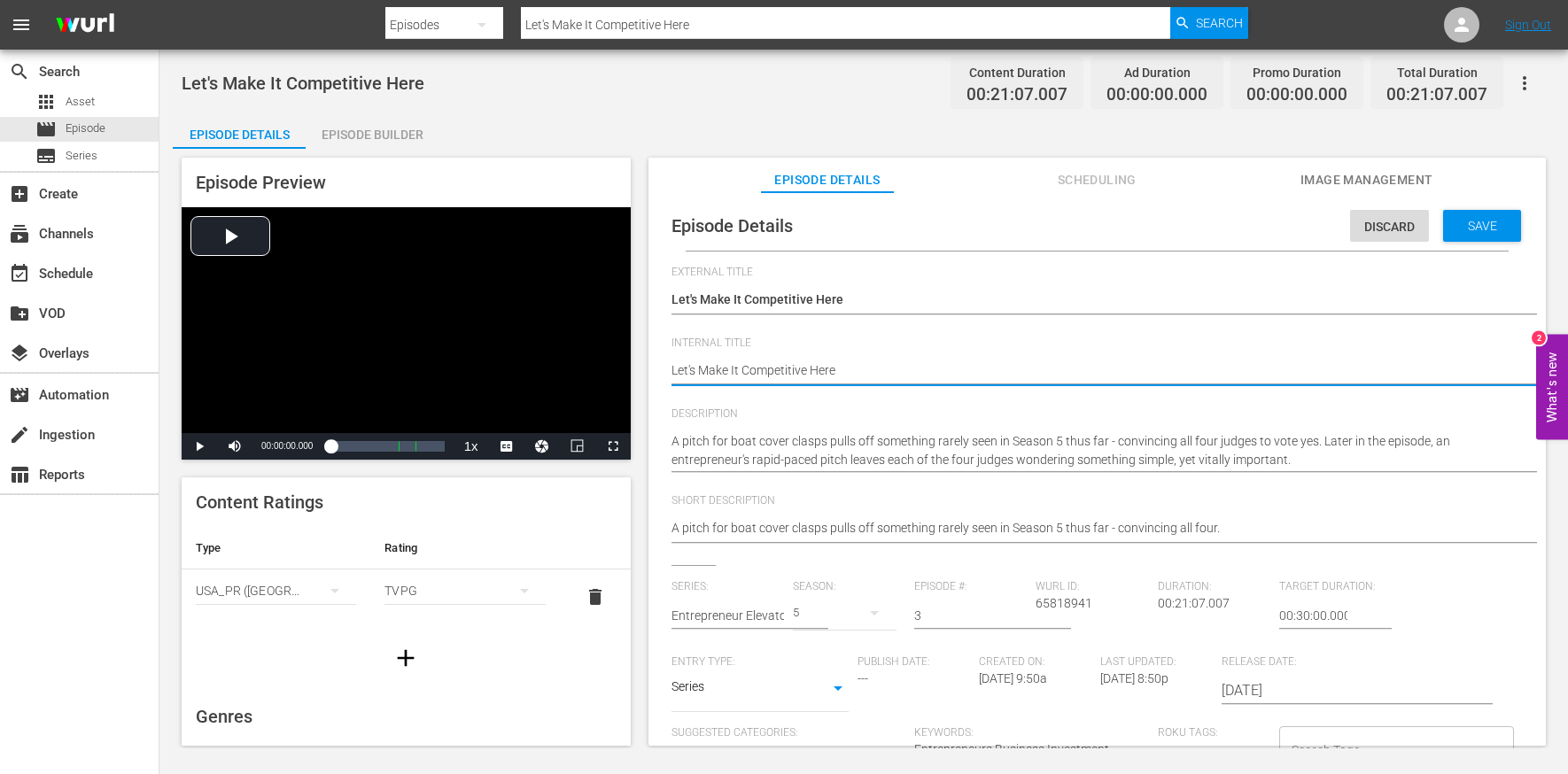
click at [861, 369] on textarea "Let's Make It Competitive Here" at bounding box center [1093, 372] width 843 height 21
type textarea "e"
type textarea "ee"
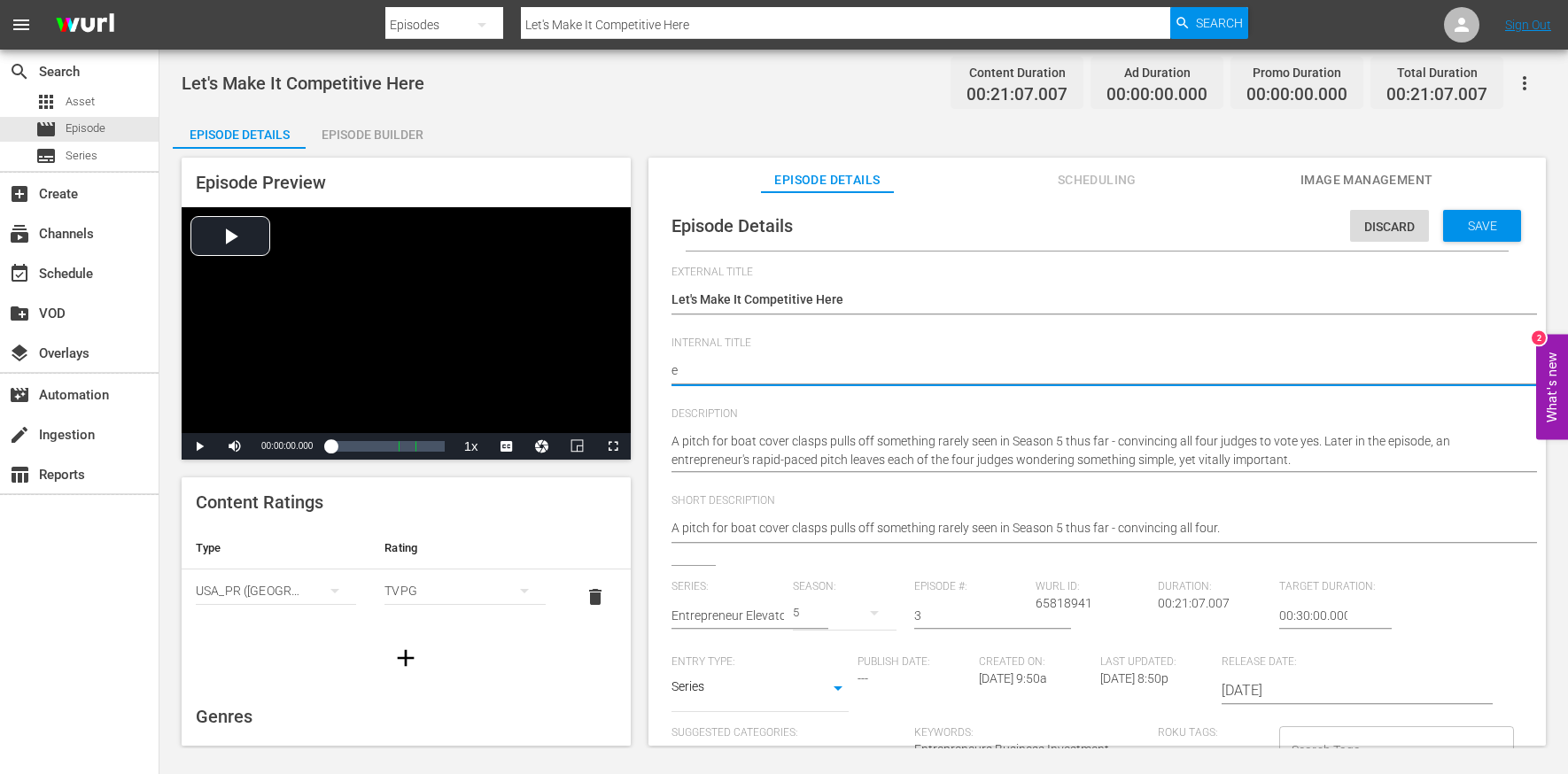
type textarea "ee"
type textarea "eep"
type textarea "ee"
type textarea "e"
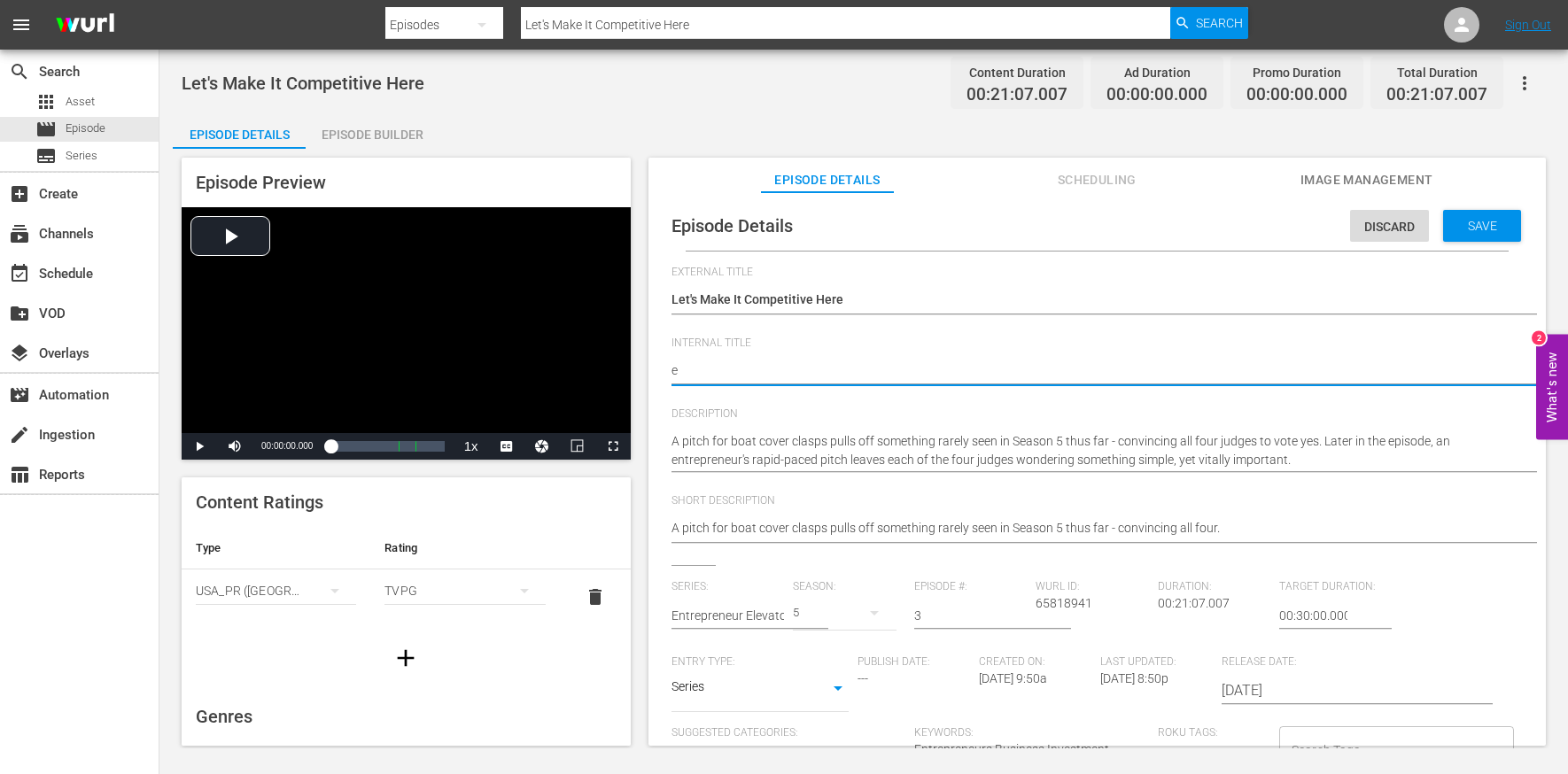
type textarea "e"
type textarea "E"
type textarea "EE"
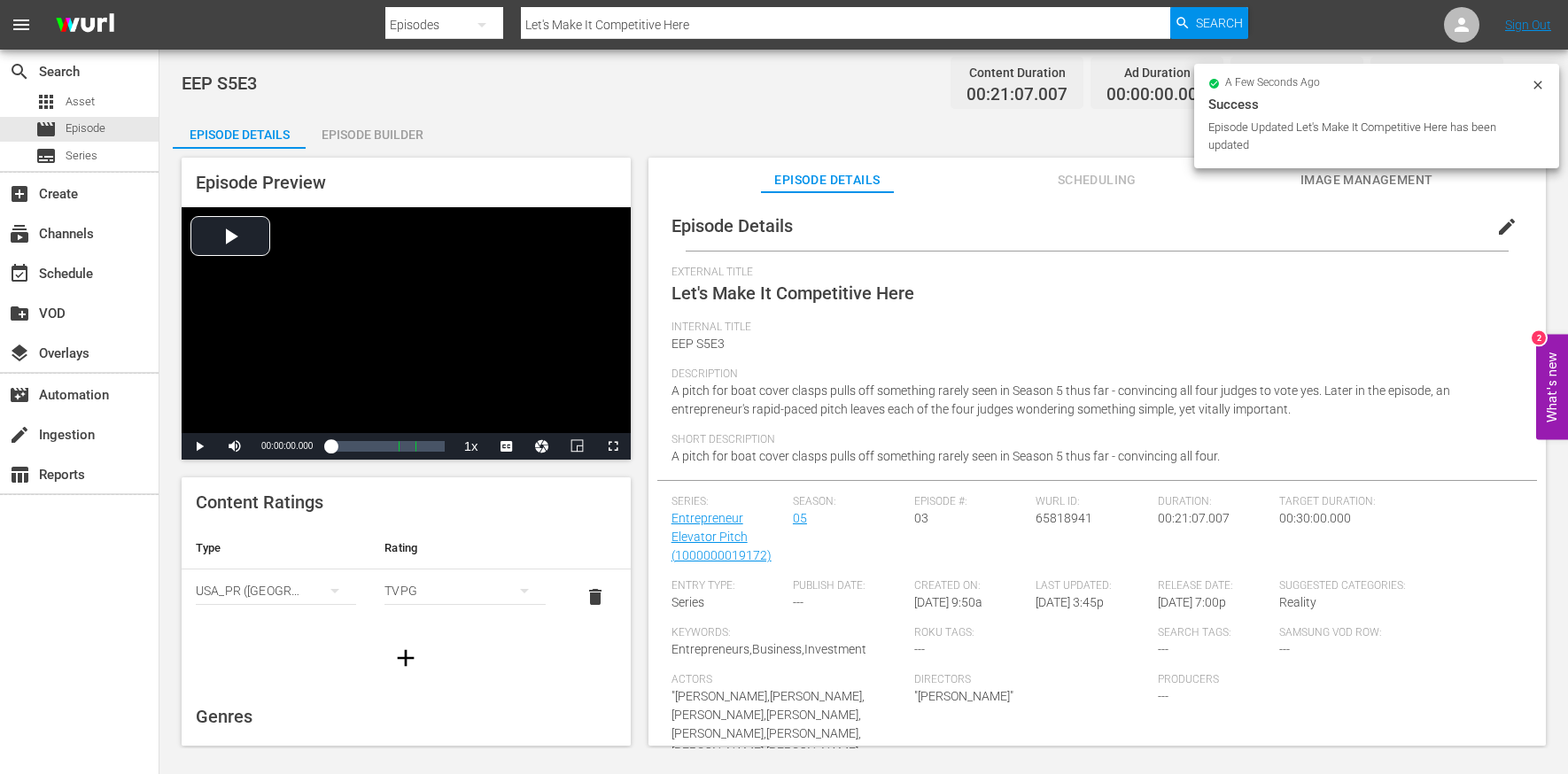
click at [345, 135] on div "Episode Builder" at bounding box center [372, 135] width 133 height 42
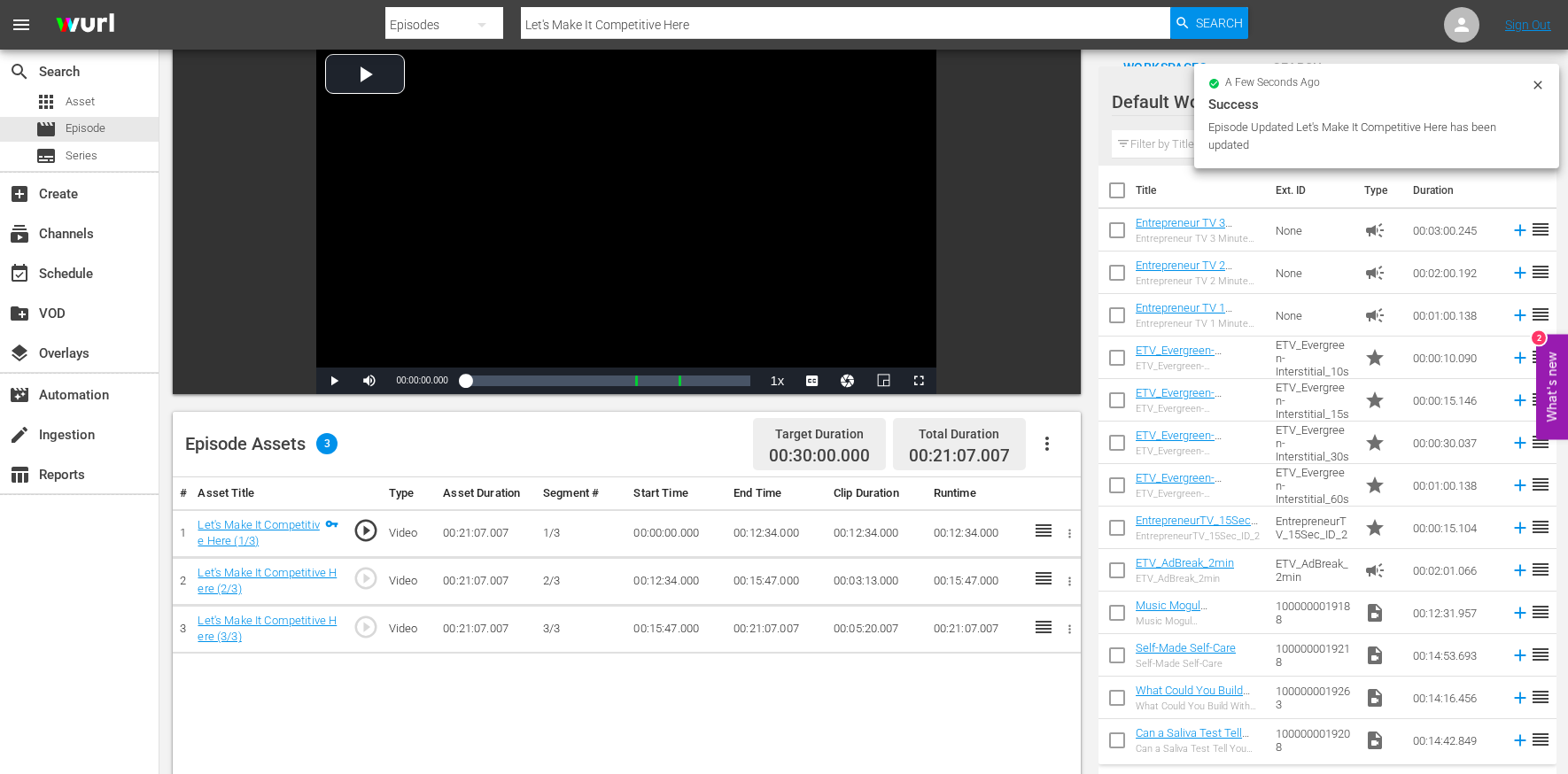
scroll to position [185, 0]
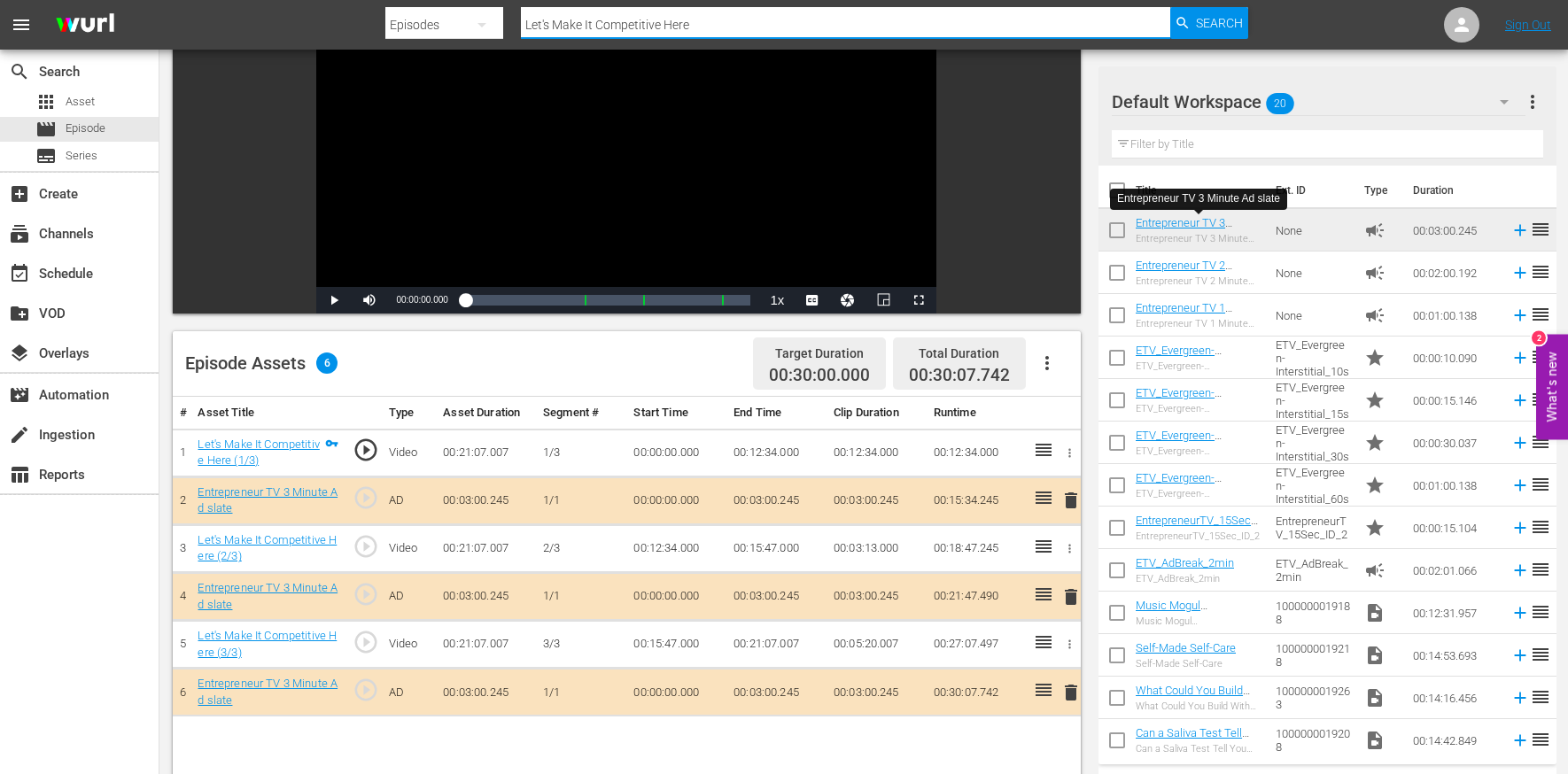
click at [600, 24] on input "Let's Make It Competitive Here" at bounding box center [846, 25] width 650 height 42
paste input "You Don't Need Us"
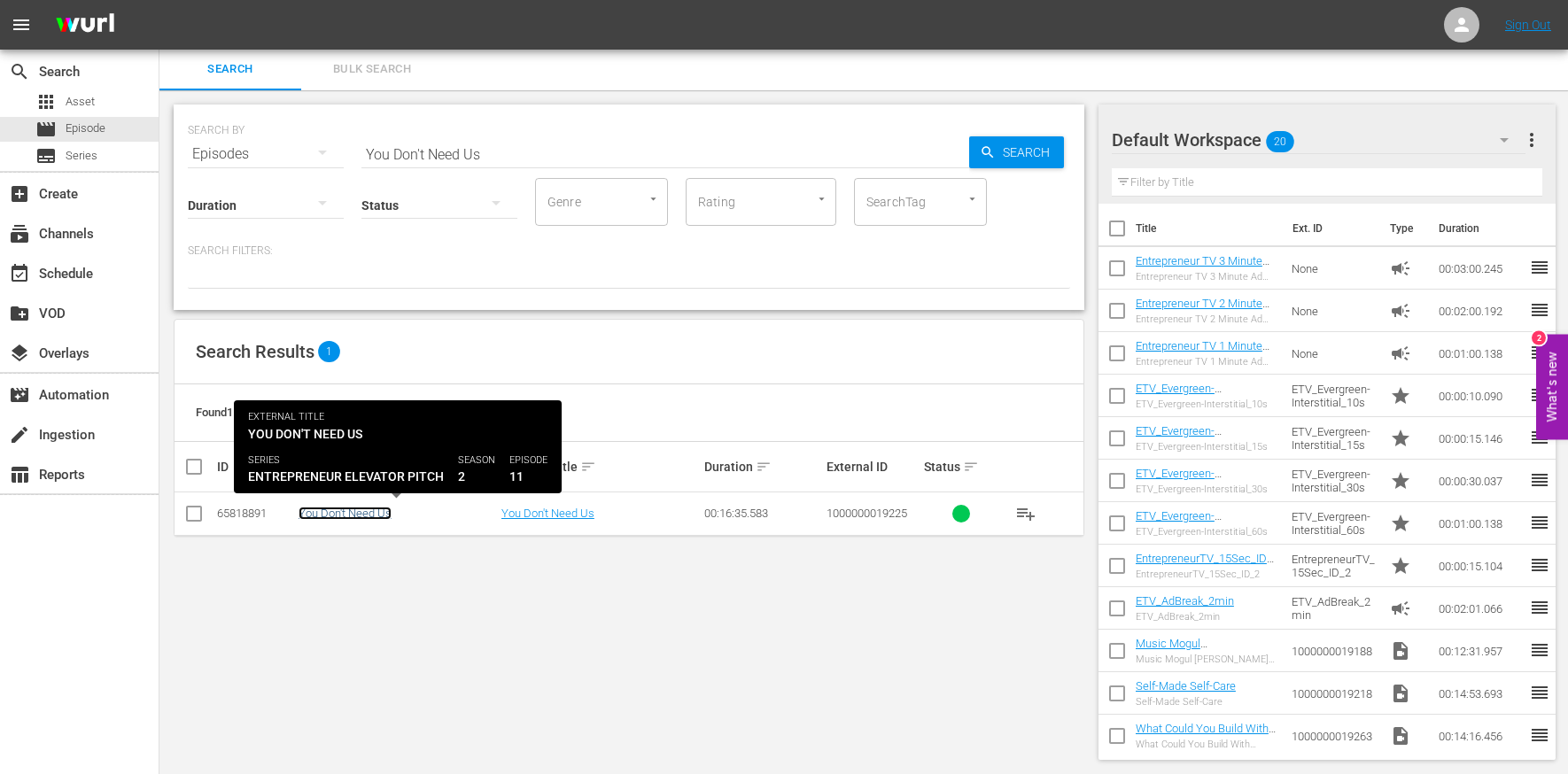
click at [349, 508] on link "You Don't Need Us" at bounding box center [345, 513] width 93 height 13
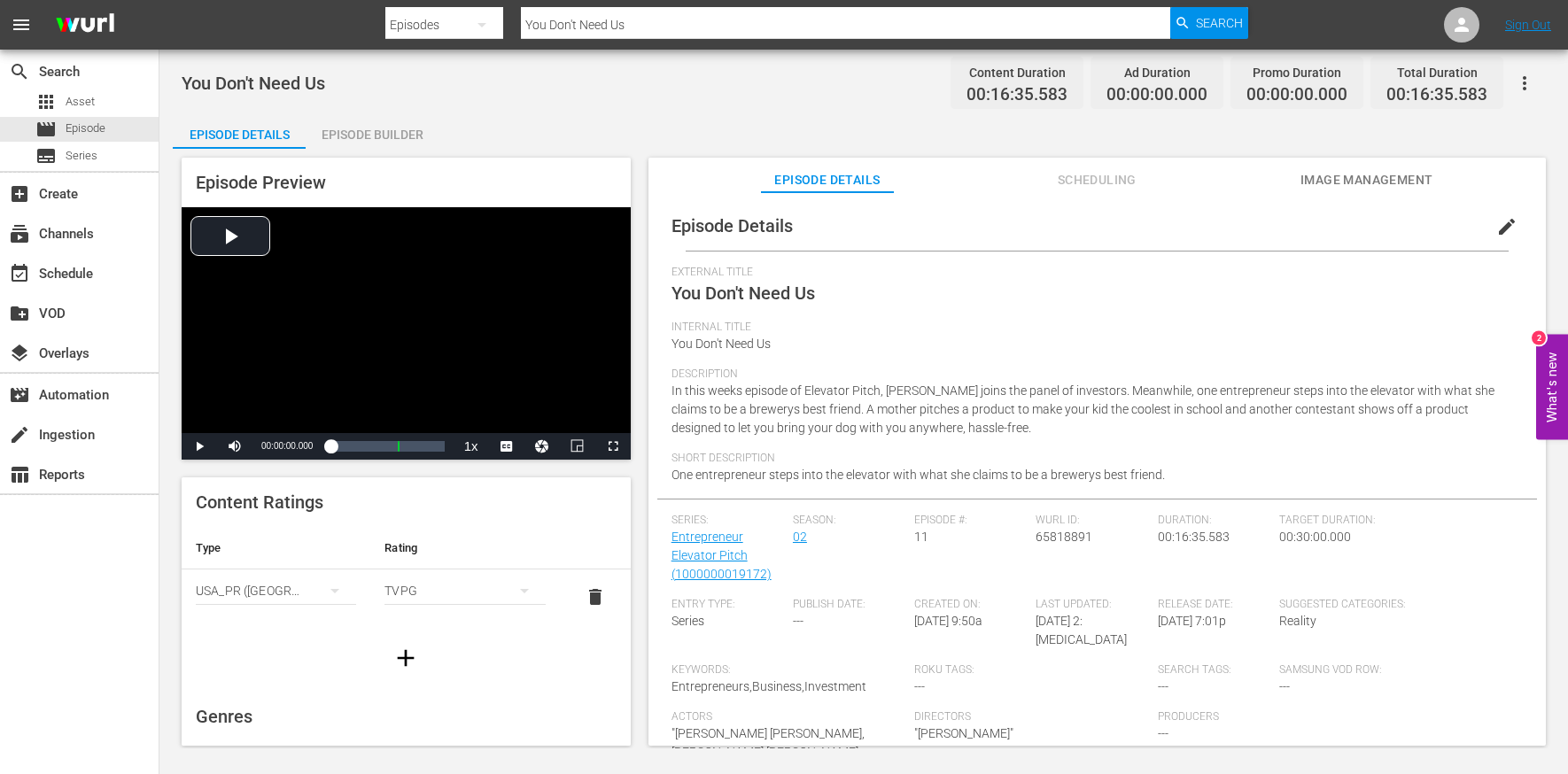
click at [1320, 224] on span "edit" at bounding box center [1507, 226] width 21 height 21
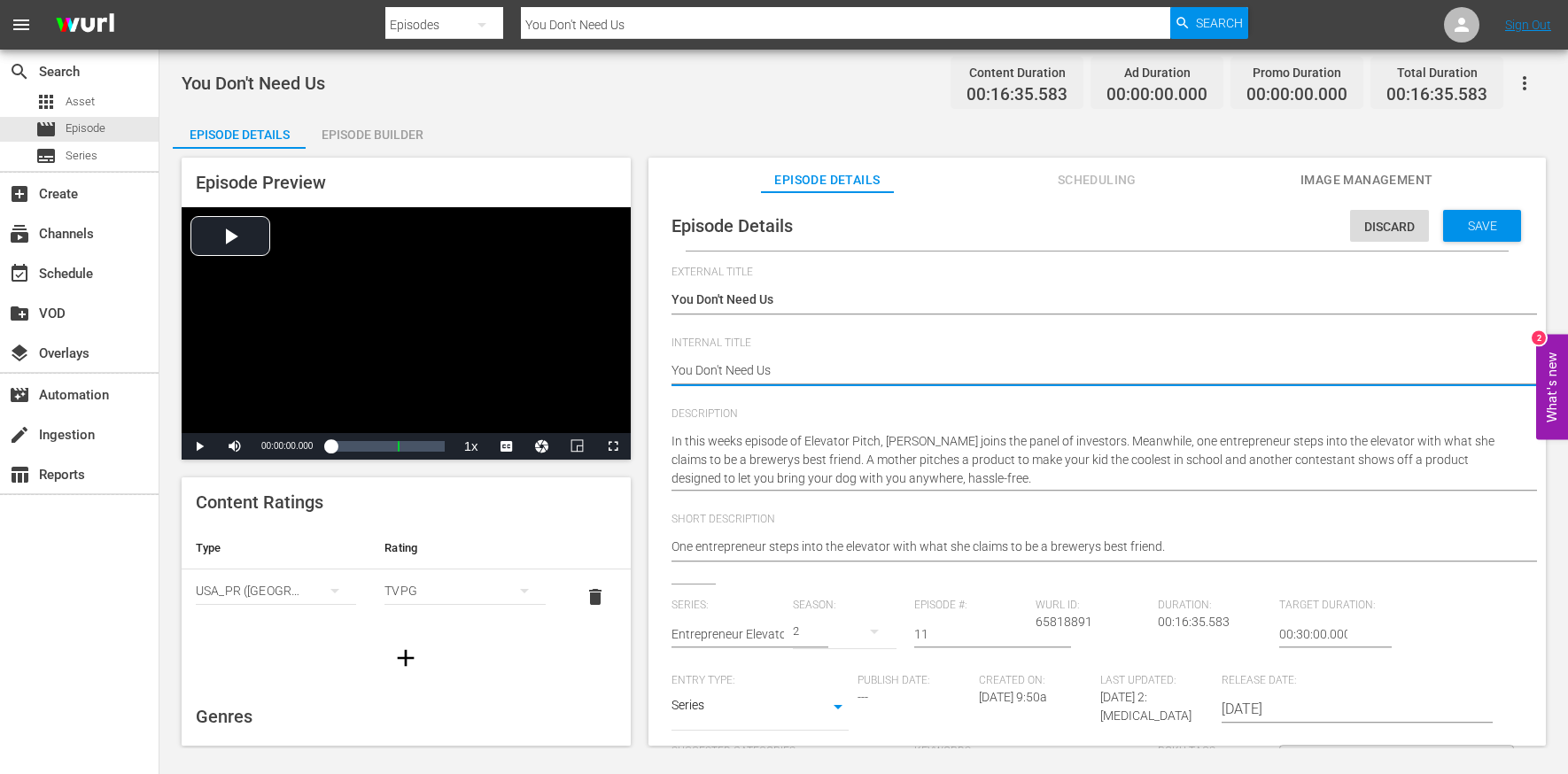
click at [803, 374] on textarea "You Don't Need Us" at bounding box center [1093, 372] width 843 height 21
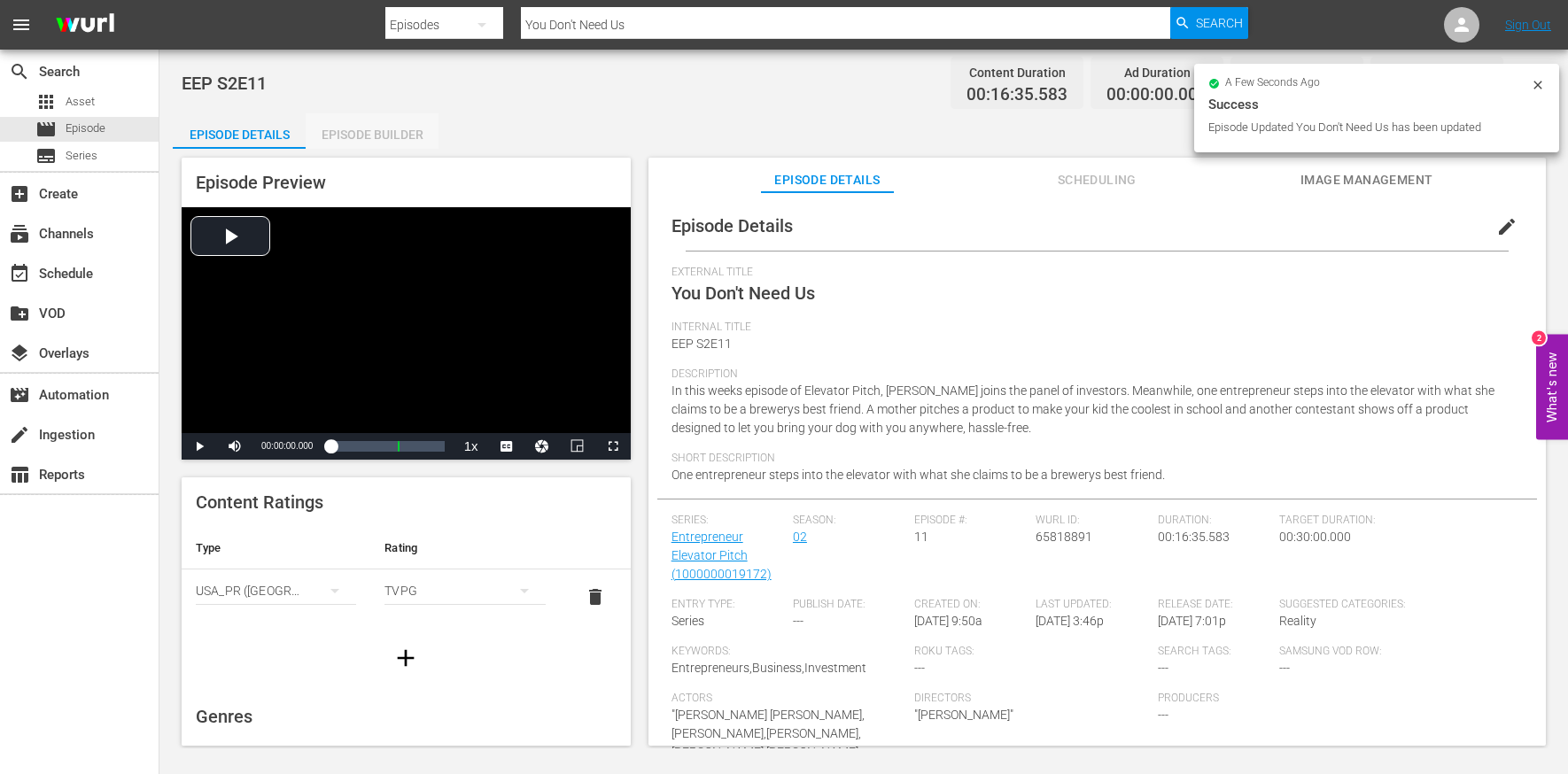
click at [379, 133] on div "Episode Builder" at bounding box center [372, 135] width 133 height 42
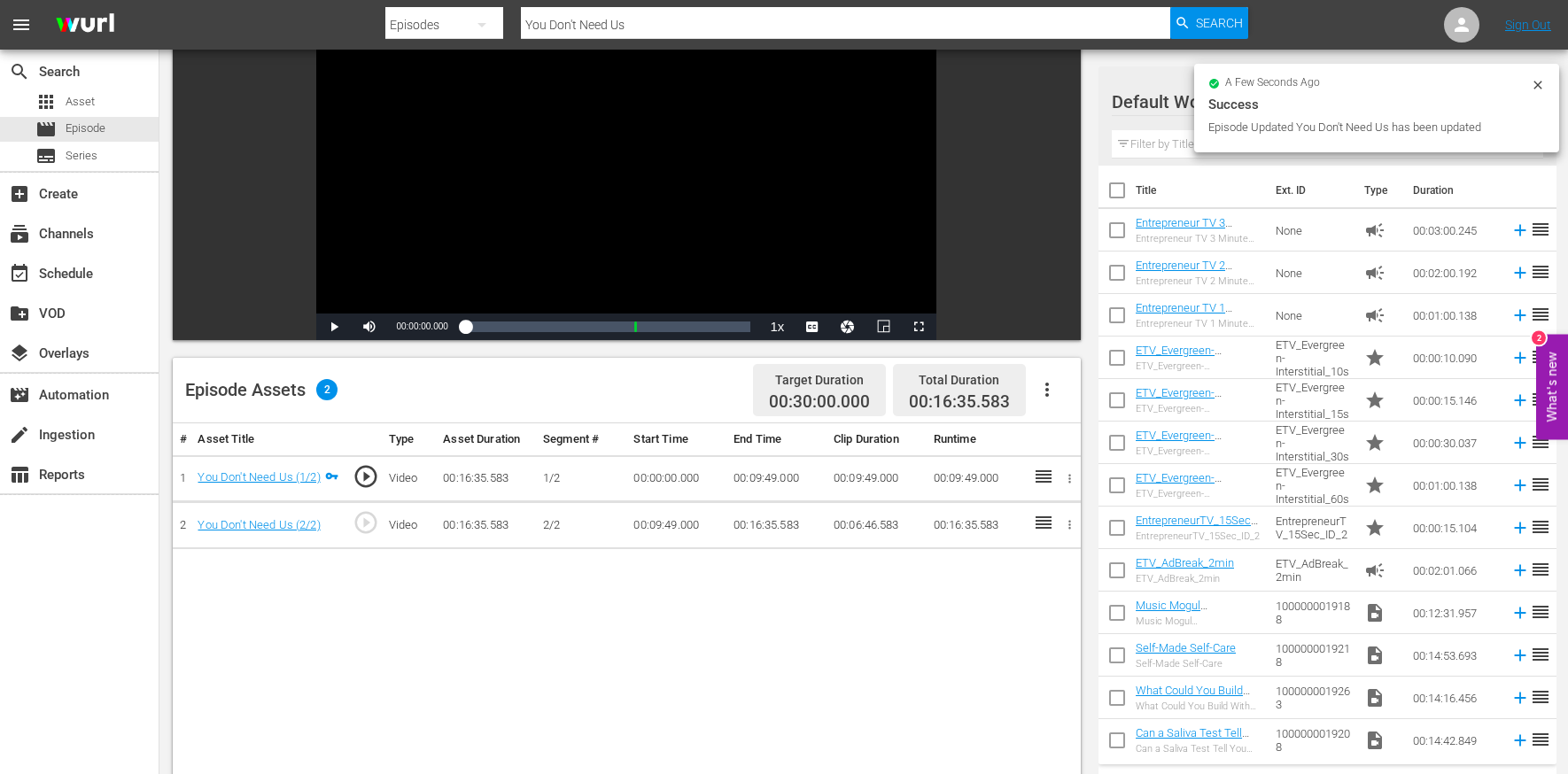
scroll to position [213, 0]
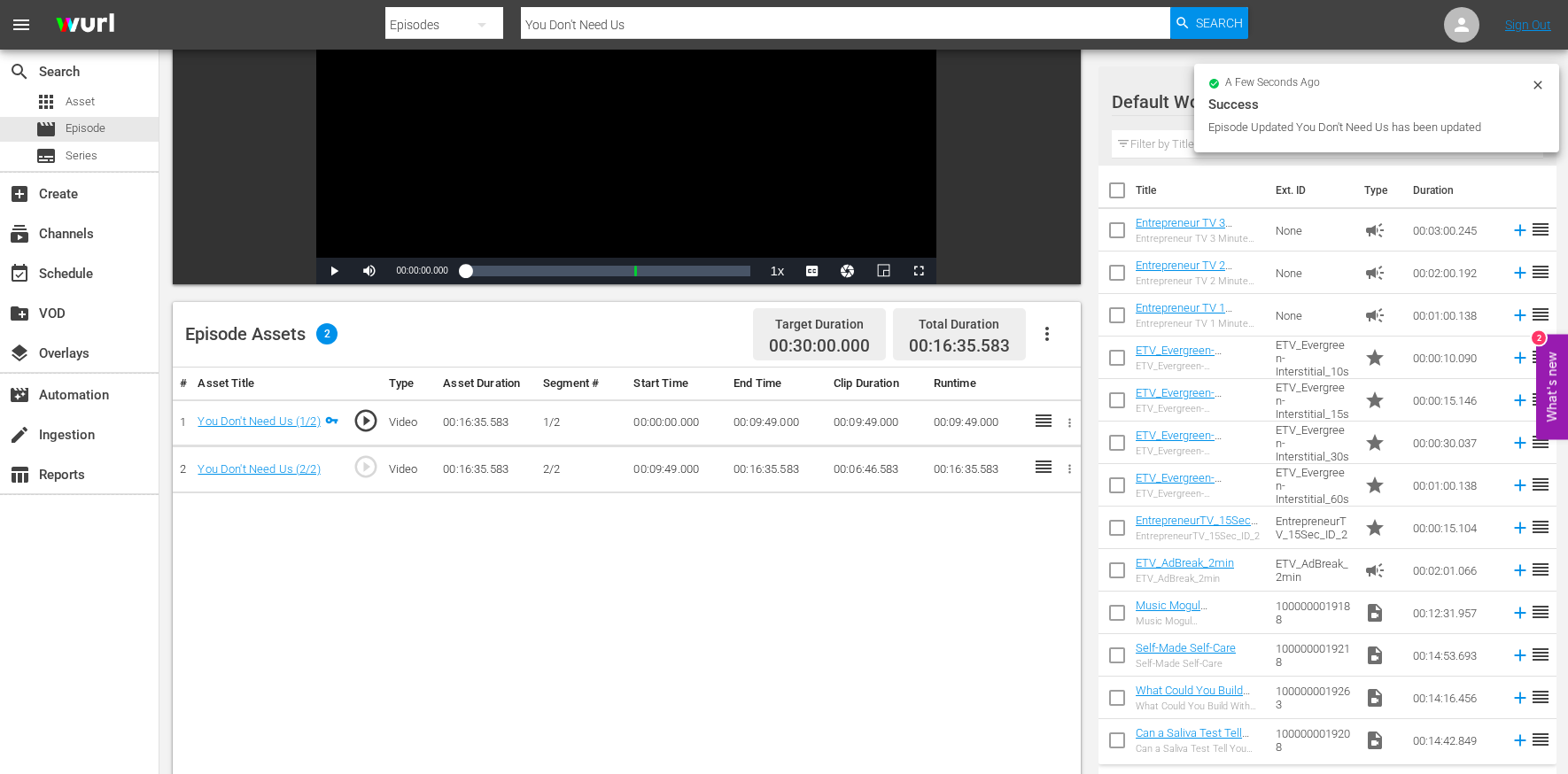
click at [1034, 335] on button "button" at bounding box center [1047, 334] width 42 height 42
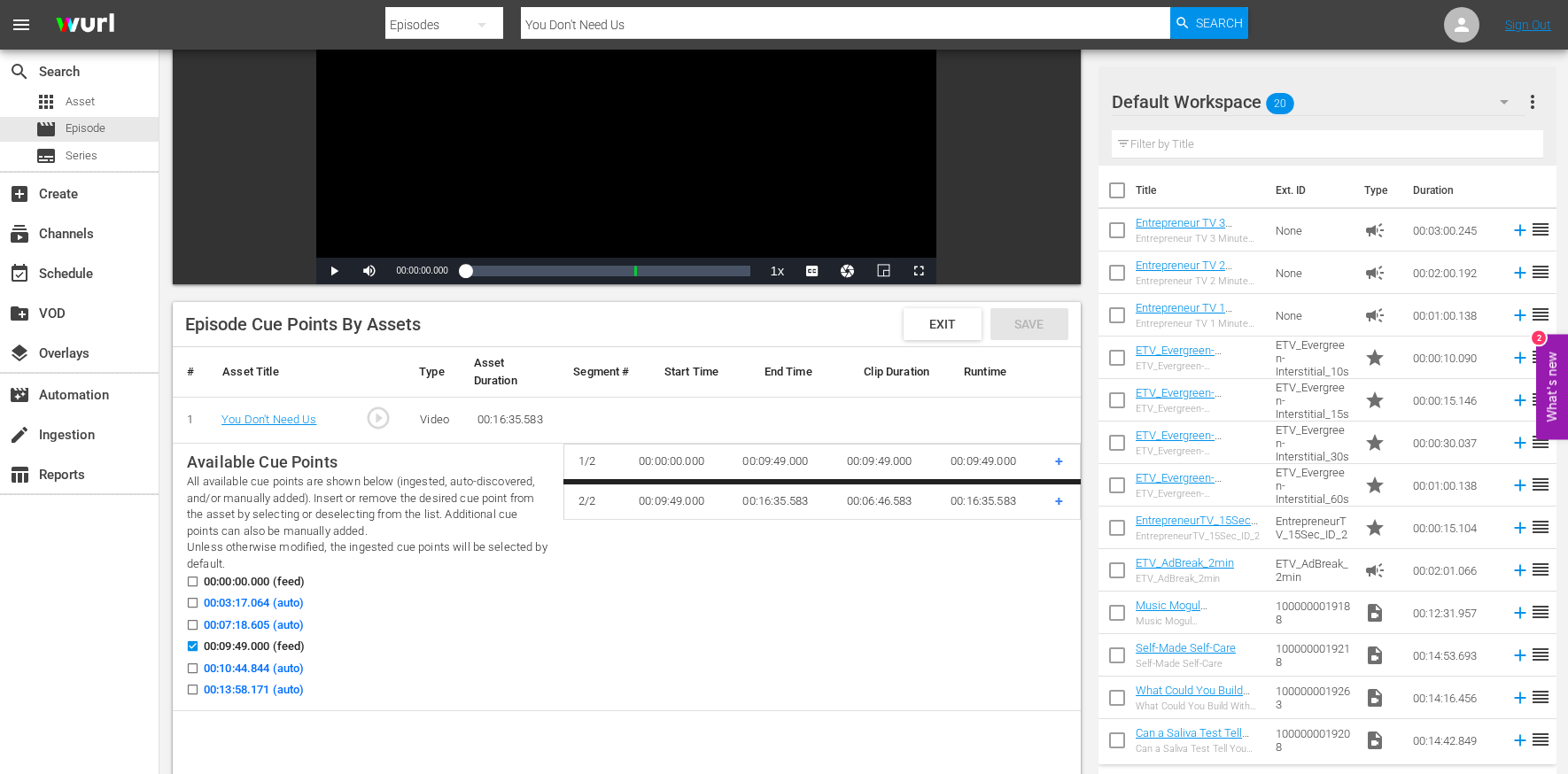
scroll to position [213, 0]
click at [193, 600] on input "00:03:17.064 (auto)" at bounding box center [188, 606] width 22 height 13
checkbox input "true"
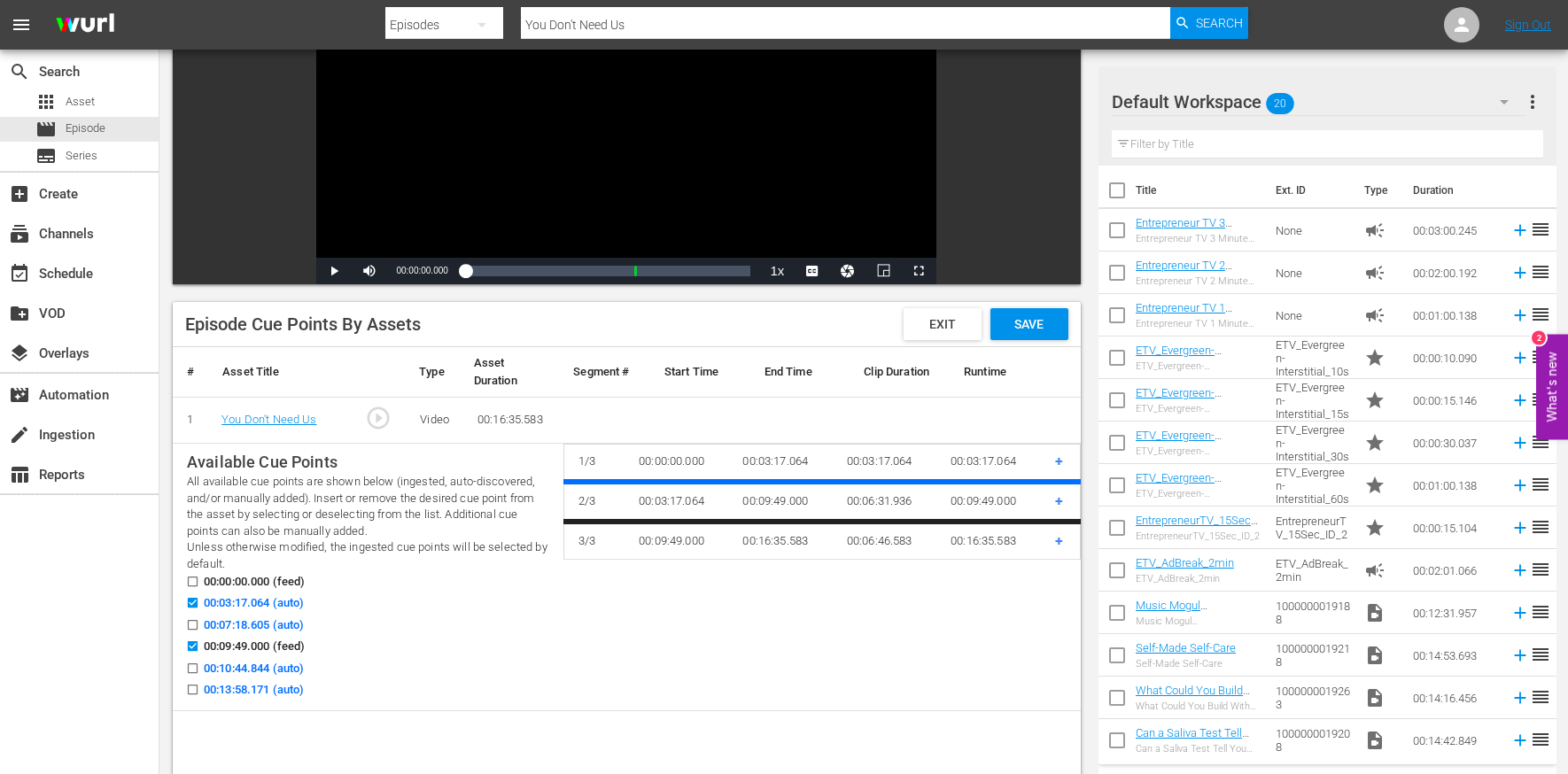
click at [193, 622] on input "00:07:18.605 (auto)" at bounding box center [188, 628] width 22 height 13
checkbox input "true"
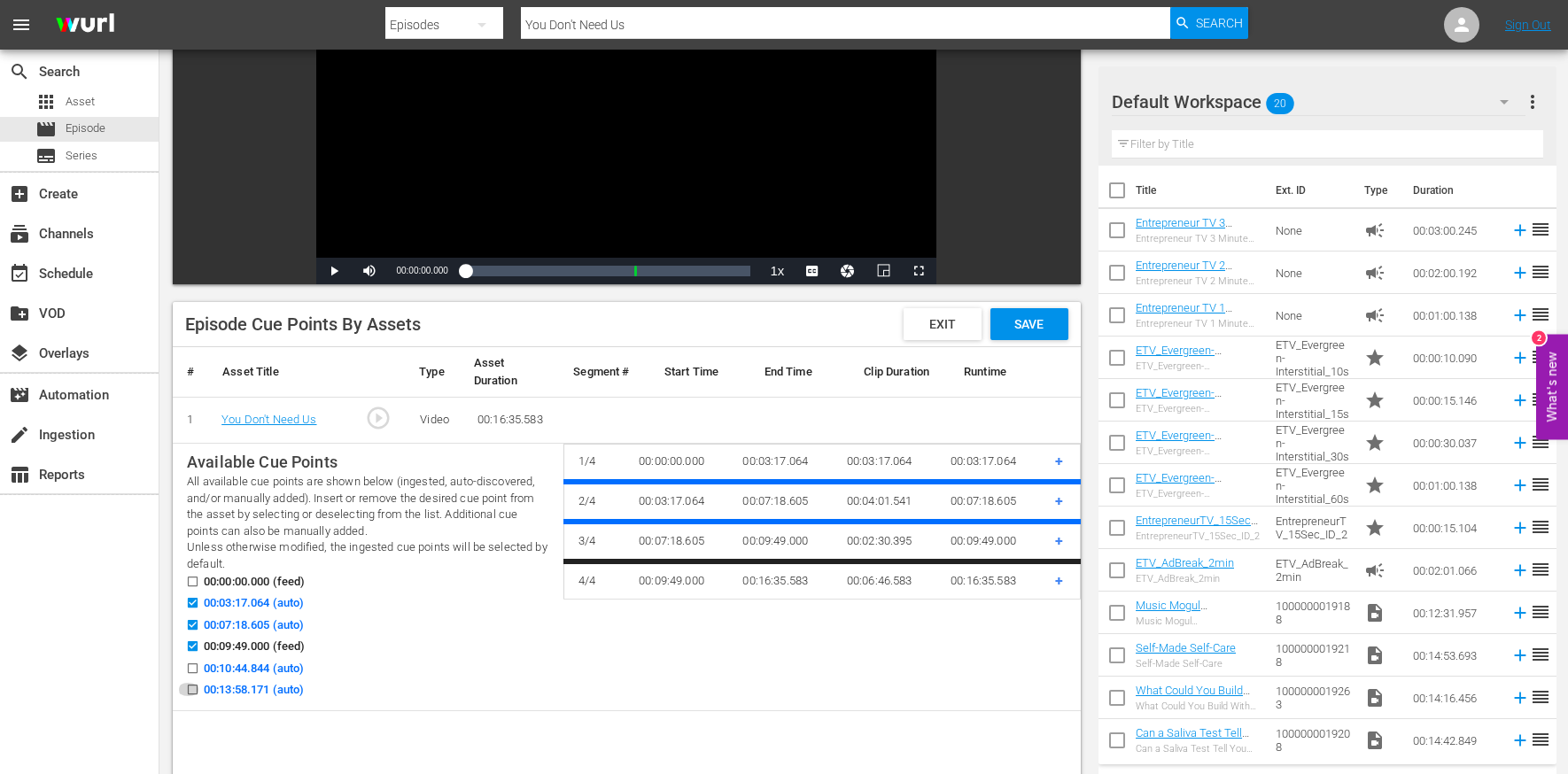
click at [192, 691] on input "00:13:58.171 (auto)" at bounding box center [188, 693] width 22 height 13
checkbox input "true"
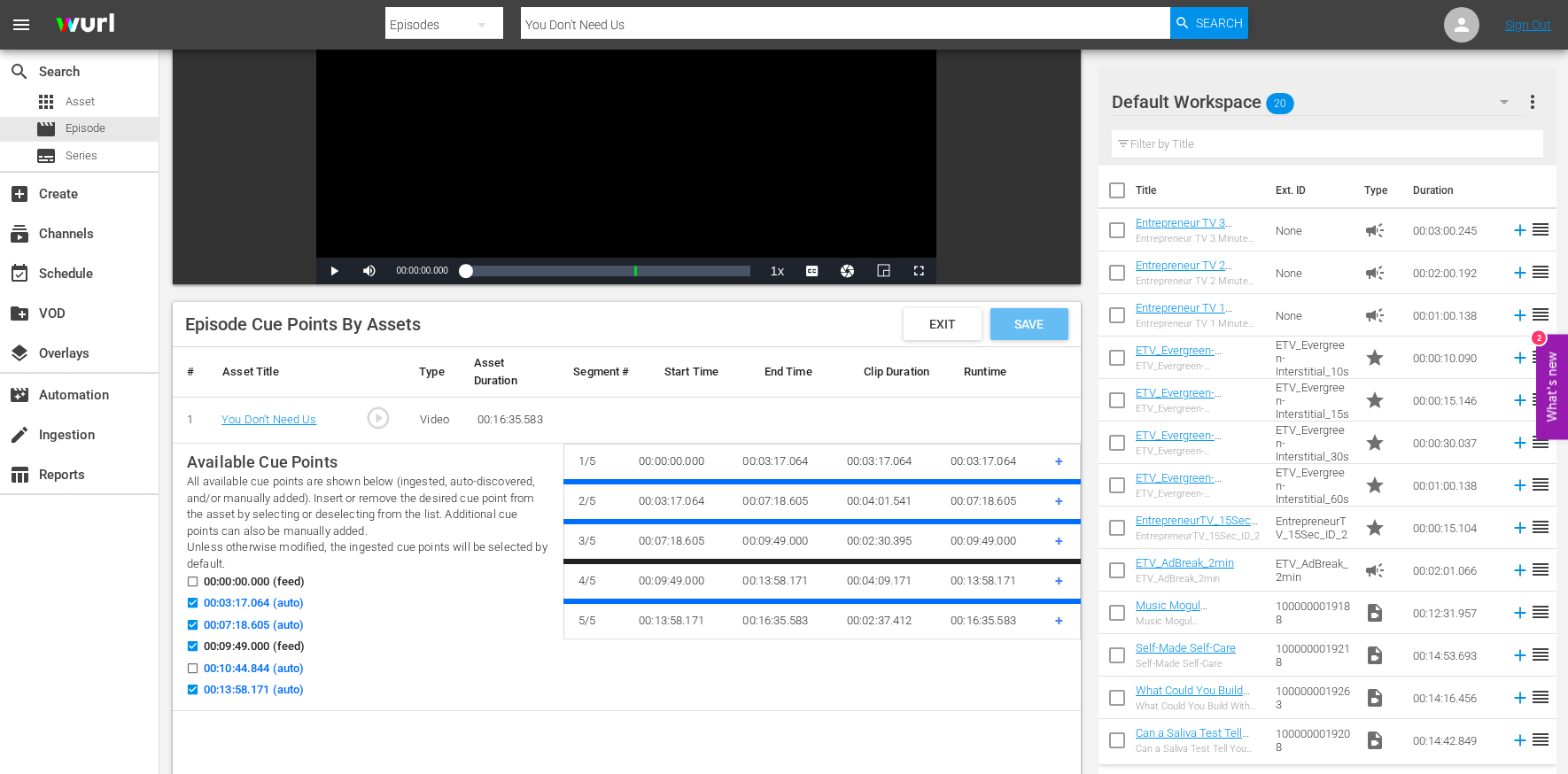
click at [1033, 325] on span "Save" at bounding box center [1029, 324] width 57 height 14
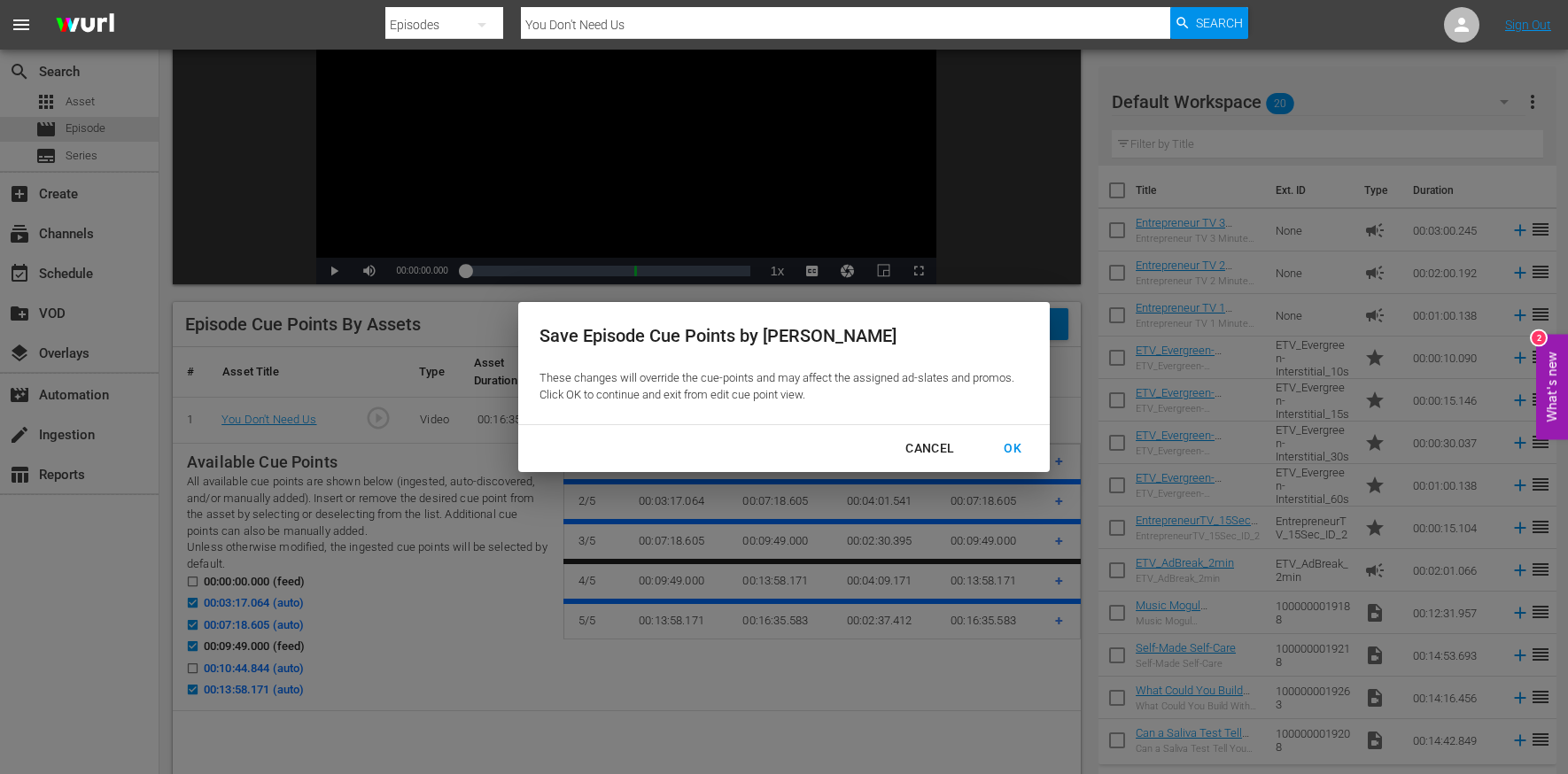
click at [1014, 446] on div "OK" at bounding box center [1012, 448] width 46 height 22
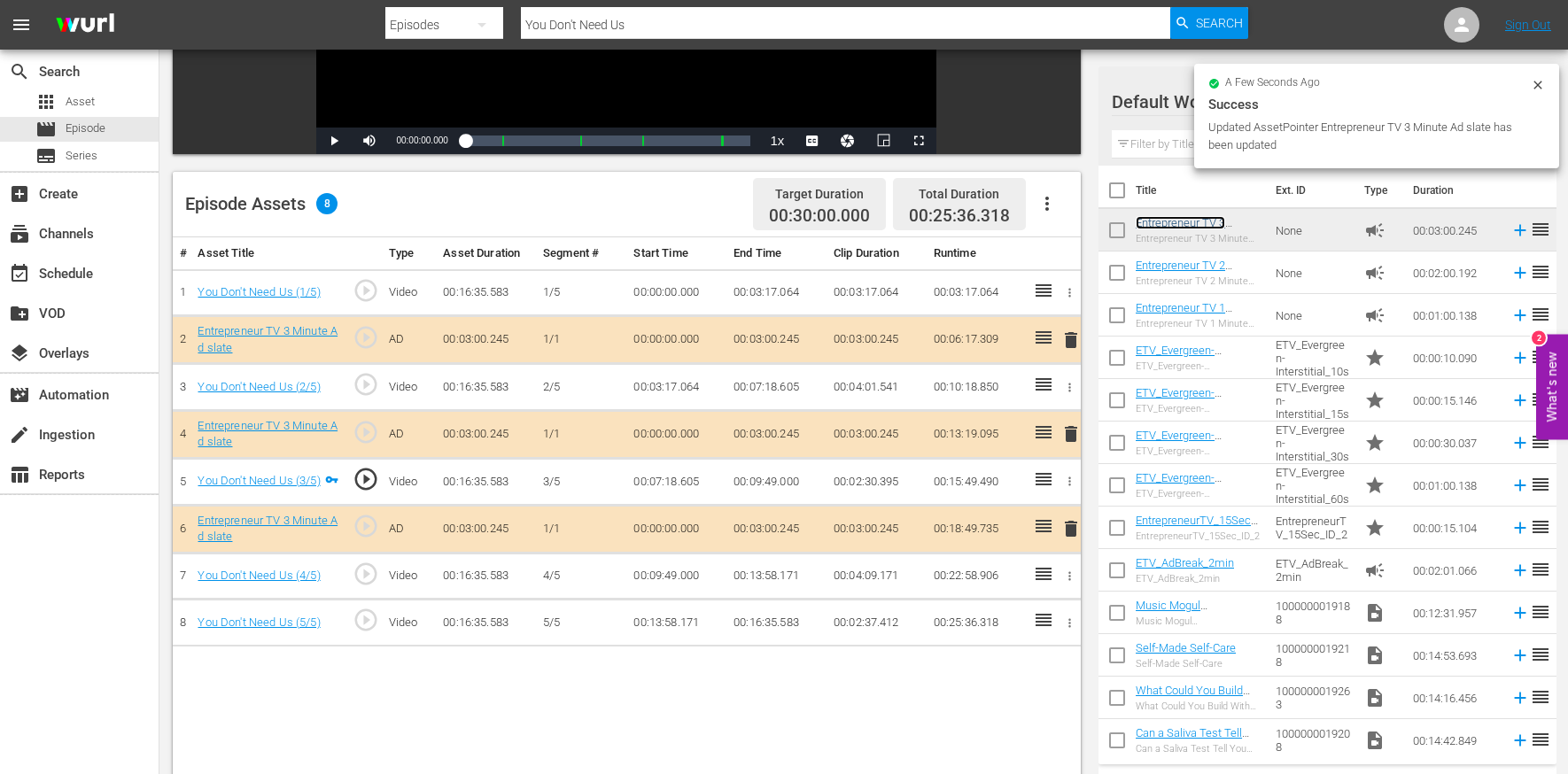
scroll to position [348, 0]
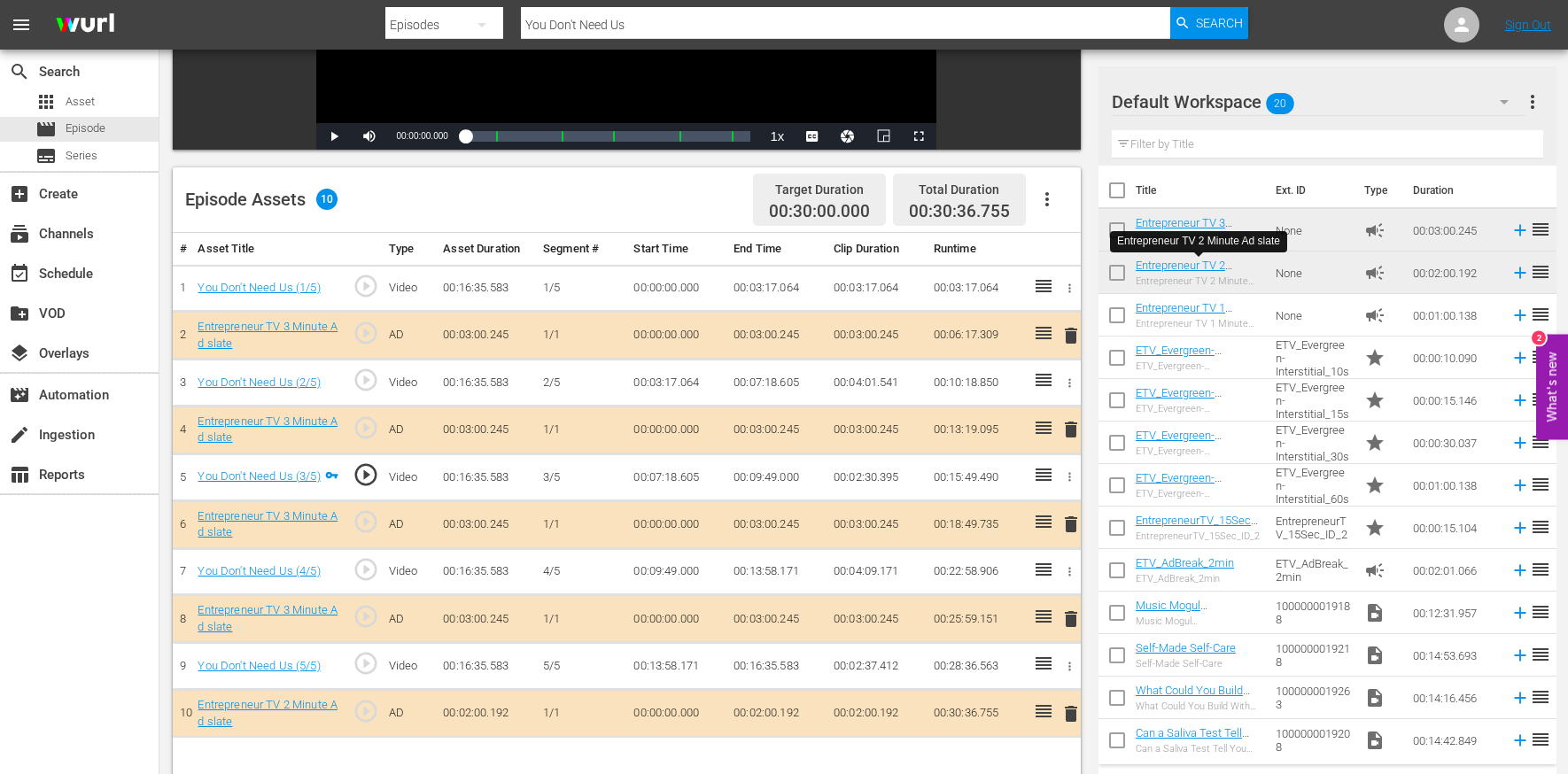
click at [617, 18] on input "You Don't Need Us" at bounding box center [846, 25] width 650 height 42
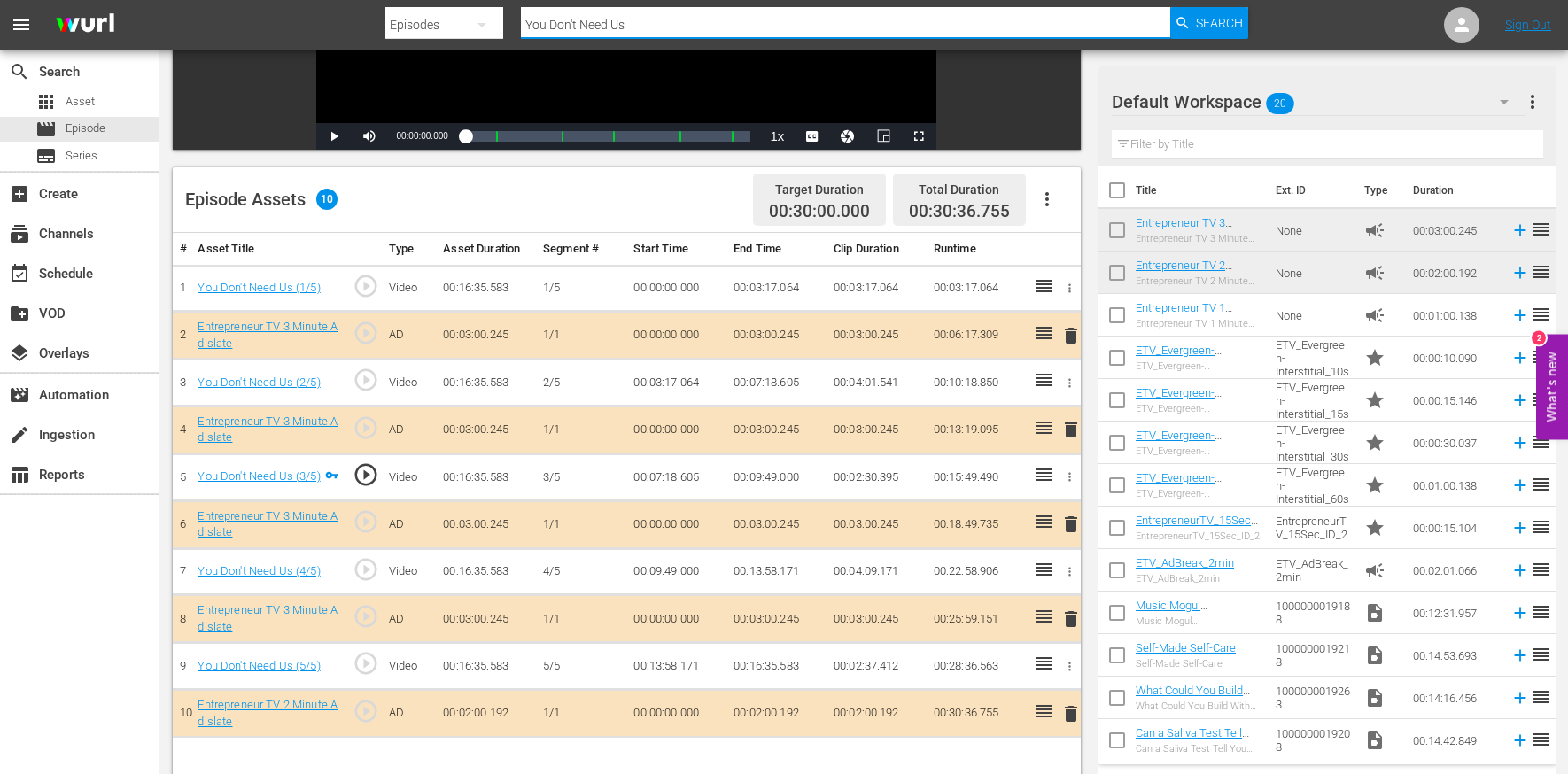
click at [617, 18] on input "You Don't Need Us" at bounding box center [846, 25] width 650 height 42
paste input "We Are Going to Make Money on This Thing"
type input "We Are Going to Make Money on This Thing"
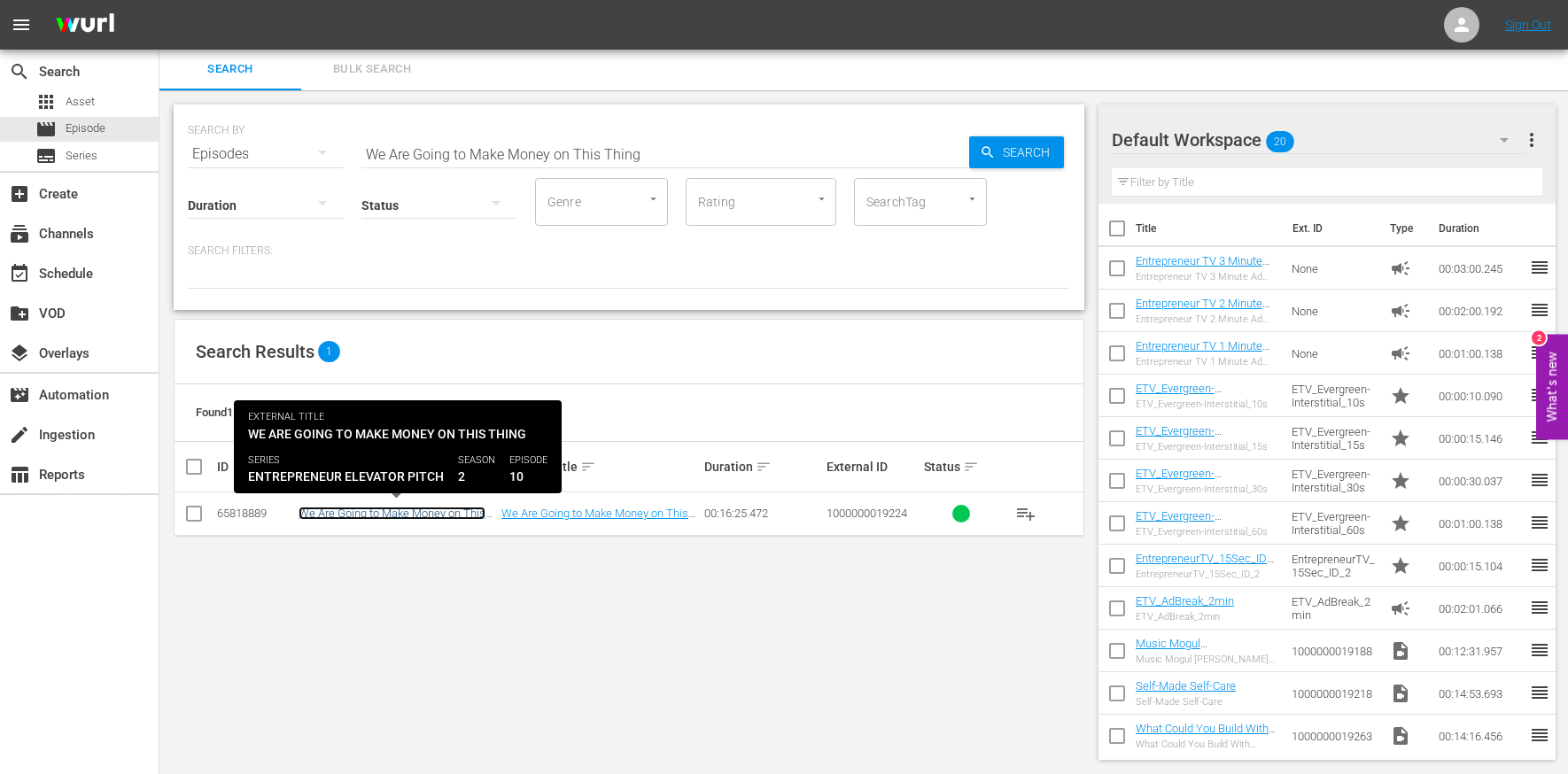
click at [370, 508] on link "We Are Going to Make Money on This Thing" at bounding box center [392, 519] width 187 height 27
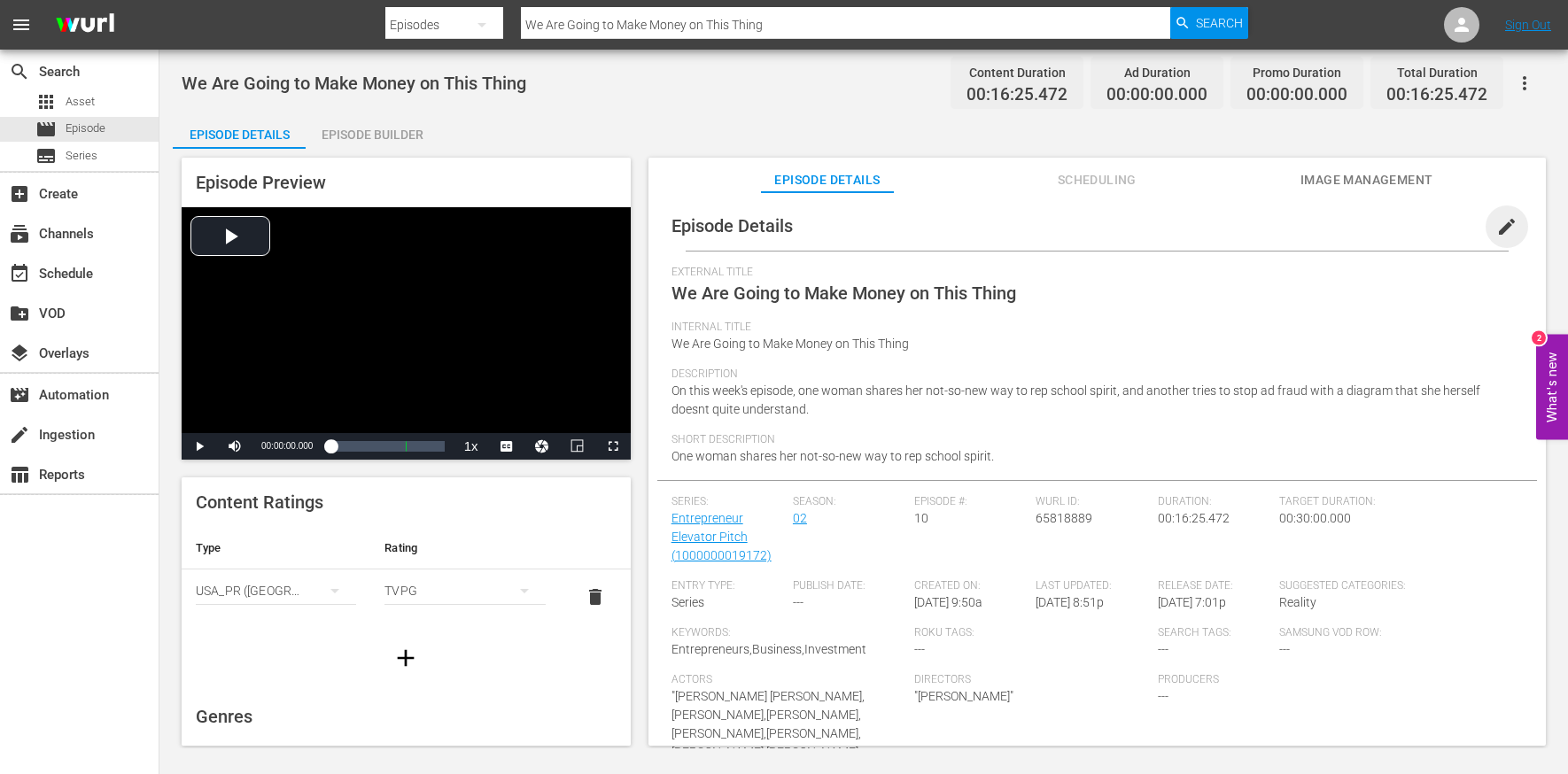
click at [1501, 224] on span "edit" at bounding box center [1507, 226] width 21 height 21
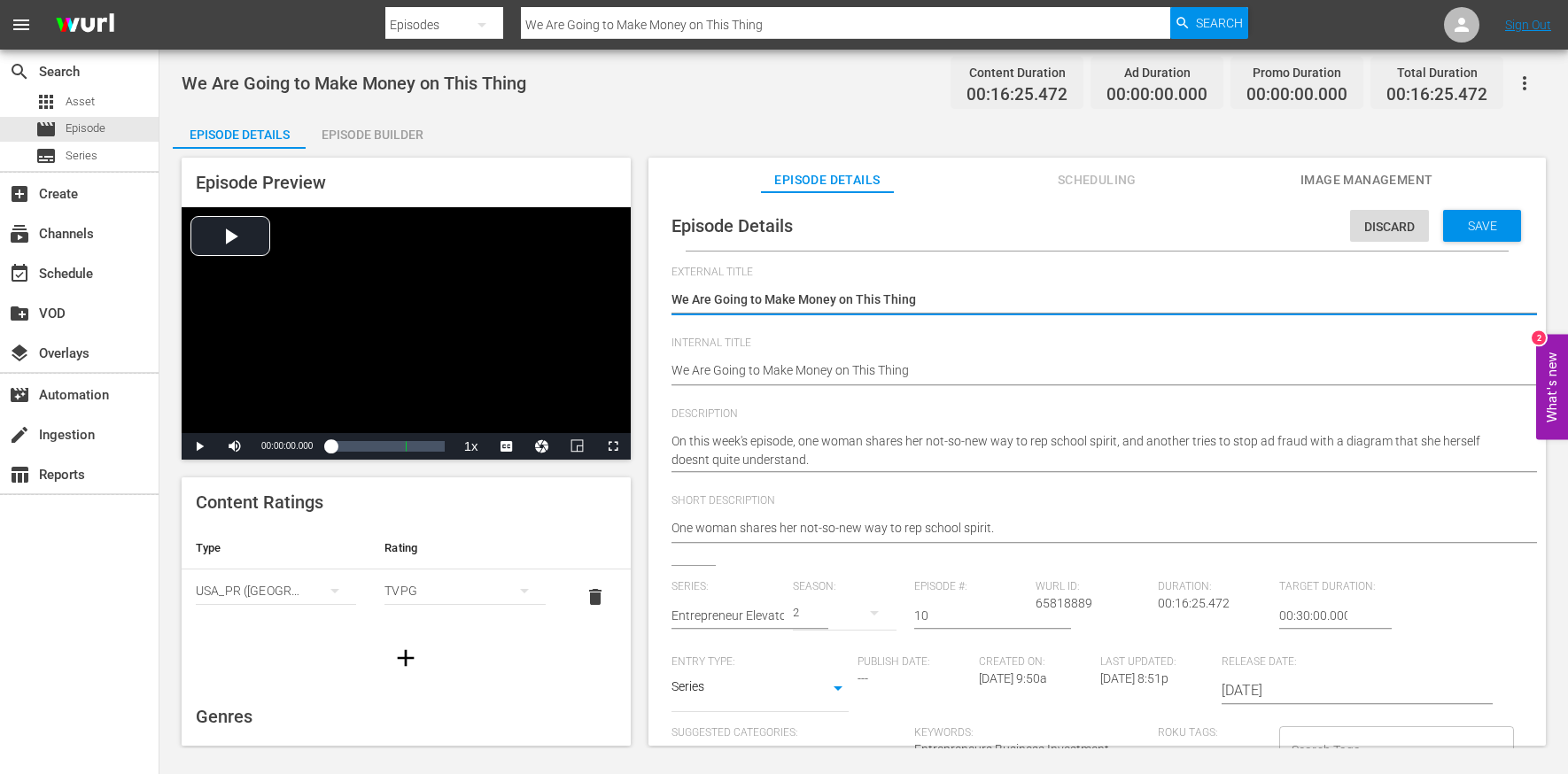
click at [946, 294] on textarea "We Are Going to Make Money on This Thing" at bounding box center [1093, 301] width 843 height 21
click at [931, 361] on div "We Are Going to Make Money on This Thing We Are Going to Make Money on This Thi…" at bounding box center [1093, 372] width 843 height 42
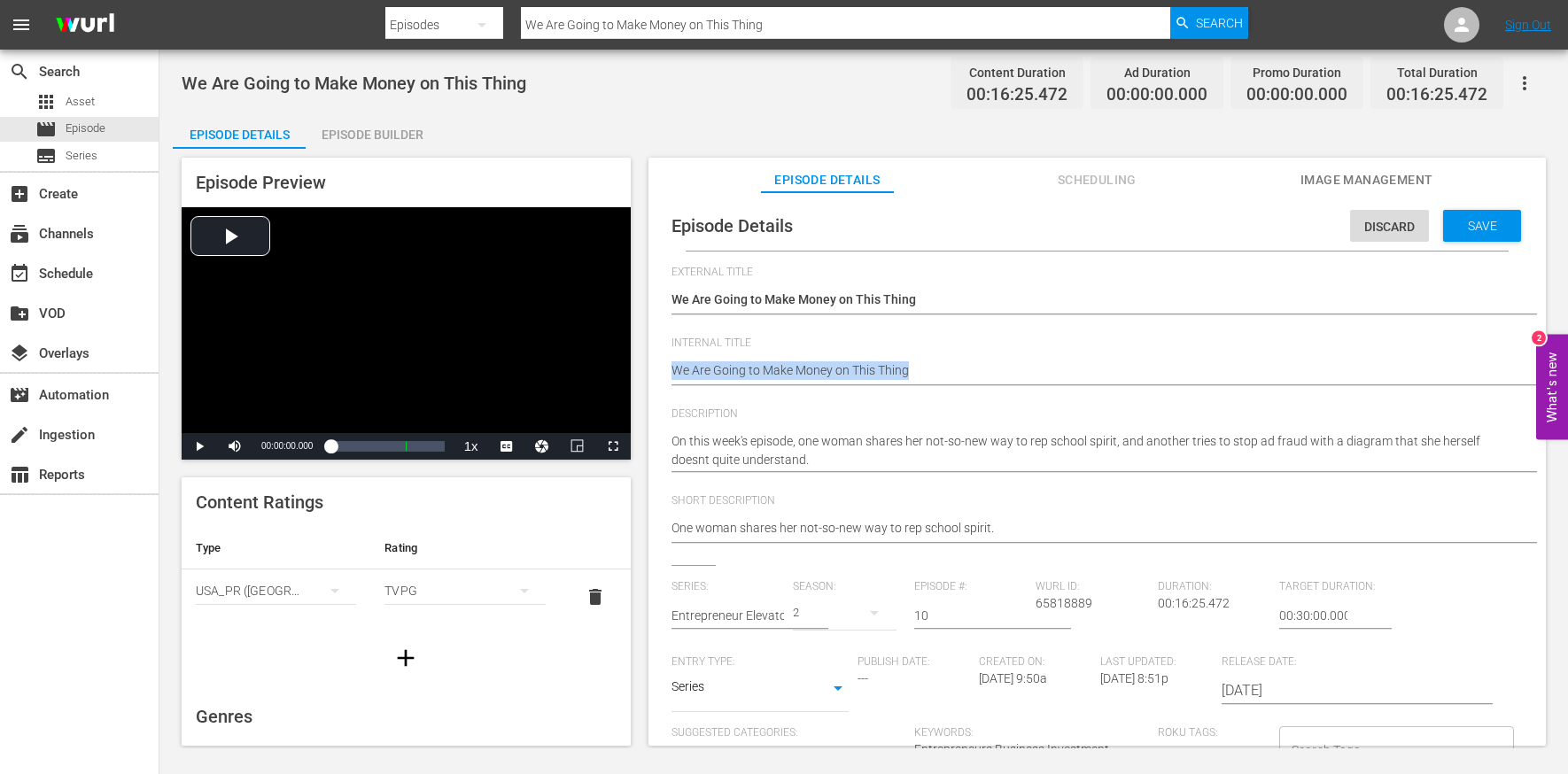
click at [931, 361] on div "We Are Going to Make Money on This Thing We Are Going to Make Money on This Thi…" at bounding box center [1093, 372] width 843 height 42
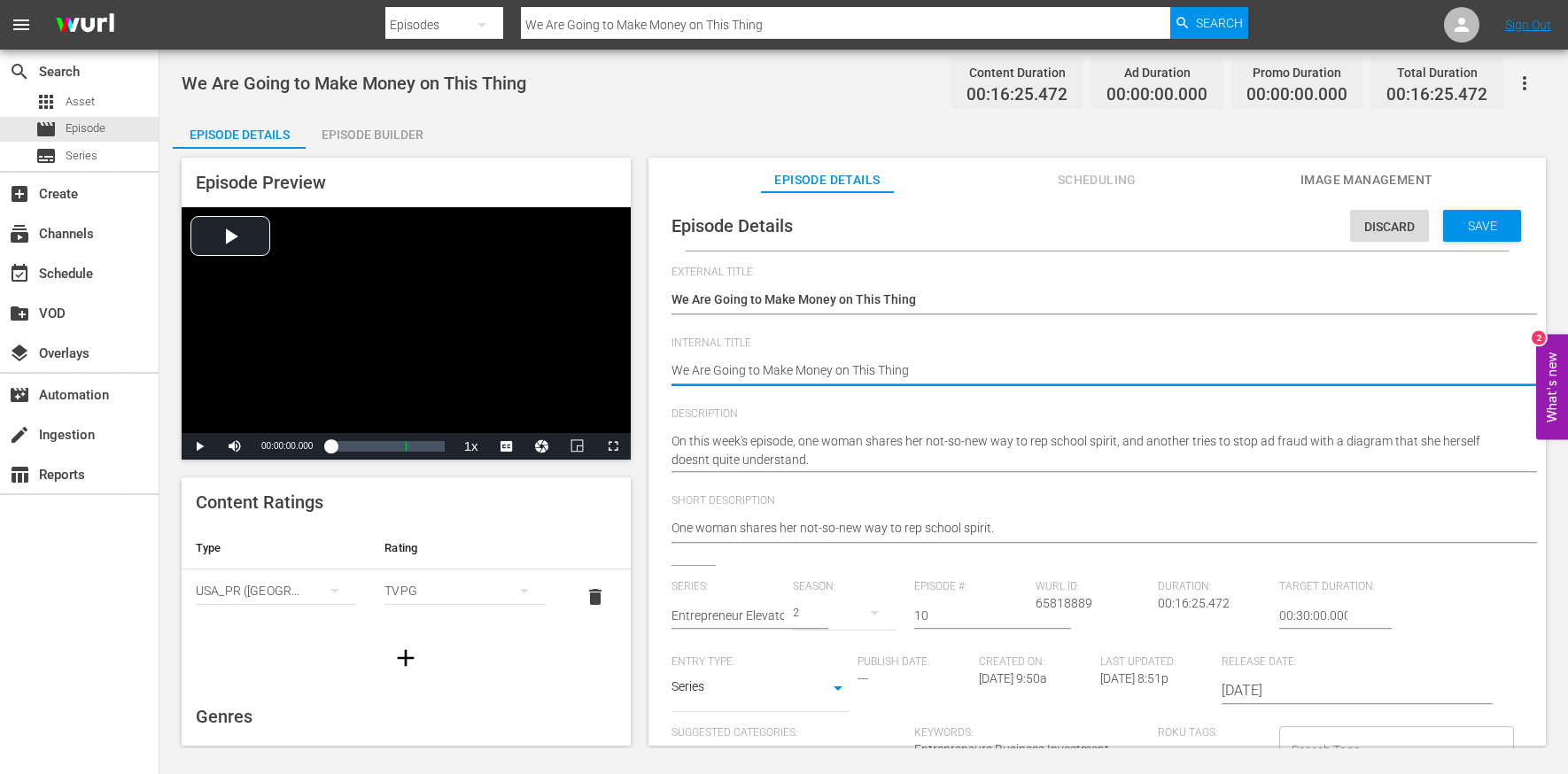
click at [908, 373] on textarea "We Are Going to Make Money on This Thing" at bounding box center [1093, 372] width 843 height 21
type textarea "e"
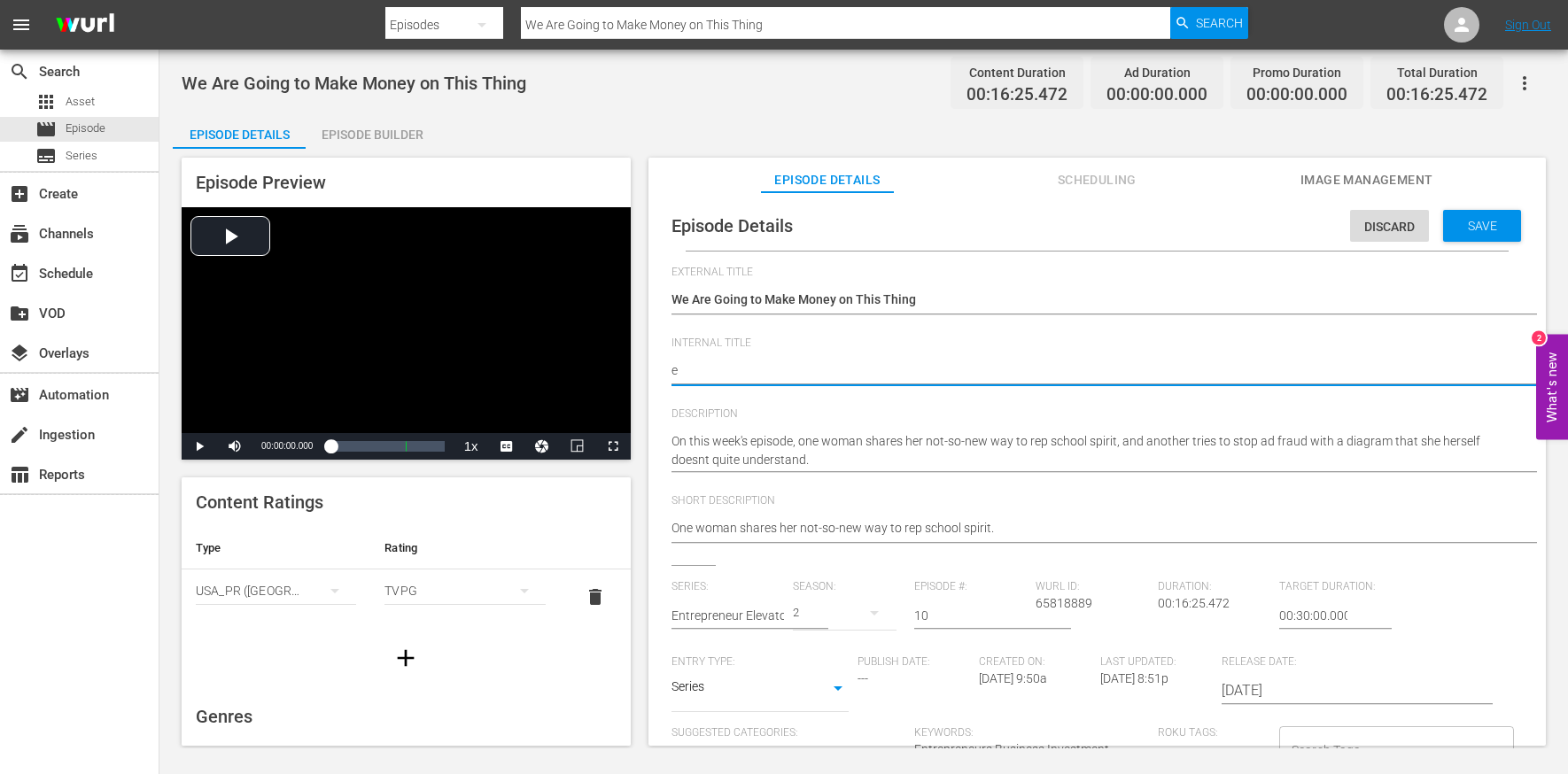
type textarea "ee"
type textarea "ee["
type textarea "ee"
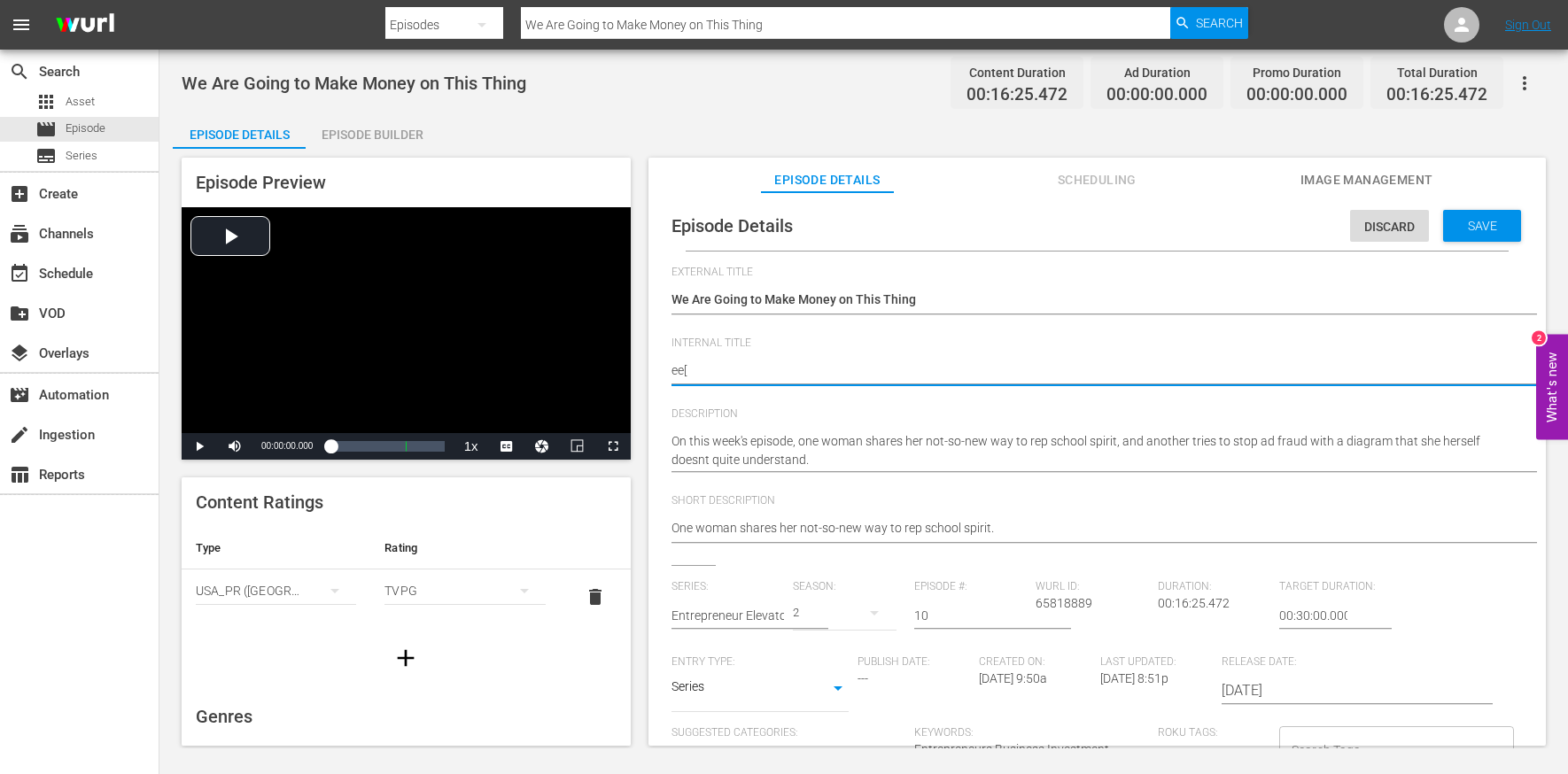
type textarea "ee"
type textarea "e"
type textarea "E"
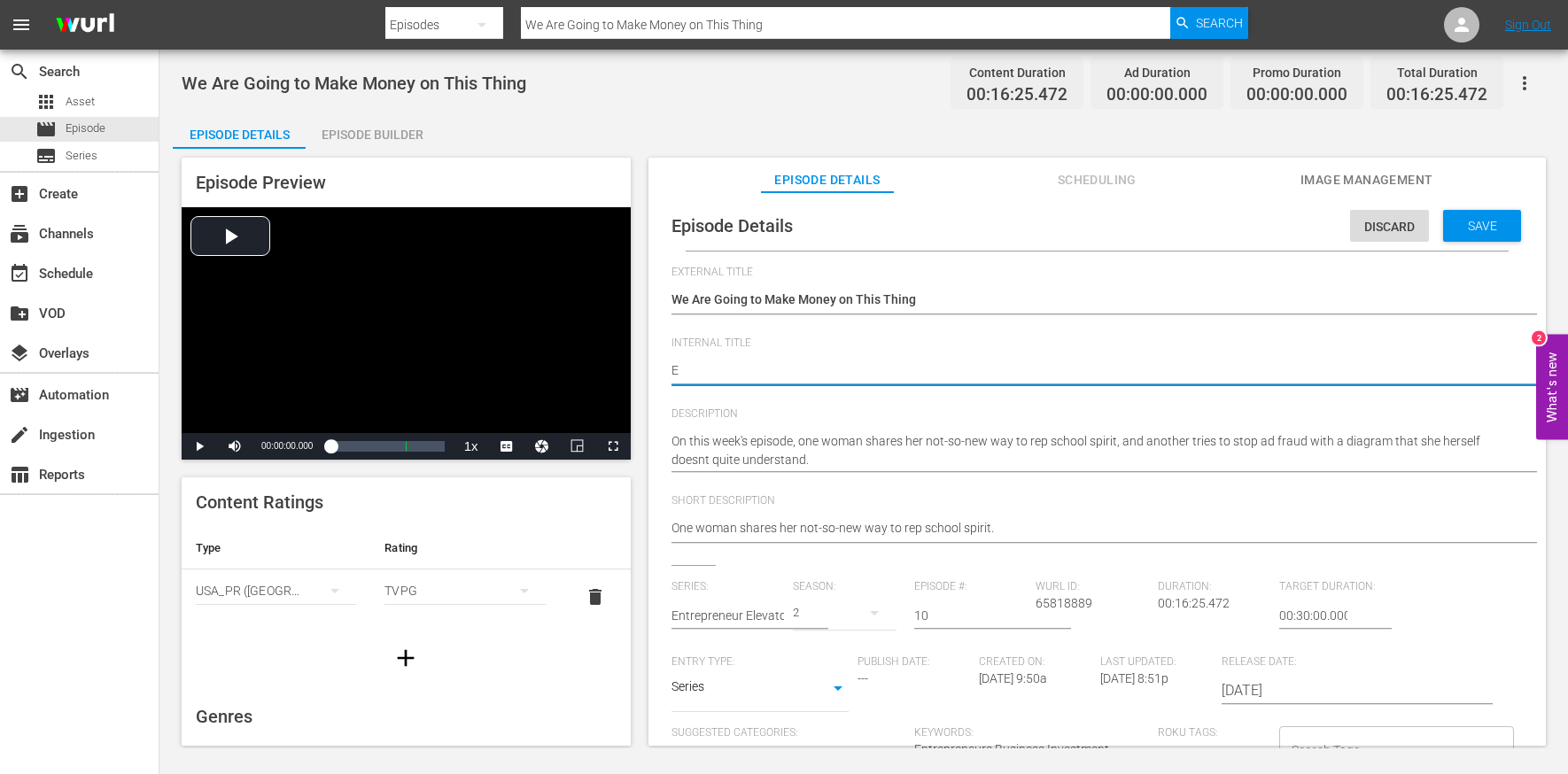
type textarea "EE"
type textarea "EE["
type textarea "EE"
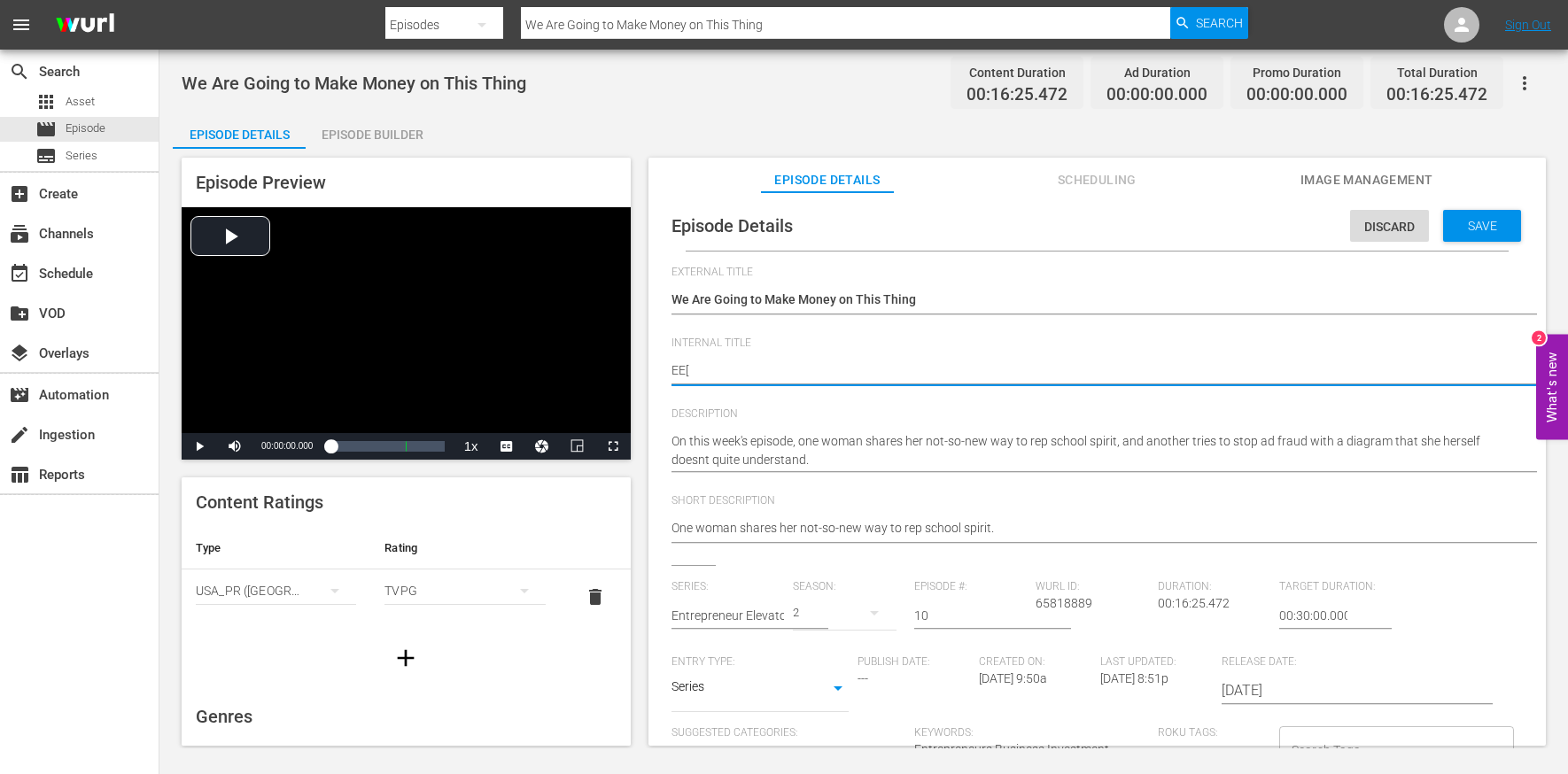
type textarea "EE"
type textarea "EEP"
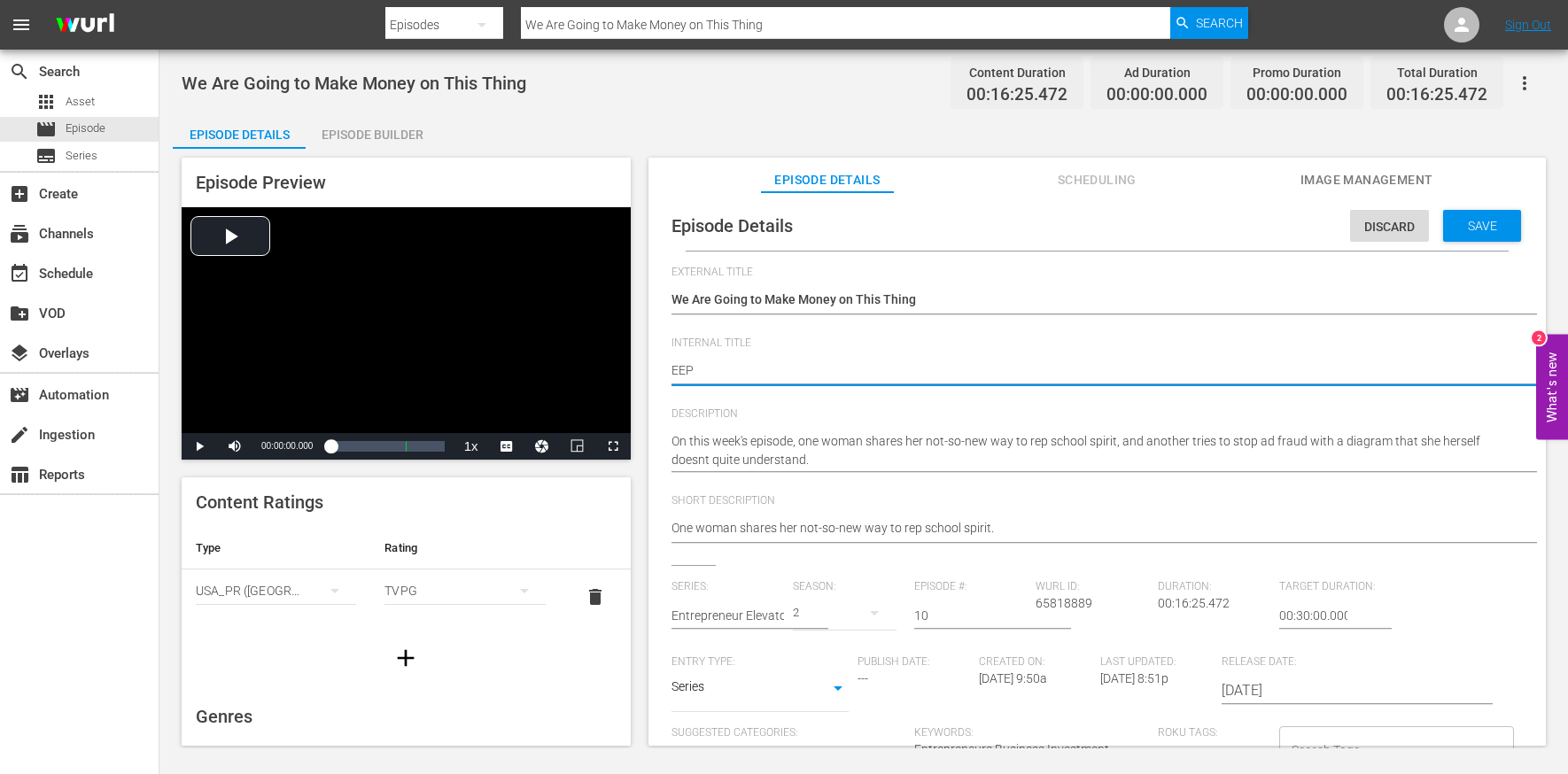
type textarea "EEP S"
type textarea "EEP S2"
type textarea "EEP S2E"
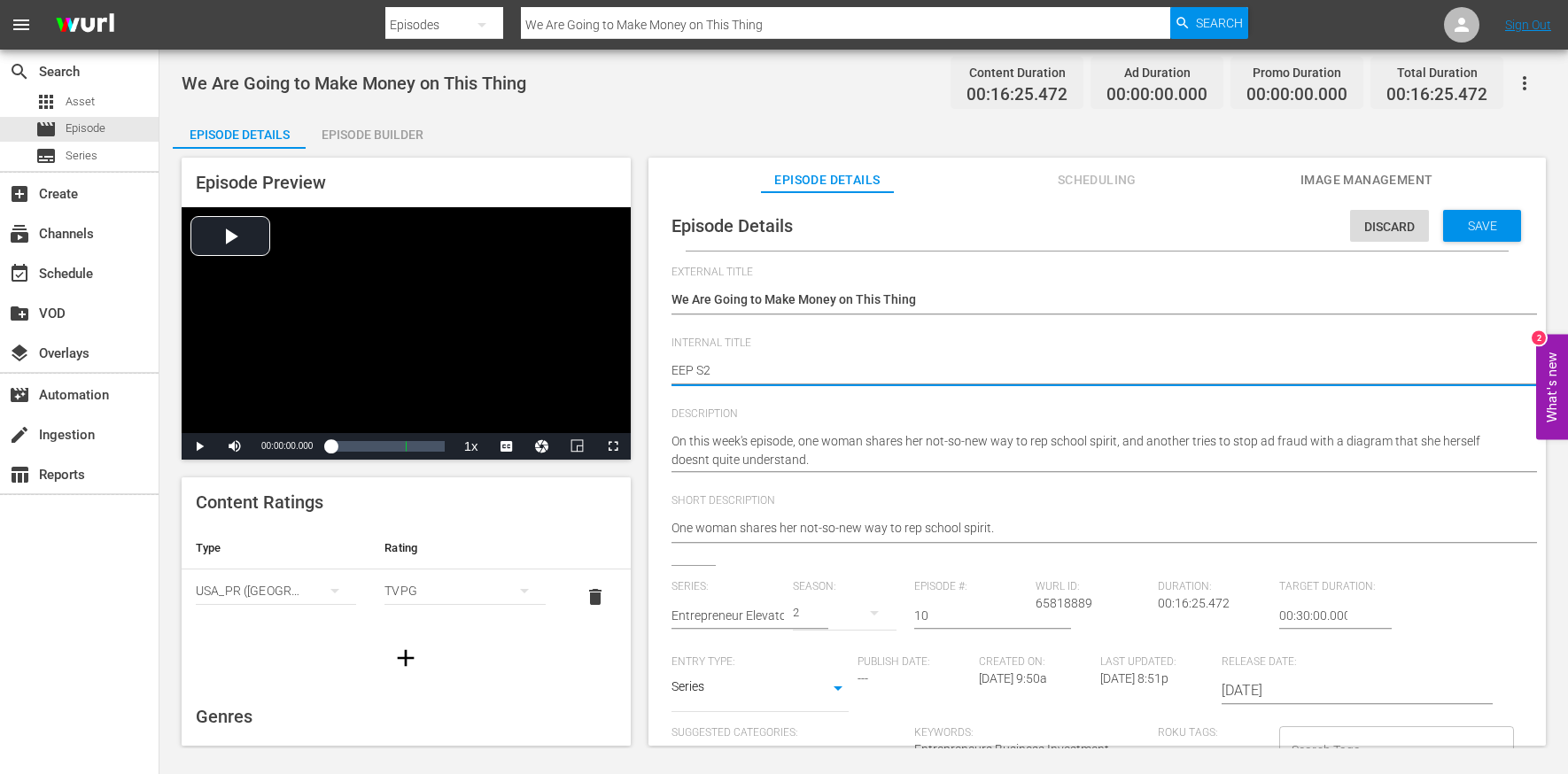
type textarea "EEP S2E"
type textarea "EEP S2E1"
type textarea "EEP S2E10"
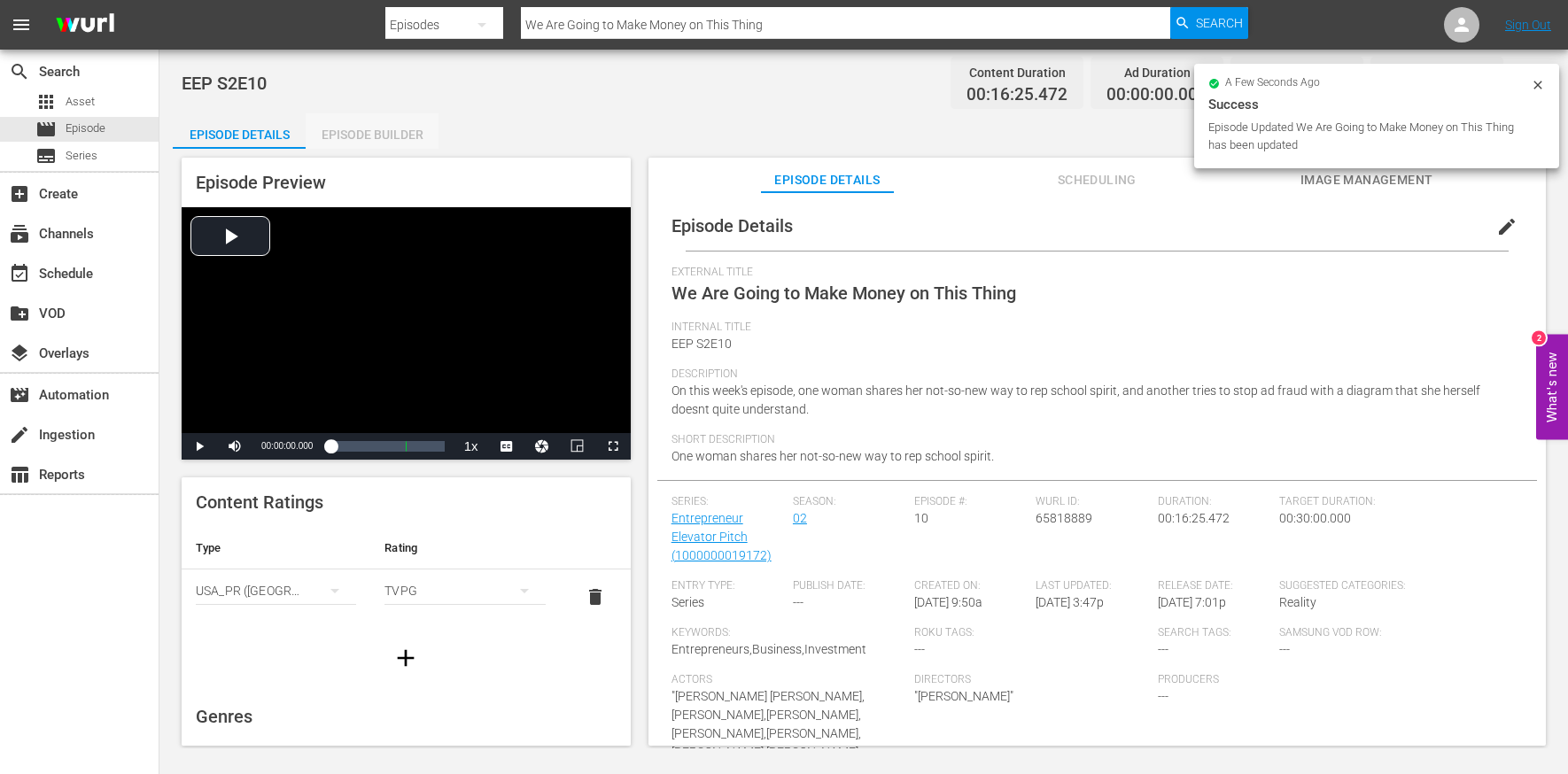
click at [366, 145] on div "Episode Builder" at bounding box center [372, 135] width 133 height 42
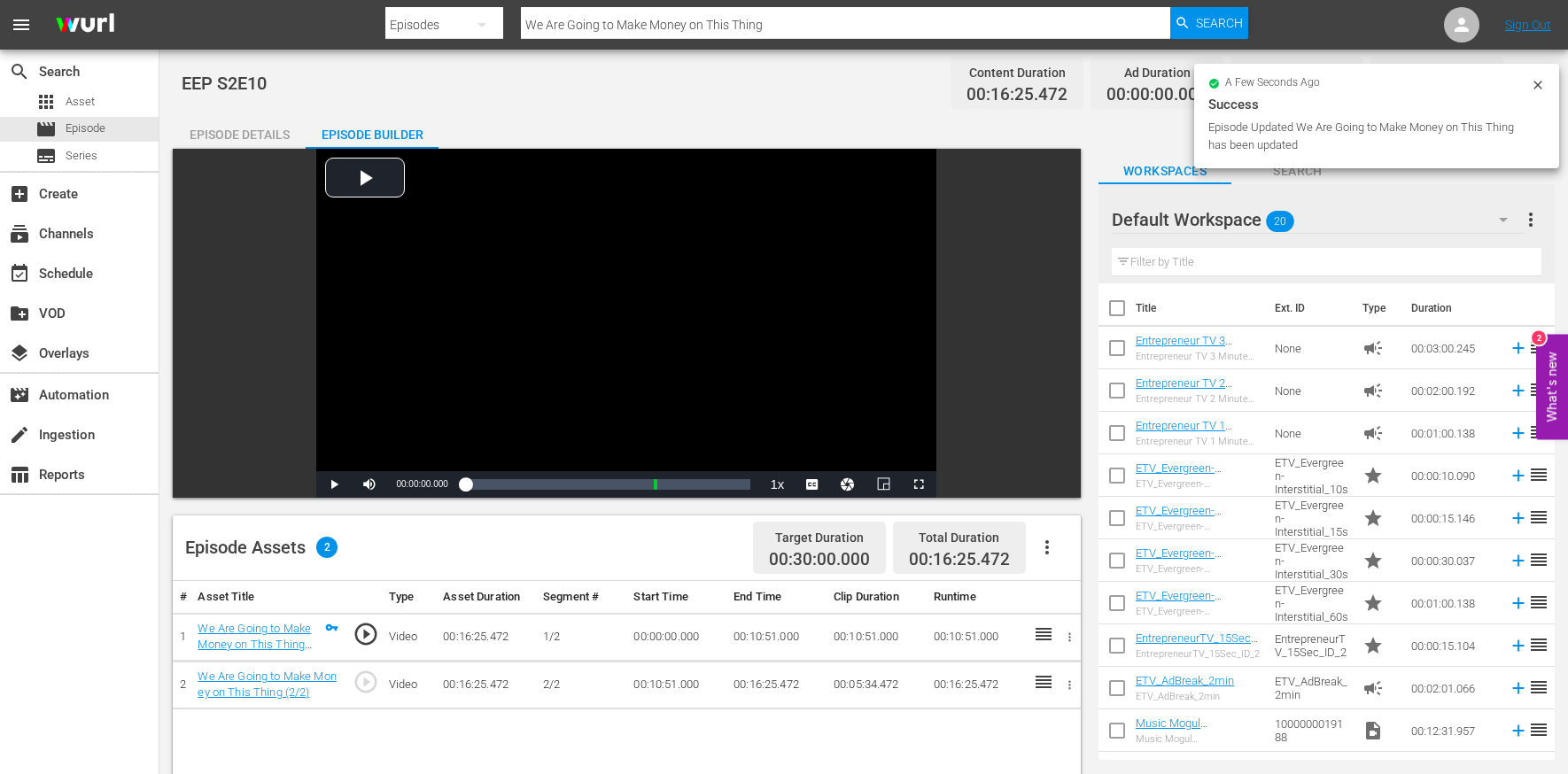
click at [1054, 547] on icon "button" at bounding box center [1047, 547] width 21 height 21
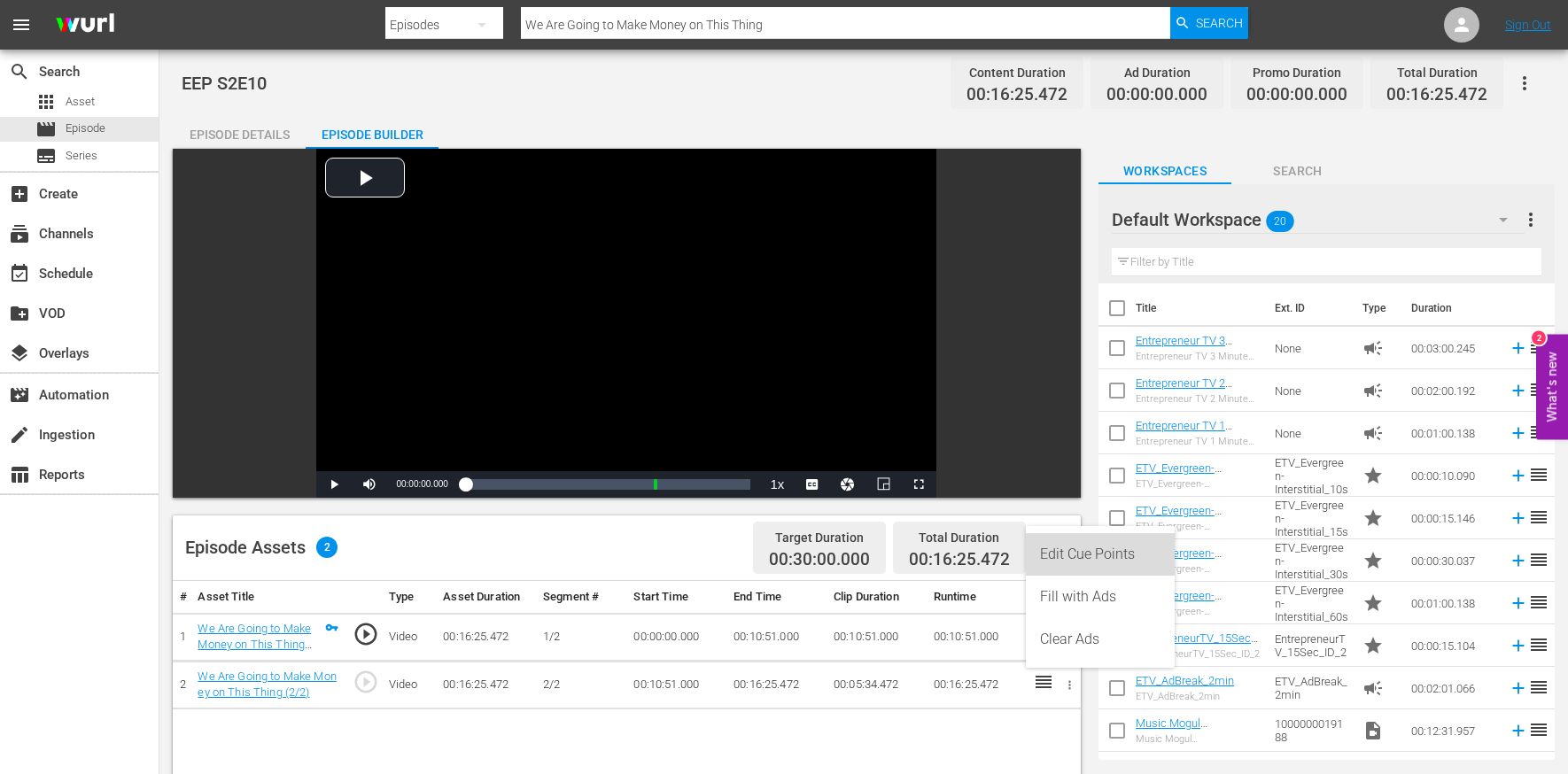
click at [1080, 560] on div "Edit Cue Points" at bounding box center [1100, 554] width 121 height 42
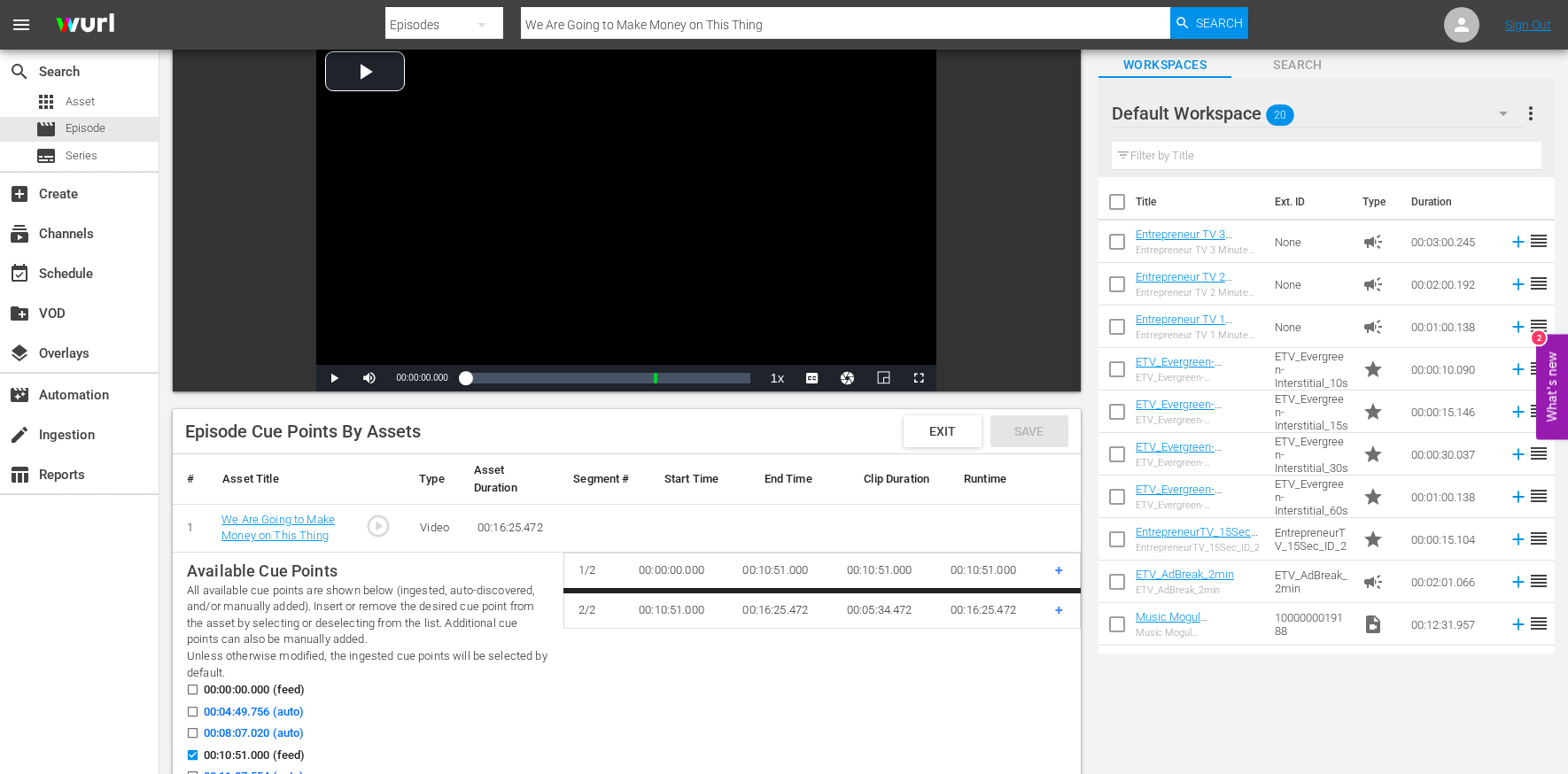
scroll to position [253, 0]
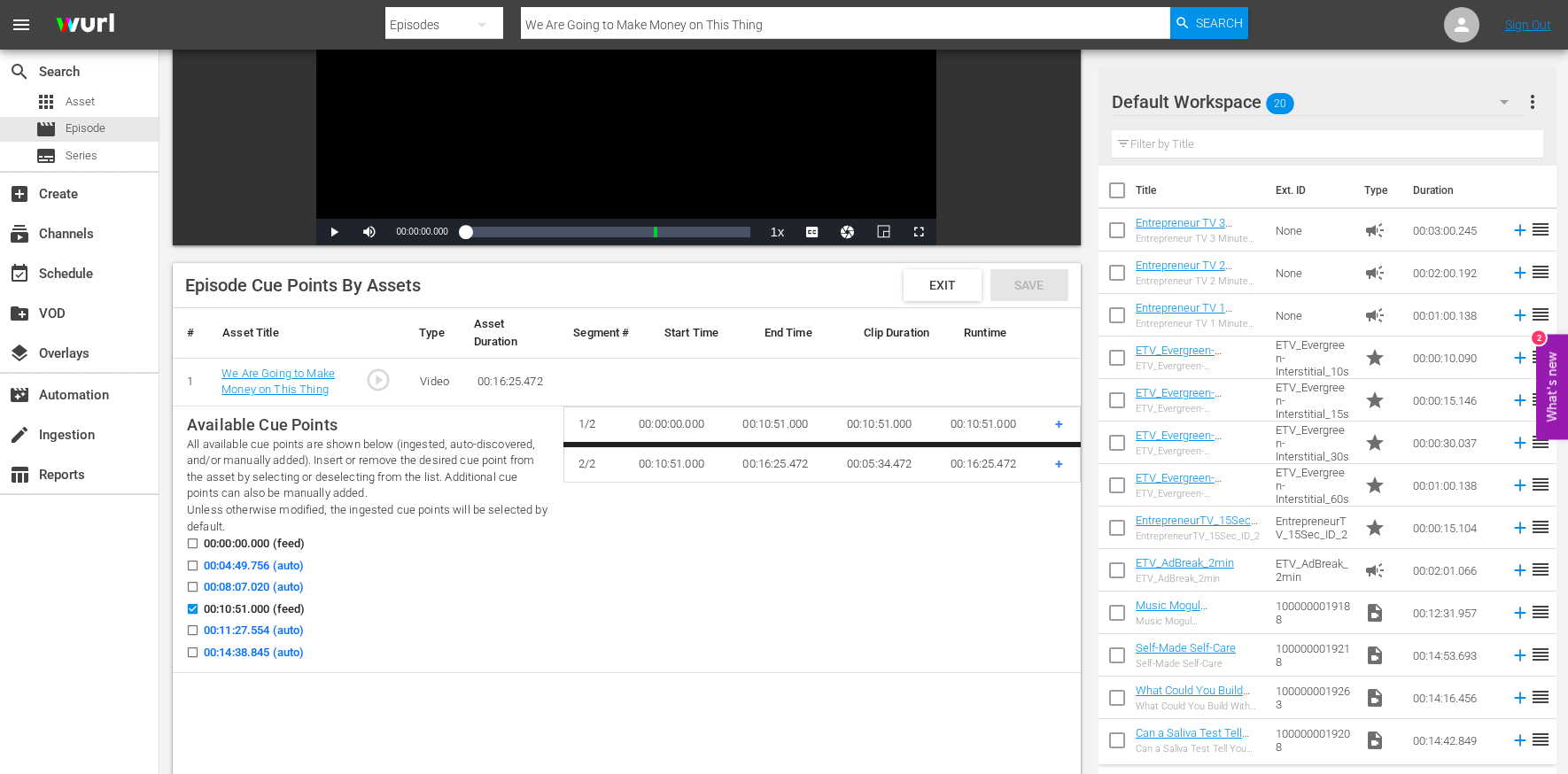
click at [197, 566] on input "00:04:49.756 (auto)" at bounding box center [188, 569] width 22 height 13
checkbox input "true"
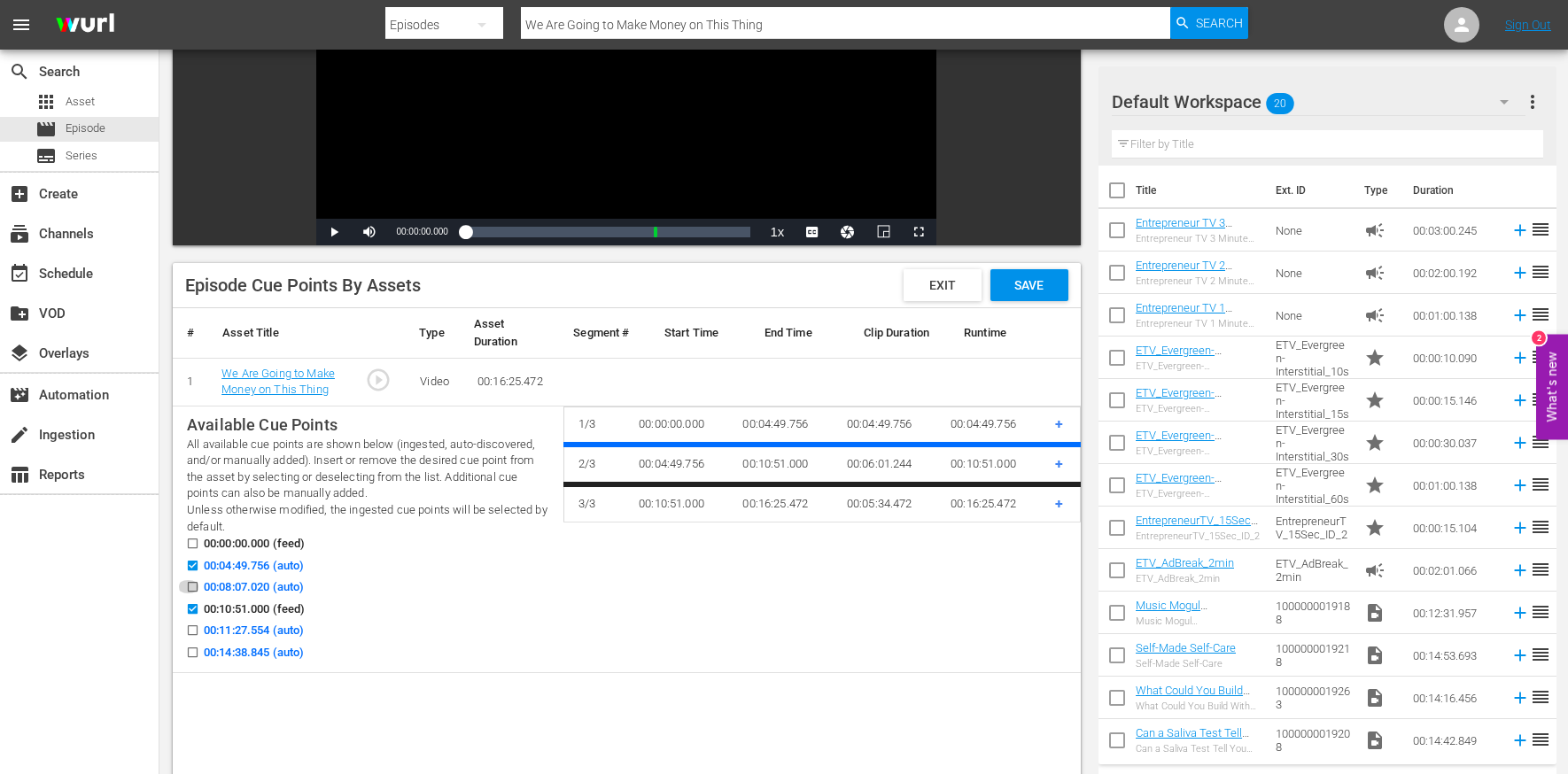
click at [197, 589] on input "00:08:07.020 (auto)" at bounding box center [188, 590] width 22 height 13
checkbox input "true"
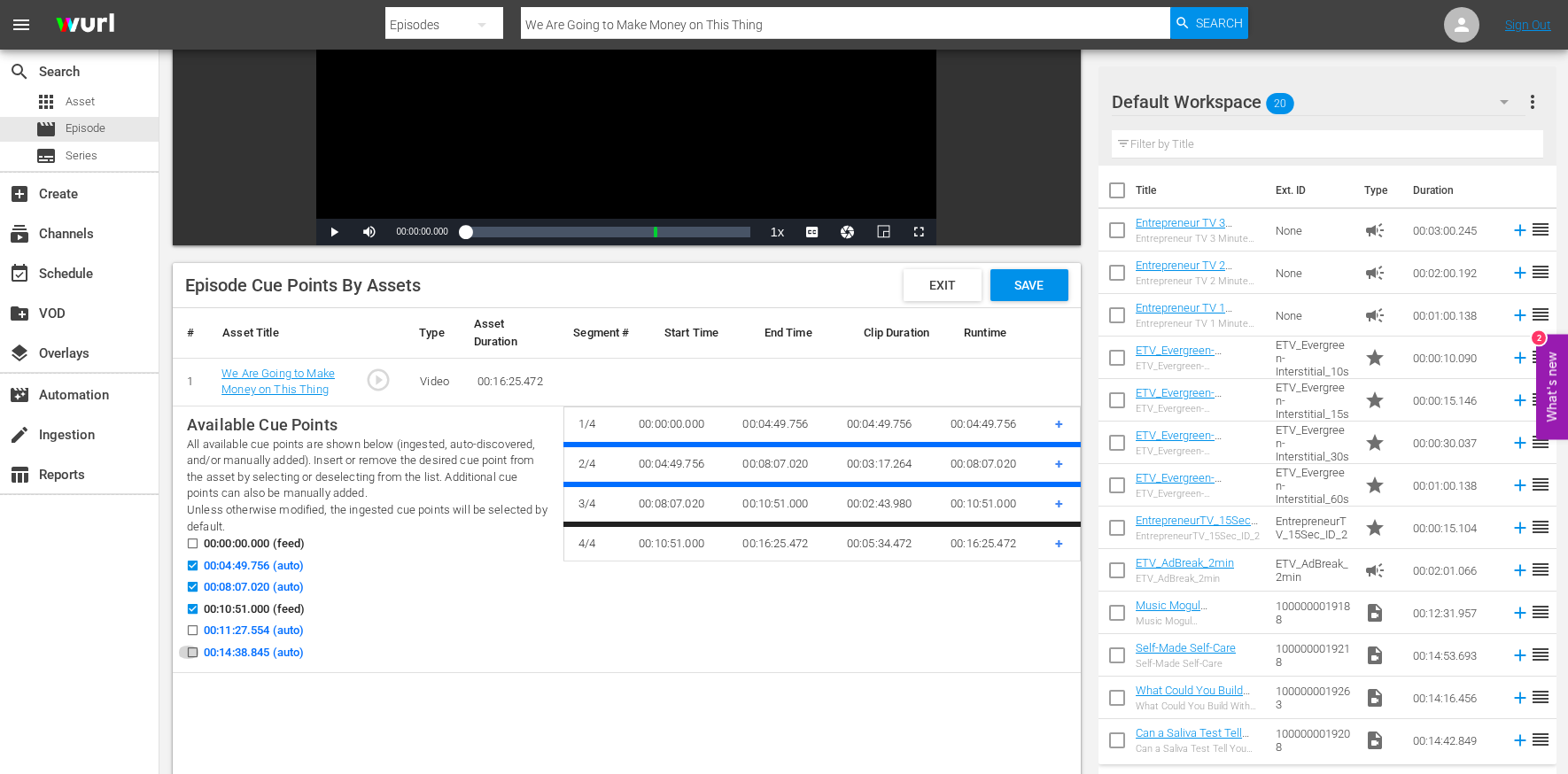
click at [193, 654] on input "00:14:38.845 (auto)" at bounding box center [188, 656] width 22 height 13
checkbox input "true"
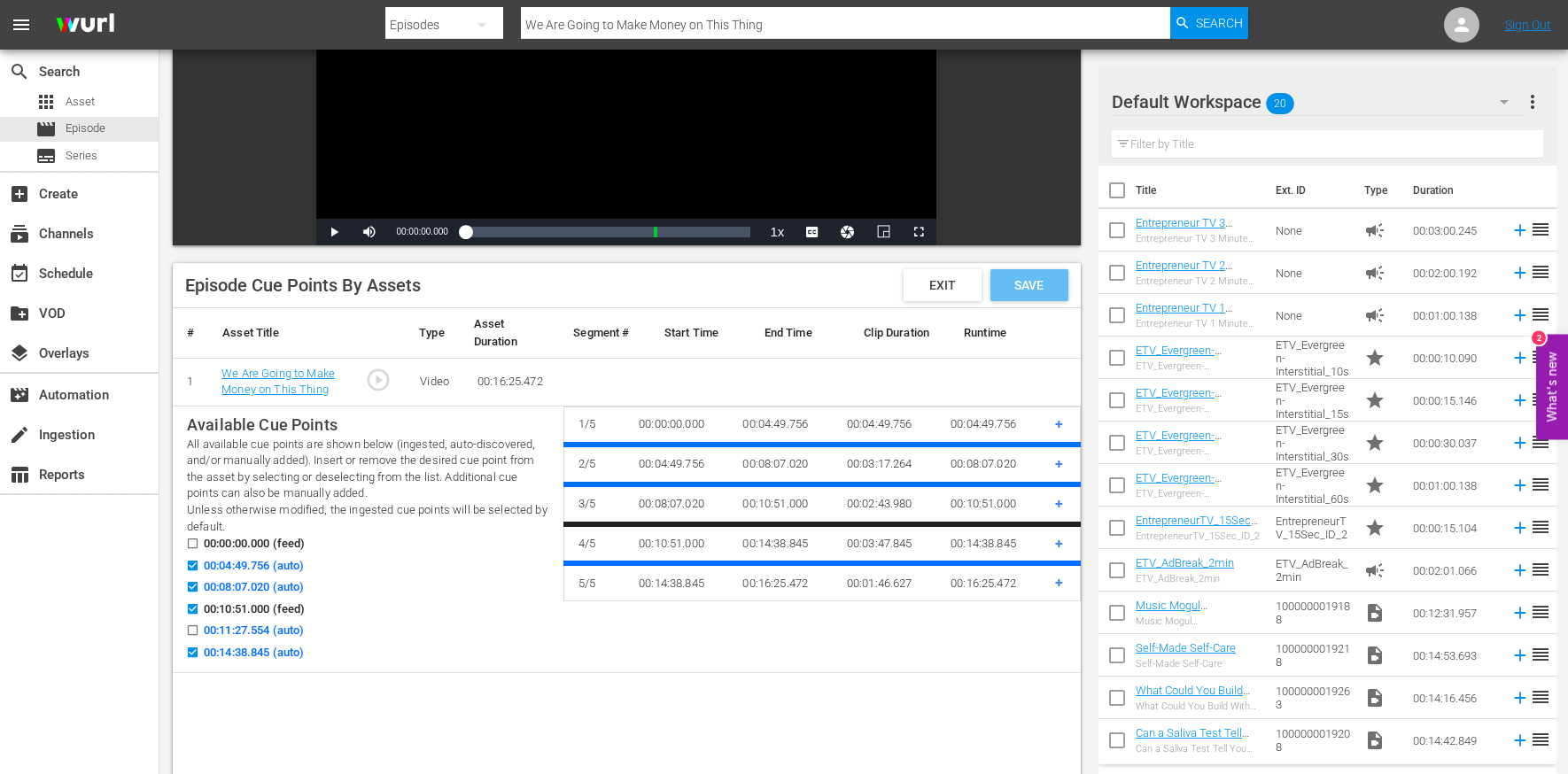
click at [1061, 287] on div "Save" at bounding box center [1029, 285] width 78 height 32
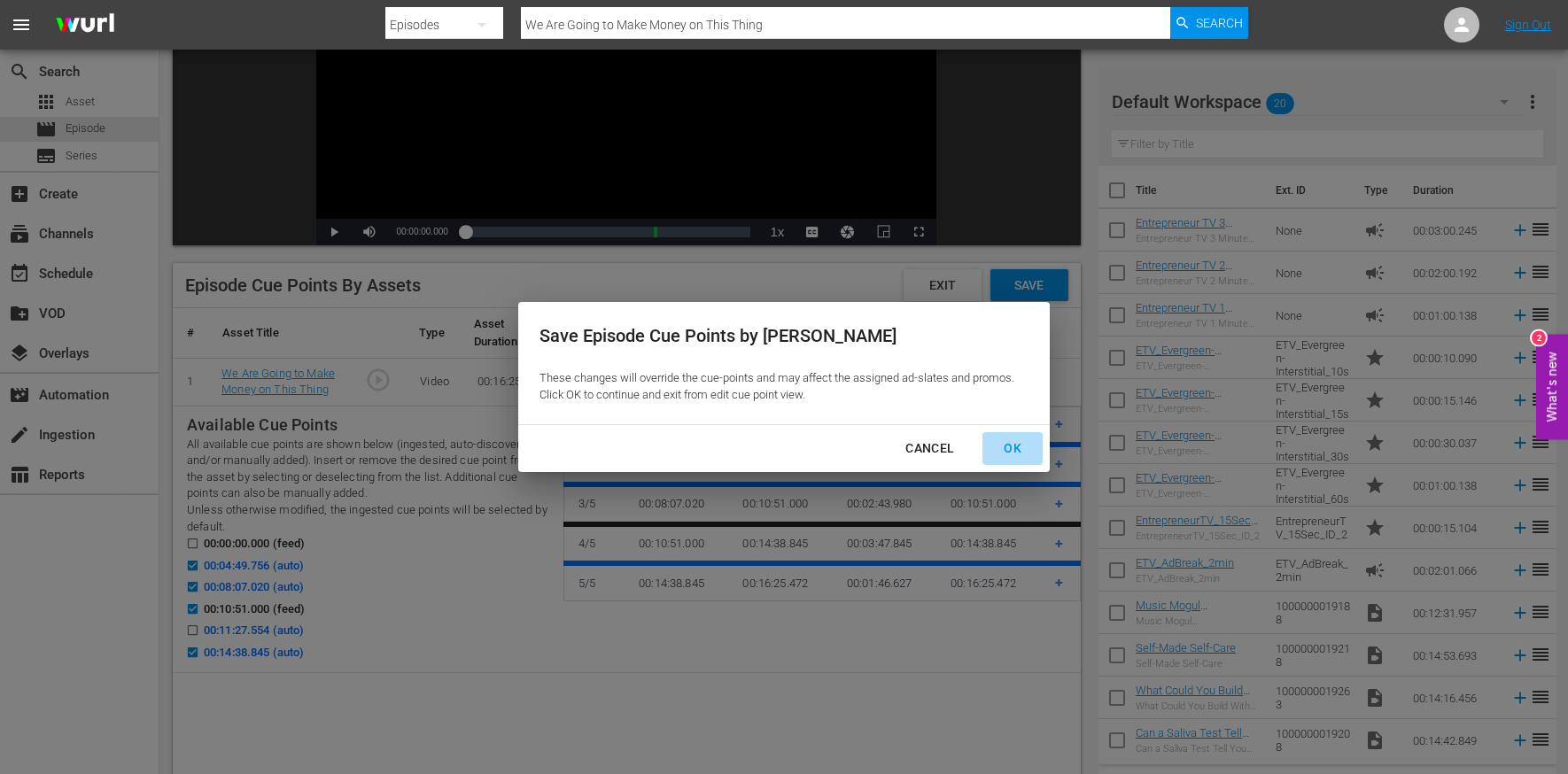
click at [1011, 451] on div "OK" at bounding box center [1012, 448] width 46 height 22
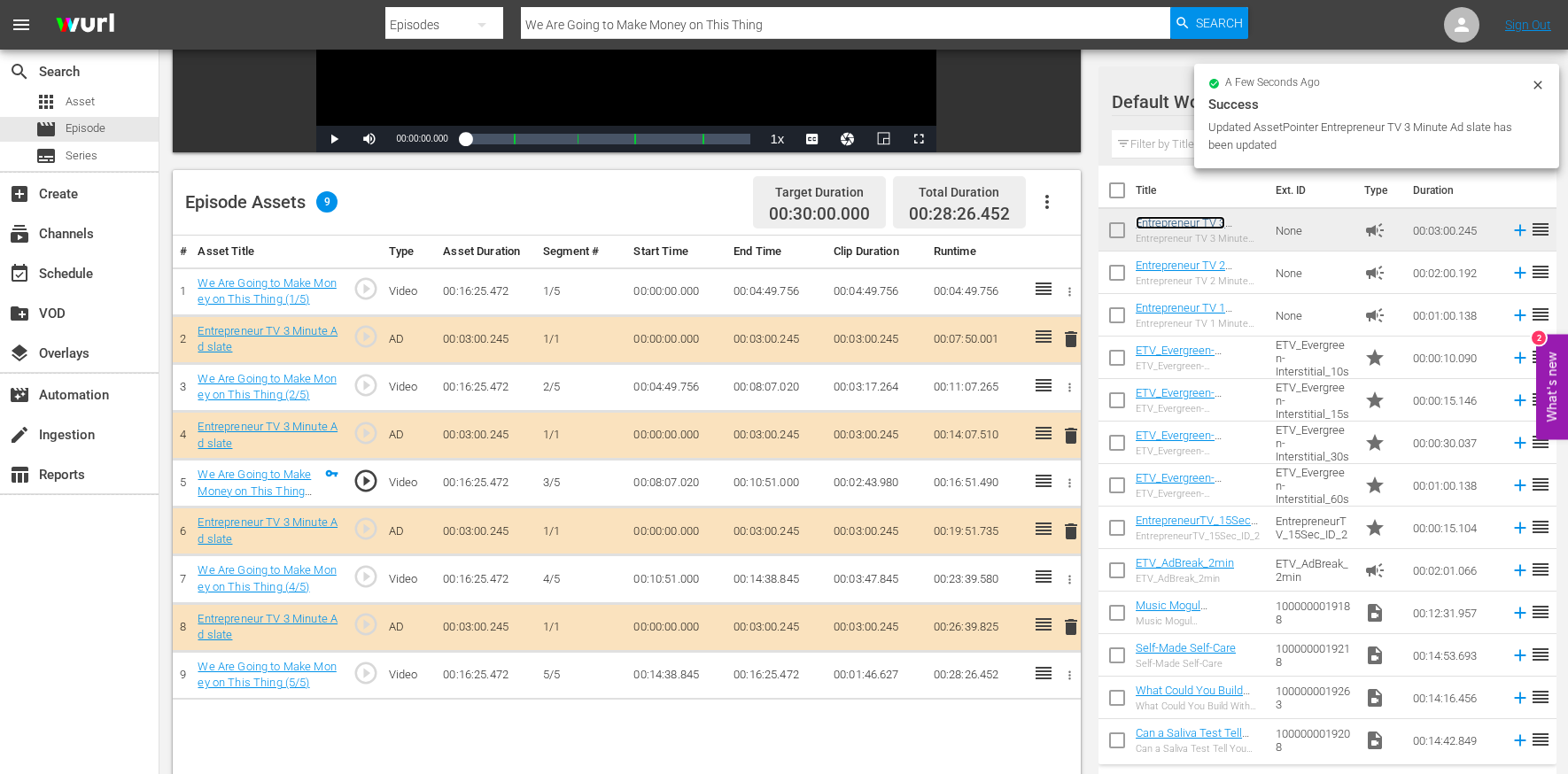
scroll to position [361, 0]
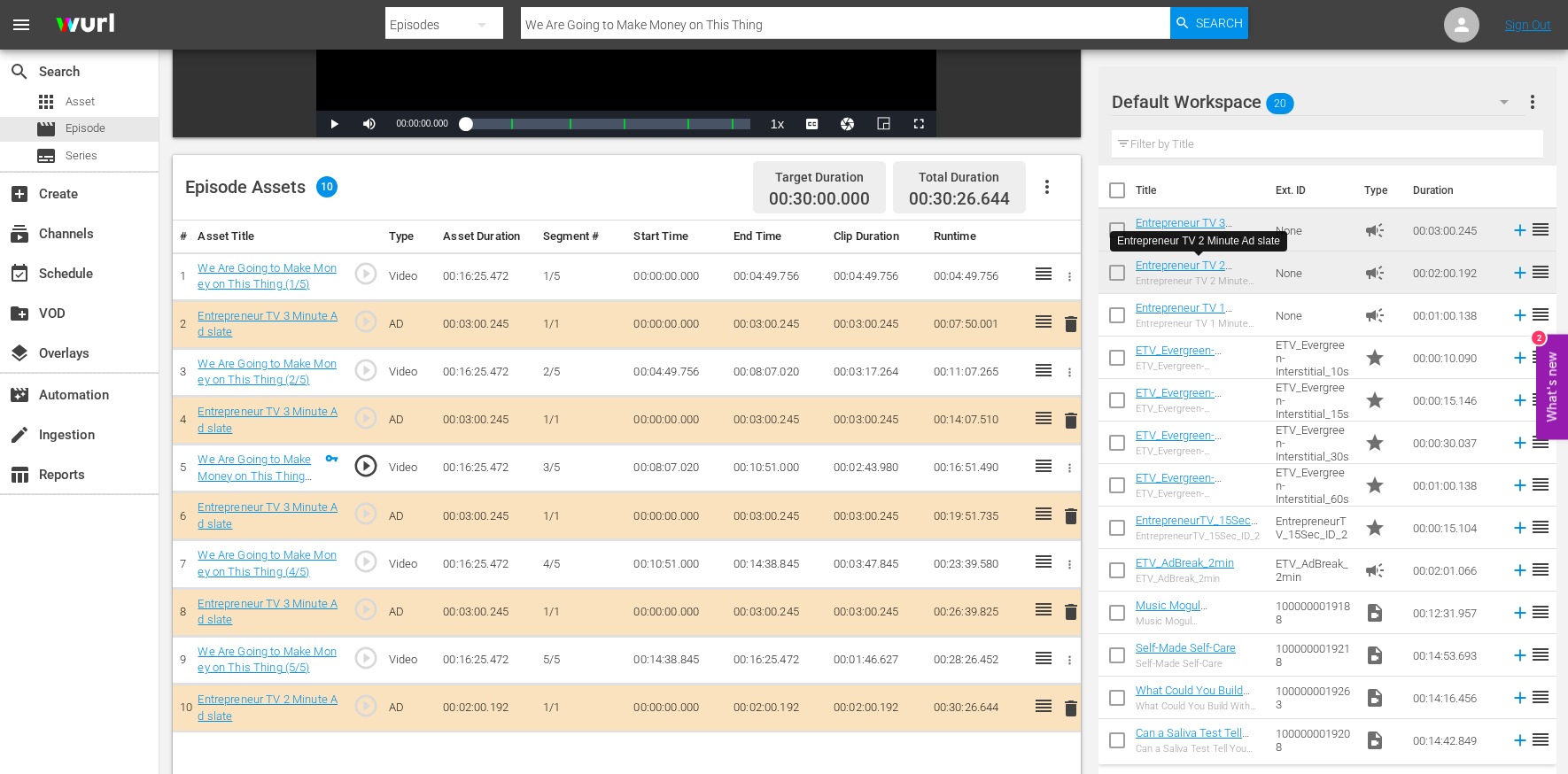
click at [628, 24] on input "We Are Going to Make Money on This Thing" at bounding box center [846, 25] width 650 height 42
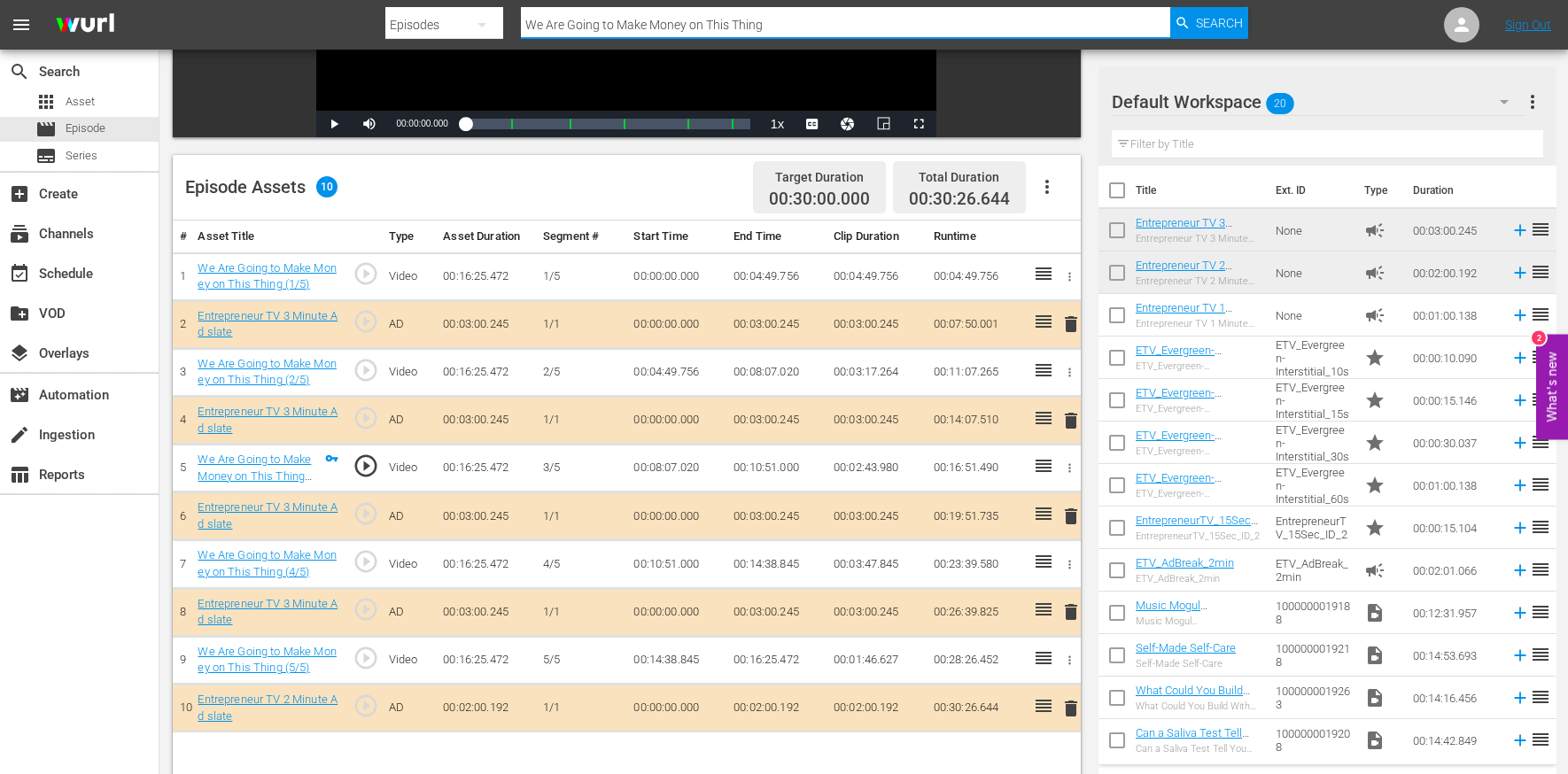
click at [628, 24] on input "We Are Going to Make Money on This Thing" at bounding box center [846, 25] width 650 height 42
paste input "This Category Is Absolutely Explod"
type input "This Category Is Absolutely Exploding"
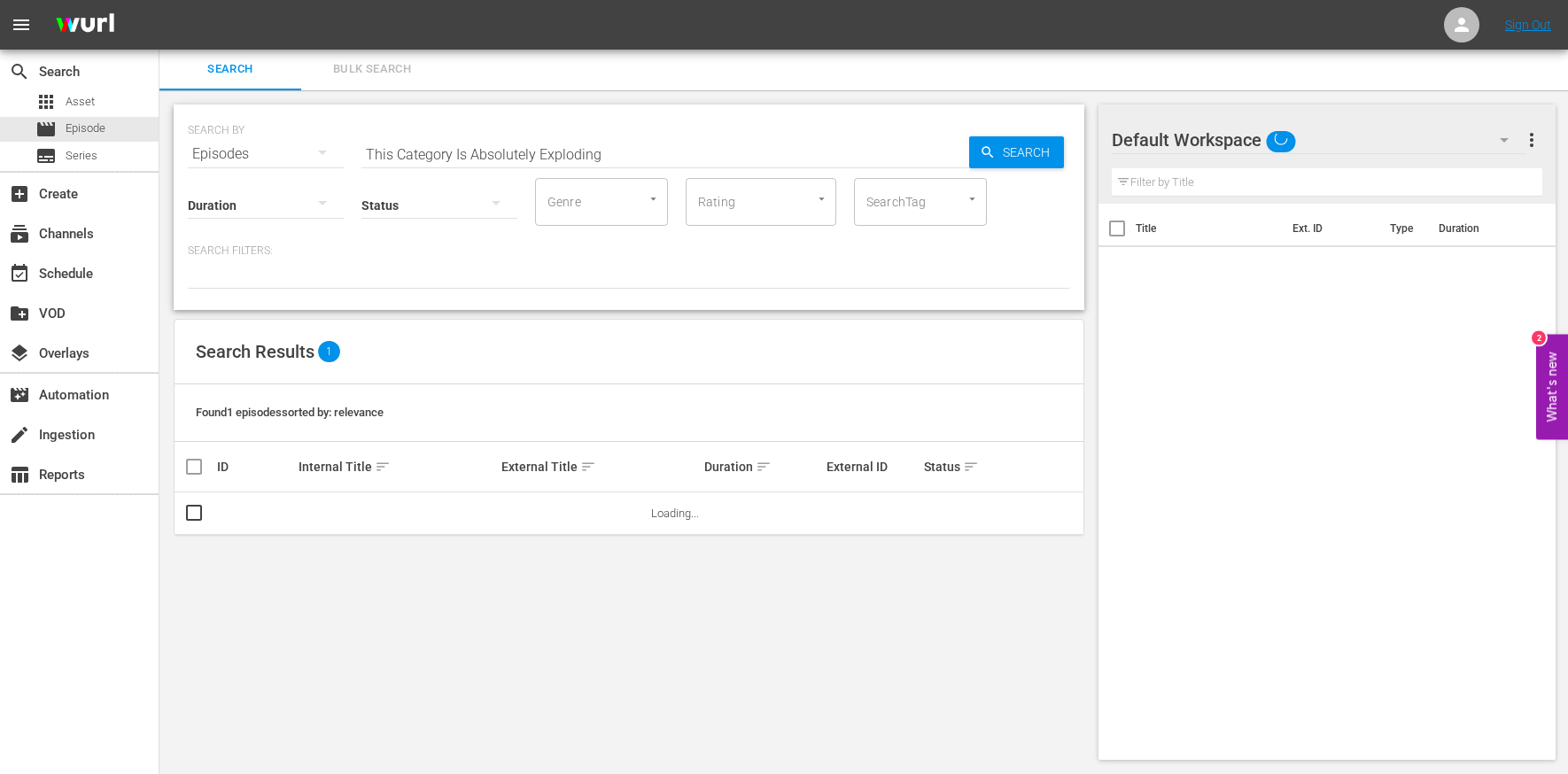
scroll to position [2, 0]
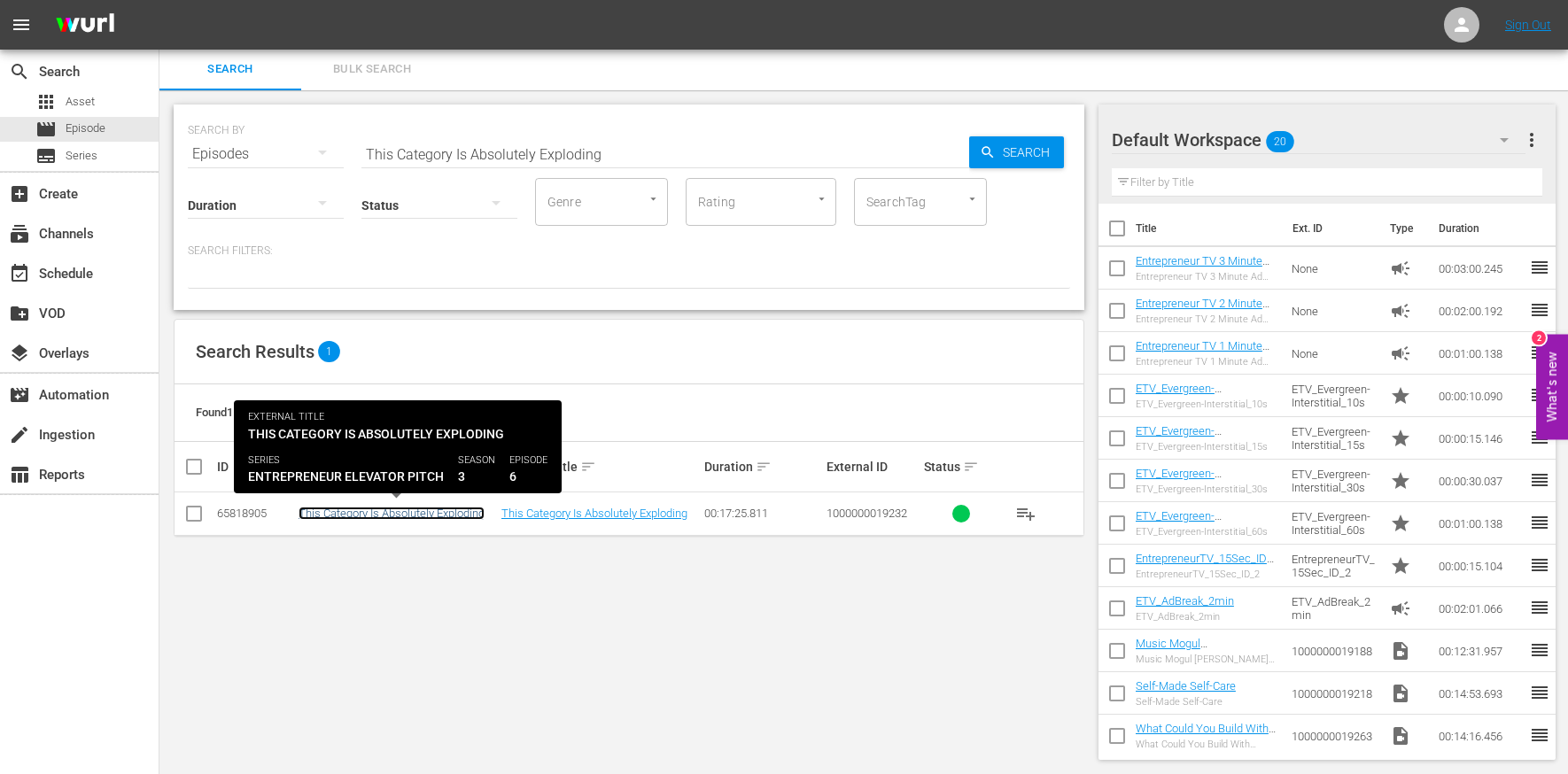
click at [426, 512] on link "This Category Is Absolutely Exploding" at bounding box center [392, 513] width 186 height 13
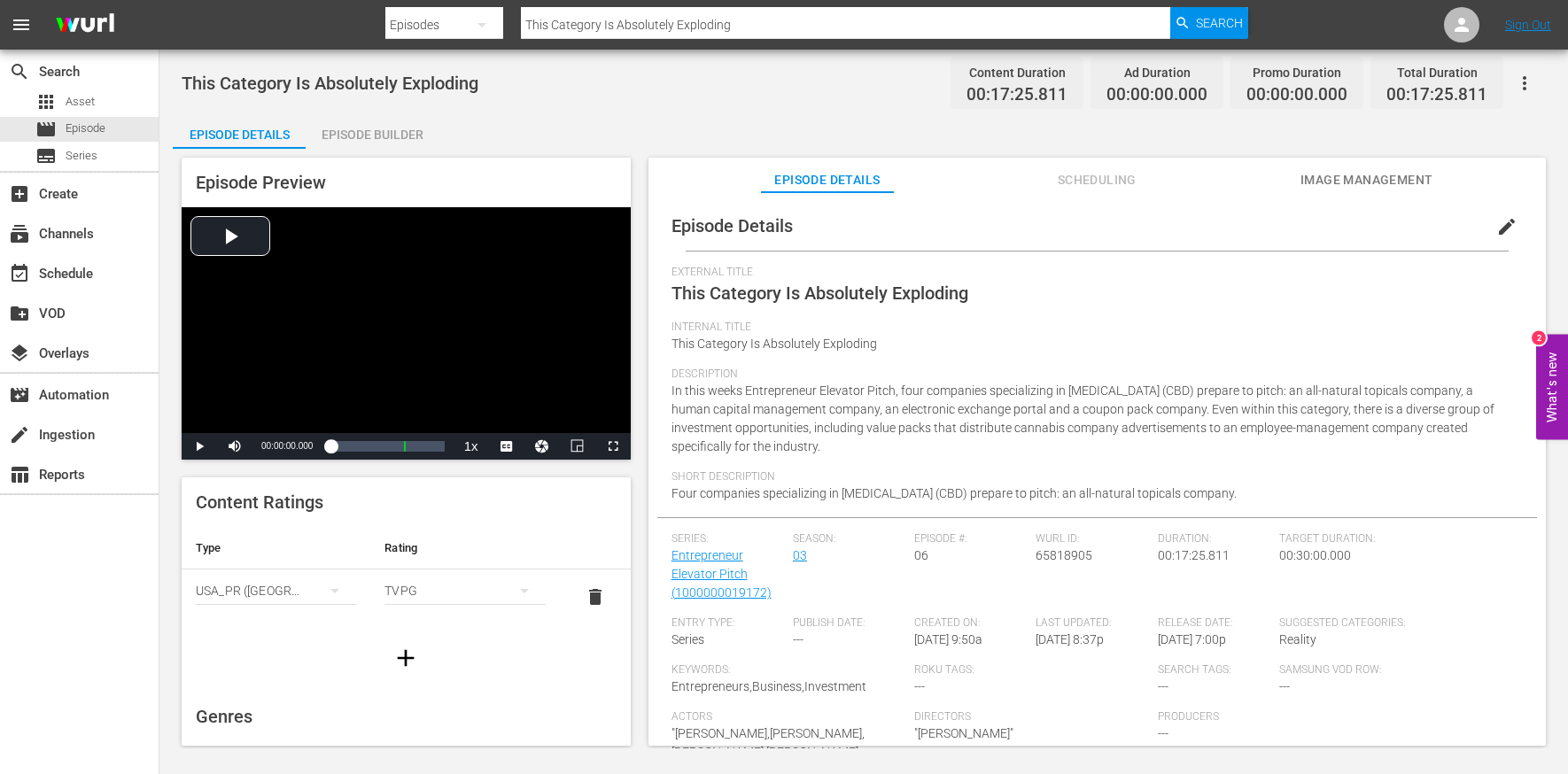
click at [1497, 228] on span "edit" at bounding box center [1507, 226] width 21 height 21
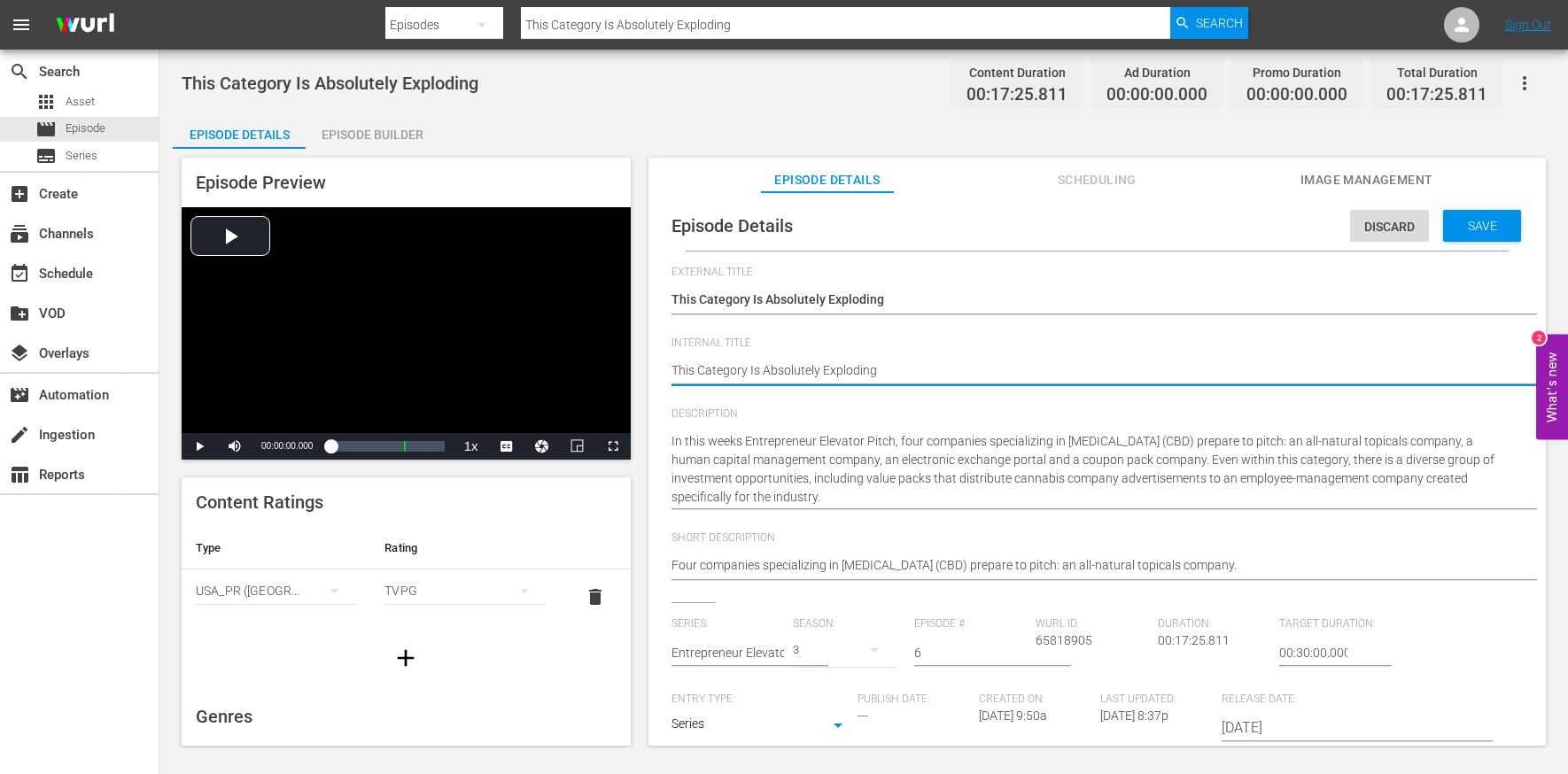
click at [856, 364] on textarea "This Category Is Absolutely Exploding" at bounding box center [1093, 372] width 843 height 21
type textarea "e"
type textarea "ee"
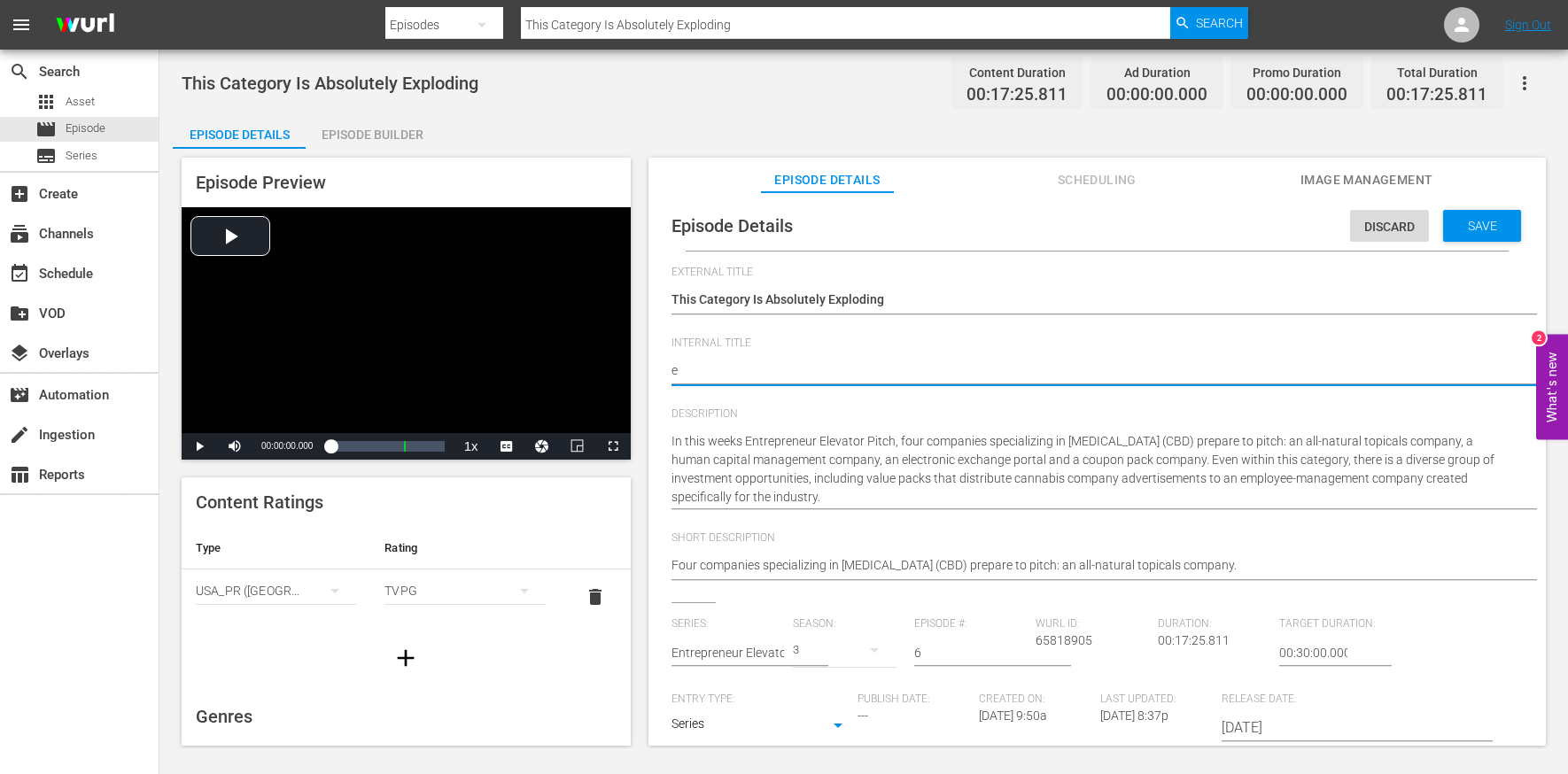
type textarea "ee"
type textarea "e"
type textarea "E"
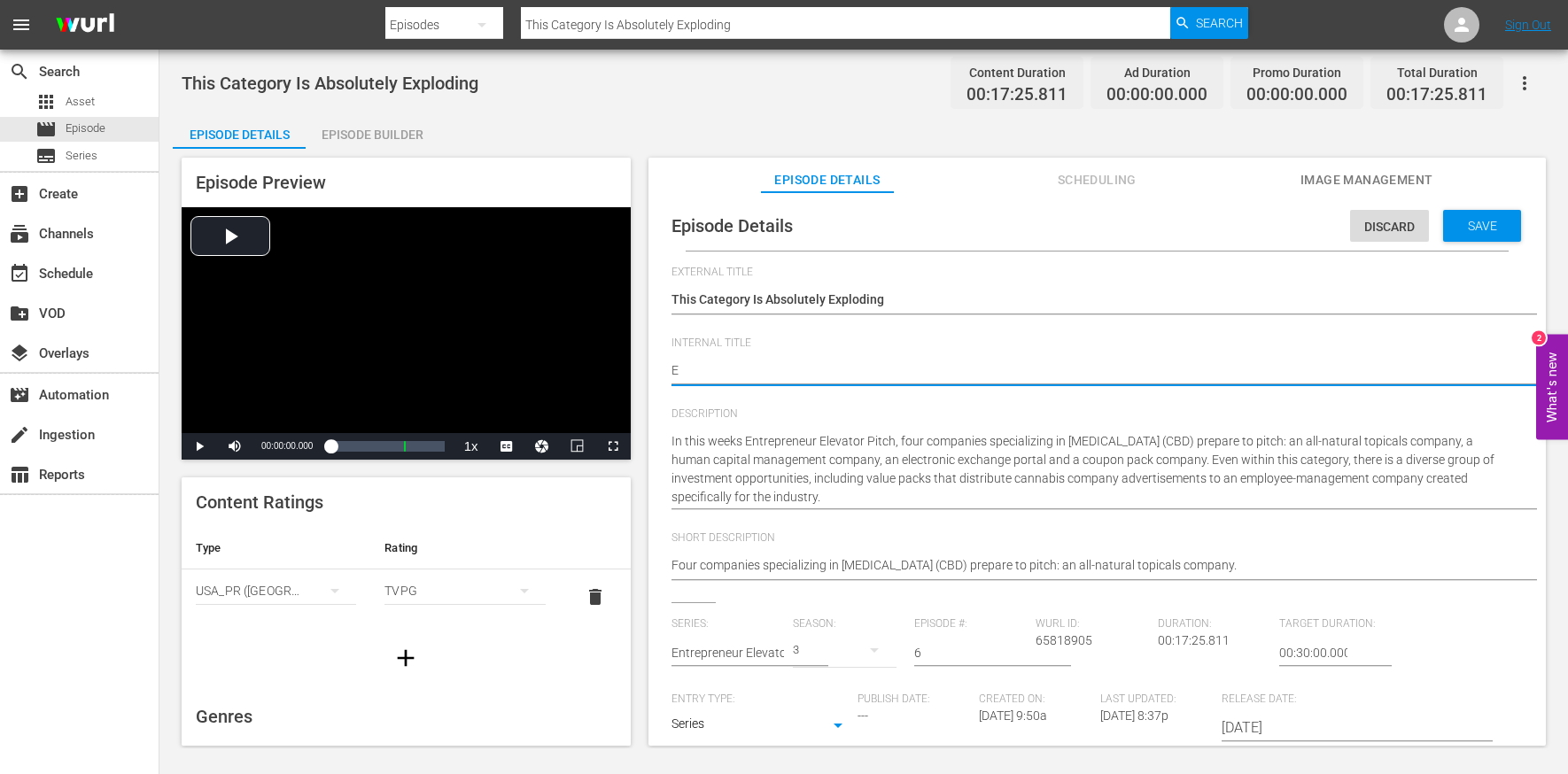
type textarea "EE"
type textarea "EEP"
type textarea "EEP S"
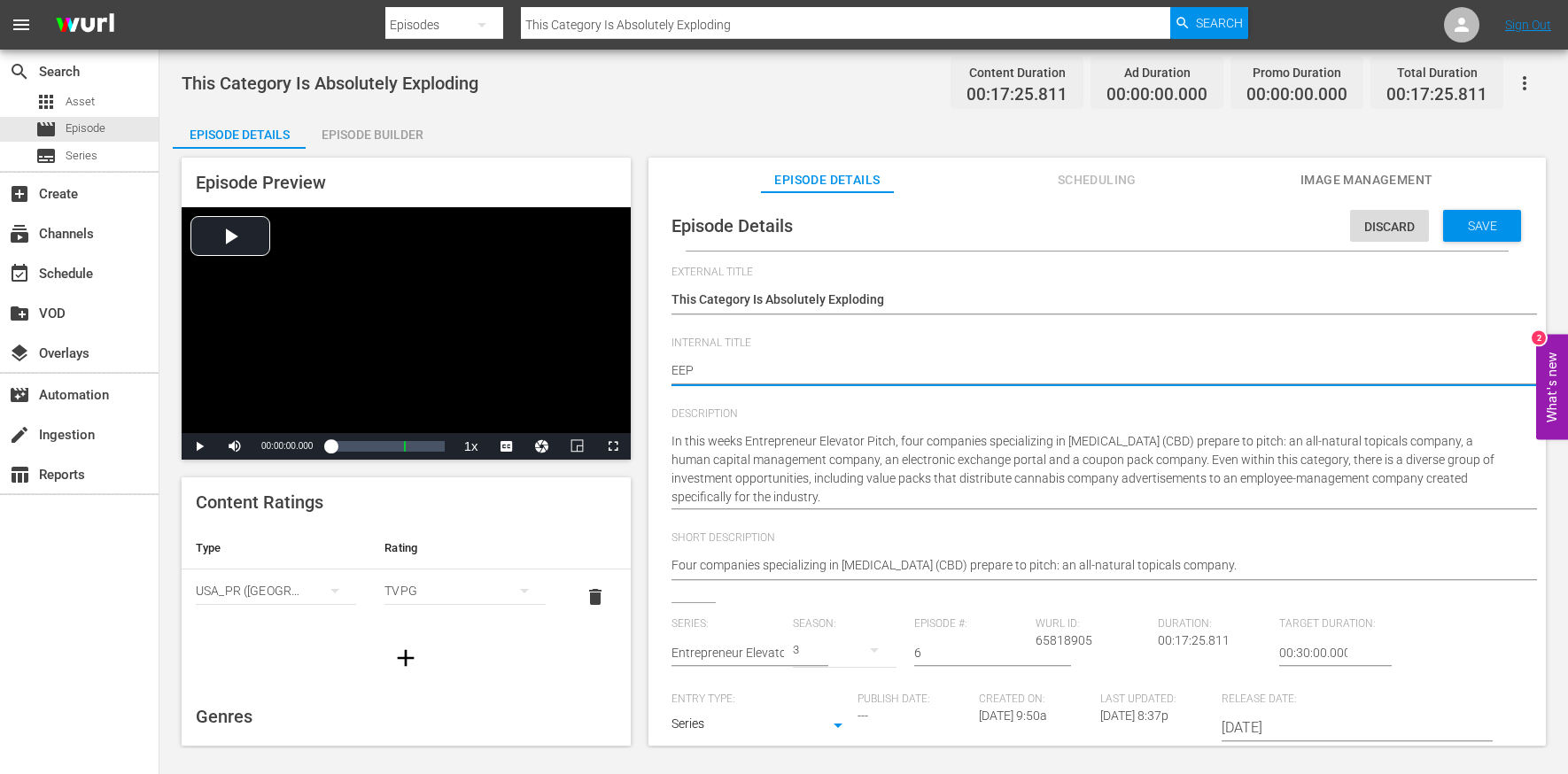
type textarea "EEP S"
type textarea "EEP S3"
type textarea "EEP S3E"
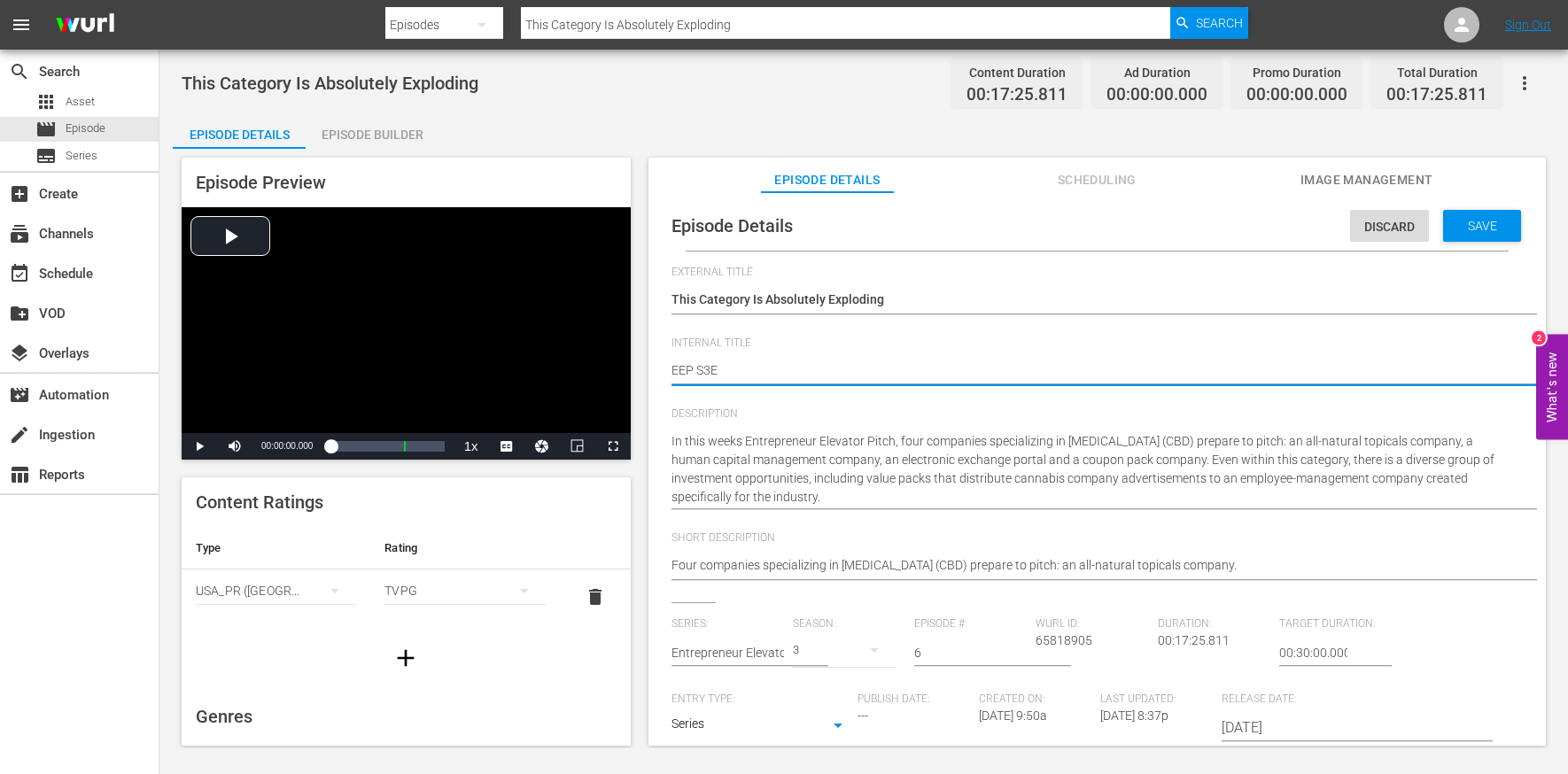
type textarea "EEP S3E6"
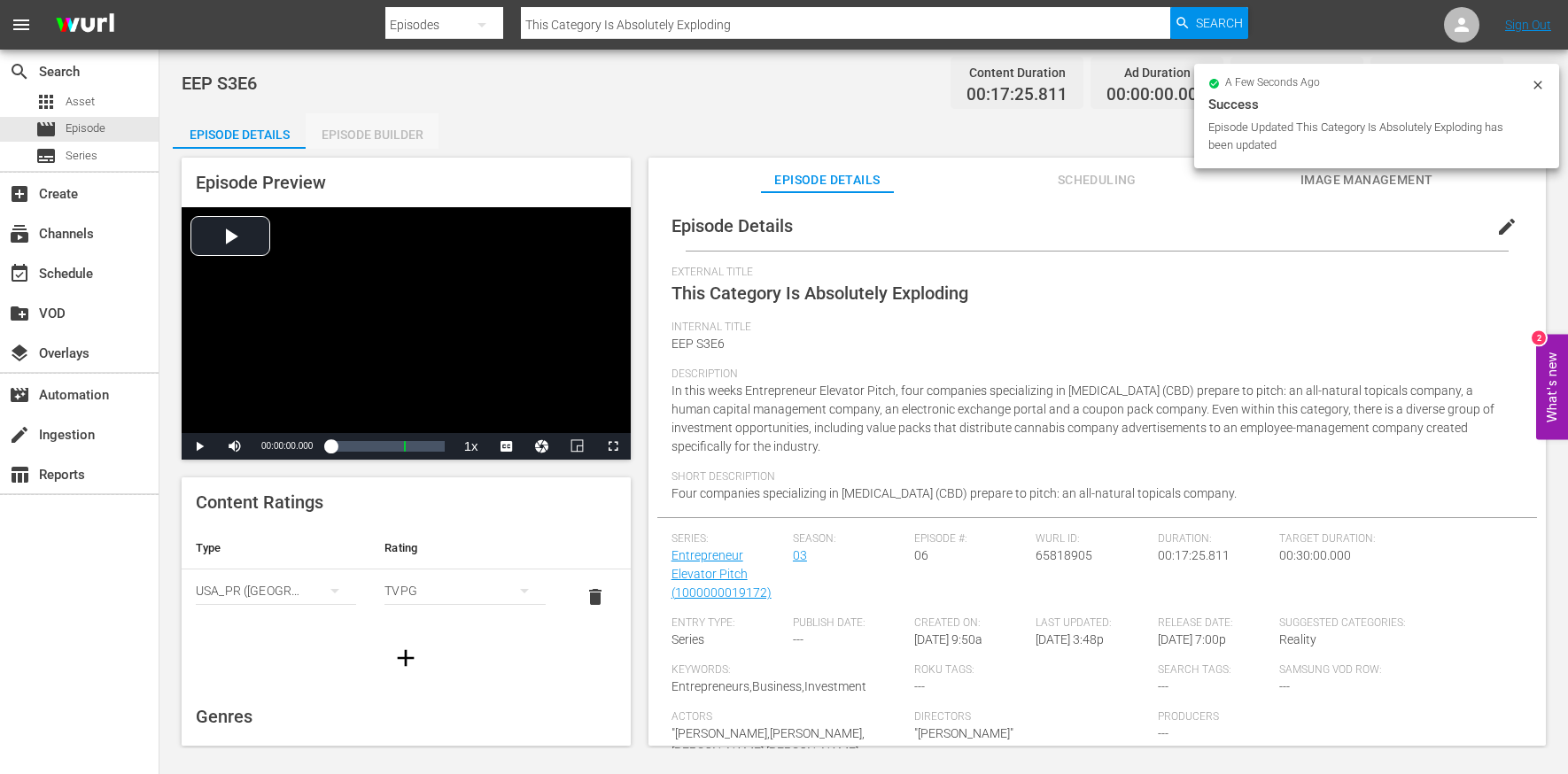
click at [369, 132] on div "Episode Builder" at bounding box center [372, 135] width 133 height 42
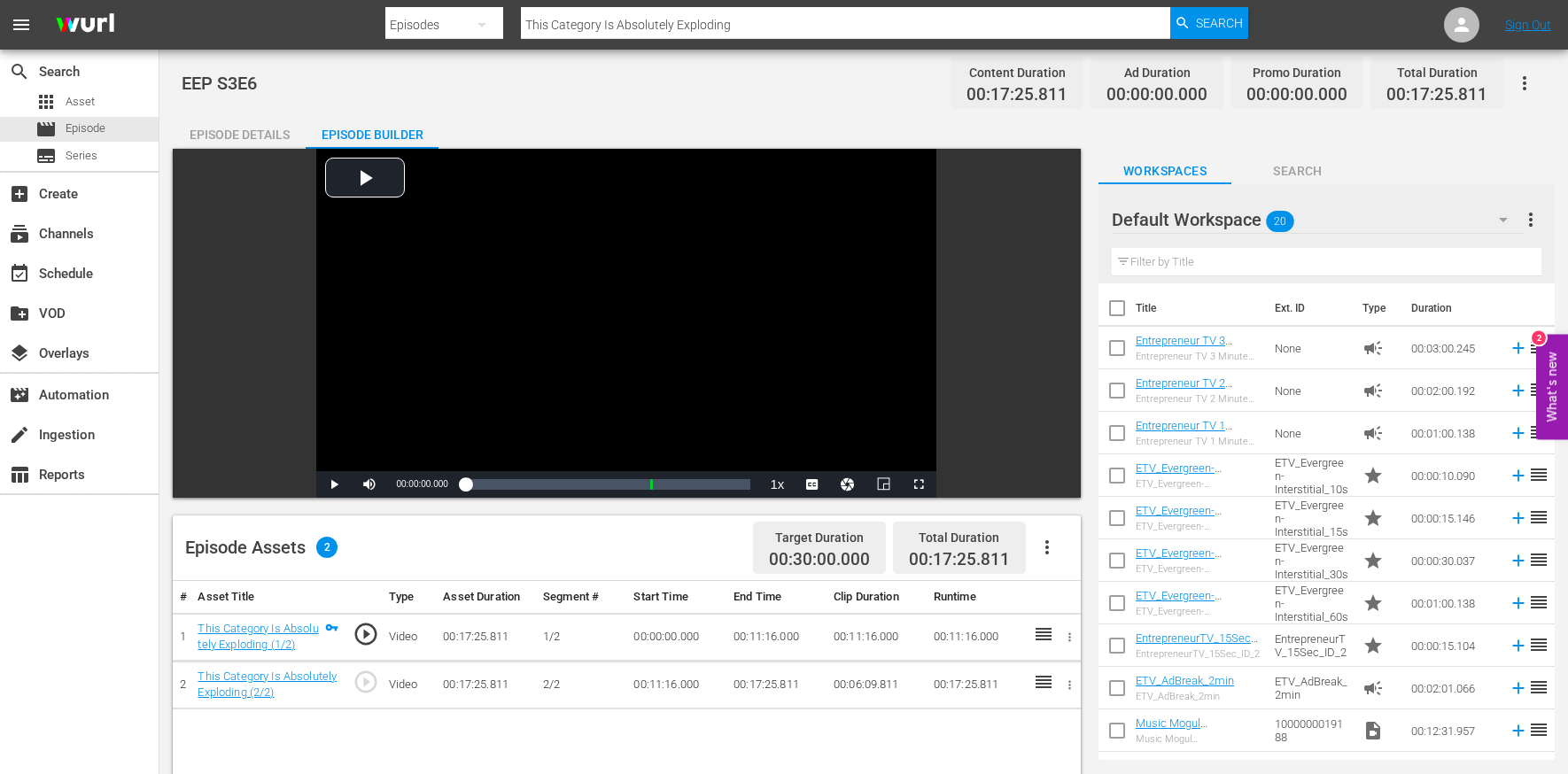
click at [1039, 548] on icon "button" at bounding box center [1047, 547] width 21 height 21
click at [1078, 551] on div "Edit Cue Points" at bounding box center [1100, 554] width 121 height 42
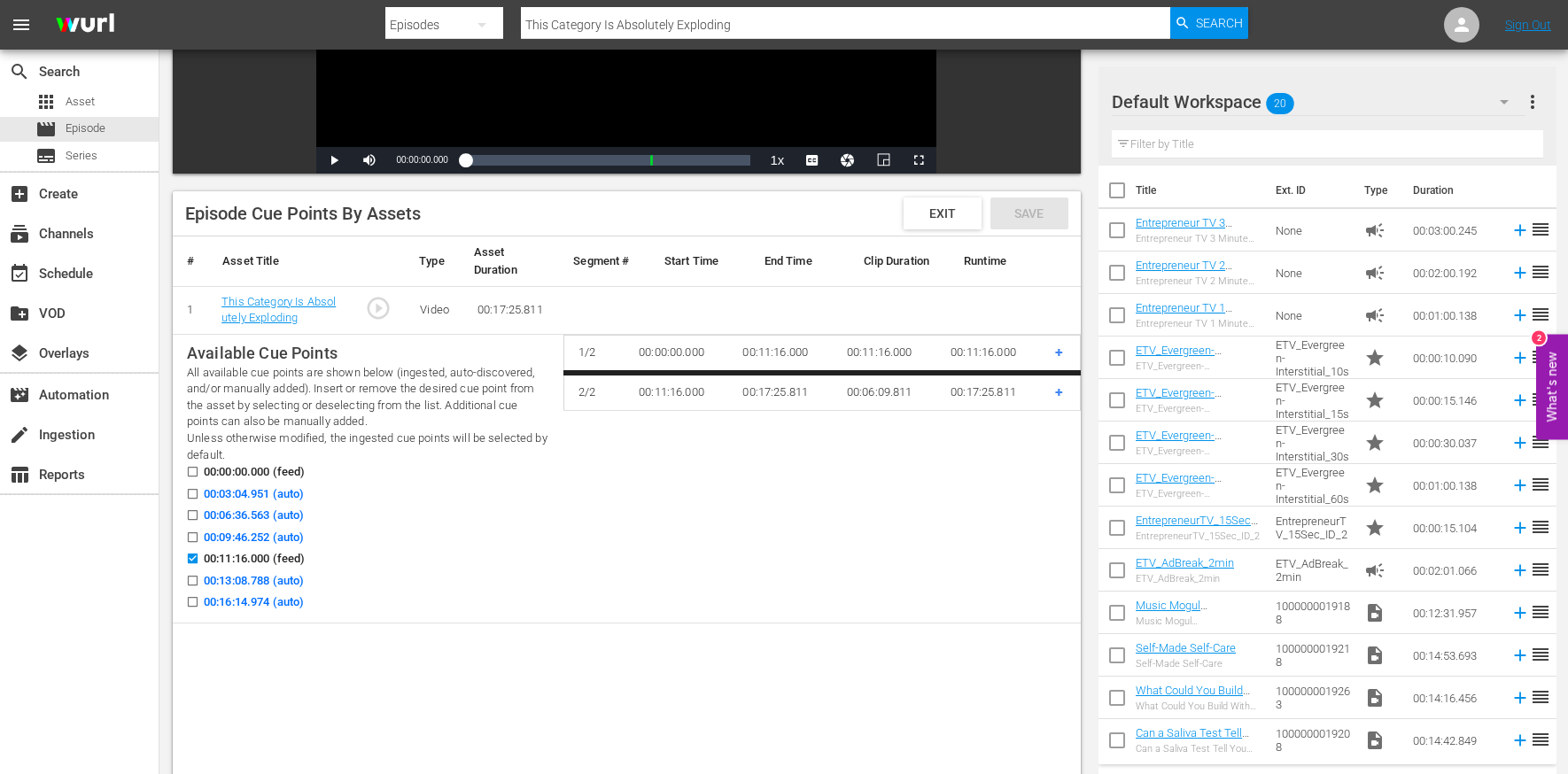
scroll to position [373, 0]
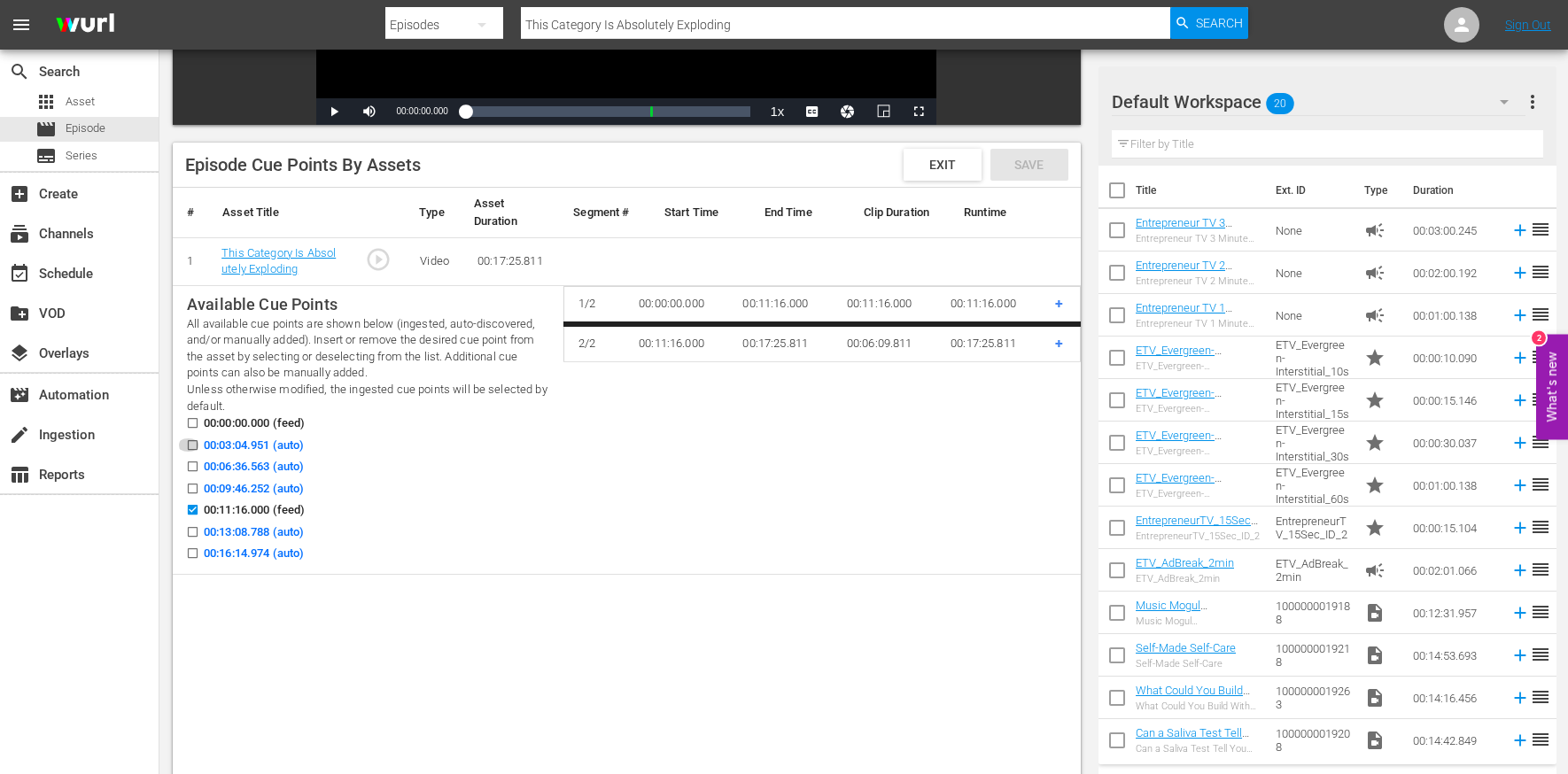
click at [197, 442] on input "00:03:04.951 (auto)" at bounding box center [188, 448] width 22 height 13
checkbox input "true"
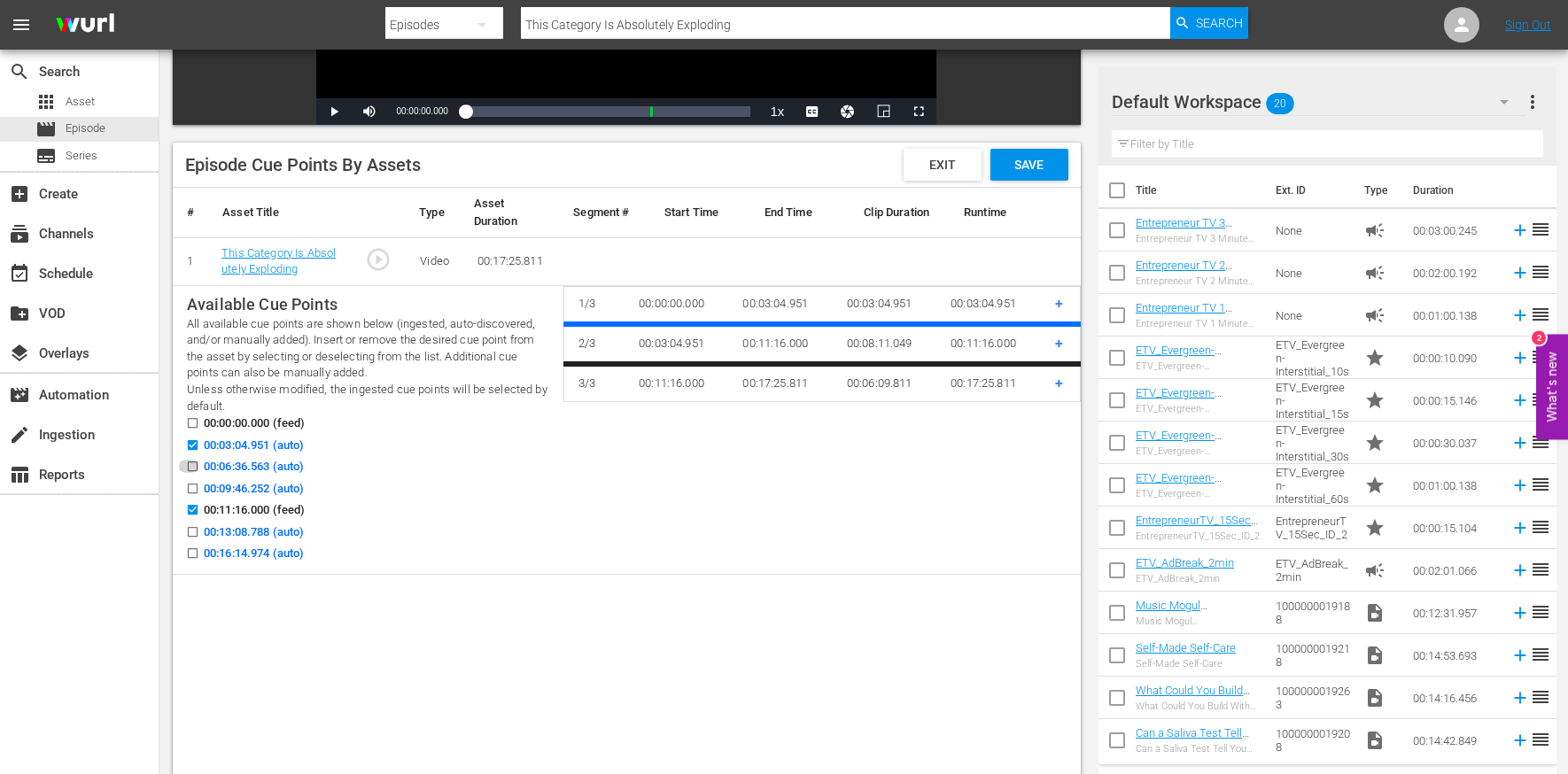
click at [196, 464] on input "00:06:36.563 (auto)" at bounding box center [188, 470] width 22 height 13
checkbox input "true"
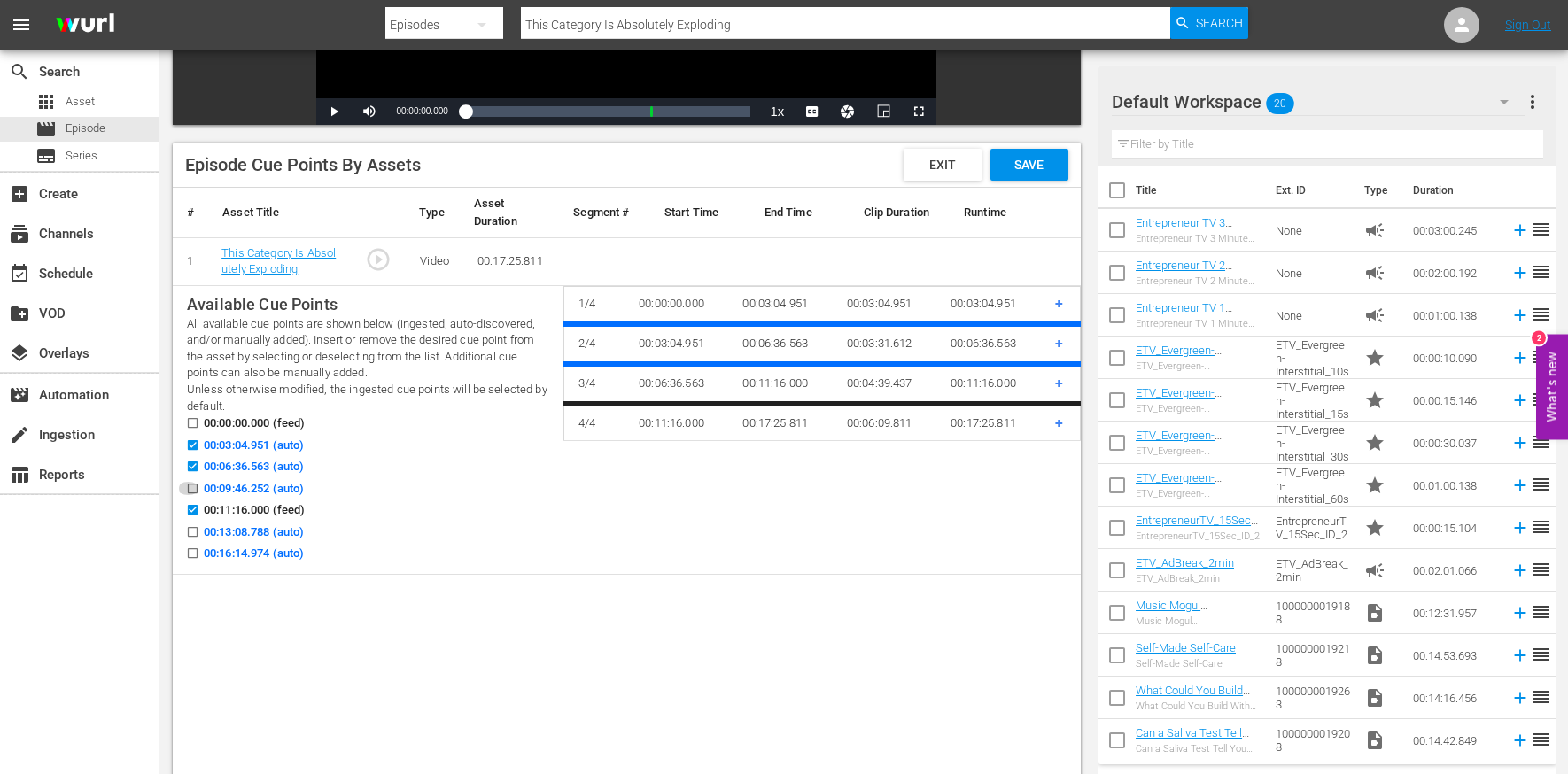
click at [192, 490] on input "00:09:46.252 (auto)" at bounding box center [188, 492] width 22 height 13
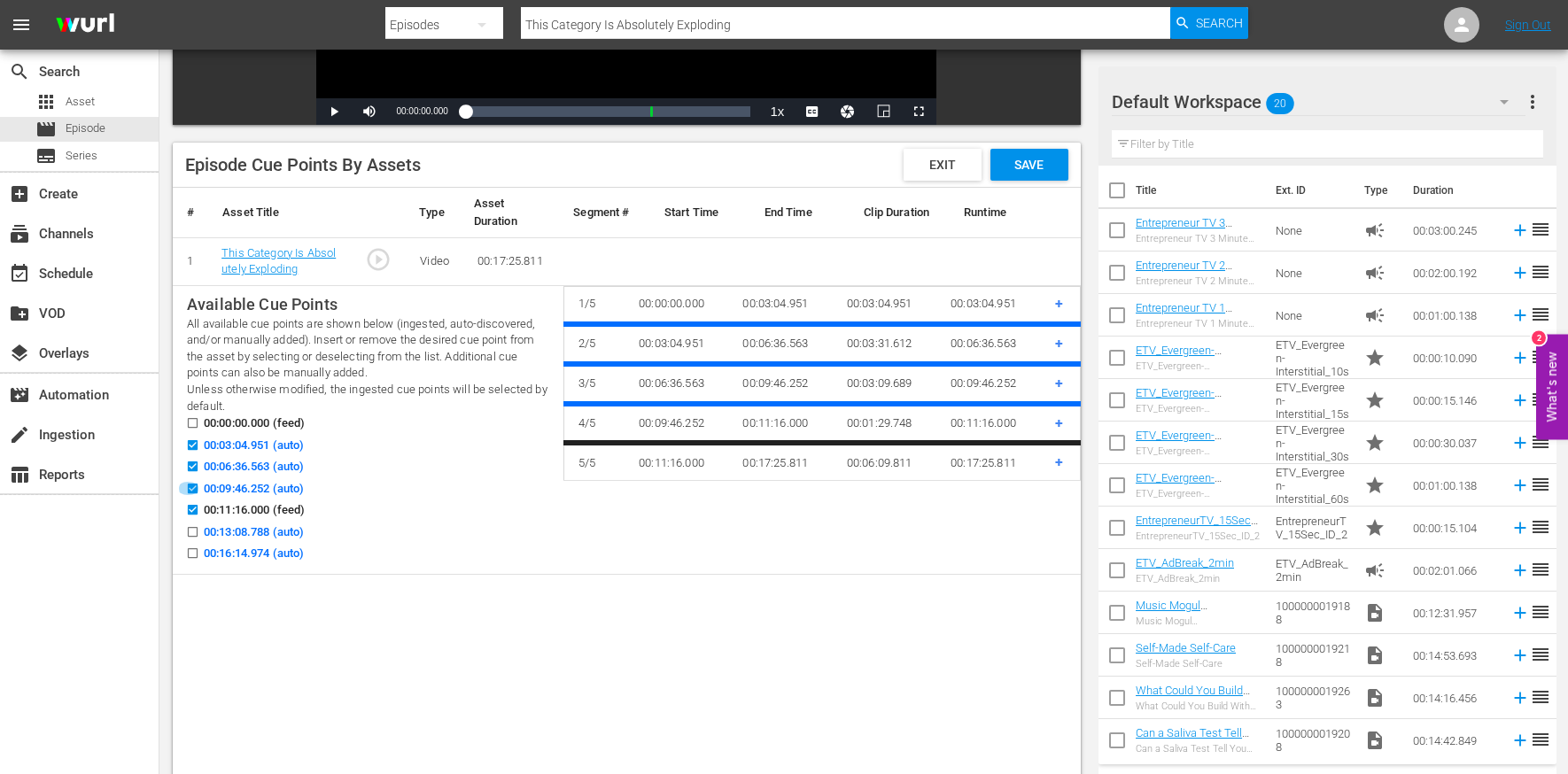
click at [192, 490] on input "00:09:46.252 (auto)" at bounding box center [188, 492] width 22 height 13
checkbox input "false"
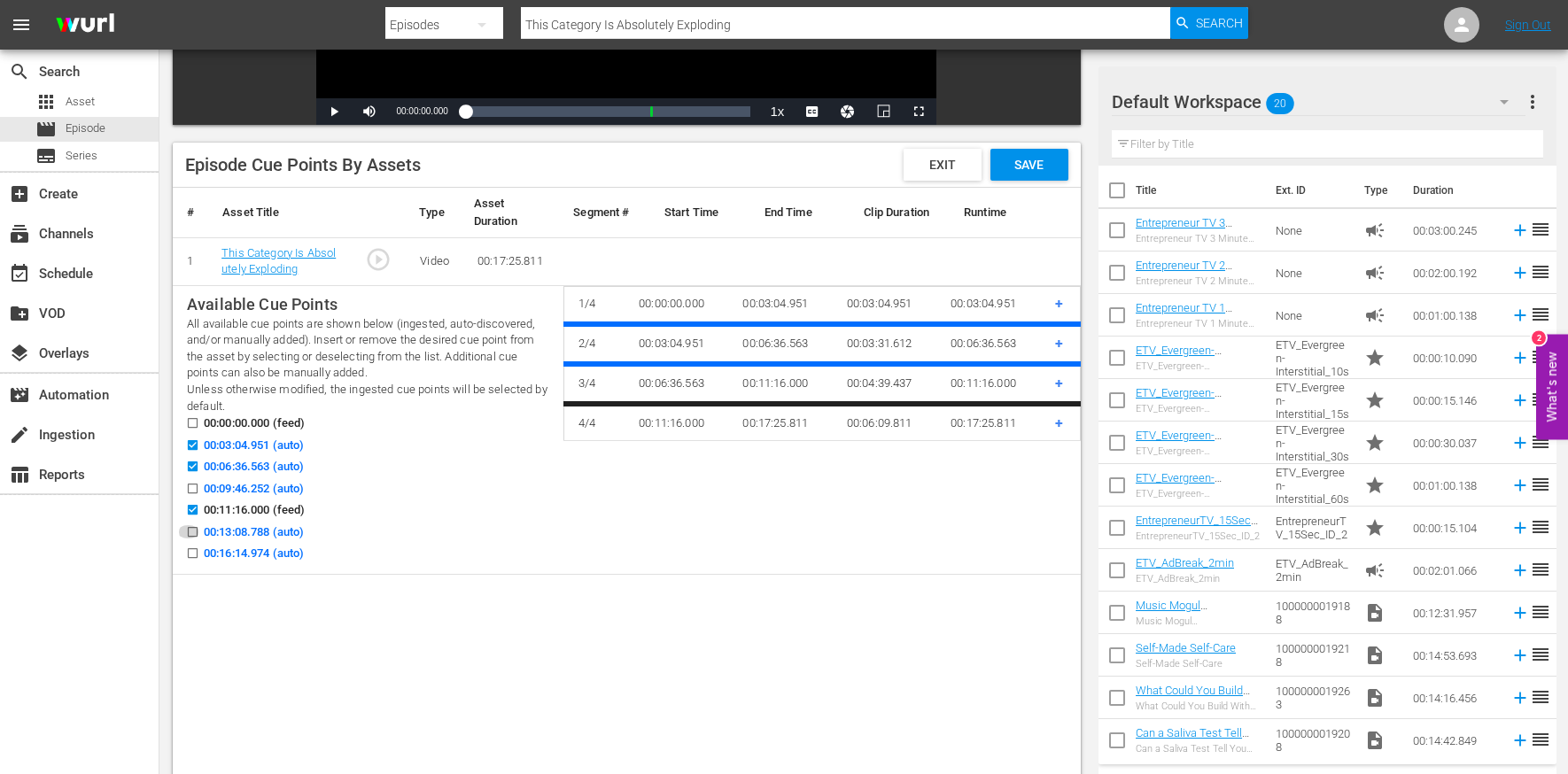
click at [192, 532] on input "00:13:08.788 (auto)" at bounding box center [188, 535] width 22 height 13
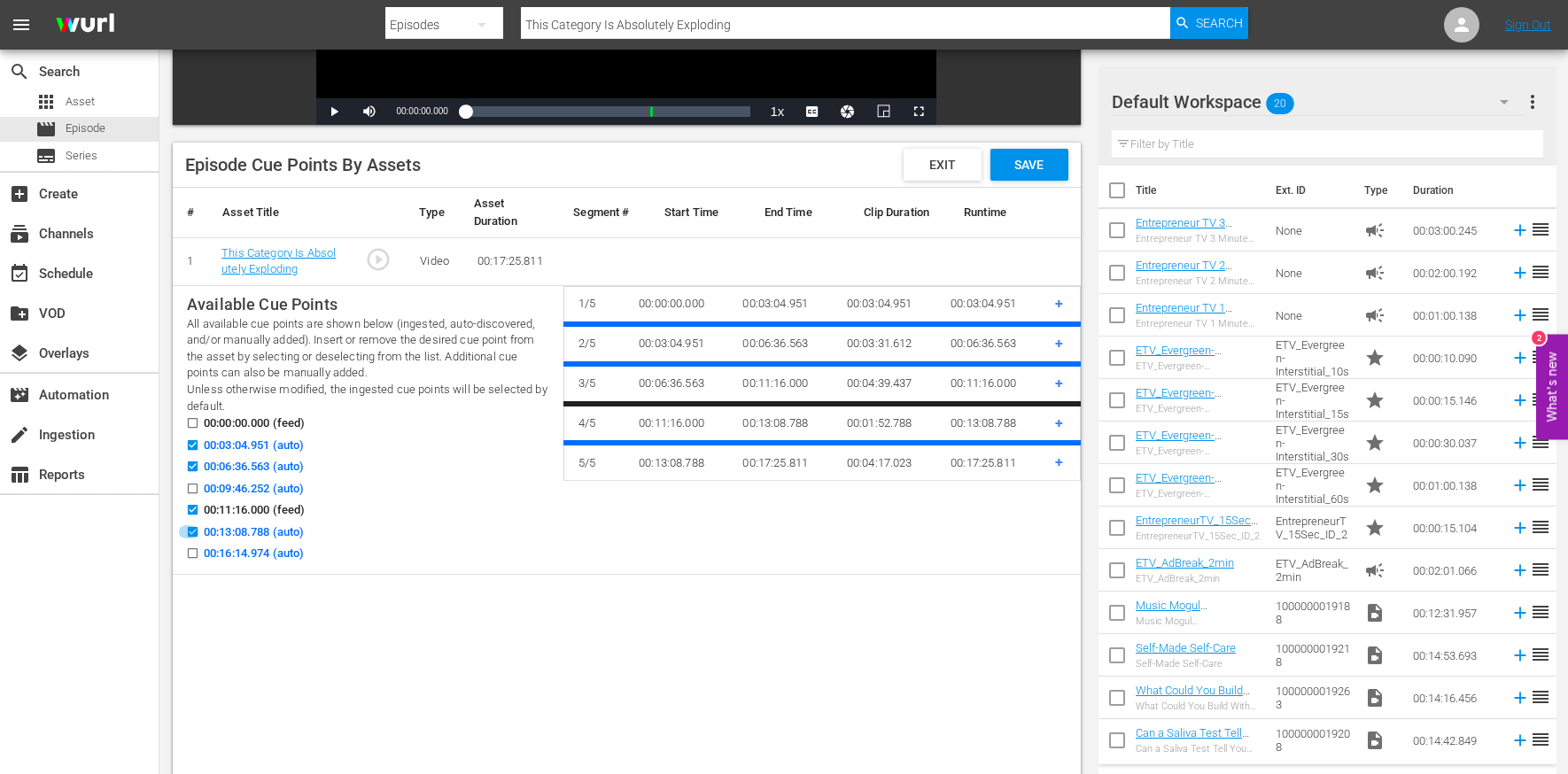
click at [195, 530] on input "00:13:08.788 (auto)" at bounding box center [188, 535] width 22 height 13
checkbox input "false"
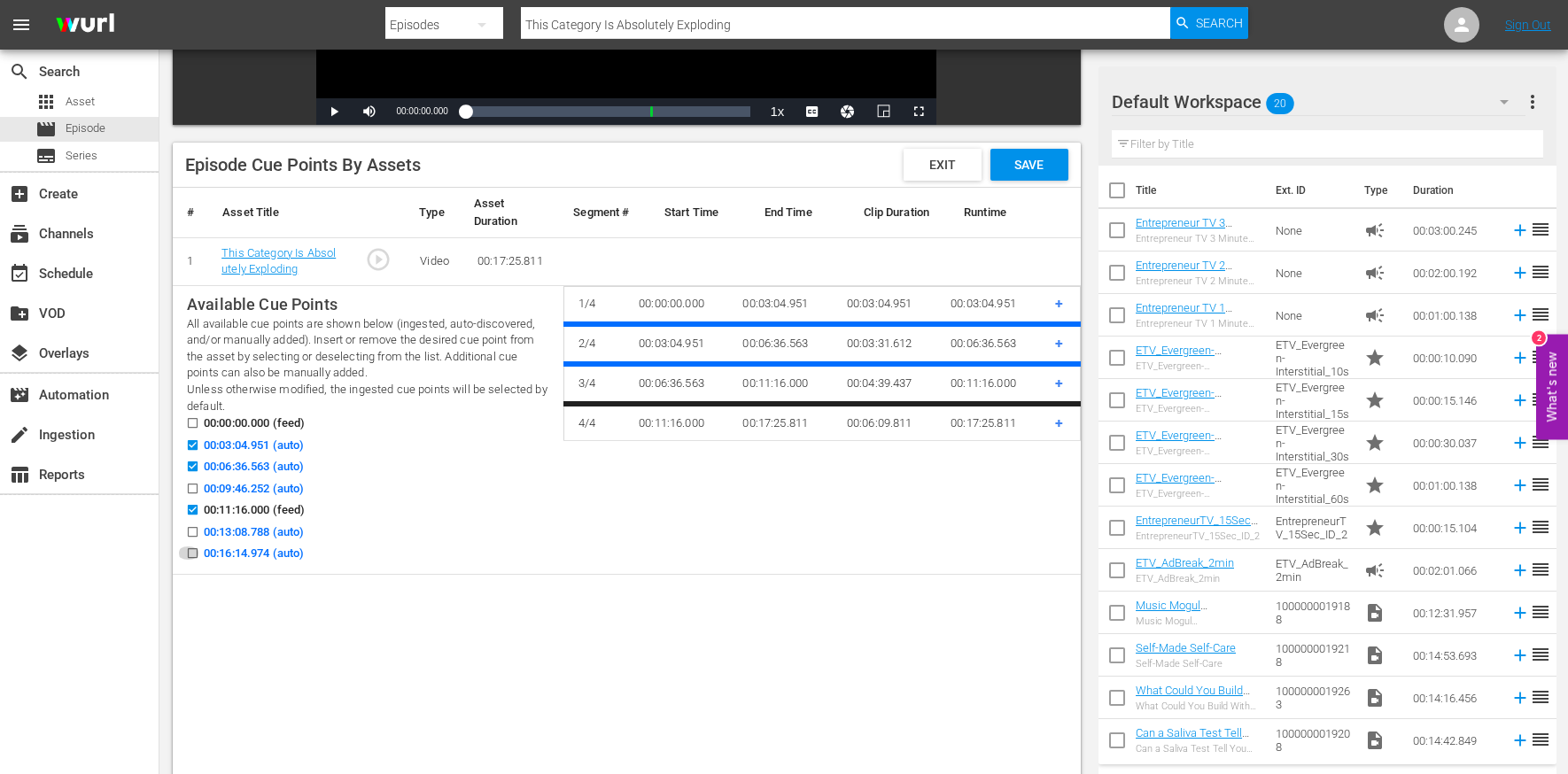
click at [191, 550] on input "00:16:14.974 (auto)" at bounding box center [188, 556] width 22 height 13
checkbox input "true"
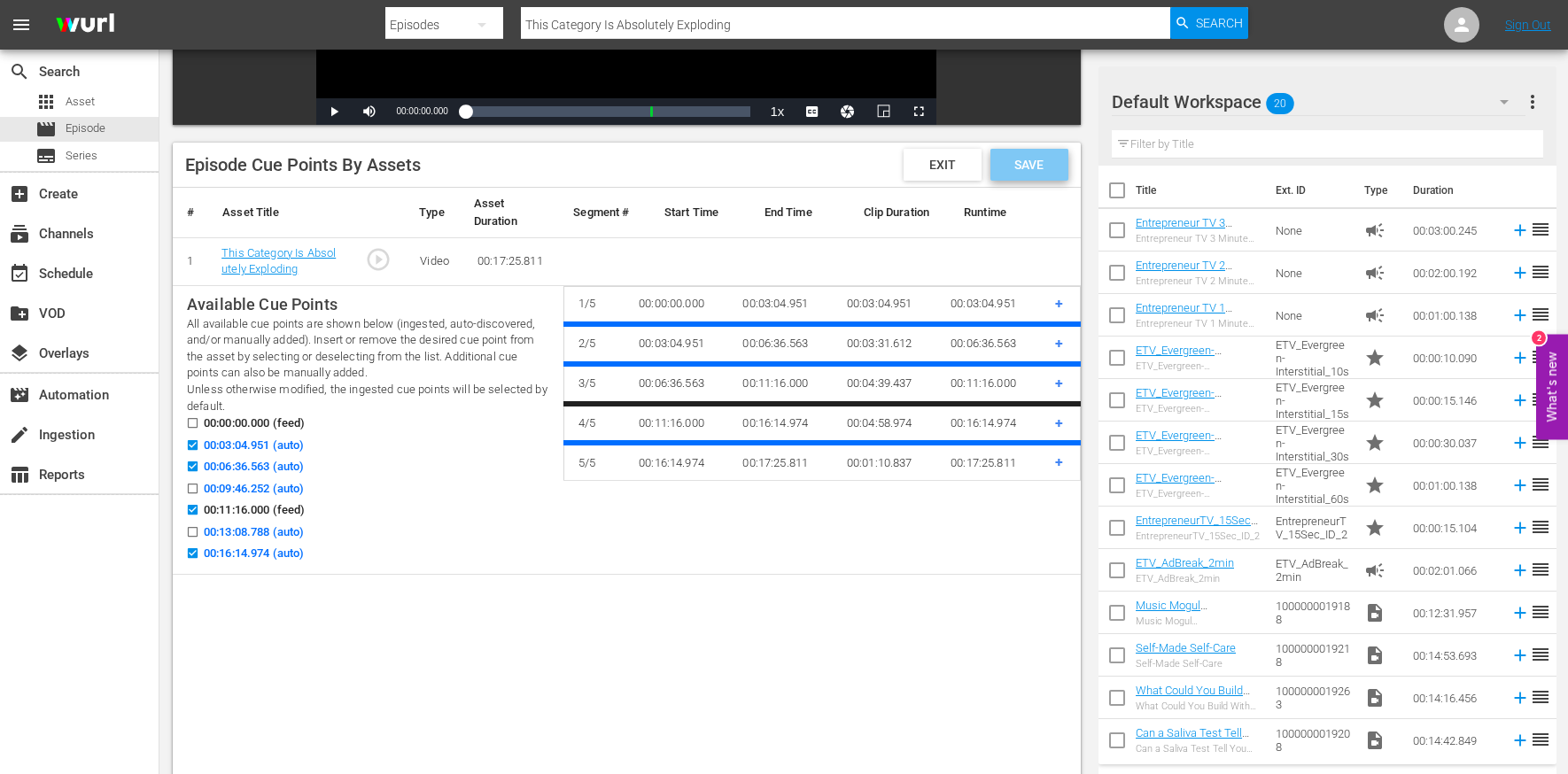
click at [1033, 163] on span "Save" at bounding box center [1029, 164] width 57 height 14
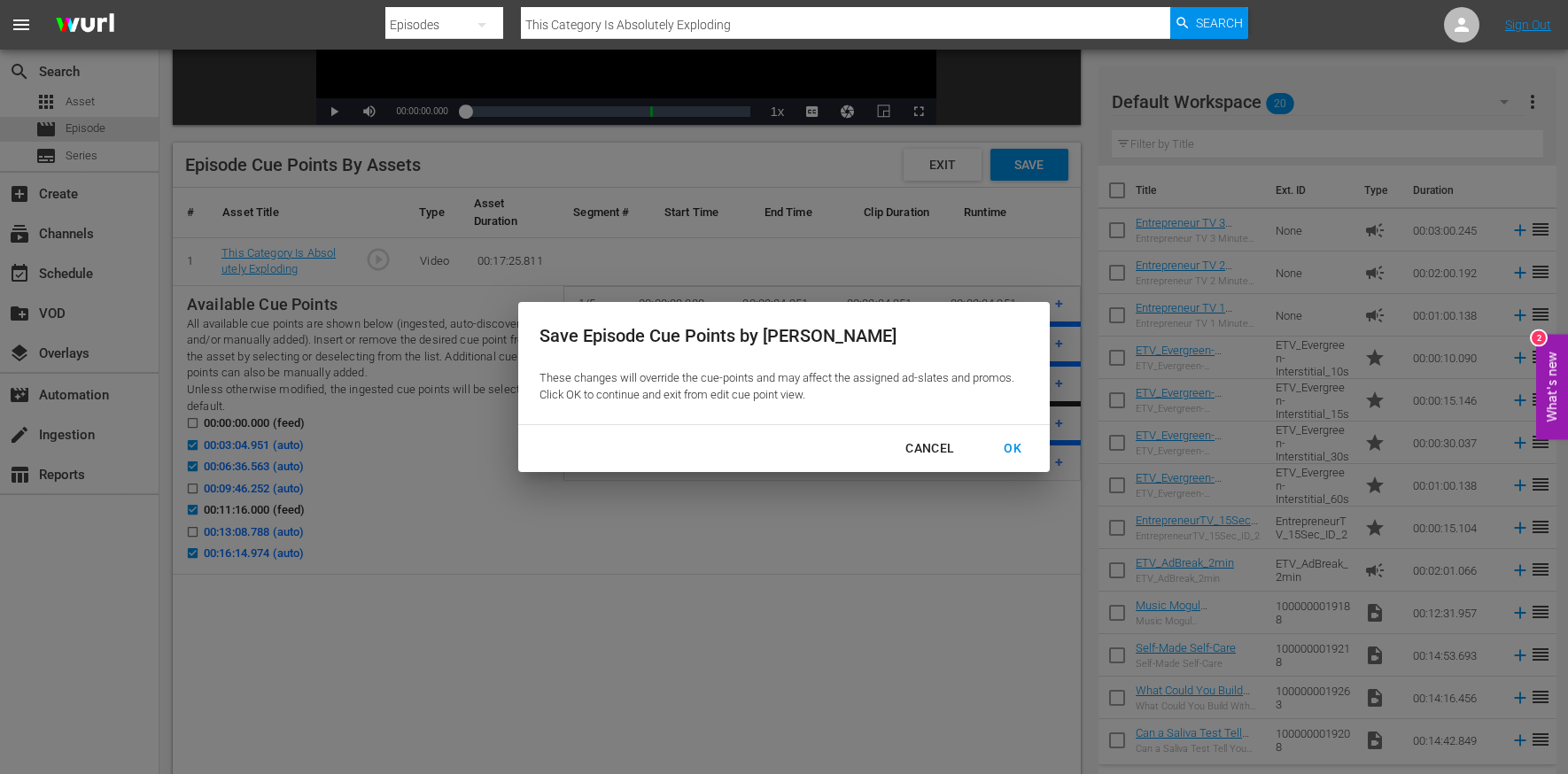
click at [1008, 441] on div "OK" at bounding box center [1012, 448] width 46 height 22
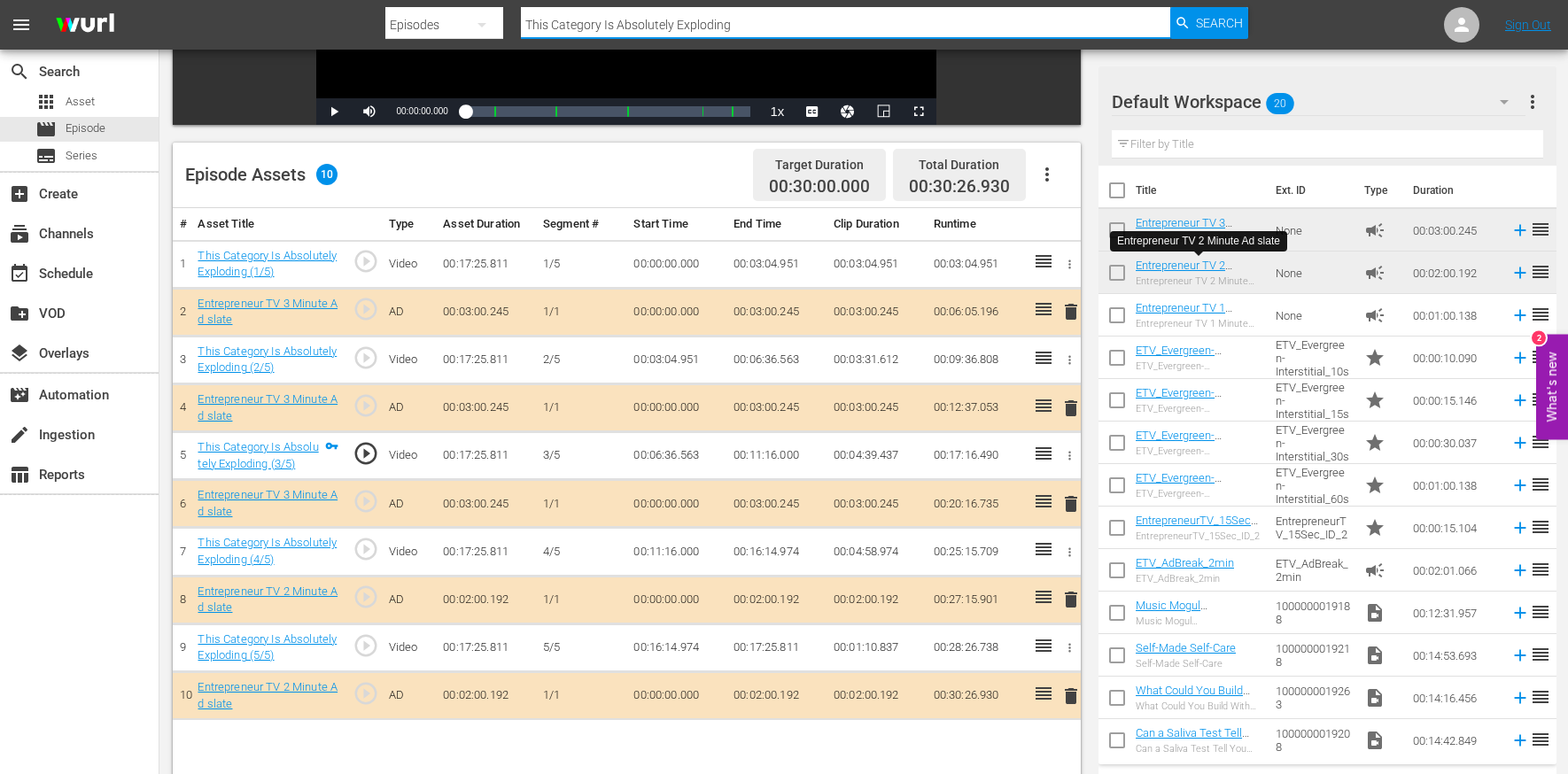
click at [804, 30] on input "This Category Is Absolutely Exploding" at bounding box center [846, 25] width 650 height 42
paste input "I Accept Your Offer of My Offer"
type input "I Accept Your Offer of My Offer"
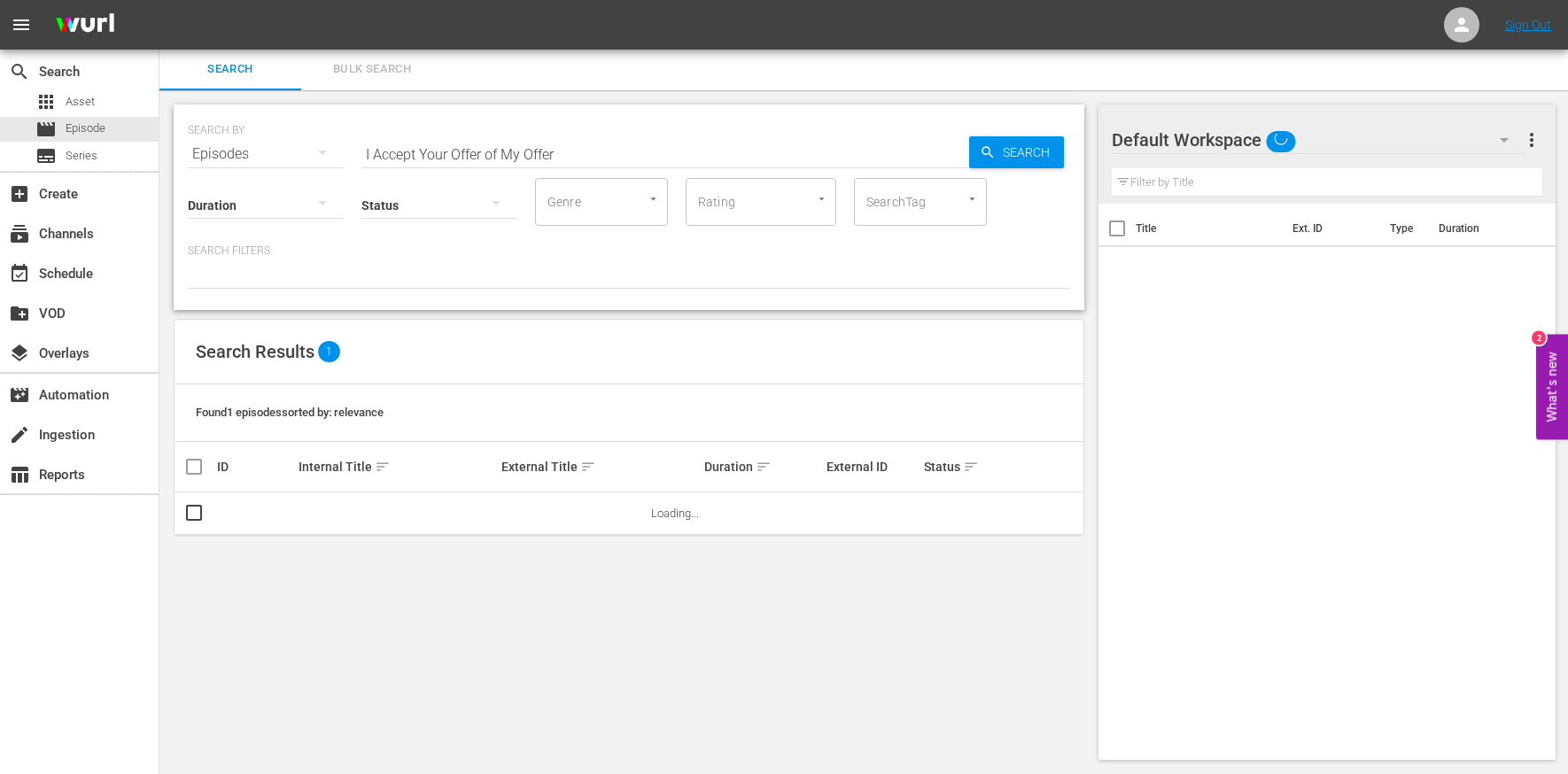
scroll to position [2, 0]
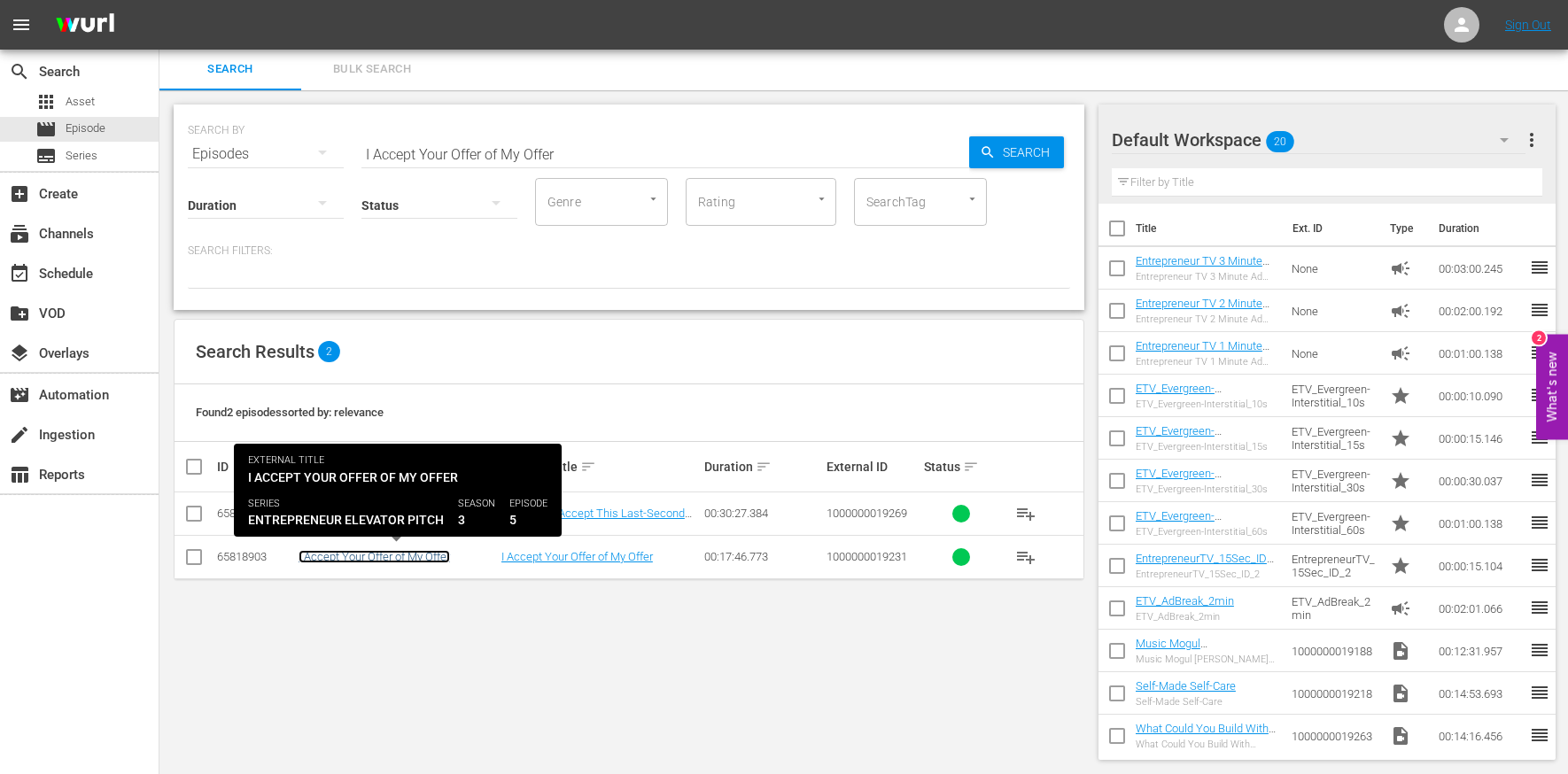
click at [403, 560] on link "I Accept Your Offer of My Offer" at bounding box center [375, 556] width 151 height 13
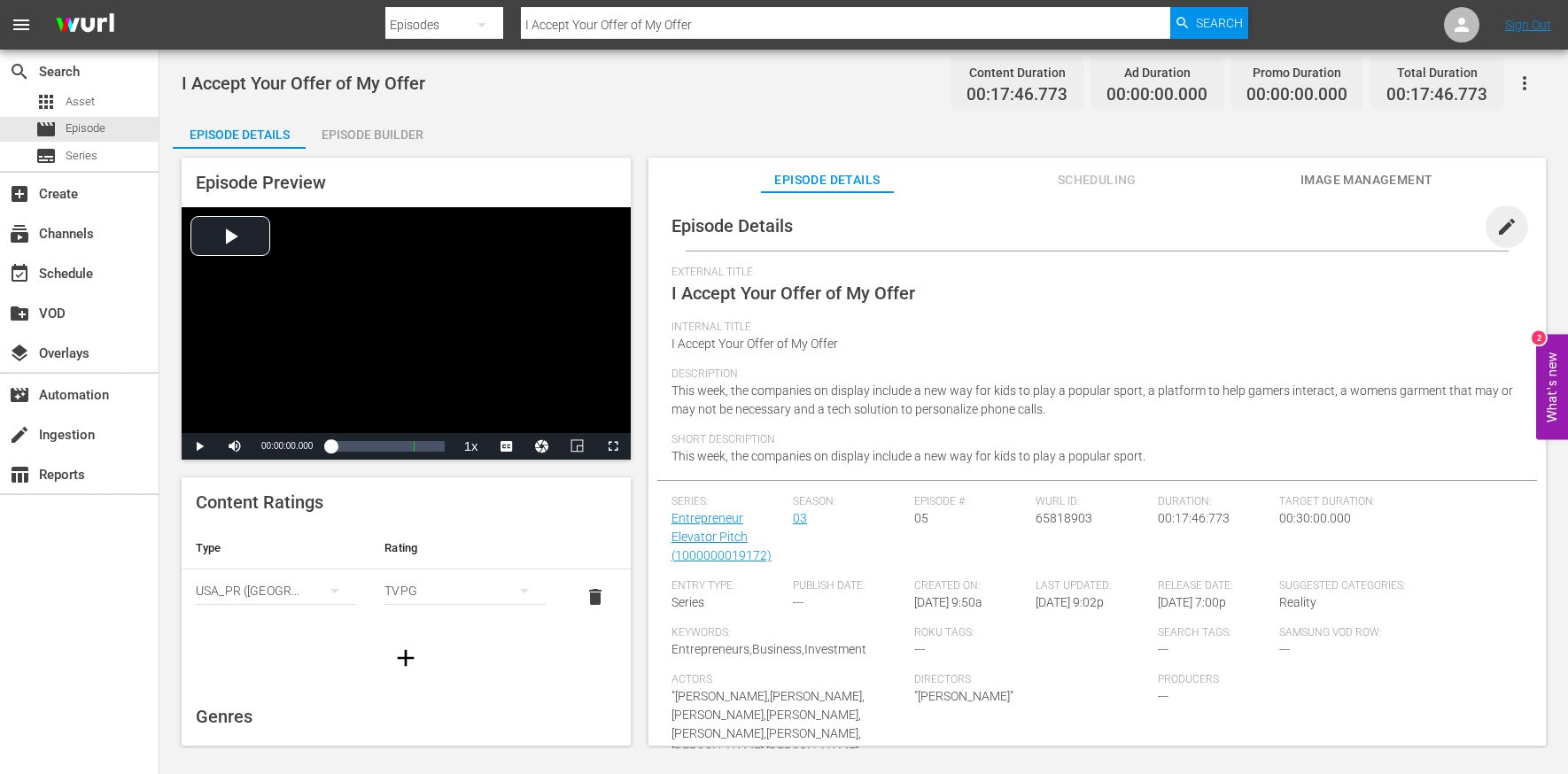
click at [1502, 219] on span "edit" at bounding box center [1507, 226] width 21 height 21
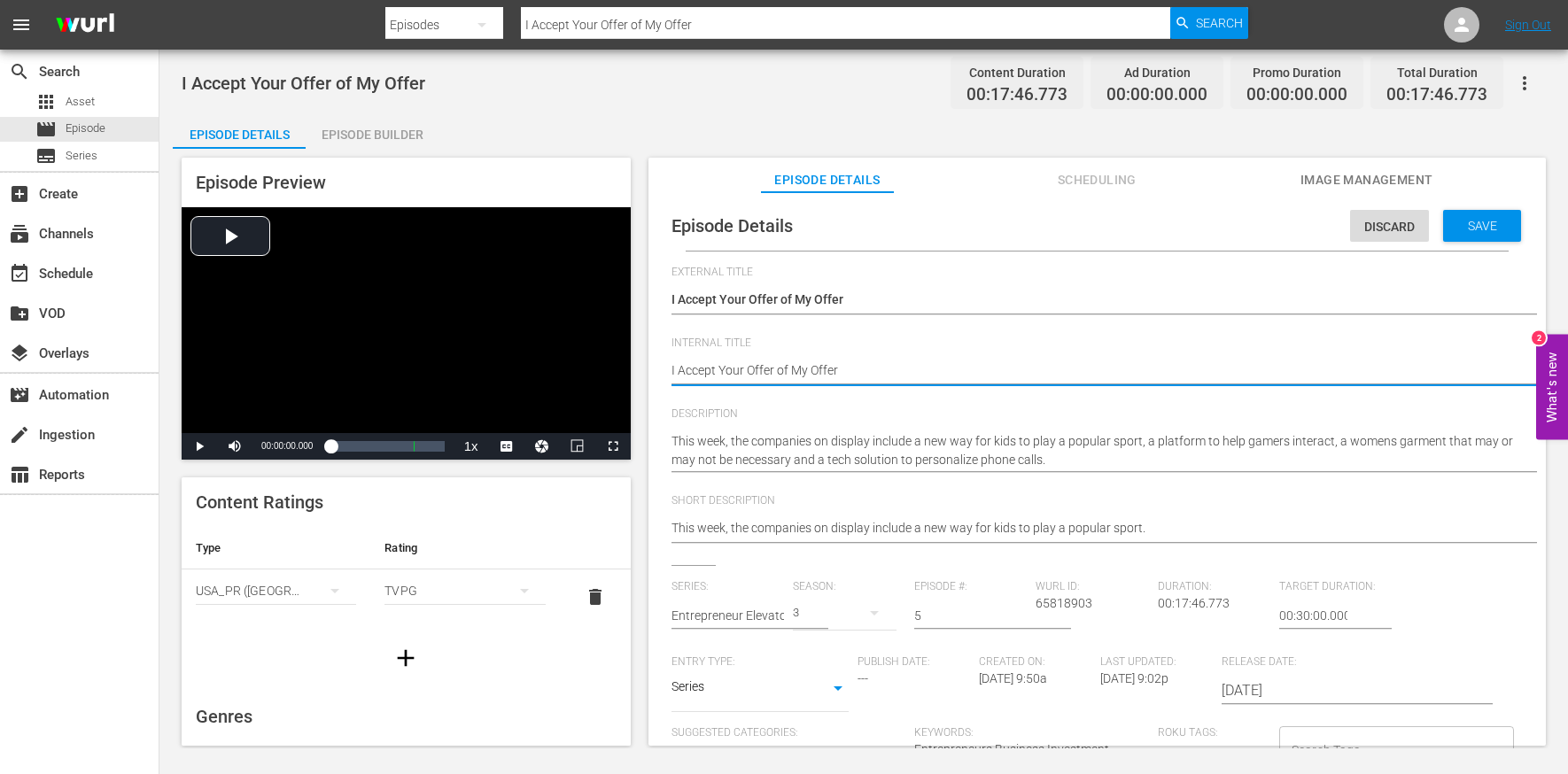
click at [842, 366] on textarea "I Accept Your Offer of My Offer" at bounding box center [1093, 372] width 843 height 21
type textarea "e"
type textarea "ee"
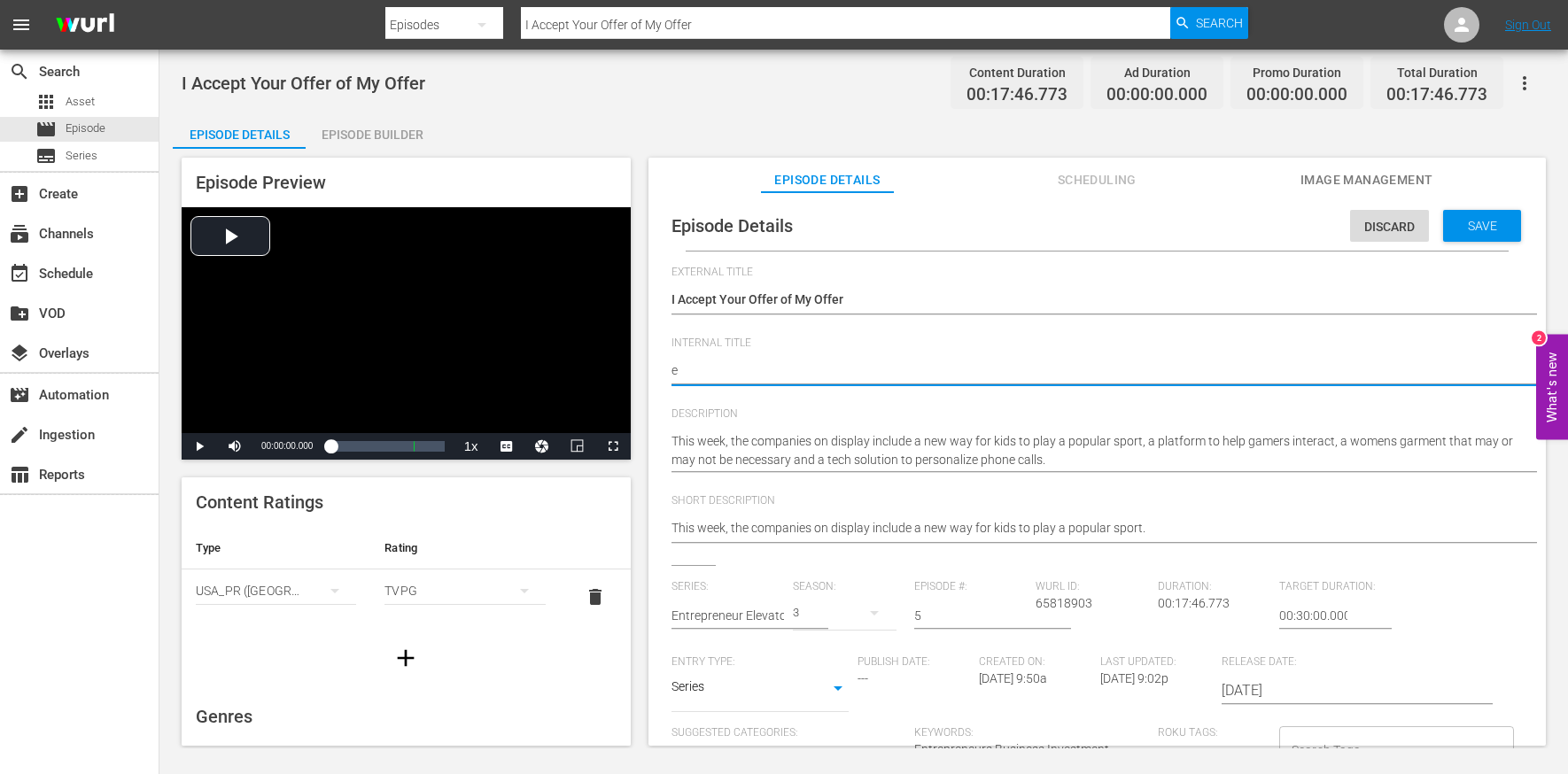
type textarea "ee"
type textarea "eep"
type textarea "ee"
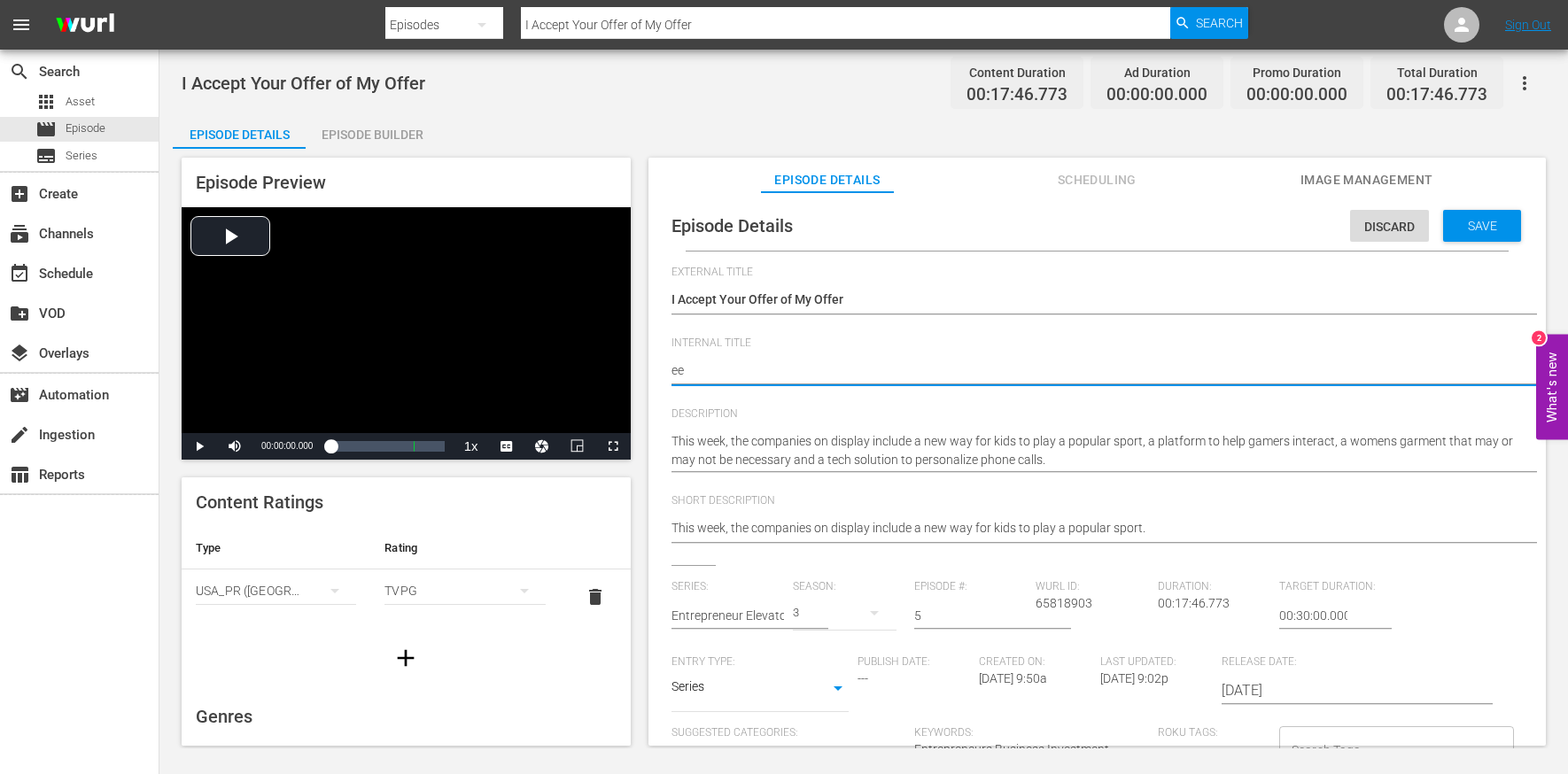
type textarea "e"
type textarea "E"
type textarea "EE"
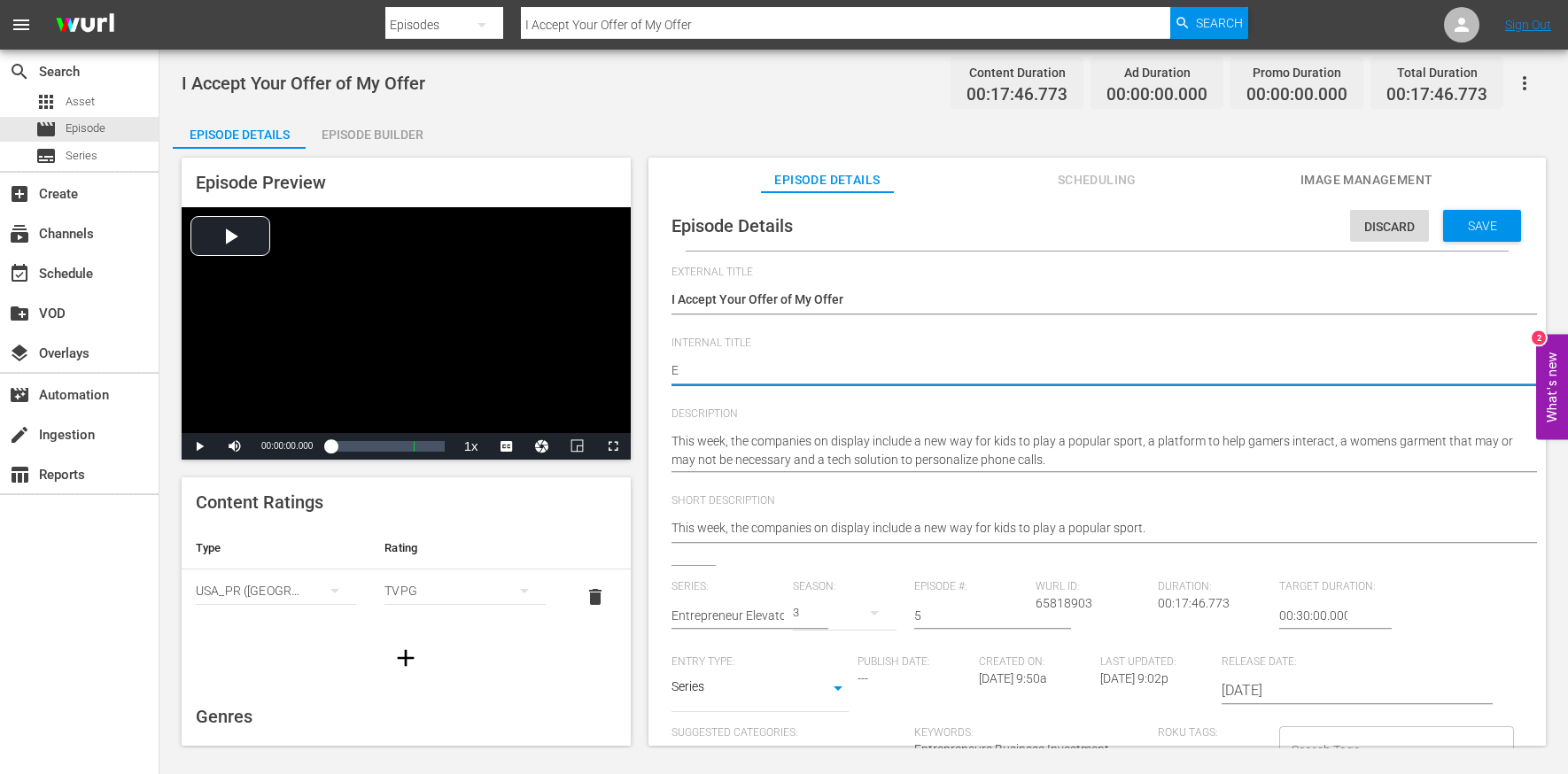
type textarea "EE"
type textarea "EEP"
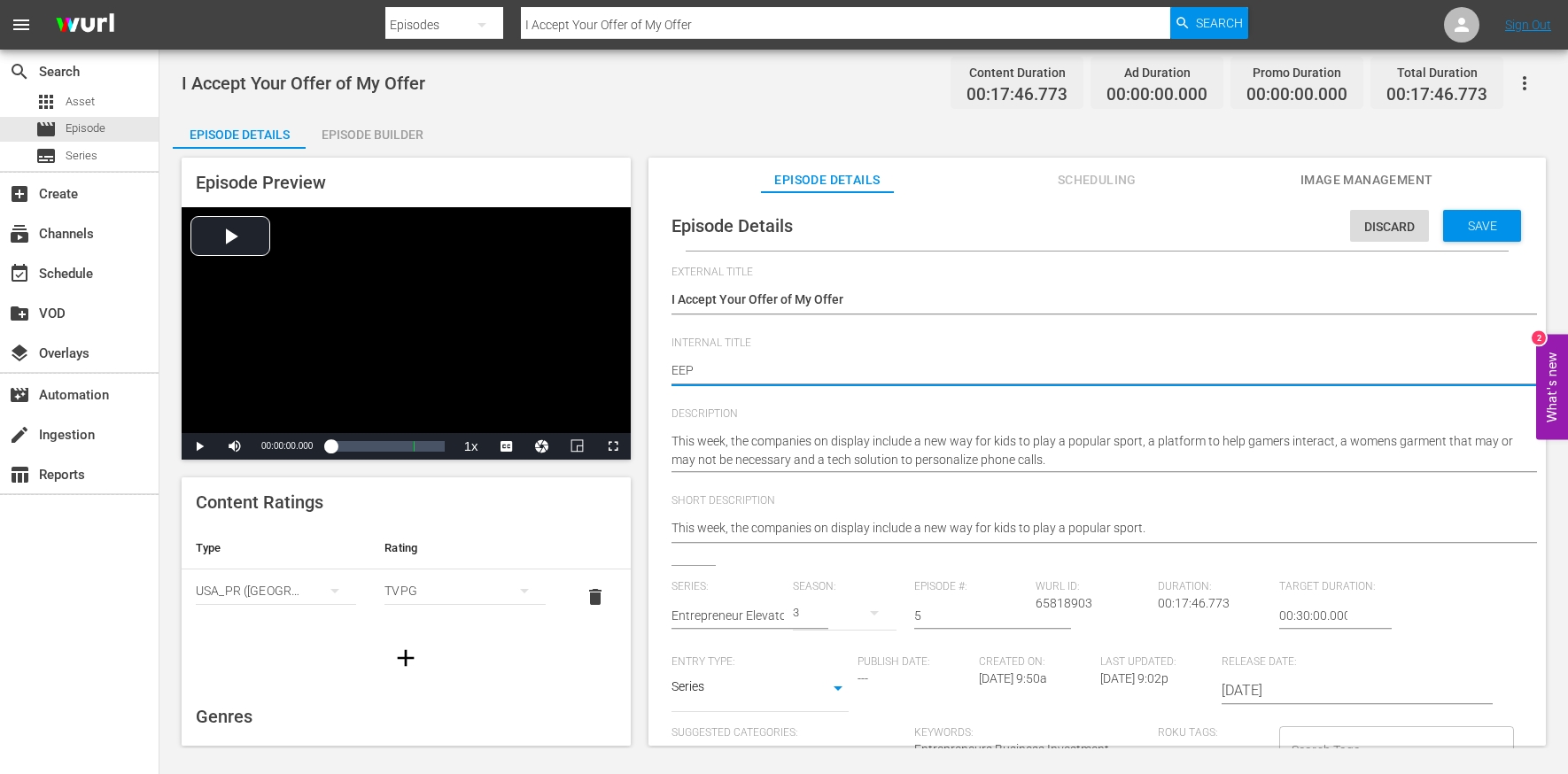
type textarea "EEP S"
type textarea "EEP S3"
type textarea "EEP S3E"
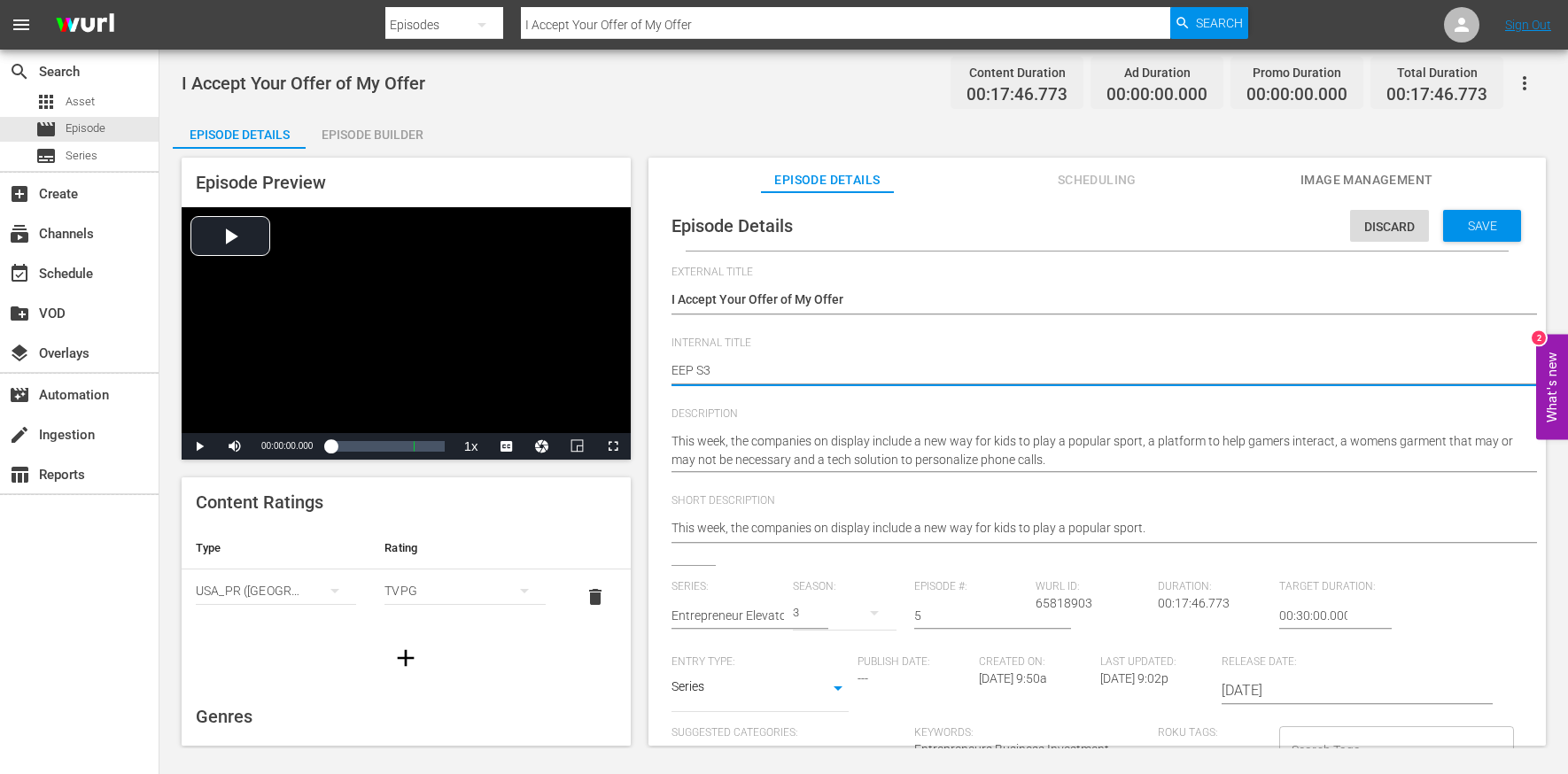
type textarea "EEP S3E"
type textarea "EEP S3E5"
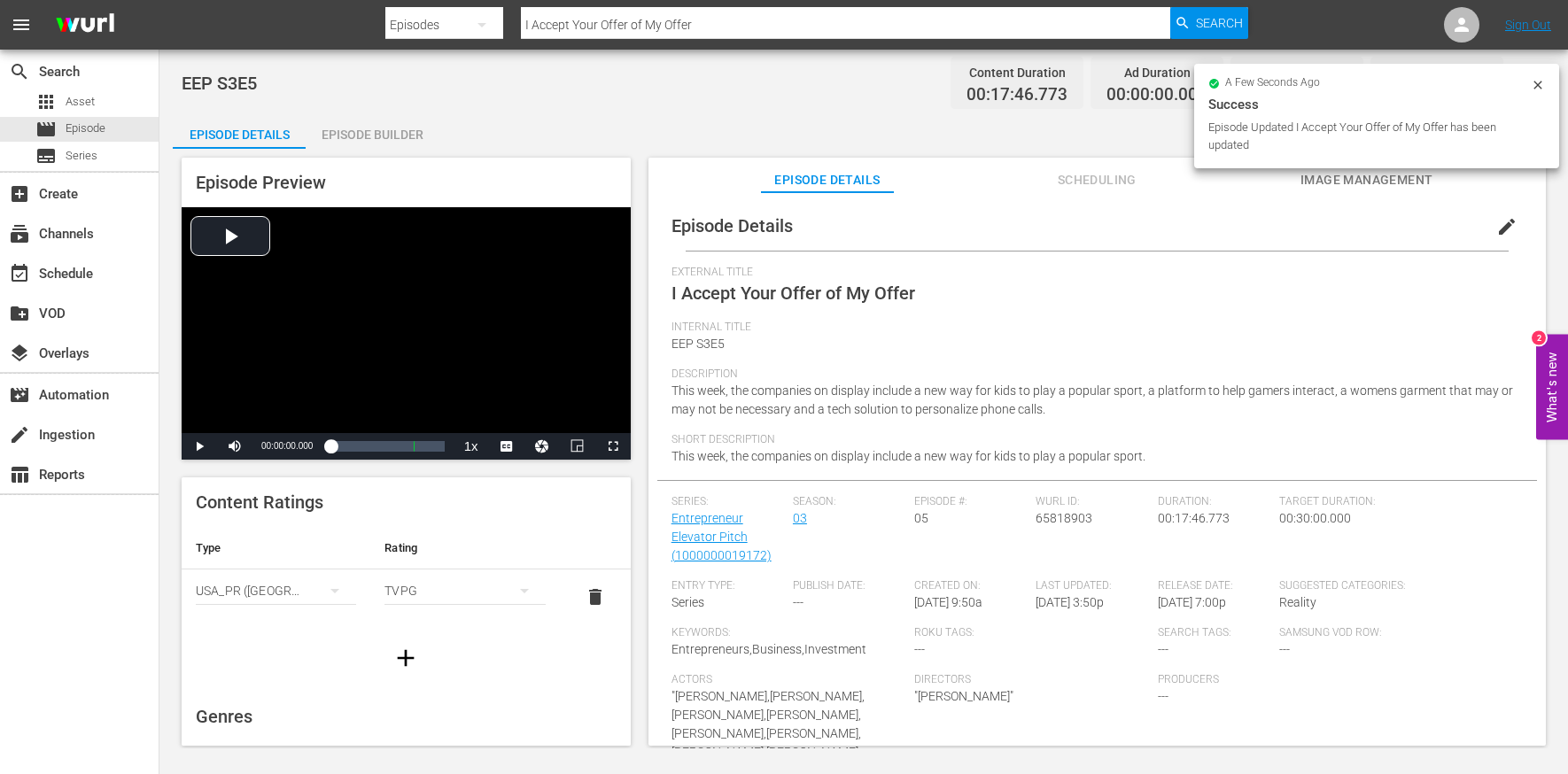
click at [397, 130] on div "Episode Builder" at bounding box center [372, 135] width 133 height 42
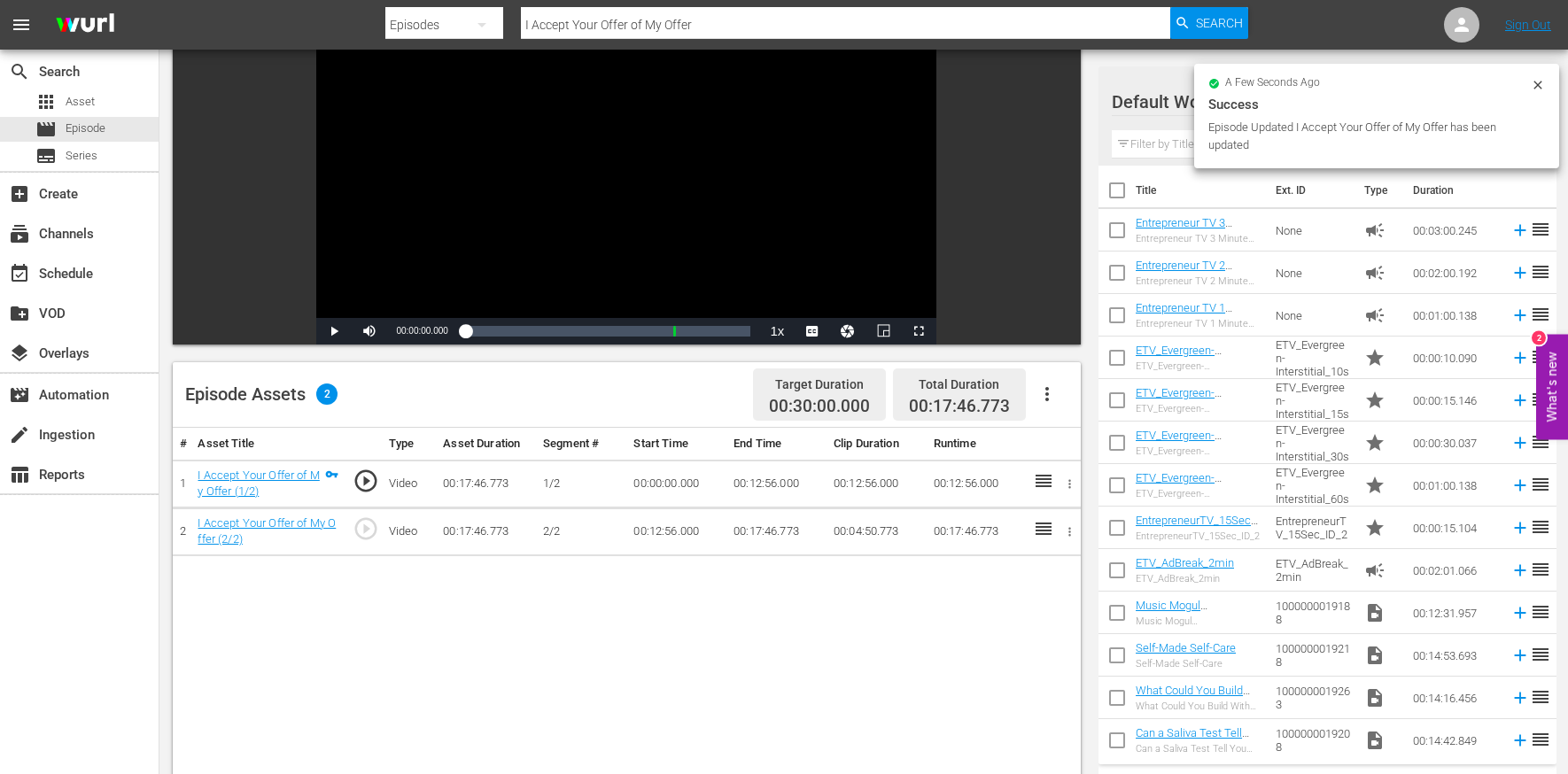
scroll to position [313, 0]
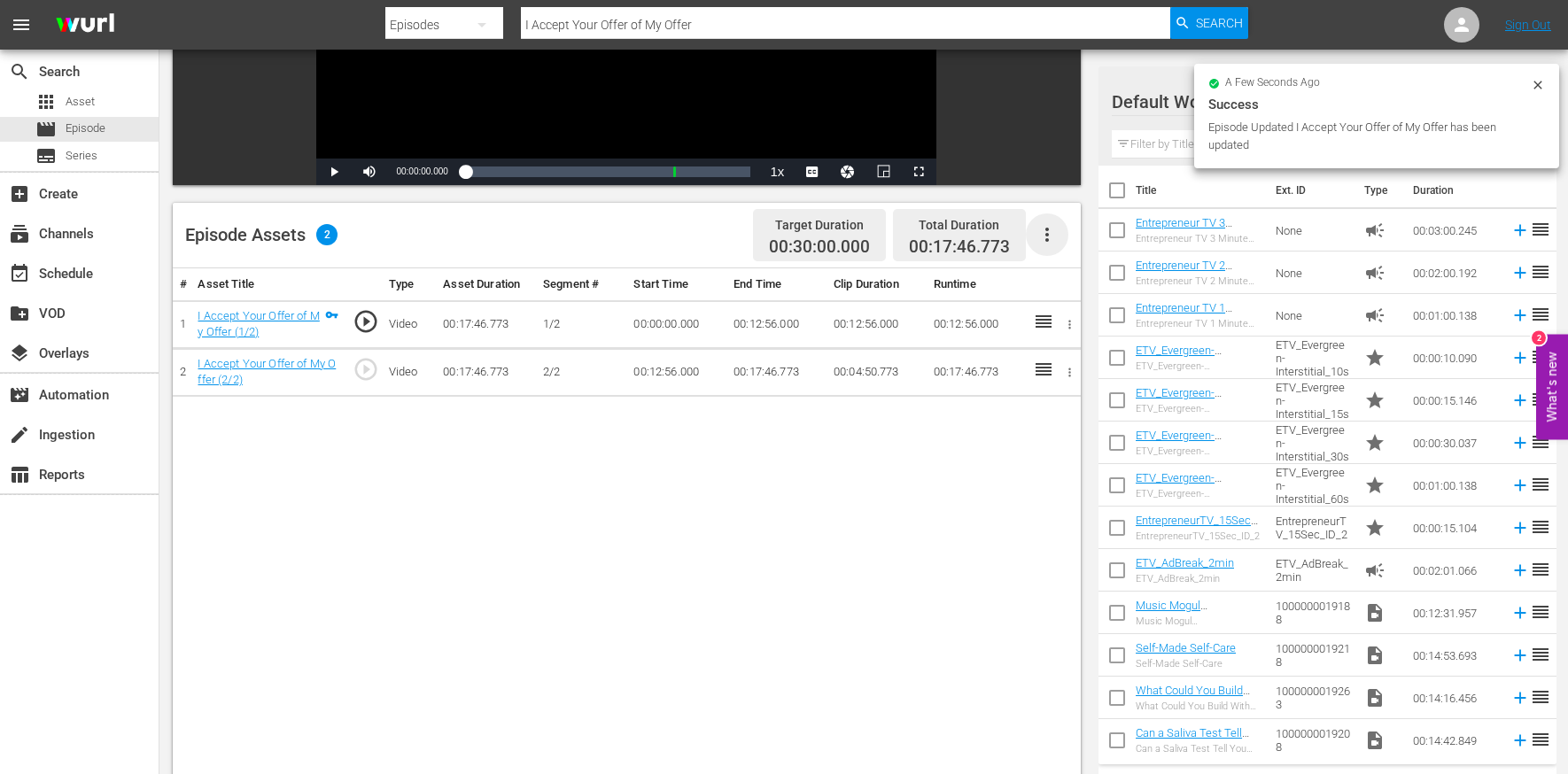
click at [1048, 233] on icon "button" at bounding box center [1047, 234] width 4 height 14
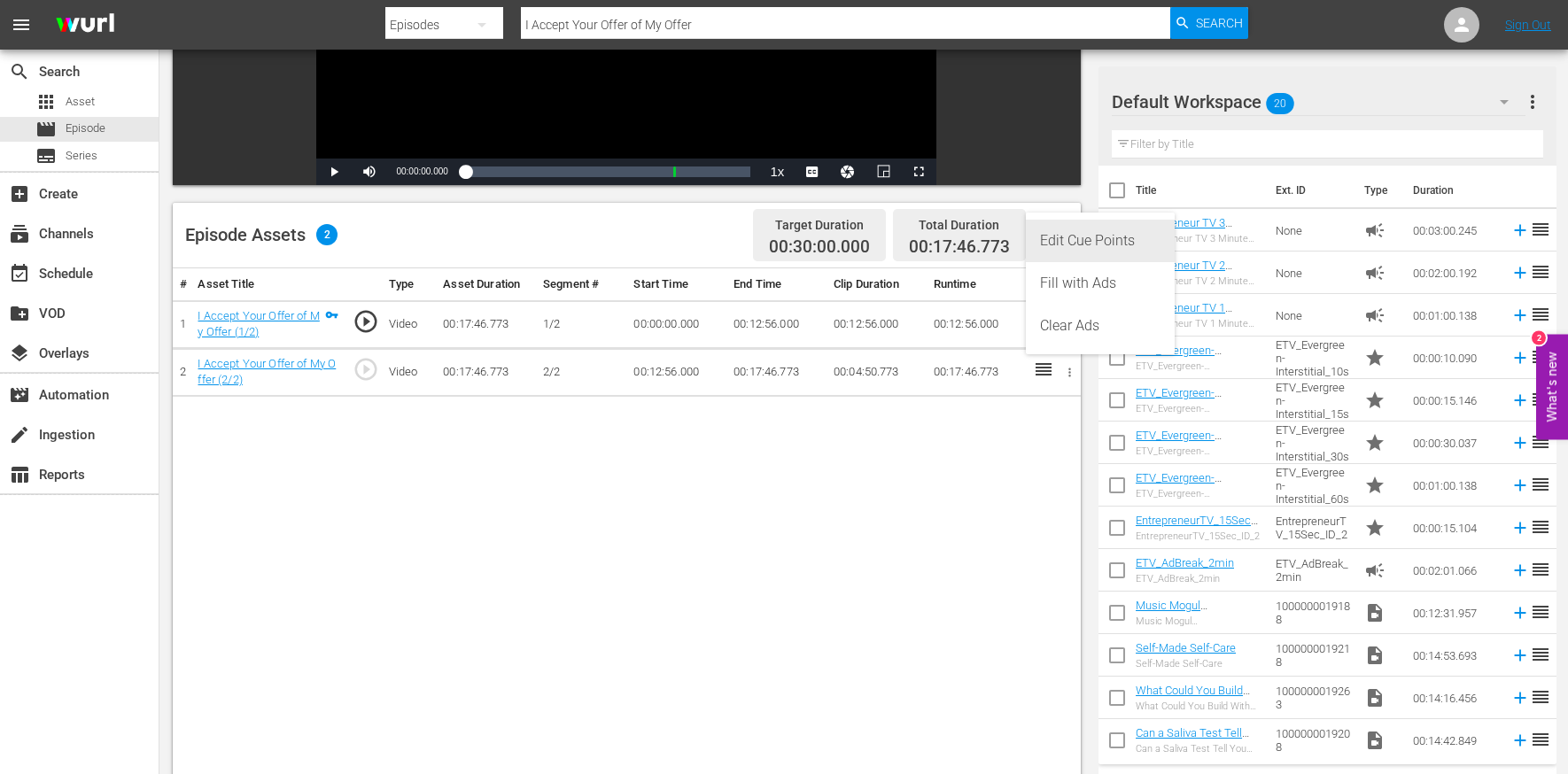
click at [1063, 246] on div "Edit Cue Points" at bounding box center [1100, 241] width 121 height 42
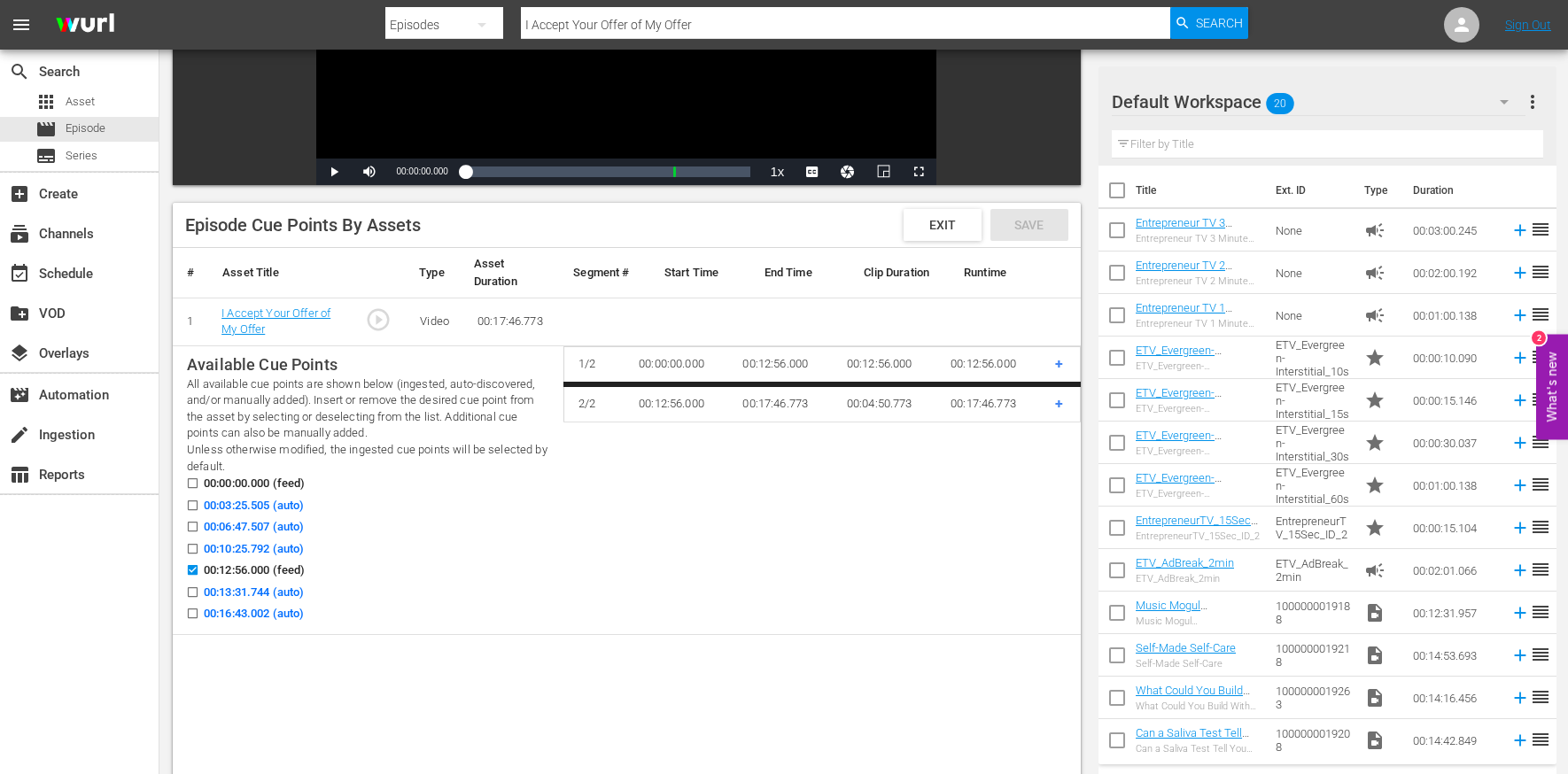
click at [257, 500] on span "00:03:25.505 (auto)" at bounding box center [254, 506] width 100 height 18
click at [199, 502] on input "00:03:25.505 (auto)" at bounding box center [188, 508] width 22 height 13
checkbox input "true"
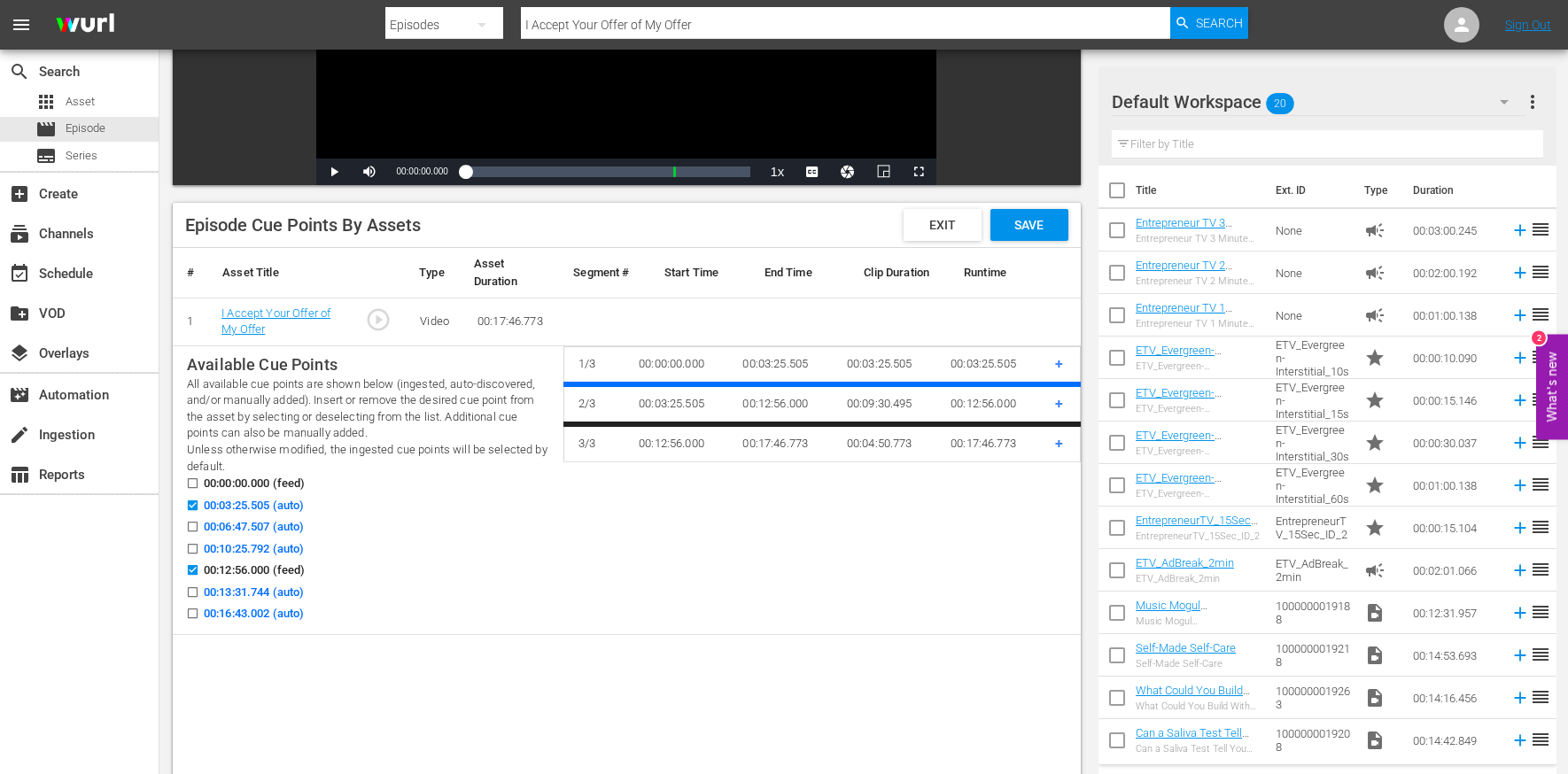
click at [257, 518] on span "00:06:47.507 (auto)" at bounding box center [254, 527] width 100 height 18
click at [199, 523] on input "00:06:47.507 (auto)" at bounding box center [188, 530] width 22 height 13
checkbox input "true"
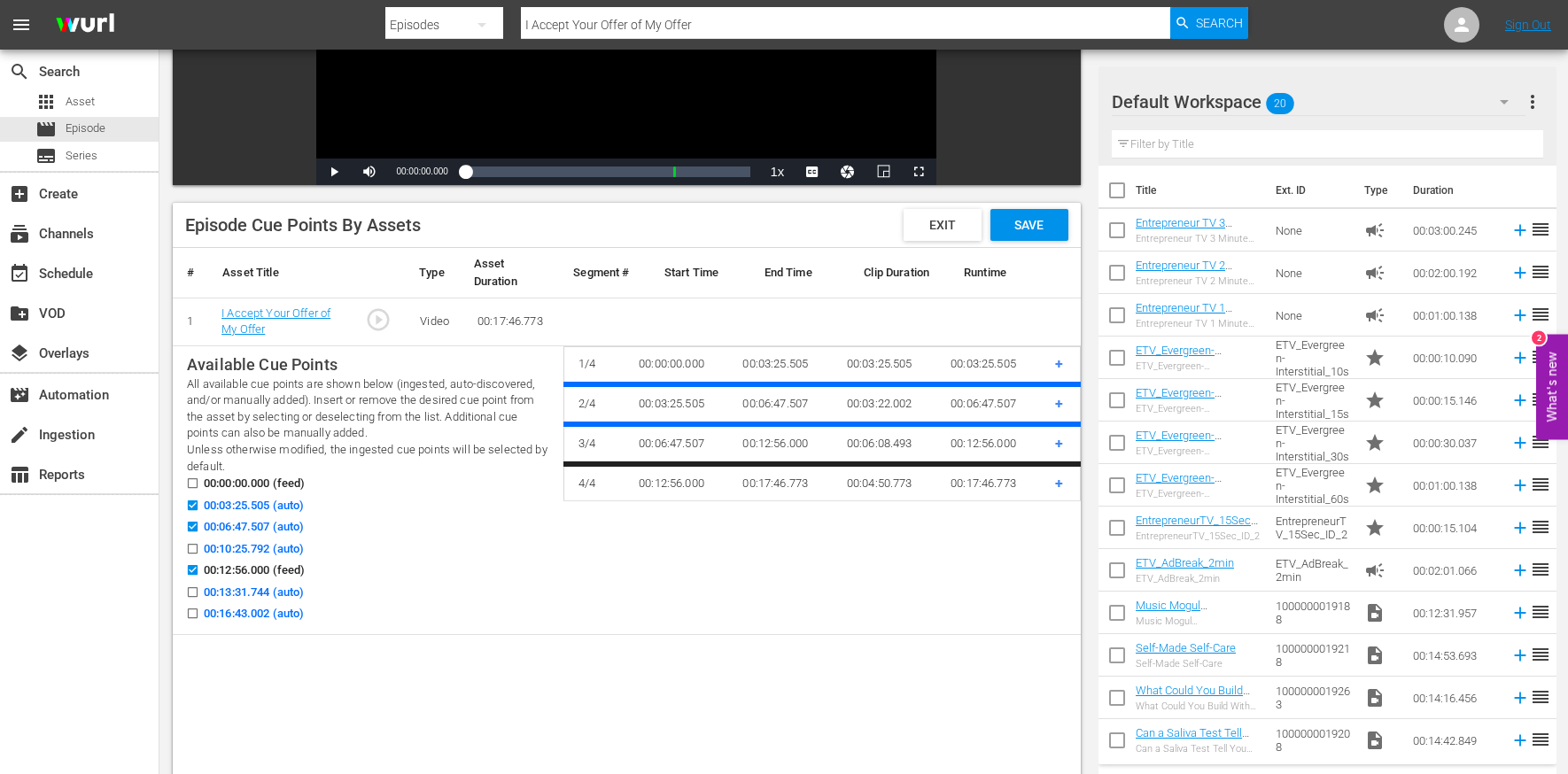
click at [278, 616] on span "00:16:43.002 (auto)" at bounding box center [254, 613] width 100 height 18
click at [199, 616] on input "00:16:43.002 (auto)" at bounding box center [188, 617] width 22 height 13
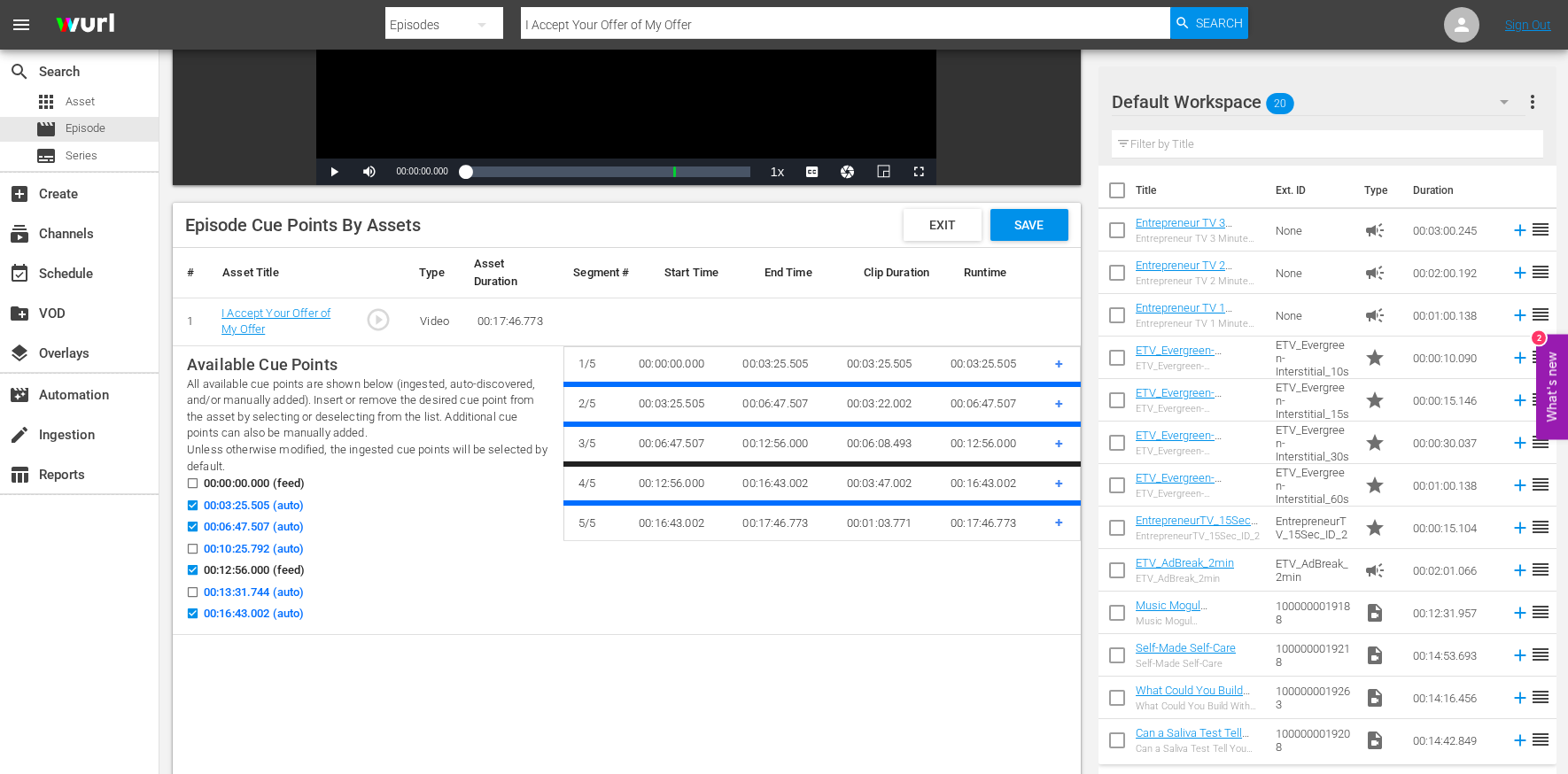
click at [250, 613] on span "00:16:43.002 (auto)" at bounding box center [254, 613] width 100 height 18
click at [199, 613] on input "00:16:43.002 (auto)" at bounding box center [188, 617] width 22 height 13
checkbox input "false"
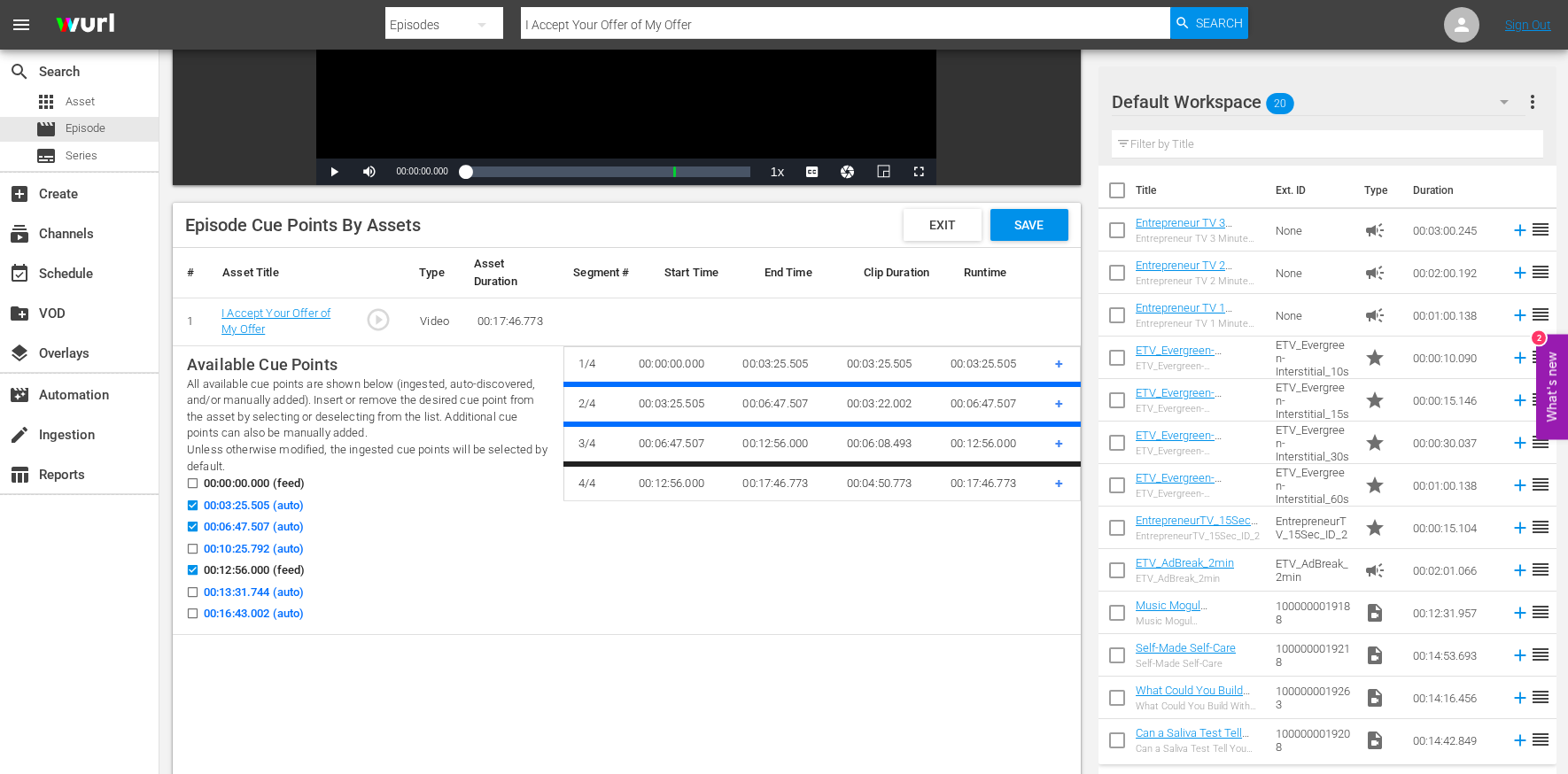
click at [260, 546] on span "00:10:25.792 (auto)" at bounding box center [254, 549] width 100 height 18
click at [199, 546] on input "00:10:25.792 (auto)" at bounding box center [188, 552] width 22 height 13
checkbox input "true"
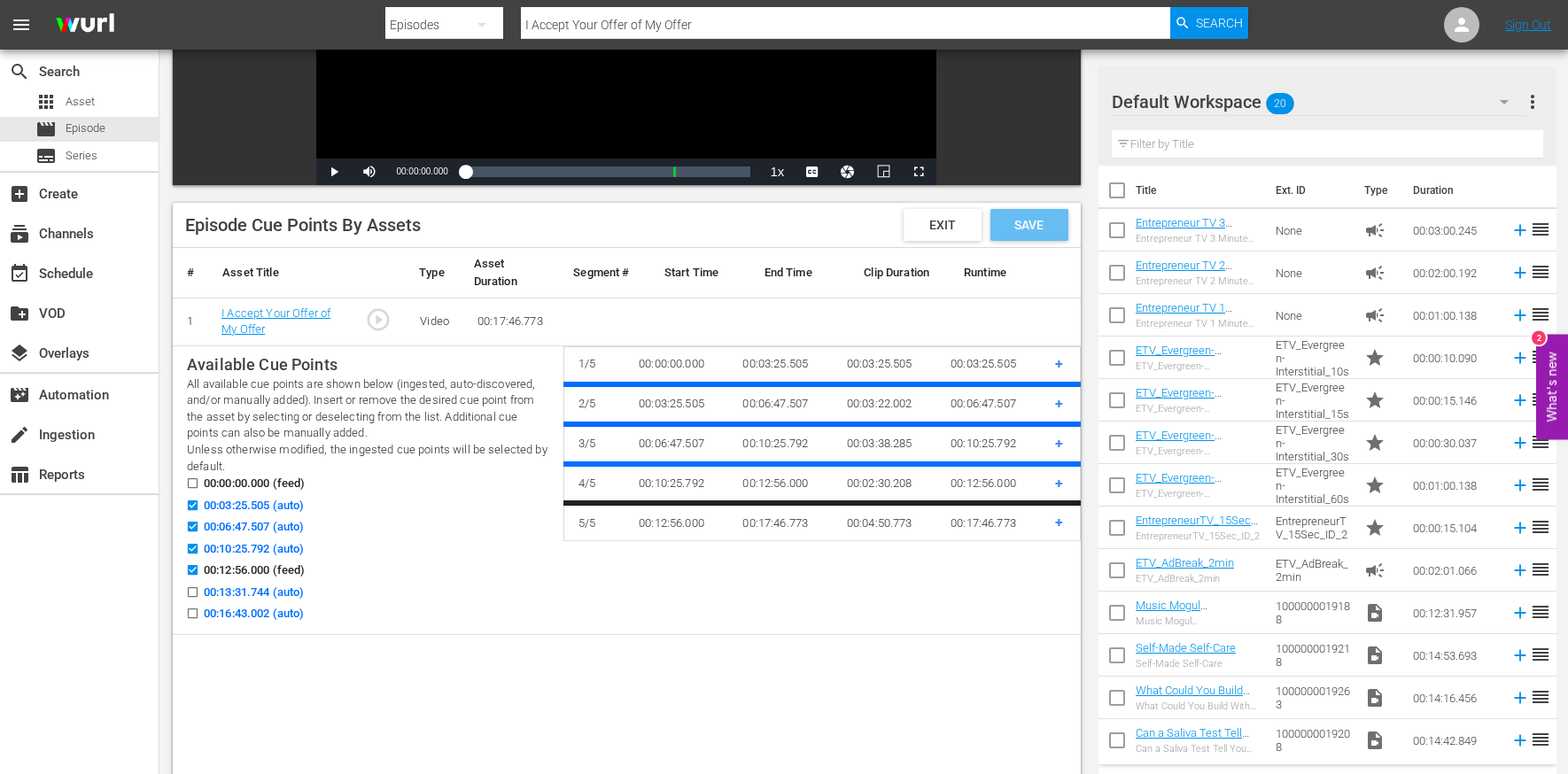
click at [1045, 237] on div "Save" at bounding box center [1029, 225] width 78 height 32
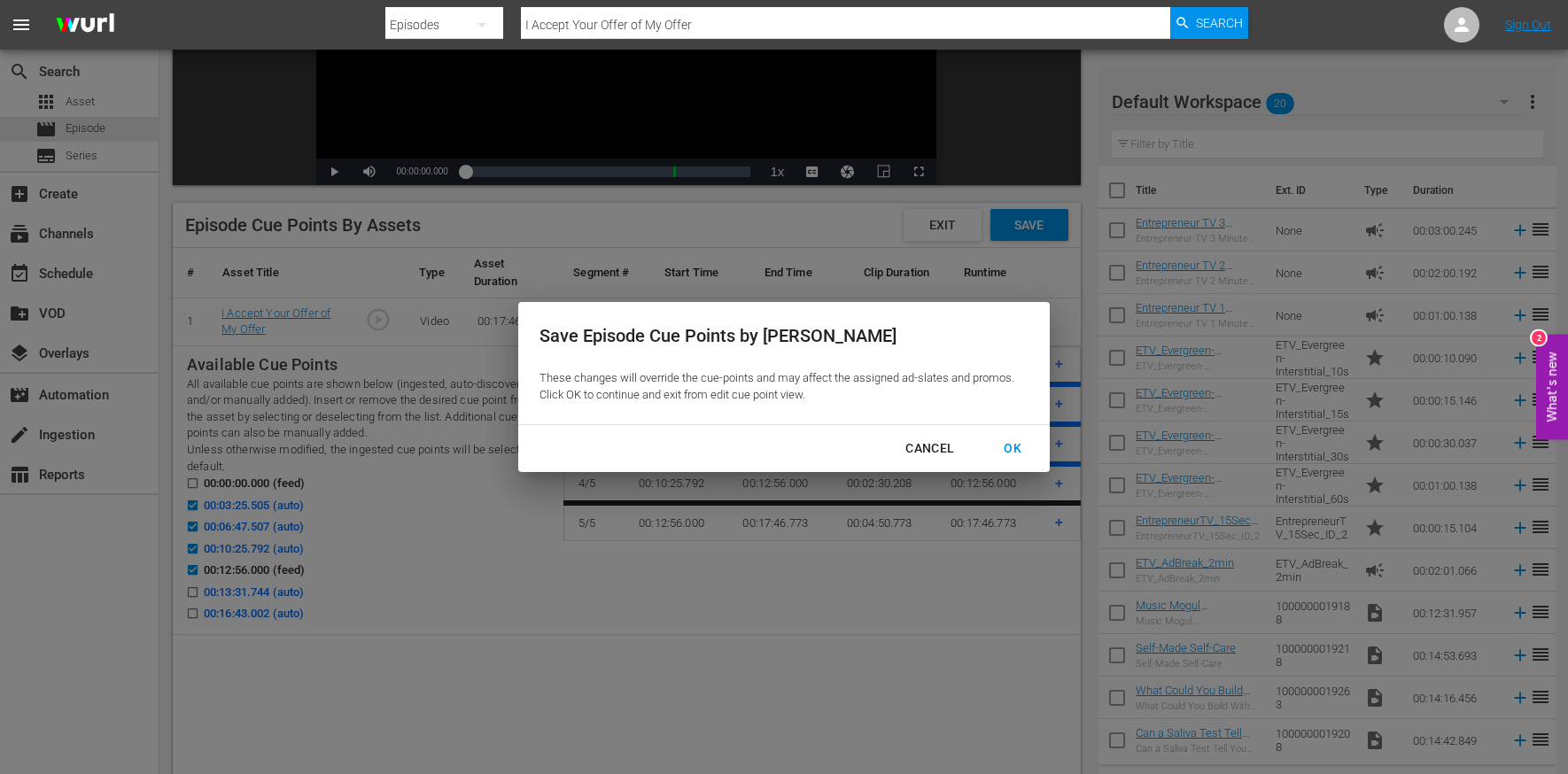
click at [1009, 448] on div "OK" at bounding box center [1012, 448] width 46 height 22
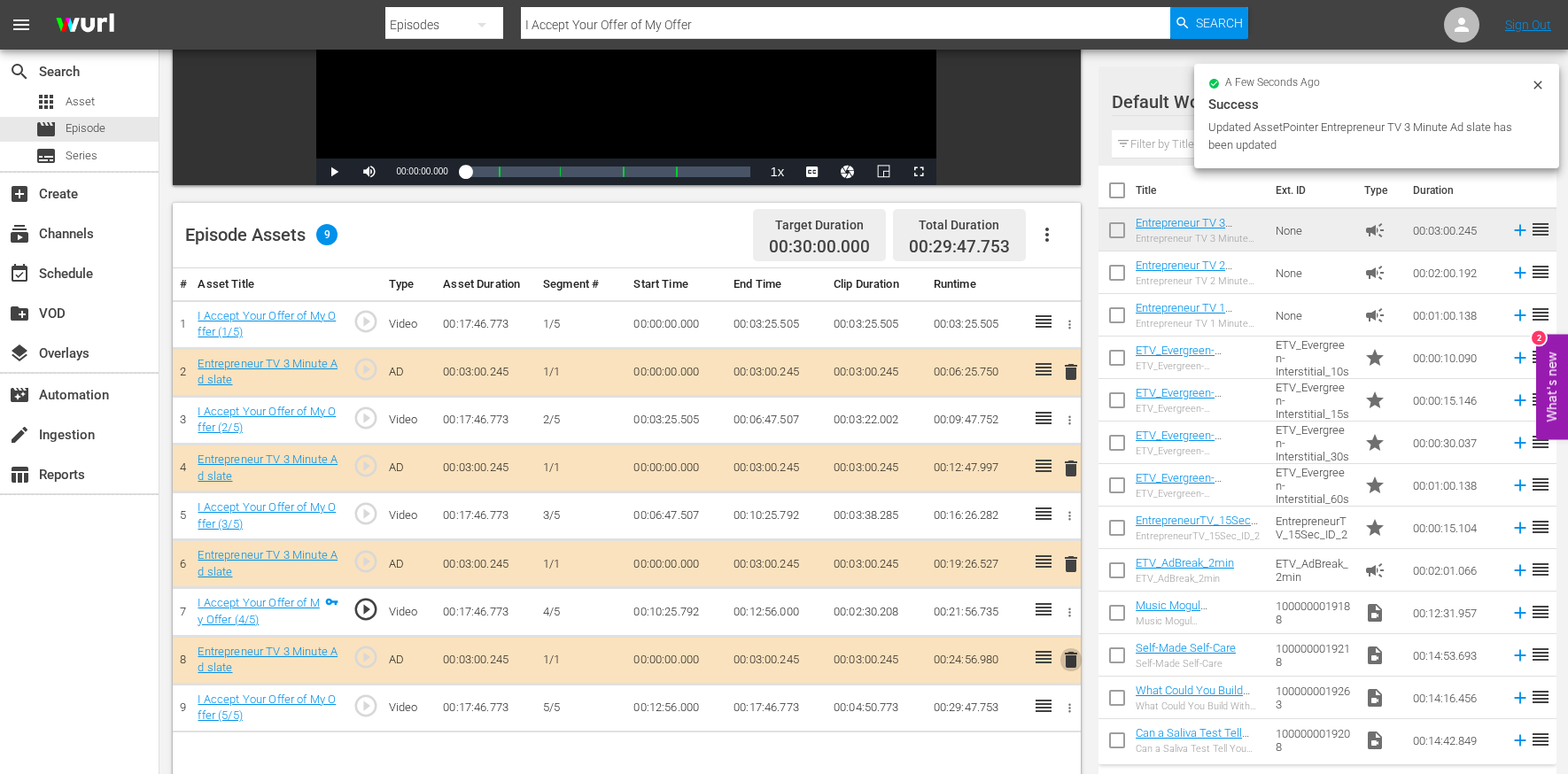
click at [1075, 663] on span "delete" at bounding box center [1071, 660] width 21 height 21
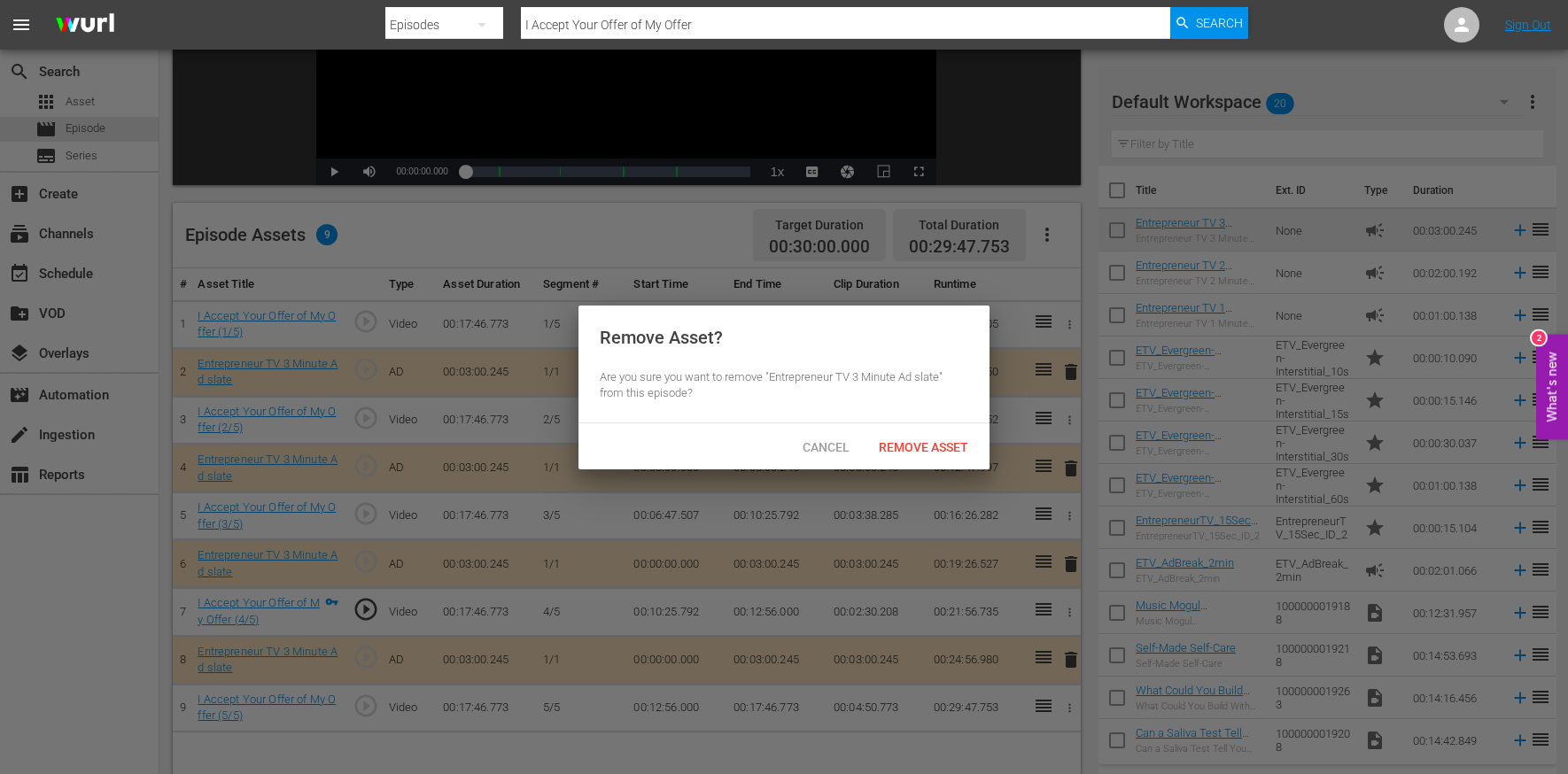
click at [967, 448] on span "Remove Asset" at bounding box center [924, 447] width 118 height 14
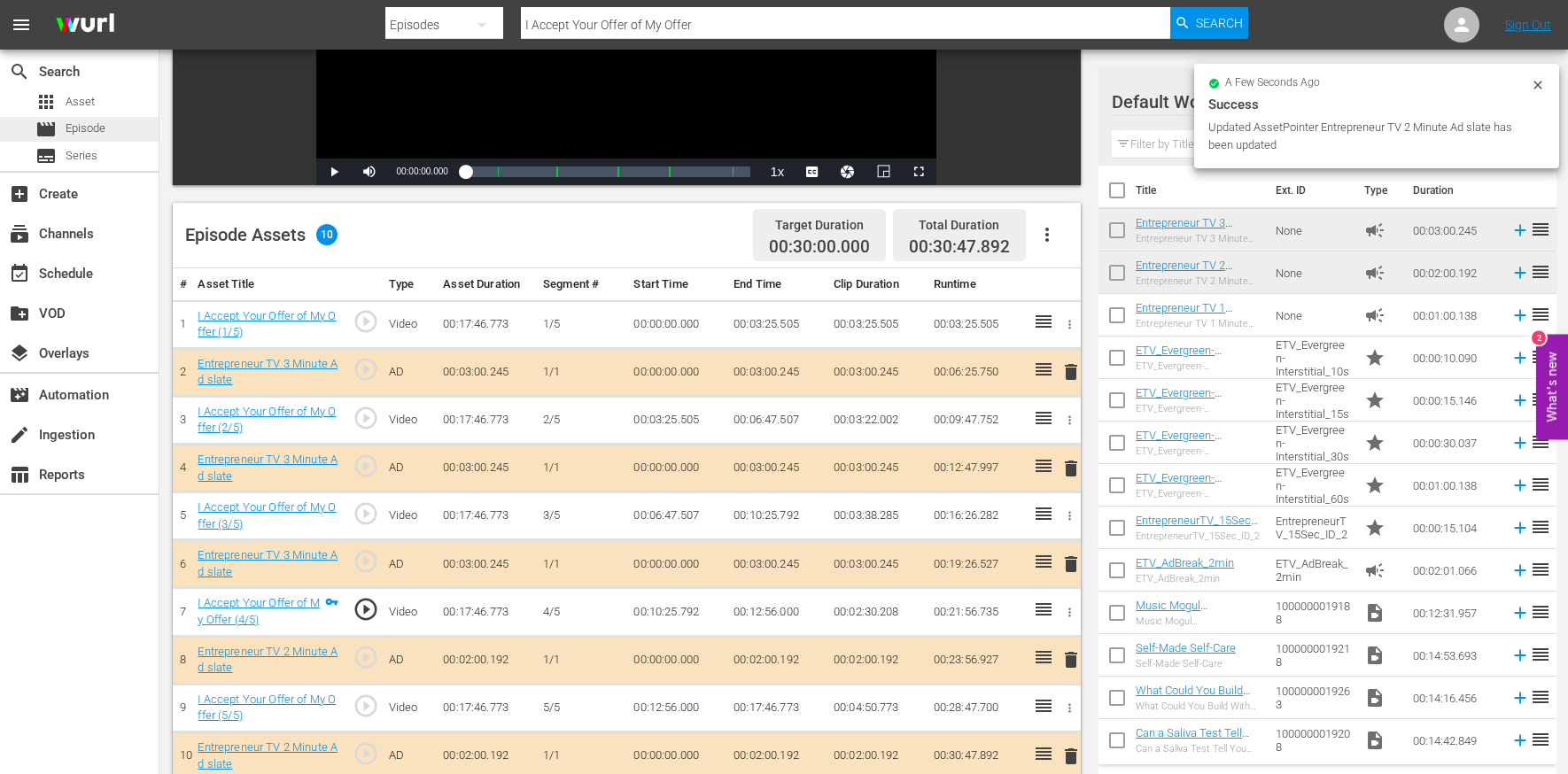
click at [135, 125] on div "movie Episode" at bounding box center [79, 129] width 159 height 25
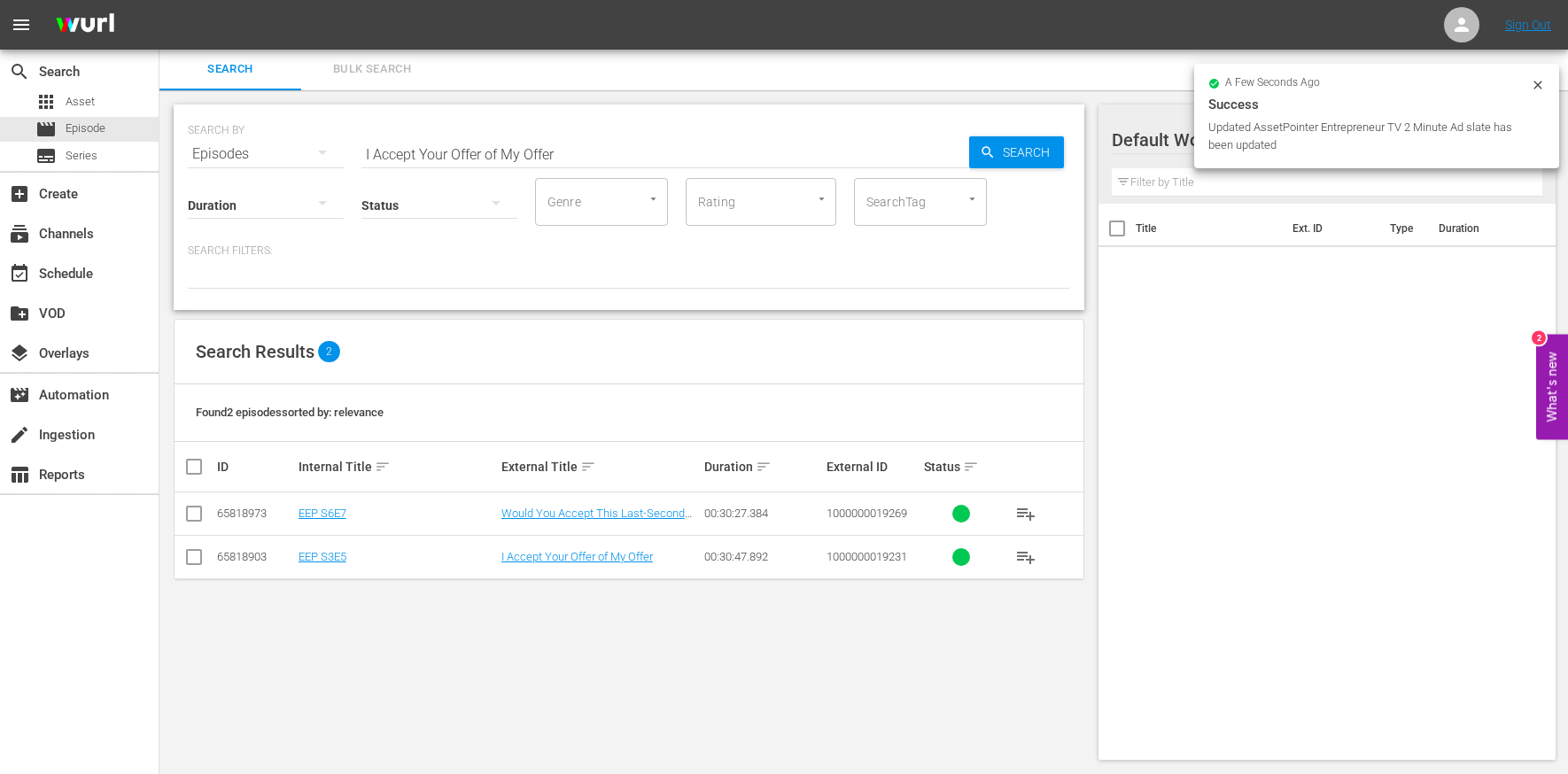
scroll to position [2, 0]
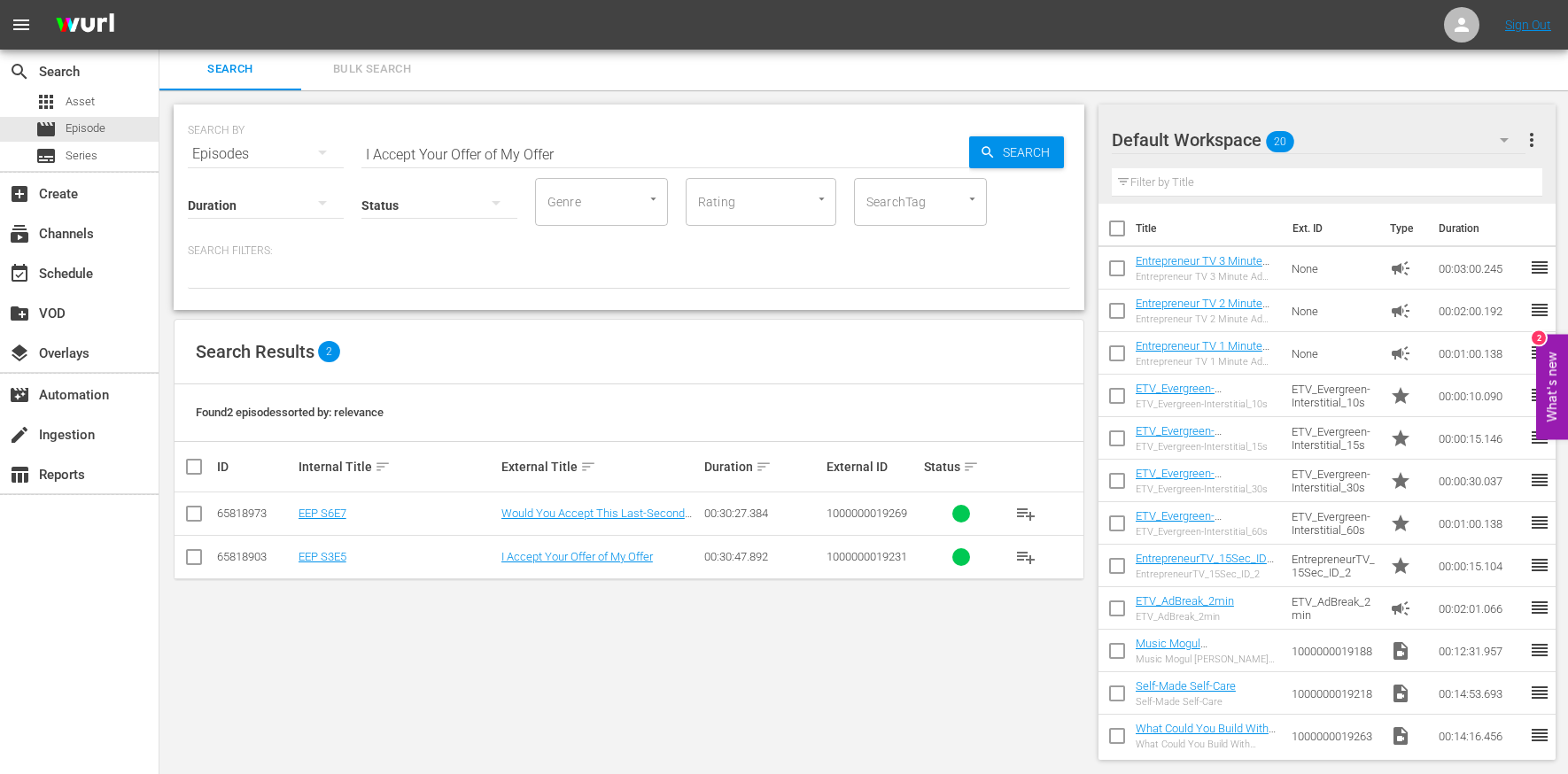
click at [492, 152] on input "I Accept Your Offer of My Offer" at bounding box center [665, 154] width 608 height 42
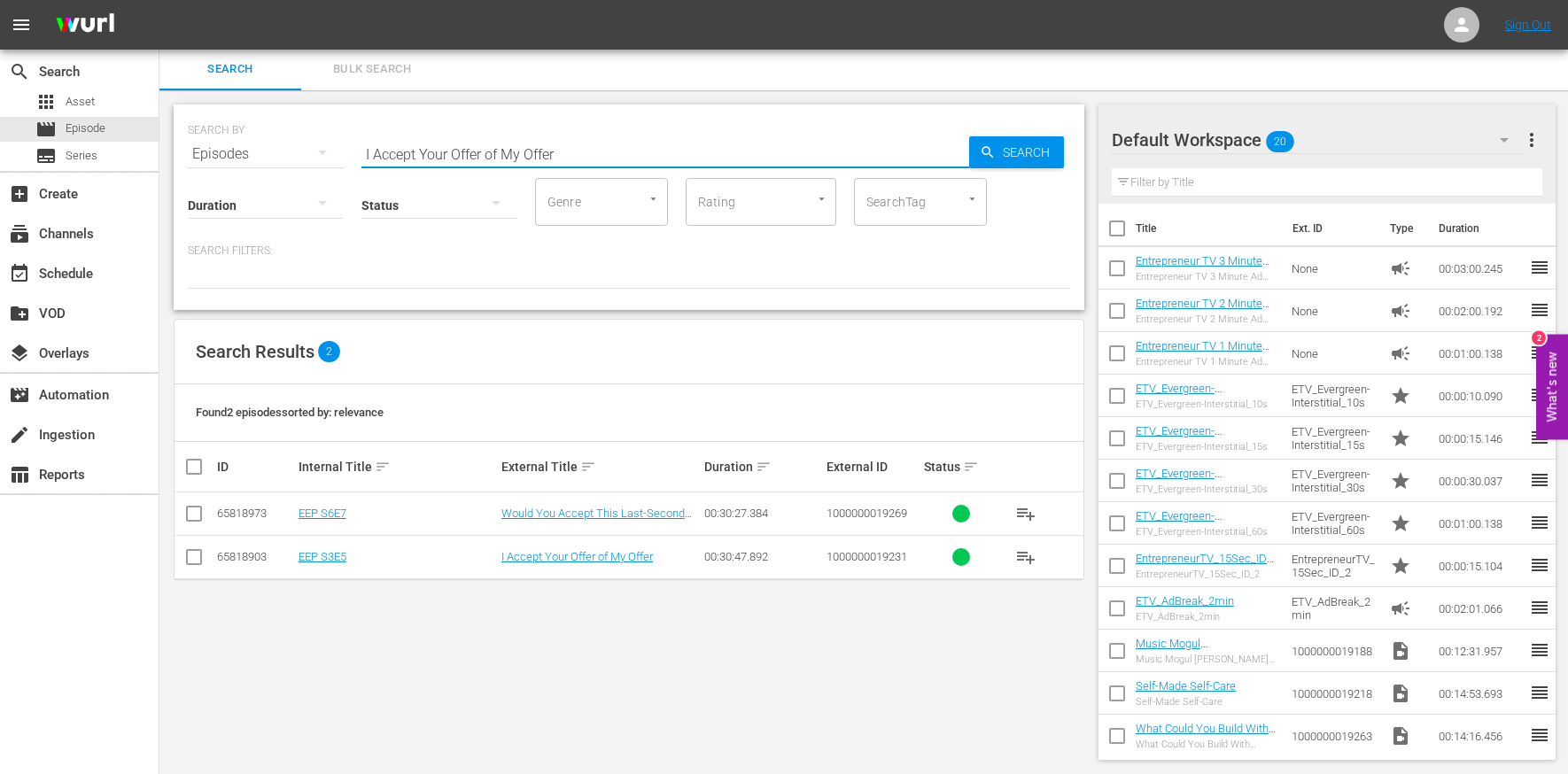
click at [492, 152] on input "I Accept Your Offer of My Offer" at bounding box center [665, 154] width 608 height 42
paste input "Find Your Niche"
type input "Find Your Niche"
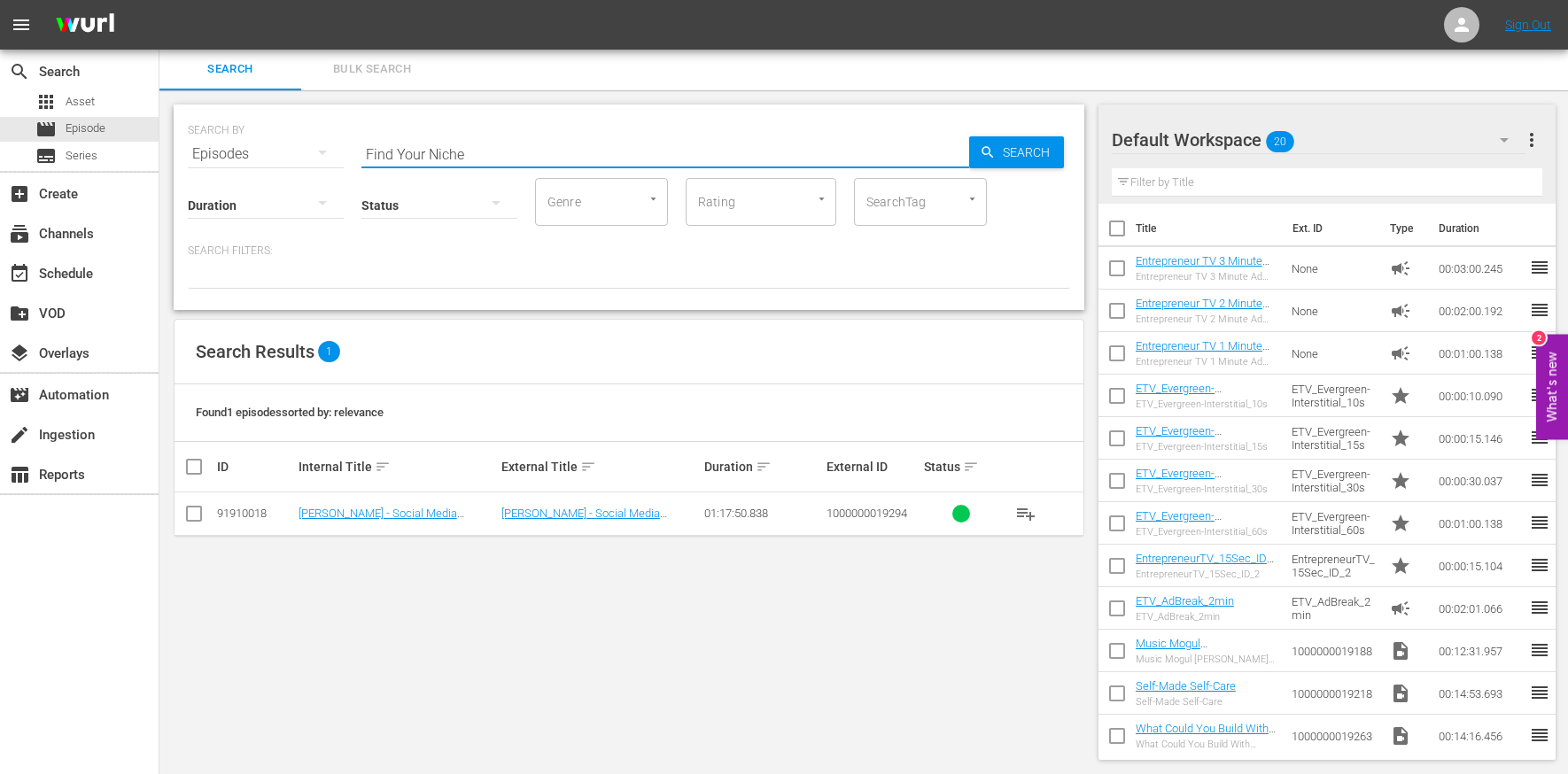
click at [500, 141] on input "Find Your Niche" at bounding box center [665, 154] width 608 height 42
click at [104, 97] on div "apps Asset" at bounding box center [79, 101] width 159 height 25
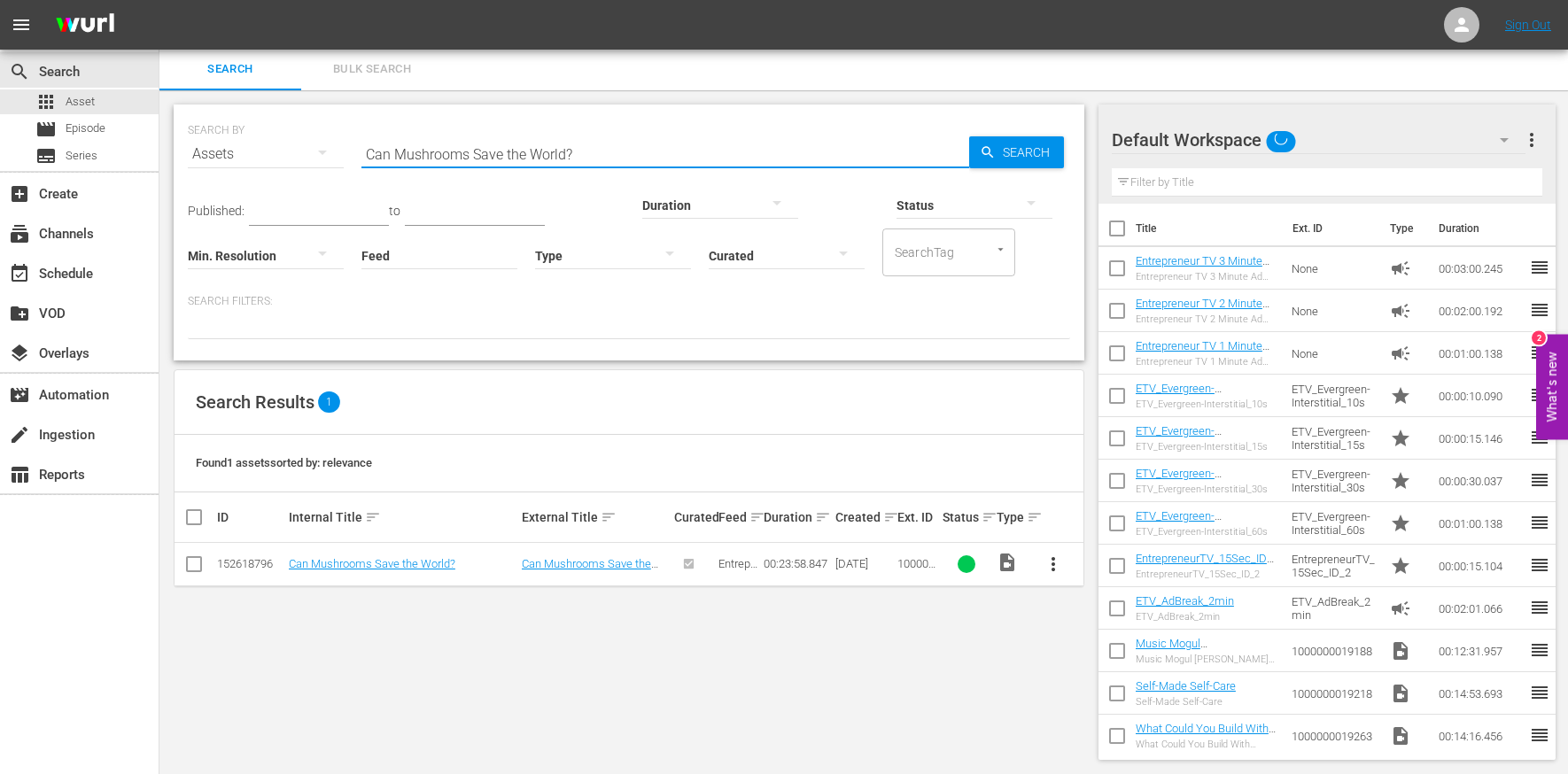
click at [405, 149] on input "Can Mushrooms Save the World?" at bounding box center [665, 154] width 608 height 42
paste input "Find Your Niche"
type input "Find Your Niche"
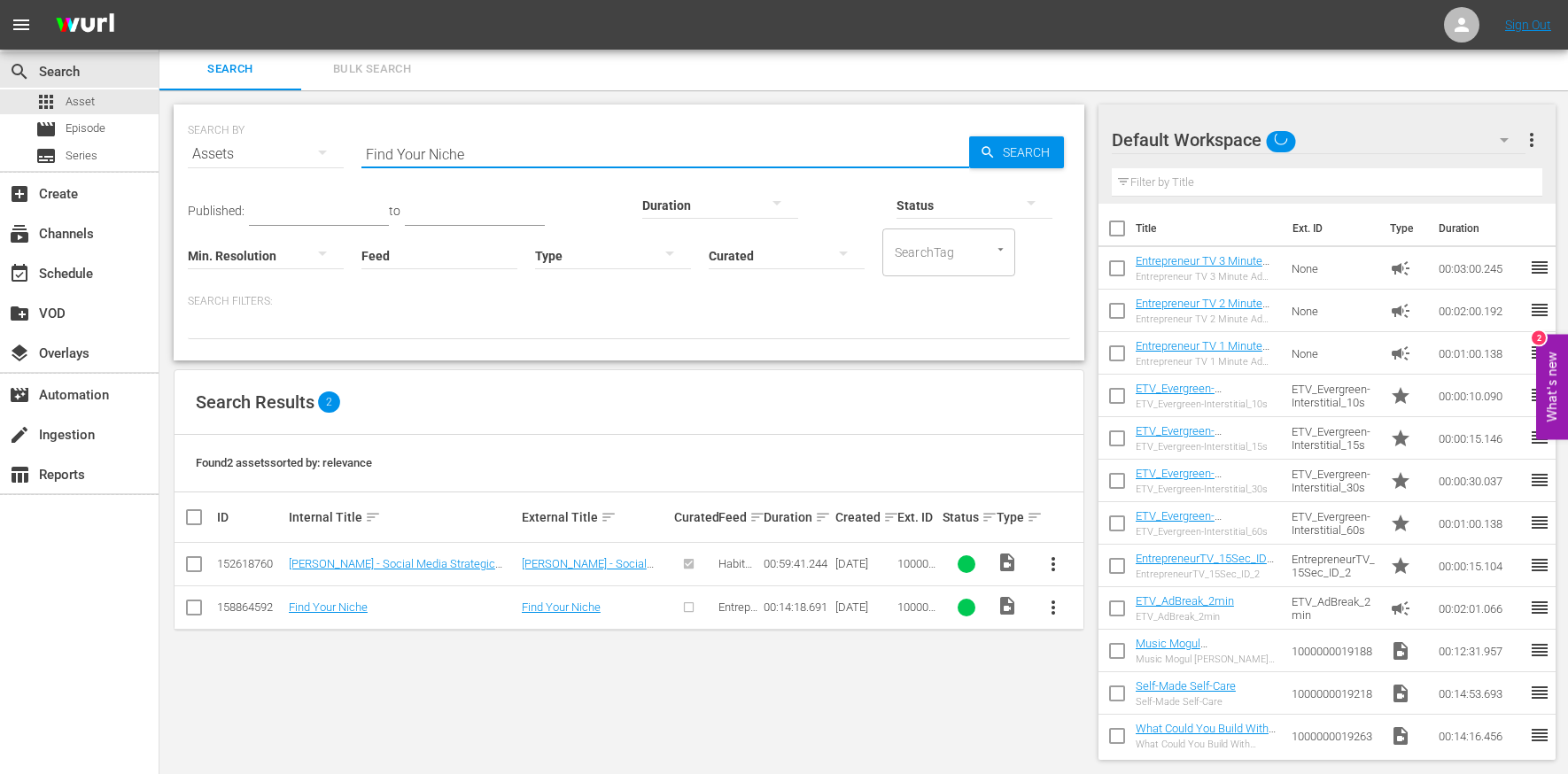
click at [184, 601] on input "checkbox" at bounding box center [194, 611] width 21 height 21
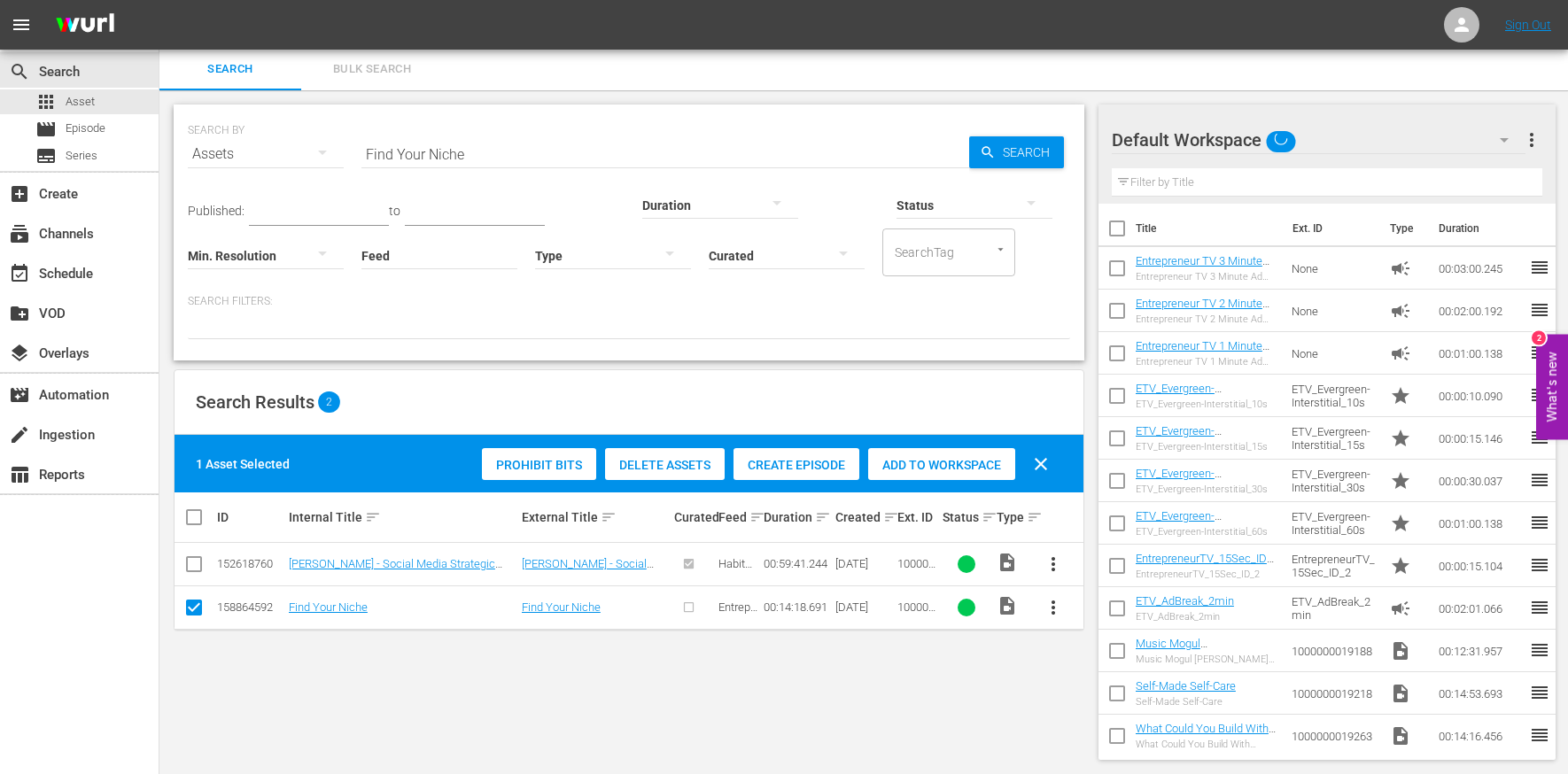
click at [847, 467] on span "Create Episode" at bounding box center [796, 464] width 126 height 14
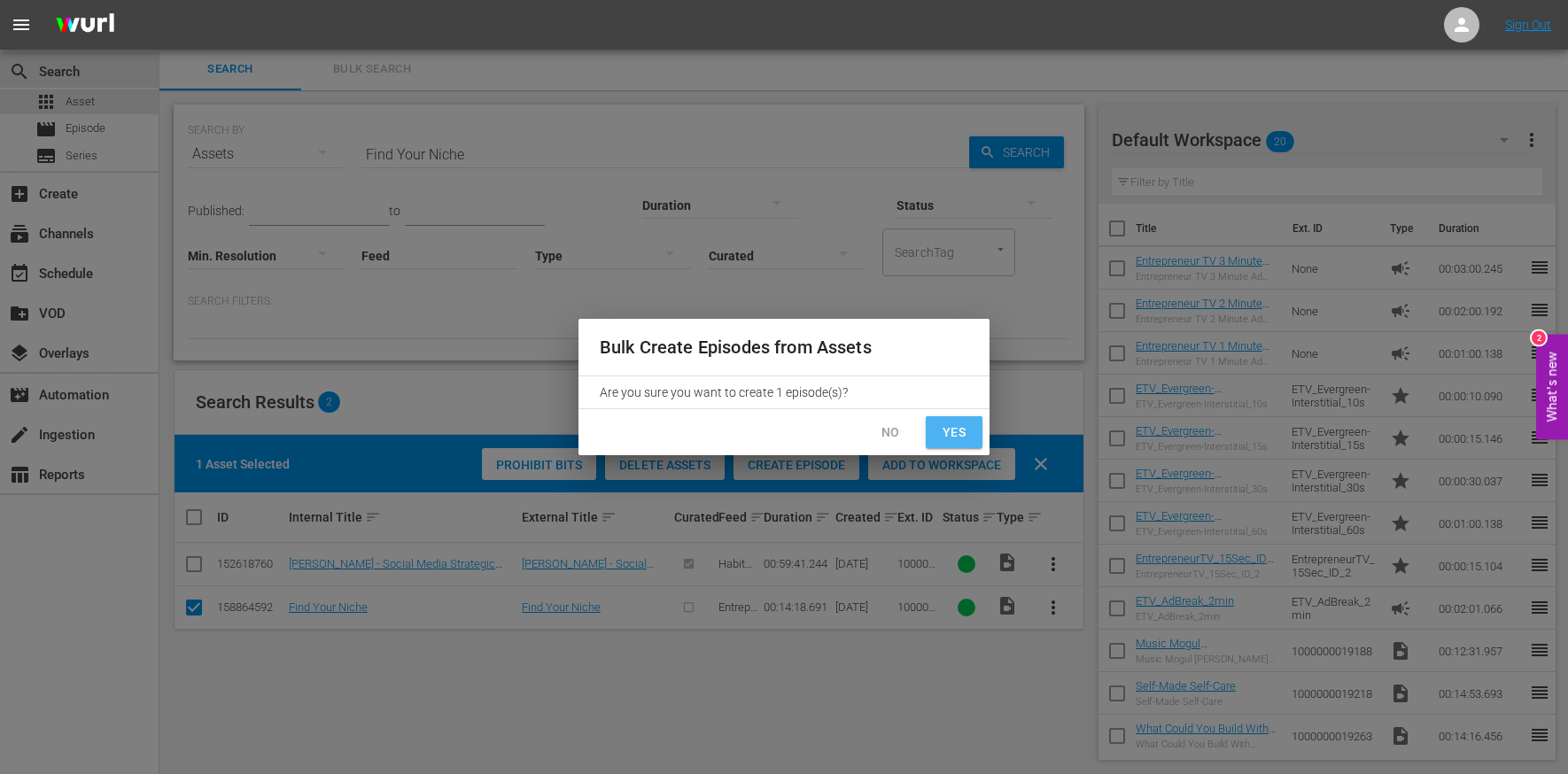
click at [958, 432] on span "Yes" at bounding box center [954, 433] width 29 height 22
checkbox input "false"
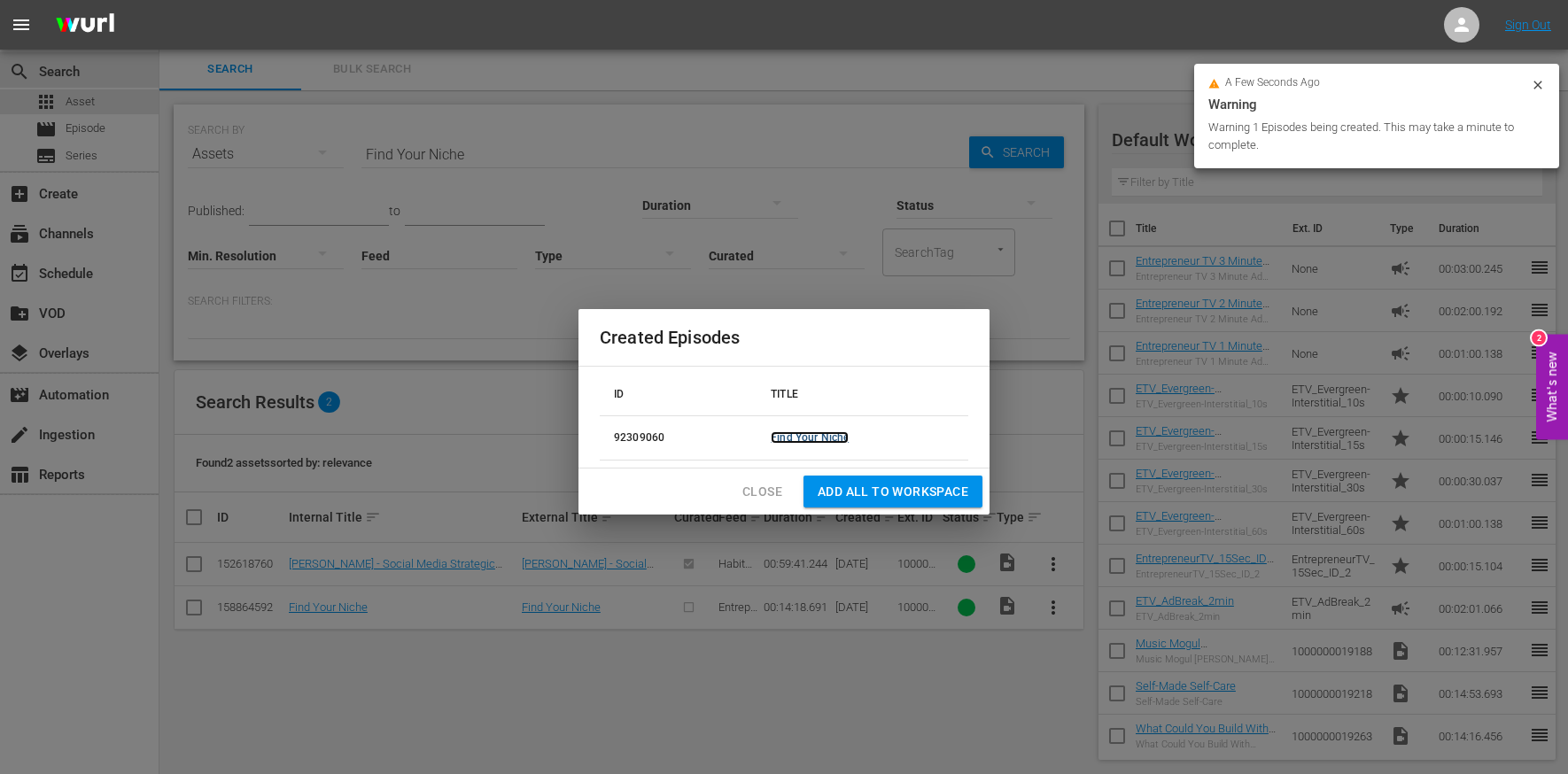
click at [834, 436] on link "Find Your Niche" at bounding box center [809, 437] width 78 height 12
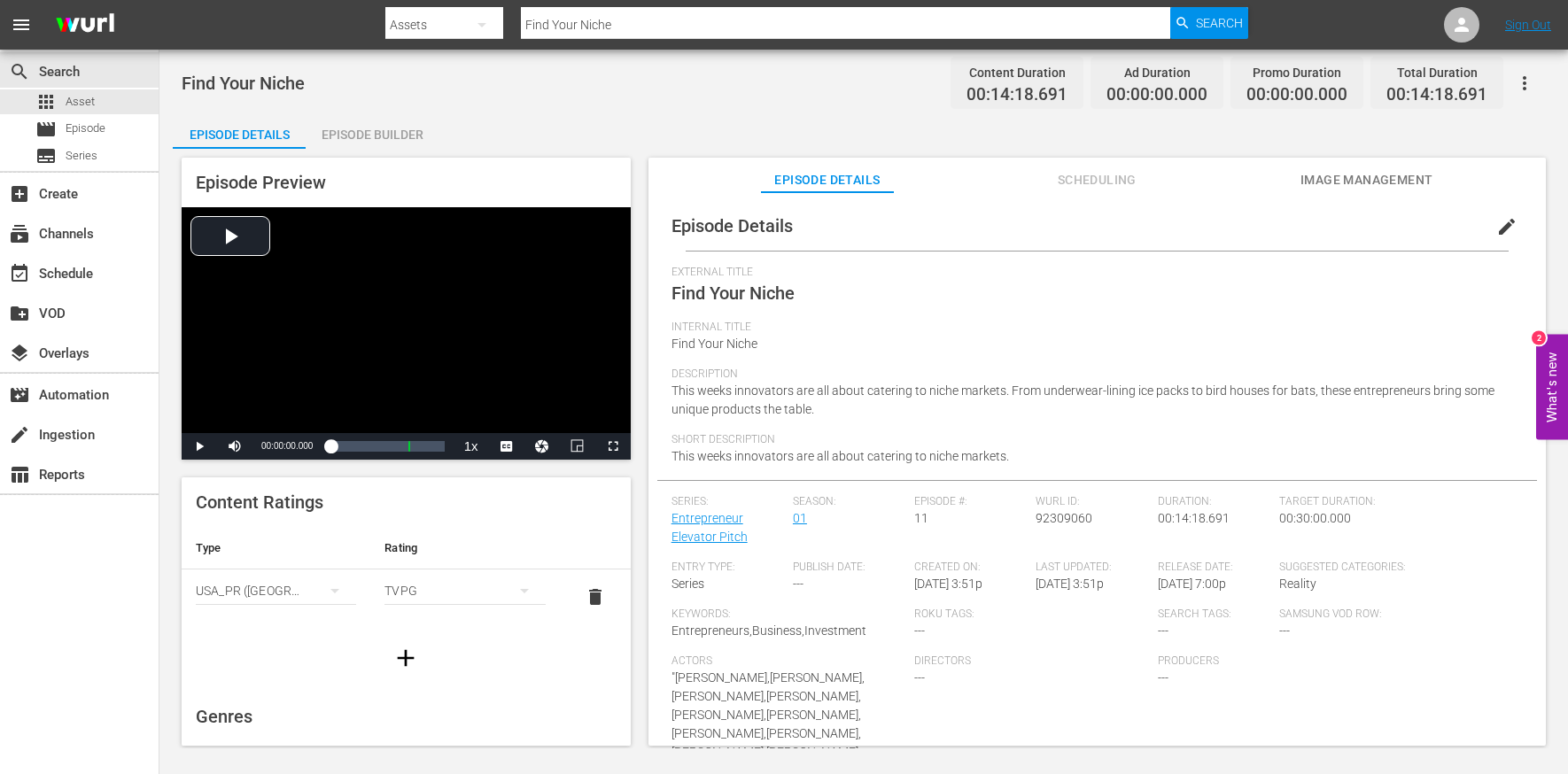
click at [1500, 233] on span "edit" at bounding box center [1507, 226] width 21 height 21
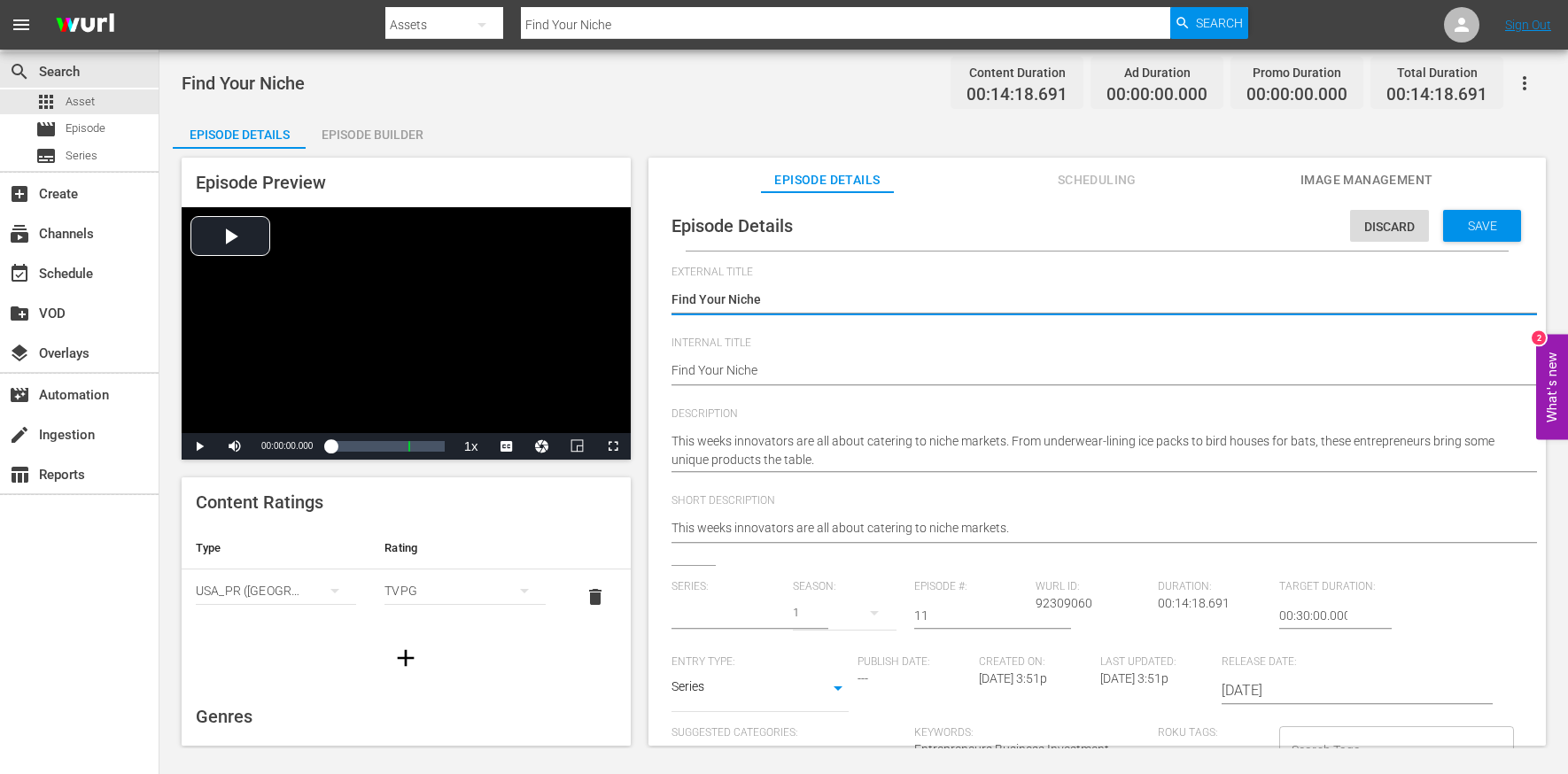
type input "Entrepreneur Elevator Pitch"
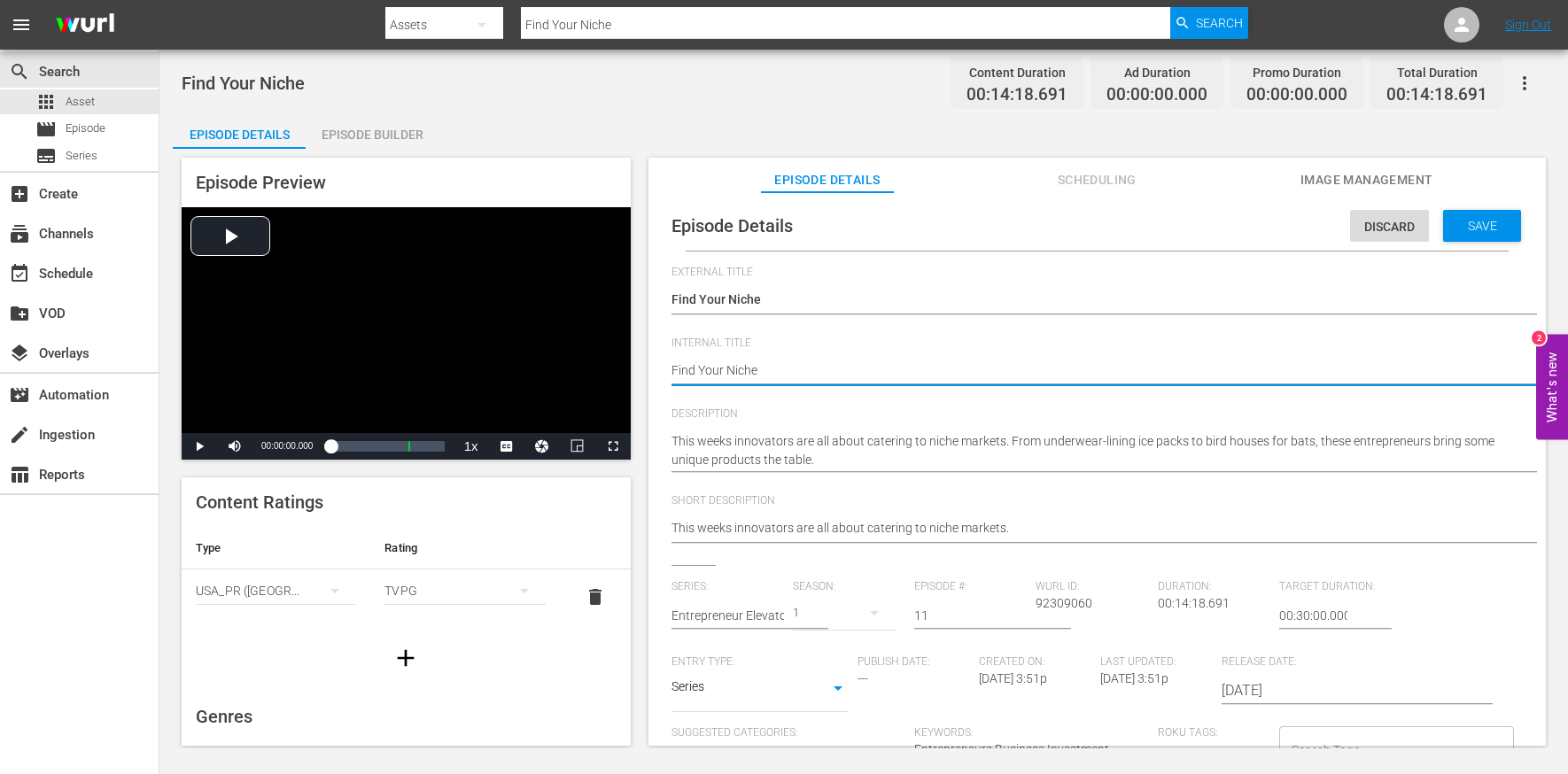
click at [769, 375] on textarea "Find Your Niche" at bounding box center [1093, 372] width 843 height 21
type textarea "e"
type textarea "ee"
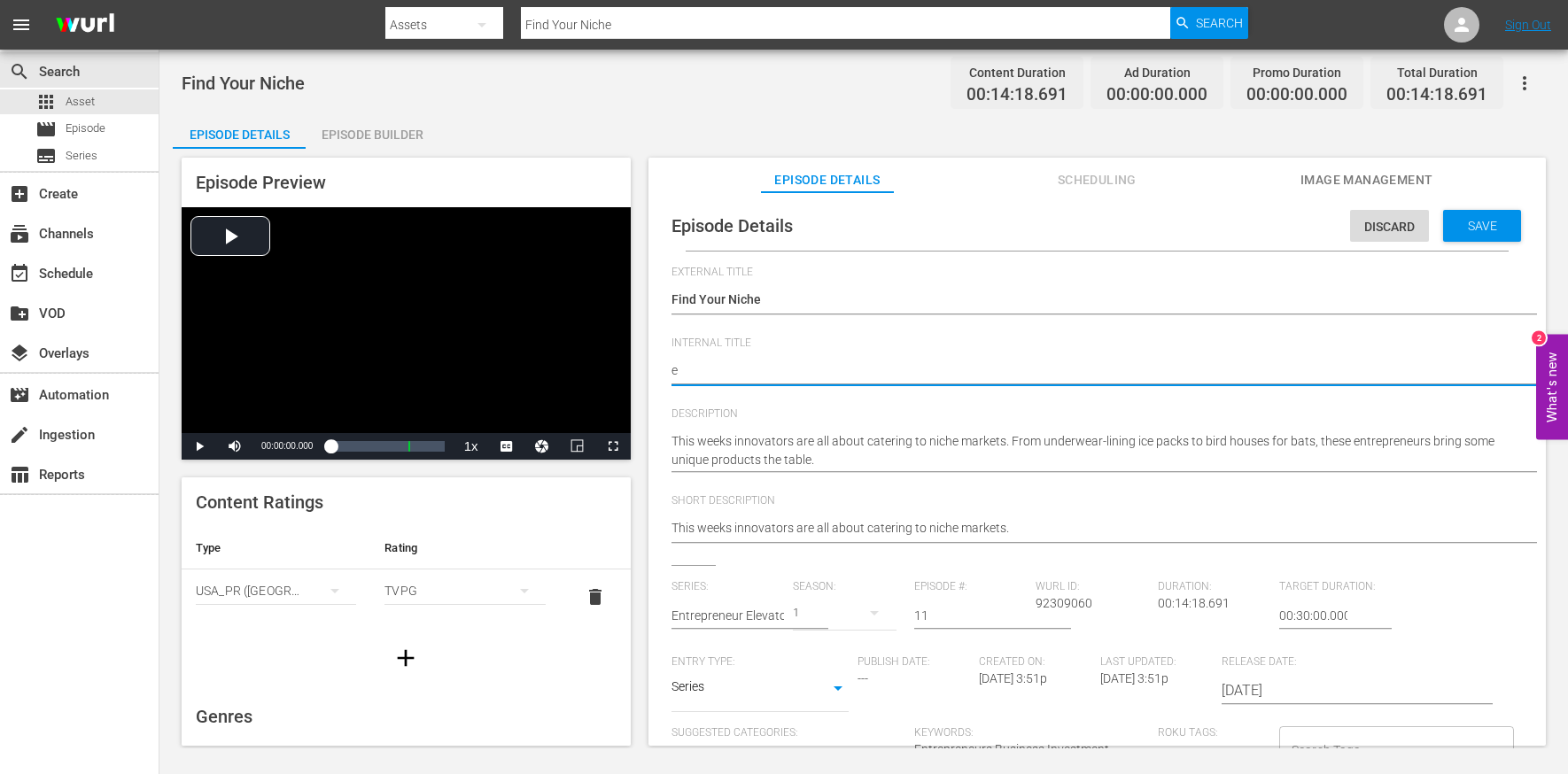
type textarea "ee"
type textarea "eep"
type textarea "ee"
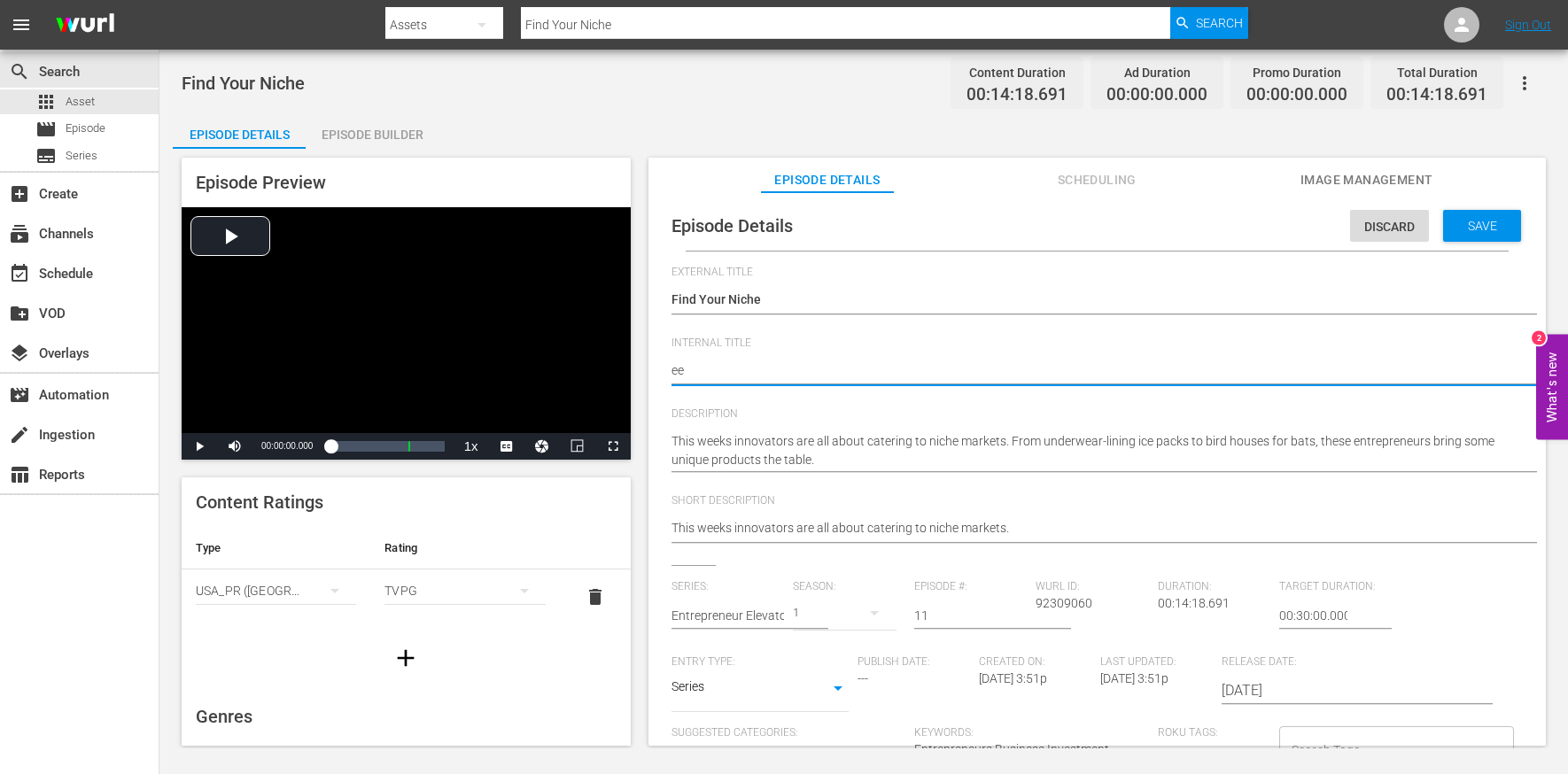
type textarea "e"
type textarea "E"
type textarea "EE"
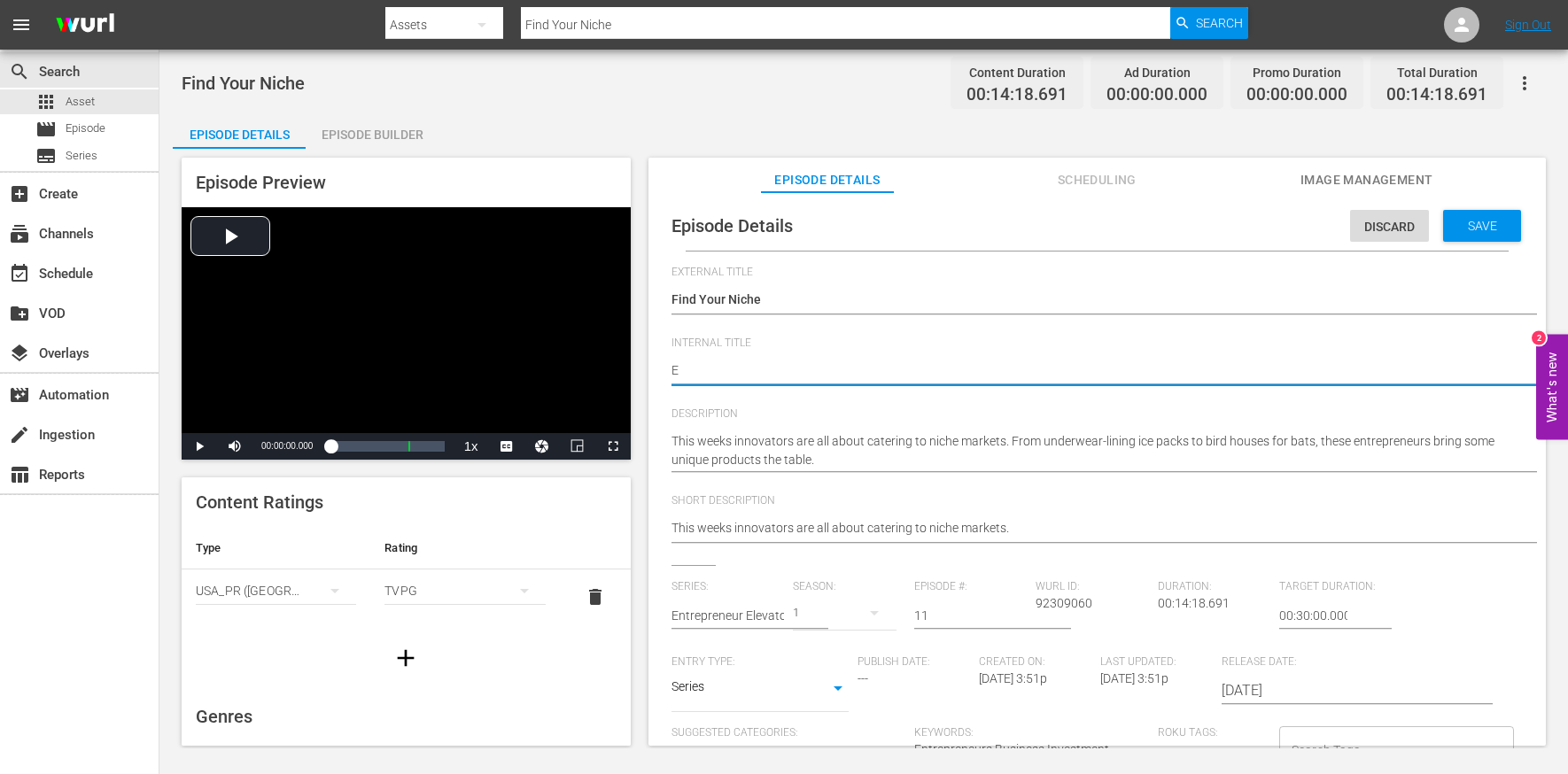
type textarea "EE"
type textarea "EEP"
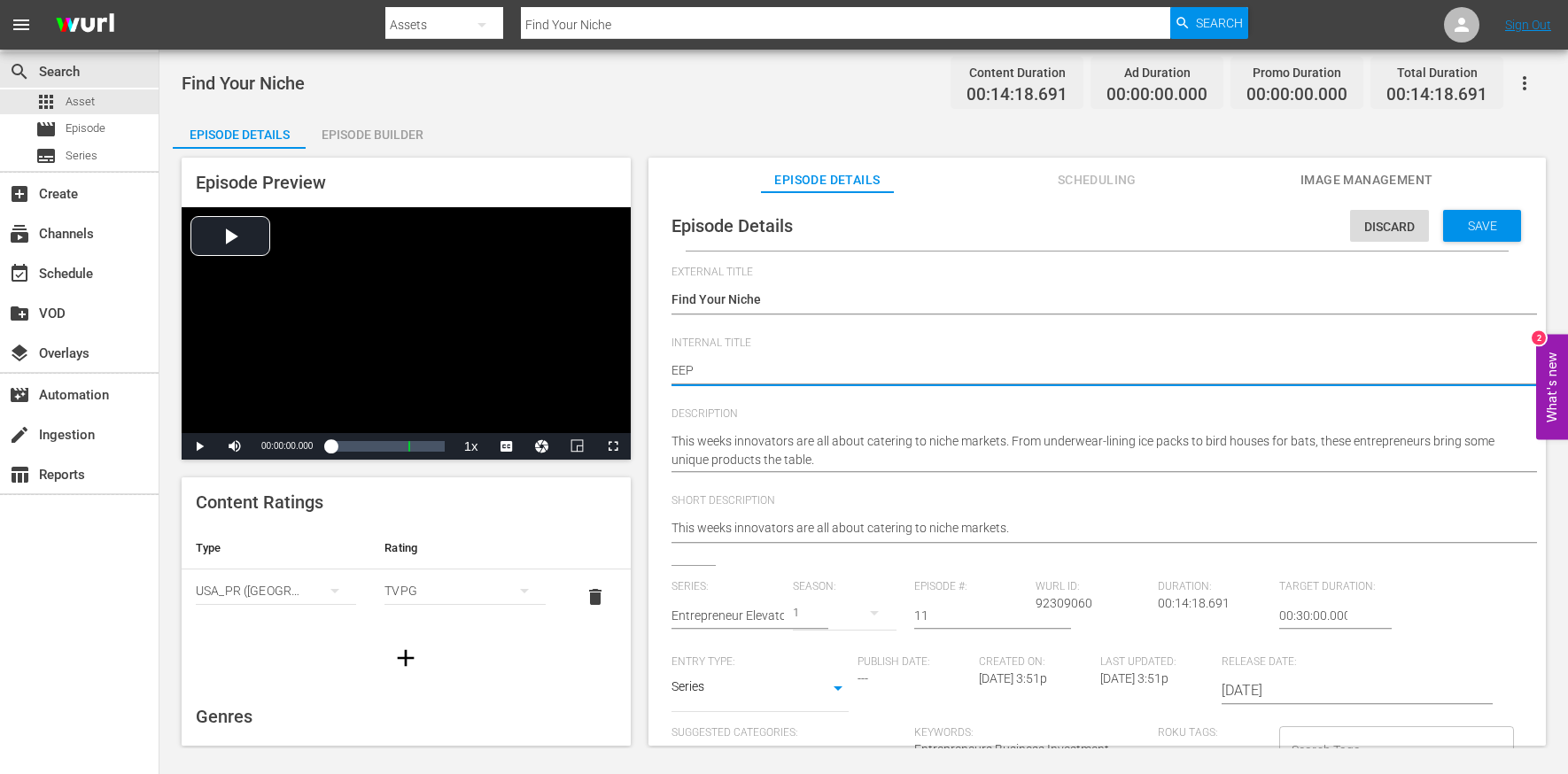
type textarea "EEP S"
type textarea "EEP S1"
type textarea "EEP S1E"
type textarea "EEP S1ED"
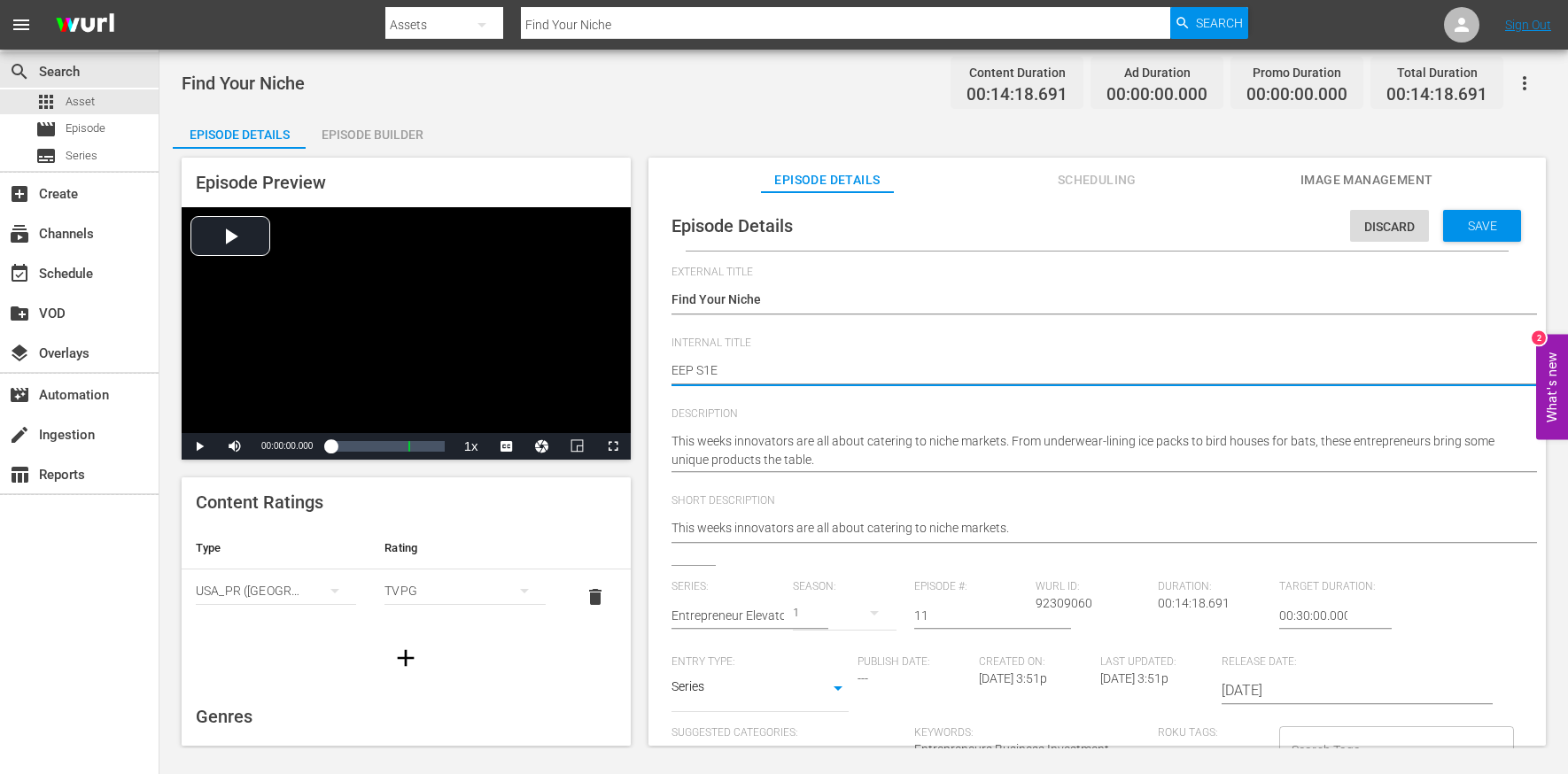
type textarea "EEP S1ED"
type textarea "EEP S1E"
type textarea "EEP S1"
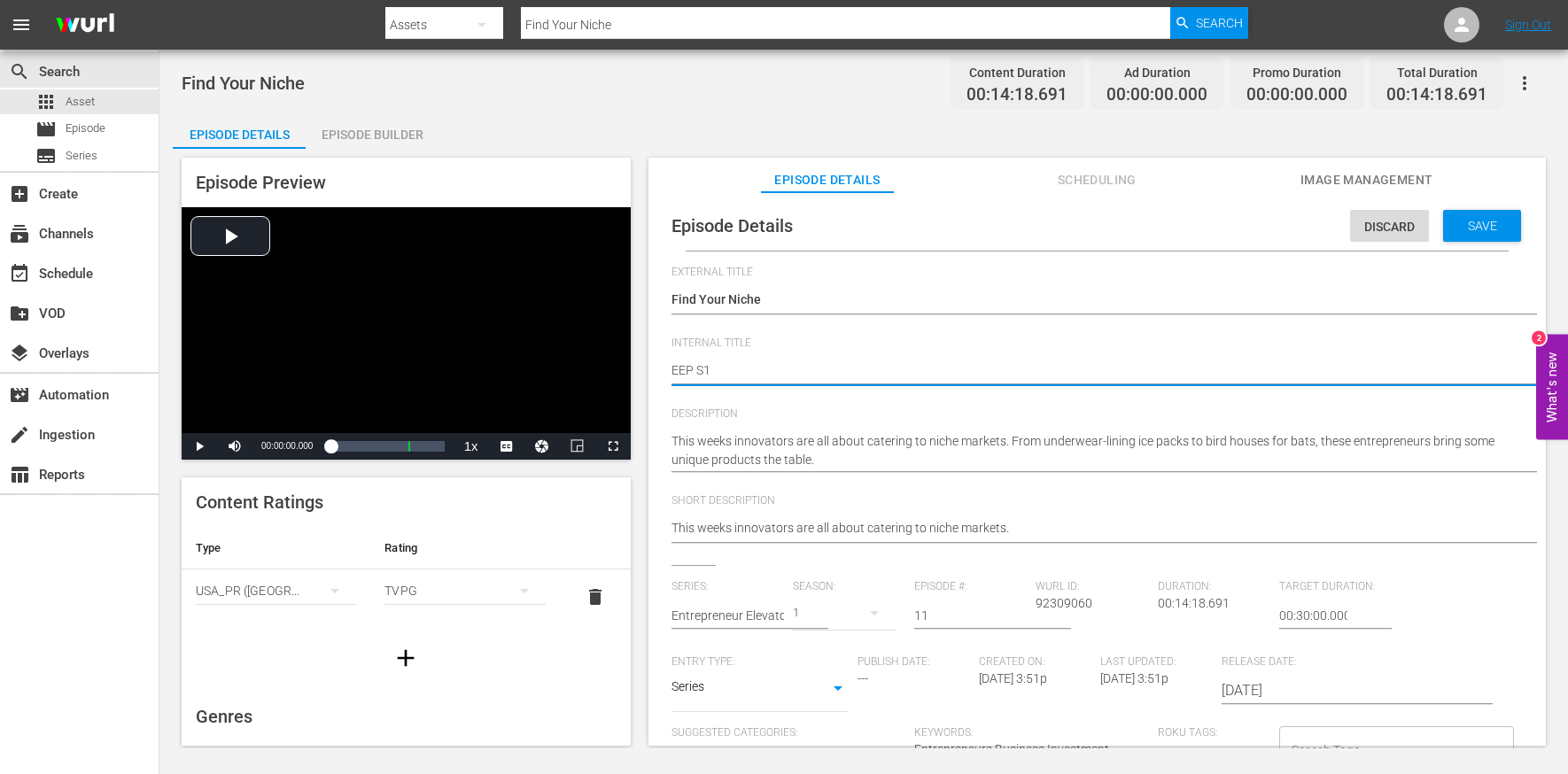
type textarea "EEP S1E"
type textarea "EEP S1E1"
type textarea "EEP S1E11"
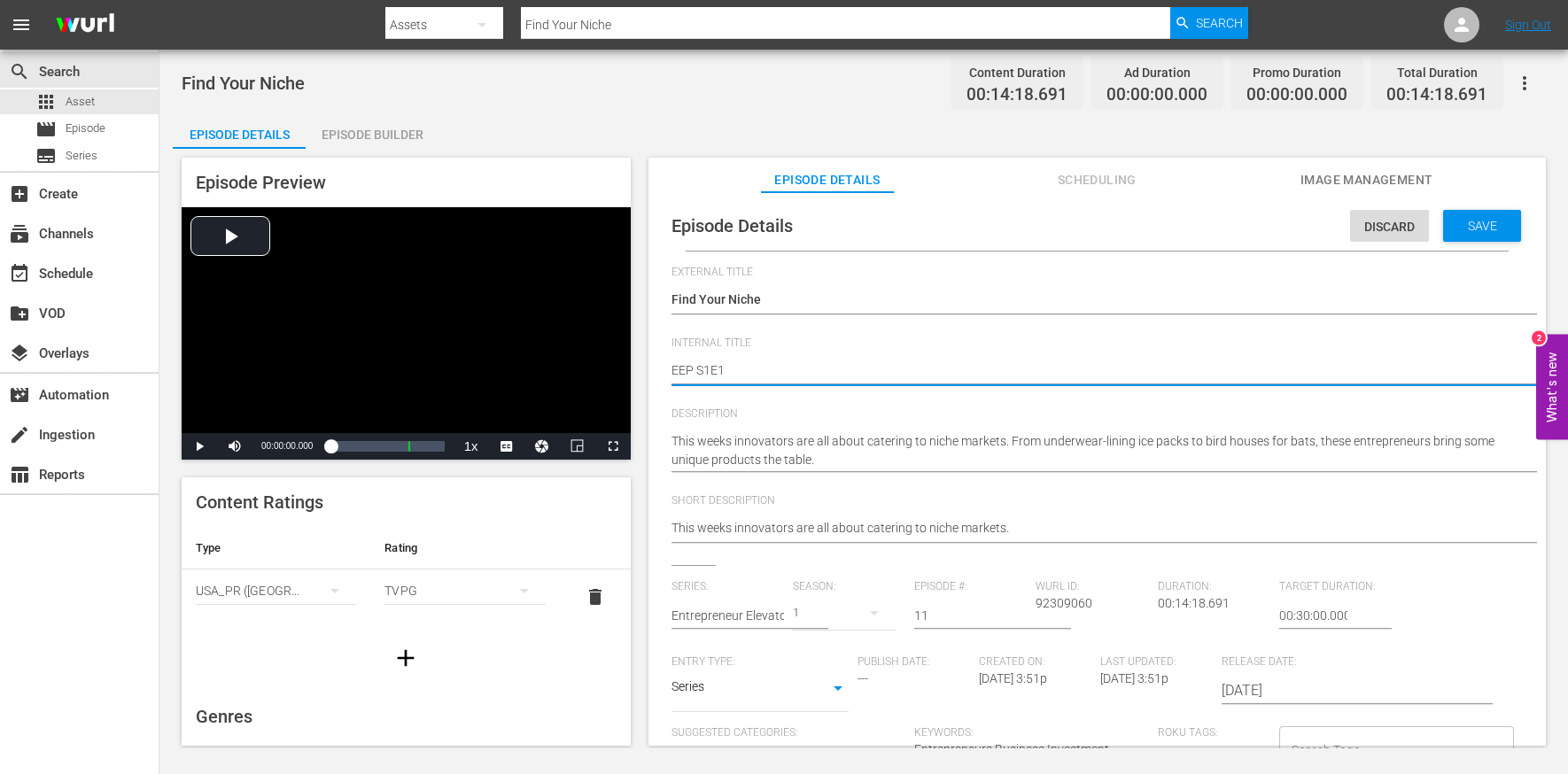
type textarea "EEP S1E11"
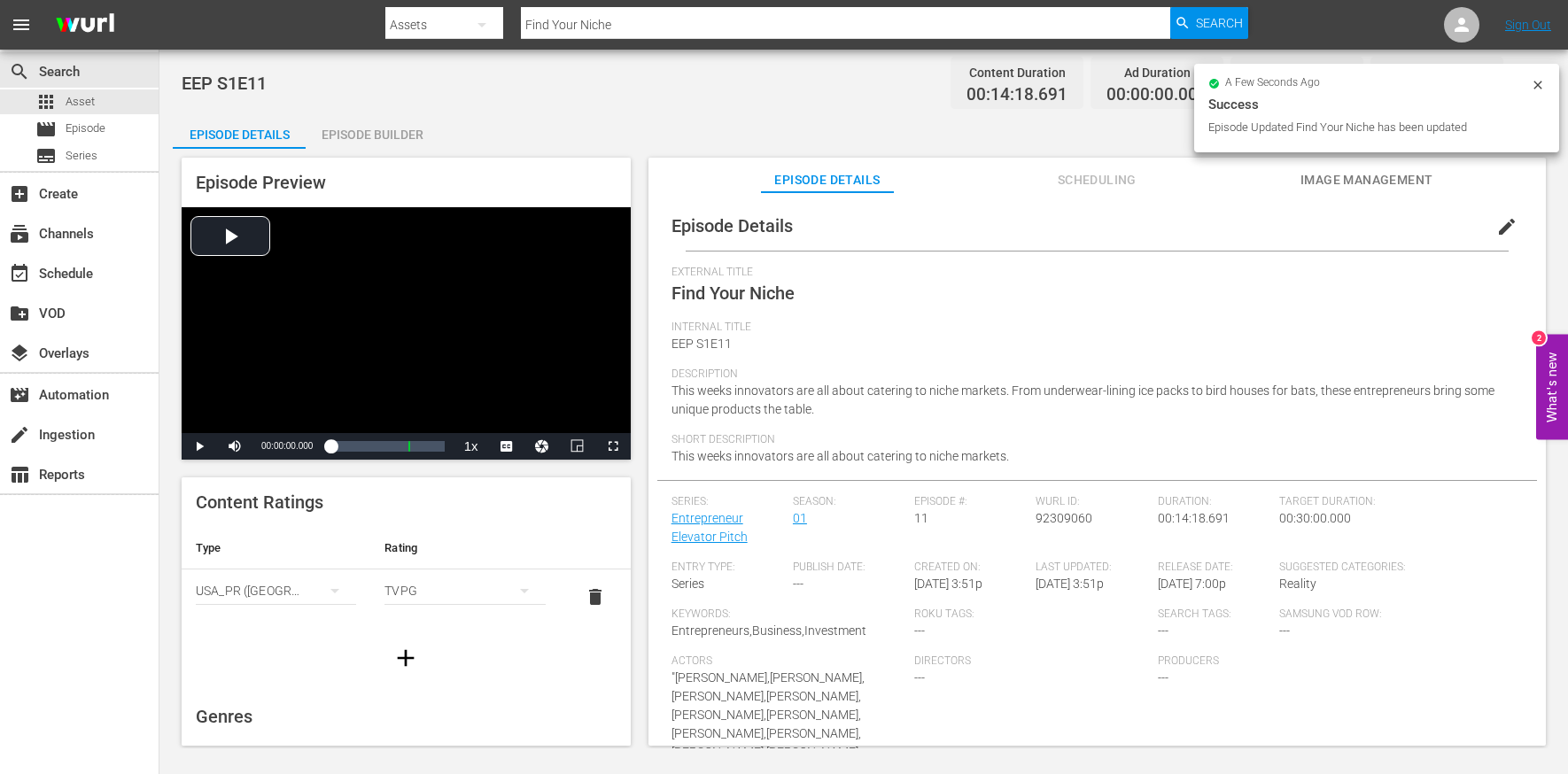
click at [341, 131] on div "Episode Builder" at bounding box center [372, 135] width 133 height 42
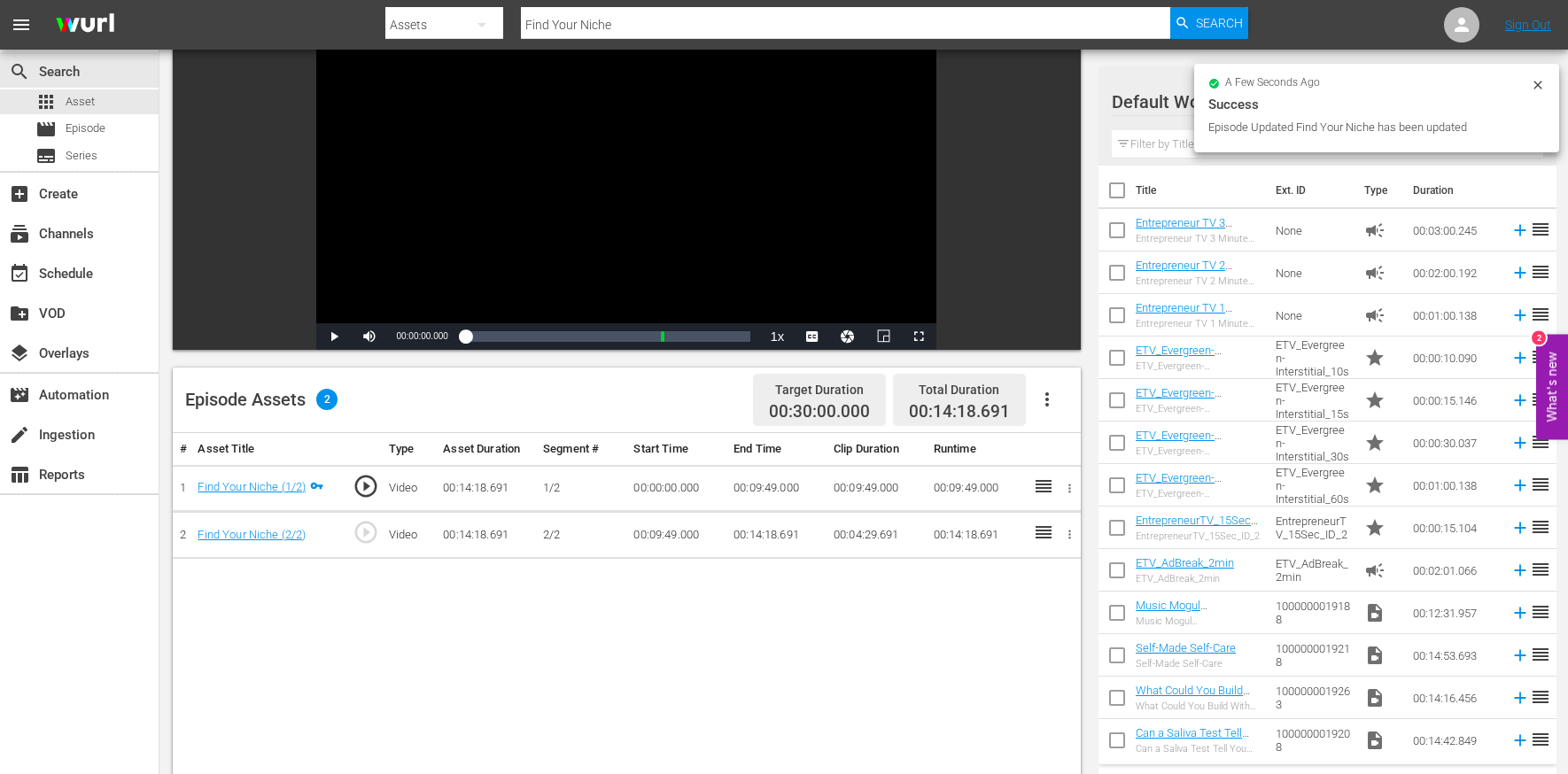
scroll to position [258, 0]
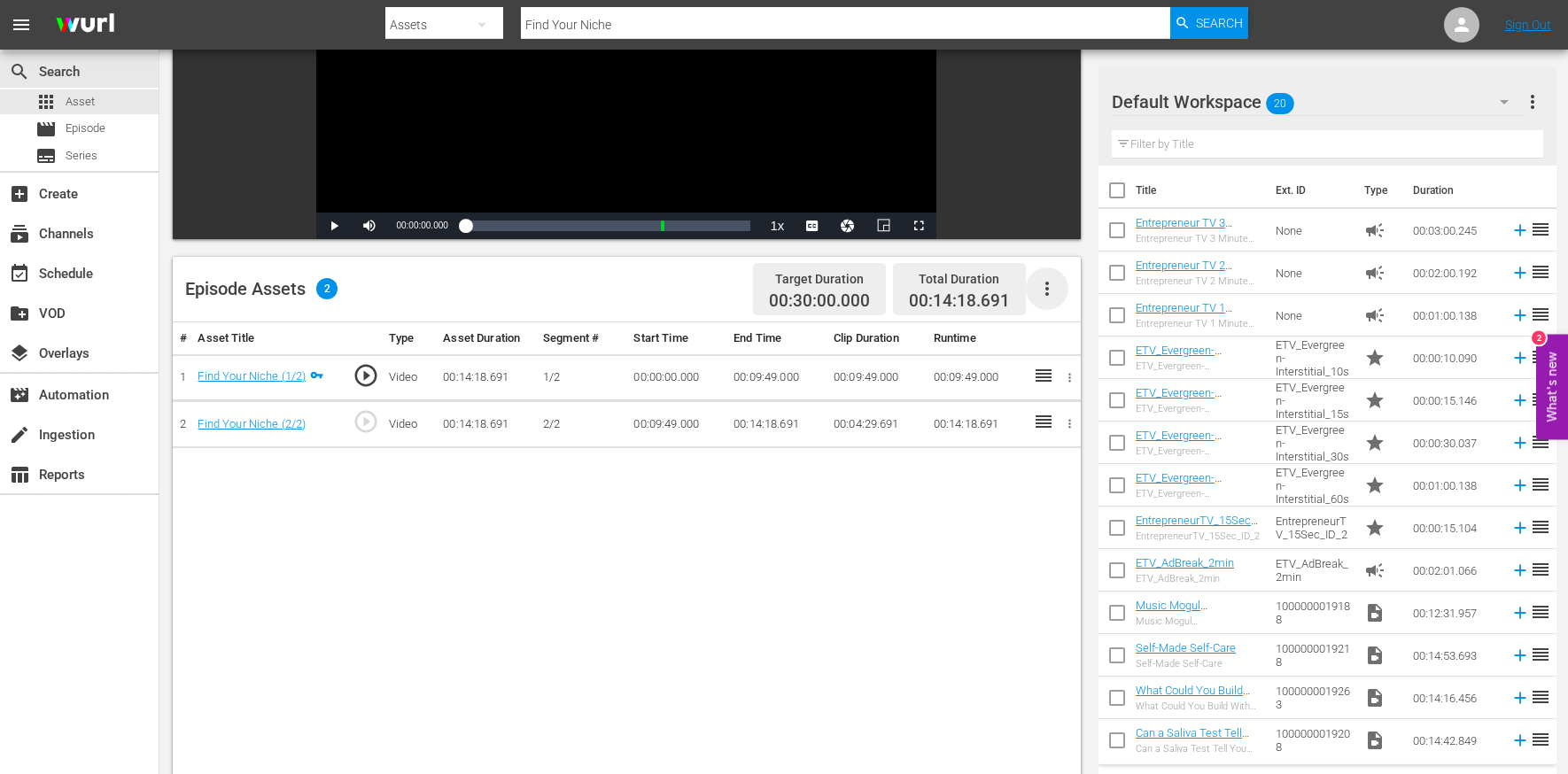
click at [1044, 282] on icon "button" at bounding box center [1047, 288] width 21 height 21
click at [1061, 285] on div "Edit Cue Points" at bounding box center [1100, 296] width 121 height 42
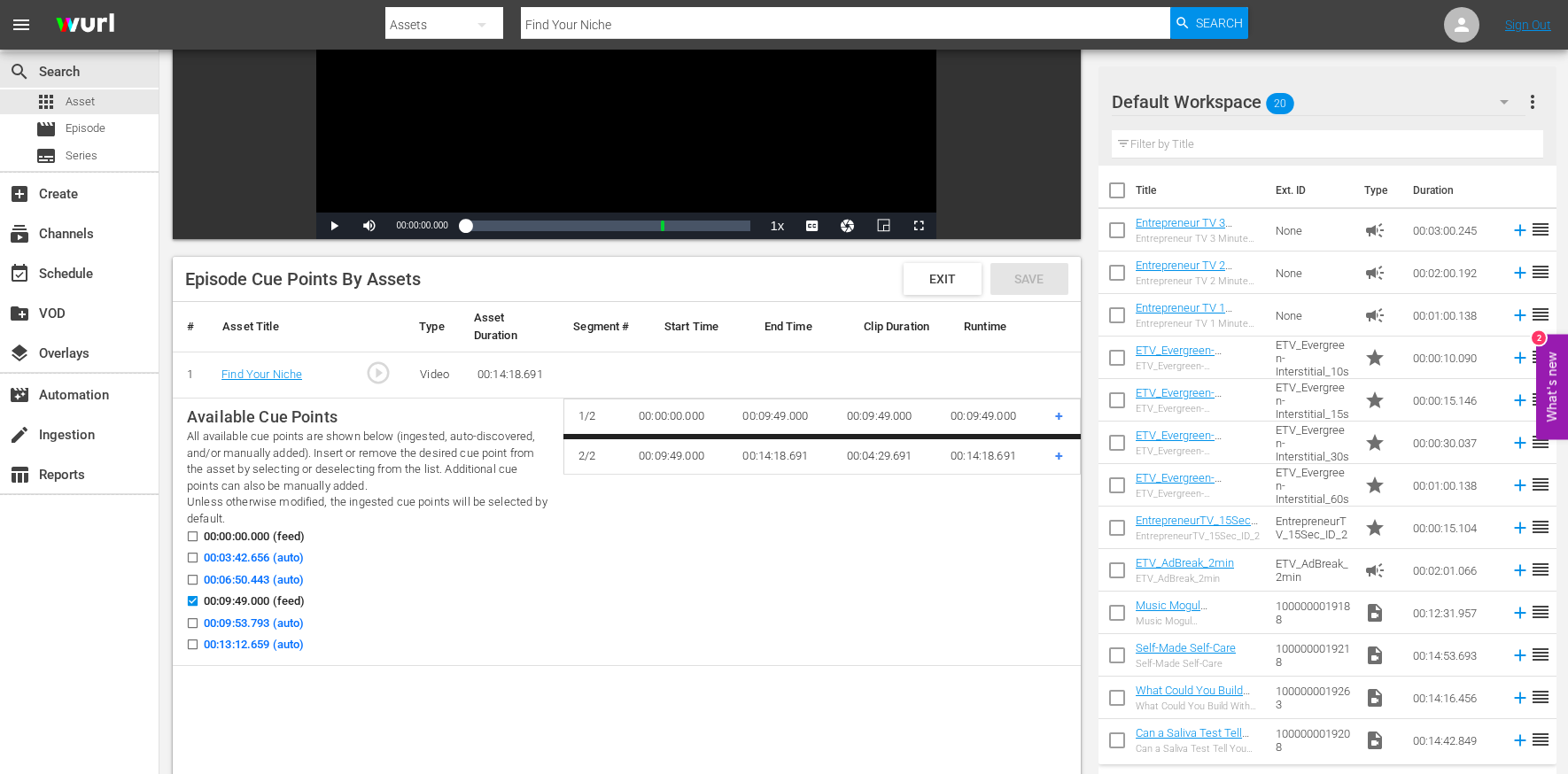
click at [243, 553] on span "00:03:42.656 (auto)" at bounding box center [254, 557] width 100 height 18
click at [199, 554] on input "00:03:42.656 (auto)" at bounding box center [188, 561] width 22 height 13
checkbox input "true"
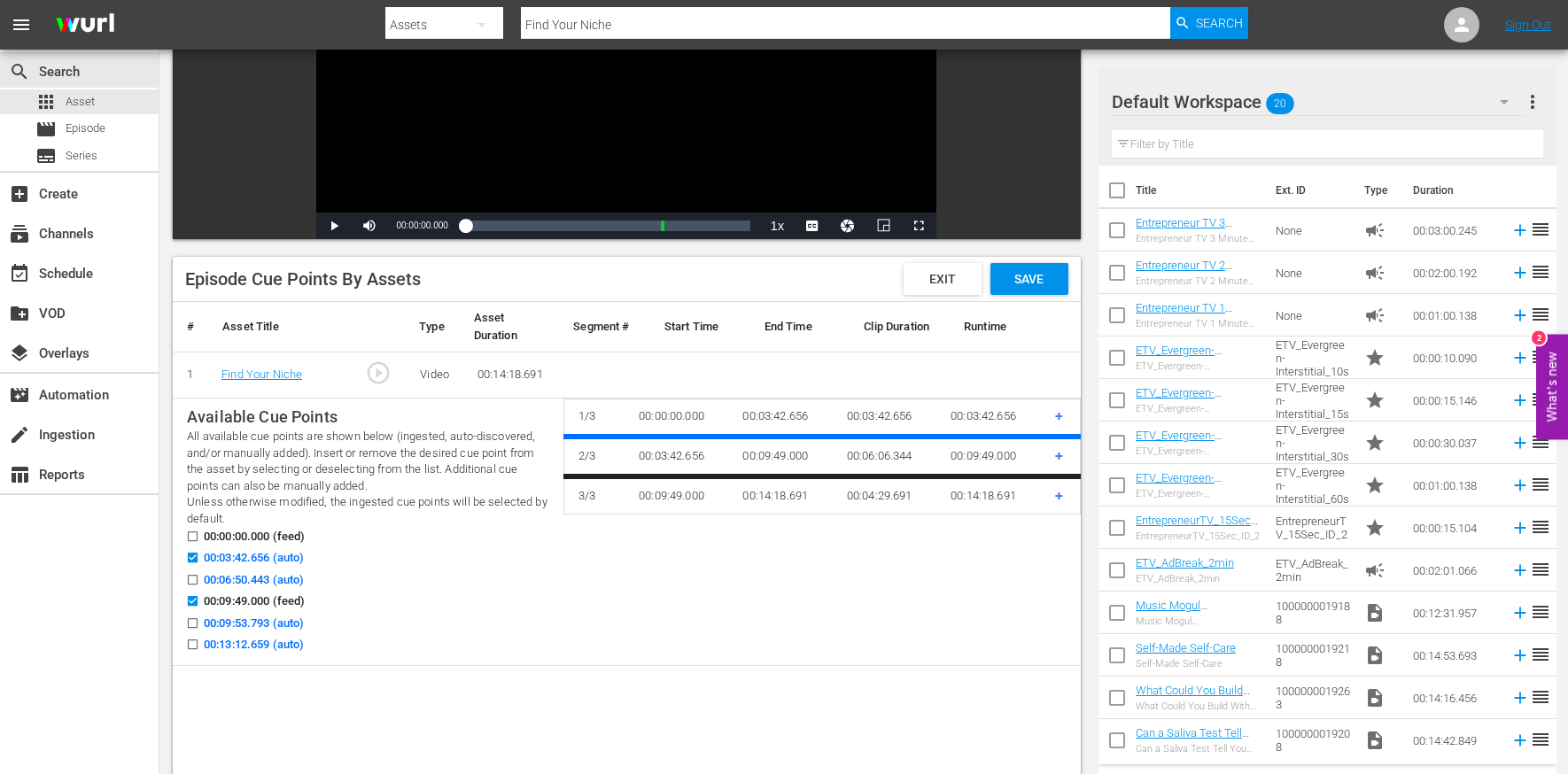
click at [243, 583] on span "00:06:50.443 (auto)" at bounding box center [254, 579] width 100 height 18
click at [199, 583] on input "00:06:50.443 (auto)" at bounding box center [188, 583] width 22 height 13
checkbox input "true"
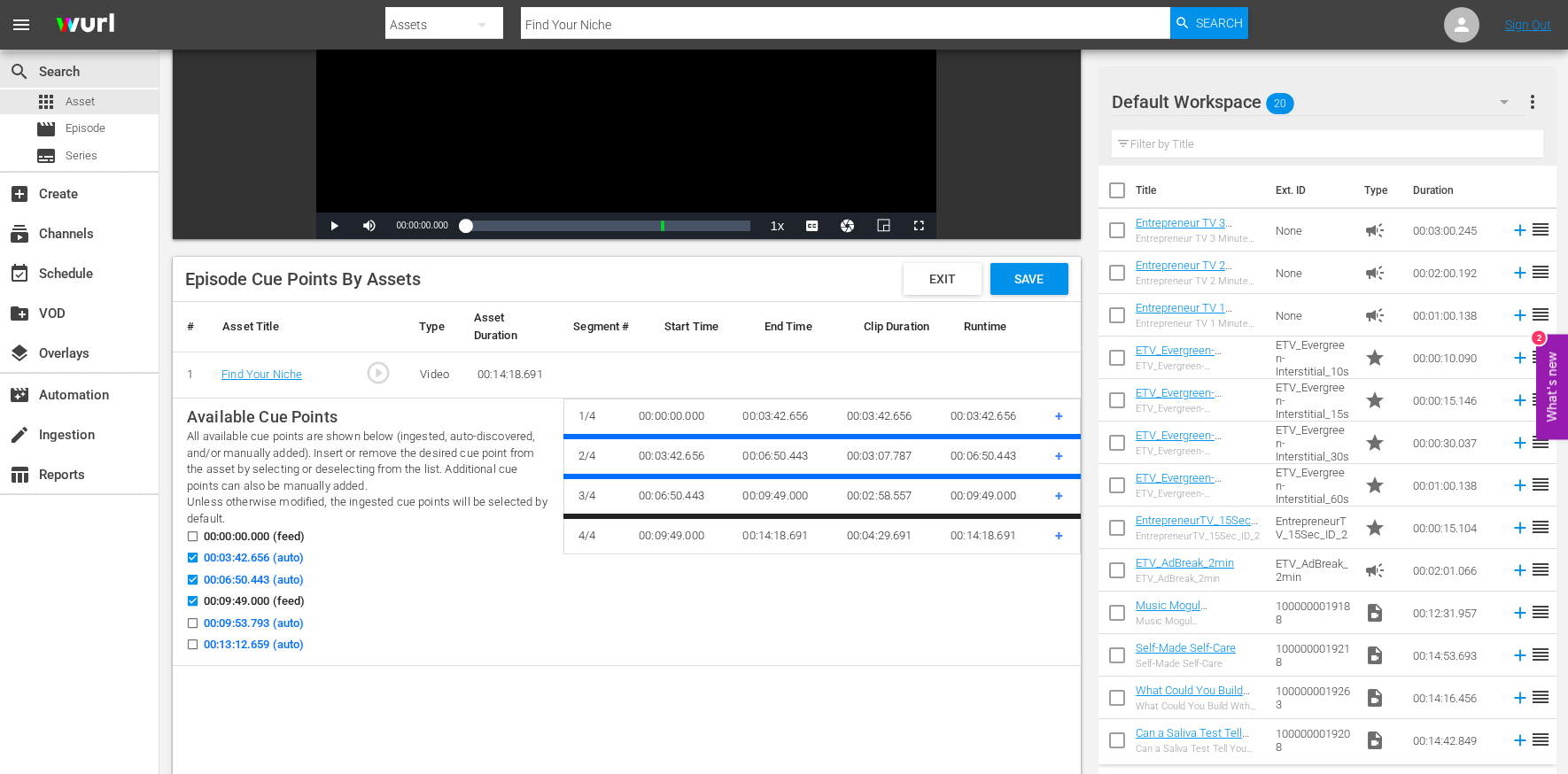
click at [266, 639] on span "00:13:12.659 (auto)" at bounding box center [254, 644] width 100 height 18
click at [199, 641] on input "00:13:12.659 (auto)" at bounding box center [188, 648] width 22 height 13
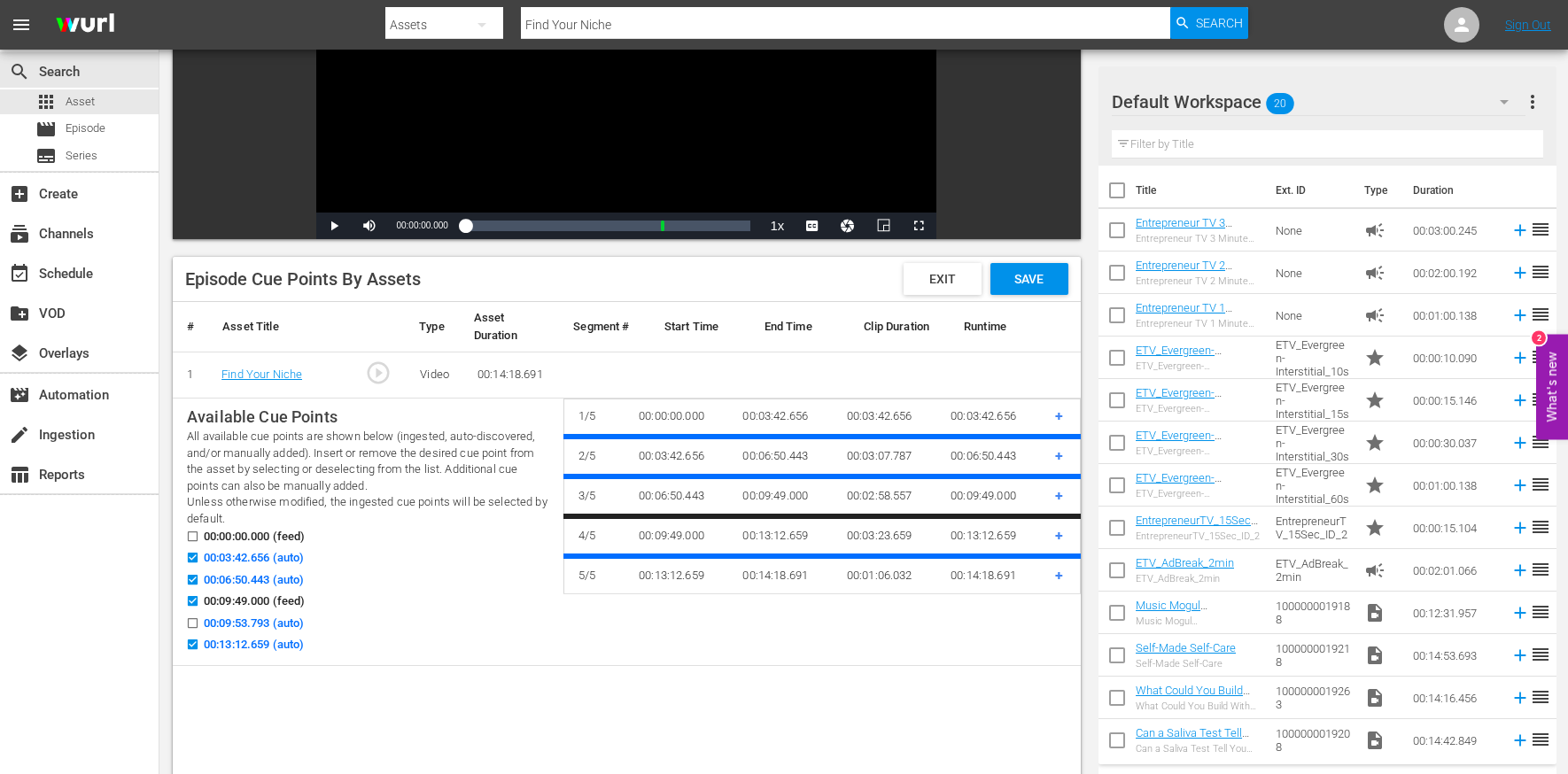
click at [266, 639] on span "00:13:12.659 (auto)" at bounding box center [254, 644] width 100 height 18
click at [199, 641] on input "00:13:12.659 (auto)" at bounding box center [188, 648] width 22 height 13
checkbox input "false"
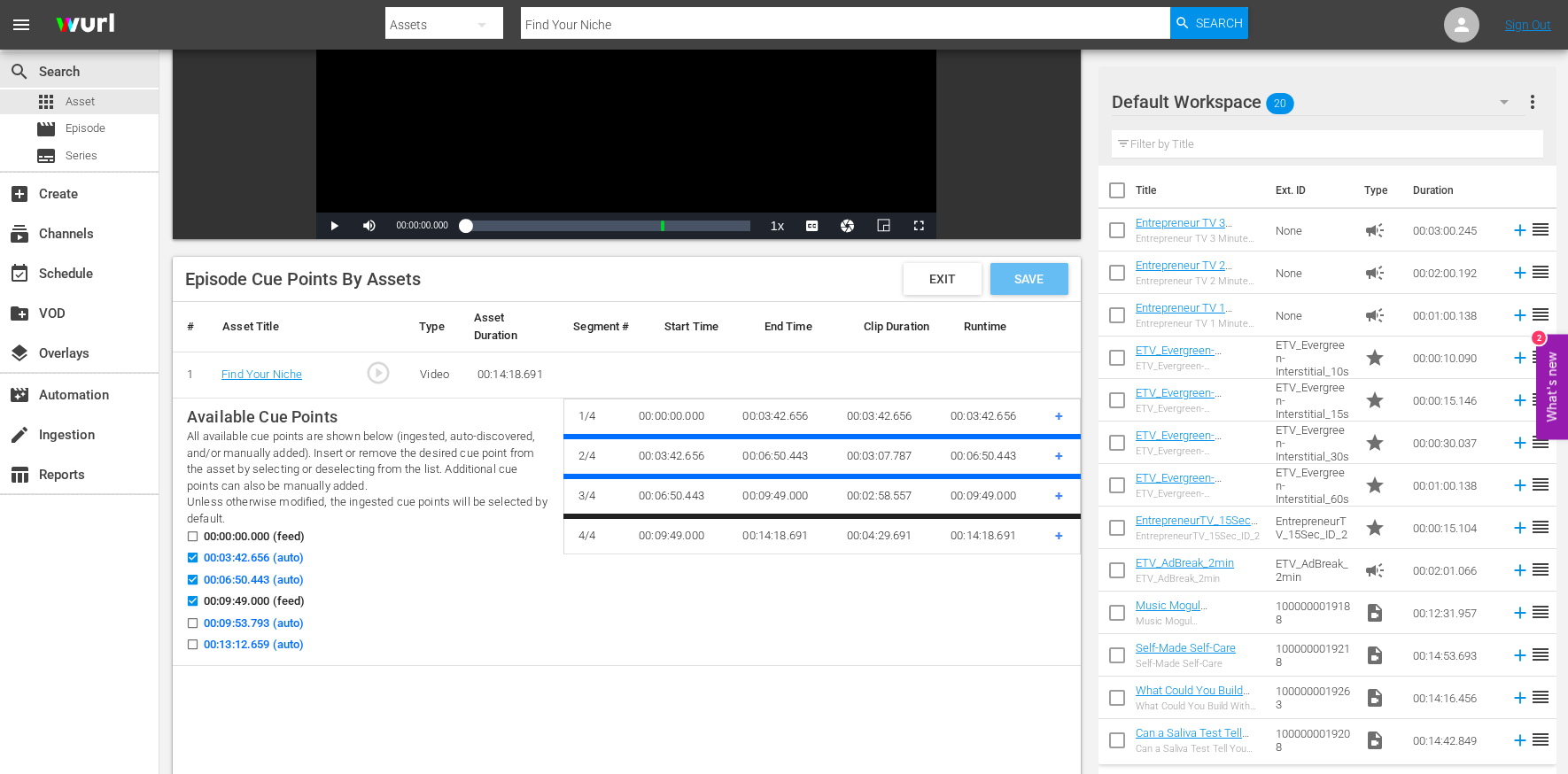
click at [1041, 273] on span "Save" at bounding box center [1029, 279] width 57 height 14
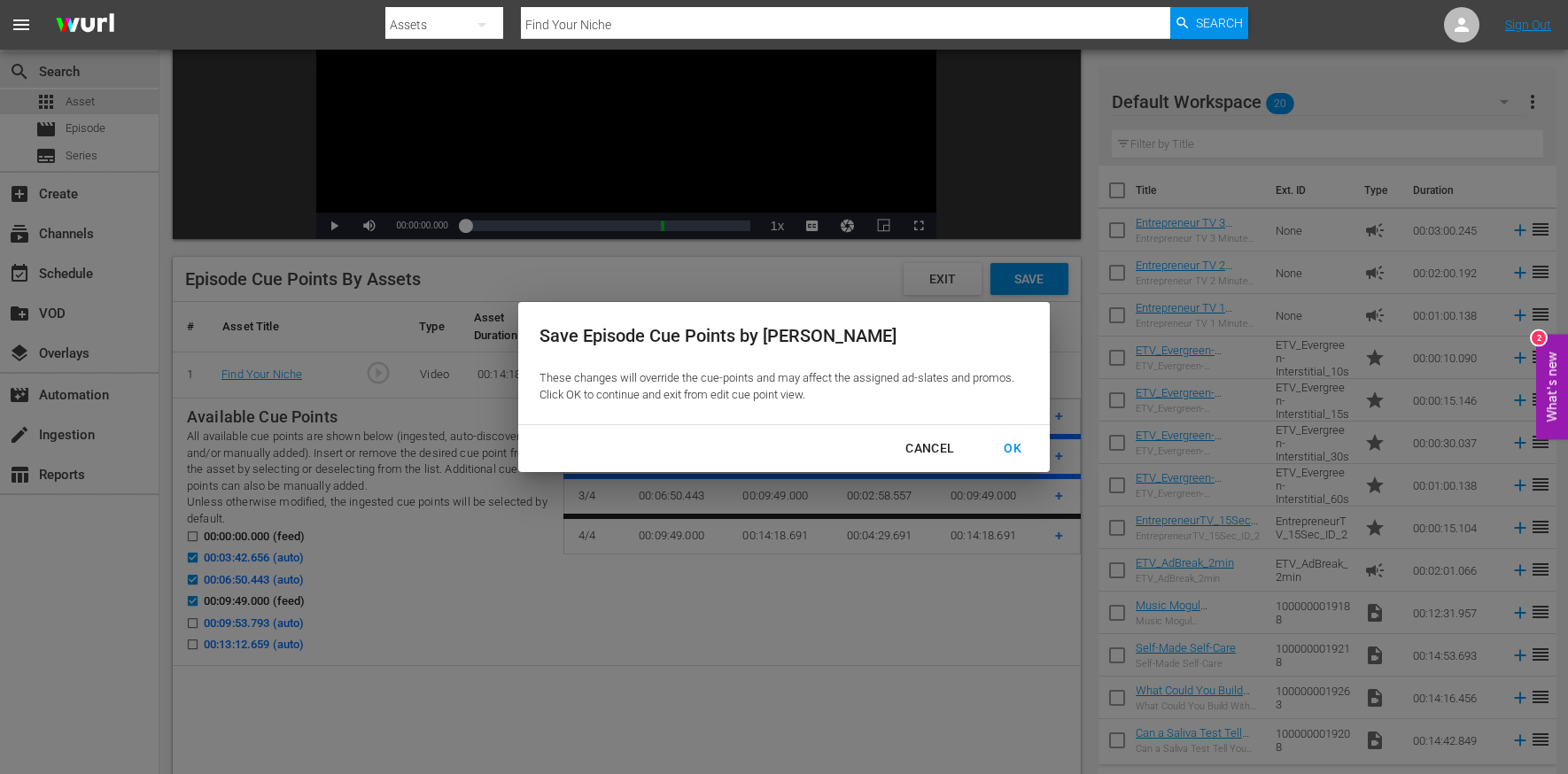
click at [1013, 449] on div "OK" at bounding box center [1012, 448] width 46 height 22
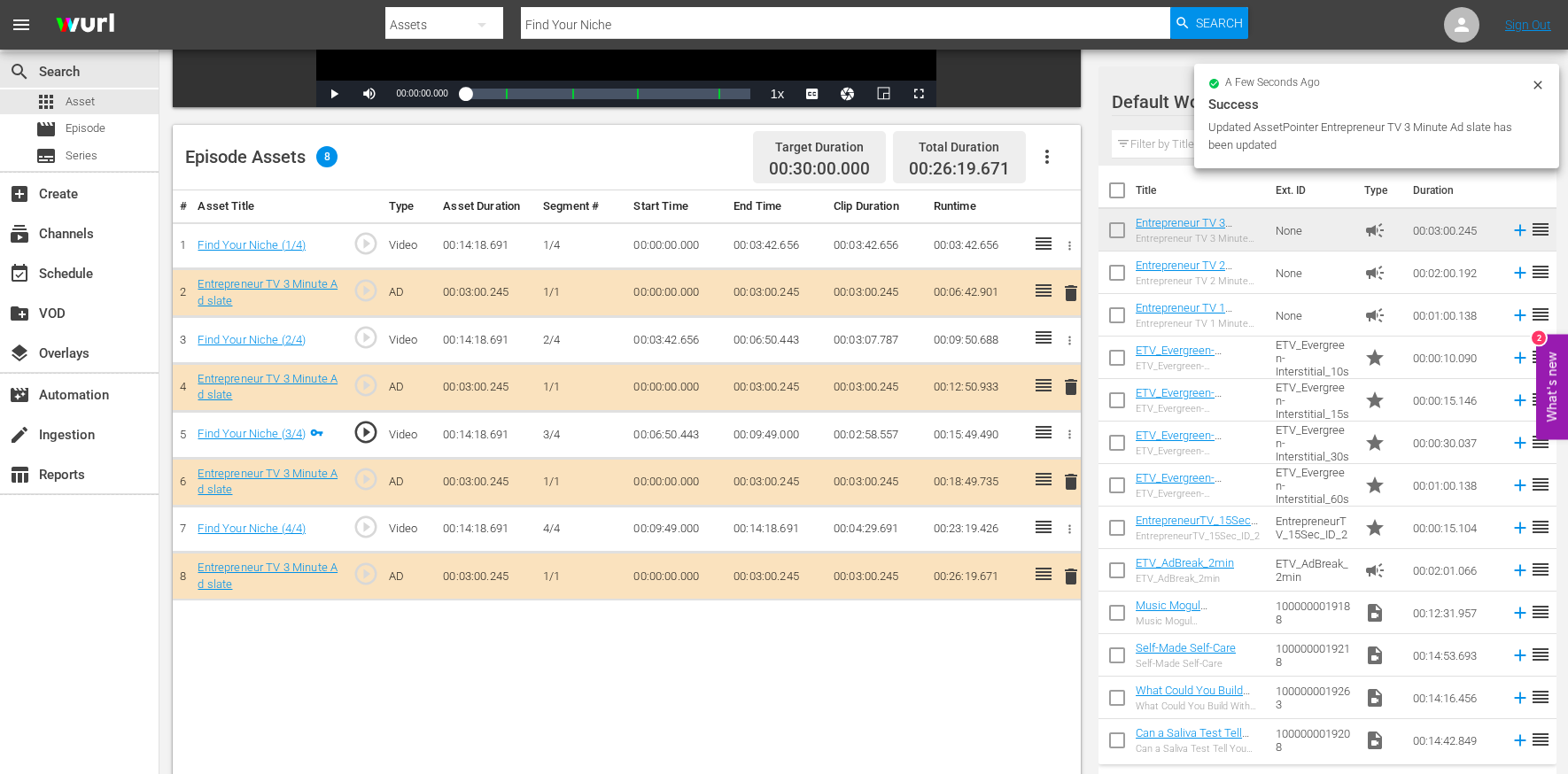
scroll to position [399, 0]
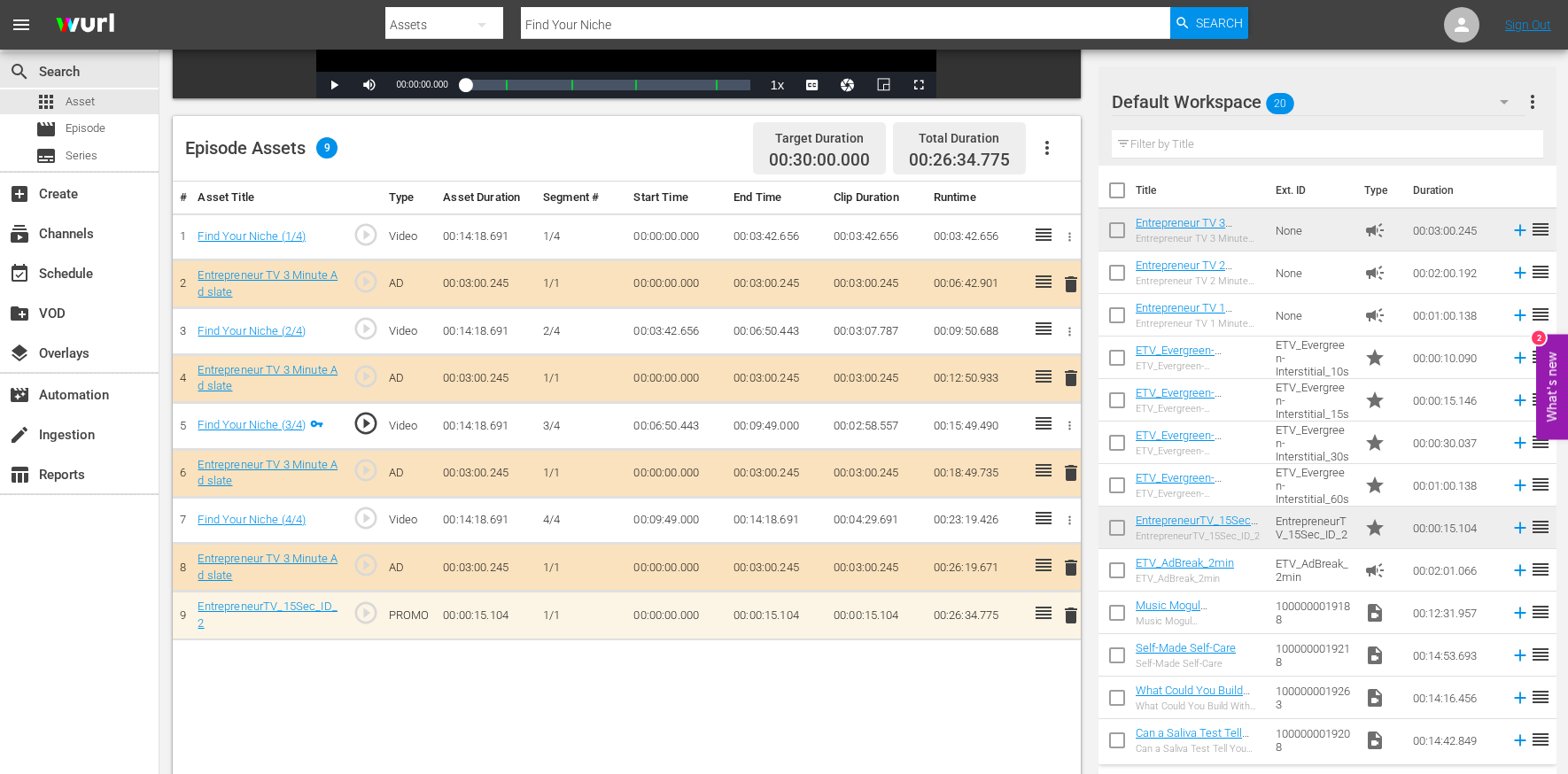
click at [1041, 133] on button "button" at bounding box center [1047, 148] width 42 height 42
click at [1064, 160] on div "Edit Cue Points" at bounding box center [1100, 155] width 121 height 42
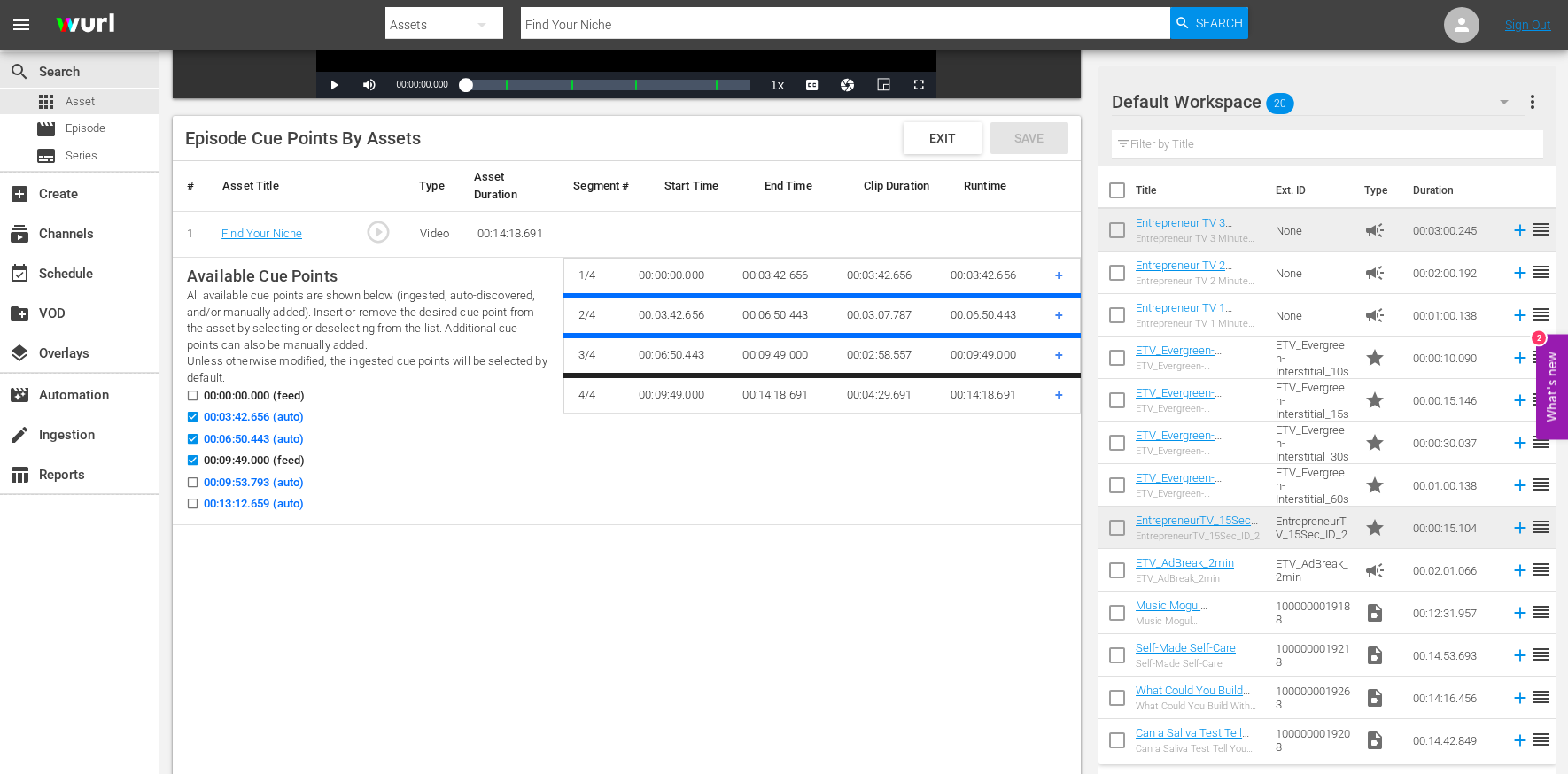
click at [275, 501] on span "00:13:12.659 (auto)" at bounding box center [254, 504] width 100 height 18
click at [199, 501] on input "00:13:12.659 (auto)" at bounding box center [188, 506] width 22 height 13
checkbox input "true"
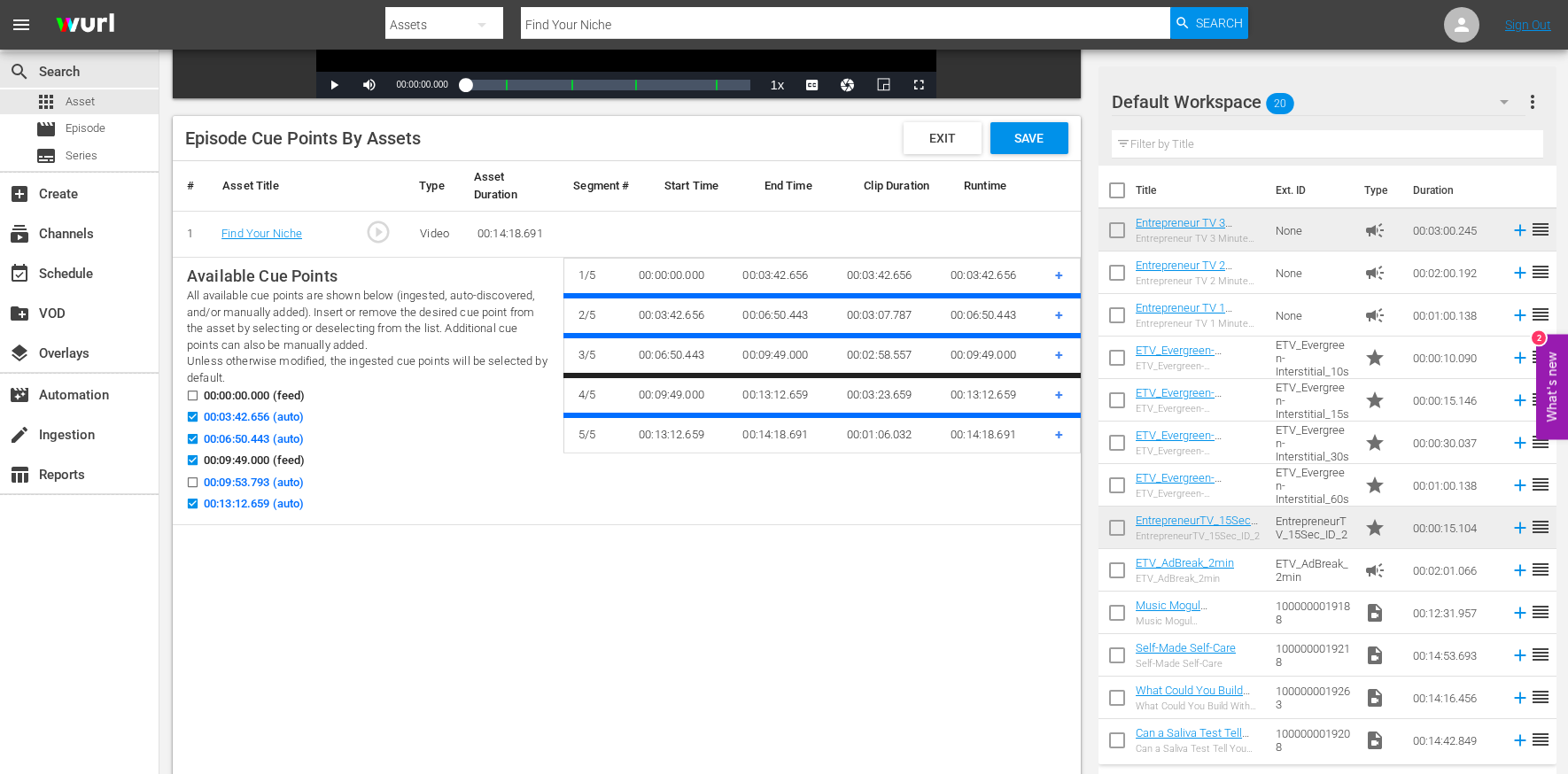
click at [1068, 122] on div "Episode Cue Points By Assets Exit Save" at bounding box center [627, 138] width 908 height 45
click at [1021, 137] on span "Save" at bounding box center [1029, 137] width 57 height 14
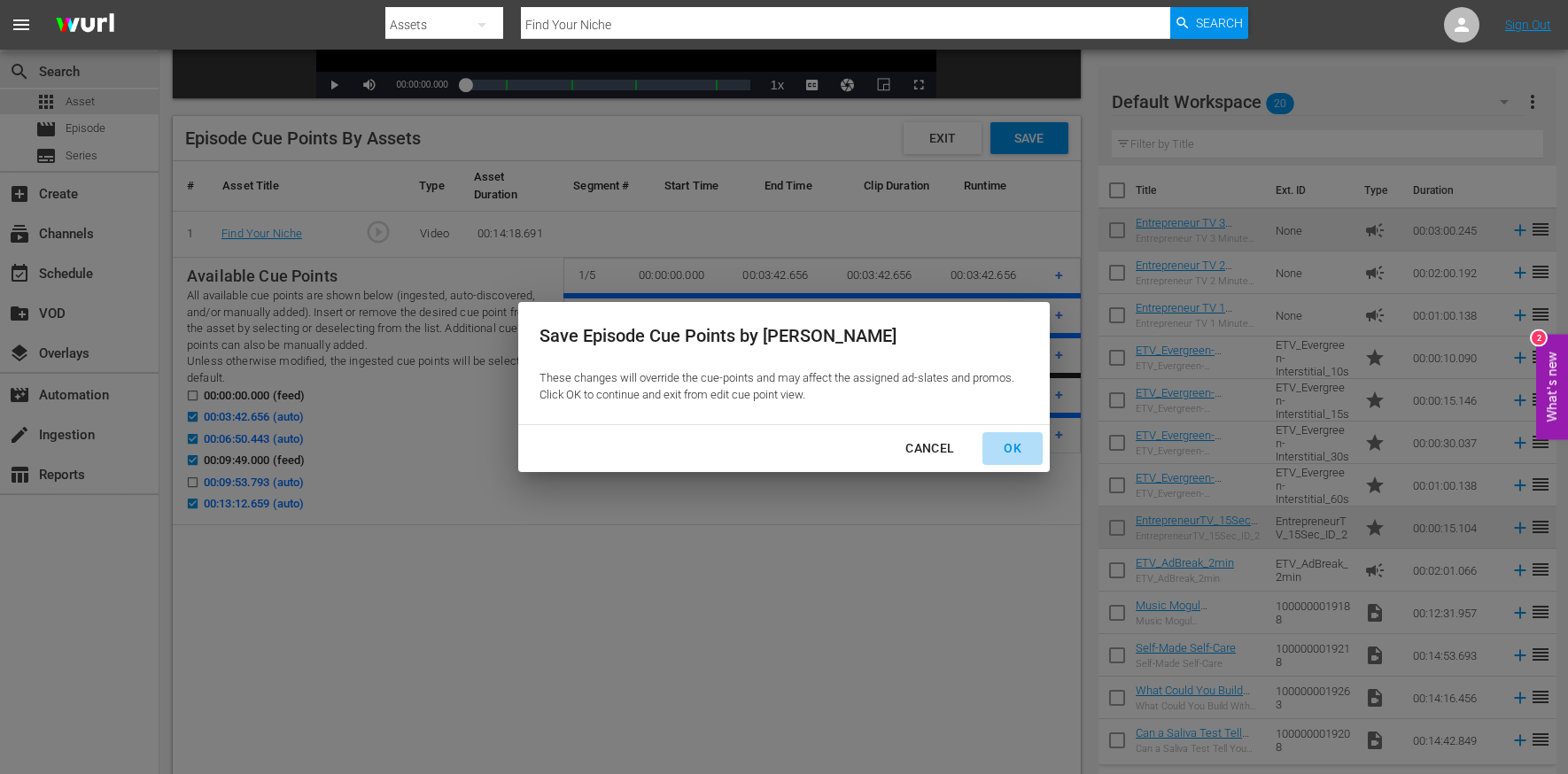
click at [1016, 453] on div "OK" at bounding box center [1012, 448] width 46 height 22
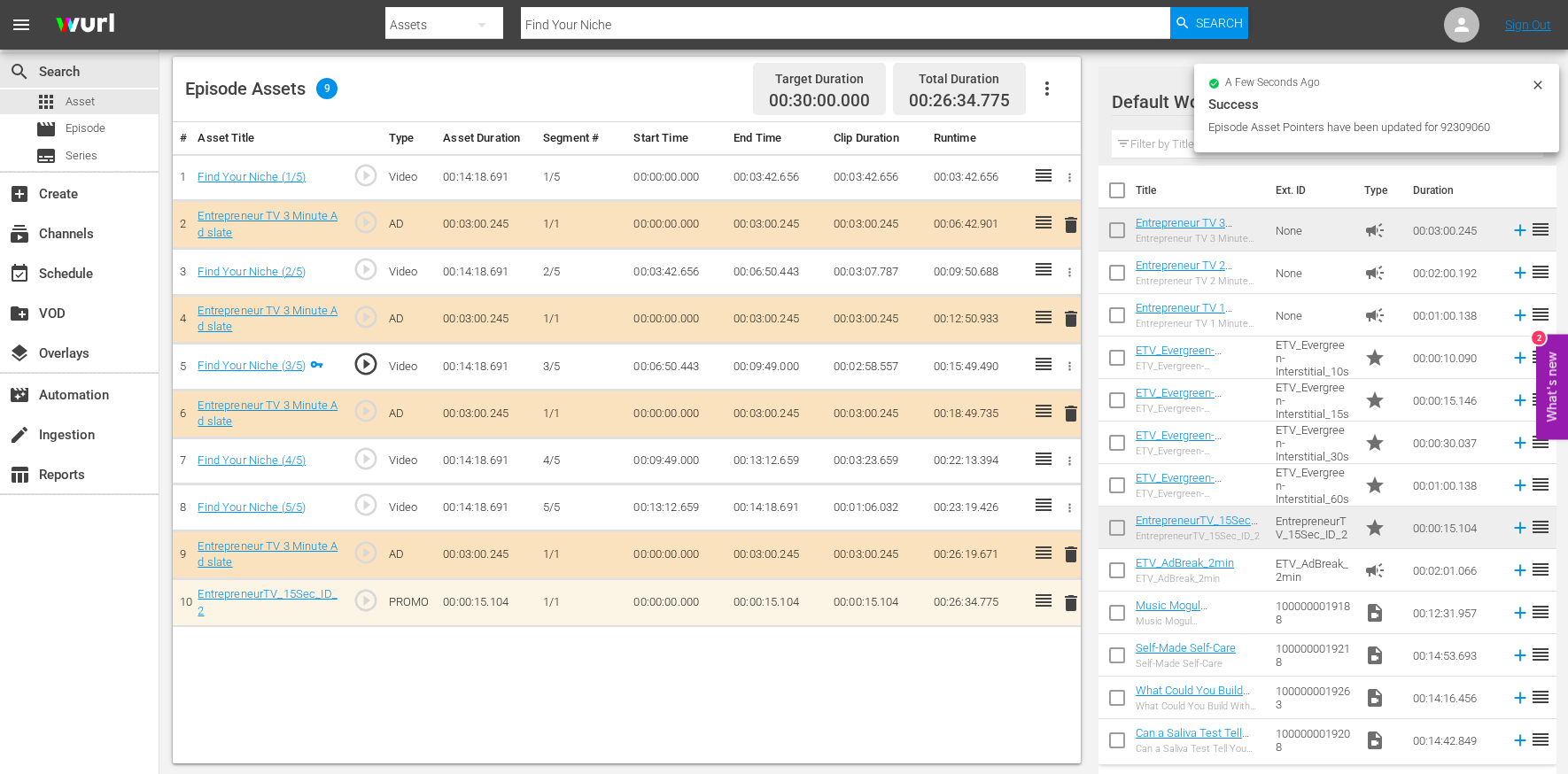
scroll to position [460, 0]
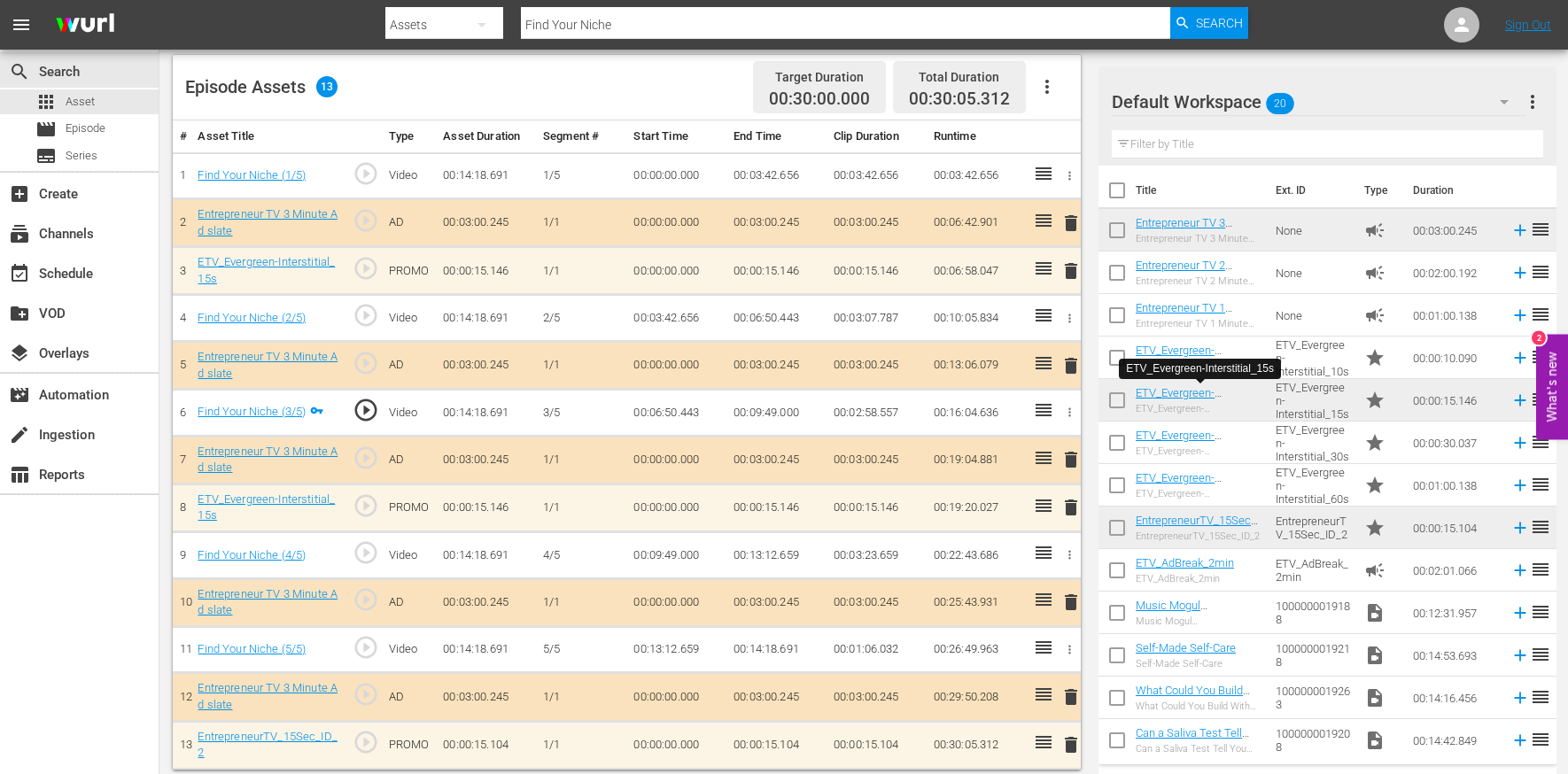
click at [557, 22] on input "Find Your Niche" at bounding box center [846, 25] width 650 height 42
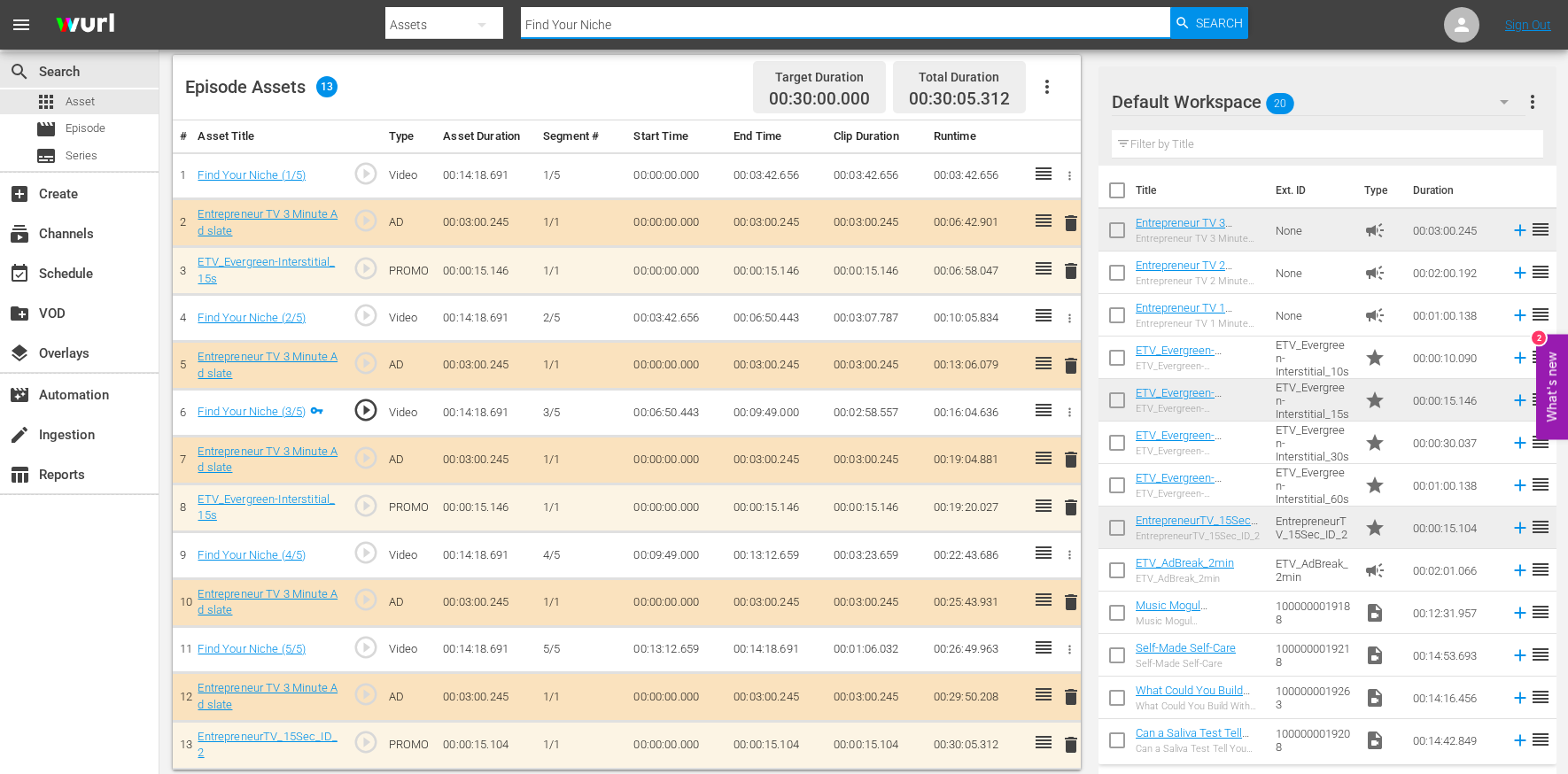
click at [557, 22] on input "Find Your Niche" at bounding box center [846, 25] width 650 height 42
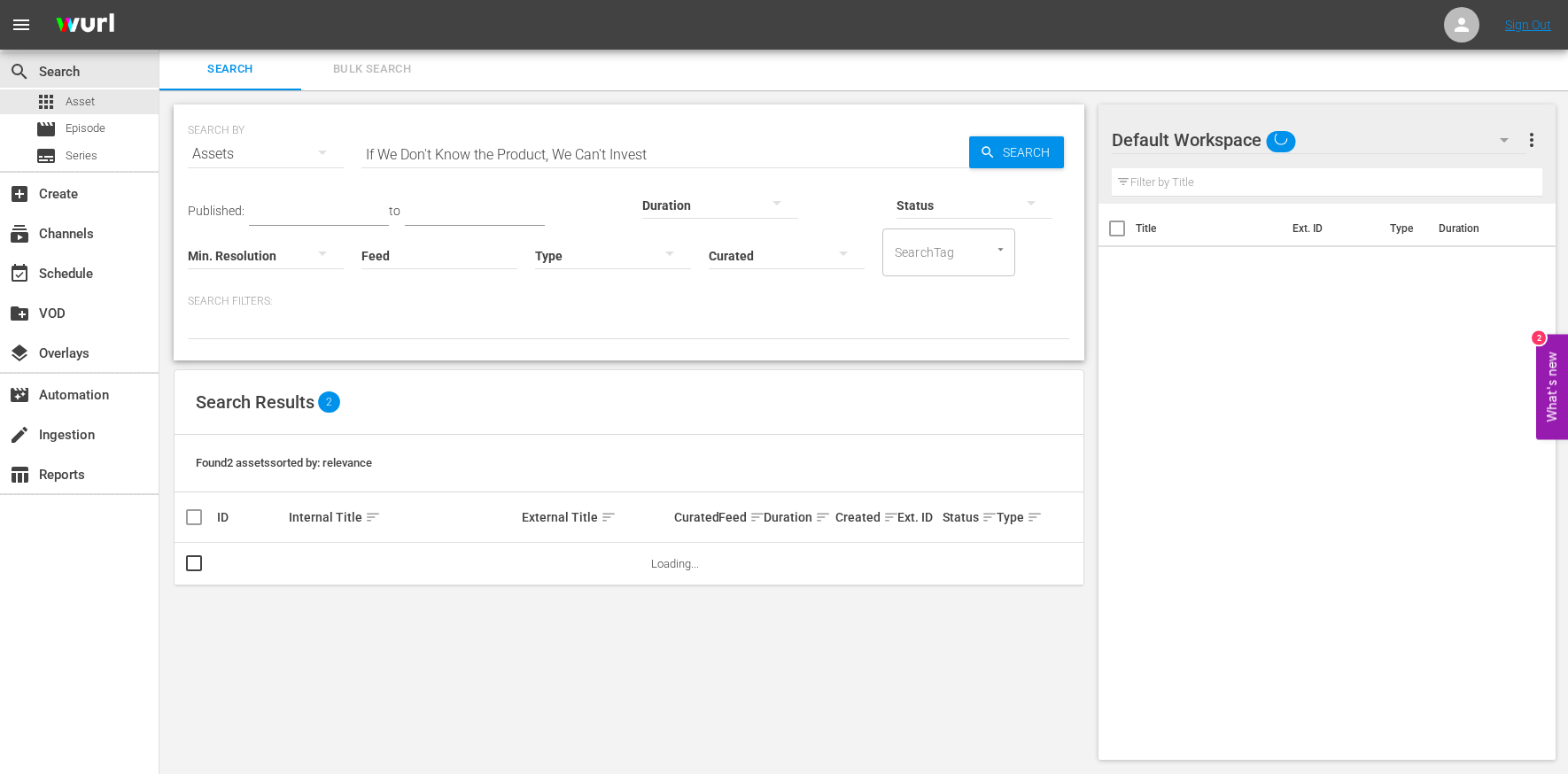
scroll to position [2, 0]
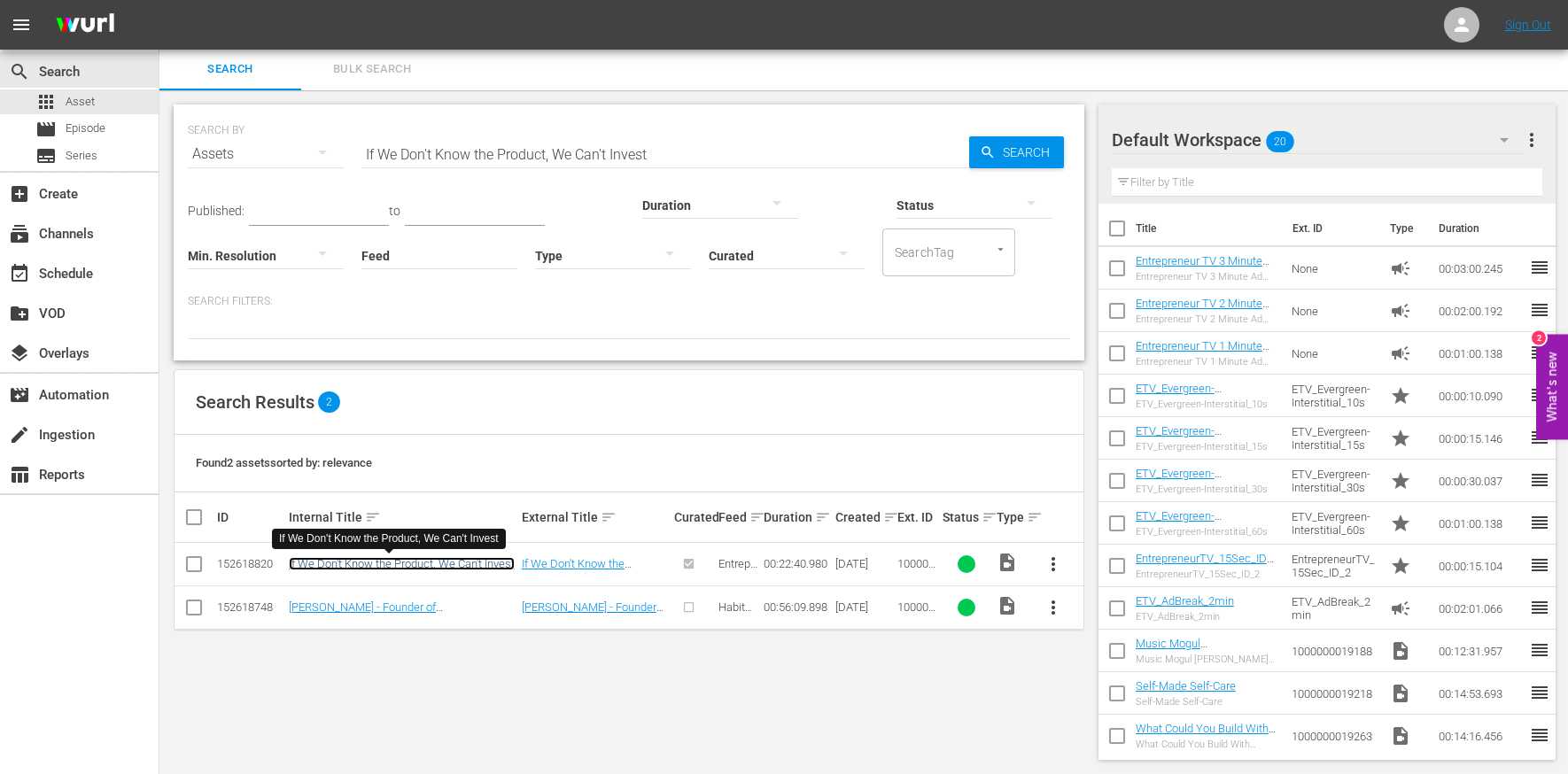
click at [409, 563] on link "If We Don't Know the Product, We Can't Invest" at bounding box center [401, 564] width 226 height 13
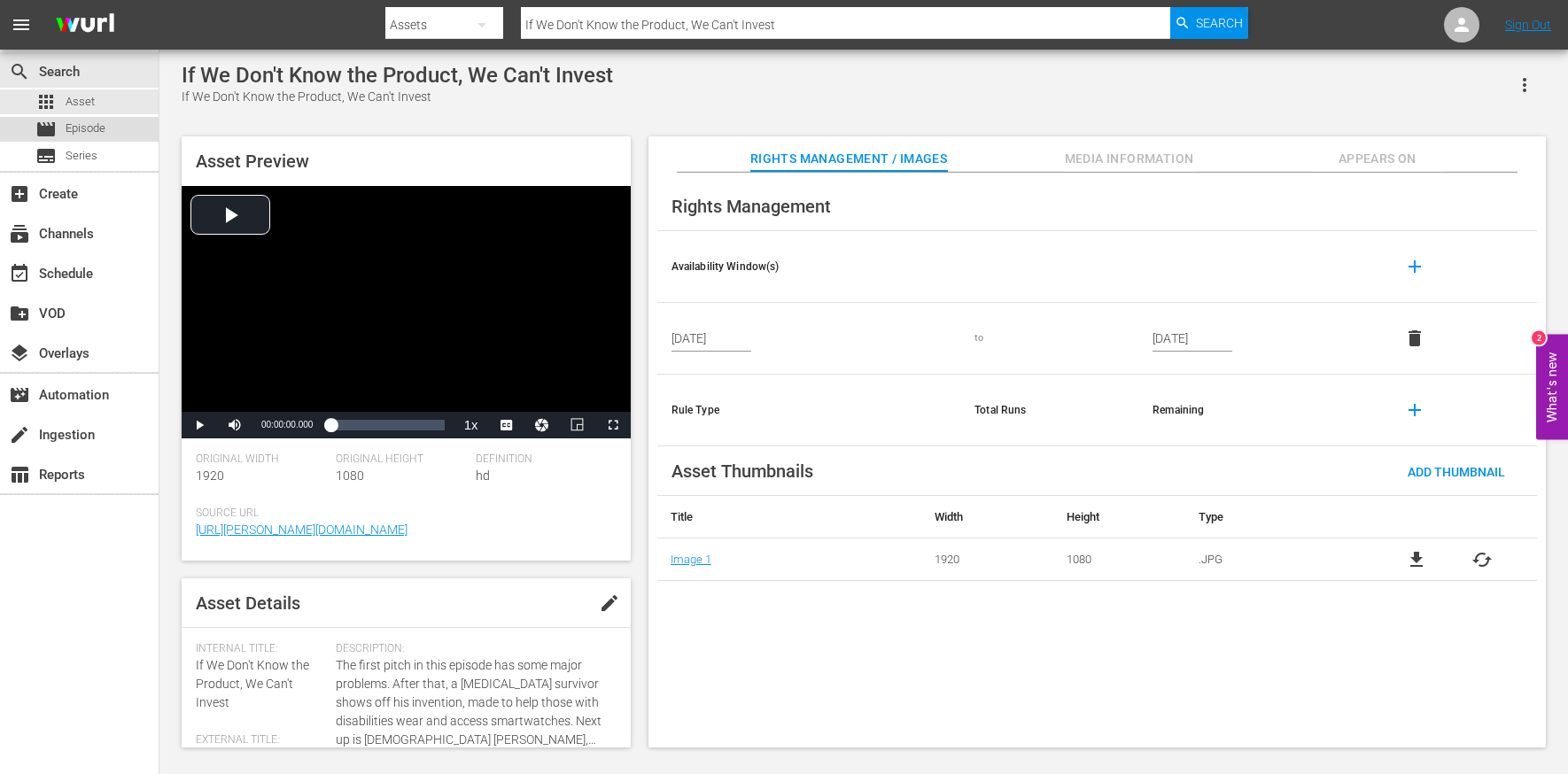
click at [90, 121] on span "Episode" at bounding box center [85, 128] width 40 height 18
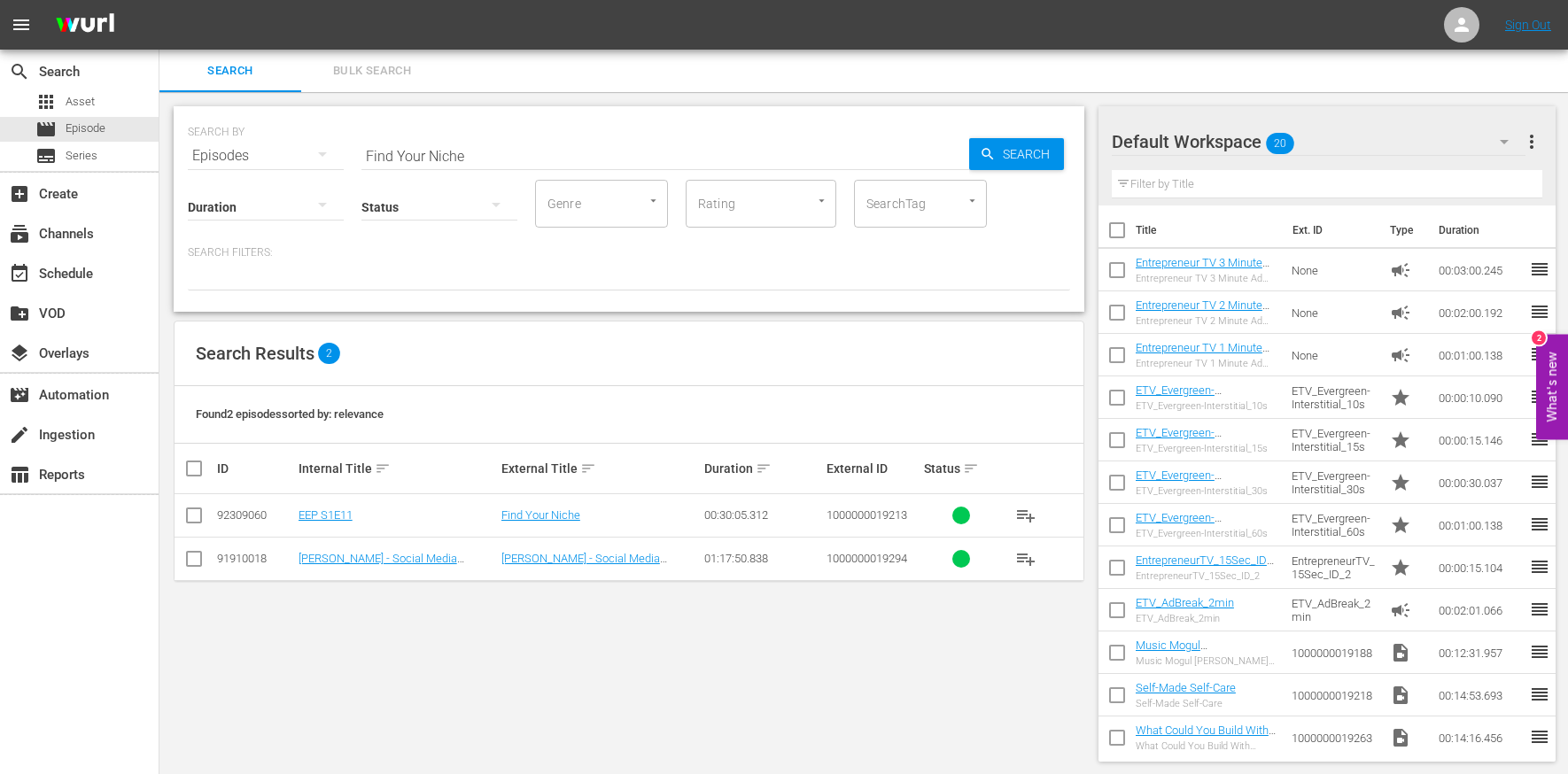
click at [488, 151] on input "Find Your Niche" at bounding box center [665, 156] width 608 height 42
paste input "If We Don't Know the Product, We Can't Invest"
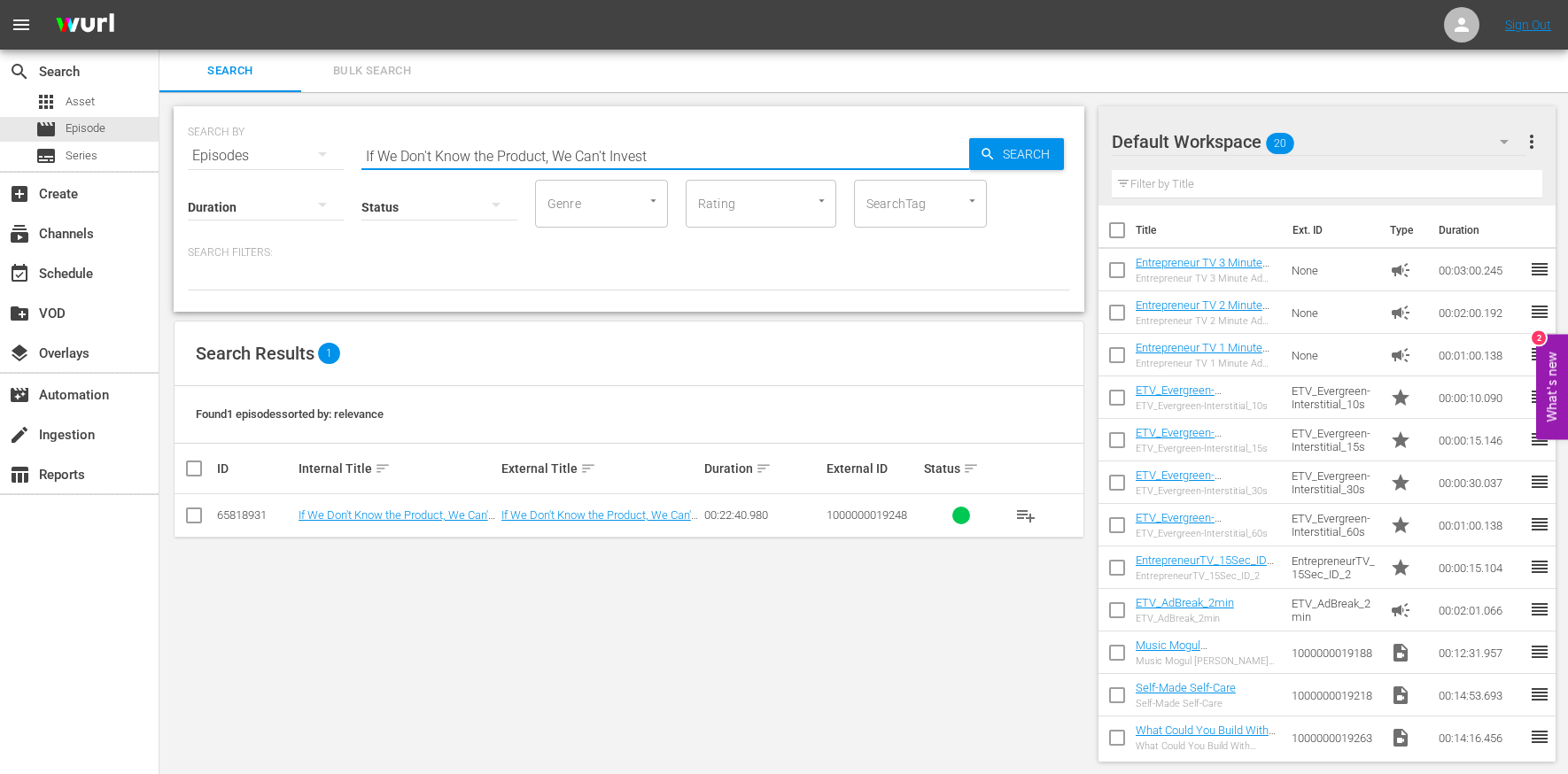
type input "If We Don't Know the Product, We Can't Invest"
click at [427, 497] on td "If We Don't Know the Product, We Can't Invest" at bounding box center [398, 516] width 203 height 43
click at [427, 514] on link "If We Don't Know the Product, We Can't Invest" at bounding box center [395, 521] width 193 height 27
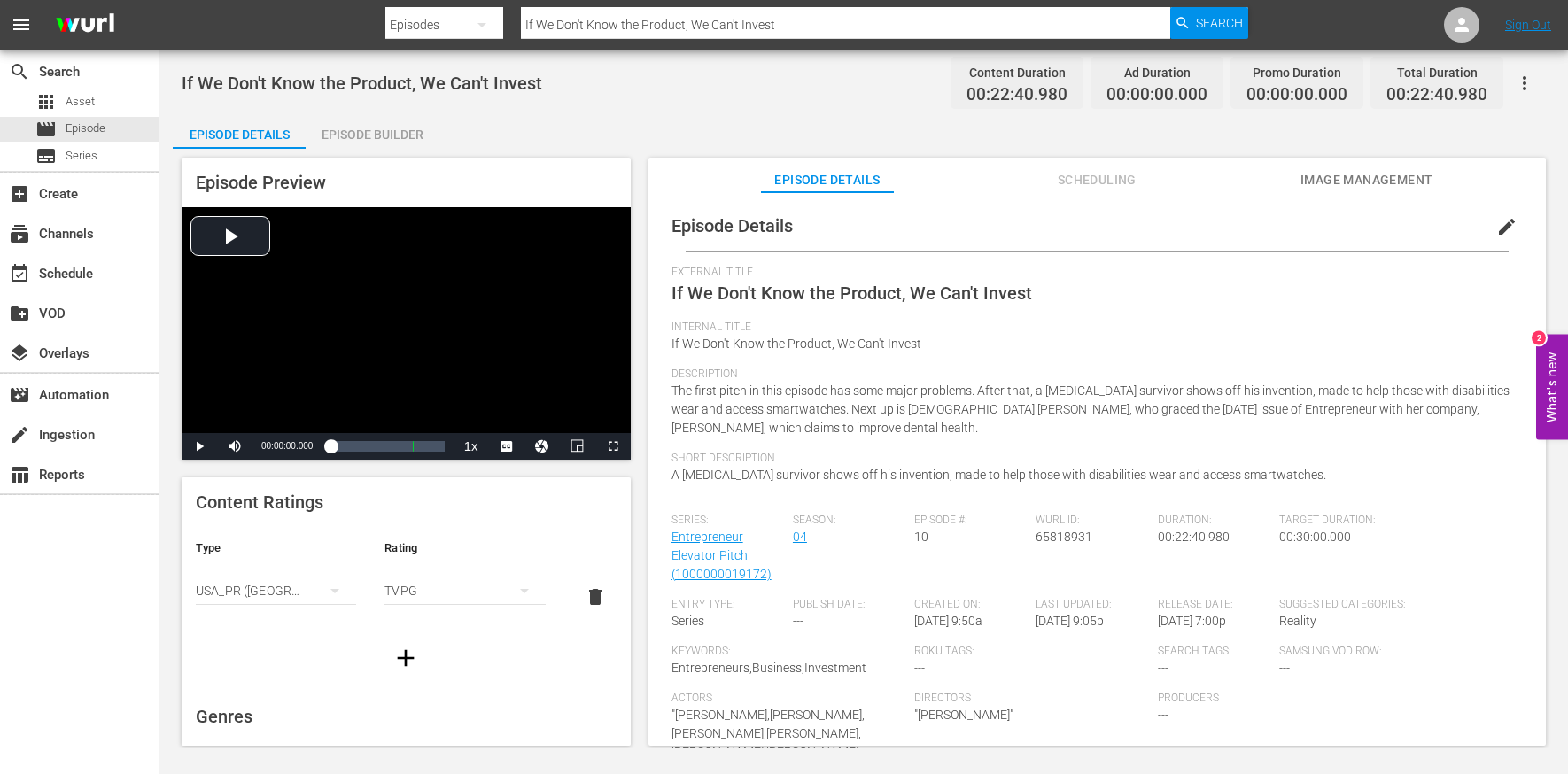
click at [1501, 233] on span "edit" at bounding box center [1507, 226] width 21 height 21
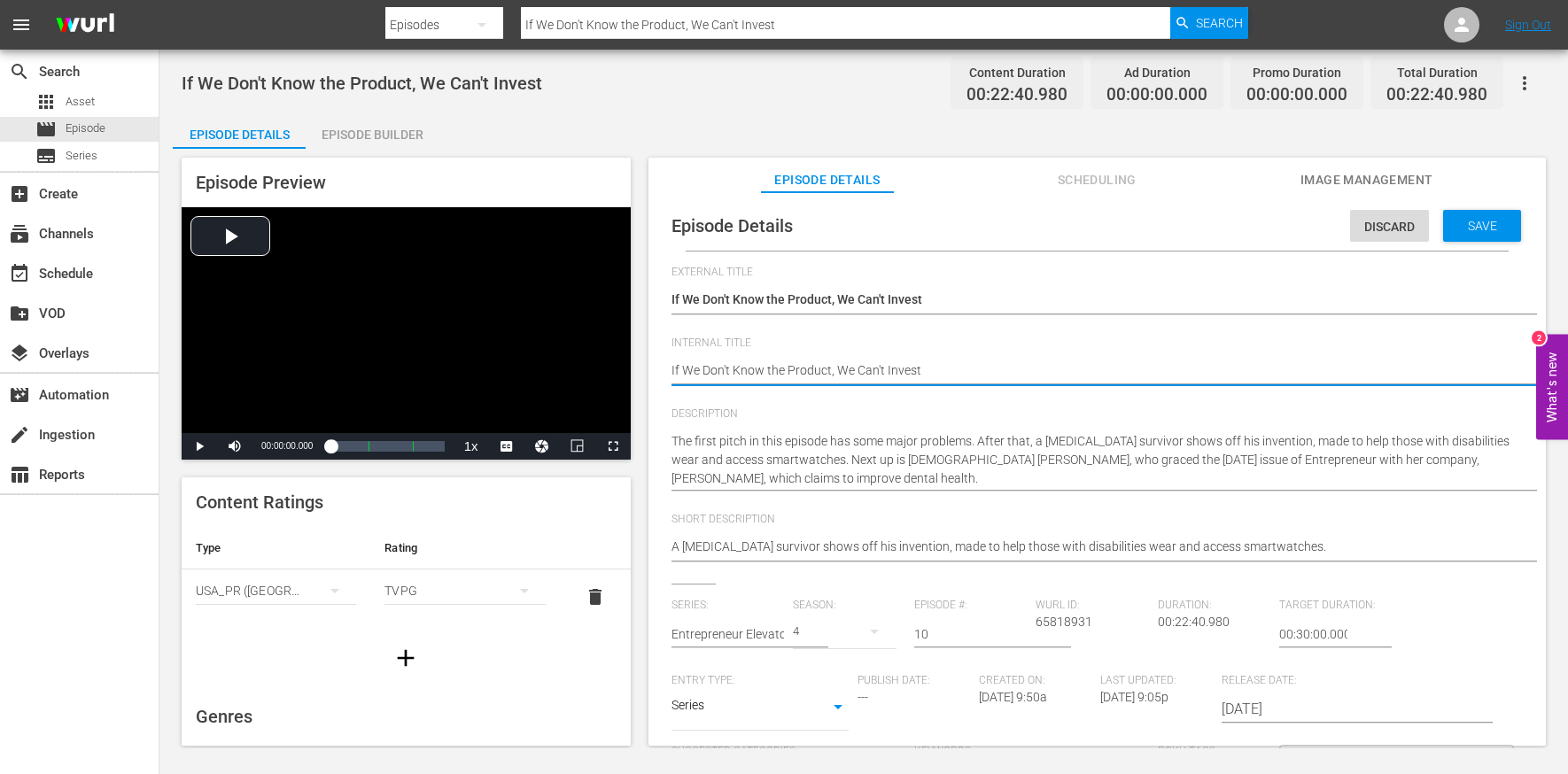
click at [942, 380] on textarea "If We Don't Know the Product, We Can't Invest" at bounding box center [1093, 372] width 843 height 21
type textarea "e"
type textarea "ee"
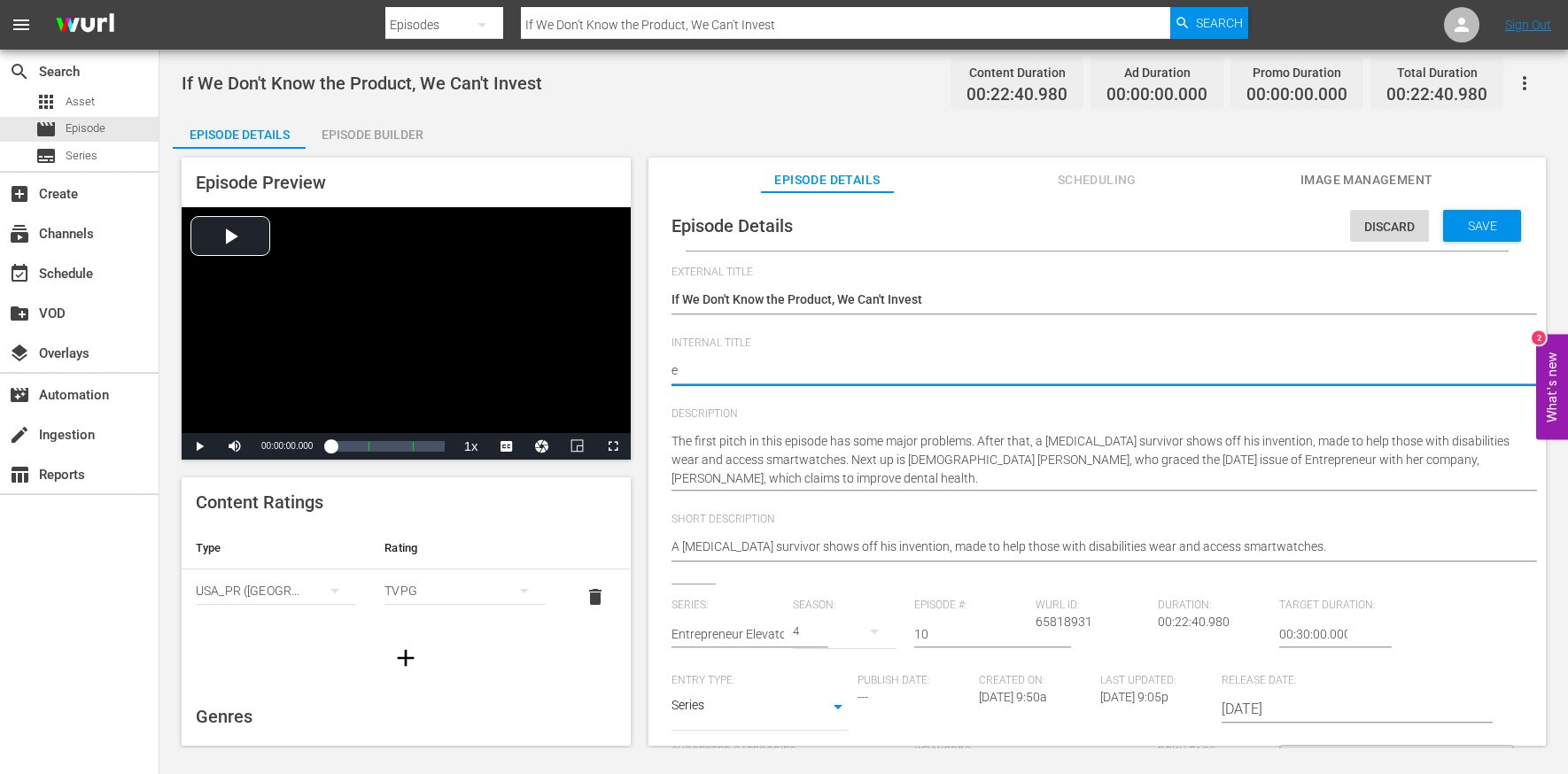
type textarea "ee"
type textarea "eep"
type textarea "ee"
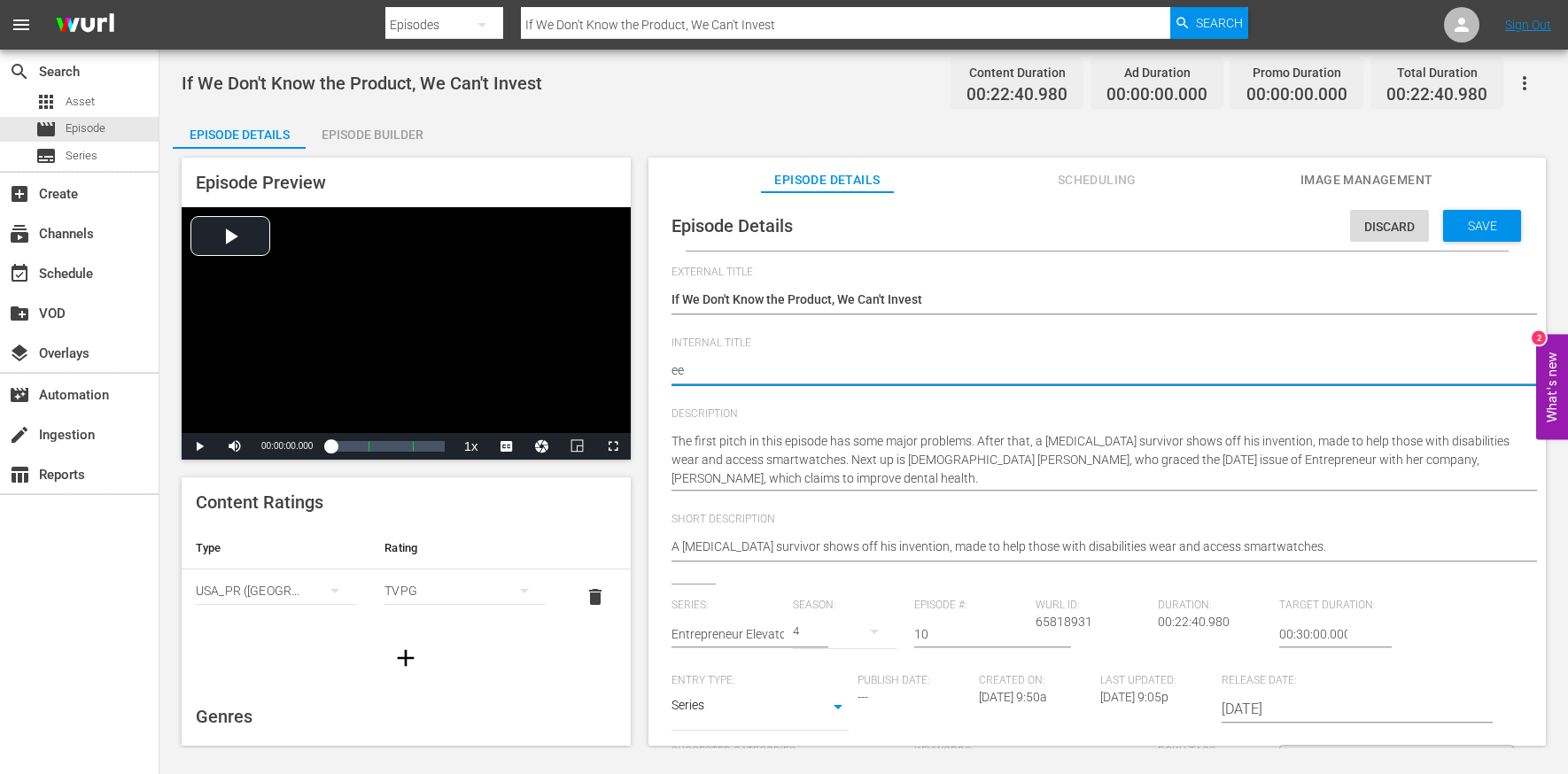
type textarea "e"
type textarea "E"
type textarea "EE"
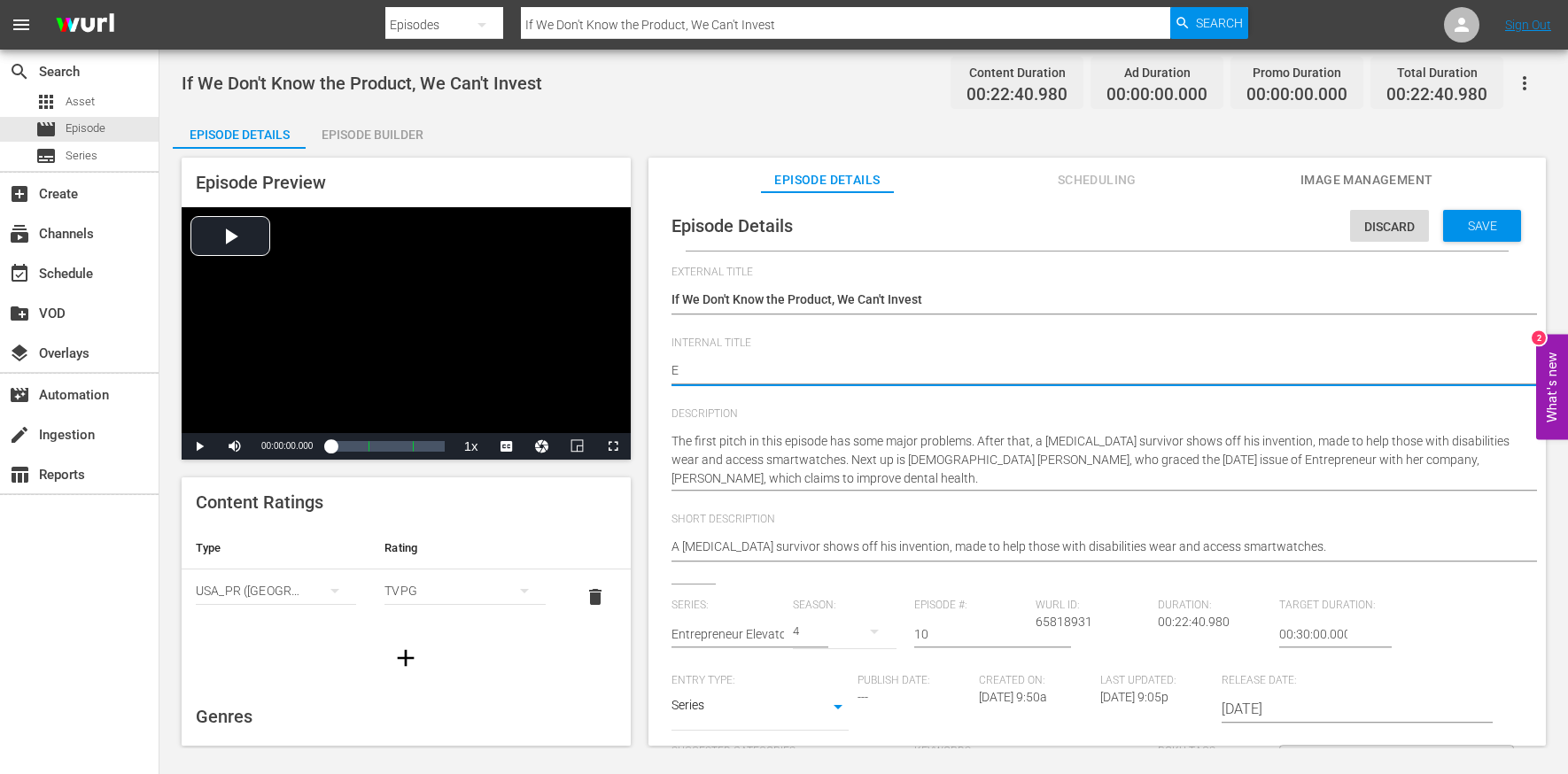
type textarea "EE"
type textarea "EEP"
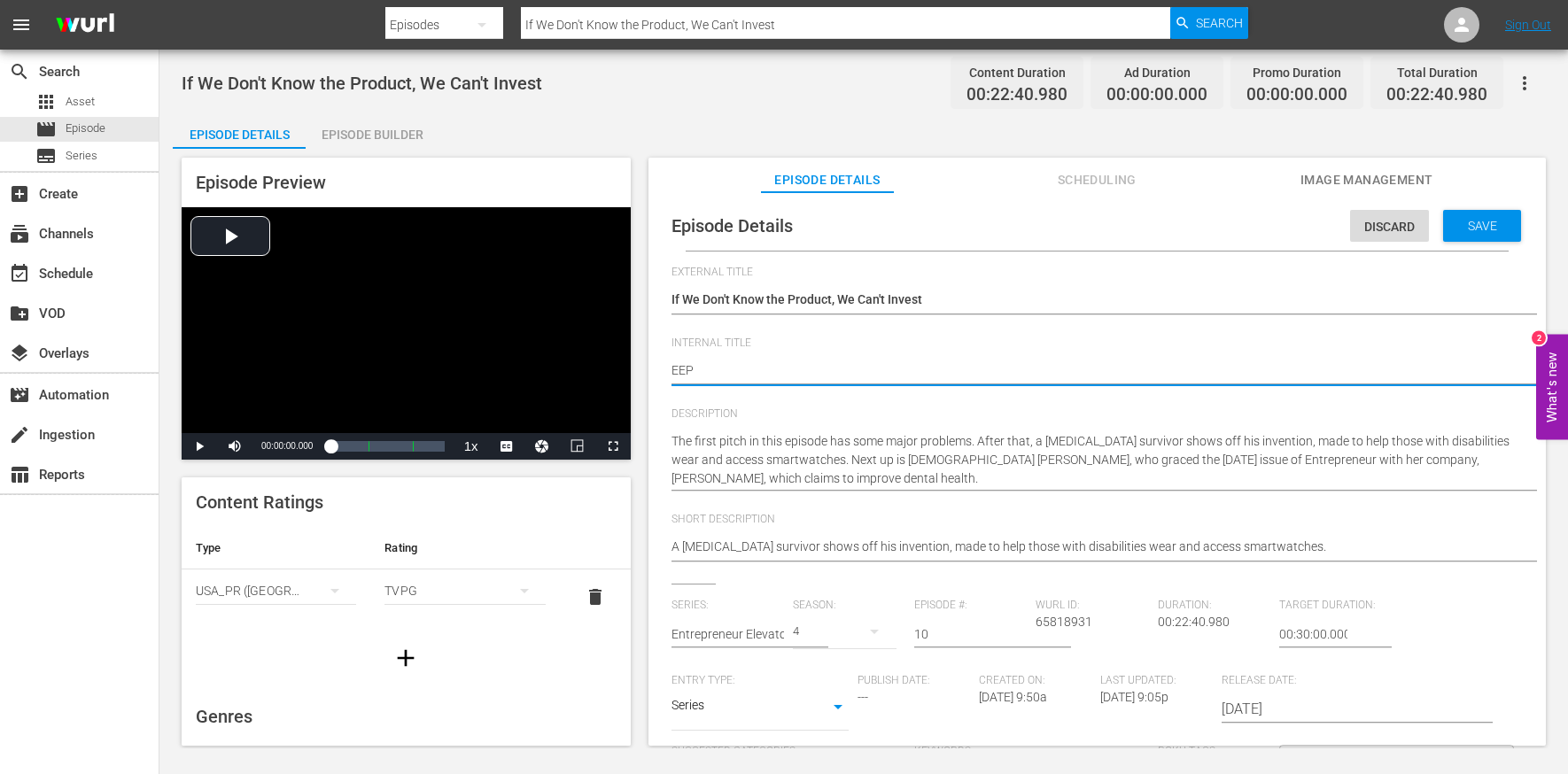
type textarea "EEP S"
type textarea "EEP S4"
type textarea "EEP S4E"
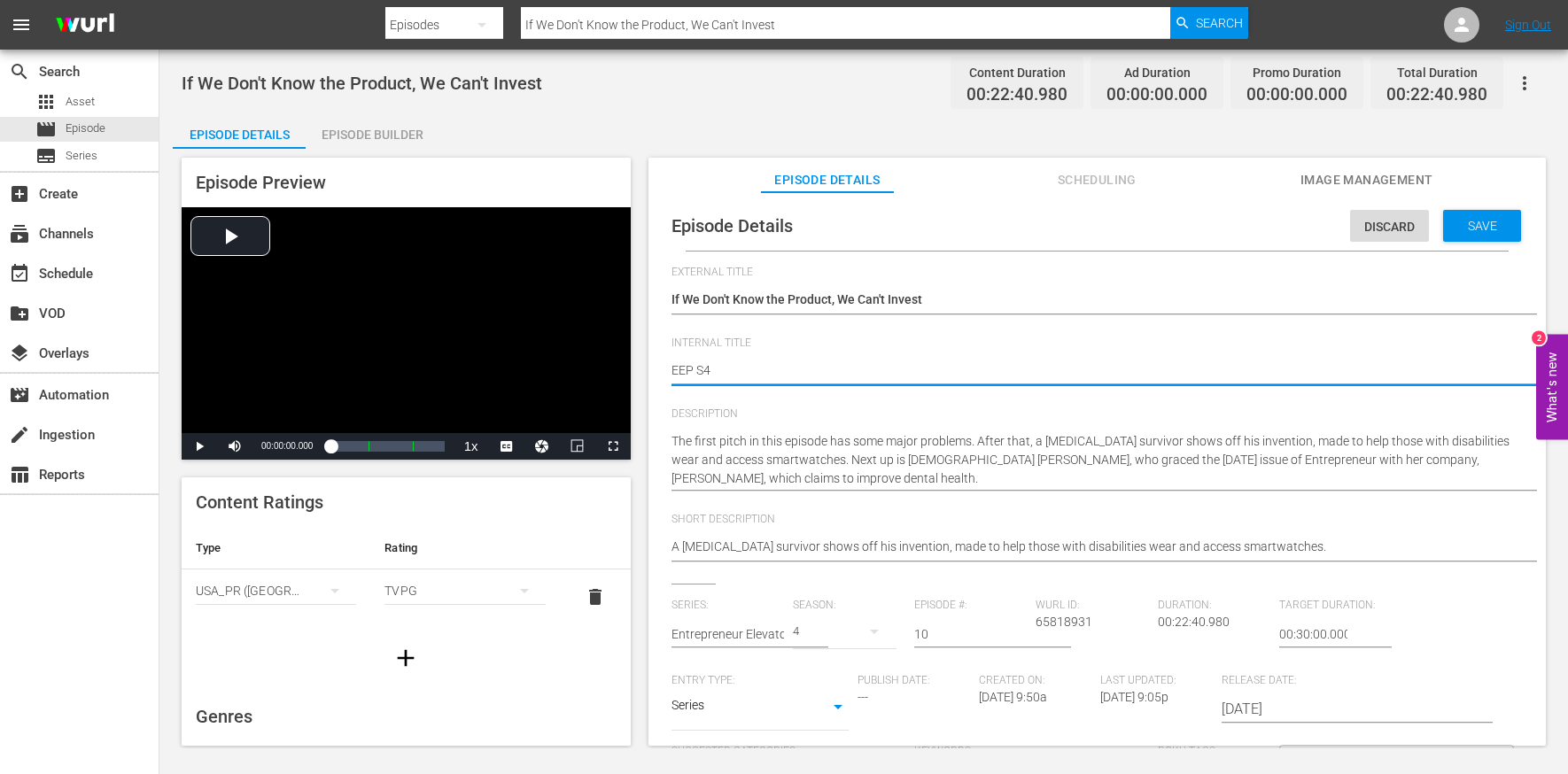
type textarea "EEP S4E"
type textarea "EEP S4E1"
type textarea "EEP S4E10"
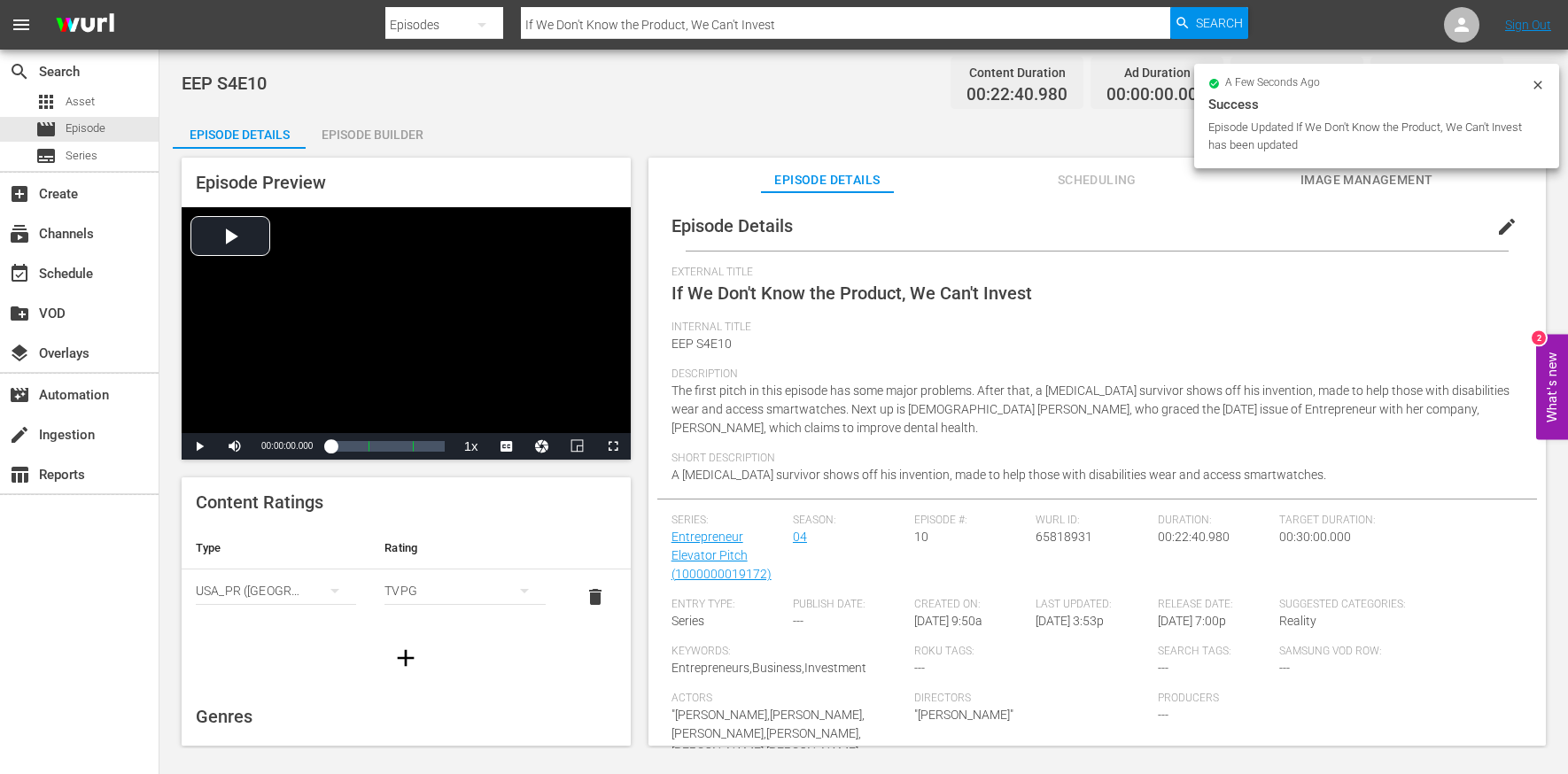
click at [363, 128] on div "Episode Builder" at bounding box center [372, 135] width 133 height 42
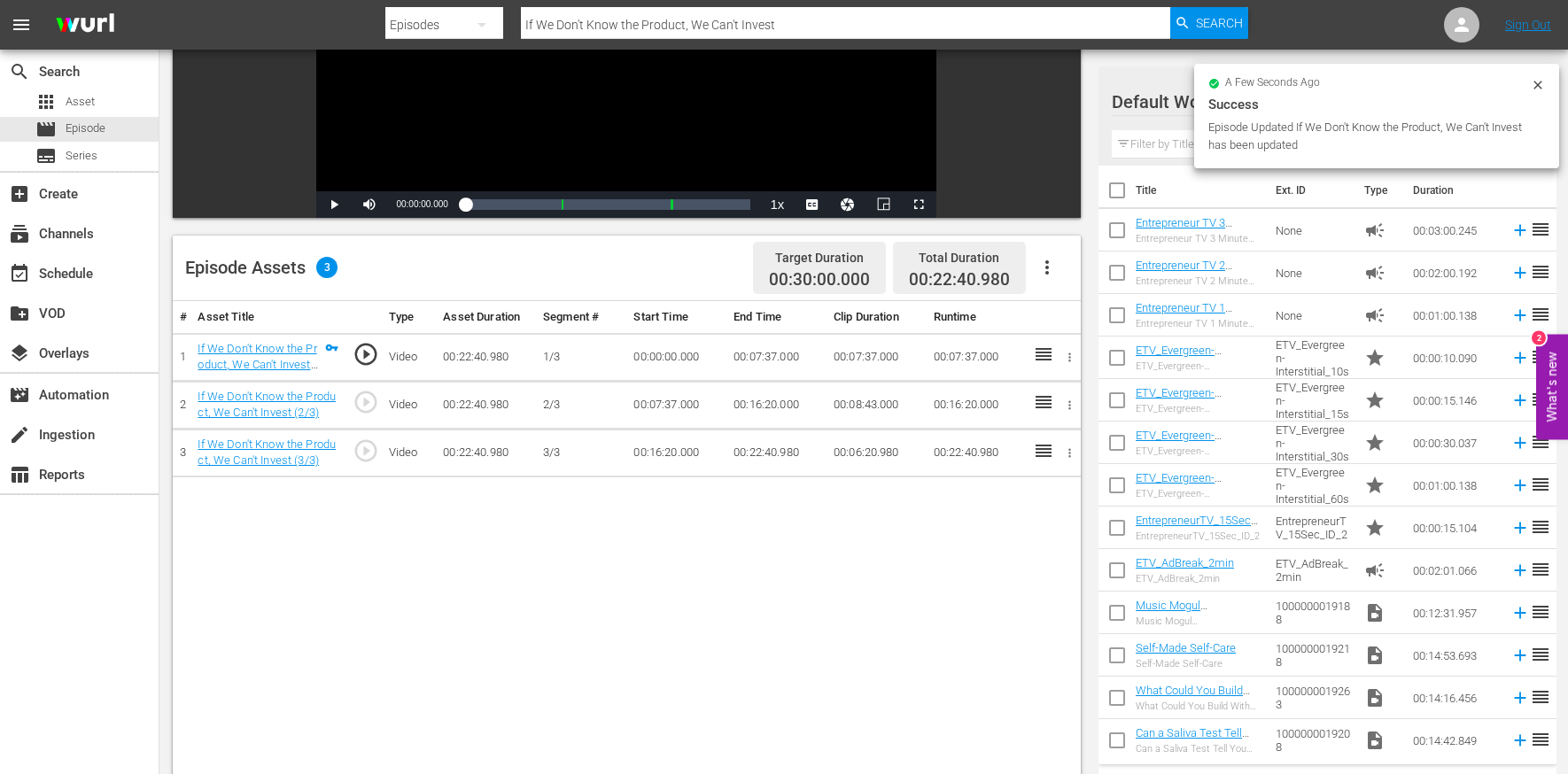
scroll to position [306, 0]
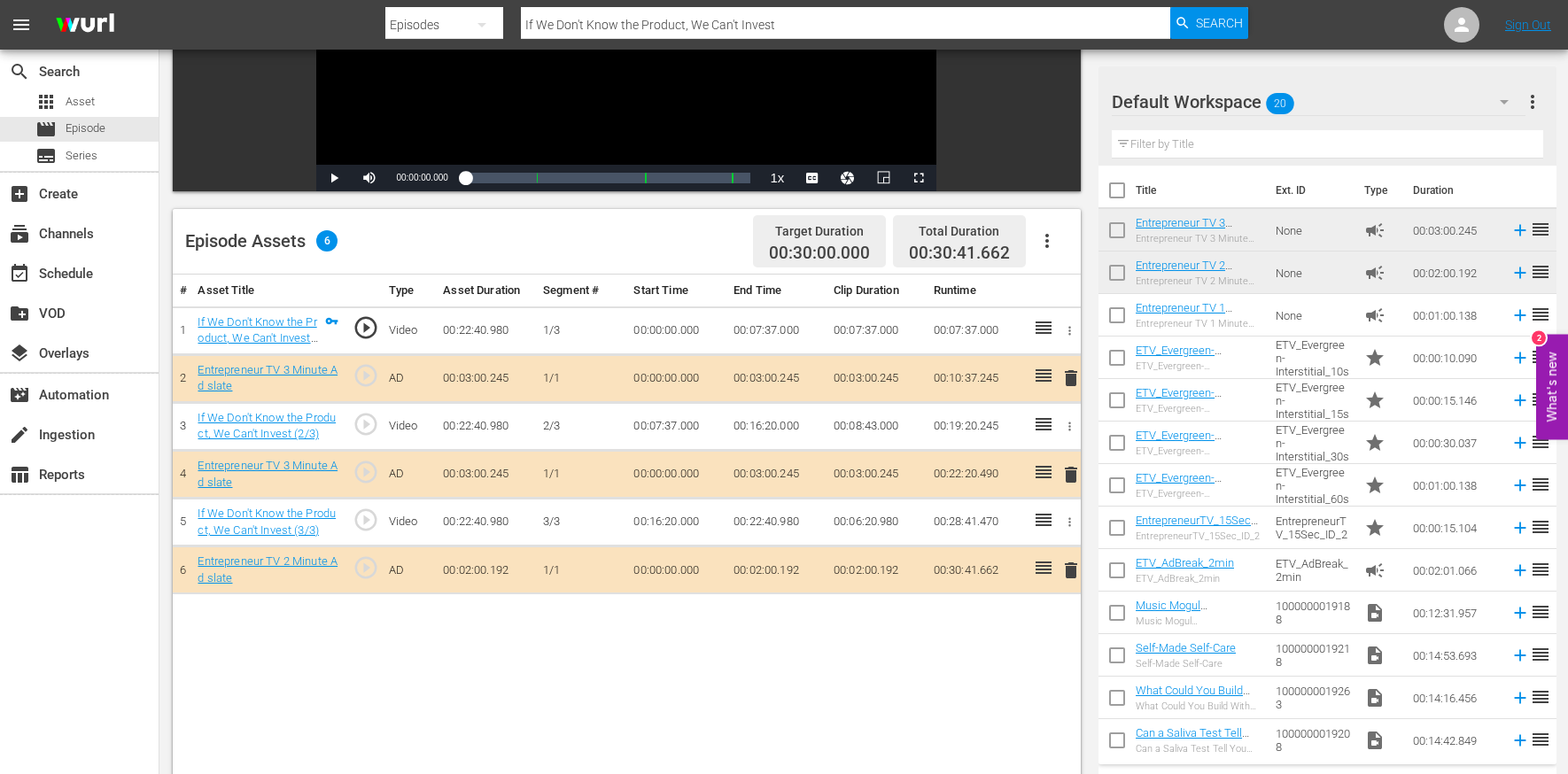
click at [622, 24] on input "If We Don't Know the Product, We Can't Invest" at bounding box center [846, 25] width 650 height 42
paste input "A Surprise Move Lands a $100K Investmen"
type input "A Surprise Move Lands a $100K Investment"
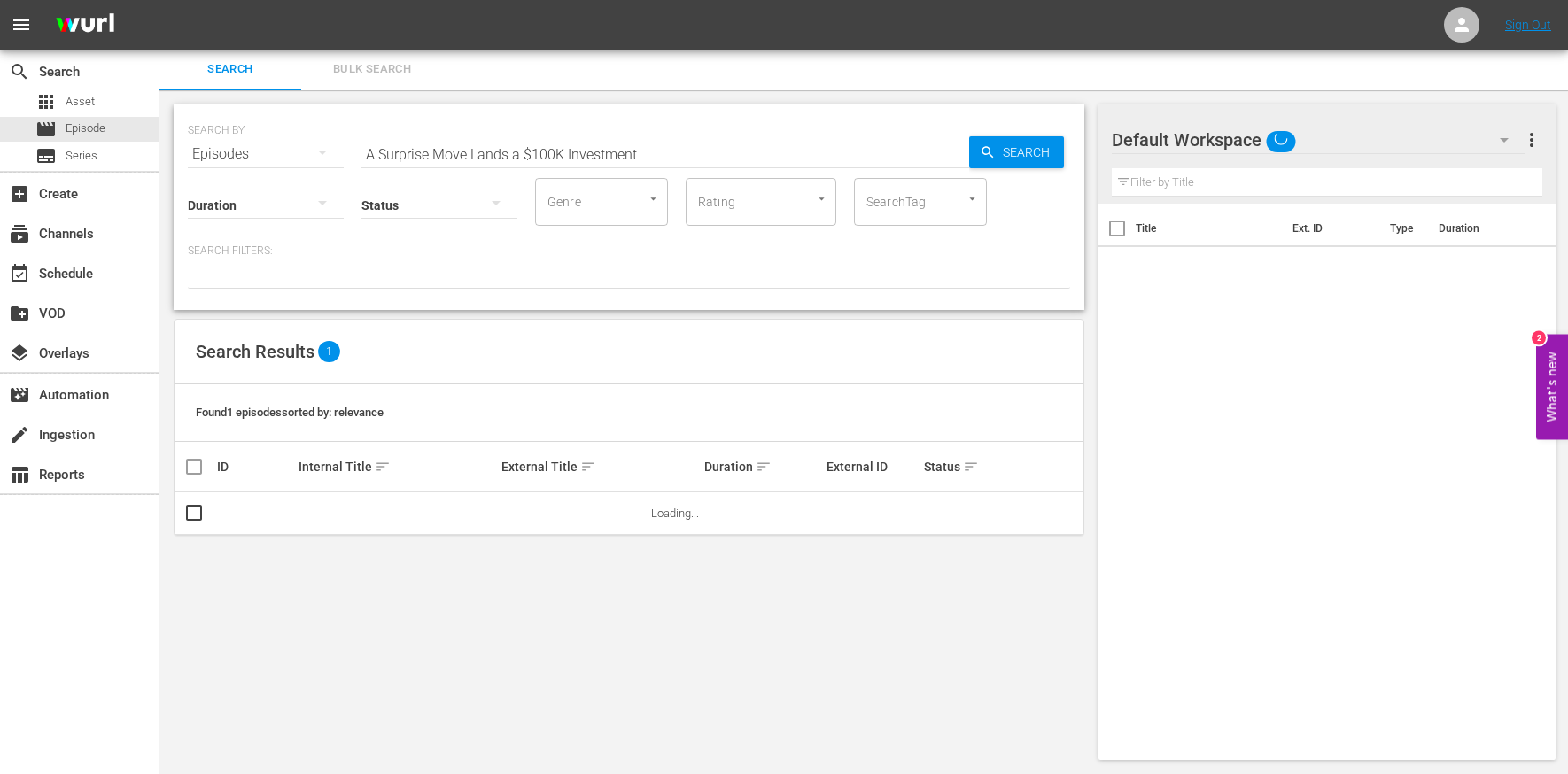
scroll to position [2, 0]
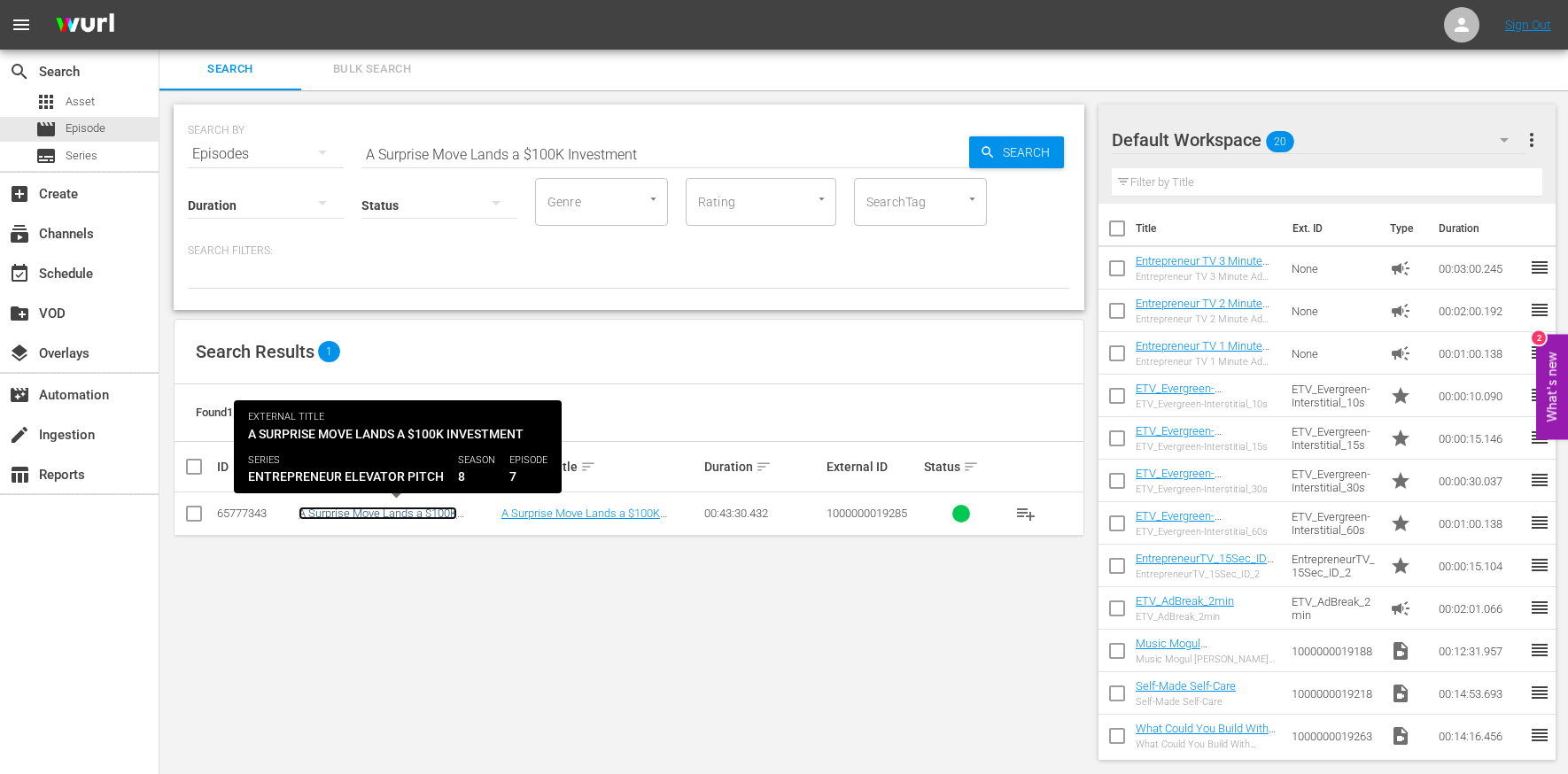
click at [408, 514] on link "A Surprise Move Lands a $100K Investment" at bounding box center [378, 519] width 159 height 27
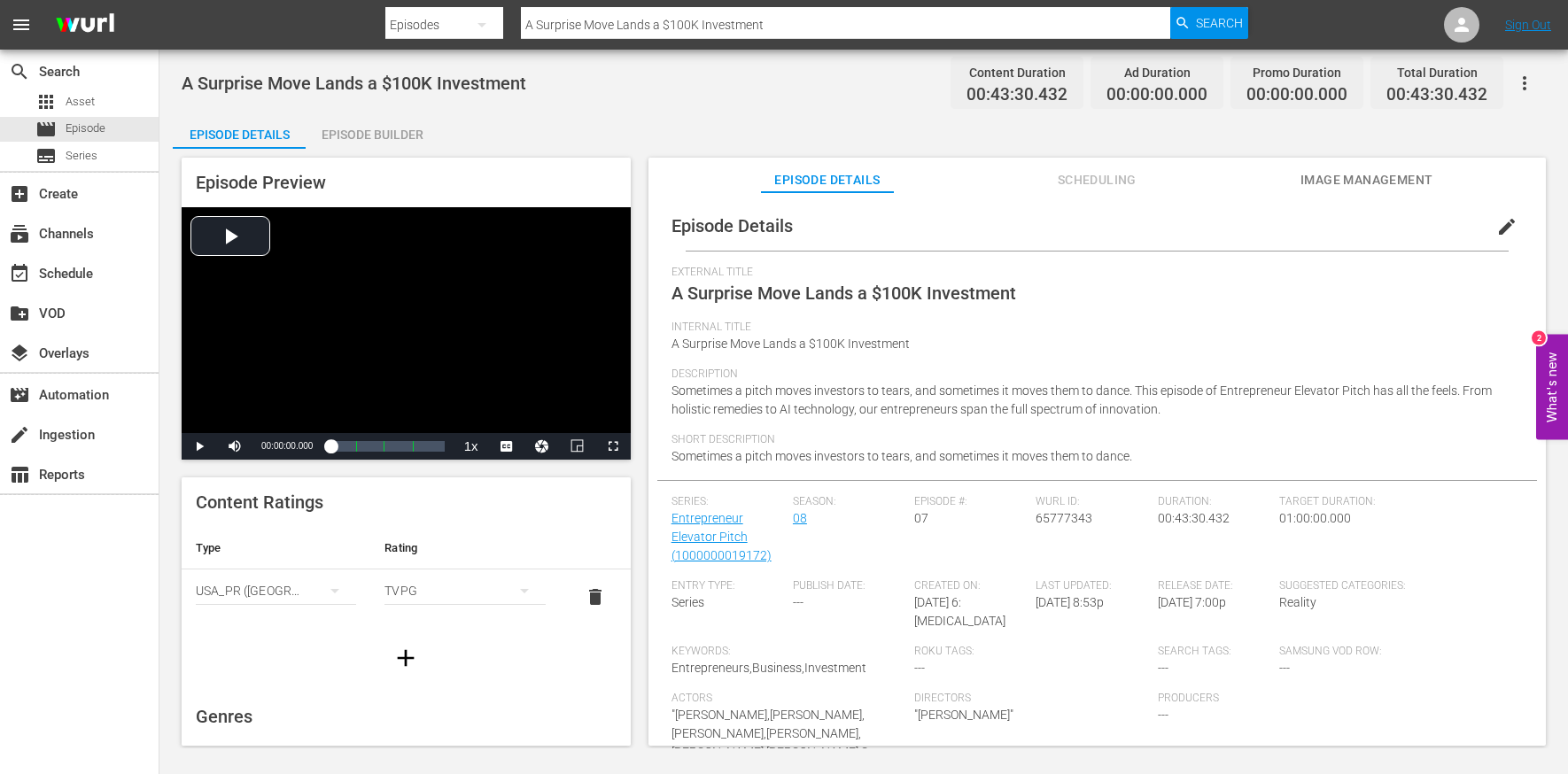
click at [1501, 227] on span "edit" at bounding box center [1507, 226] width 21 height 21
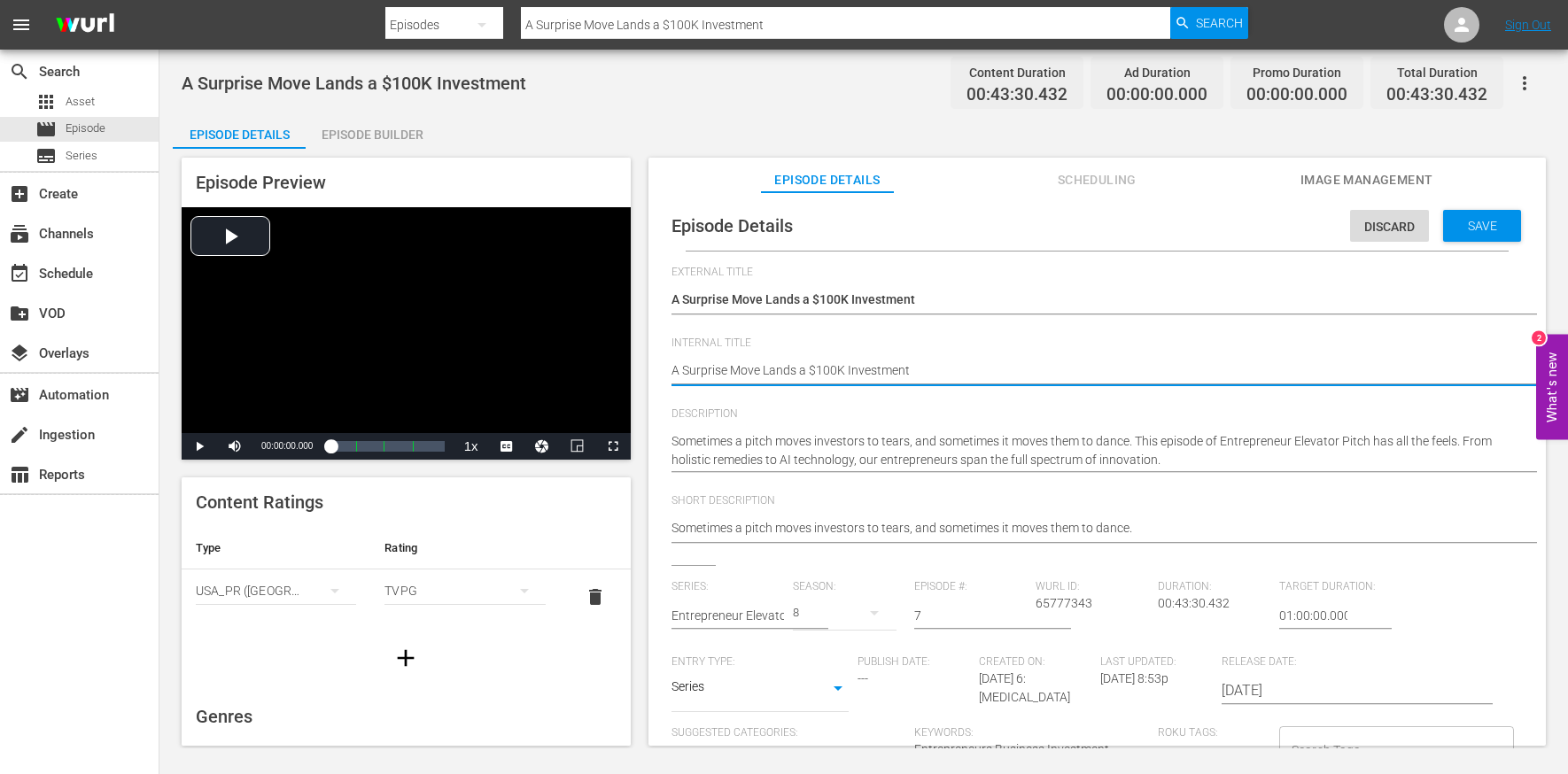
click at [882, 366] on textarea "A Surprise Move Lands a $100K Investment" at bounding box center [1093, 372] width 843 height 21
type textarea "E"
type textarea "EE"
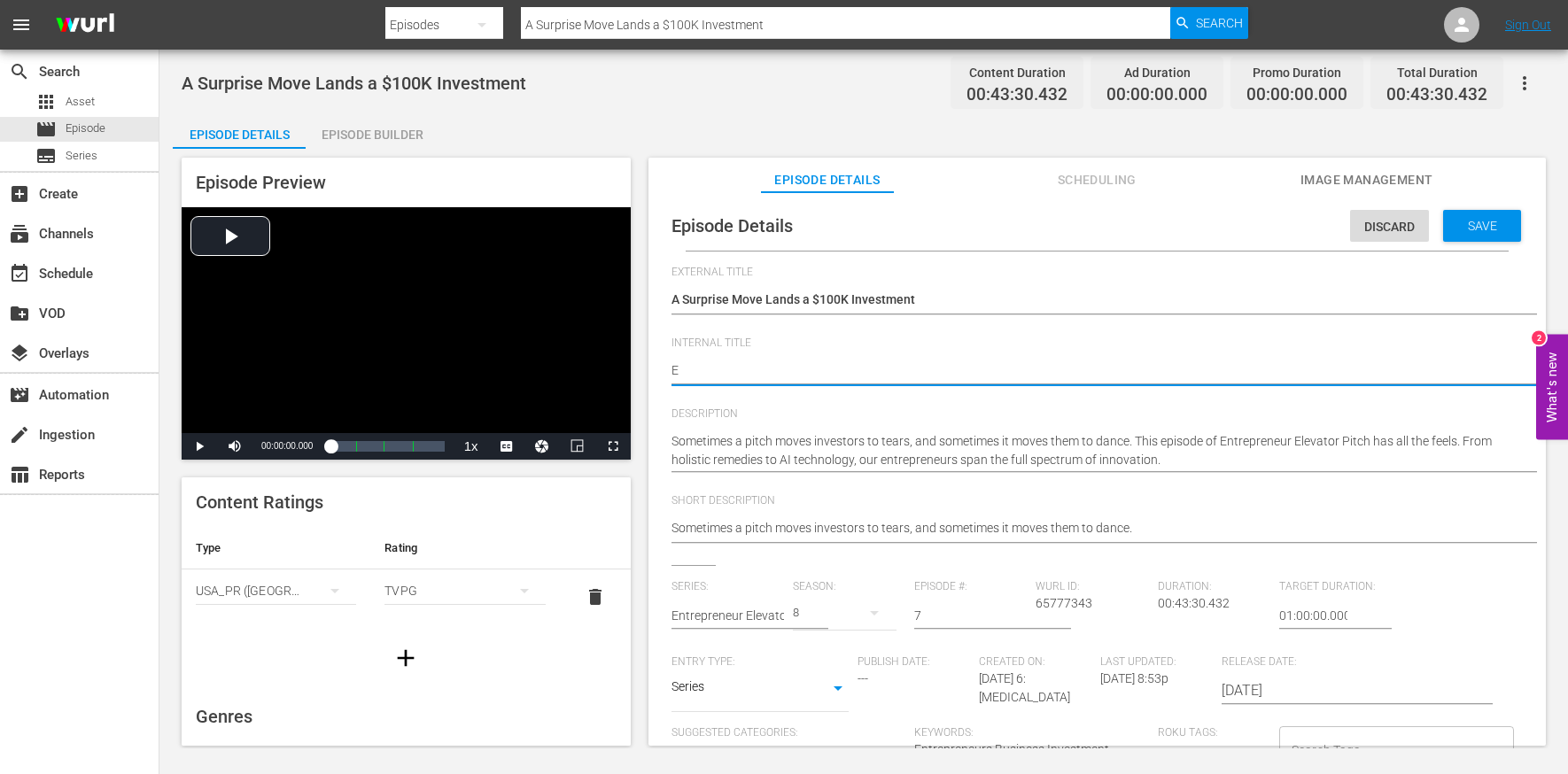
type textarea "EE"
type textarea "EEP"
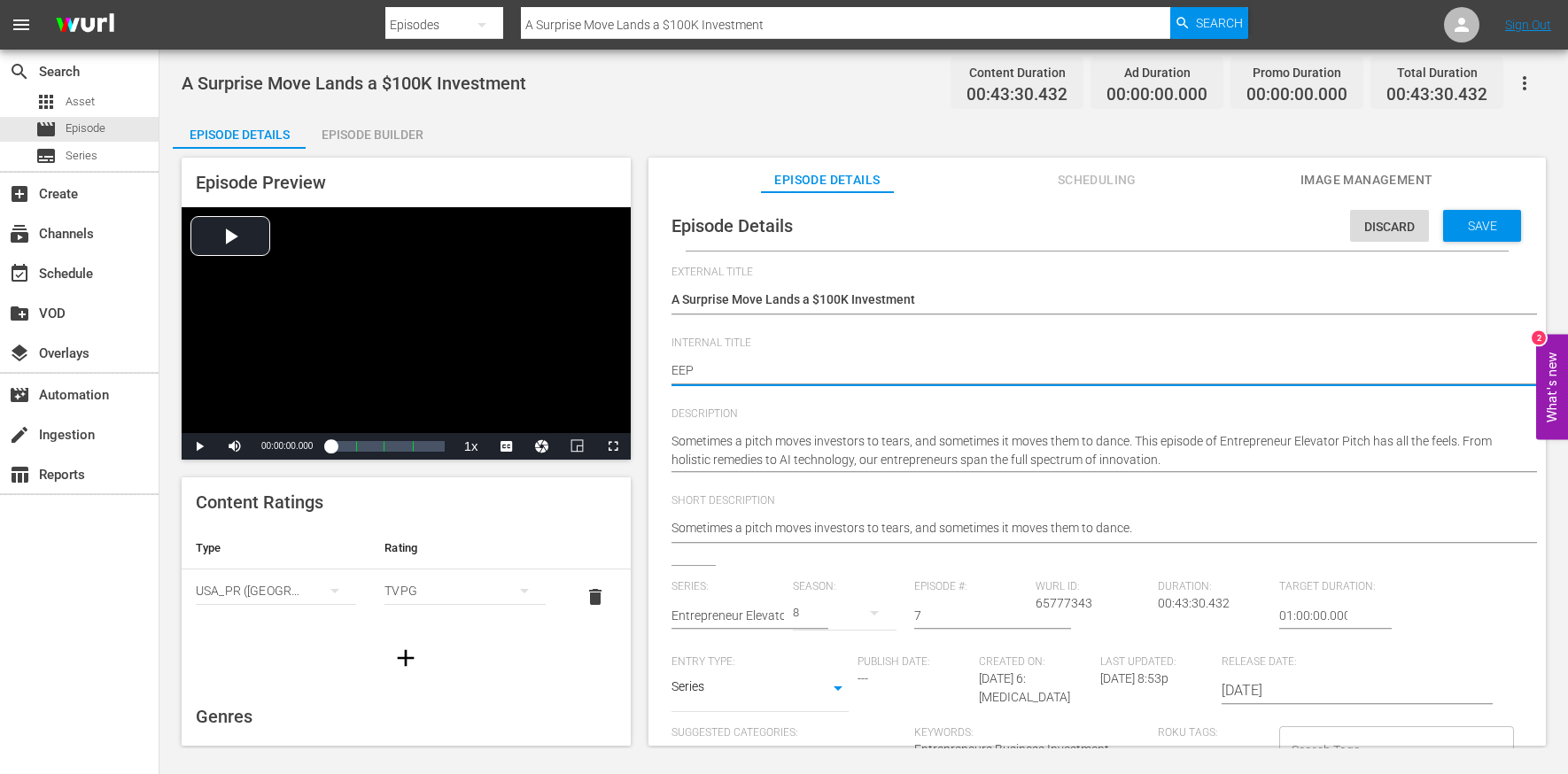
type textarea "EEP S"
type textarea "EEP S8"
type textarea "EEP S8E"
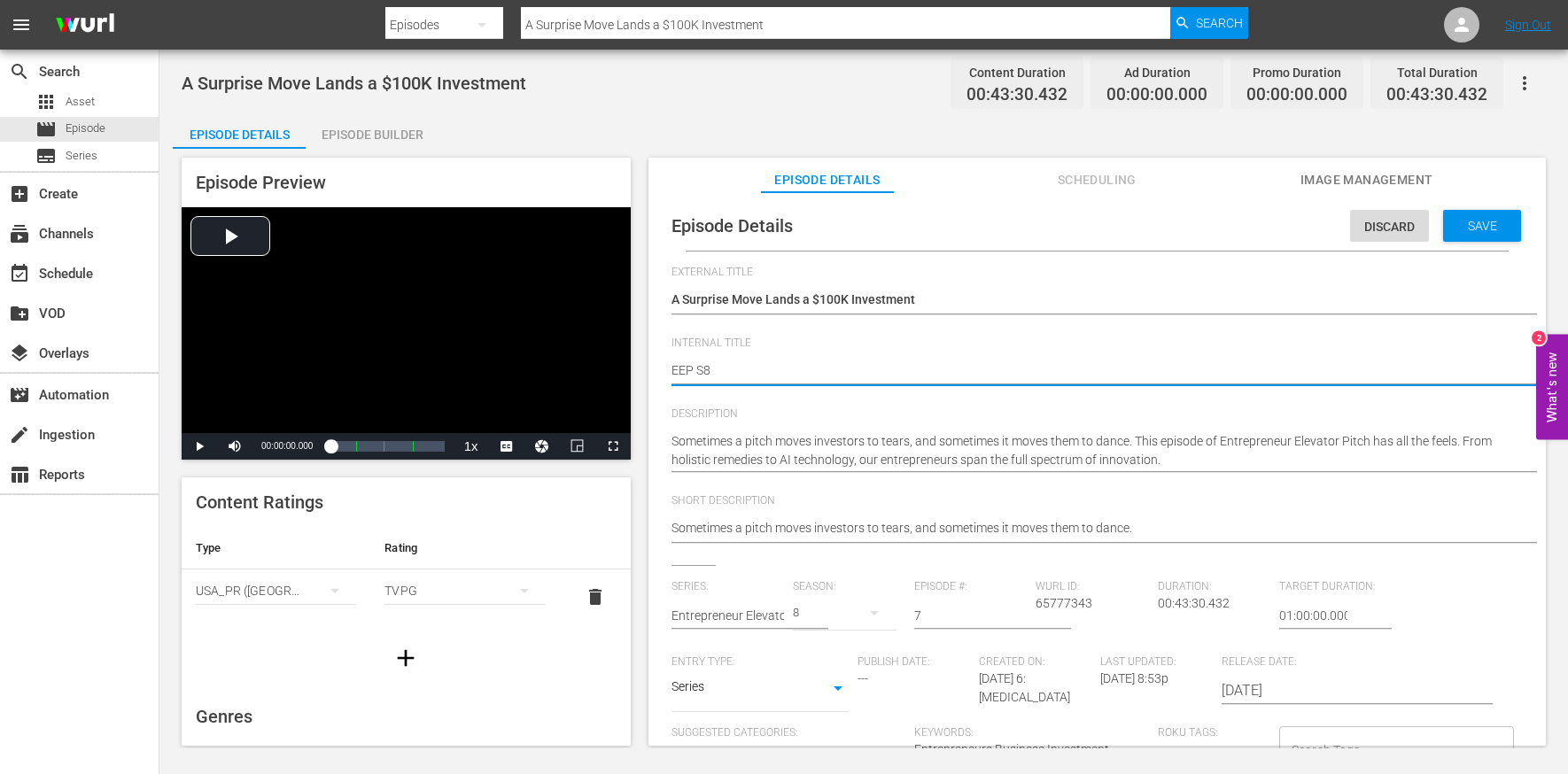
type textarea "EEP S8E"
type textarea "EEP S8E7"
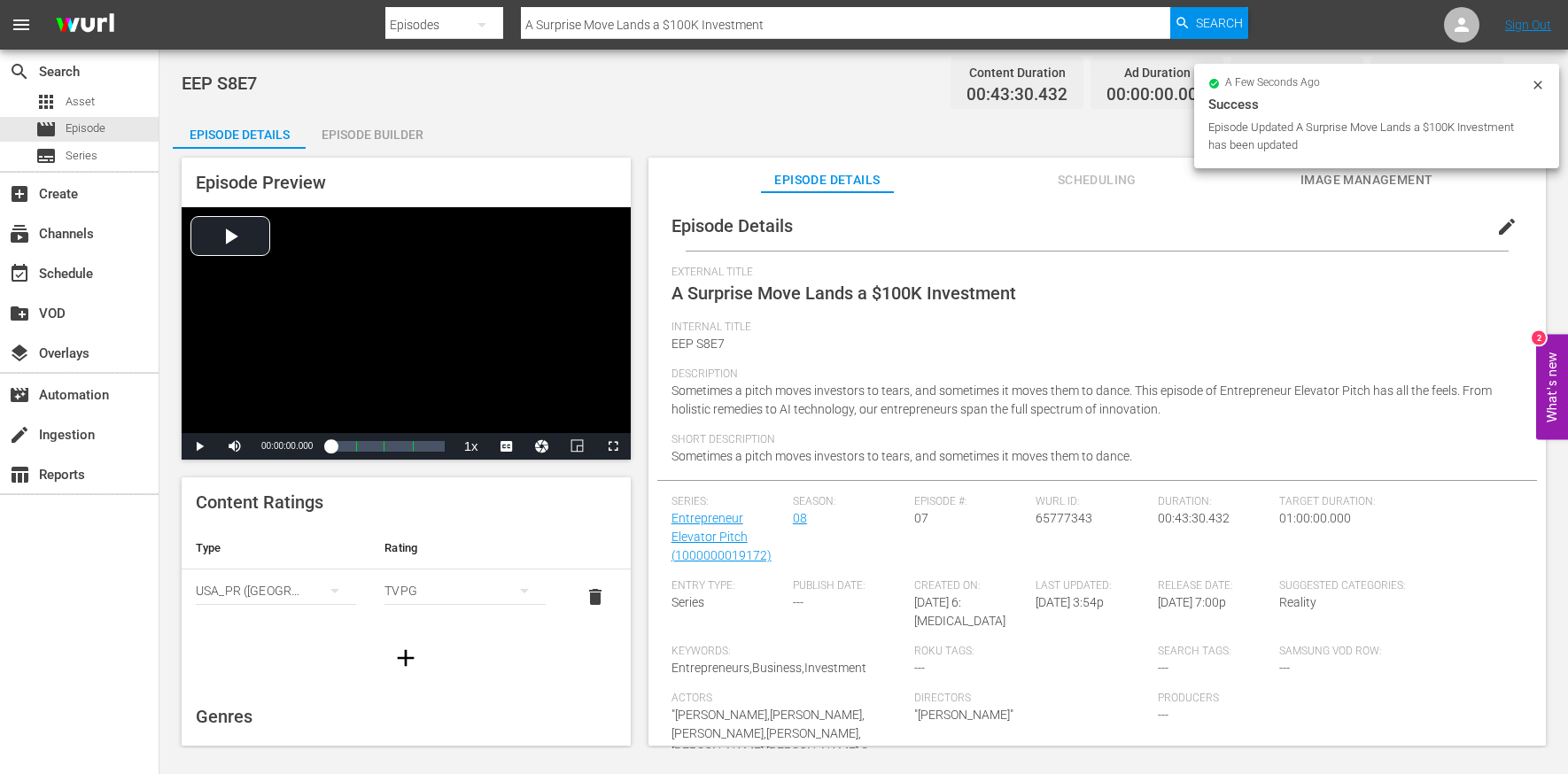
click at [391, 137] on div "Episode Builder" at bounding box center [372, 135] width 133 height 42
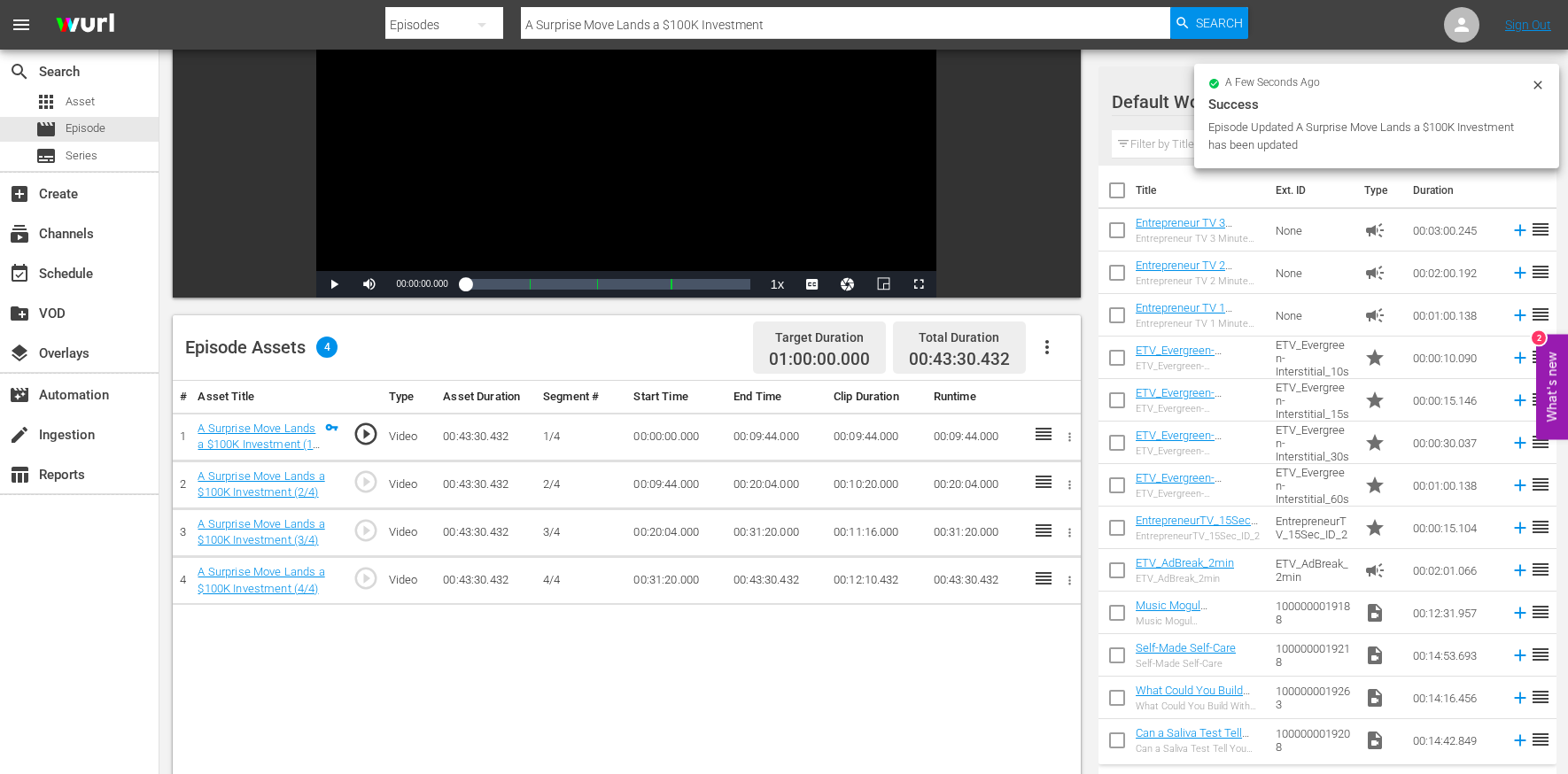
scroll to position [221, 0]
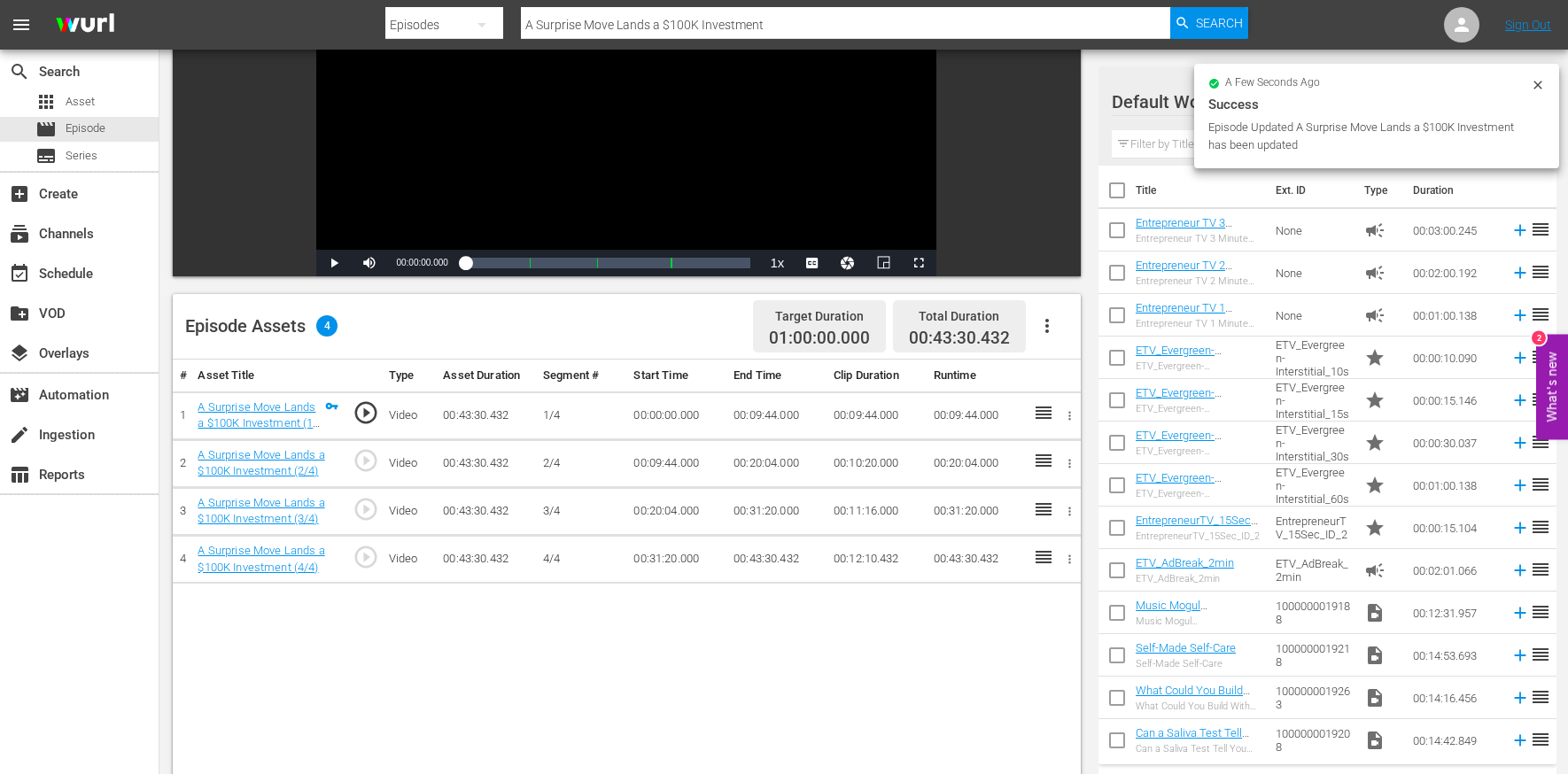
click at [1056, 321] on icon "button" at bounding box center [1047, 326] width 21 height 21
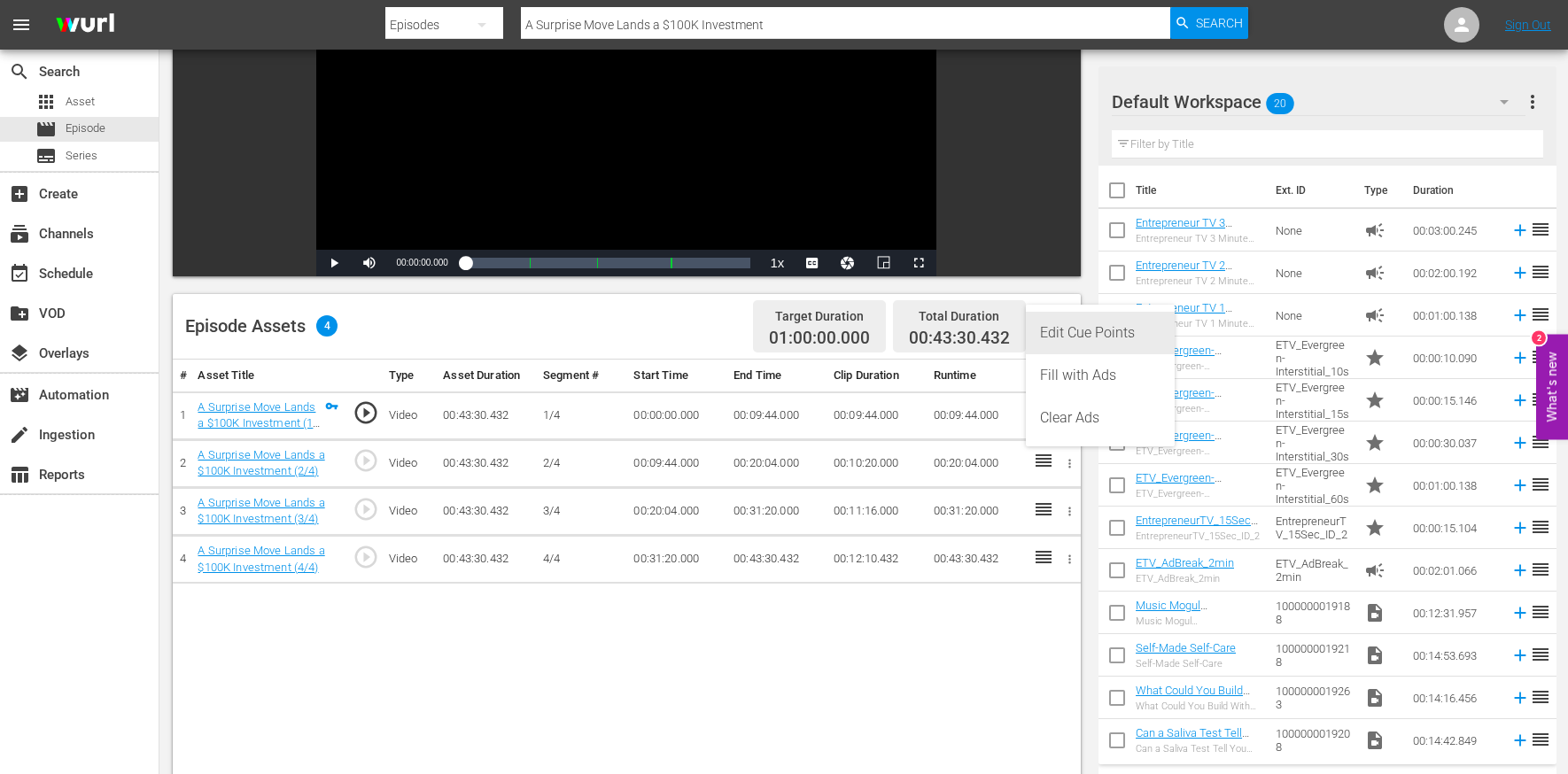
click at [1073, 332] on div "Edit Cue Points" at bounding box center [1100, 333] width 121 height 42
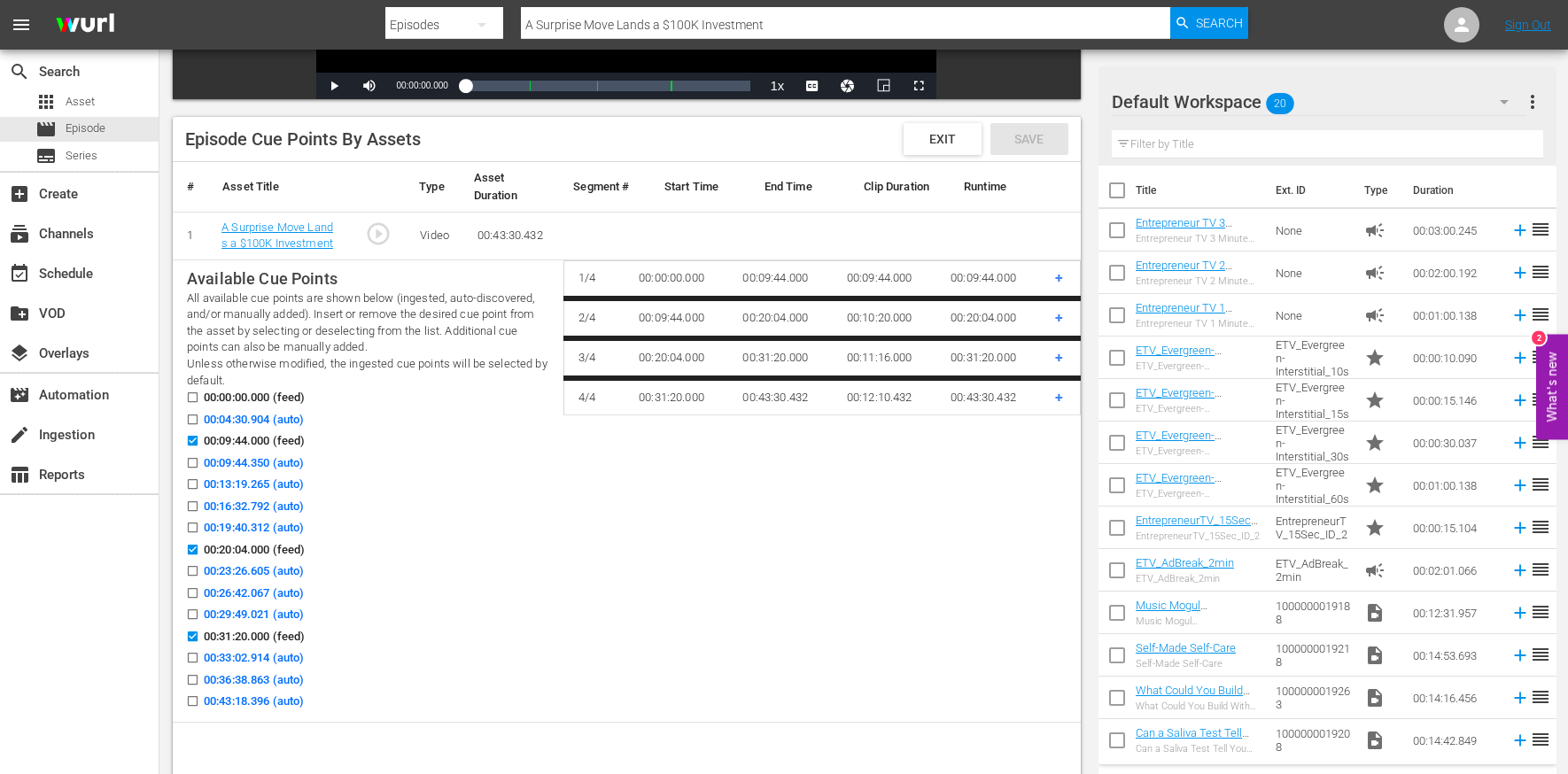
scroll to position [444, 0]
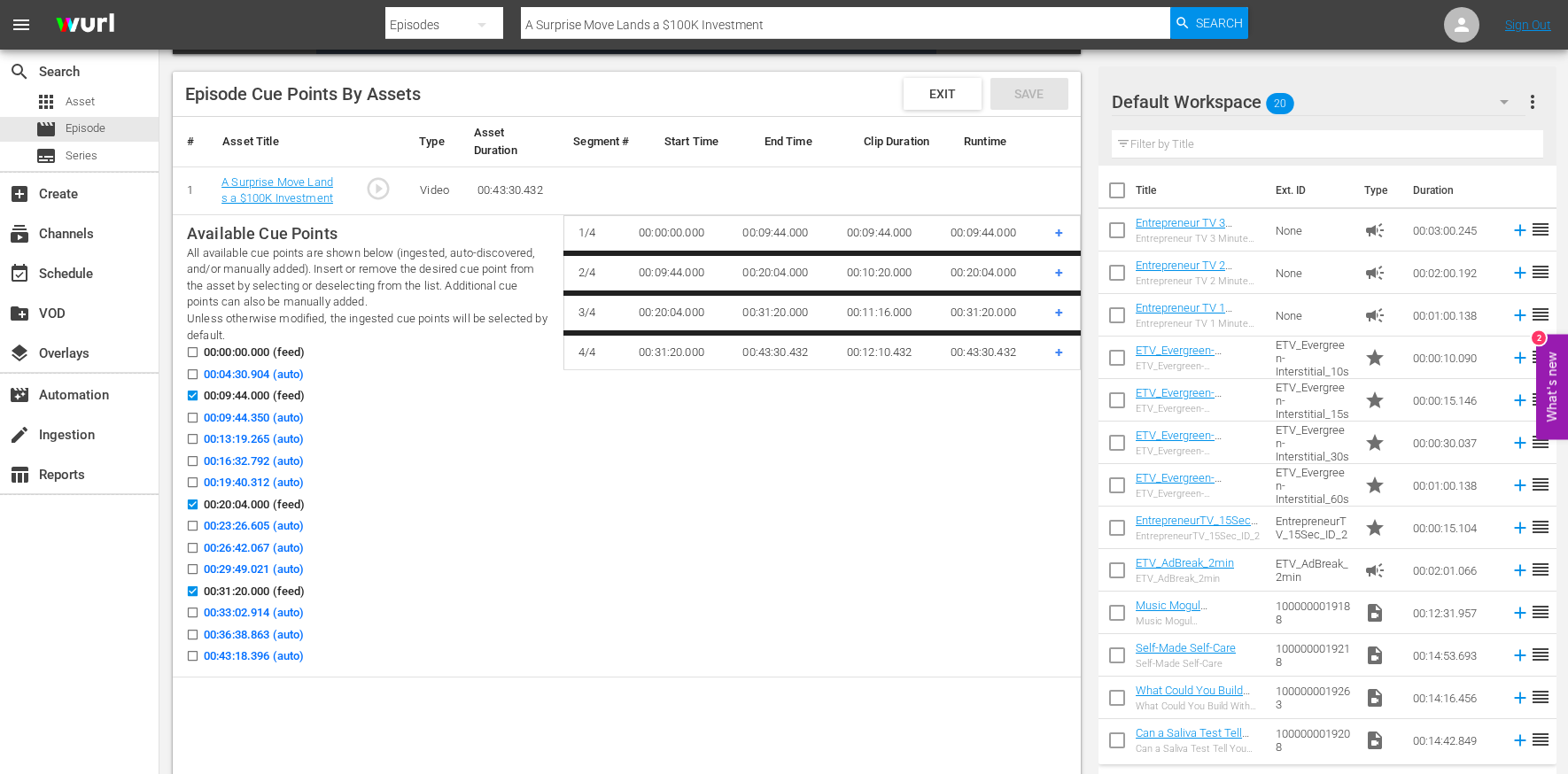
click at [267, 373] on span "00:04:30.904 (auto)" at bounding box center [254, 375] width 100 height 18
click at [199, 373] on input "00:04:30.904 (auto)" at bounding box center [188, 377] width 22 height 13
checkbox input "true"
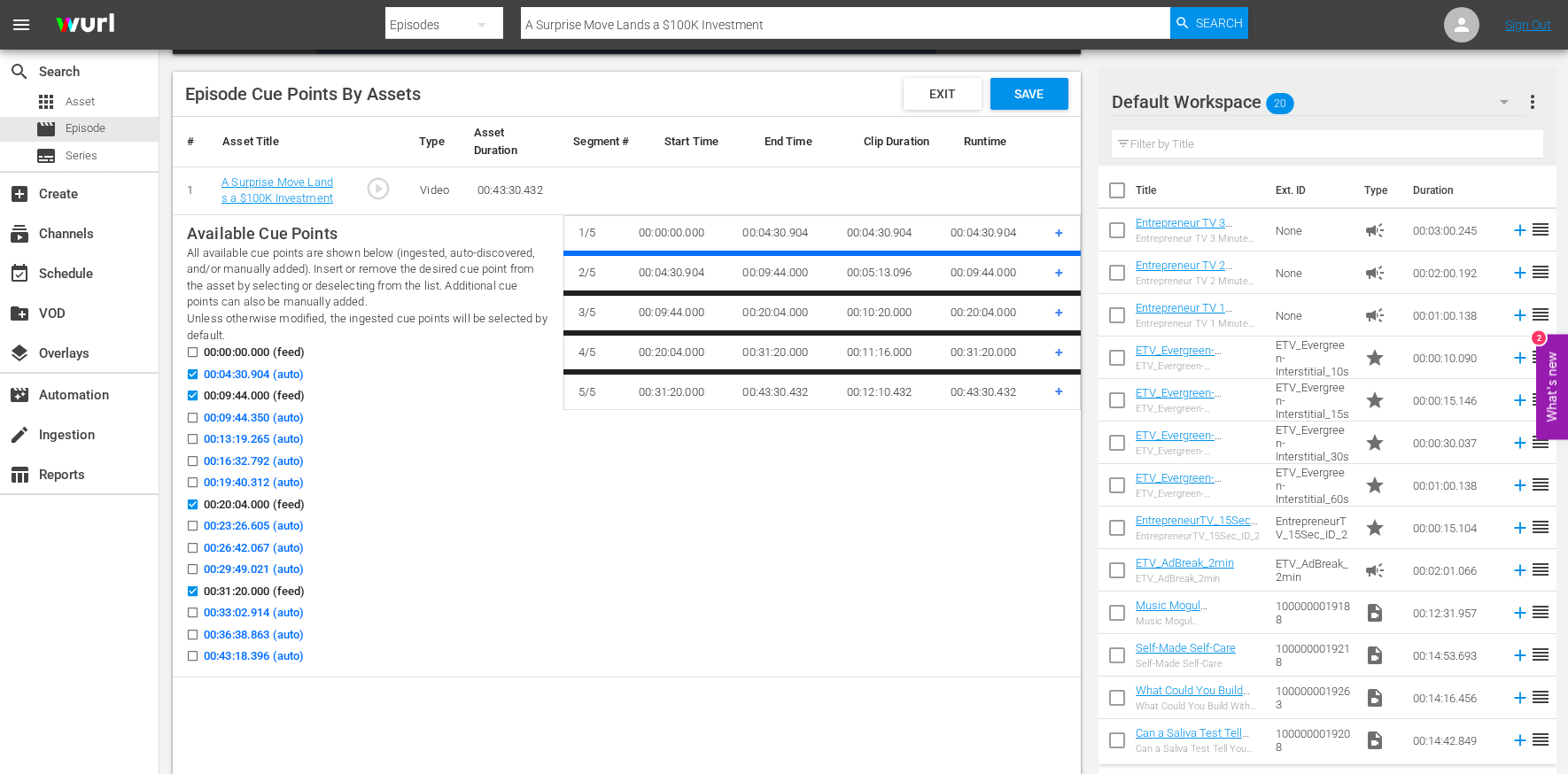
click at [275, 436] on span "00:13:19.265 (auto)" at bounding box center [254, 439] width 100 height 18
click at [199, 436] on input "00:13:19.265 (auto)" at bounding box center [188, 442] width 22 height 13
checkbox input "true"
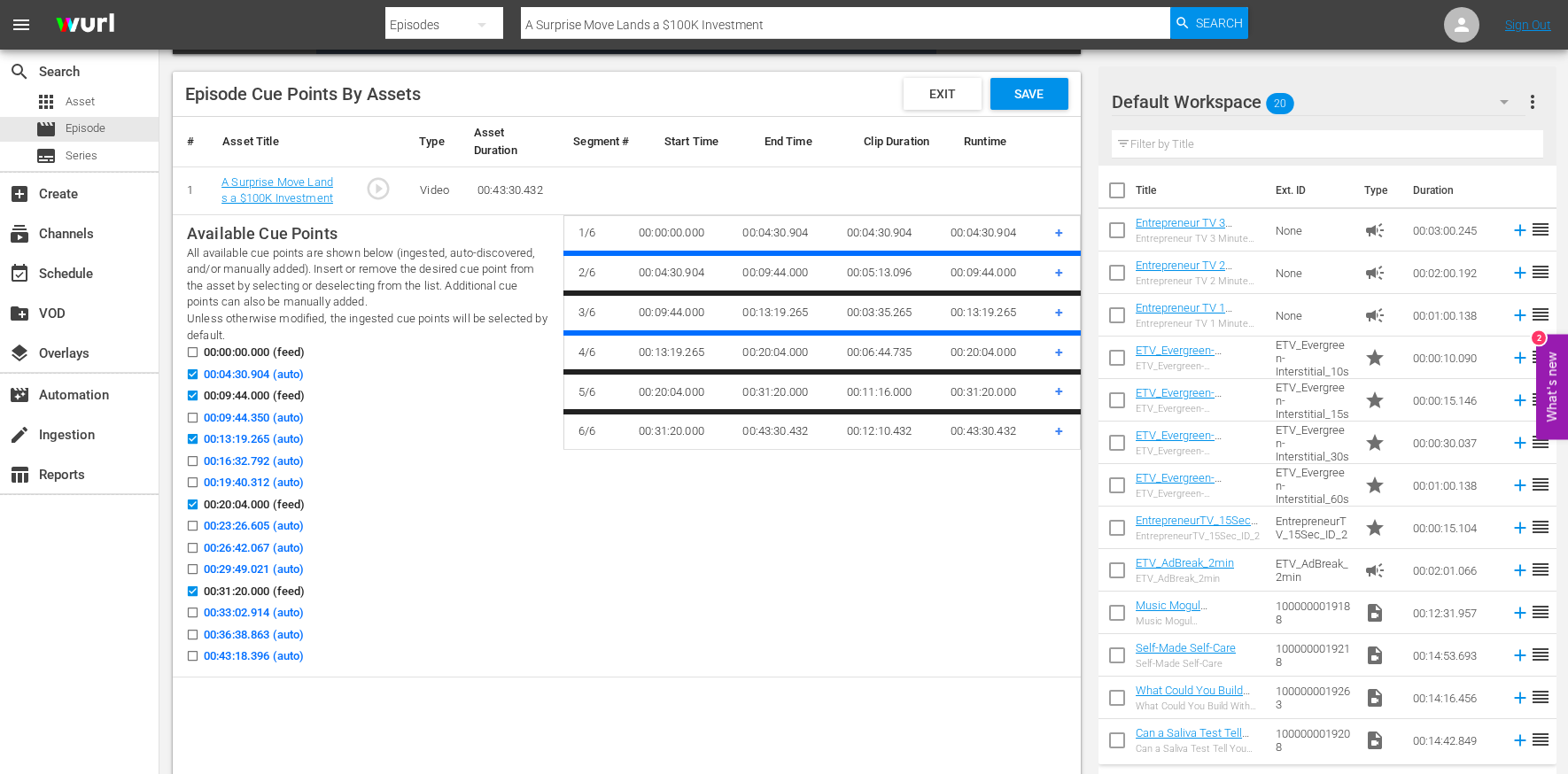
click at [272, 465] on span "00:16:32.792 (auto)" at bounding box center [254, 461] width 100 height 18
click at [199, 465] on input "00:16:32.792 (auto)" at bounding box center [188, 464] width 22 height 13
checkbox input "true"
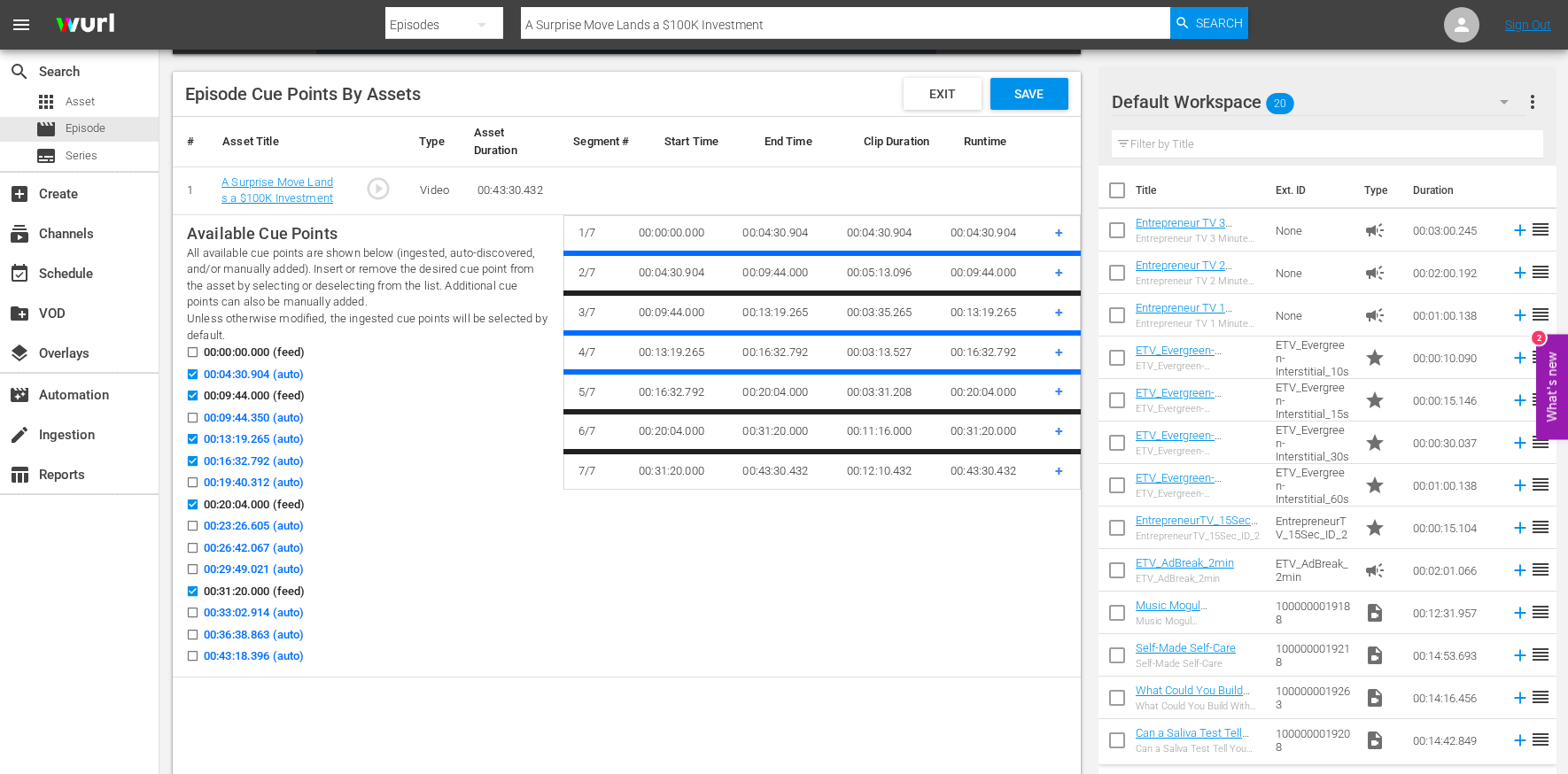
click at [269, 485] on span "00:19:40.312 (auto)" at bounding box center [254, 482] width 100 height 18
click at [199, 485] on input "00:19:40.312 (auto)" at bounding box center [188, 485] width 22 height 13
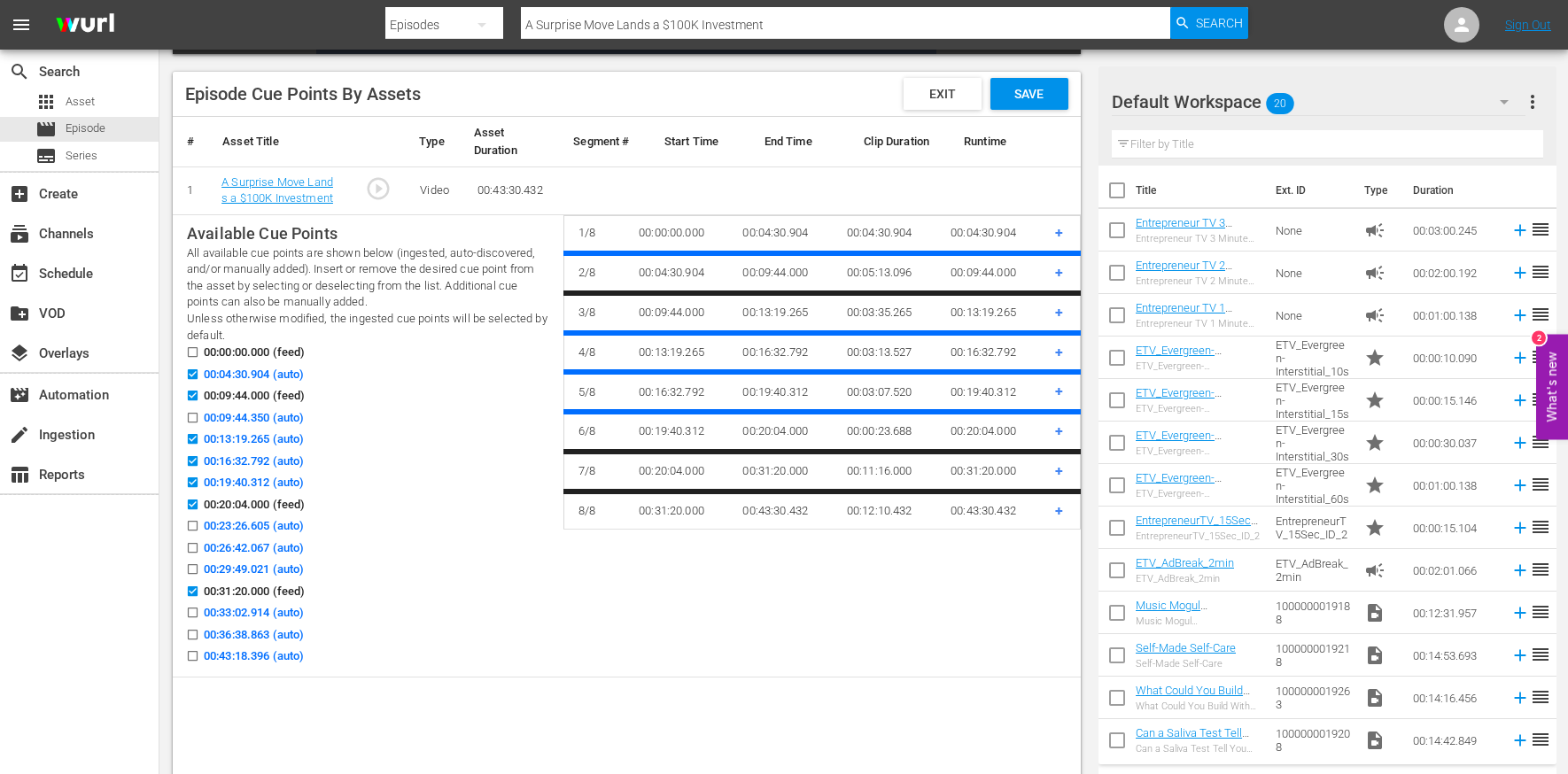
click at [278, 484] on span "00:19:40.312 (auto)" at bounding box center [254, 482] width 100 height 18
click at [199, 484] on input "00:19:40.312 (auto)" at bounding box center [188, 485] width 22 height 13
checkbox input "false"
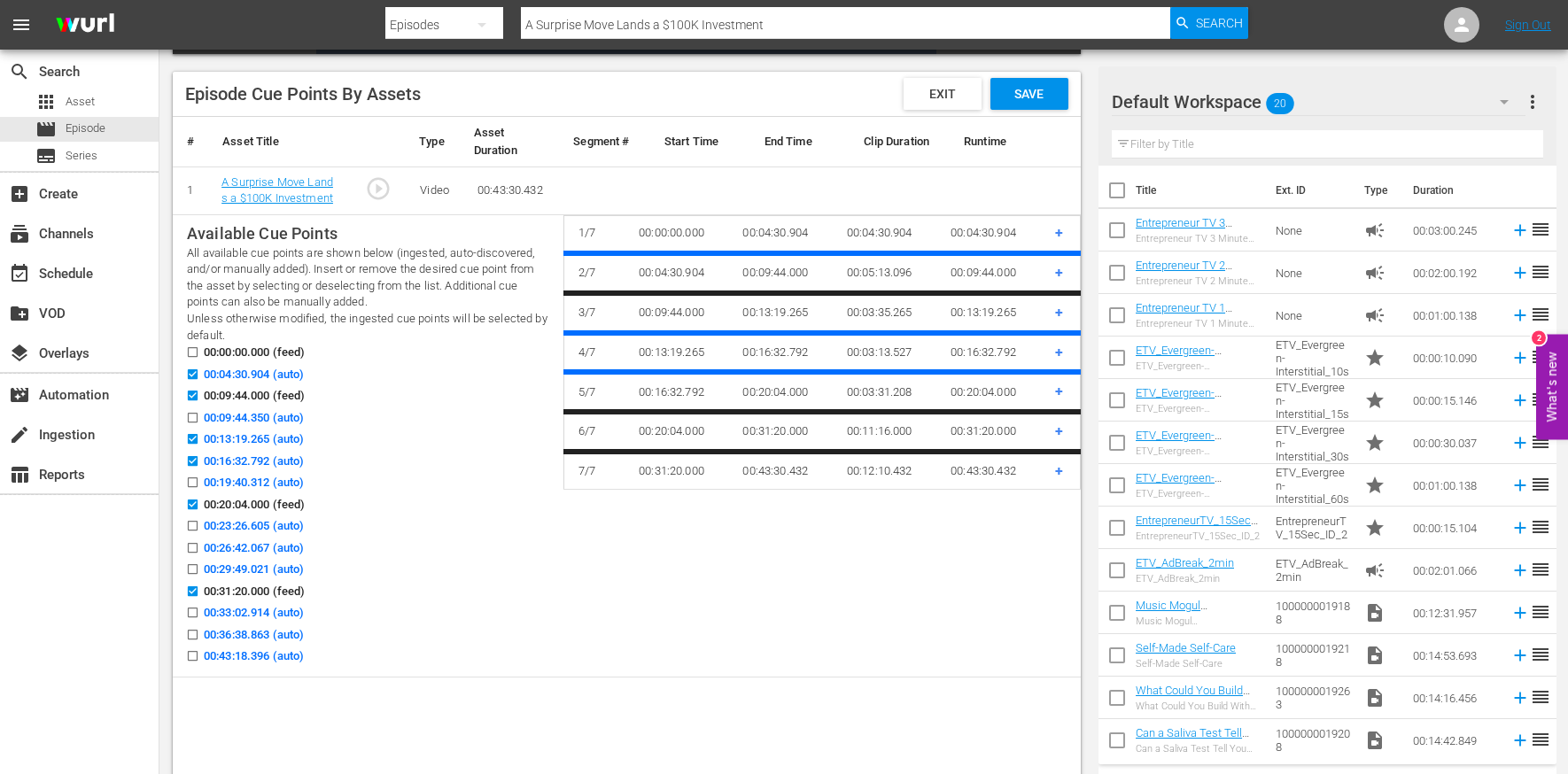
click at [270, 528] on span "00:23:26.605 (auto)" at bounding box center [254, 526] width 100 height 18
click at [199, 528] on input "00:23:26.605 (auto)" at bounding box center [188, 529] width 22 height 13
checkbox input "true"
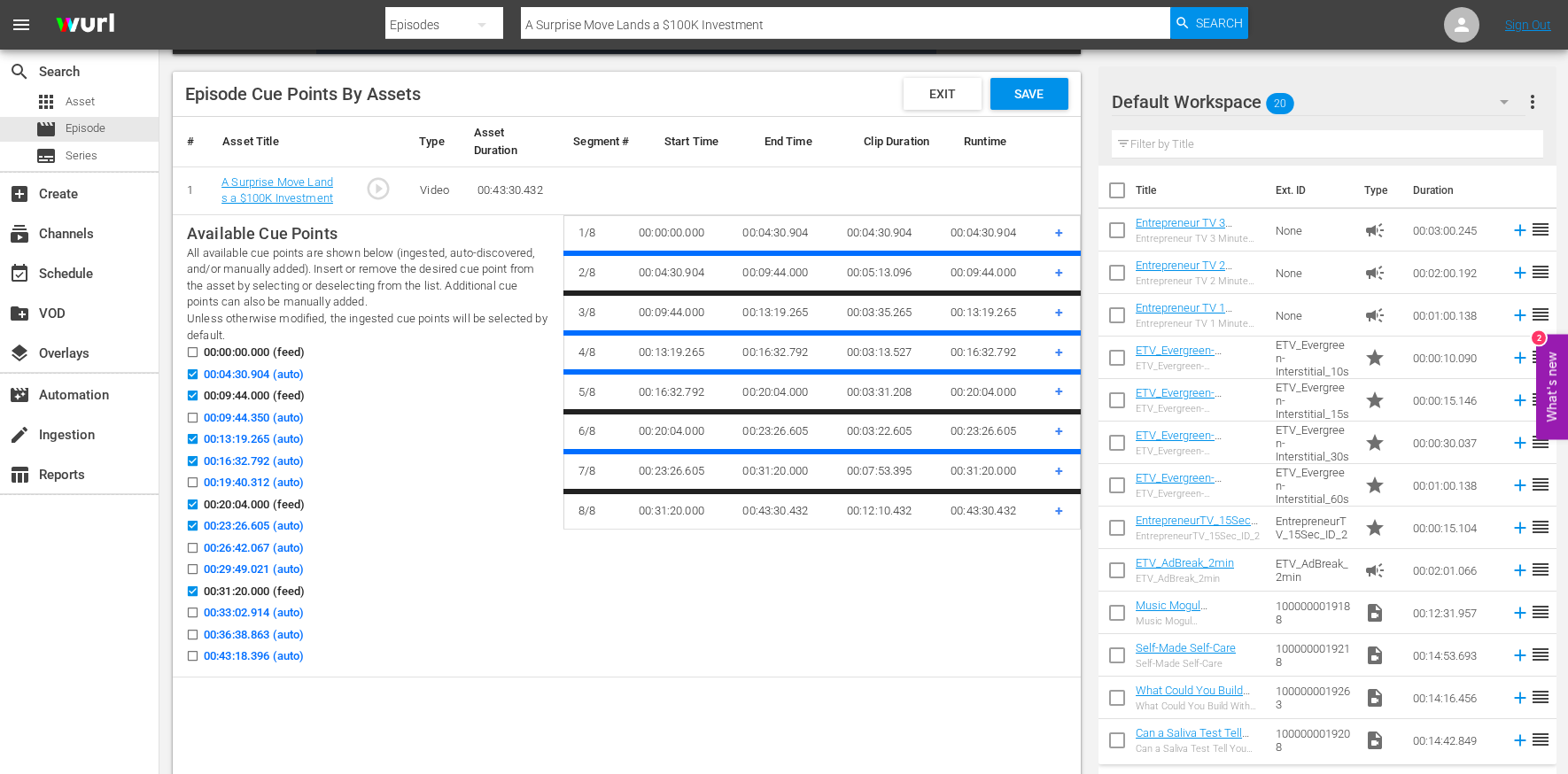
click at [269, 552] on span "00:26:42.067 (auto)" at bounding box center [254, 548] width 100 height 18
click at [199, 552] on input "00:26:42.067 (auto)" at bounding box center [188, 551] width 22 height 13
checkbox input "true"
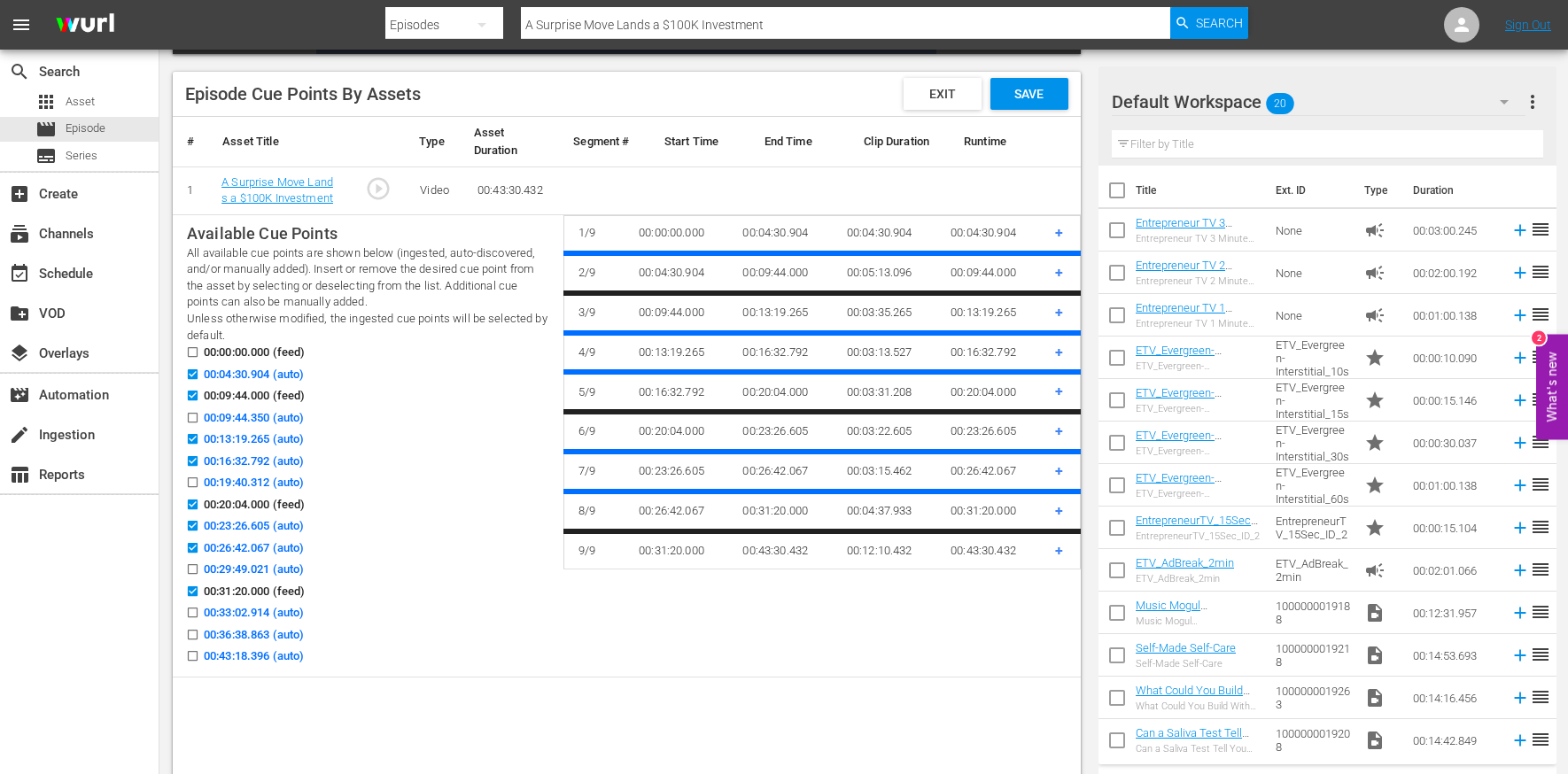
click at [257, 634] on span "00:36:38.863 (auto)" at bounding box center [254, 635] width 100 height 18
click at [199, 634] on input "00:36:38.863 (auto)" at bounding box center [188, 638] width 22 height 13
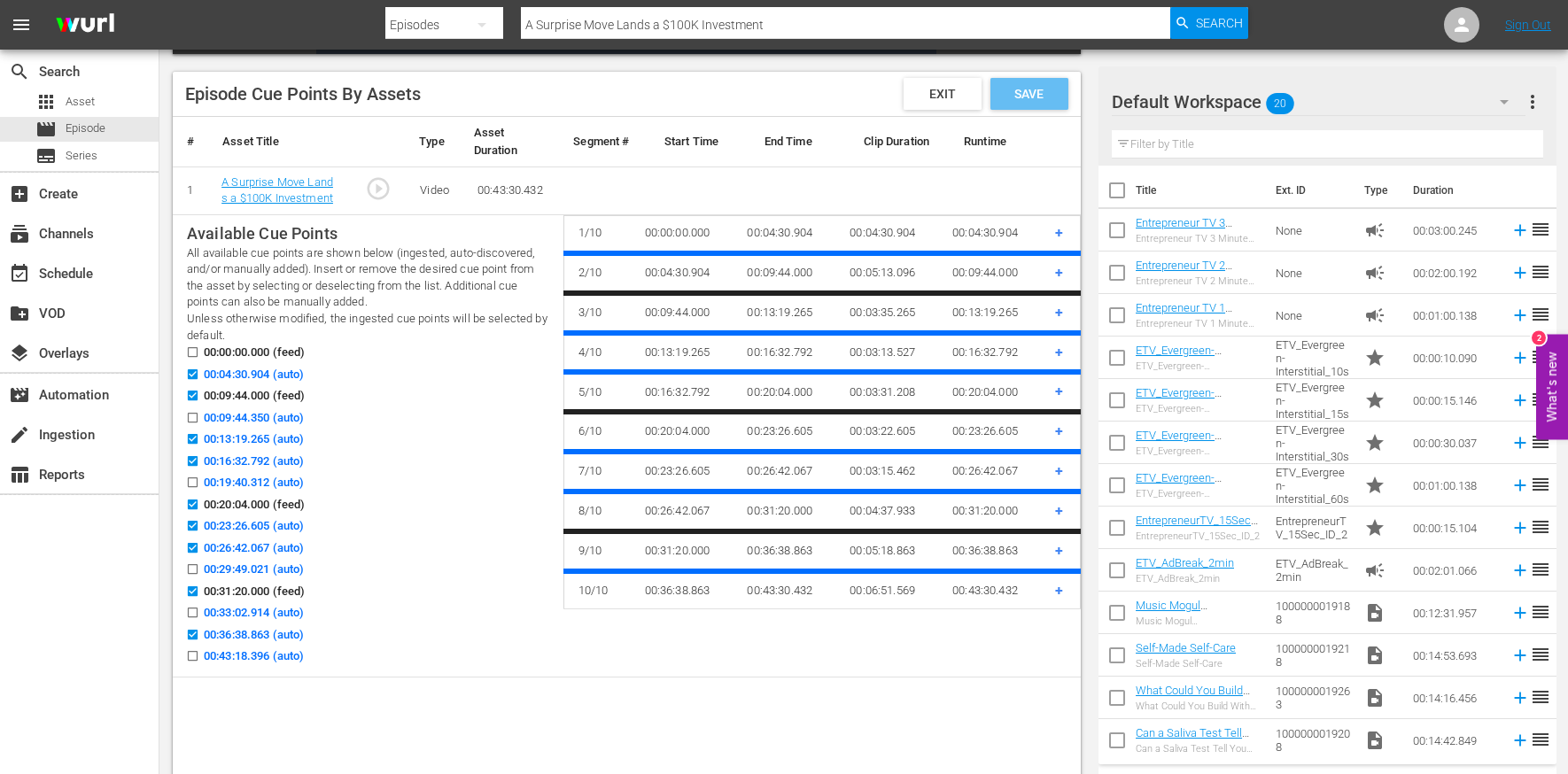
click at [1035, 93] on span "Save" at bounding box center [1029, 93] width 57 height 14
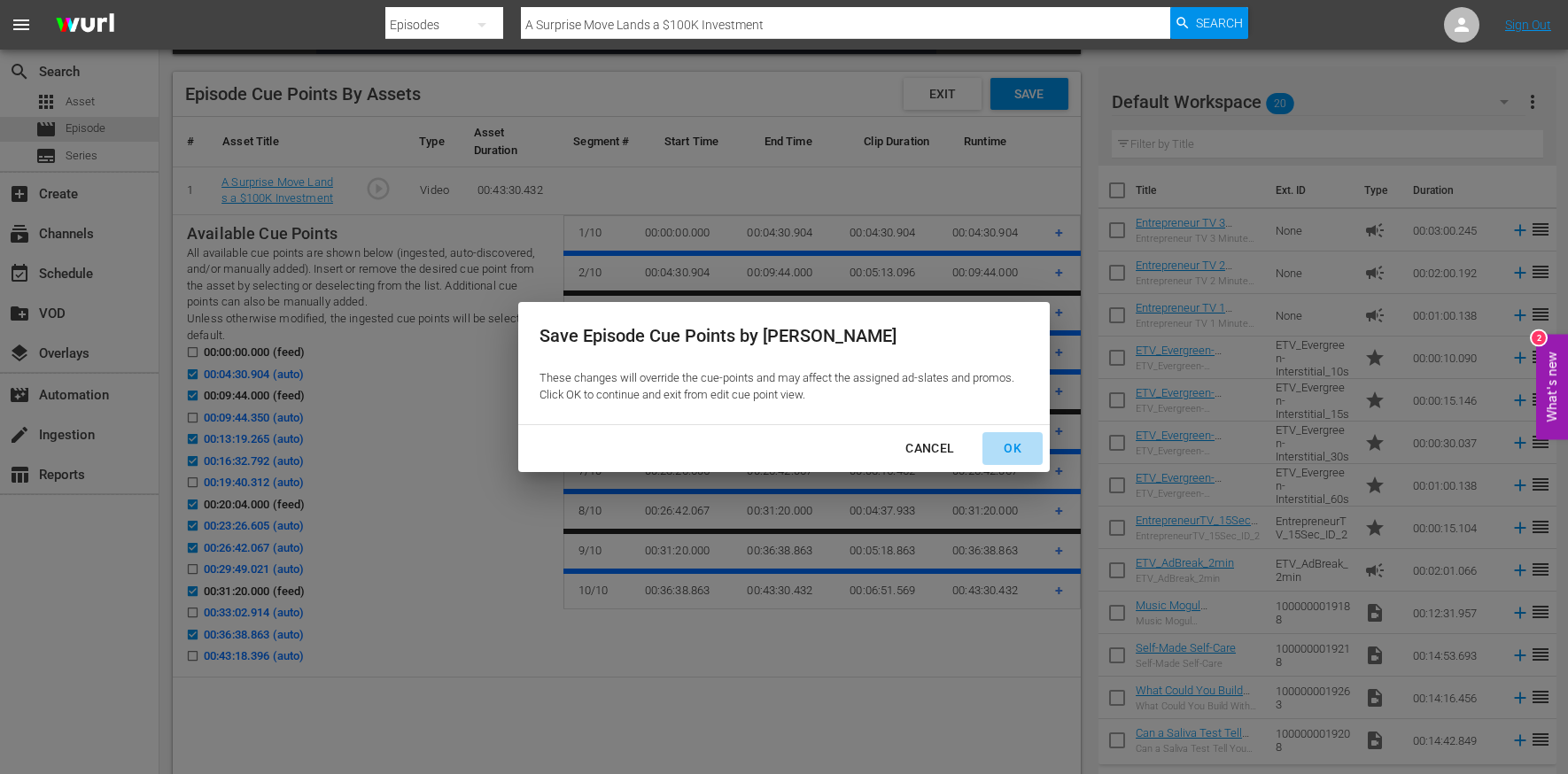
click at [1005, 445] on div "OK" at bounding box center [1012, 448] width 46 height 22
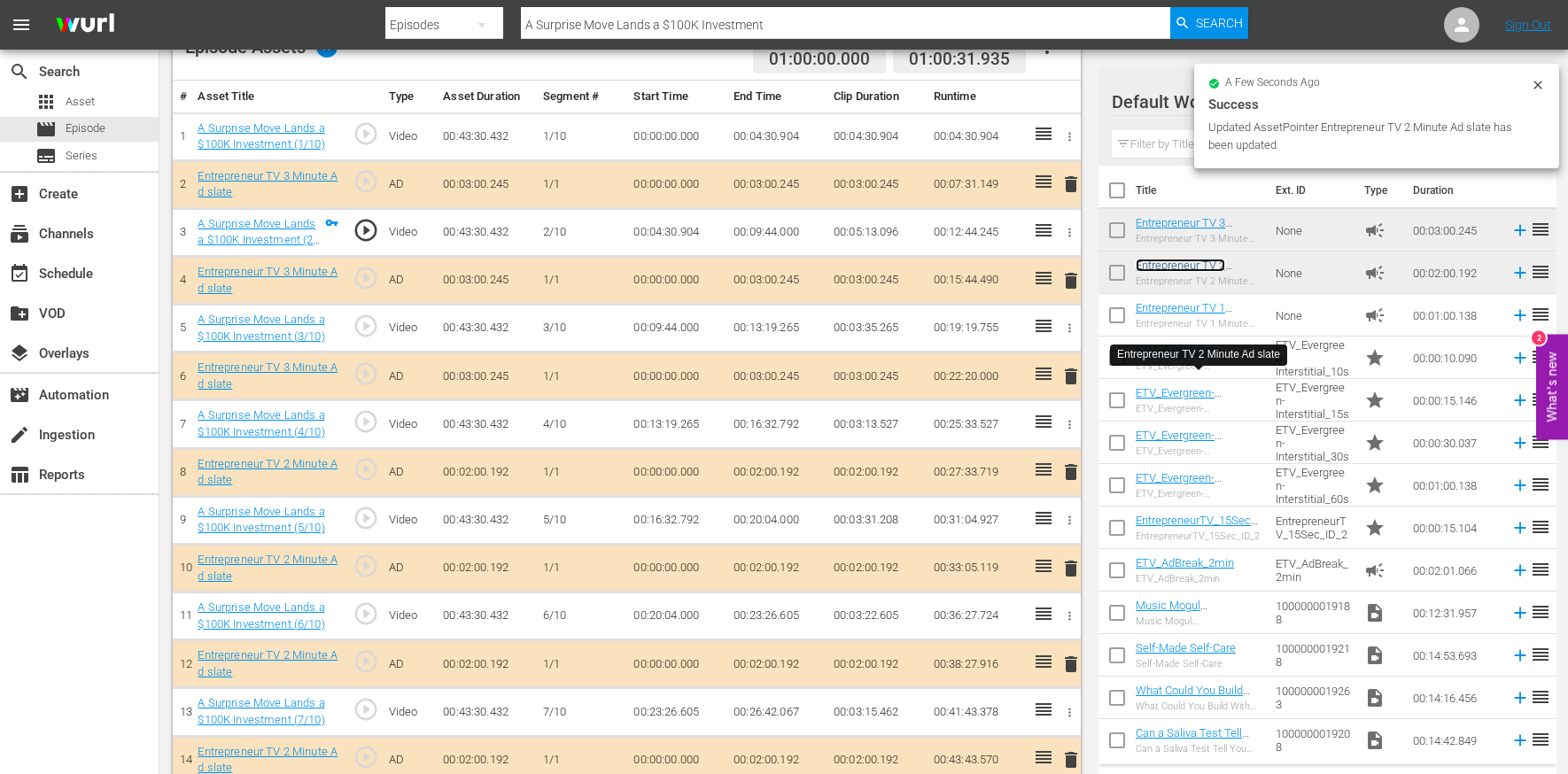
scroll to position [305, 0]
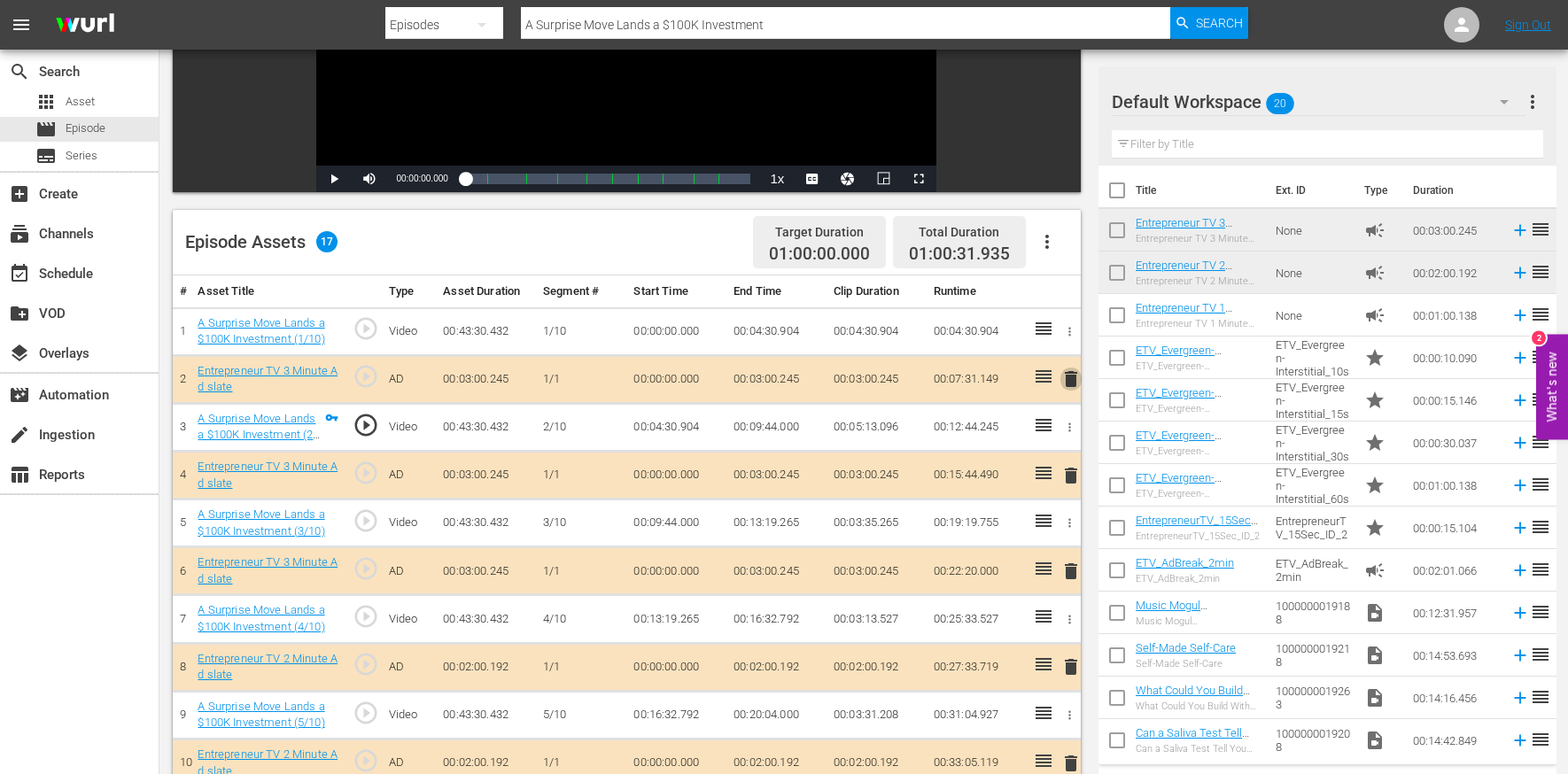
click at [1068, 375] on span "delete" at bounding box center [1071, 378] width 21 height 21
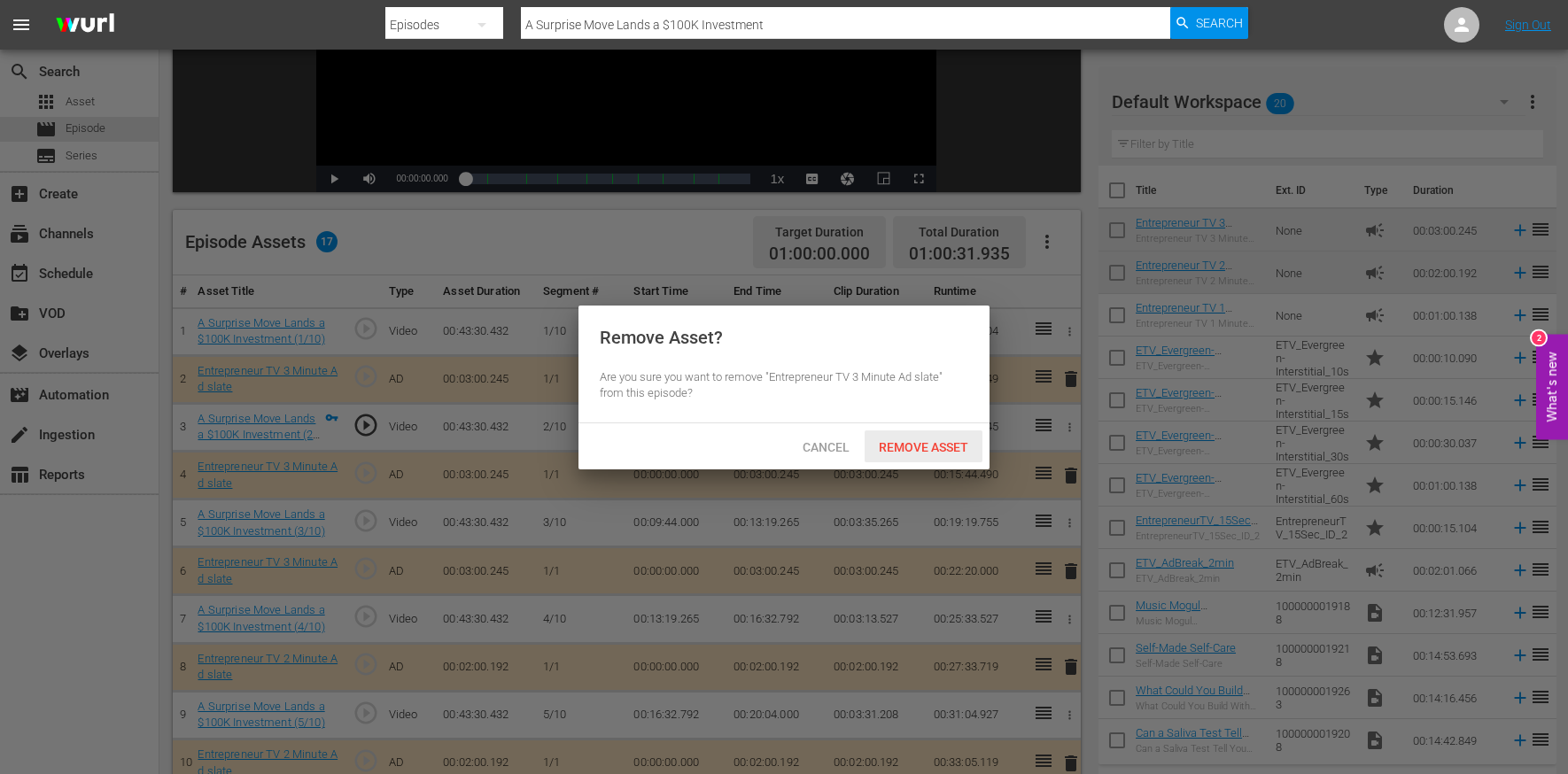
click at [954, 441] on span "Remove Asset" at bounding box center [924, 447] width 118 height 14
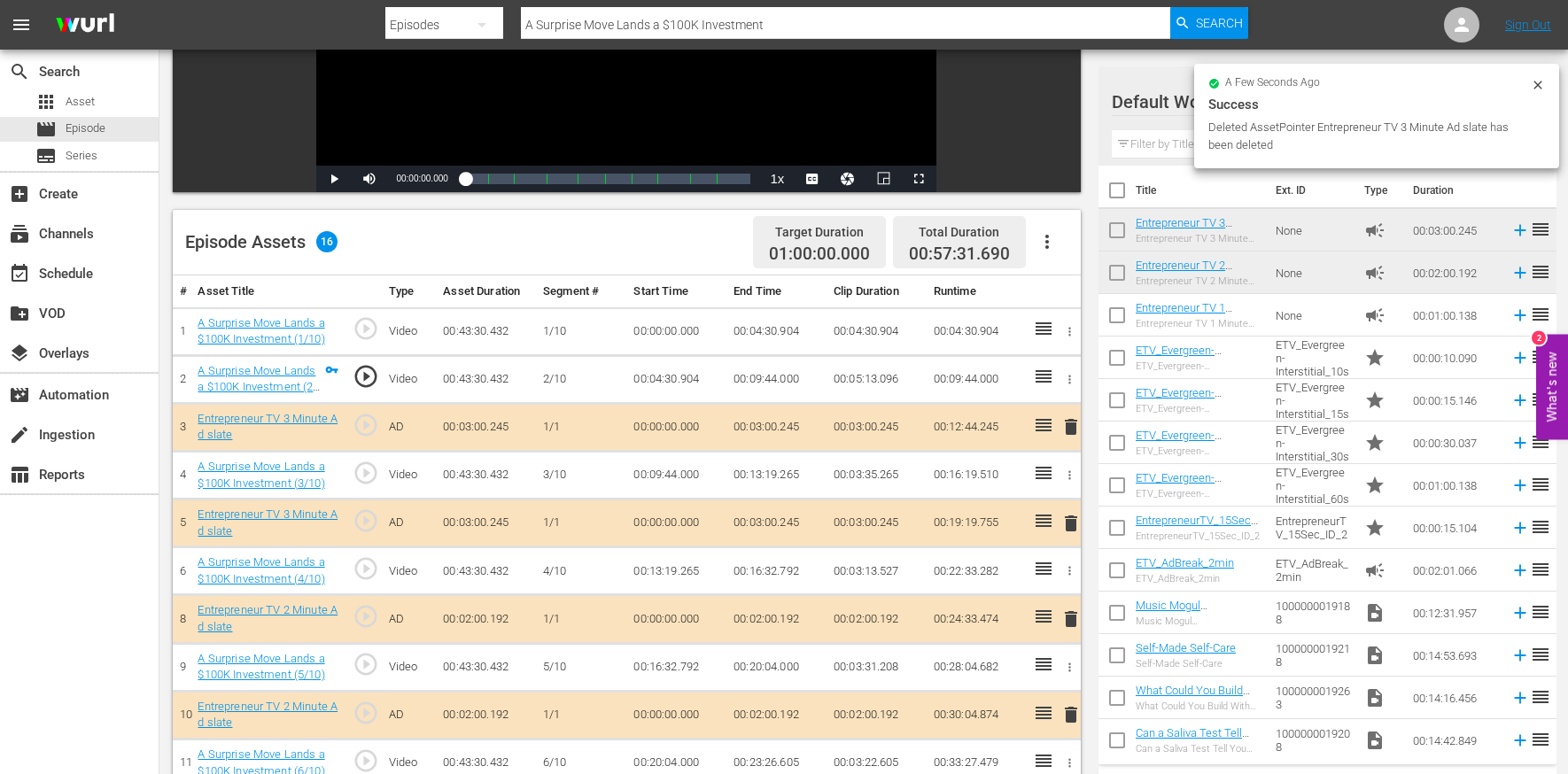
click at [1074, 423] on span "delete" at bounding box center [1071, 426] width 21 height 21
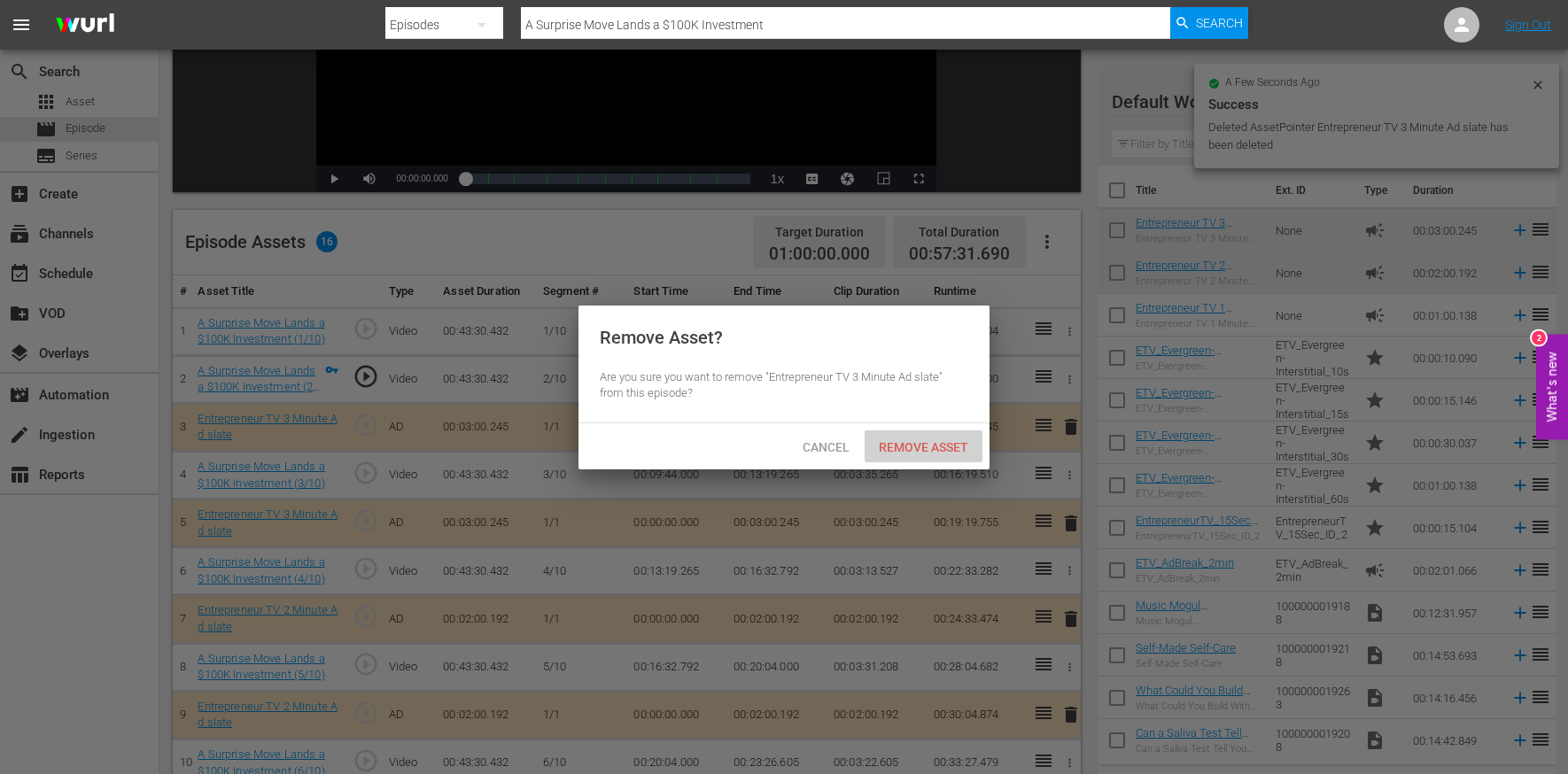
click at [945, 434] on div "Remove Asset" at bounding box center [924, 447] width 118 height 33
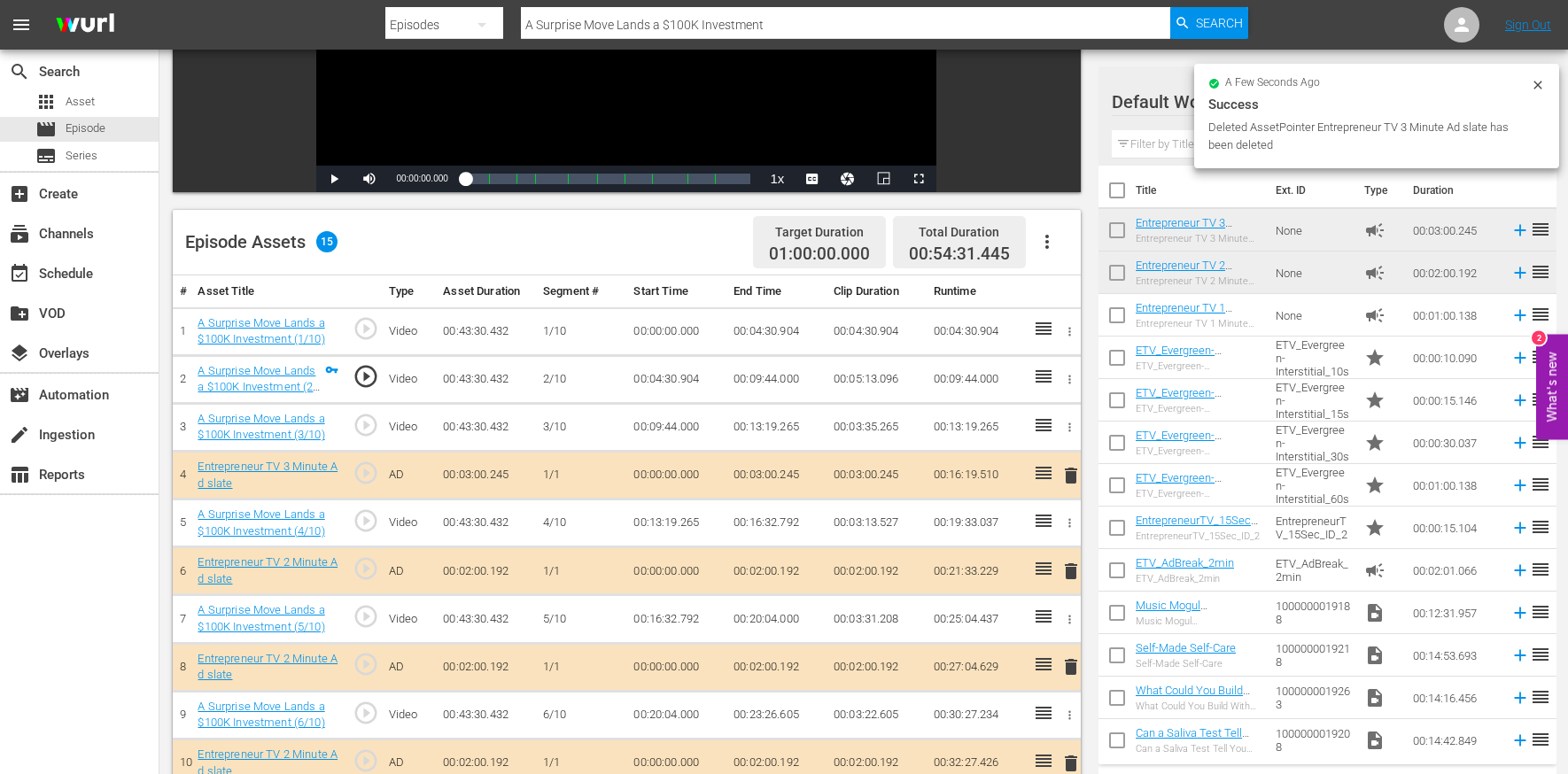
click at [1068, 472] on span "delete" at bounding box center [1071, 475] width 21 height 21
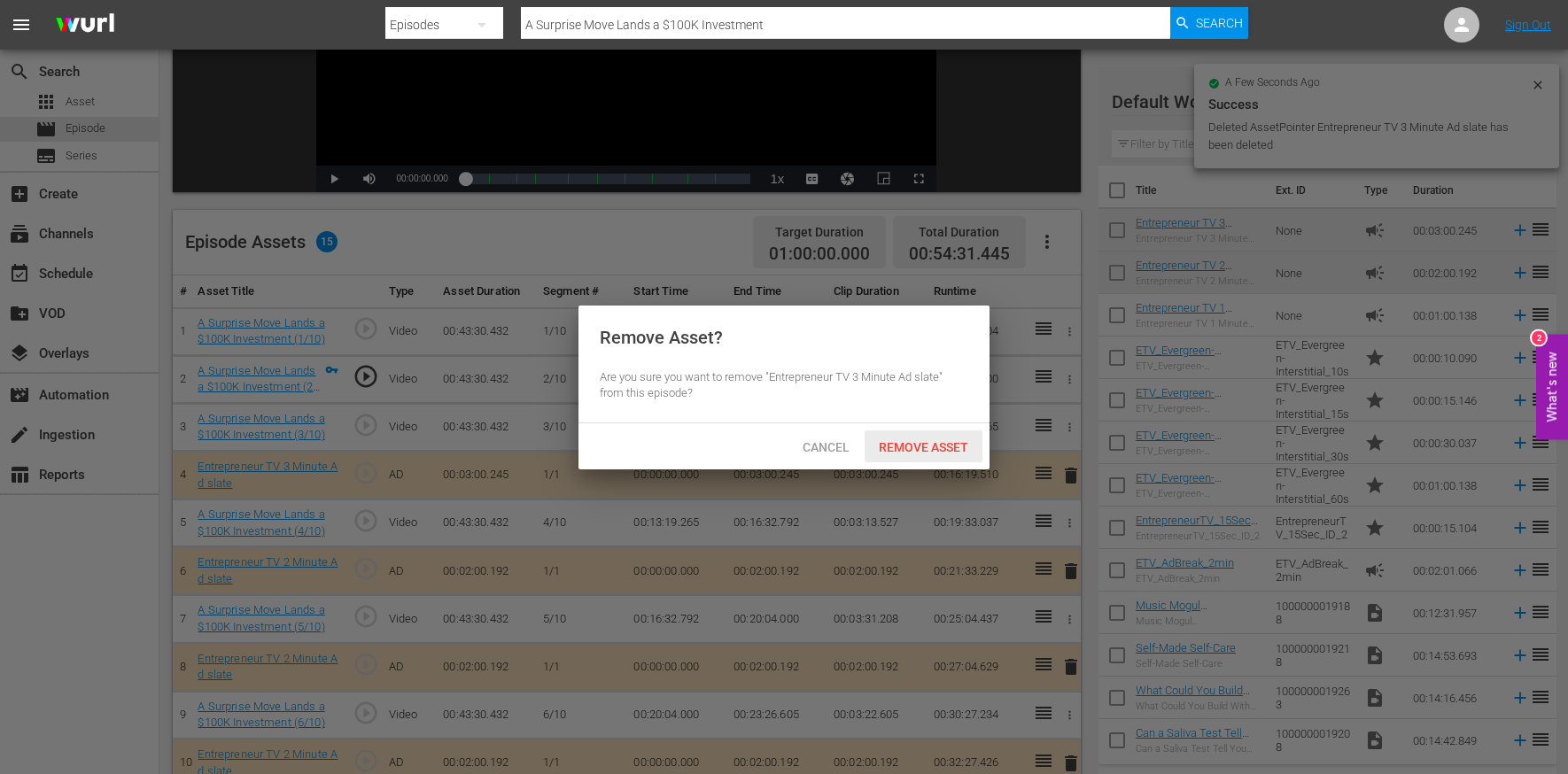
click at [955, 443] on span "Remove Asset" at bounding box center [924, 447] width 118 height 14
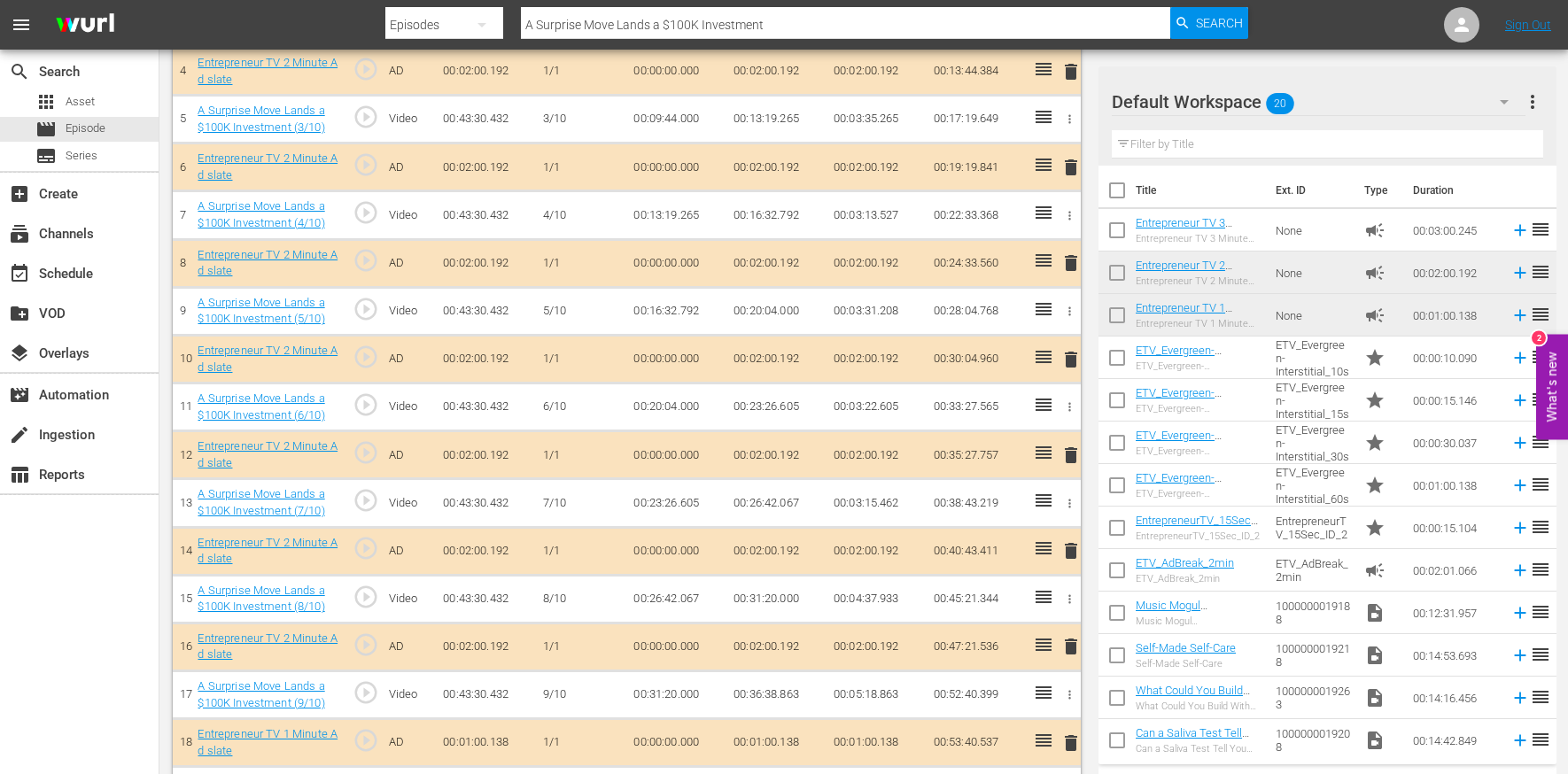
scroll to position [0, 0]
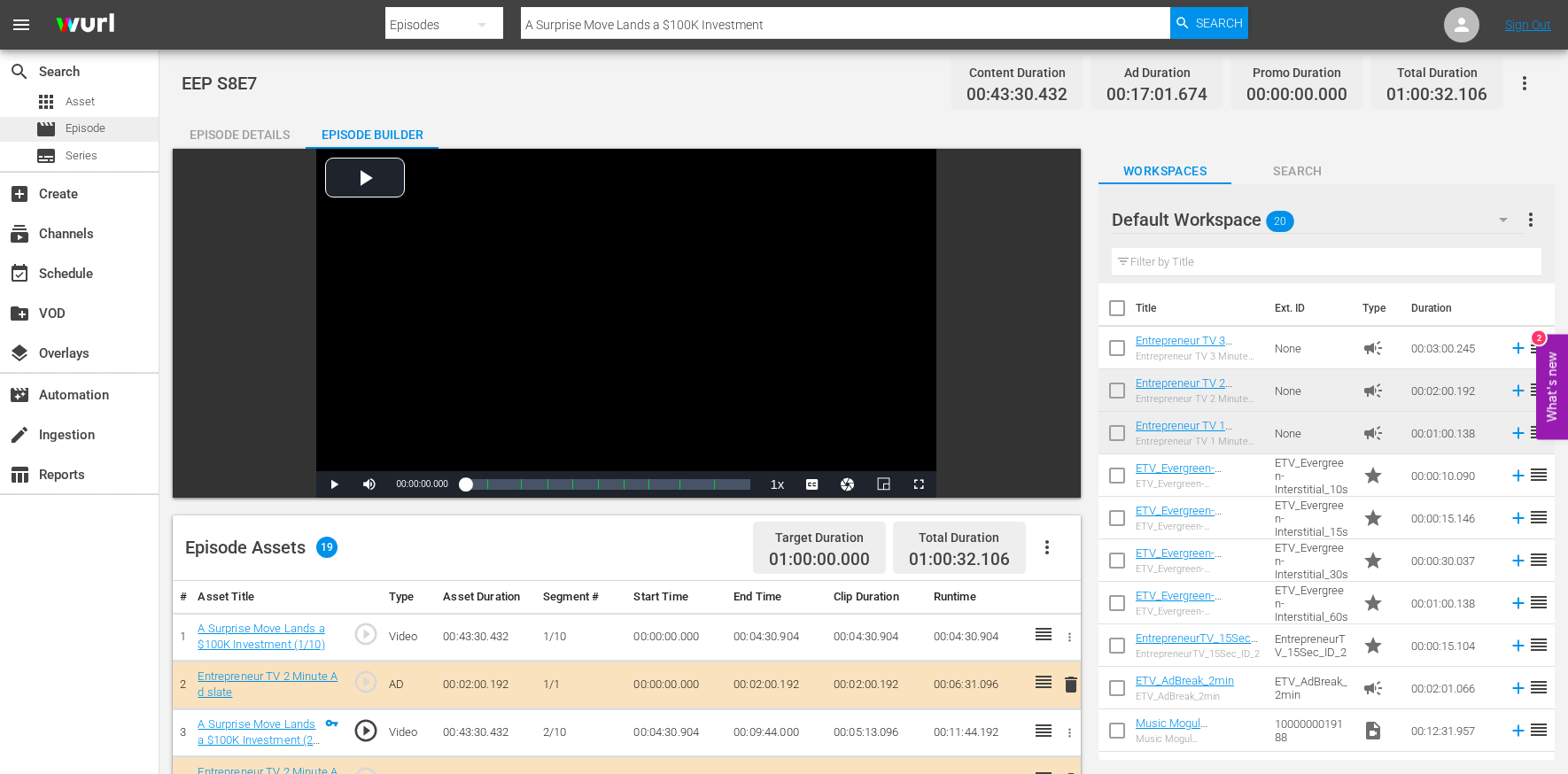
click at [92, 132] on span "Episode" at bounding box center [85, 128] width 40 height 18
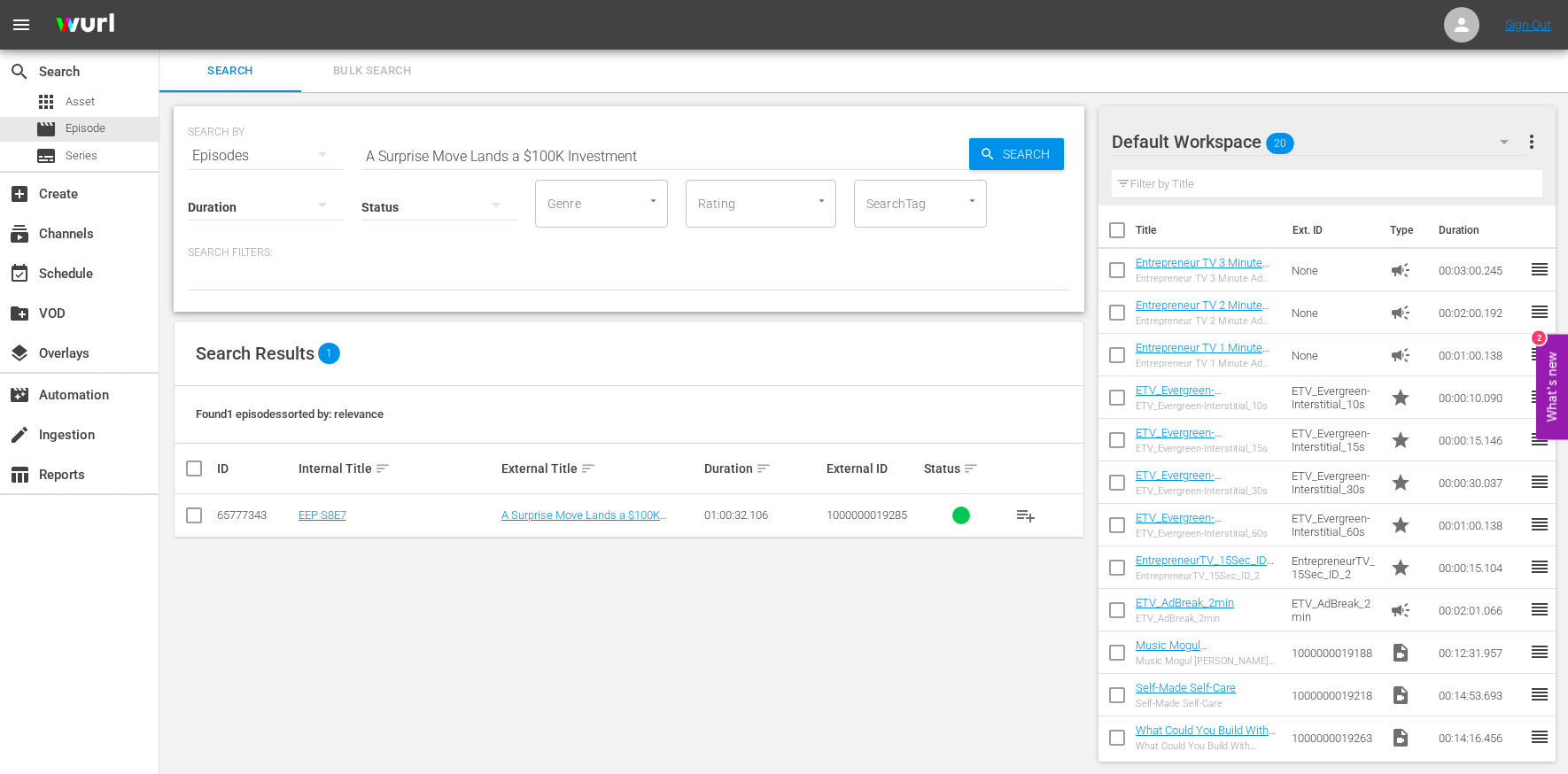
click at [623, 146] on input "A Surprise Move Lands a $100K Investment" at bounding box center [665, 156] width 608 height 42
paste input "I Don't Think We're the Right Investors"
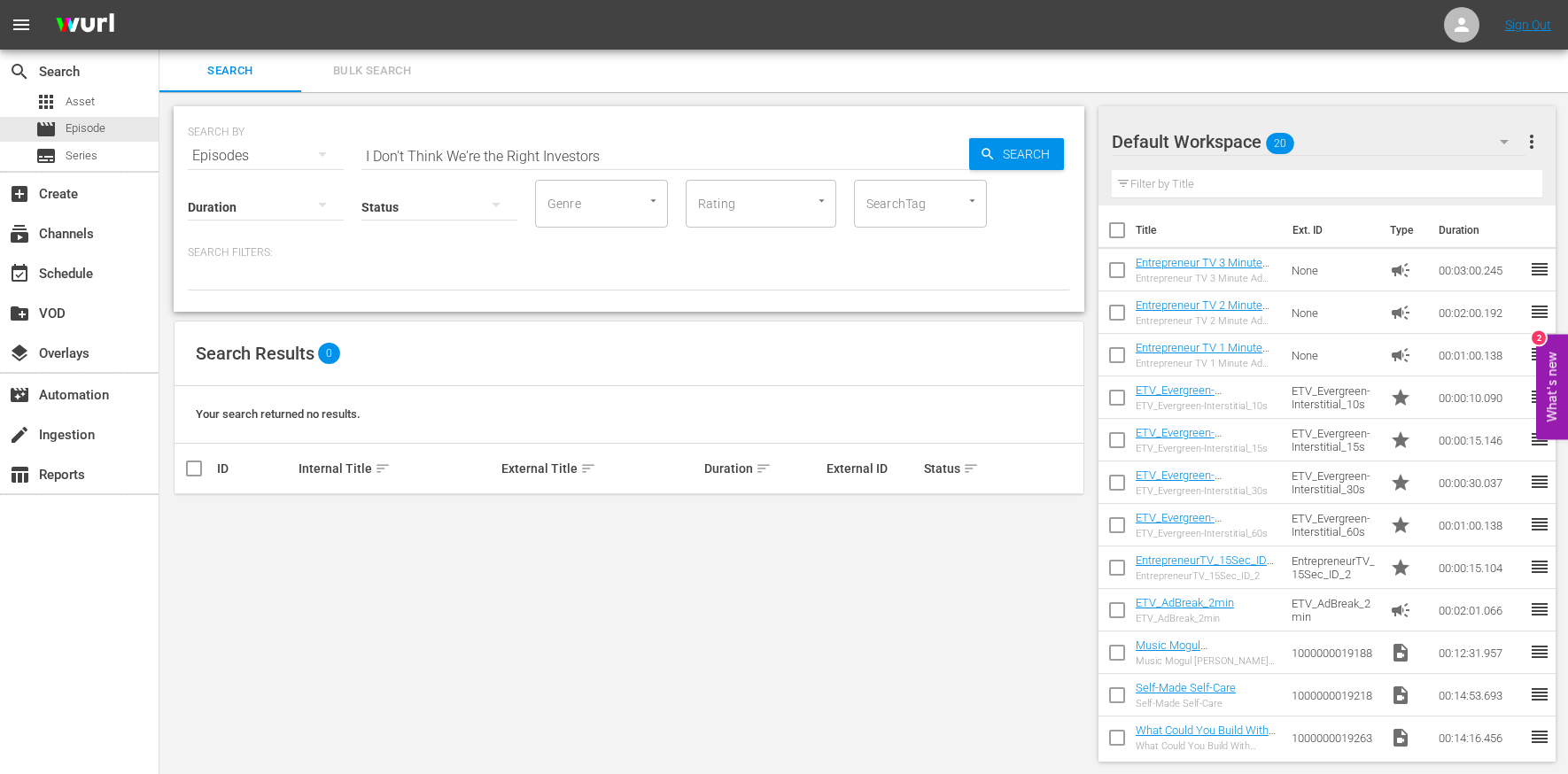
click at [513, 169] on div "Status" at bounding box center [439, 196] width 156 height 64
click at [114, 101] on div "apps Asset" at bounding box center [79, 101] width 159 height 25
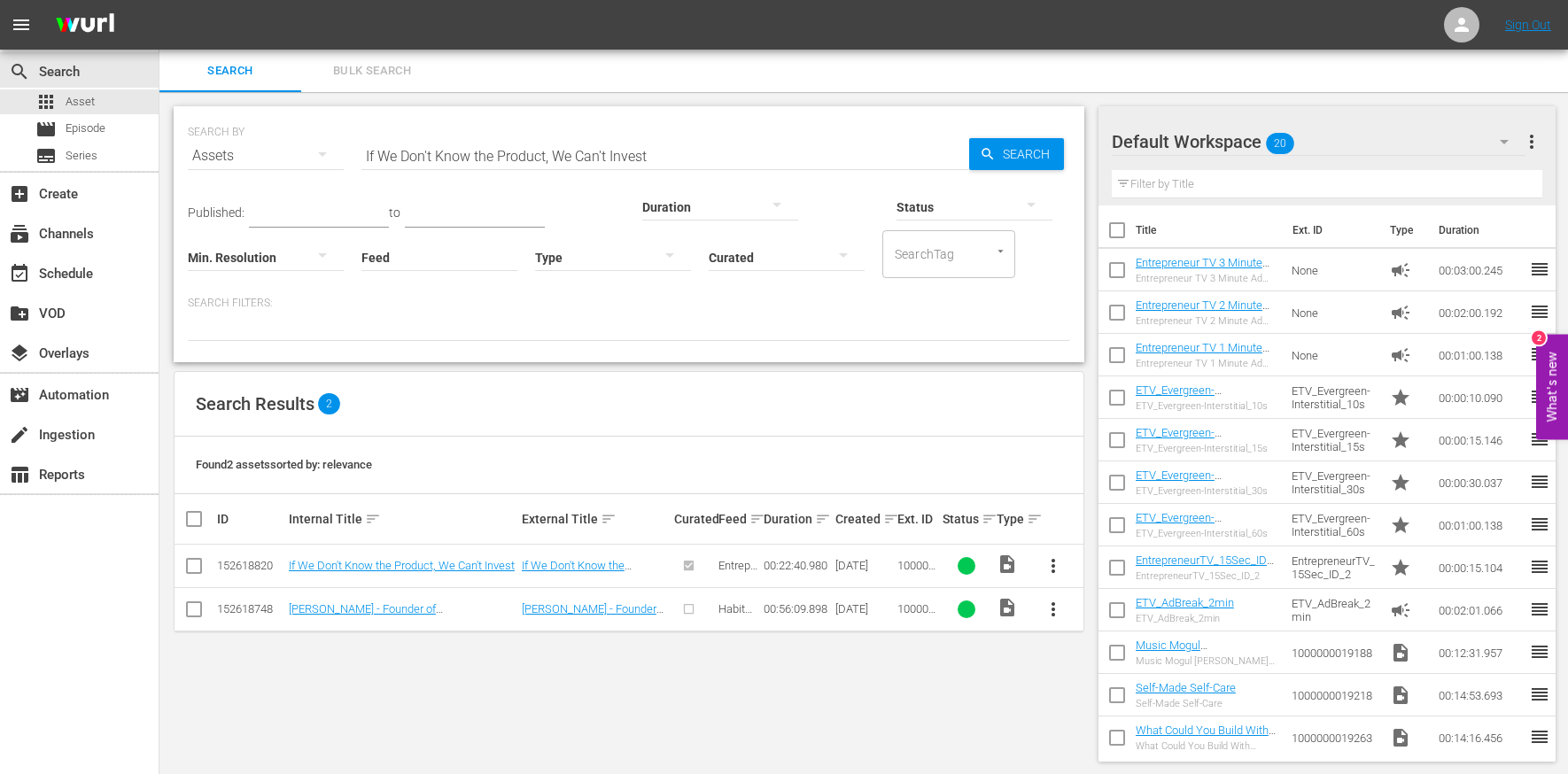
click at [384, 158] on input "If We Don't Know the Product, We Can't Invest" at bounding box center [665, 156] width 608 height 42
paste input "Don't Think We're the Right Investors"
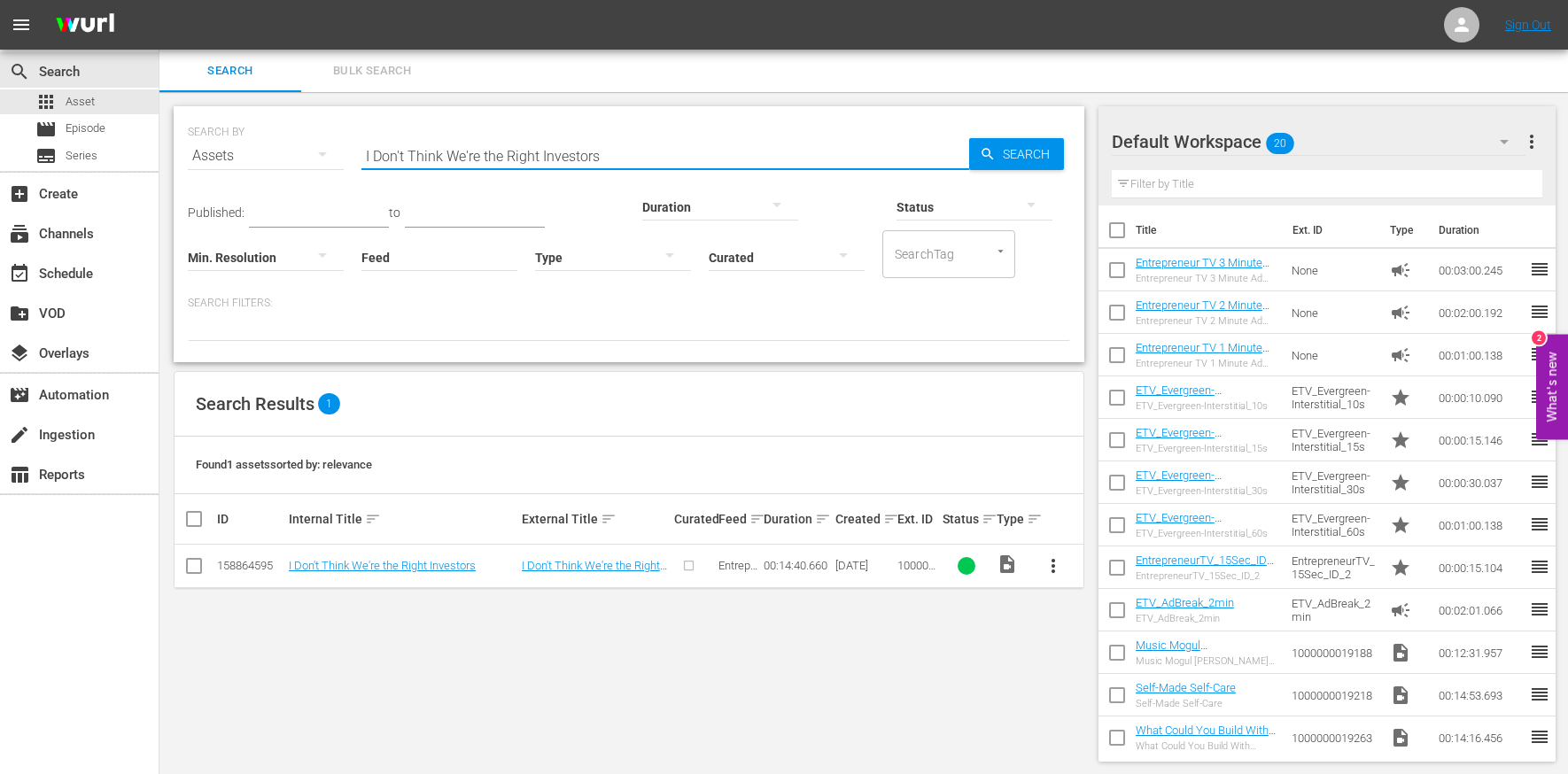
click at [197, 563] on input "checkbox" at bounding box center [194, 569] width 21 height 21
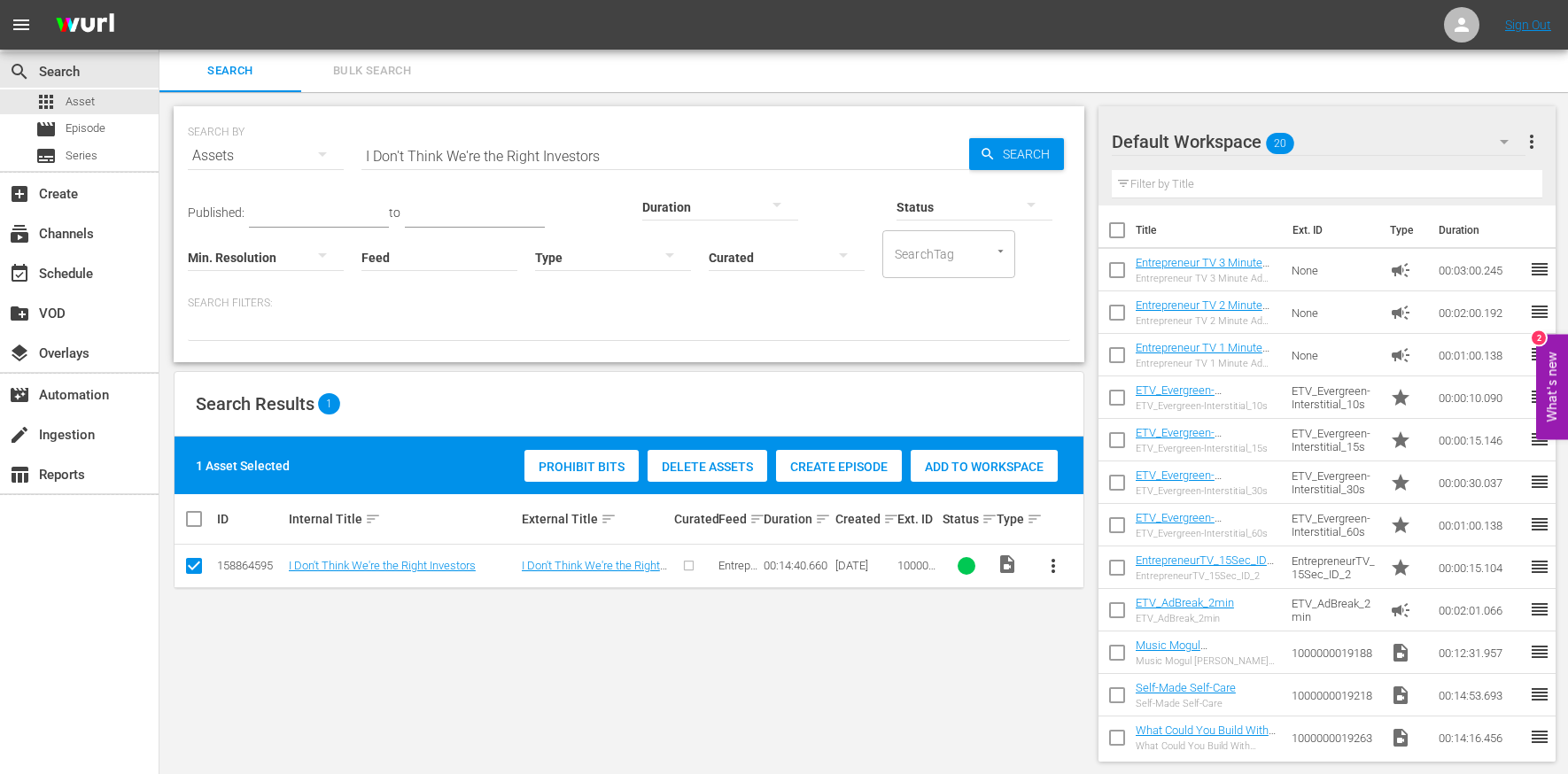
click at [853, 457] on div "Create Episode" at bounding box center [839, 467] width 126 height 33
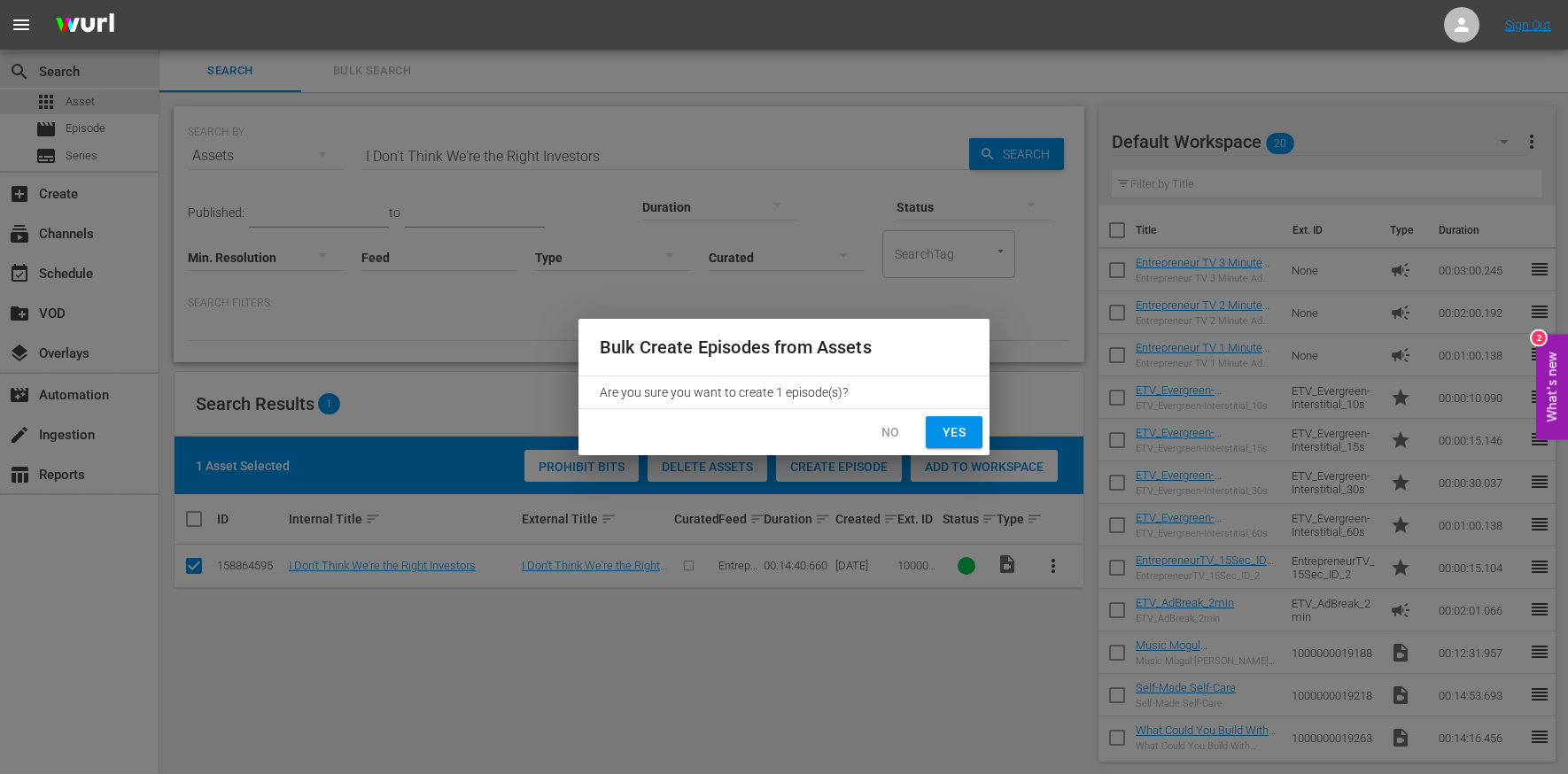
click at [964, 413] on div "No Yes" at bounding box center [784, 433] width 412 height 47
click at [964, 425] on span "Yes" at bounding box center [954, 433] width 29 height 22
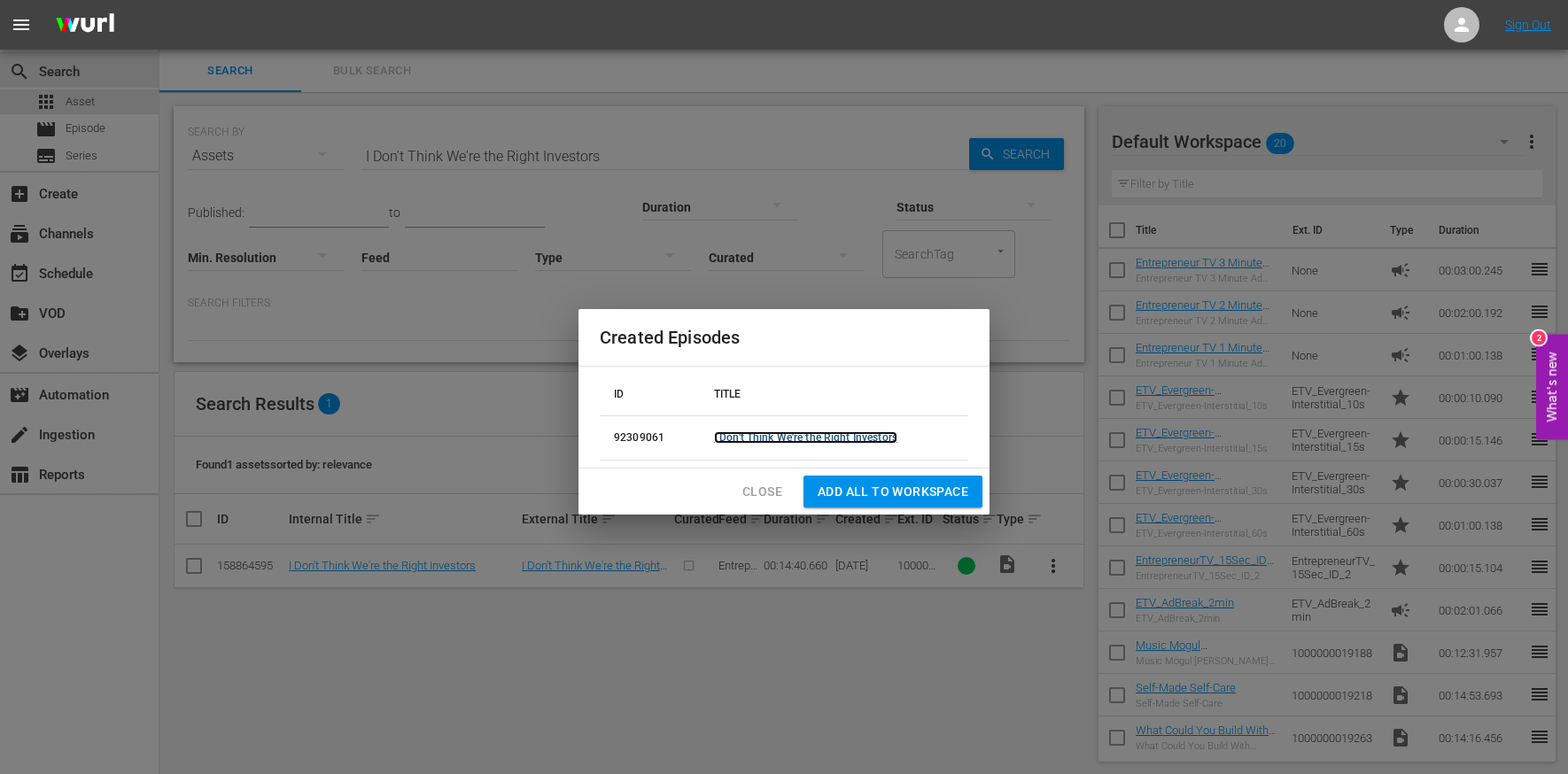
click at [776, 444] on link "I Don't Think We're the Right Investors" at bounding box center [806, 437] width 184 height 12
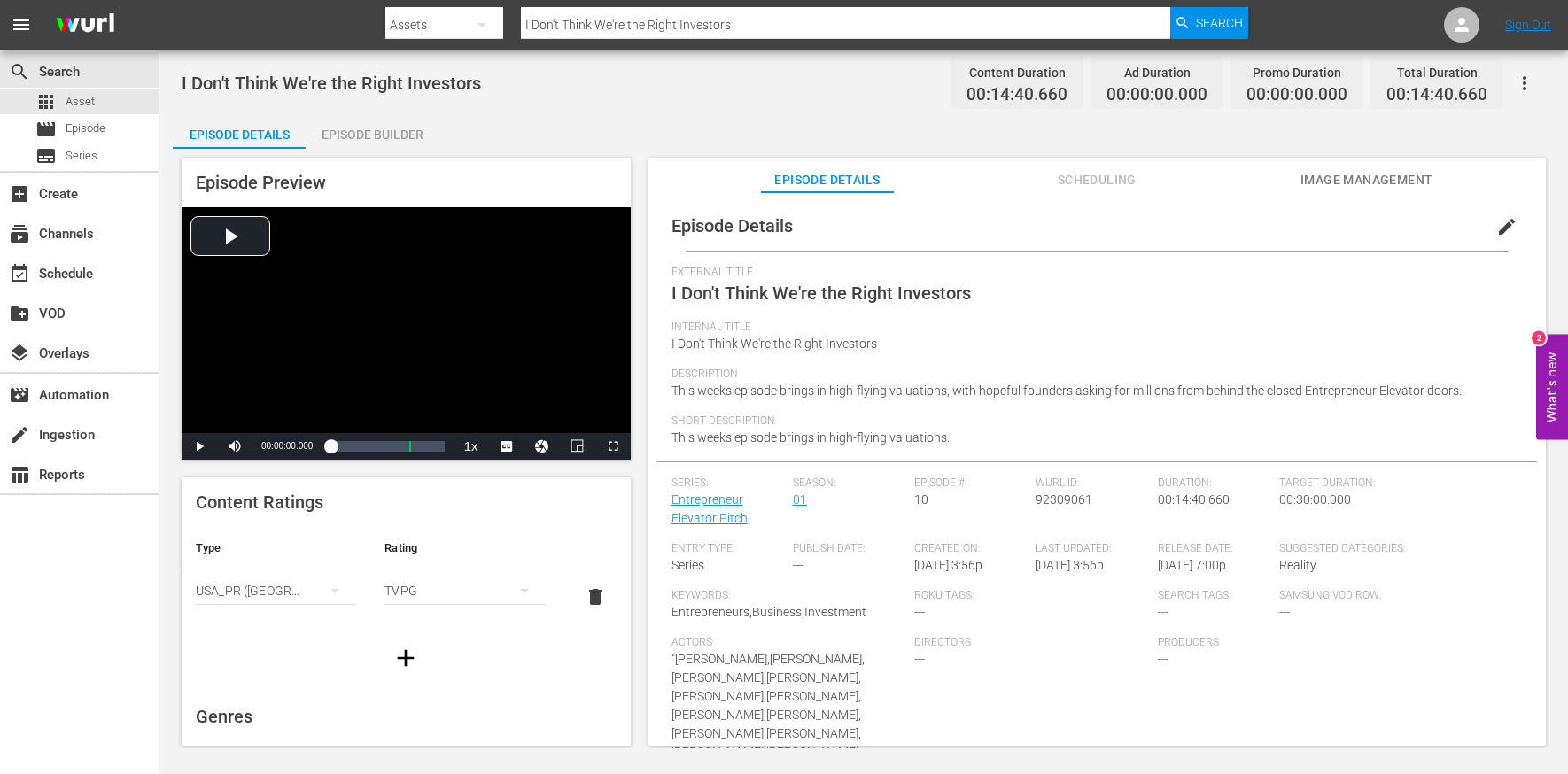
click at [1486, 233] on button "edit" at bounding box center [1507, 227] width 42 height 42
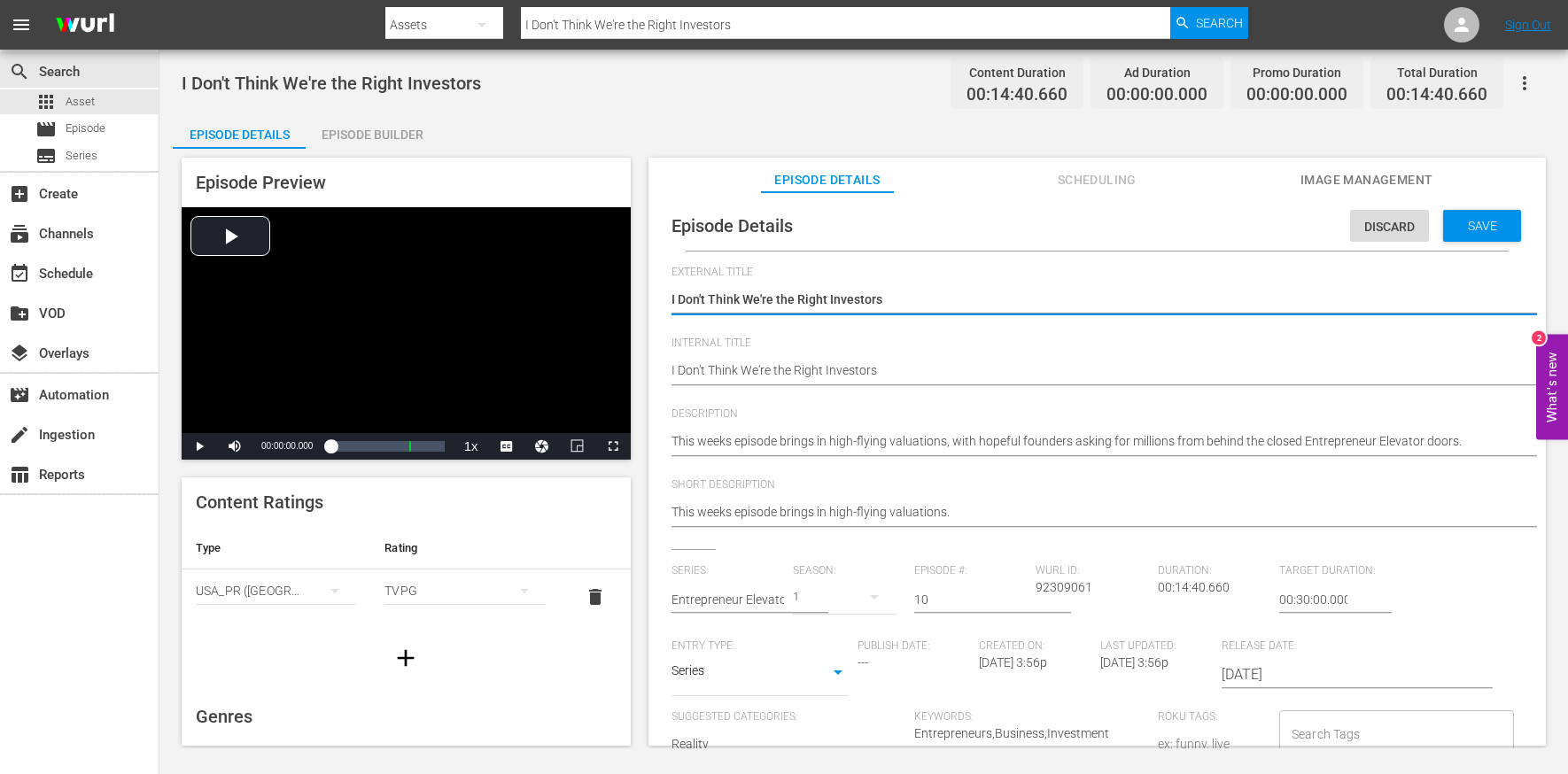
click at [915, 358] on div "I Don't Think We're the Right Investors I Don't Think We're the Right Investors" at bounding box center [1093, 372] width 843 height 42
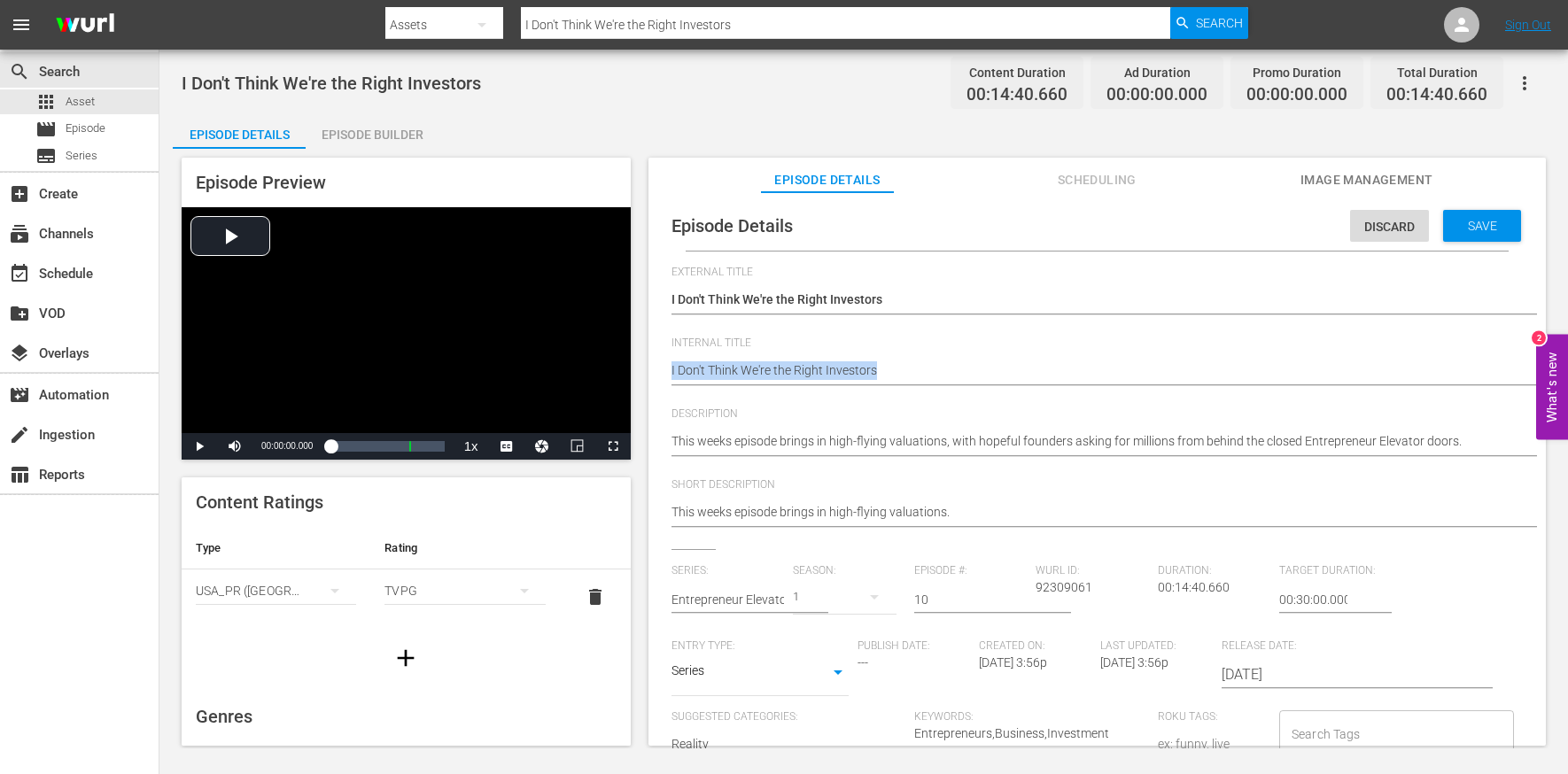
click at [915, 358] on div "I Don't Think We're the Right Investors I Don't Think We're the Right Investors" at bounding box center [1093, 372] width 843 height 42
click at [856, 360] on div "I Don't Think We're the Right Investors I Don't Think We're the Right Investors" at bounding box center [1093, 372] width 843 height 42
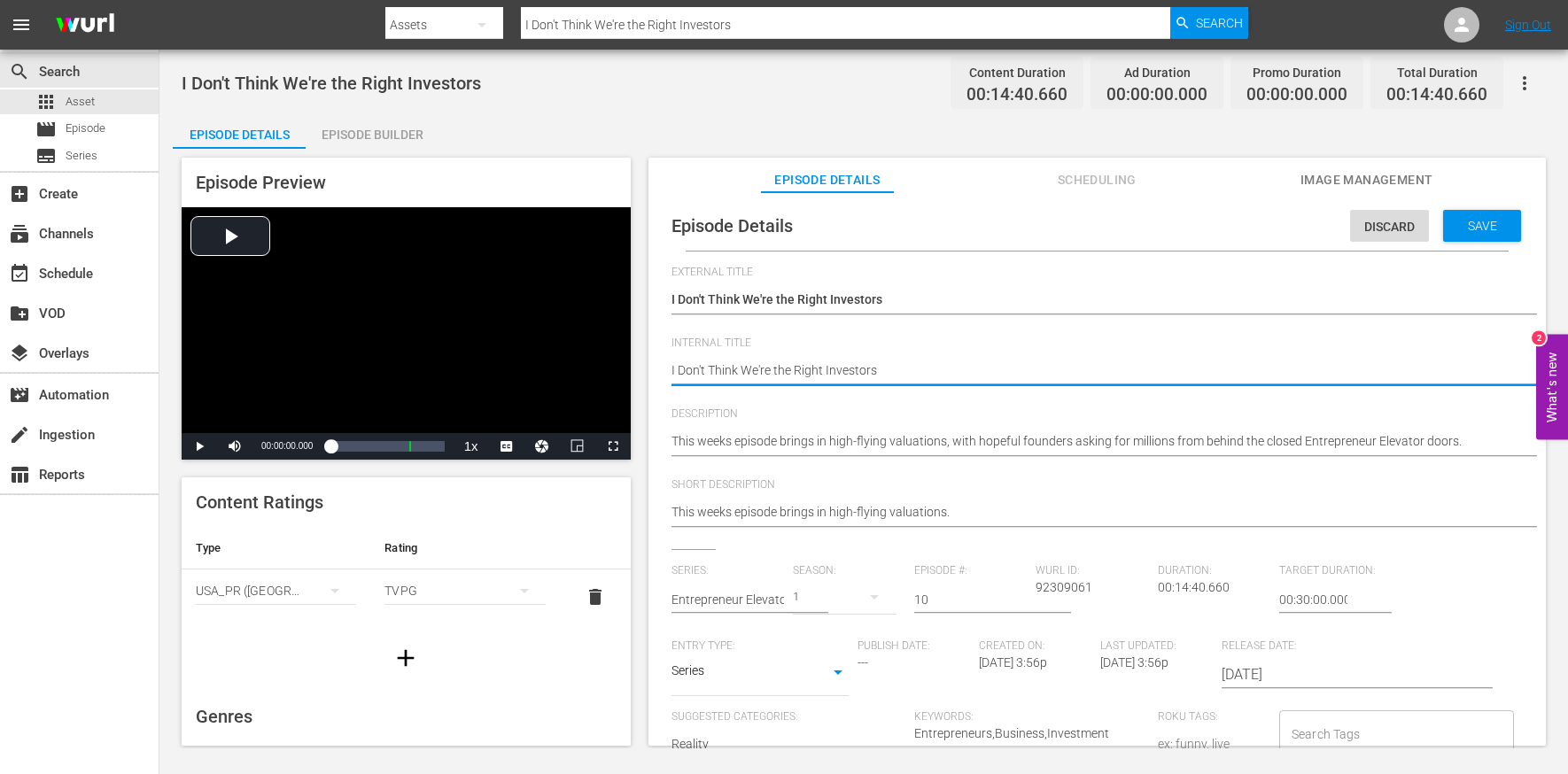
click at [858, 366] on textarea "I Don't Think We're the Right Investors" at bounding box center [1093, 372] width 843 height 21
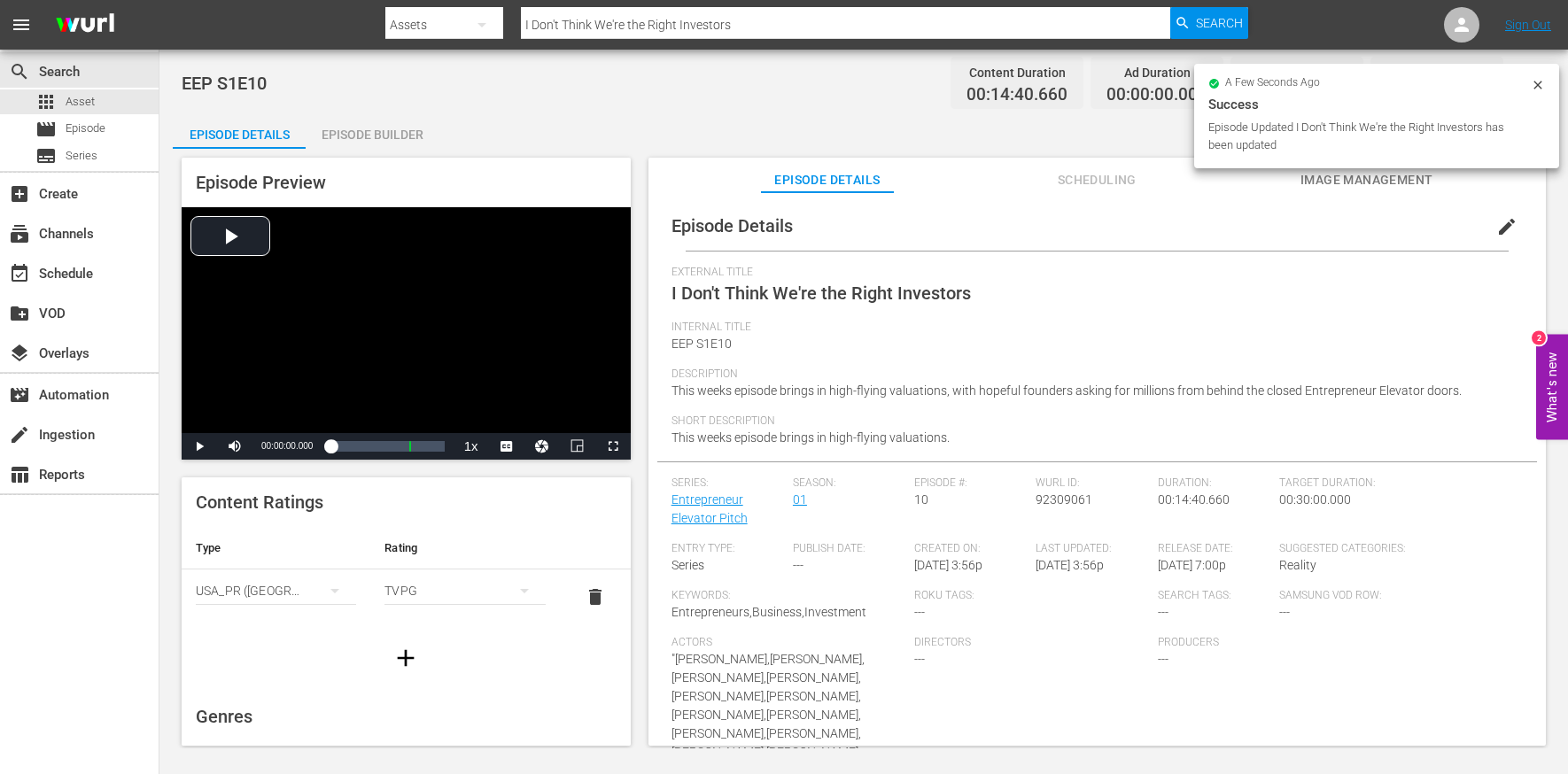
click at [377, 137] on div "Episode Builder" at bounding box center [372, 135] width 133 height 42
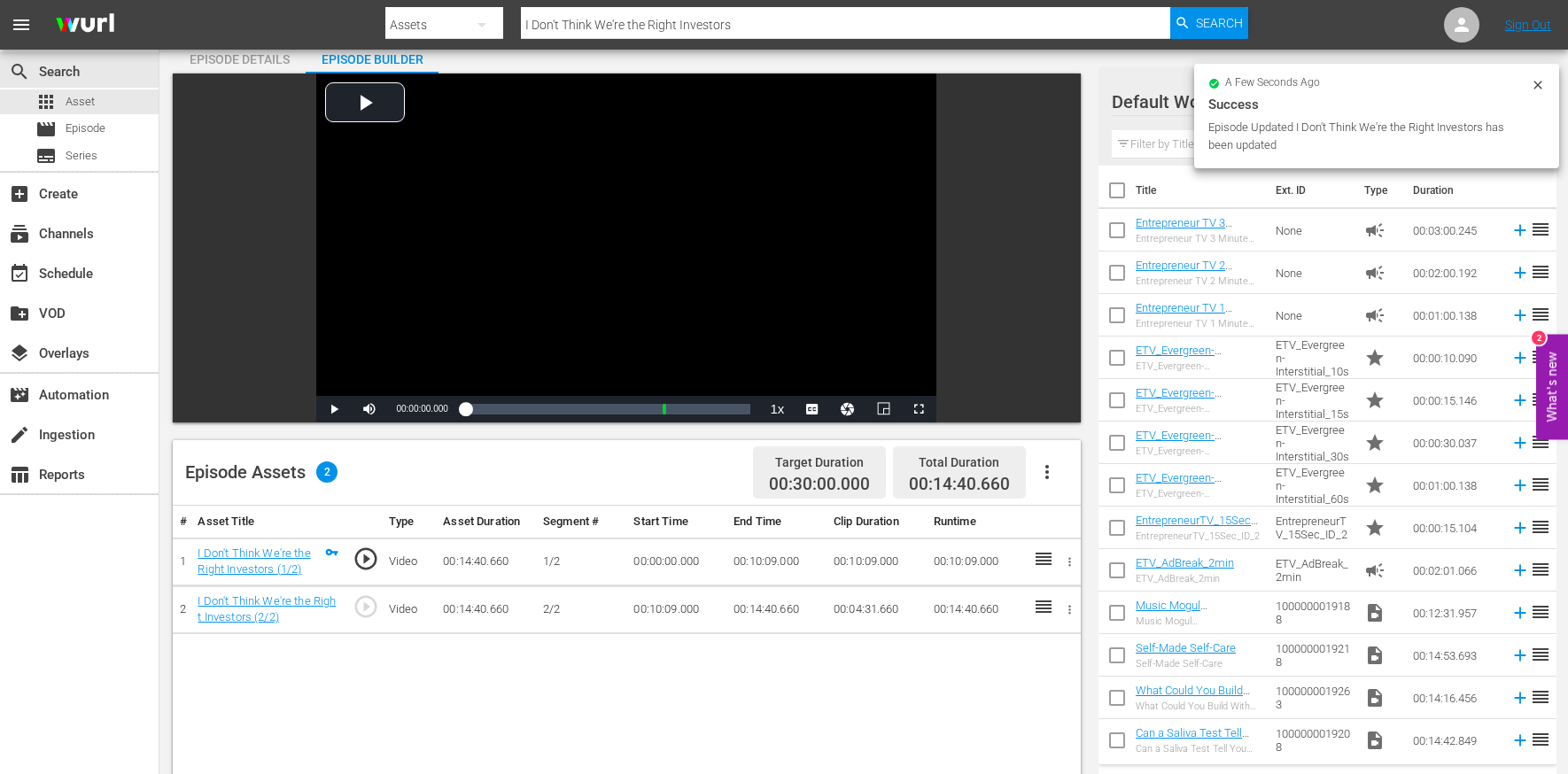
scroll to position [146, 0]
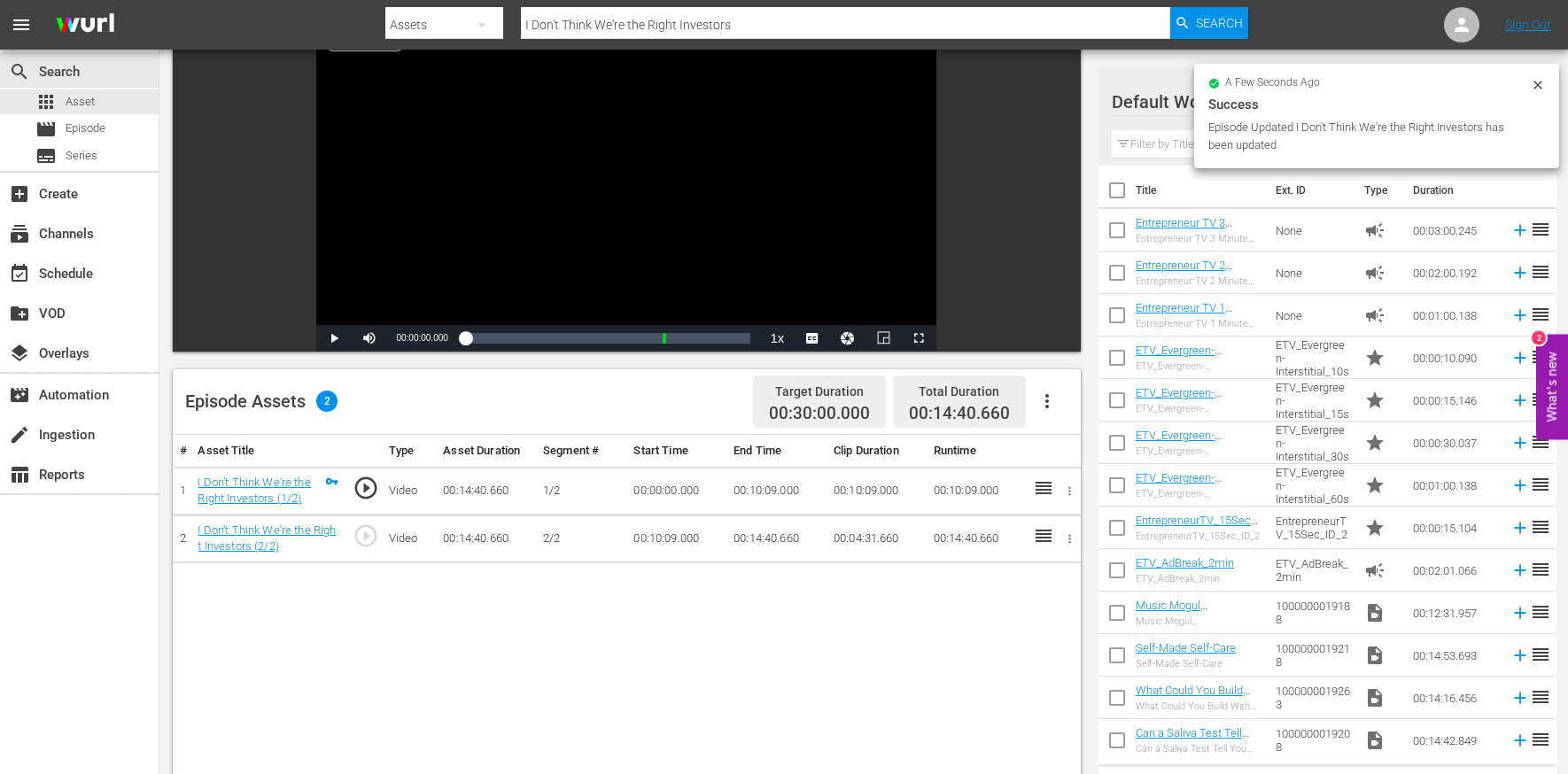
click at [1049, 385] on button "button" at bounding box center [1047, 401] width 42 height 42
click at [1089, 398] on div "Edit Cue Points" at bounding box center [1100, 409] width 121 height 42
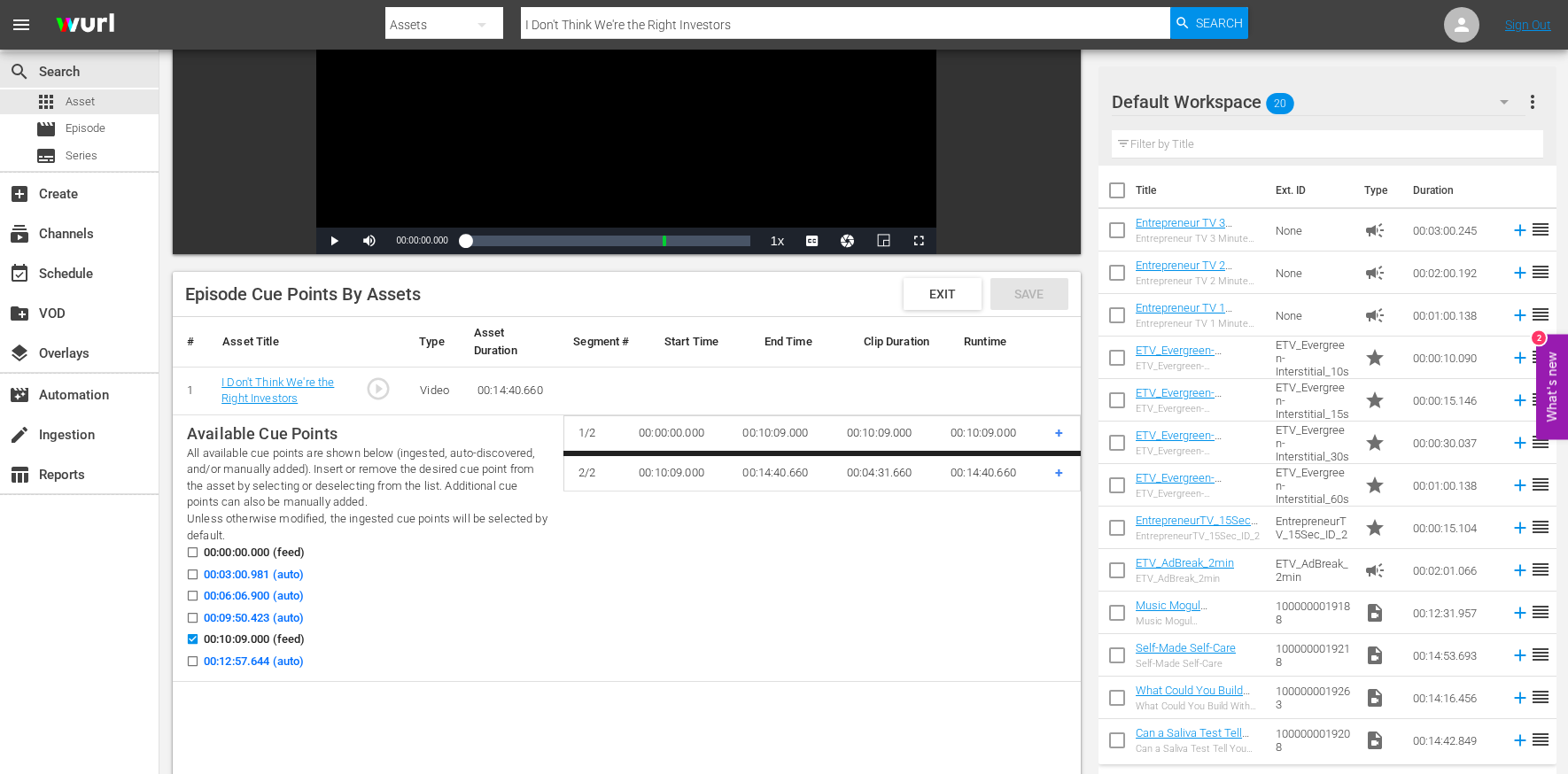
scroll to position [333, 0]
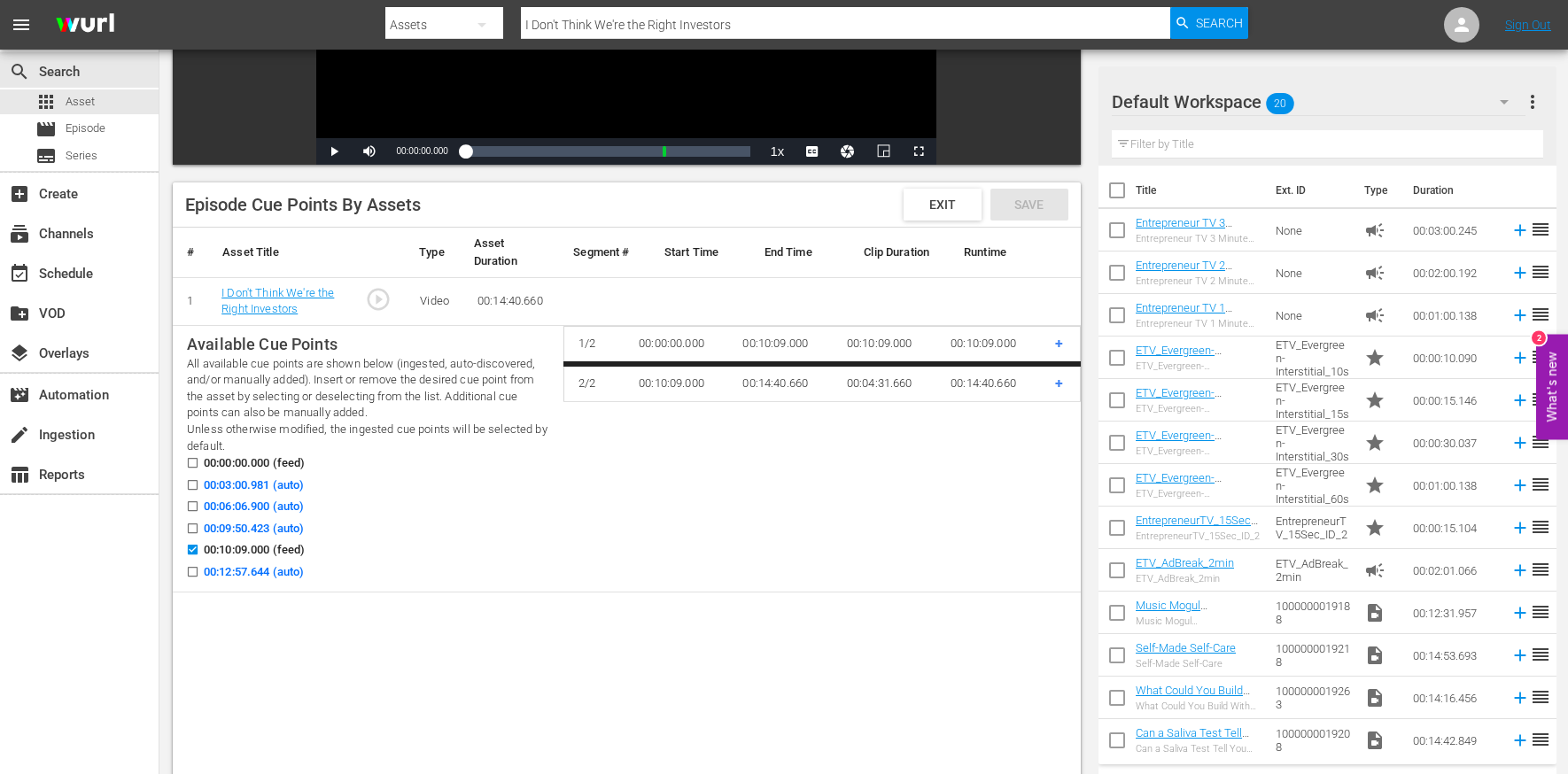
click at [273, 486] on span "00:03:00.981 (auto)" at bounding box center [254, 485] width 100 height 18
click at [199, 486] on input "00:03:00.981 (auto)" at bounding box center [188, 488] width 22 height 13
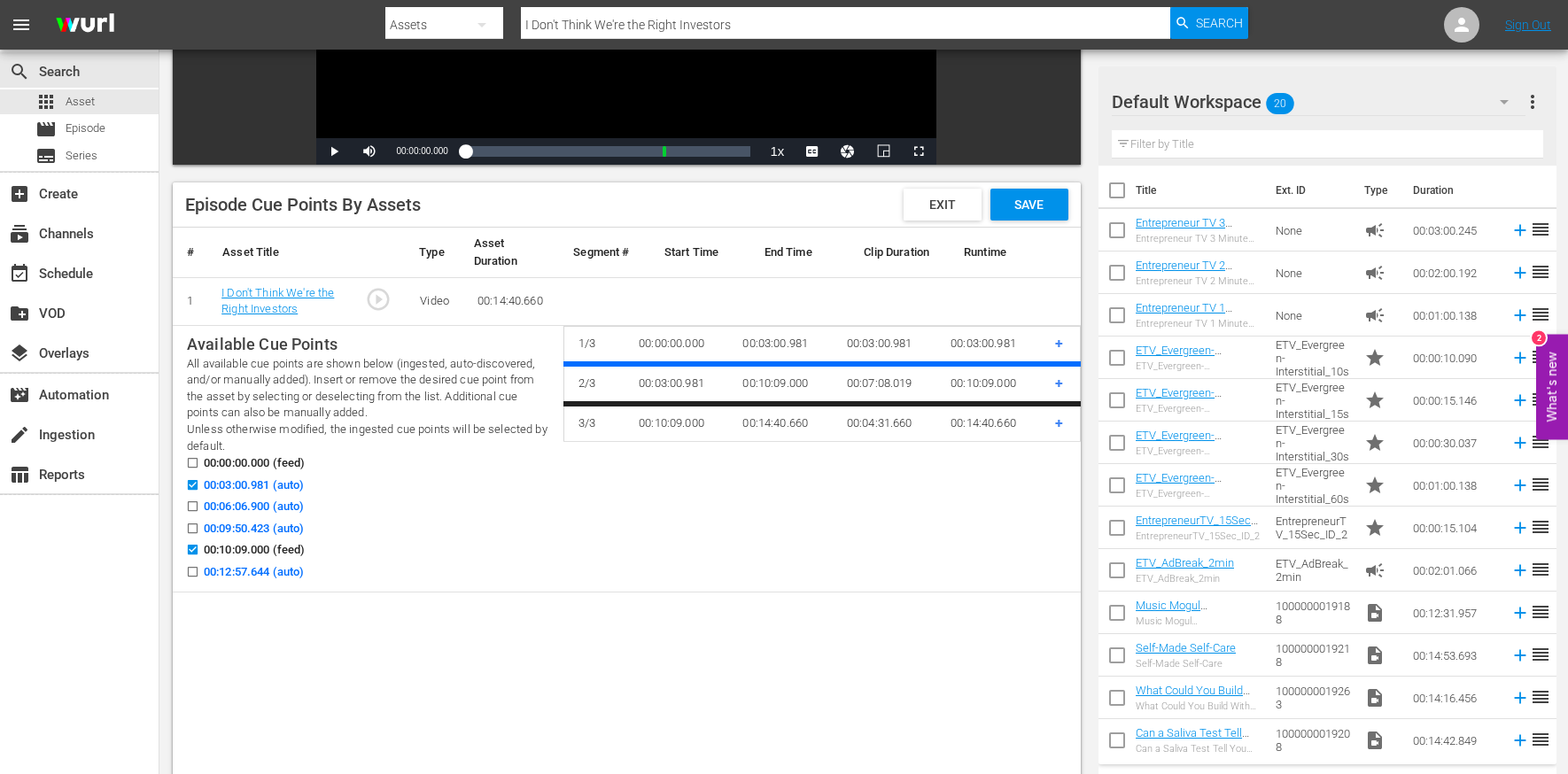
click at [273, 503] on span "00:06:06.900 (auto)" at bounding box center [254, 506] width 100 height 18
click at [199, 503] on input "00:06:06.900 (auto)" at bounding box center [188, 509] width 22 height 13
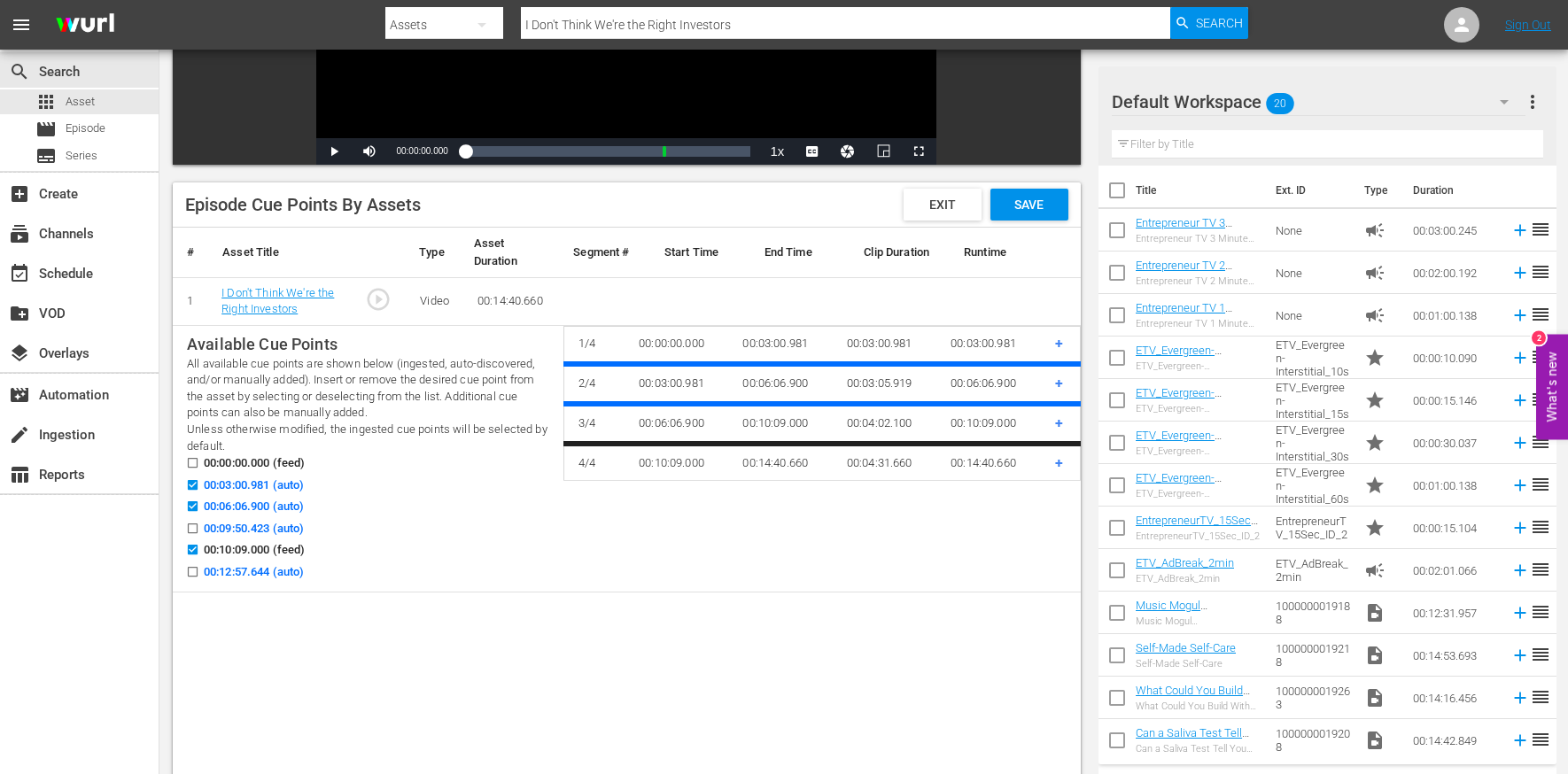
click at [273, 521] on span "00:09:50.423 (auto)" at bounding box center [254, 529] width 100 height 18
click at [199, 525] on input "00:09:50.423 (auto)" at bounding box center [188, 531] width 22 height 13
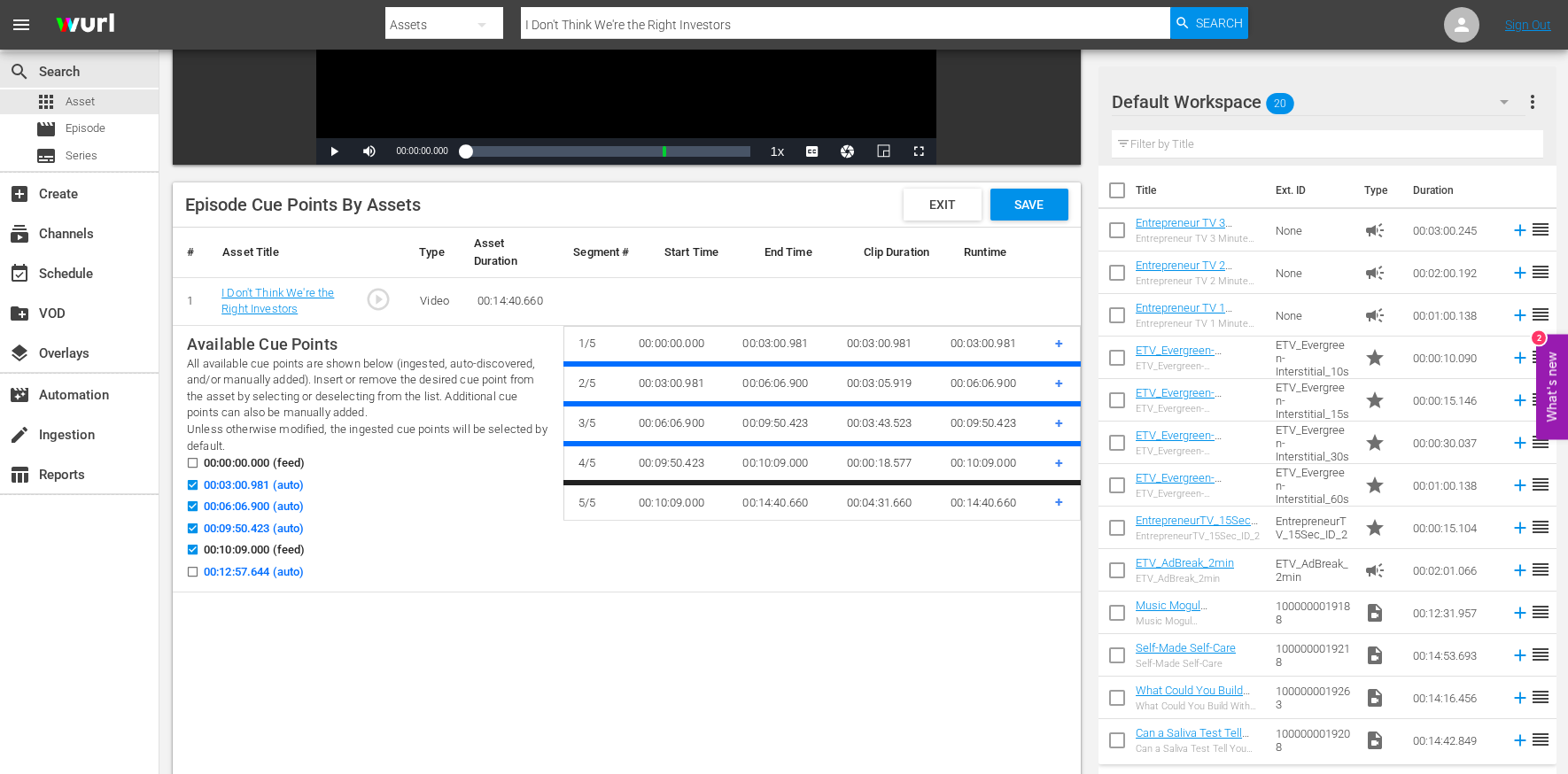
click at [259, 550] on span "00:10:09.000 (feed)" at bounding box center [254, 550] width 101 height 18
click at [199, 550] on input "00:10:09.000 (feed)" at bounding box center [188, 553] width 22 height 13
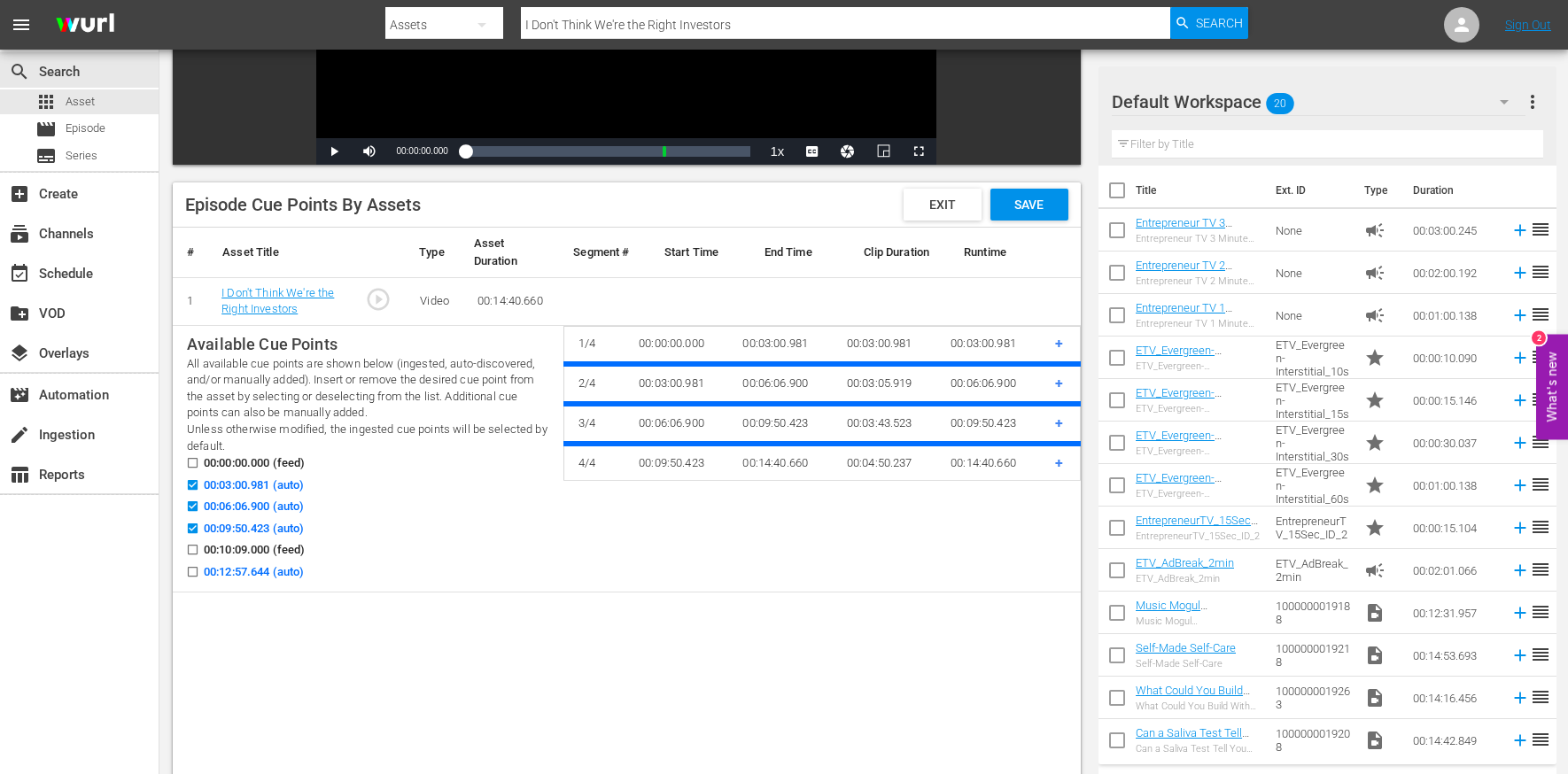
click at [256, 568] on span "00:12:57.644 (auto)" at bounding box center [254, 572] width 100 height 18
click at [199, 568] on input "00:12:57.644 (auto)" at bounding box center [188, 575] width 22 height 13
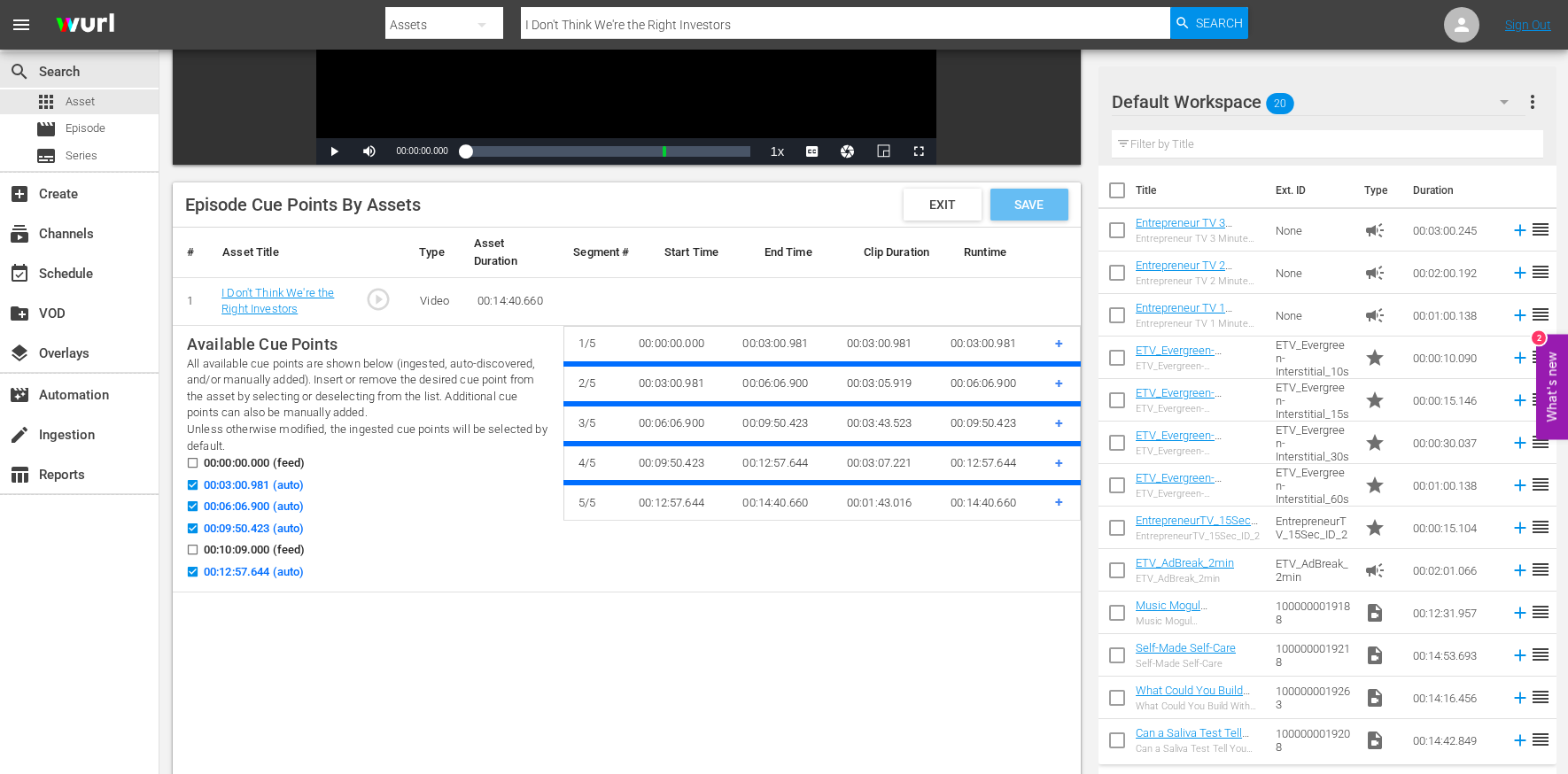
click at [1044, 209] on span "Save" at bounding box center [1029, 204] width 57 height 14
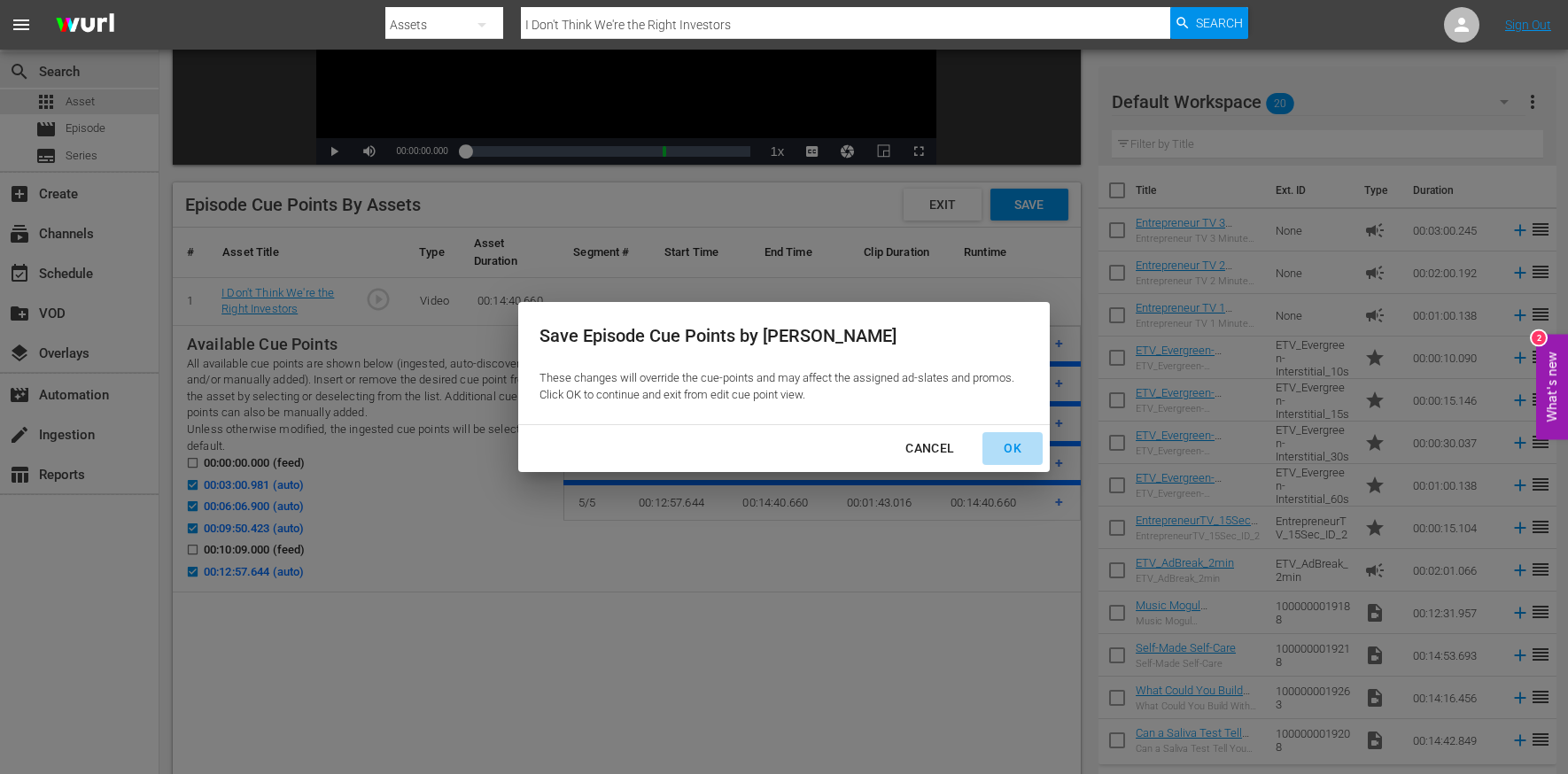
click at [1005, 453] on div "OK" at bounding box center [1012, 448] width 46 height 22
